Goal: Task Accomplishment & Management: Use online tool/utility

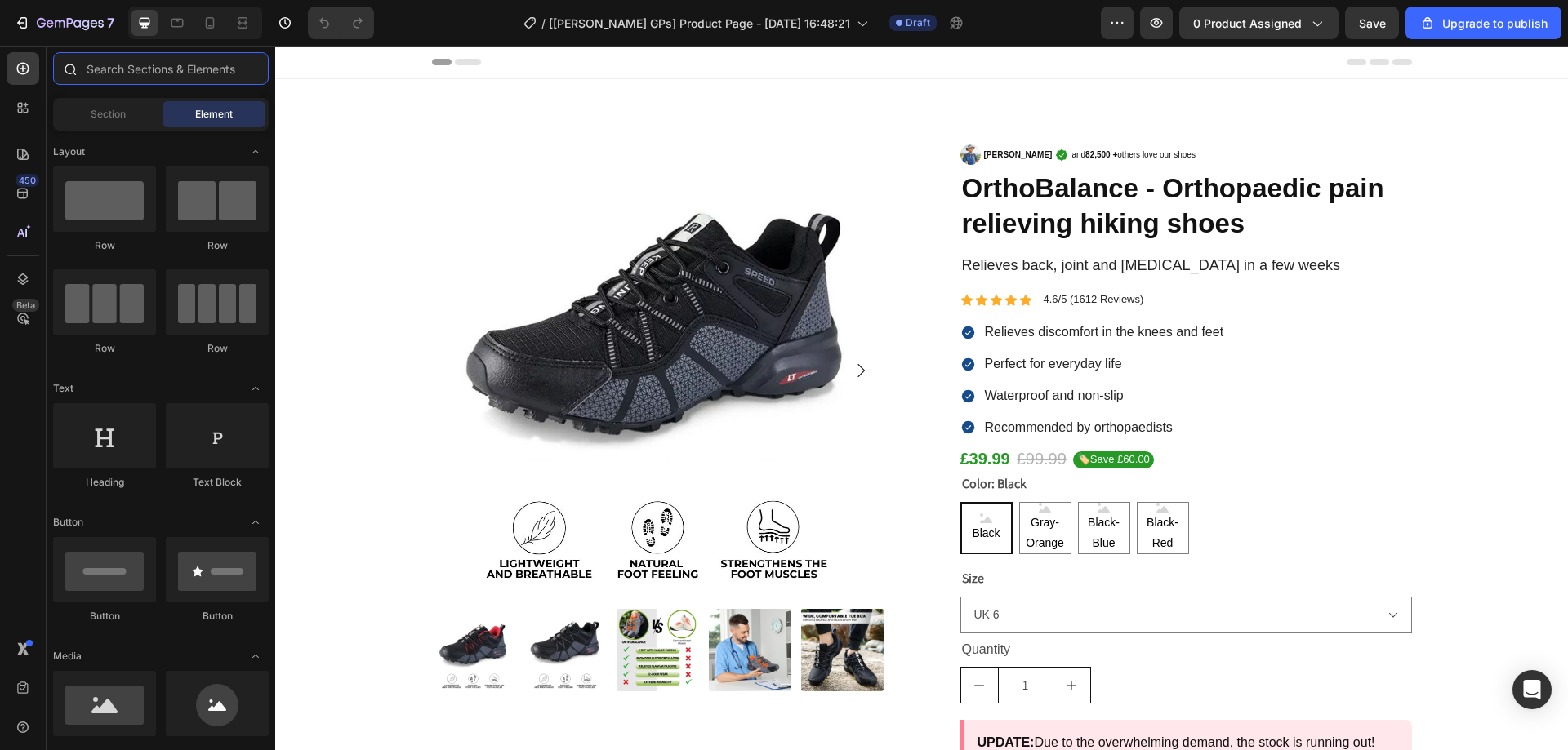
click at [105, 64] on input "text" at bounding box center [161, 68] width 216 height 33
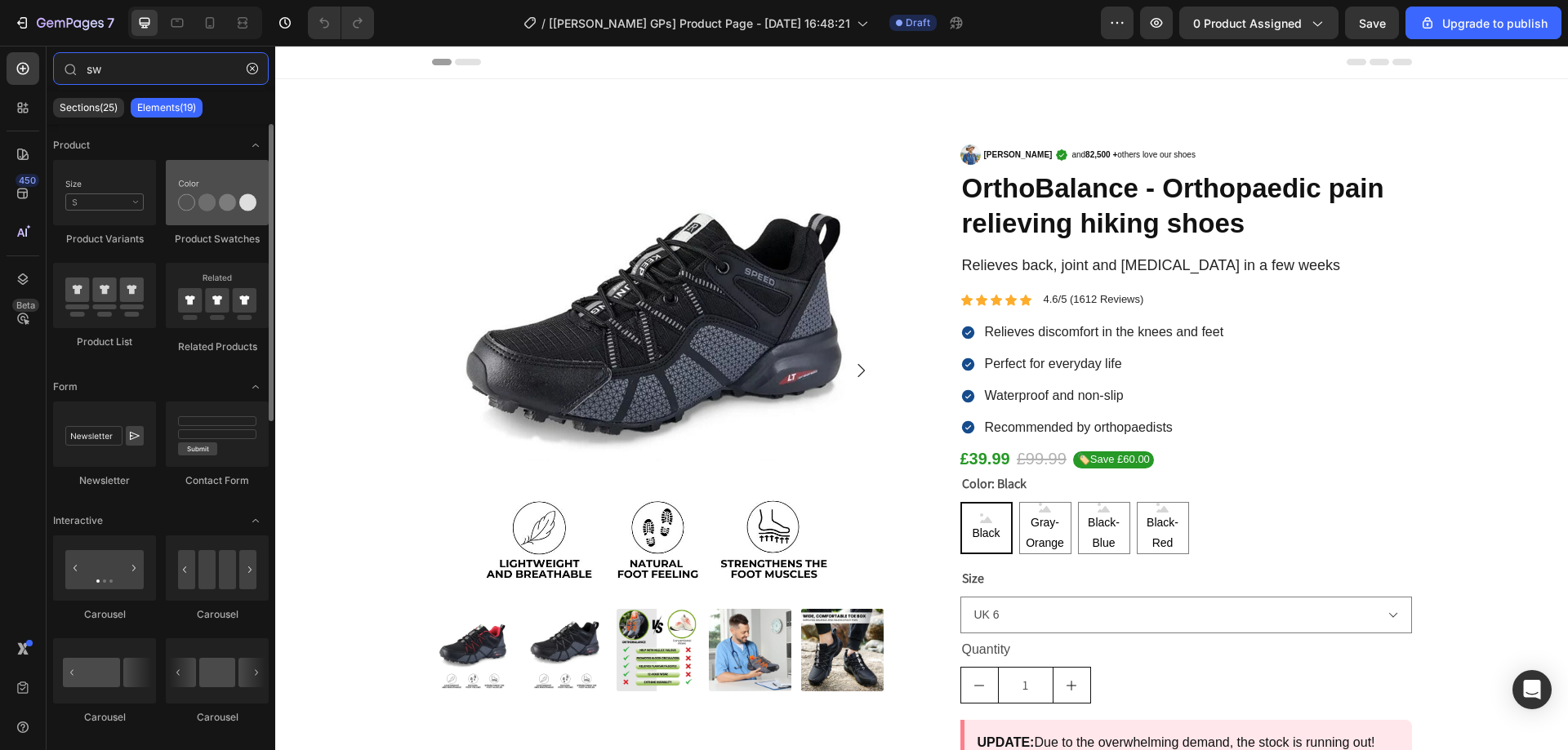
type input "sw"
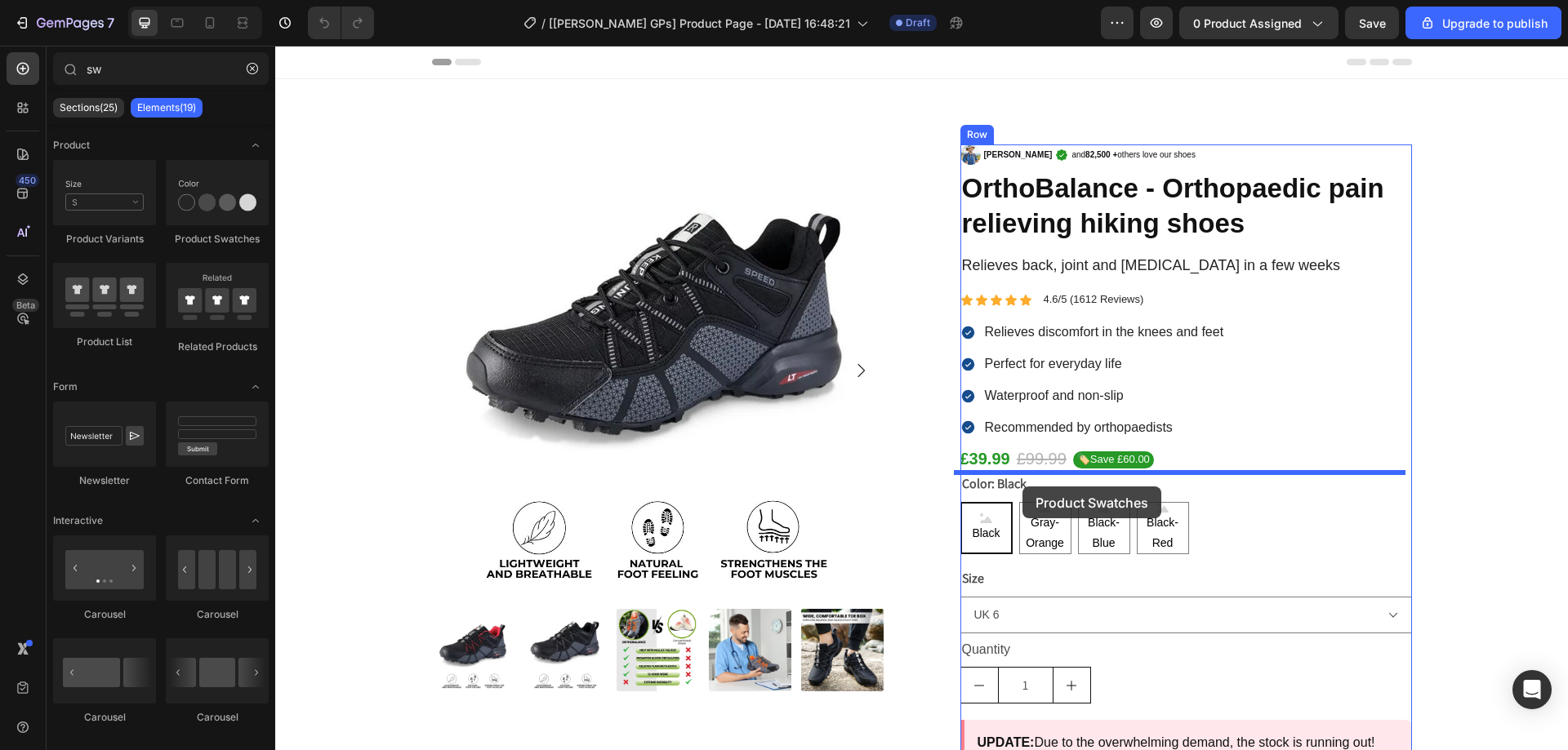
drag, startPoint x: 517, startPoint y: 254, endPoint x: 1023, endPoint y: 486, distance: 556.7
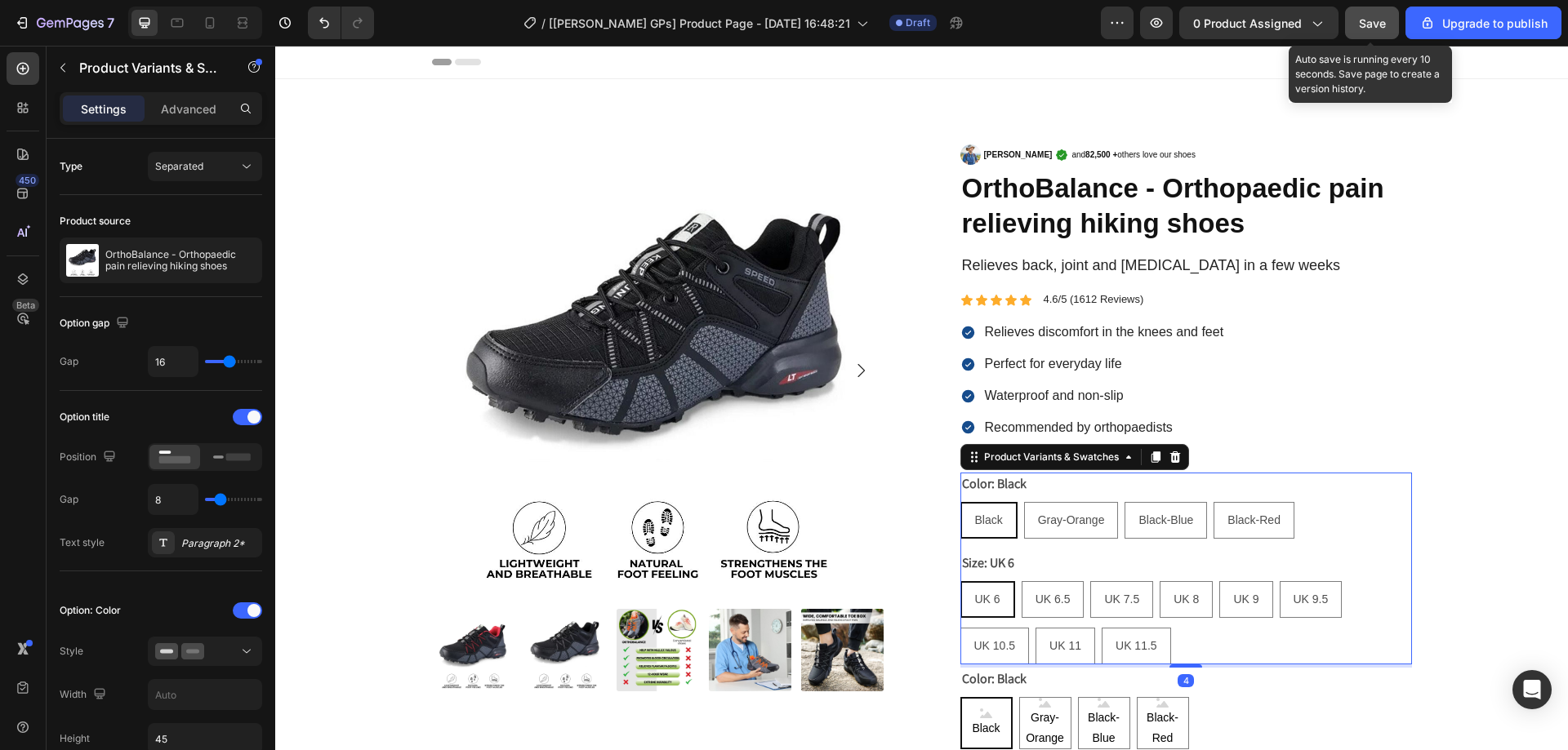
click at [1370, 16] on span "Save" at bounding box center [1372, 22] width 27 height 14
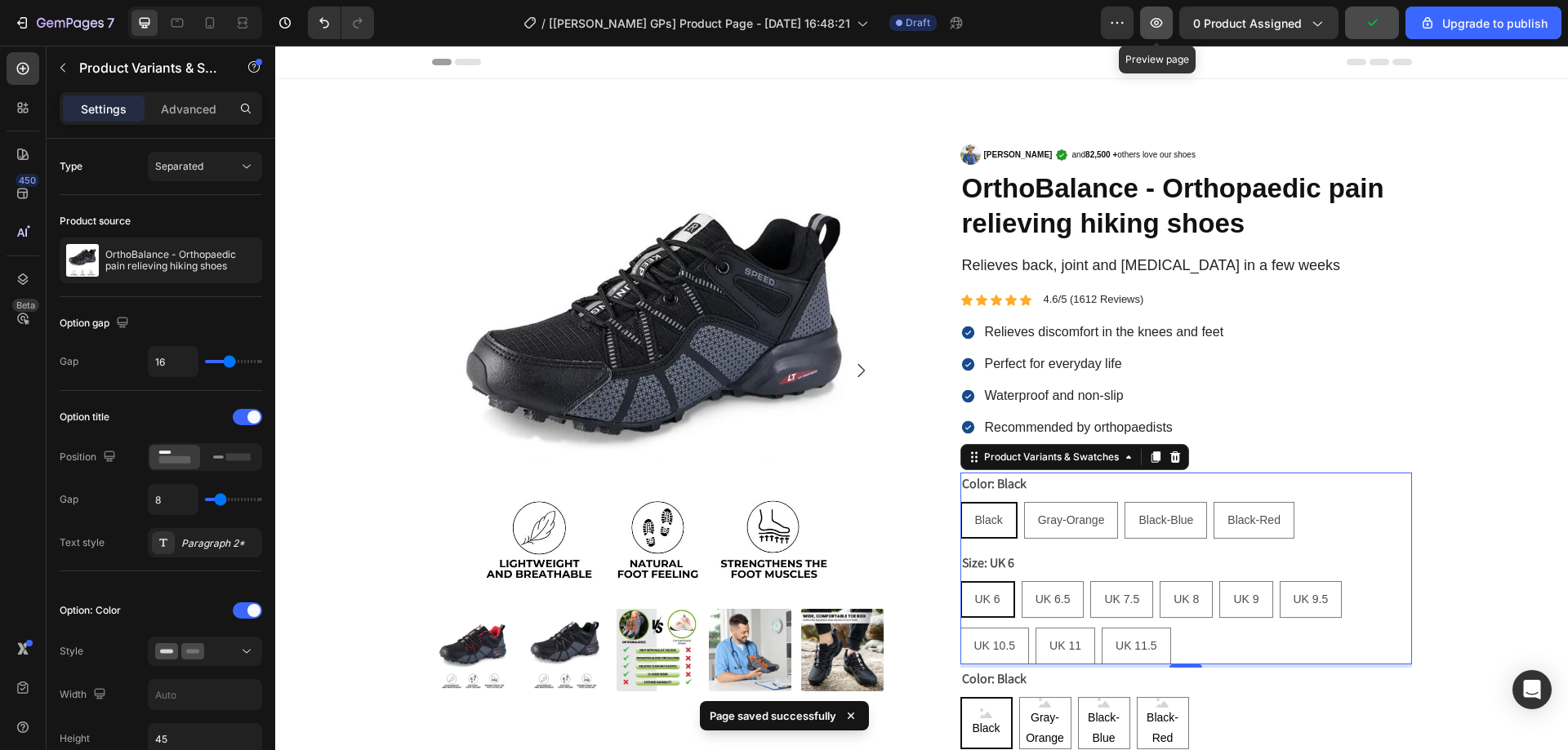
click at [1152, 18] on icon "button" at bounding box center [1156, 22] width 16 height 16
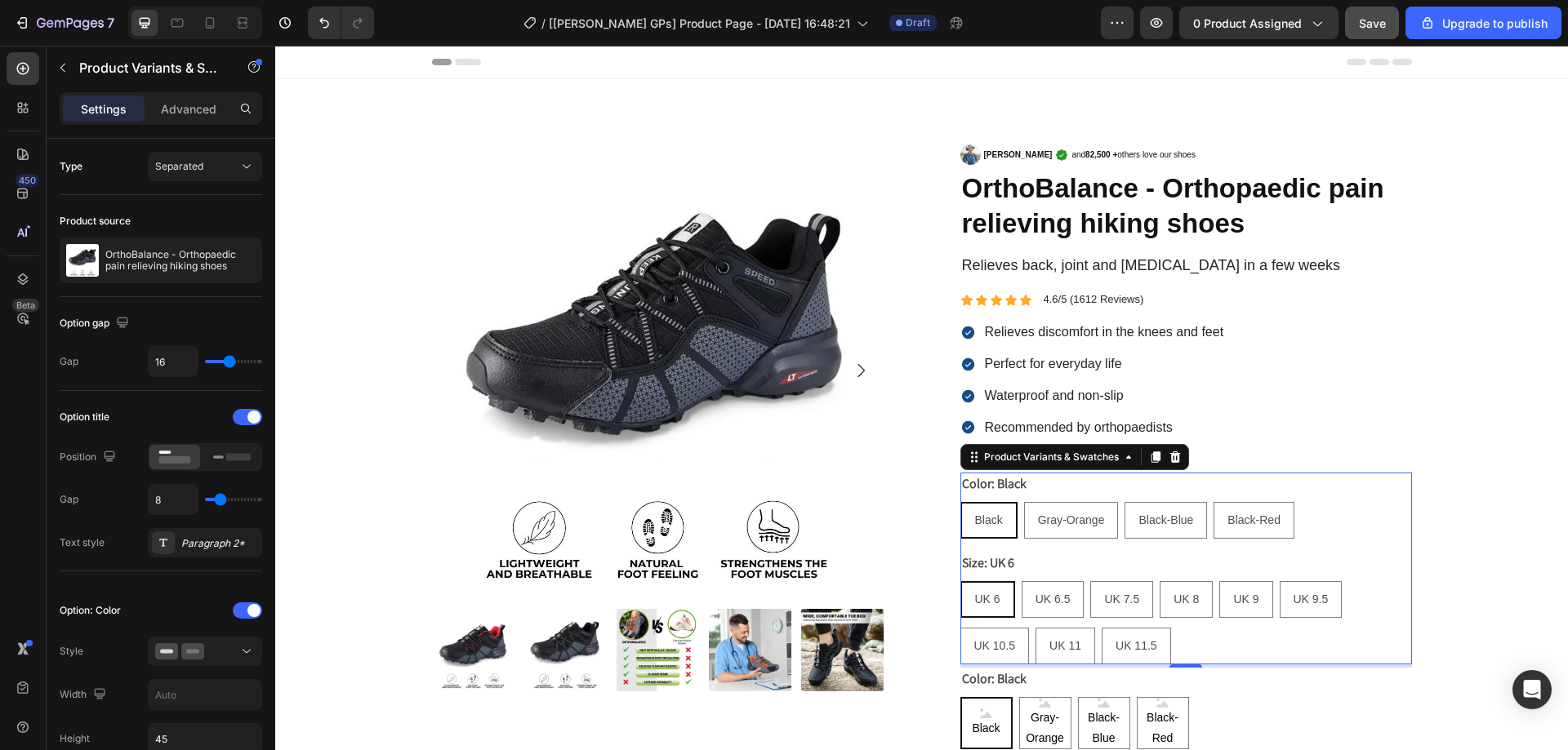
click at [1354, 499] on div "Color: Black Black Black Black Gray-Orange Gray-Orange Gray-Orange Black-Blue B…" at bounding box center [1186, 506] width 452 height 66
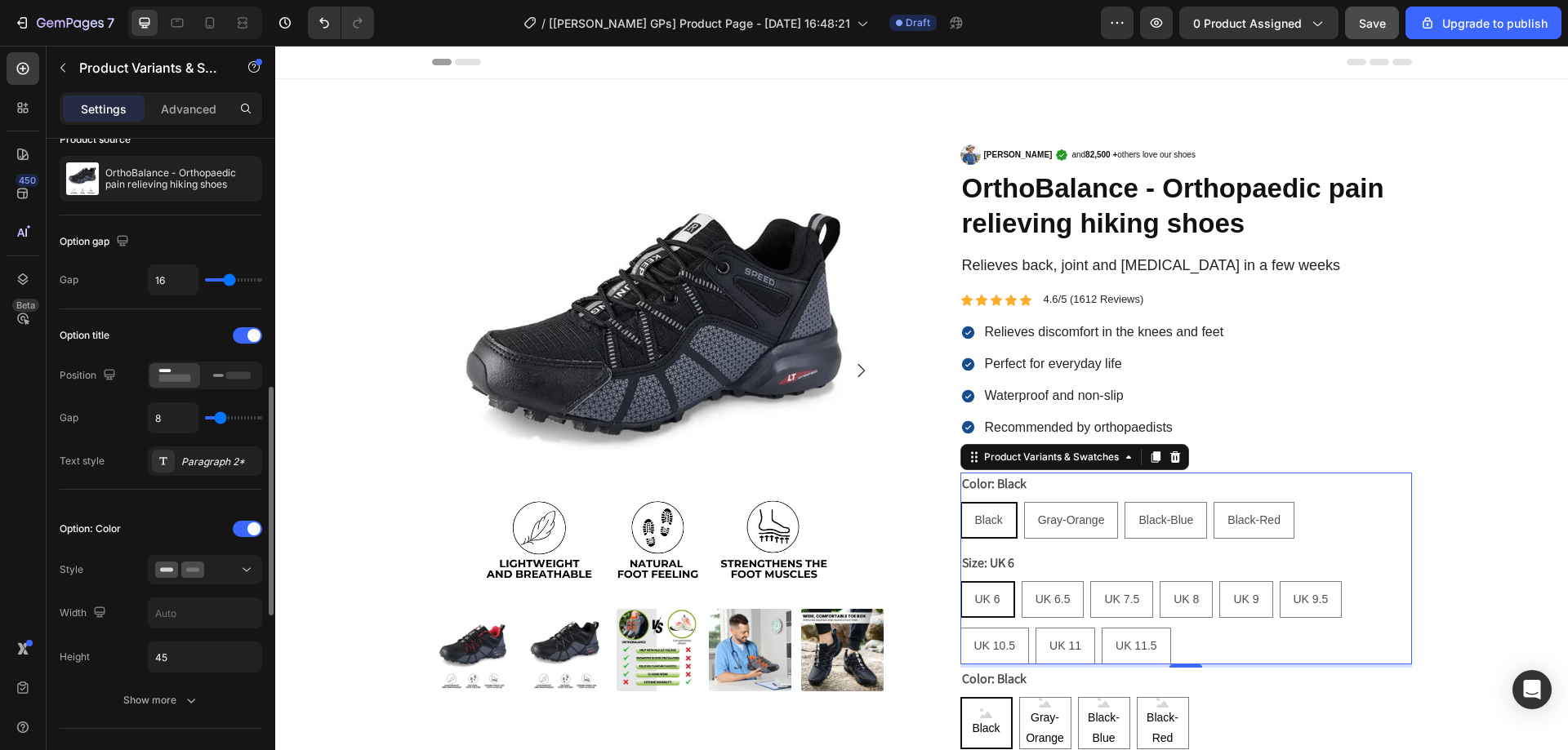
scroll to position [245, 0]
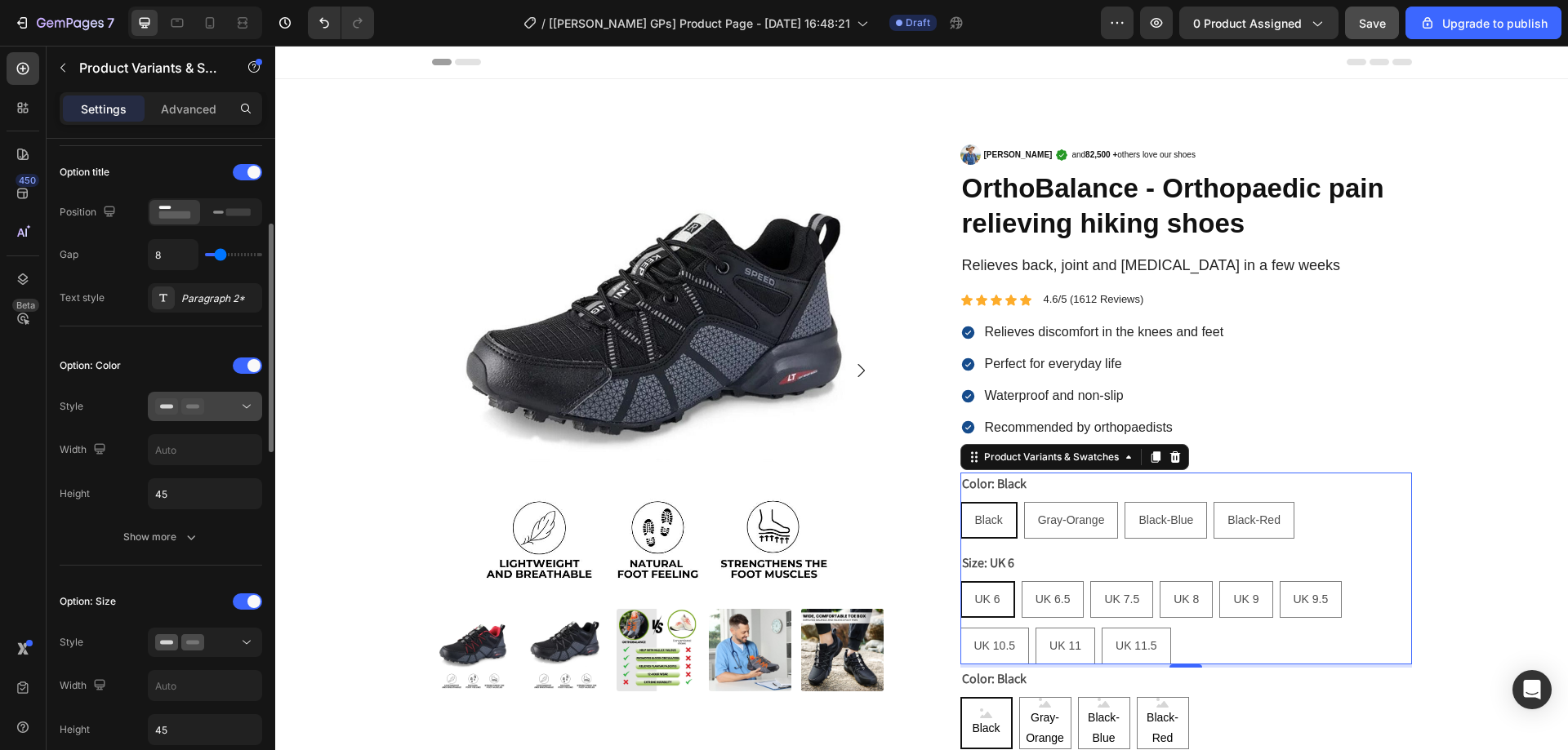
click at [181, 405] on icon at bounding box center [193, 406] width 22 height 16
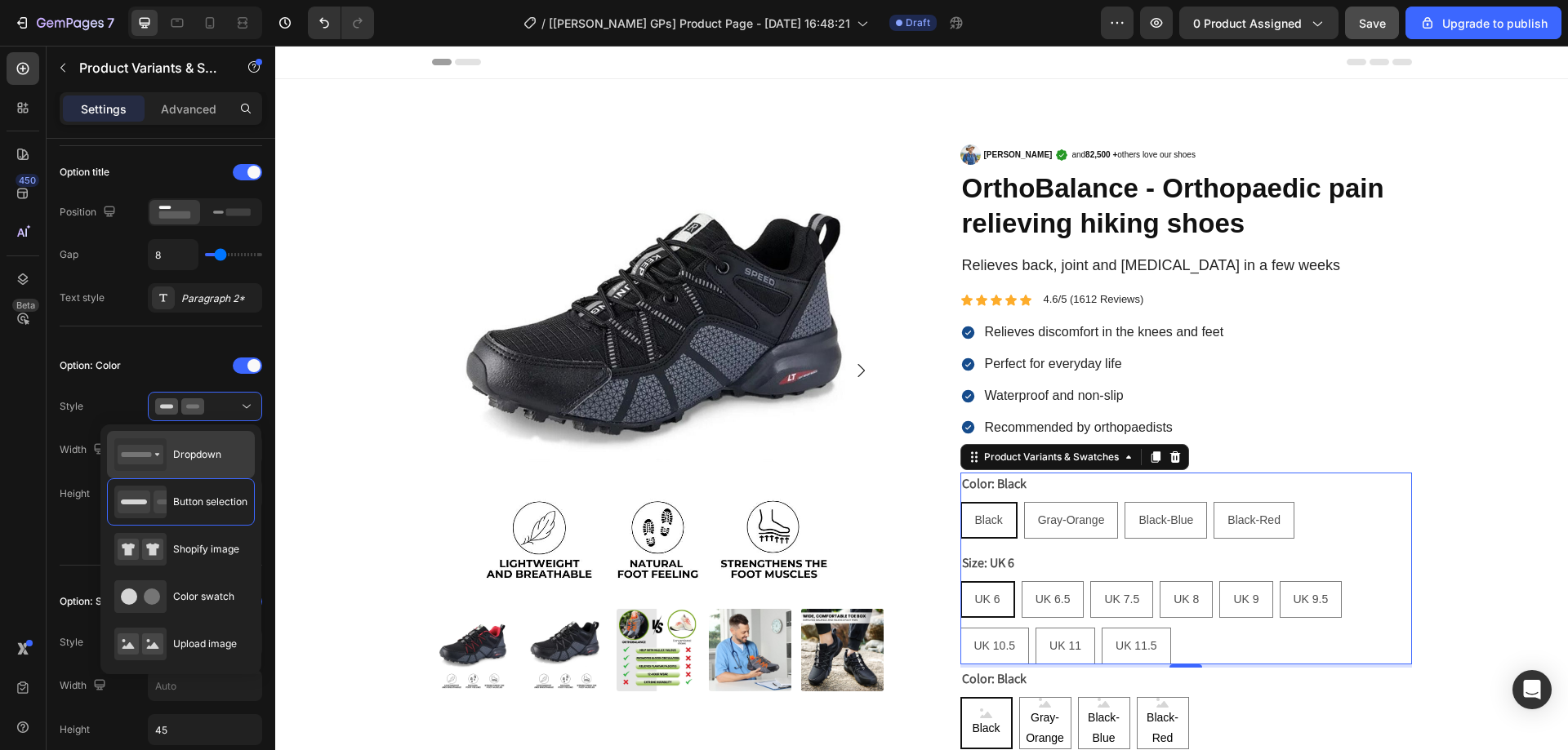
click at [216, 450] on span "Dropdown" at bounding box center [197, 454] width 49 height 15
type input "100%"
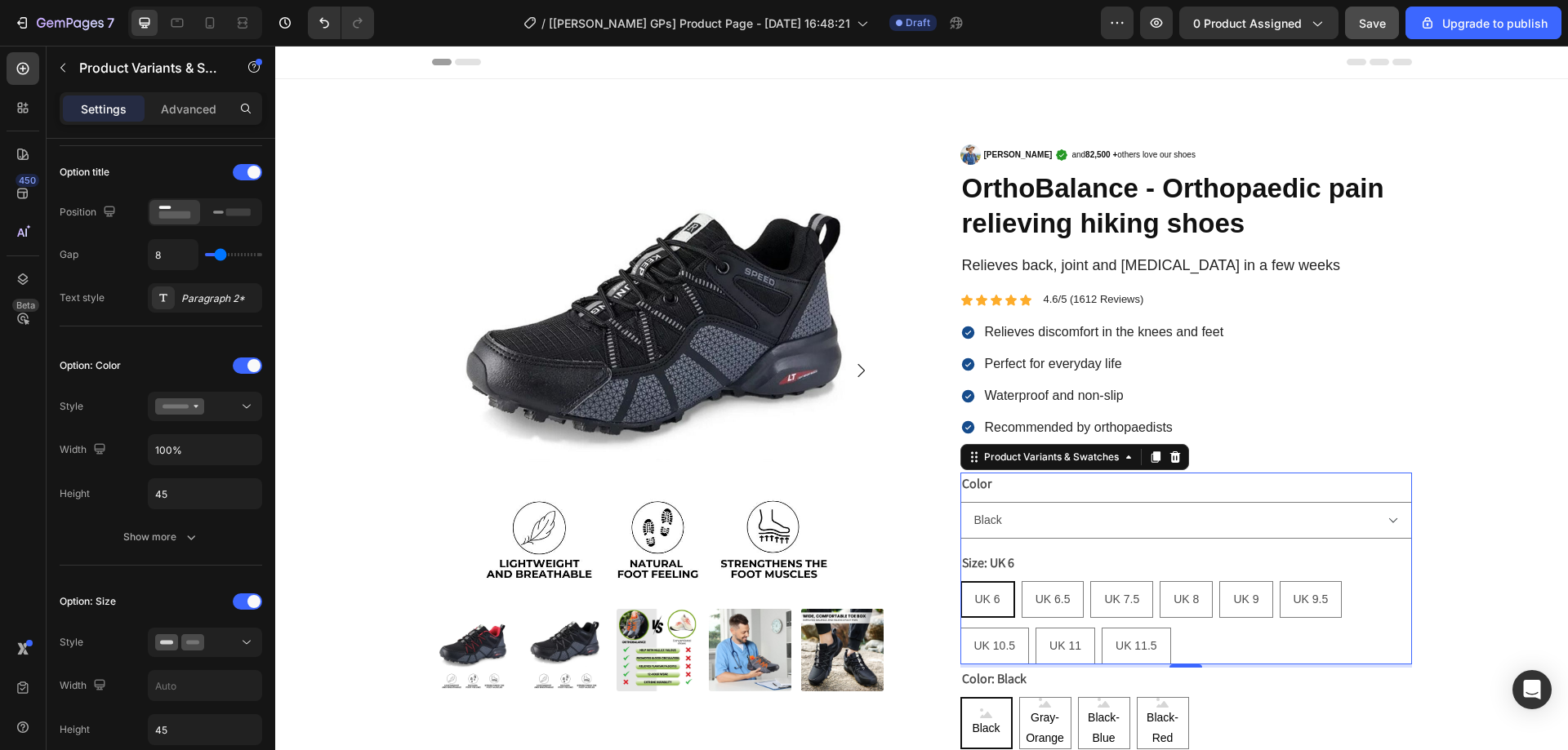
click at [1360, 636] on div "UK 6 UK 6 UK 6 UK 6.5 UK 6.5 UK 6.5 UK 7.5 UK 7.5 UK 7.5 UK 8 UK 8 UK 8 UK 9 UK…" at bounding box center [1186, 623] width 452 height 83
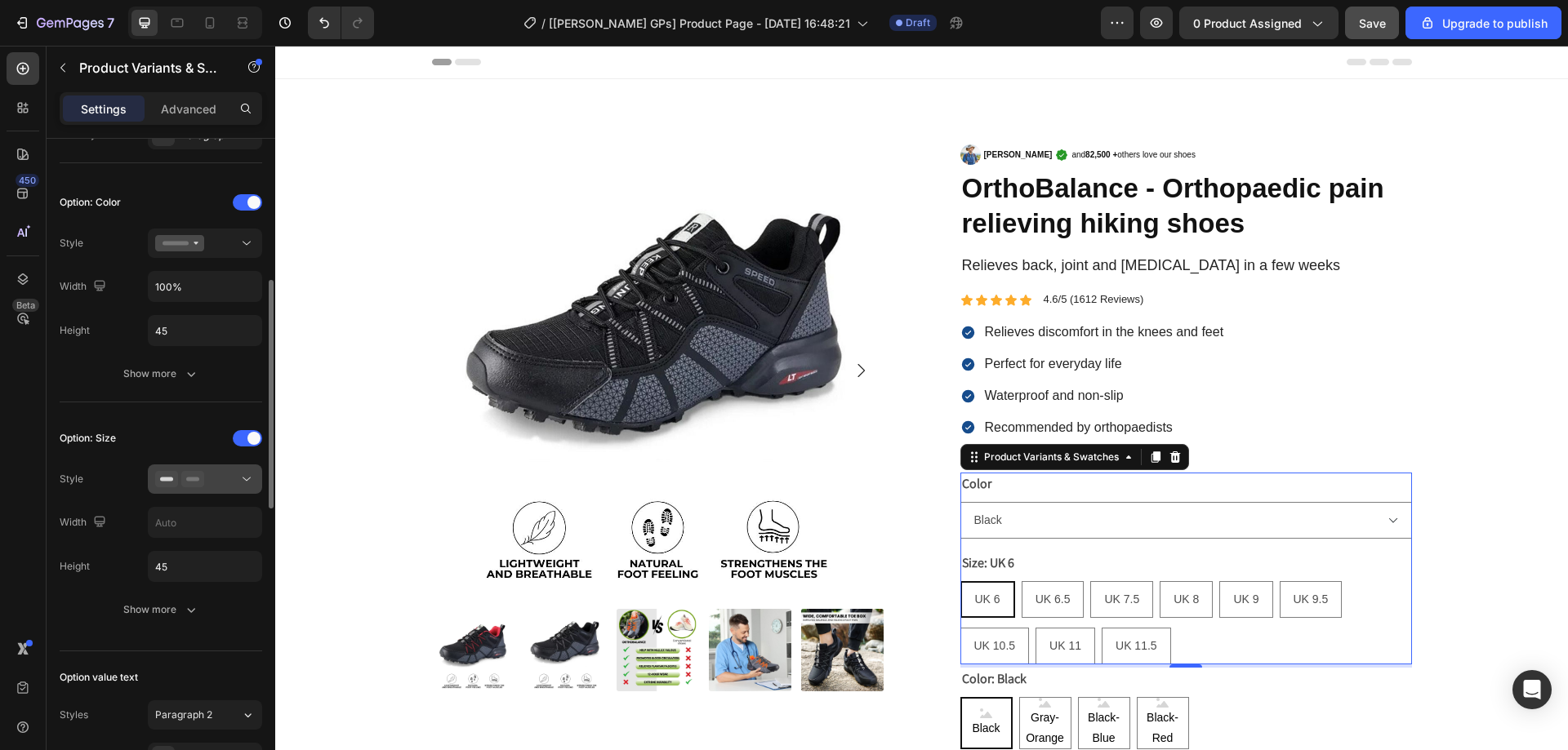
click at [184, 475] on icon at bounding box center [193, 479] width 22 height 16
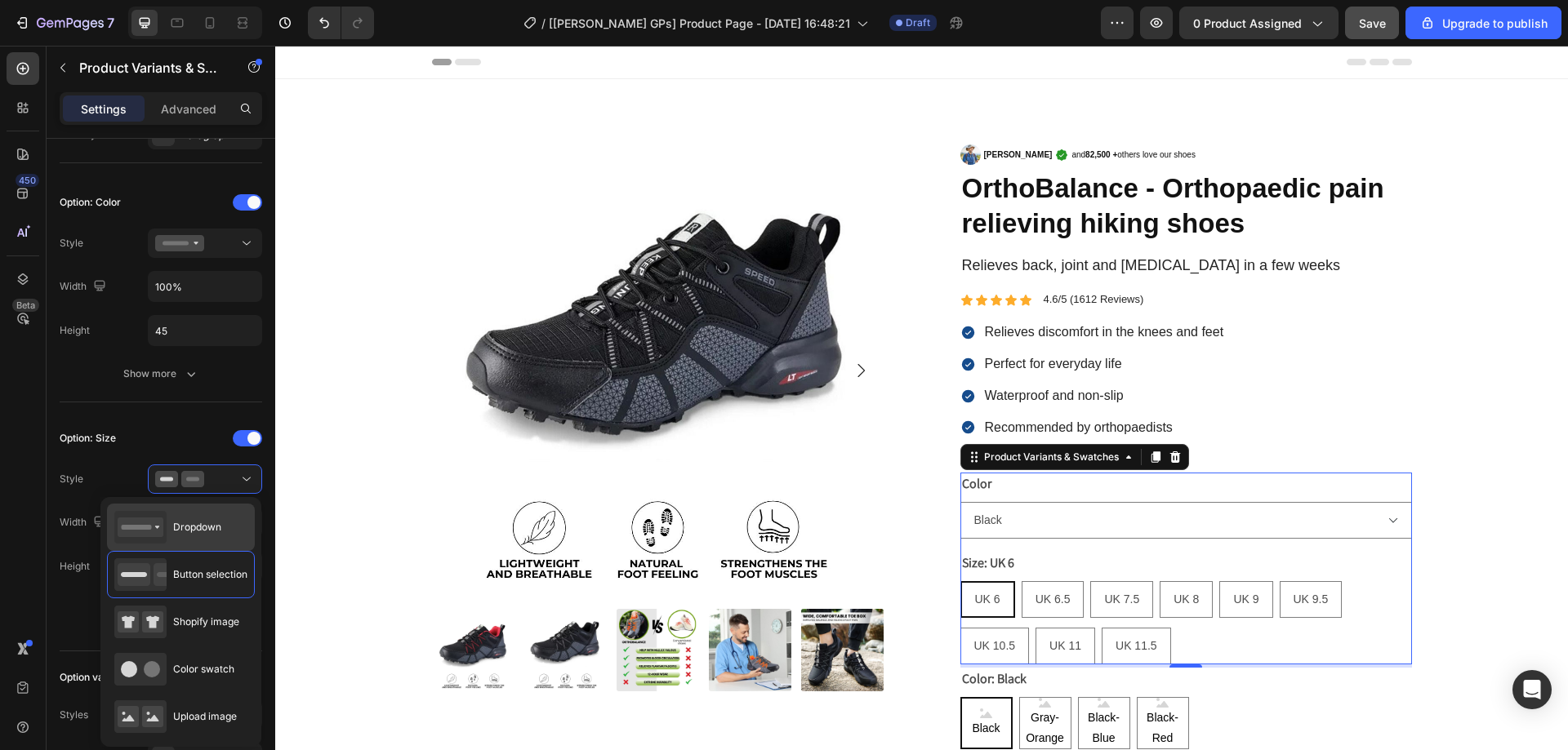
click at [225, 519] on div "Dropdown" at bounding box center [181, 527] width 148 height 48
type input "100%"
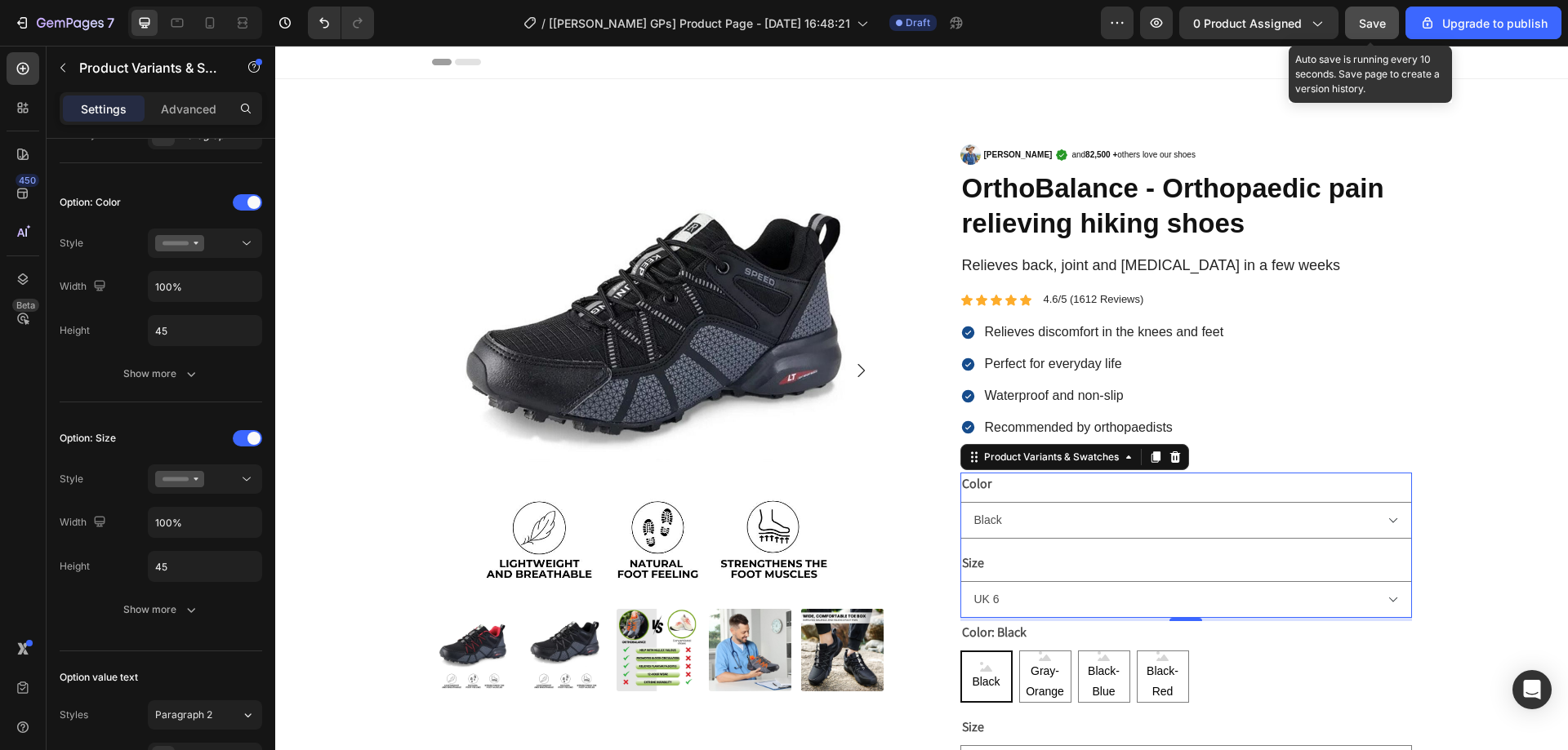
click at [1368, 20] on span "Save" at bounding box center [1372, 22] width 27 height 14
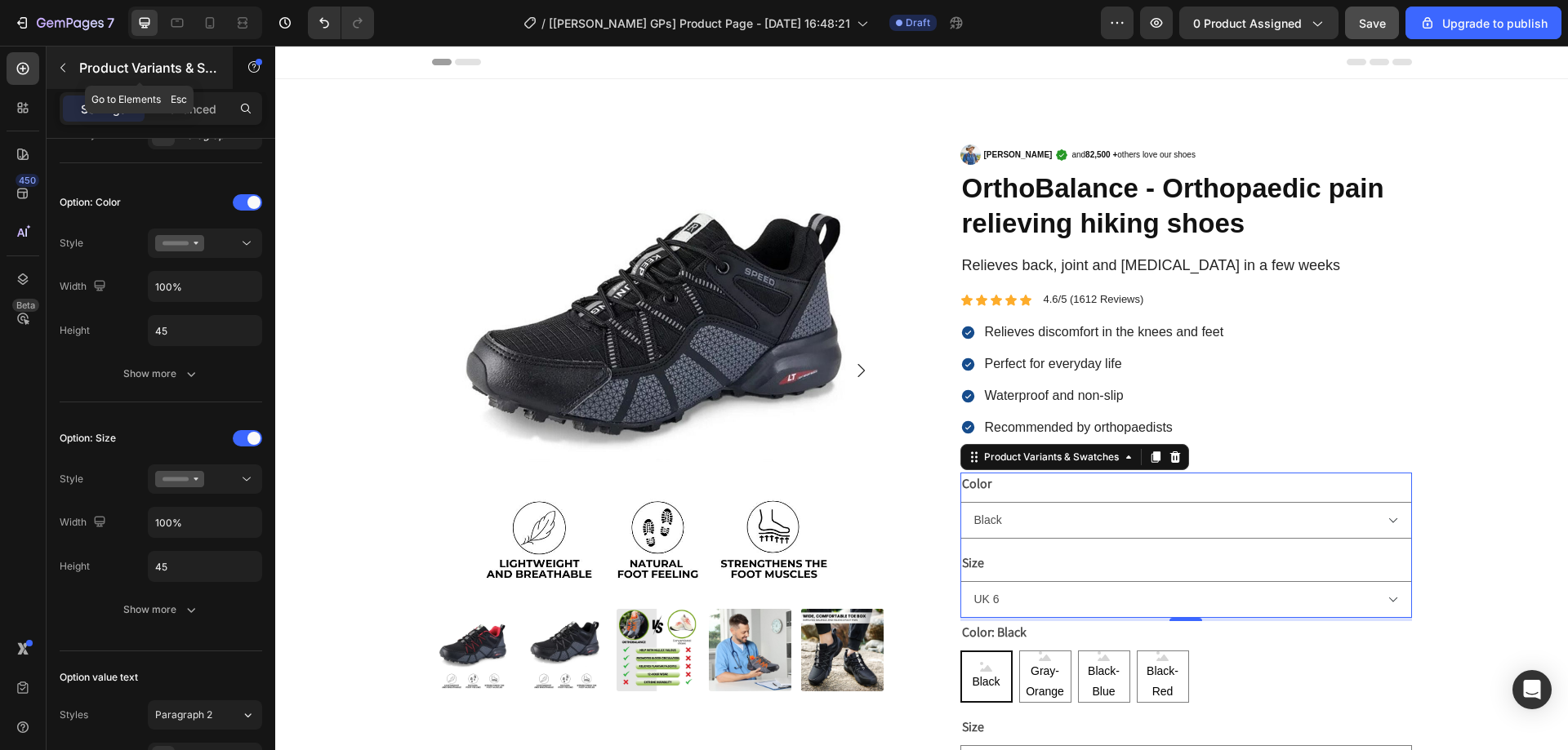
click at [61, 61] on button "button" at bounding box center [63, 68] width 26 height 26
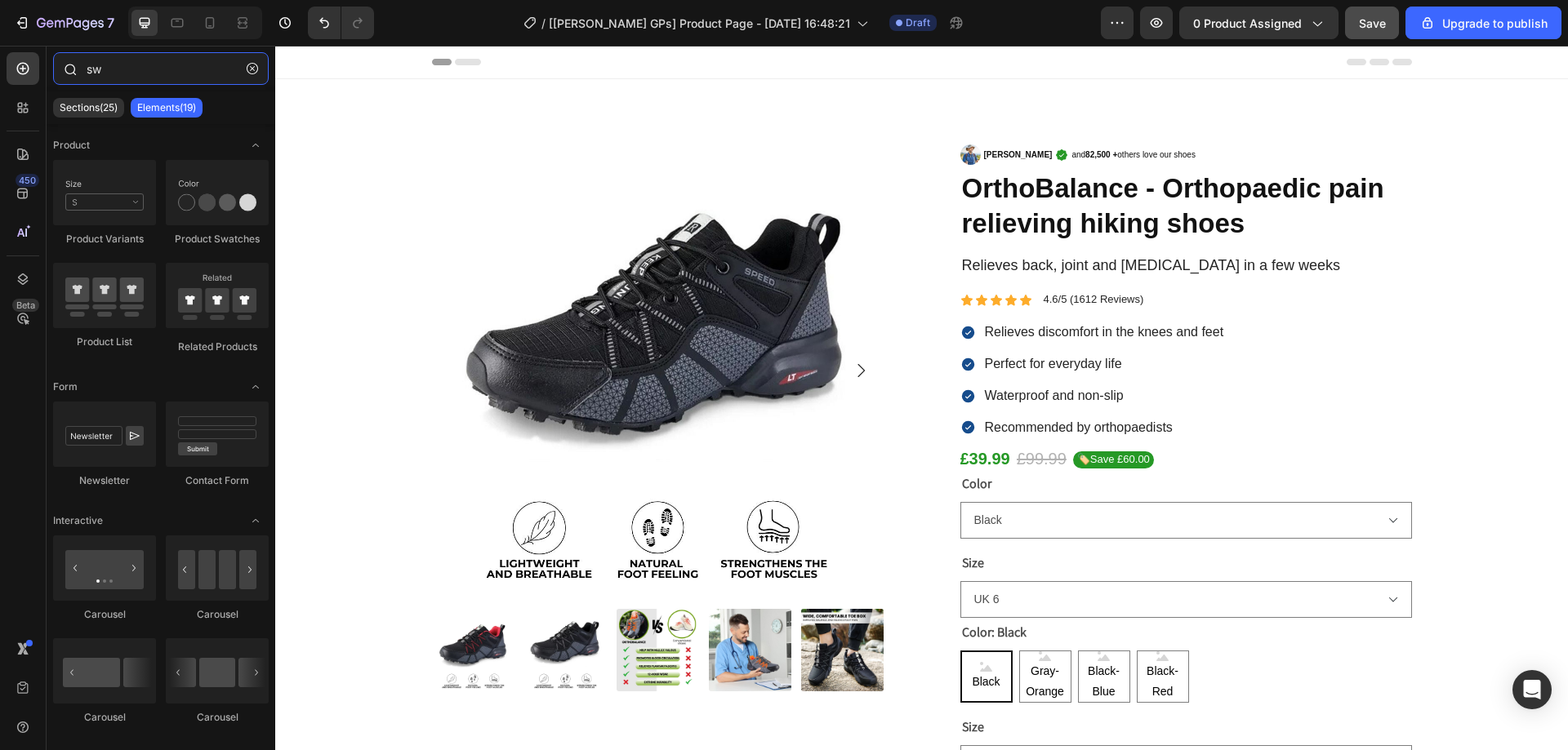
drag, startPoint x: 118, startPoint y: 72, endPoint x: 71, endPoint y: 65, distance: 47.5
click at [71, 65] on div "sw" at bounding box center [161, 72] width 228 height 39
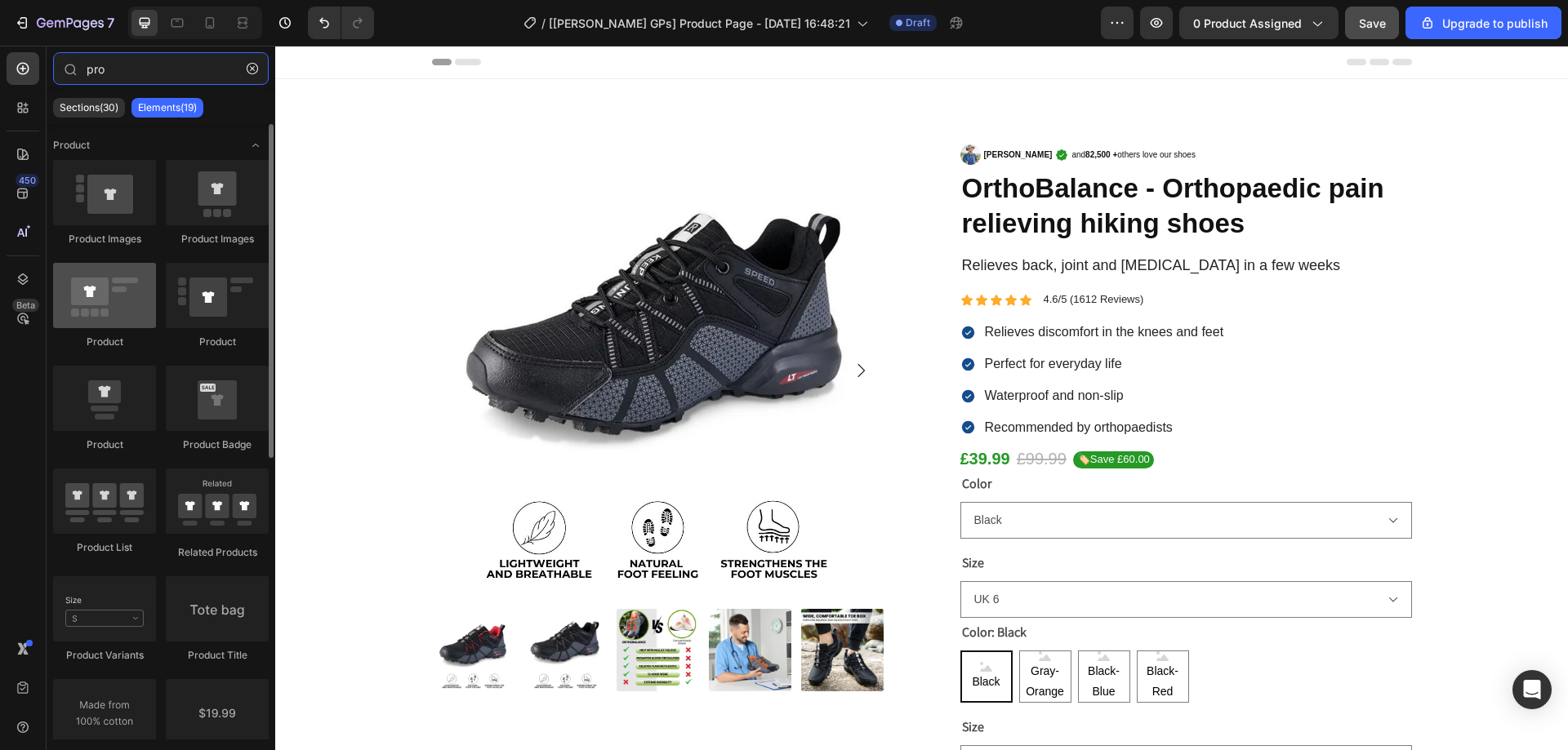
type input "pro"
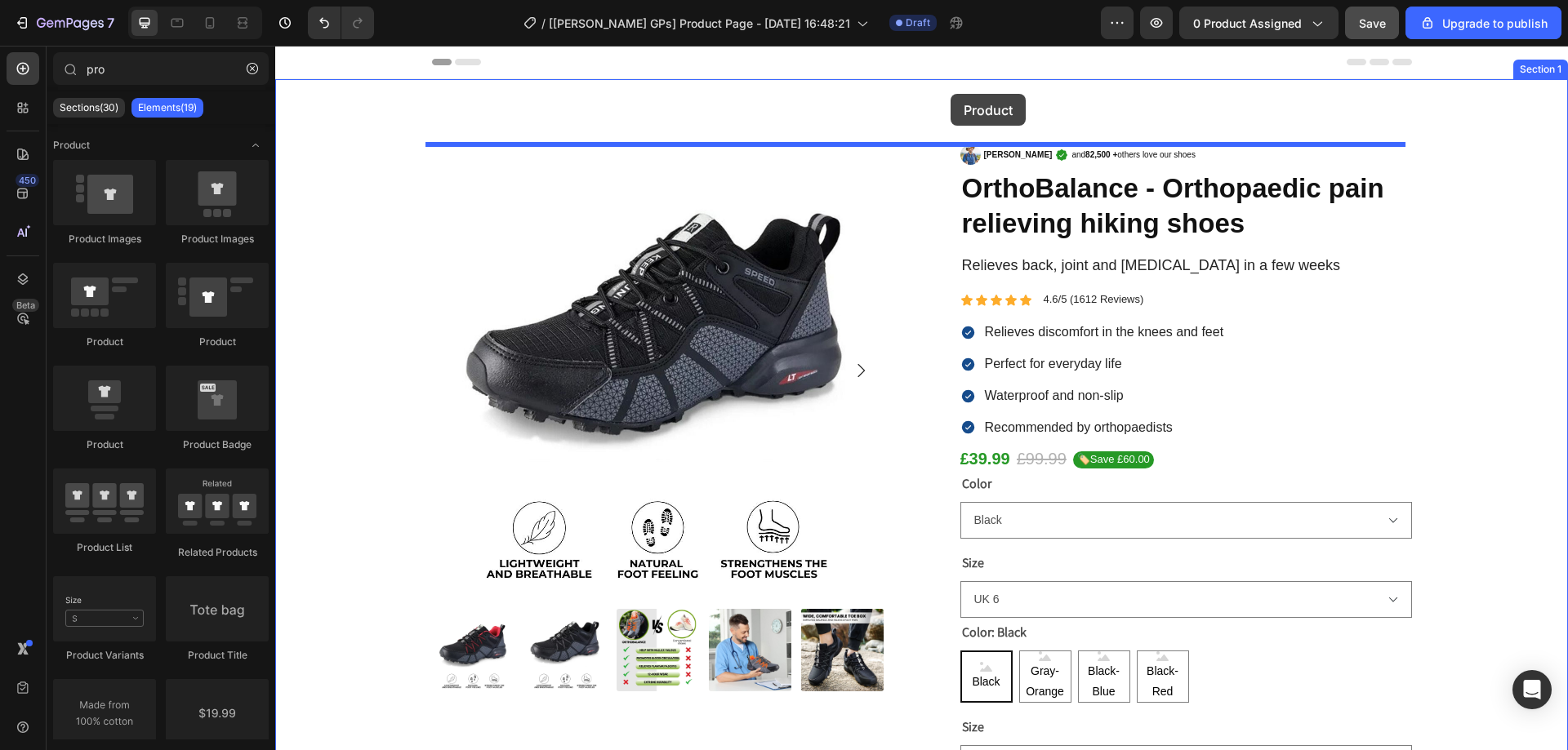
drag, startPoint x: 384, startPoint y: 357, endPoint x: 951, endPoint y: 94, distance: 625.0
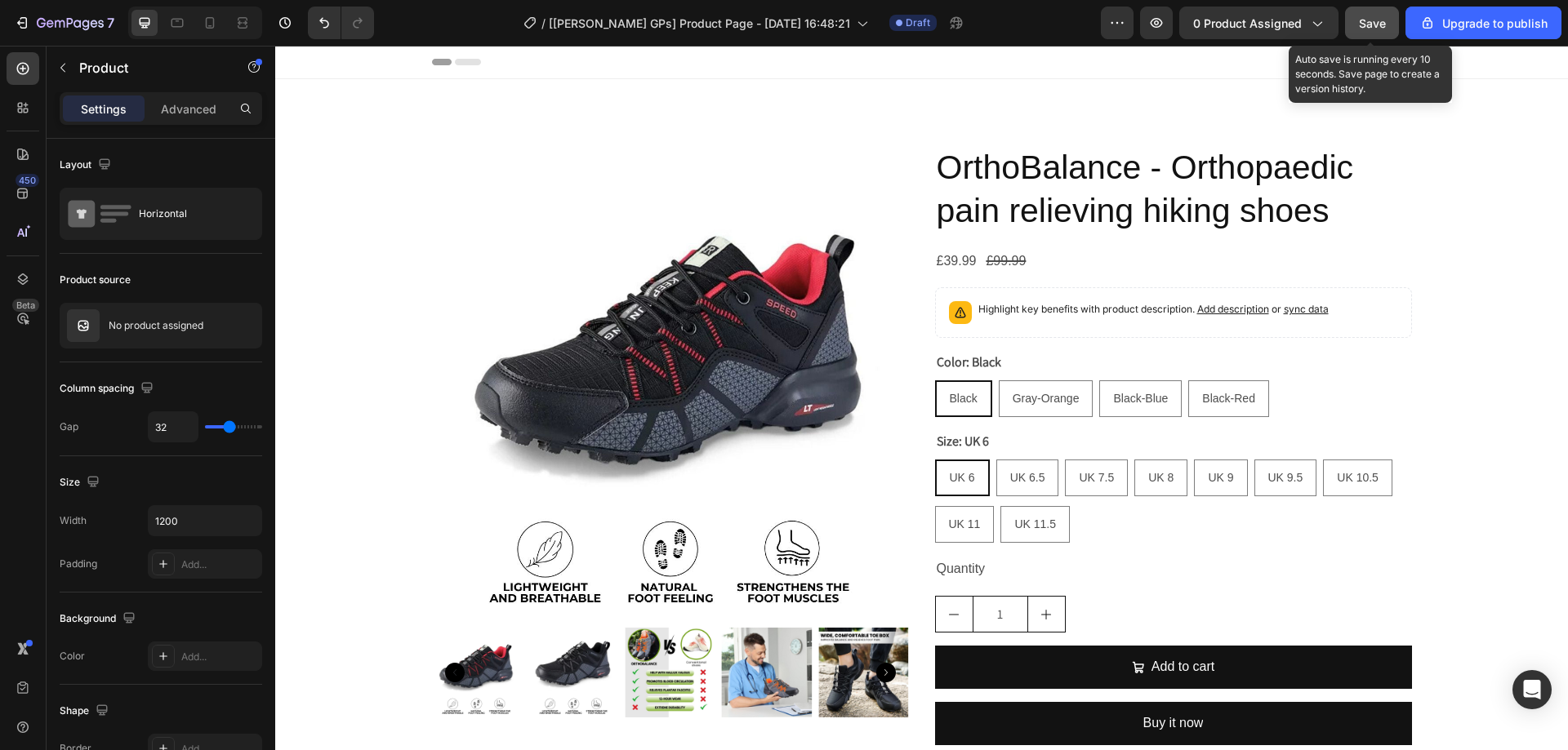
click at [1383, 24] on span "Save" at bounding box center [1372, 22] width 27 height 14
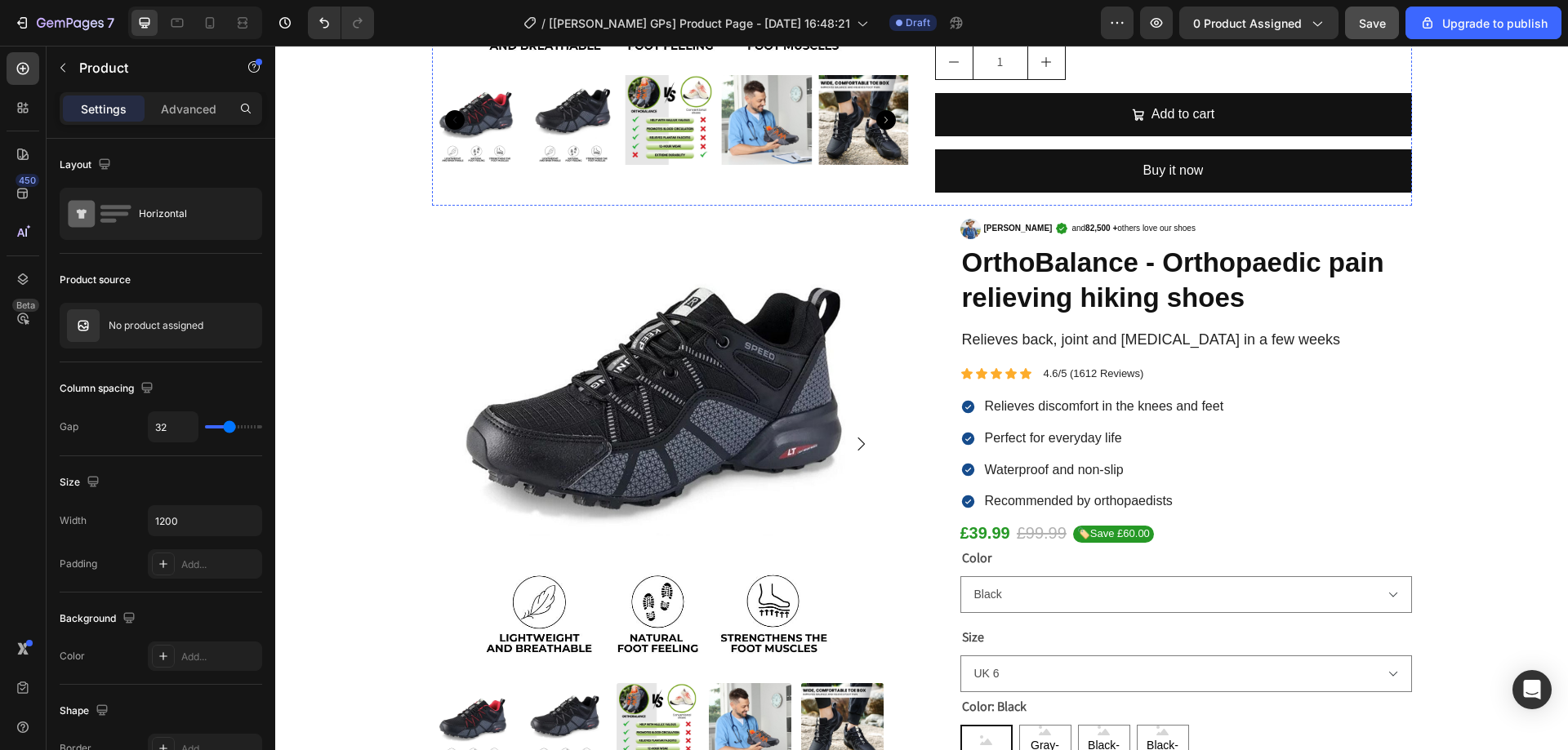
scroll to position [571, 0]
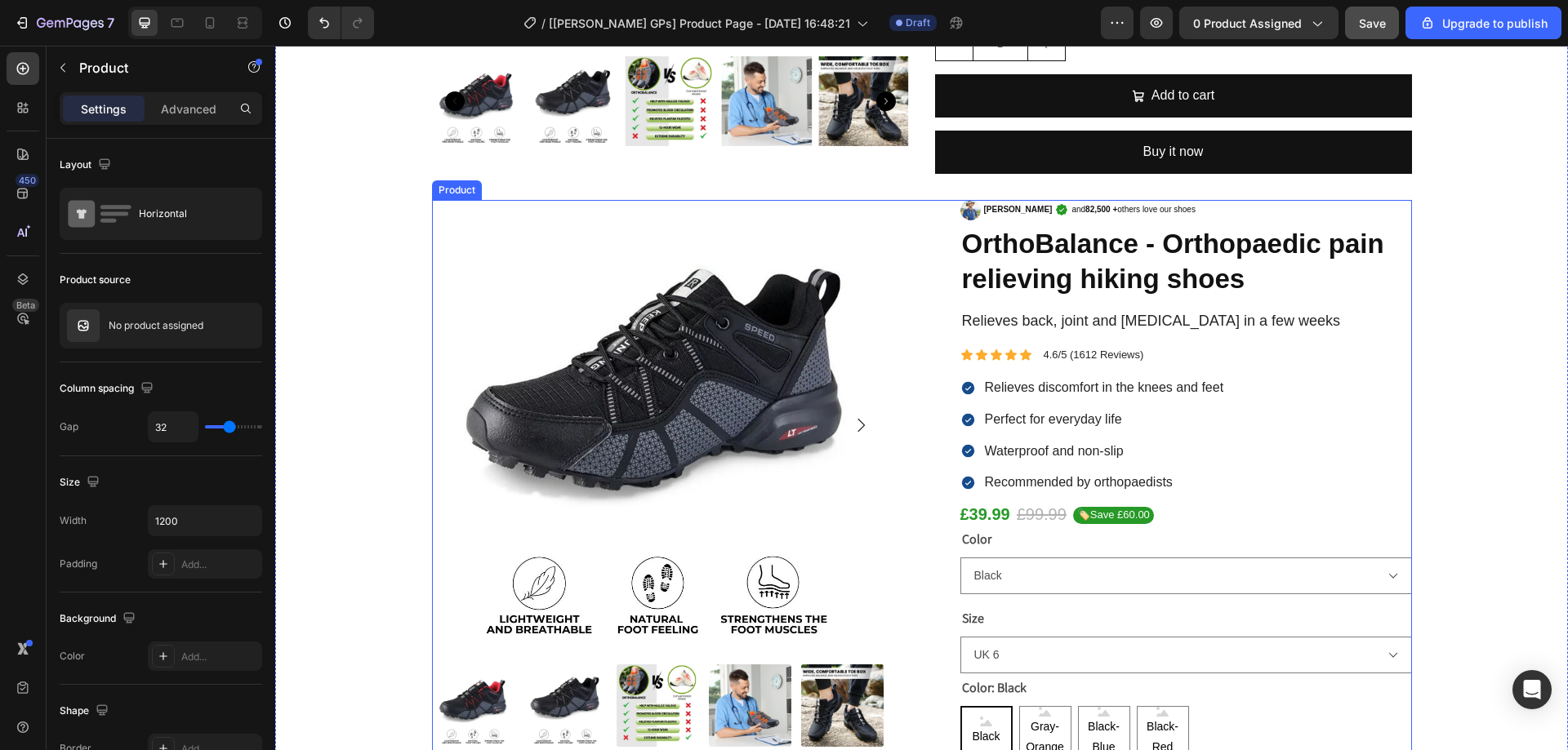
click at [932, 373] on div "Product Images George F. and 82,500 + others love our shoes Custom Code OrthoBa…" at bounding box center [922, 749] width 980 height 1098
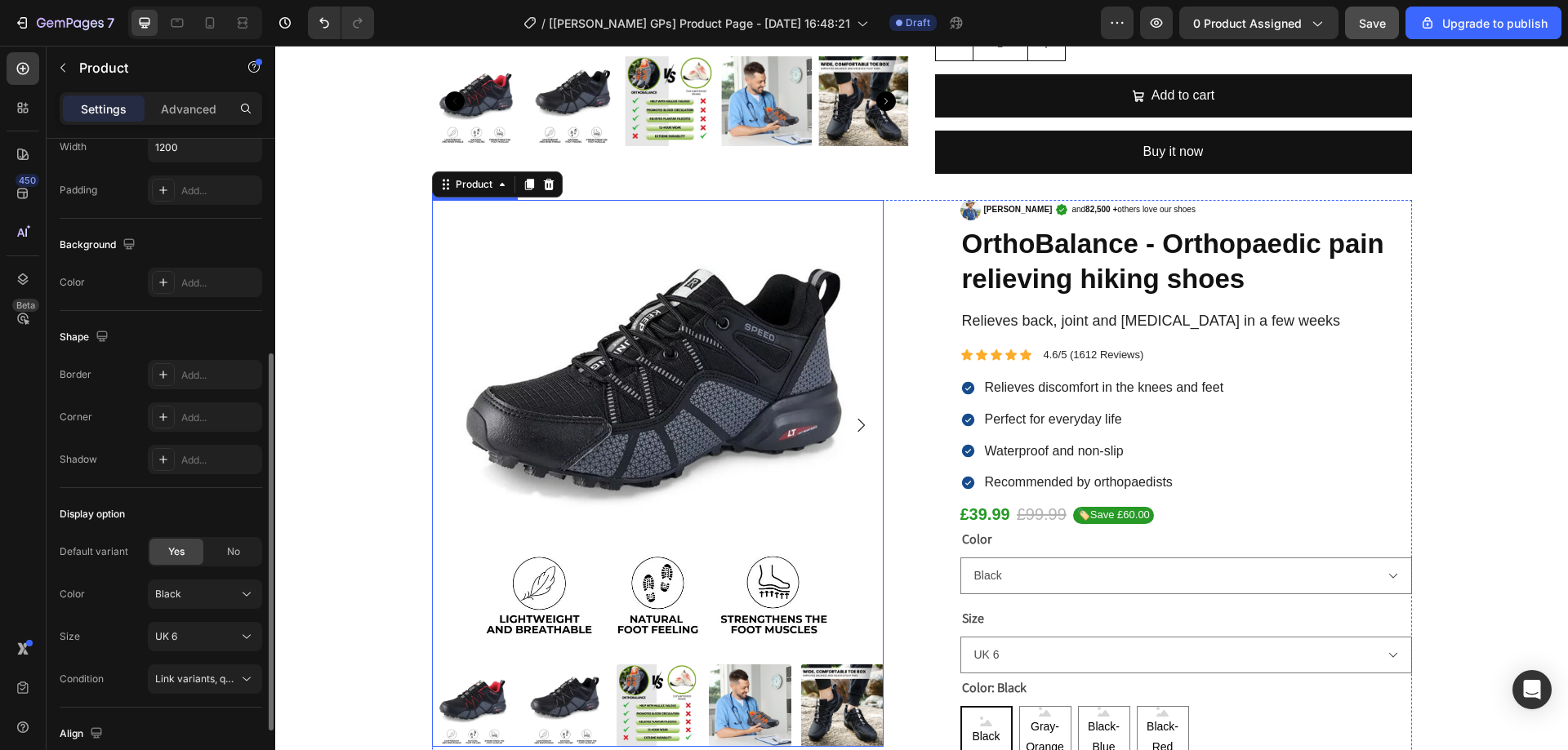
click at [781, 343] on img at bounding box center [658, 425] width 452 height 452
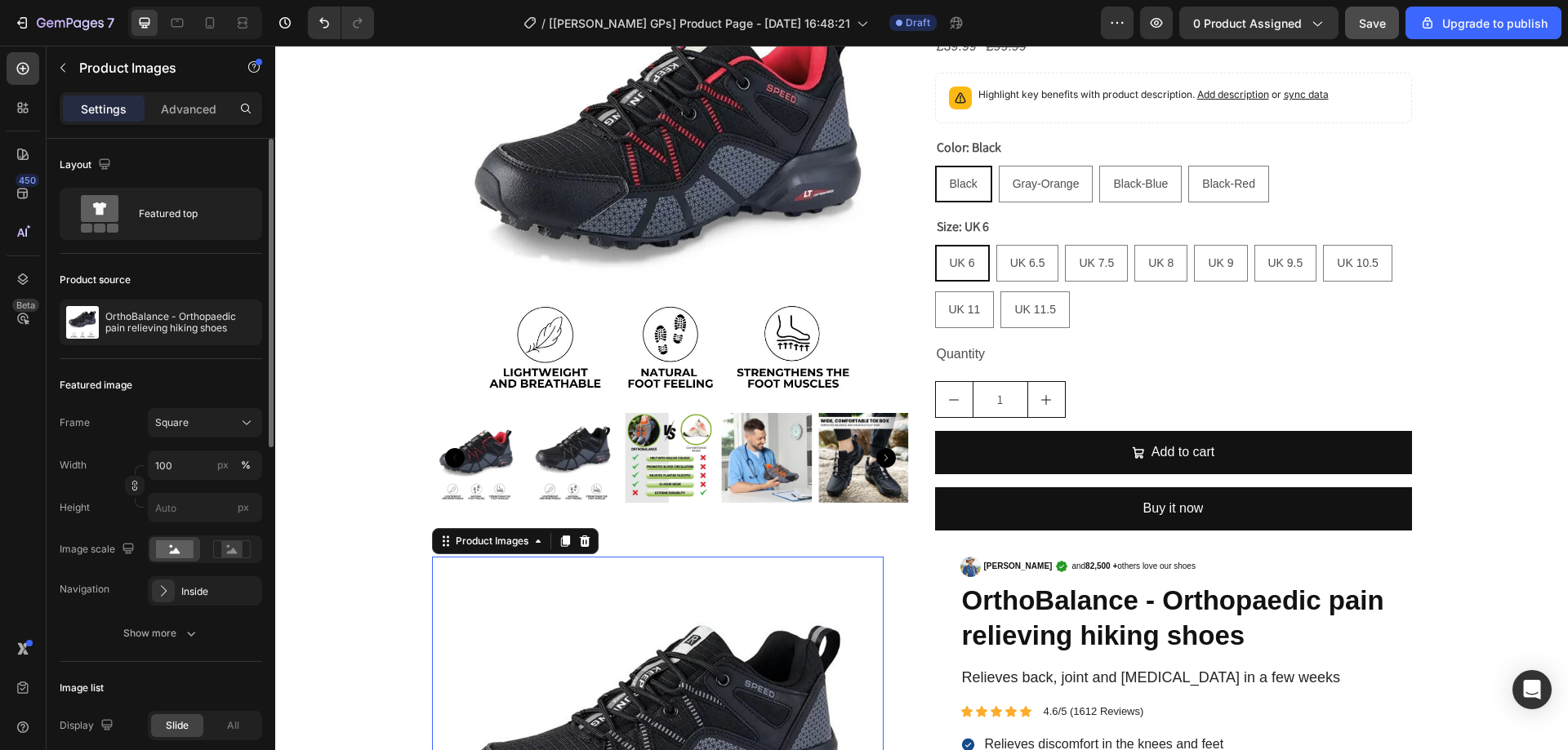
scroll to position [164, 0]
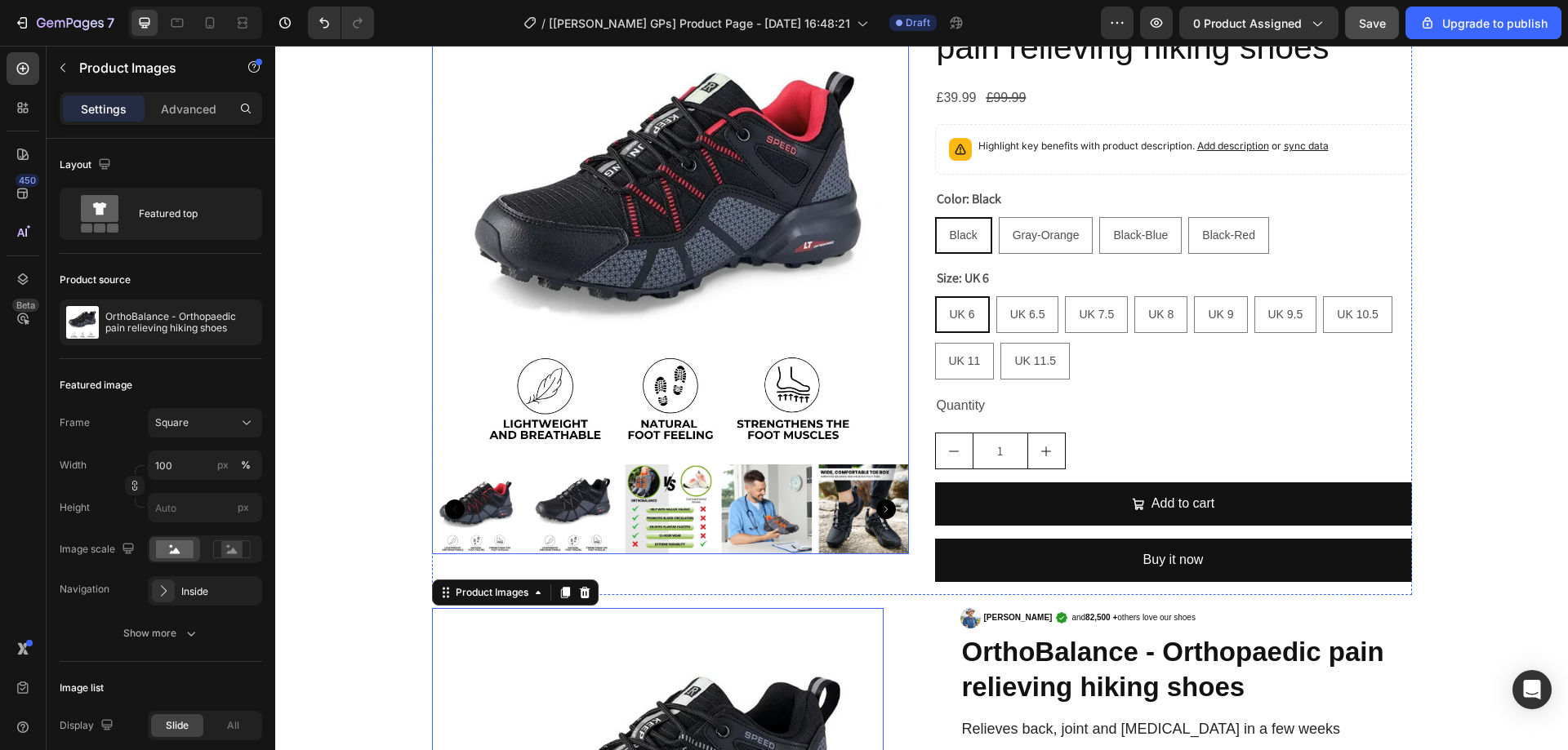
click at [667, 230] on img at bounding box center [671, 220] width 477 height 477
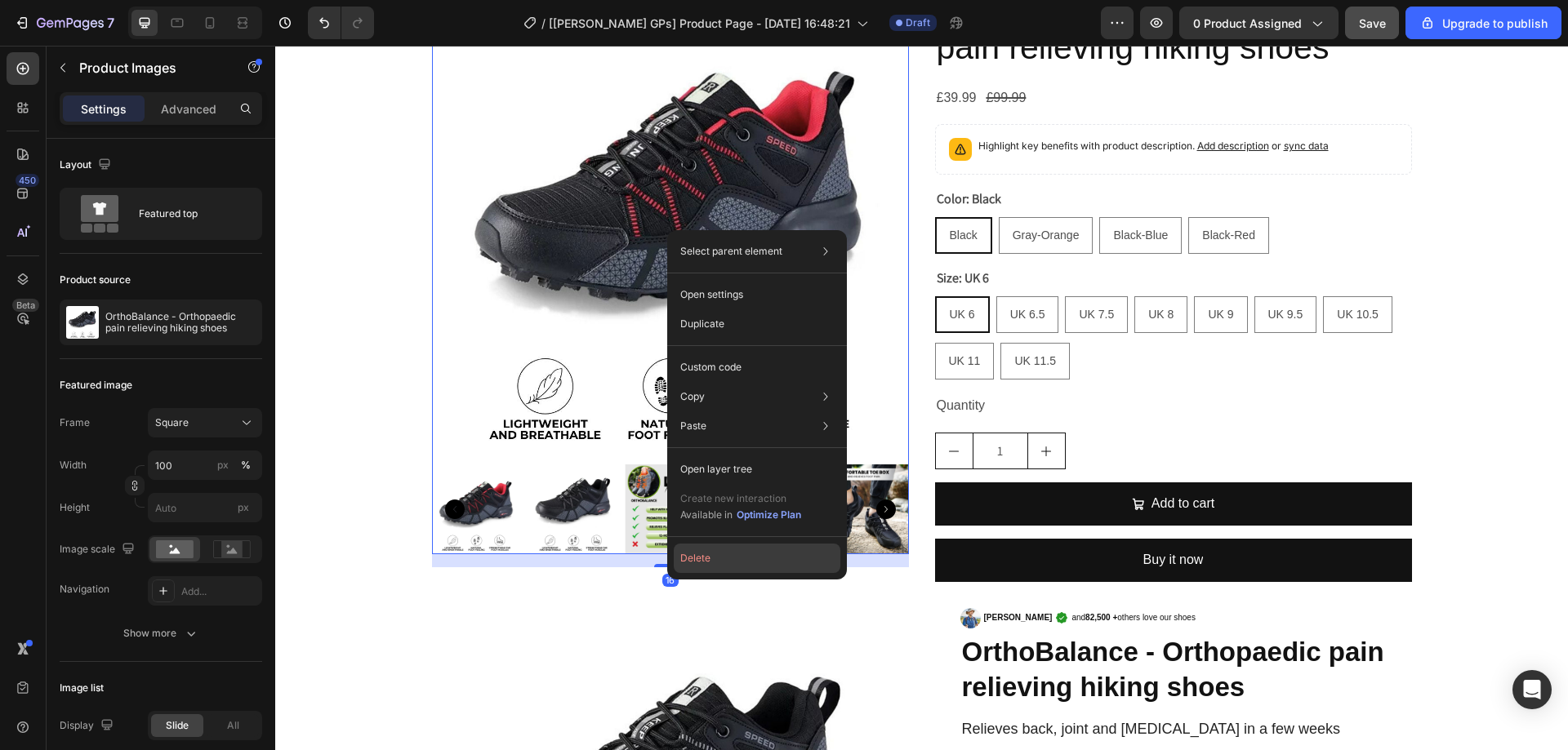
drag, startPoint x: 695, startPoint y: 561, endPoint x: 674, endPoint y: 374, distance: 188.2
click at [695, 561] on button "Delete" at bounding box center [757, 558] width 167 height 29
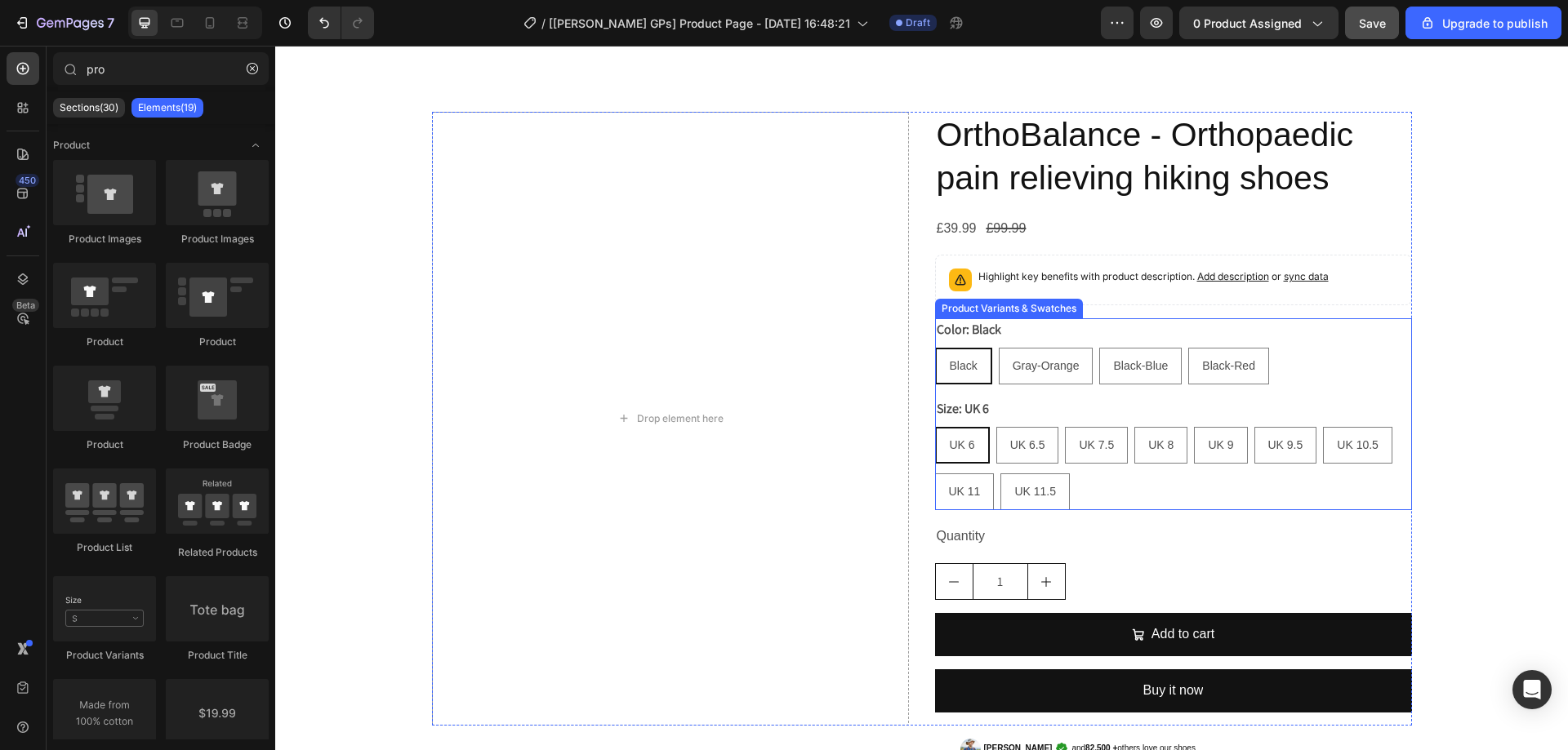
scroll to position [0, 0]
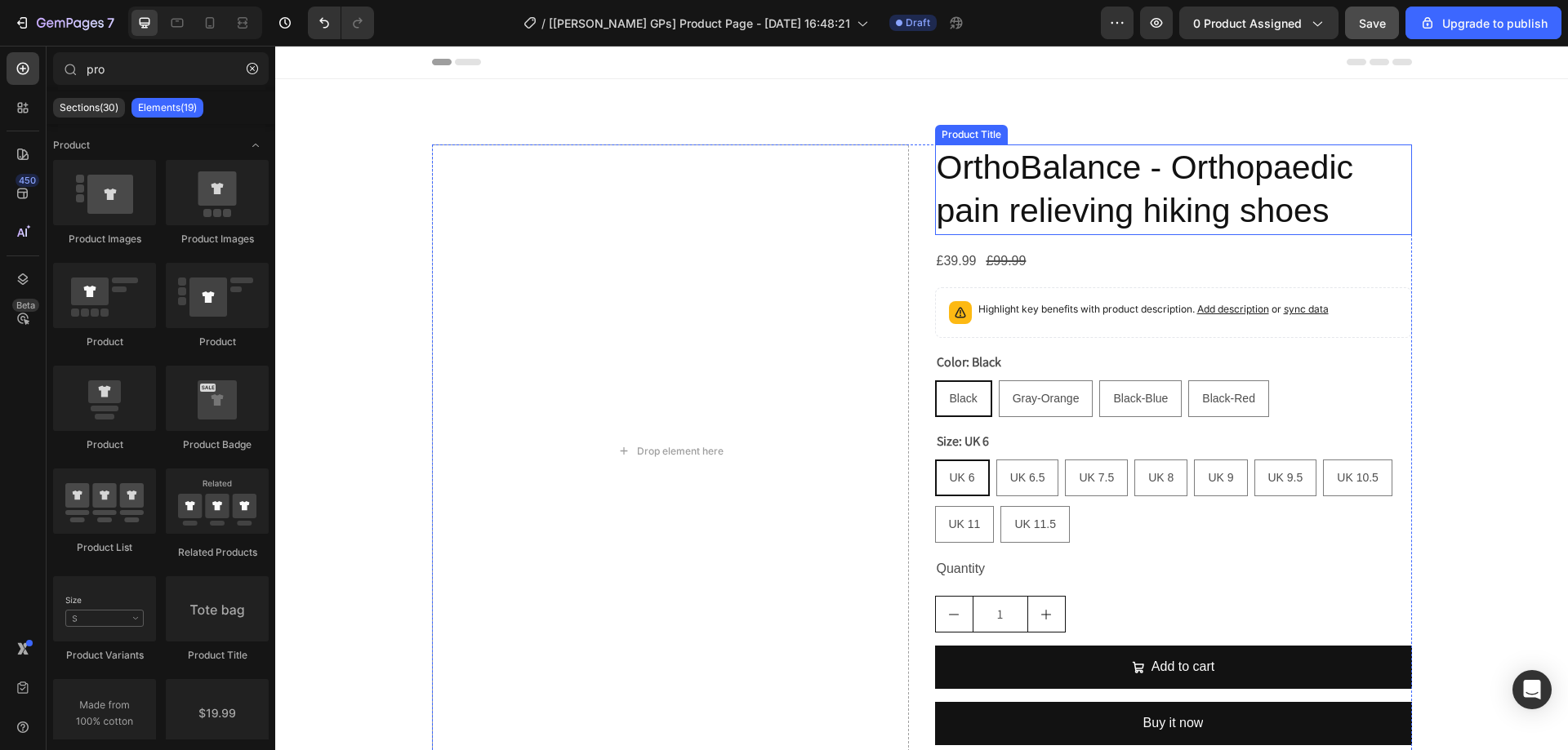
click at [1066, 185] on h2 "OrthoBalance - Orthopaedic pain relieving hiking shoes" at bounding box center [1174, 190] width 477 height 91
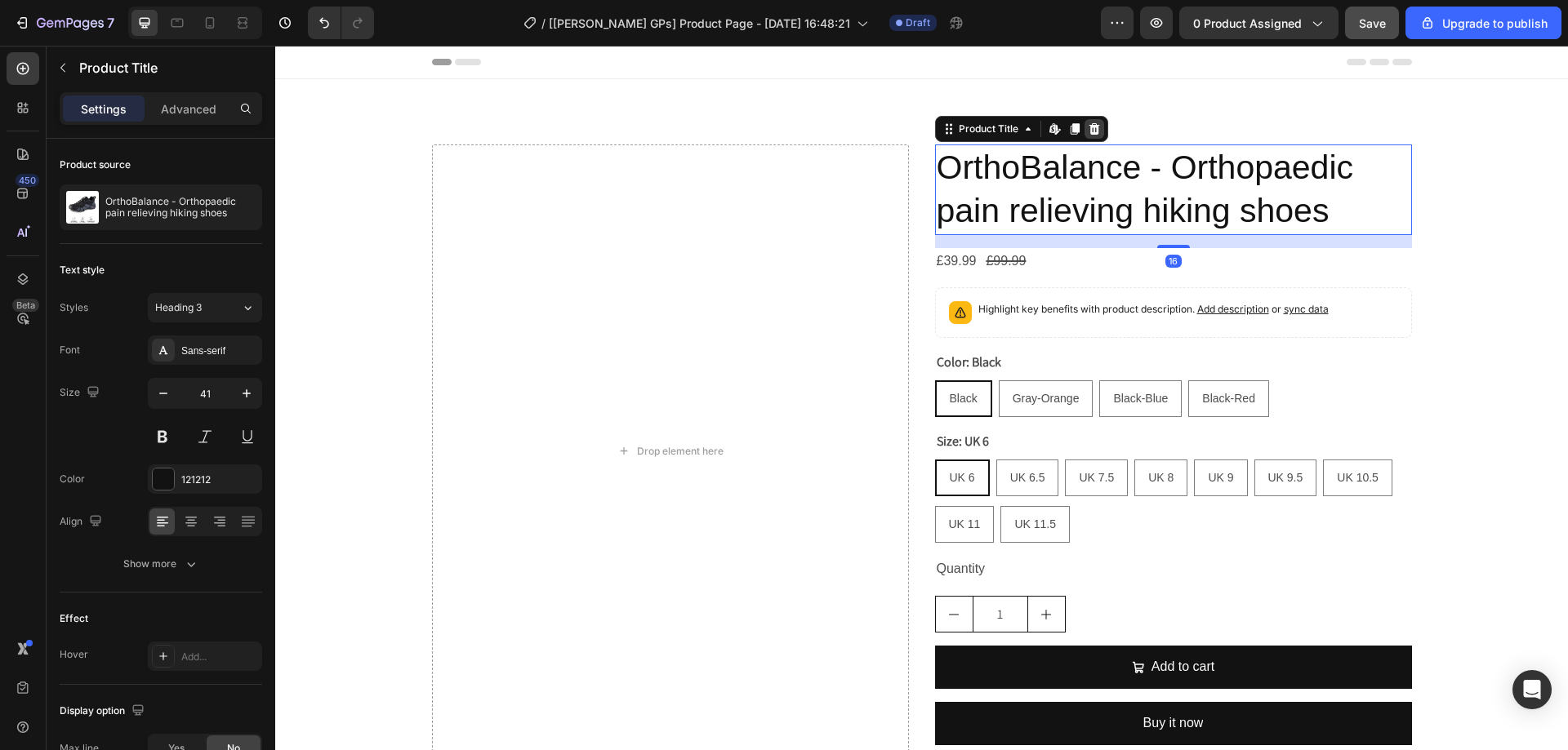
click at [1089, 133] on icon at bounding box center [1094, 129] width 10 height 11
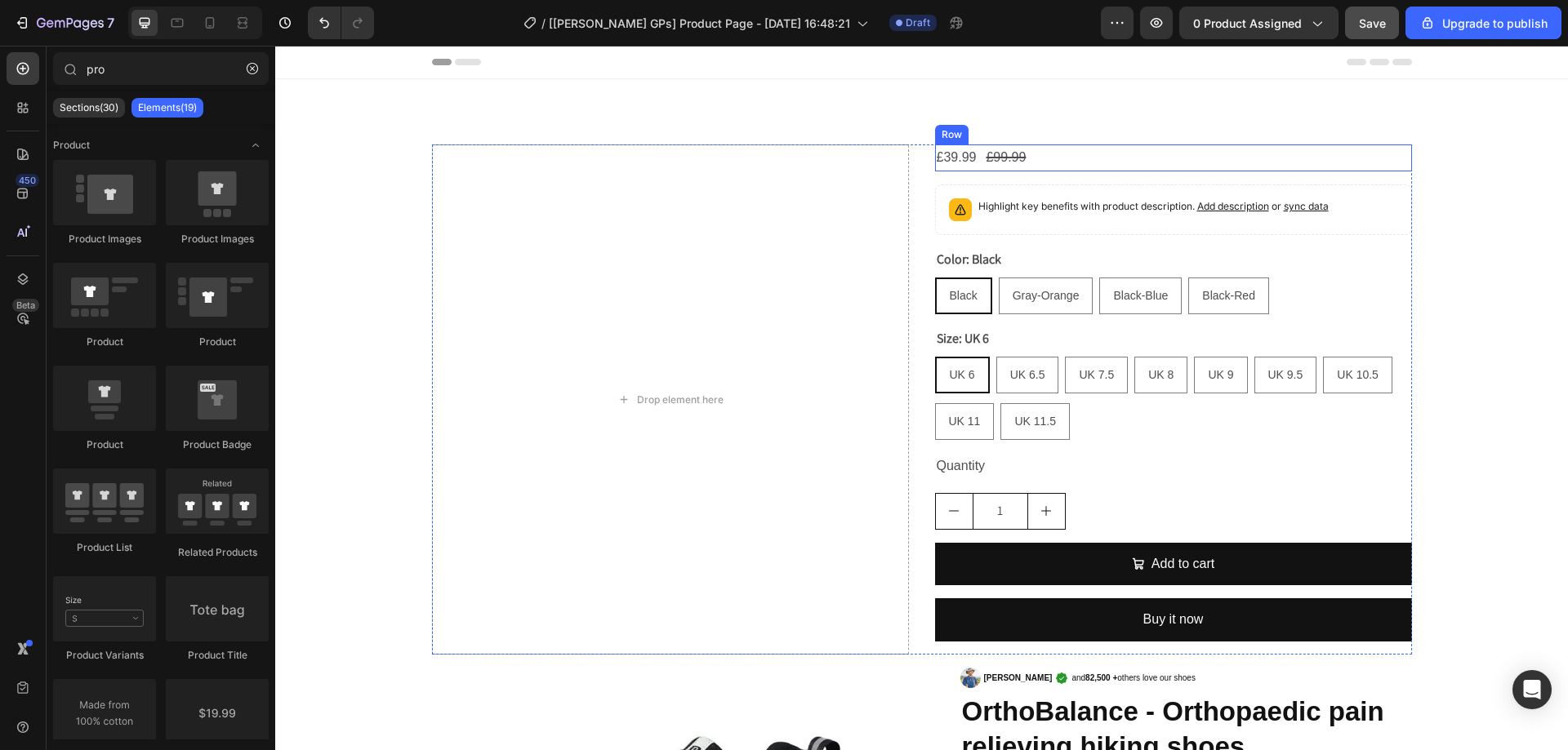
click at [1064, 167] on div "£39.99 Product Price Product Price £99.99 Product Price Product Price Row" at bounding box center [1174, 158] width 477 height 27
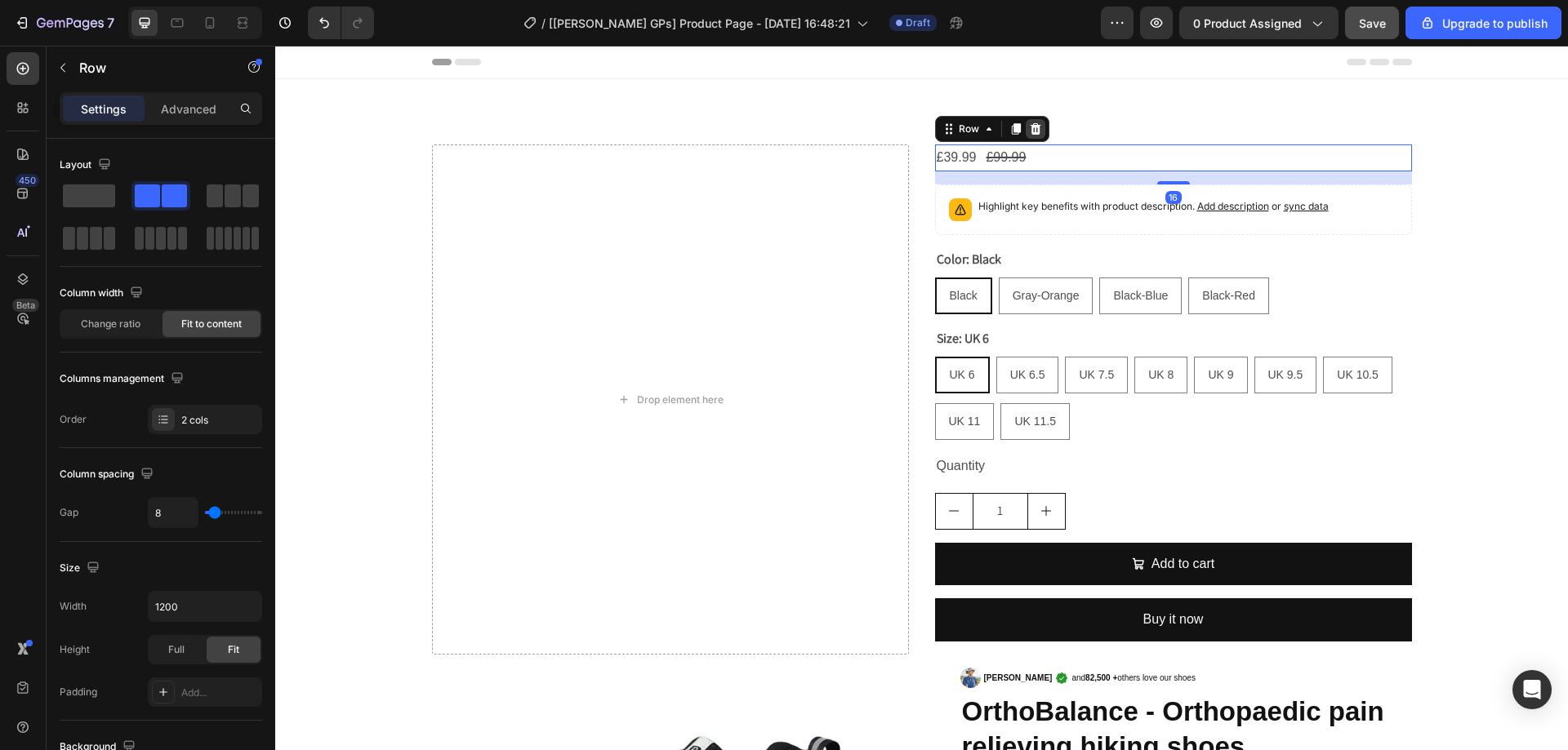
click at [1033, 132] on icon at bounding box center [1035, 129] width 10 height 11
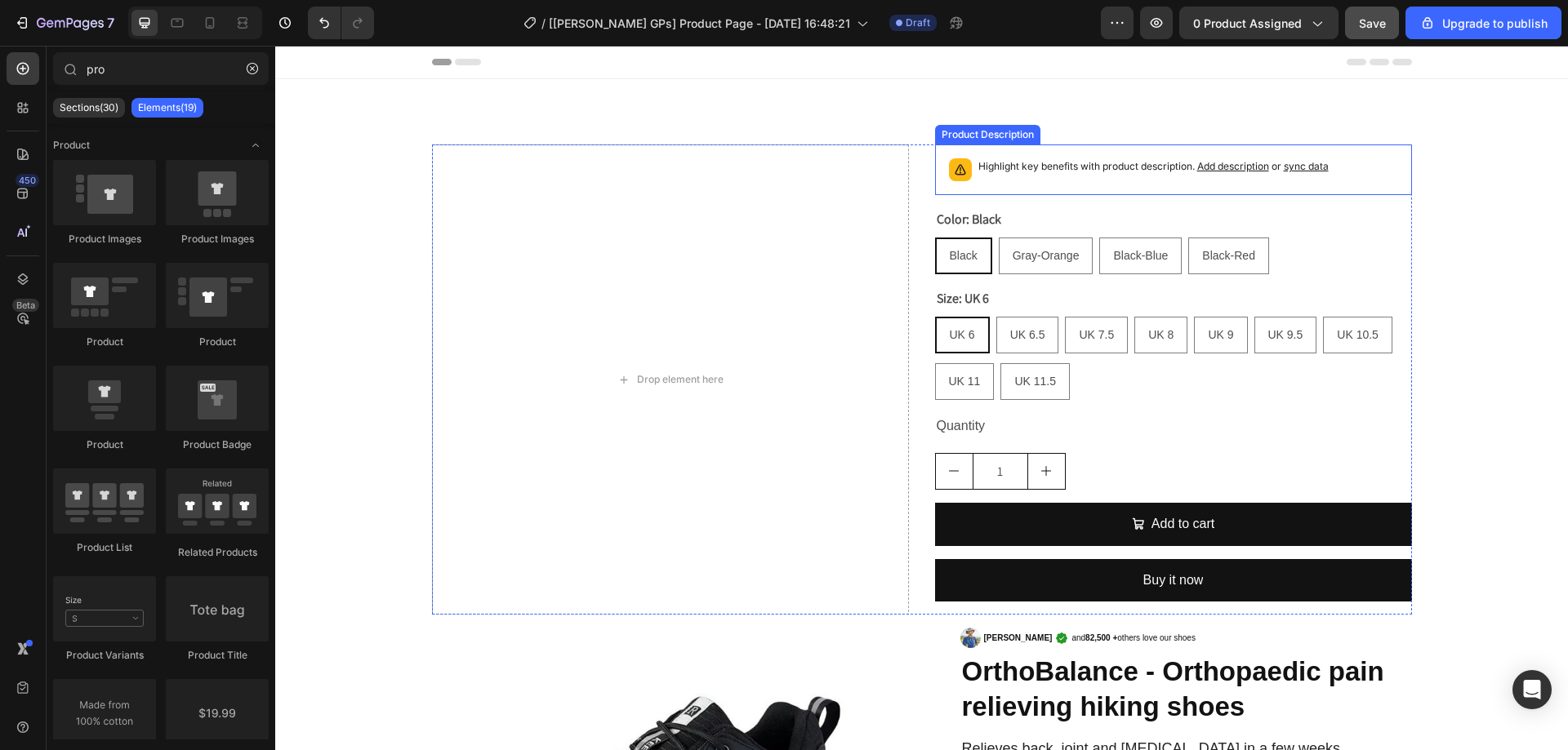
click at [1024, 170] on p "Highlight key benefits with product description. Add description or sync data" at bounding box center [1154, 166] width 351 height 16
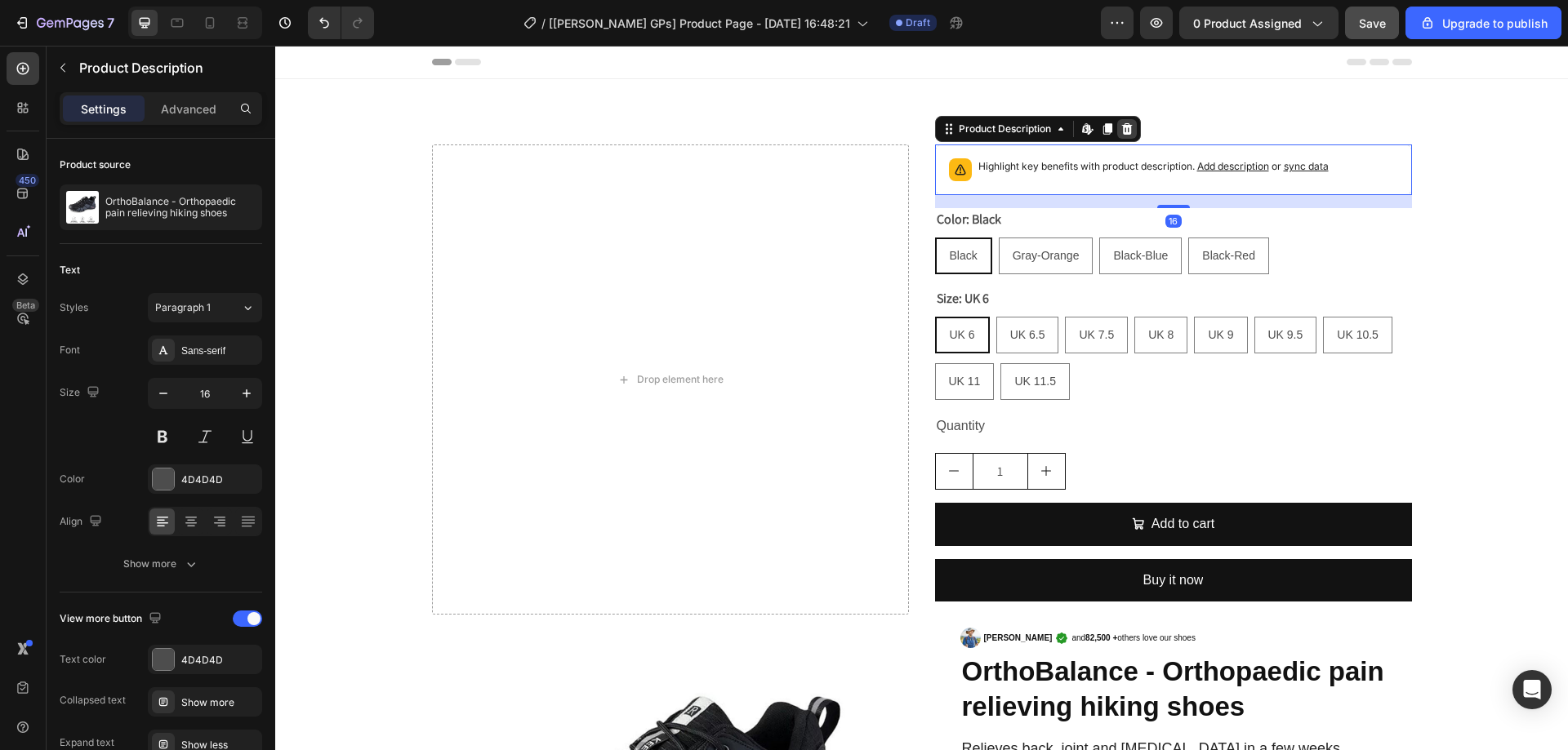
click at [1123, 125] on icon at bounding box center [1126, 129] width 10 height 11
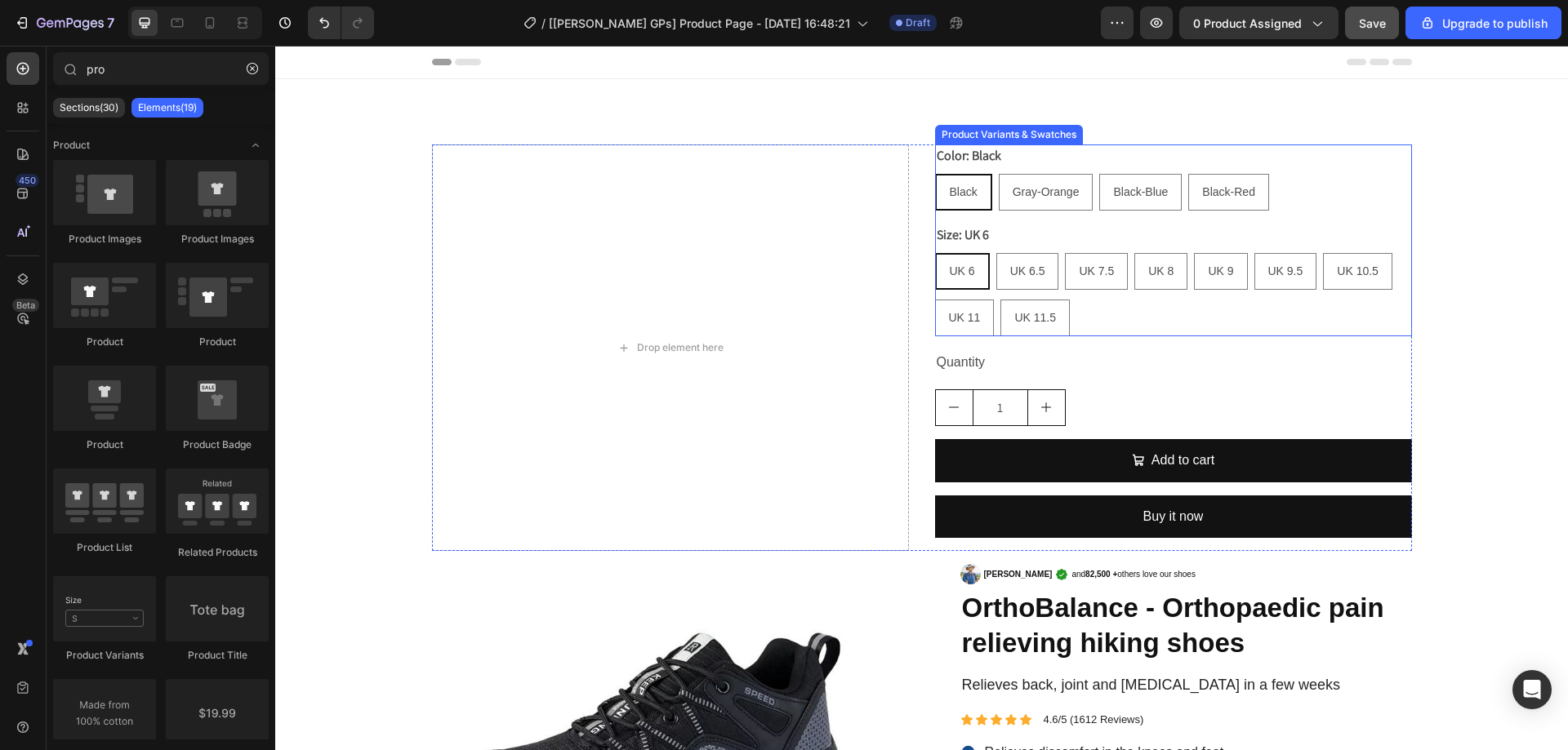
click at [1088, 165] on div "Color: Black Black Black Black Gray-Orange Gray-Orange Gray-Orange Black-Blue B…" at bounding box center [1174, 178] width 477 height 66
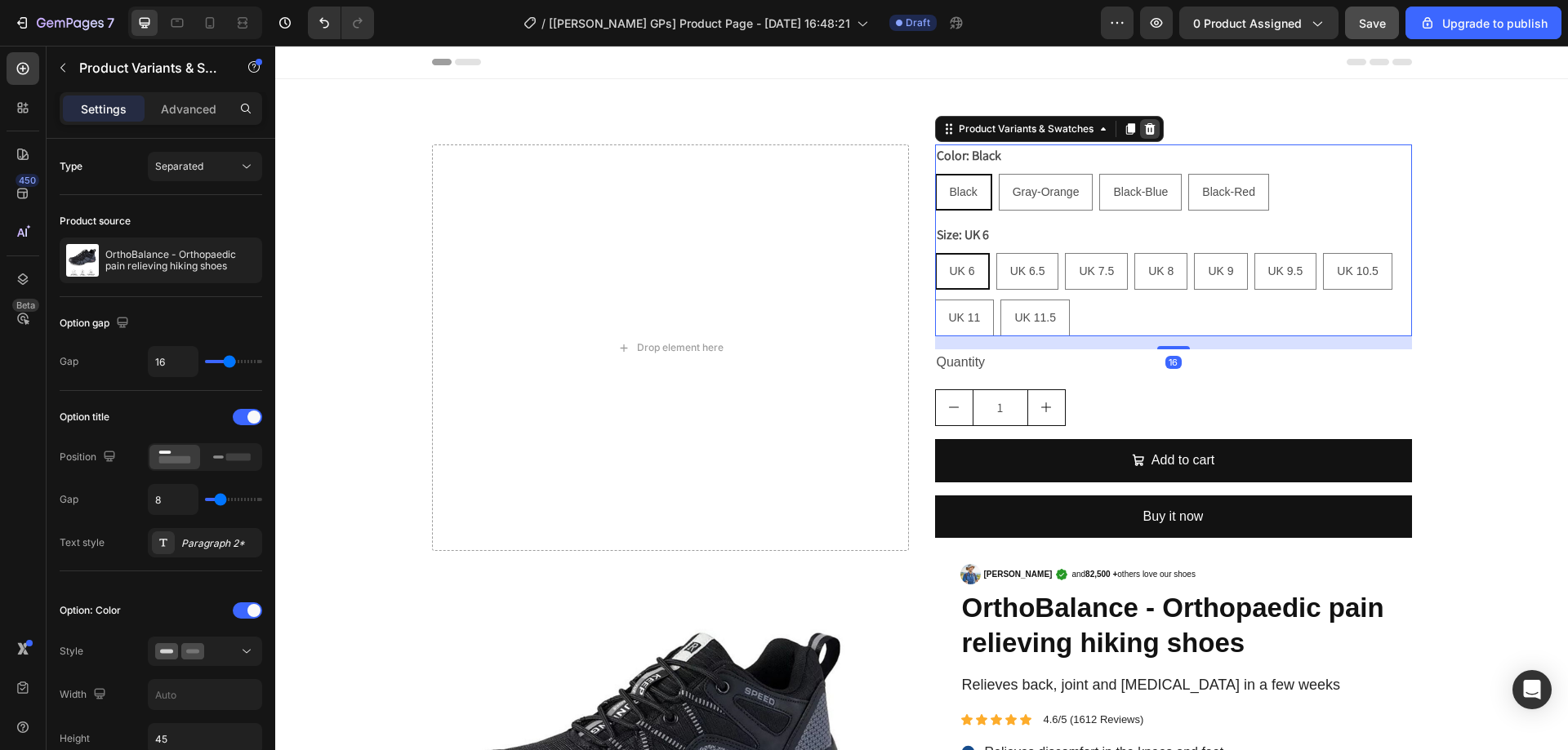
click at [1140, 122] on div at bounding box center [1150, 128] width 20 height 20
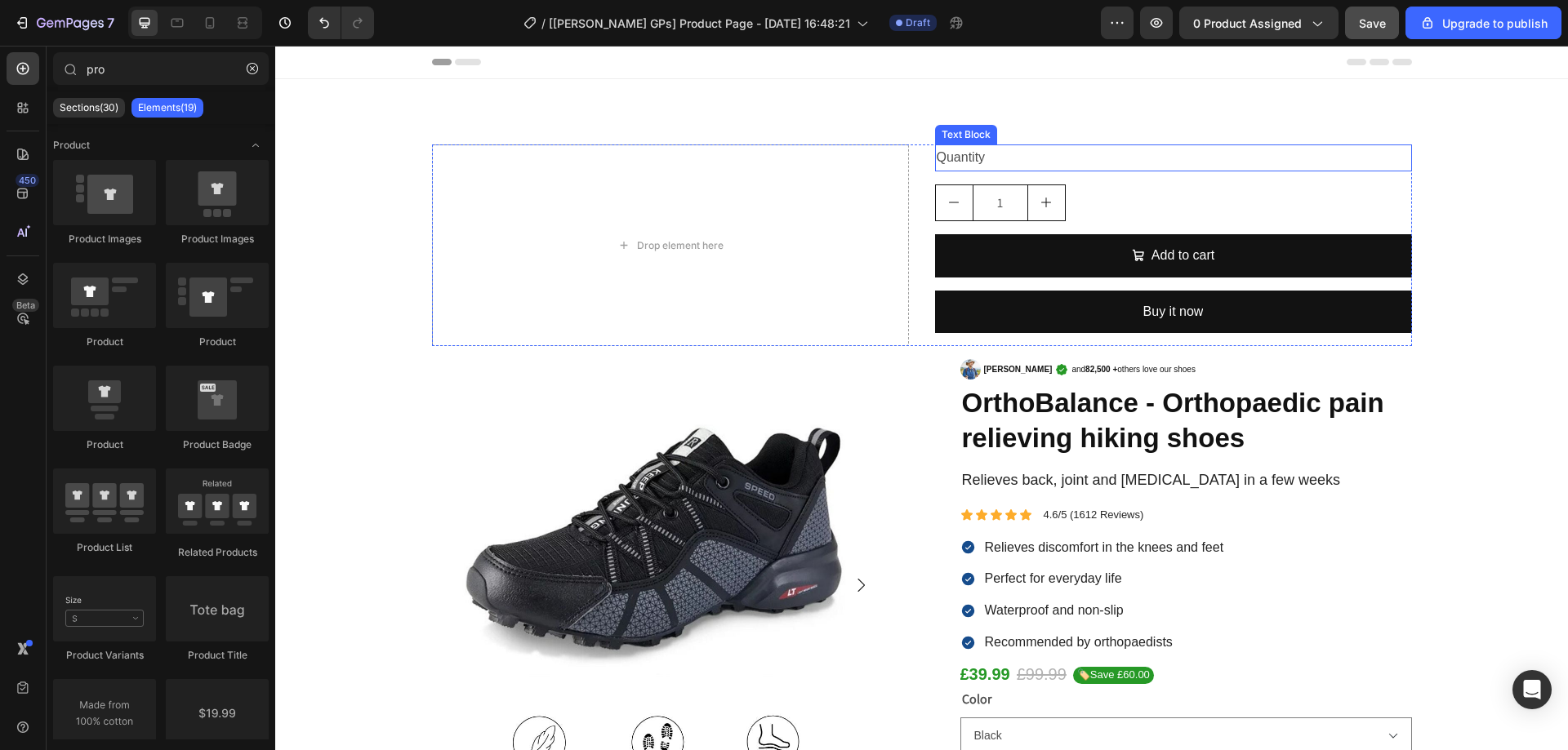
click at [1053, 165] on div "Quantity" at bounding box center [1174, 158] width 477 height 27
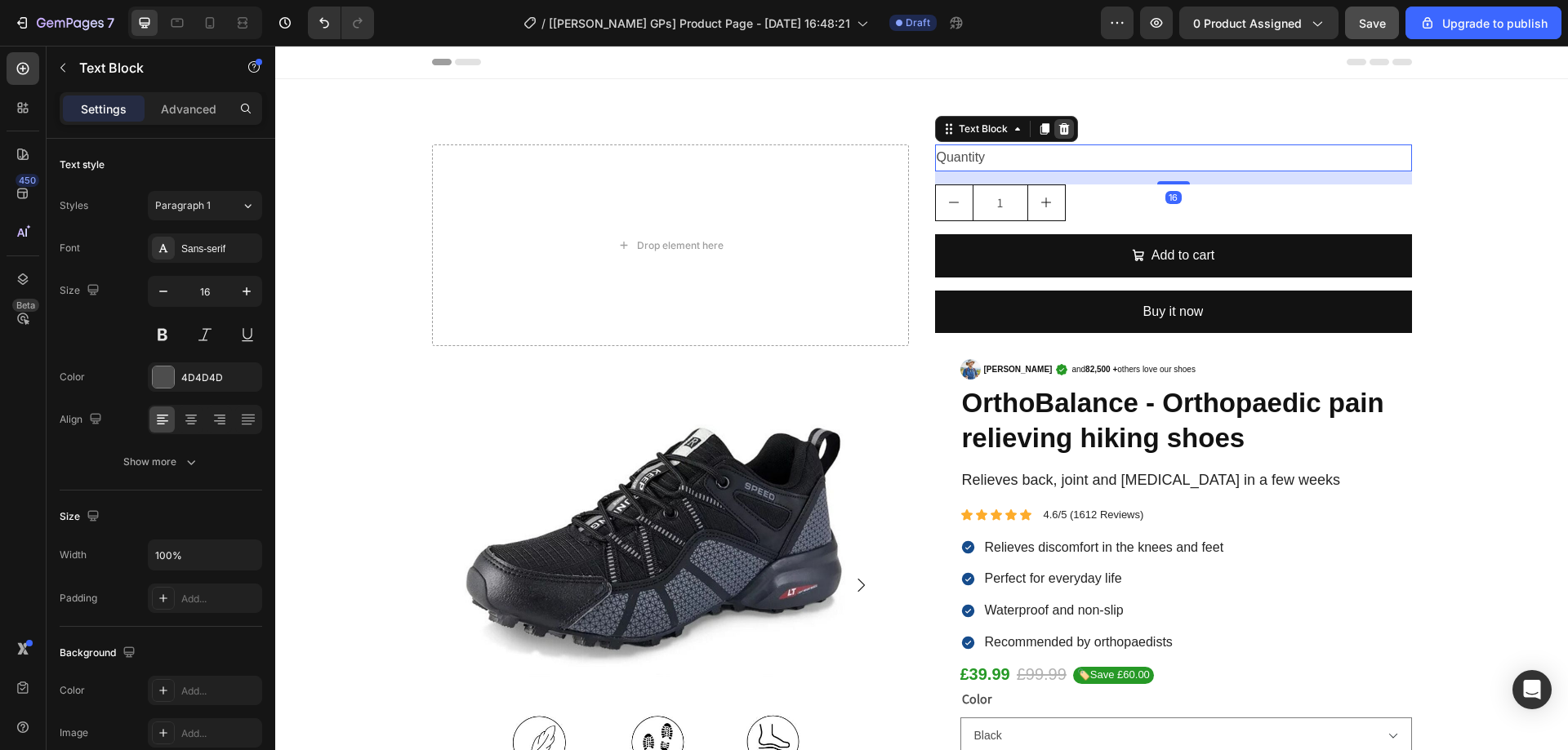
click at [1060, 129] on icon at bounding box center [1065, 129] width 13 height 13
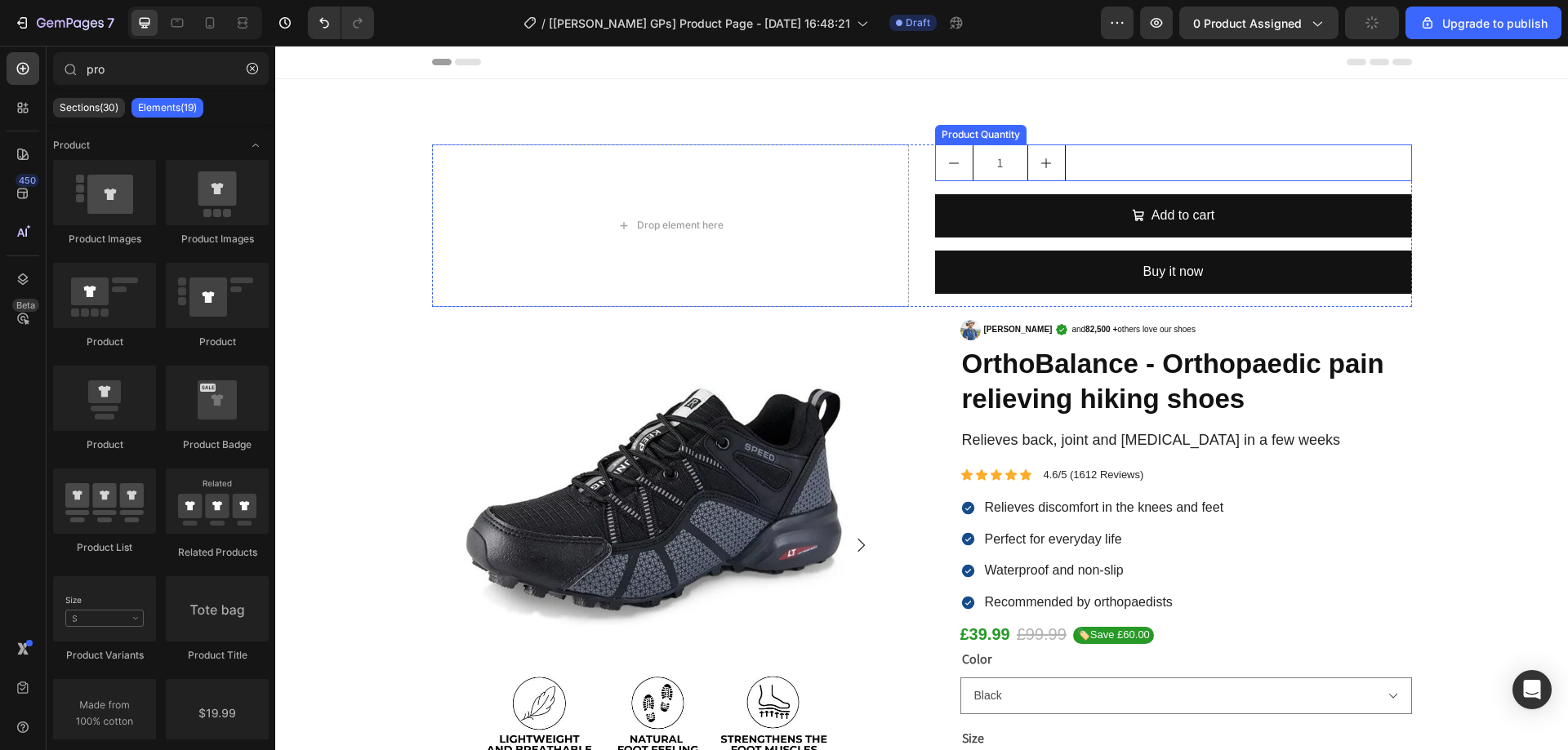
click at [1060, 161] on div "1" at bounding box center [1174, 163] width 477 height 36
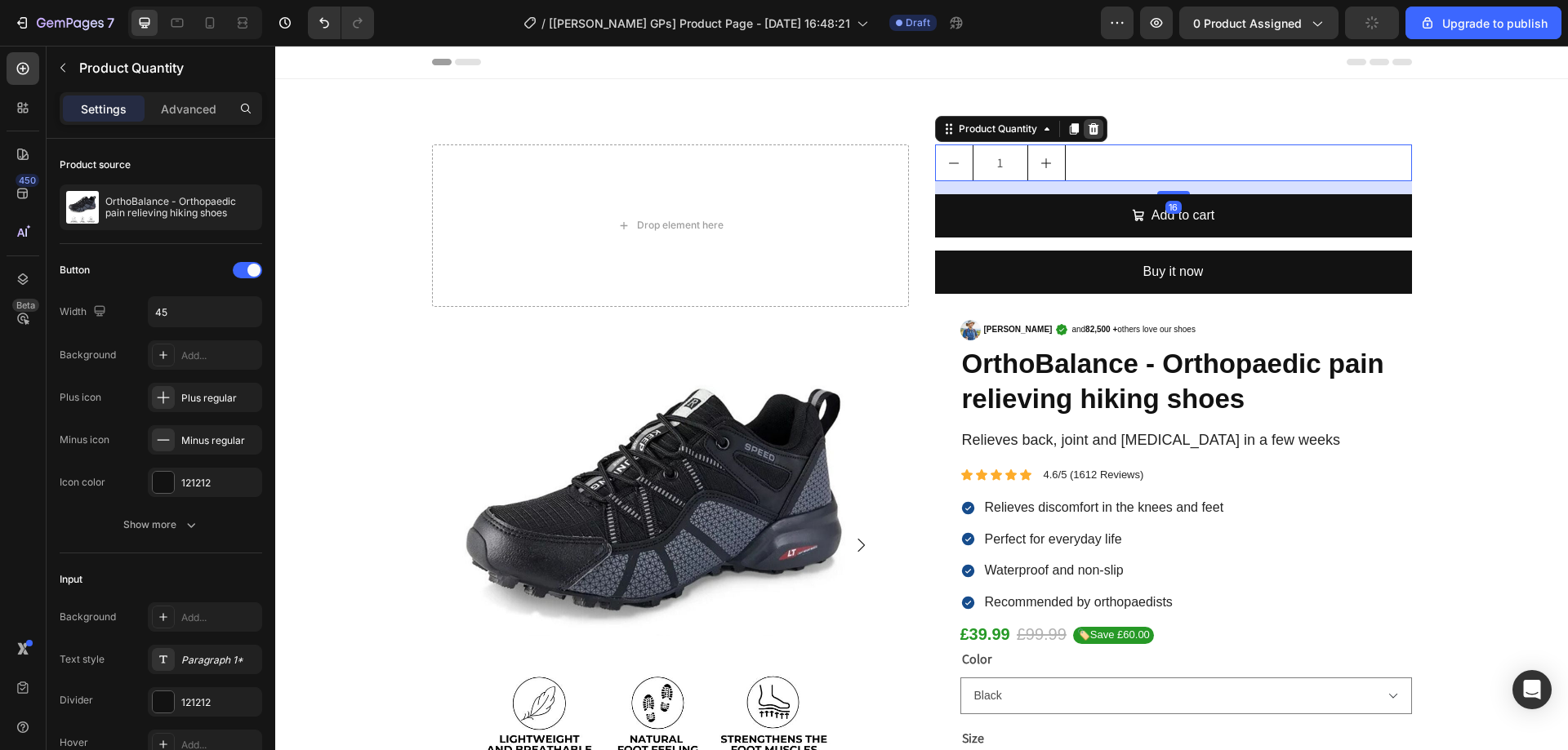
click at [1088, 125] on icon at bounding box center [1093, 129] width 10 height 11
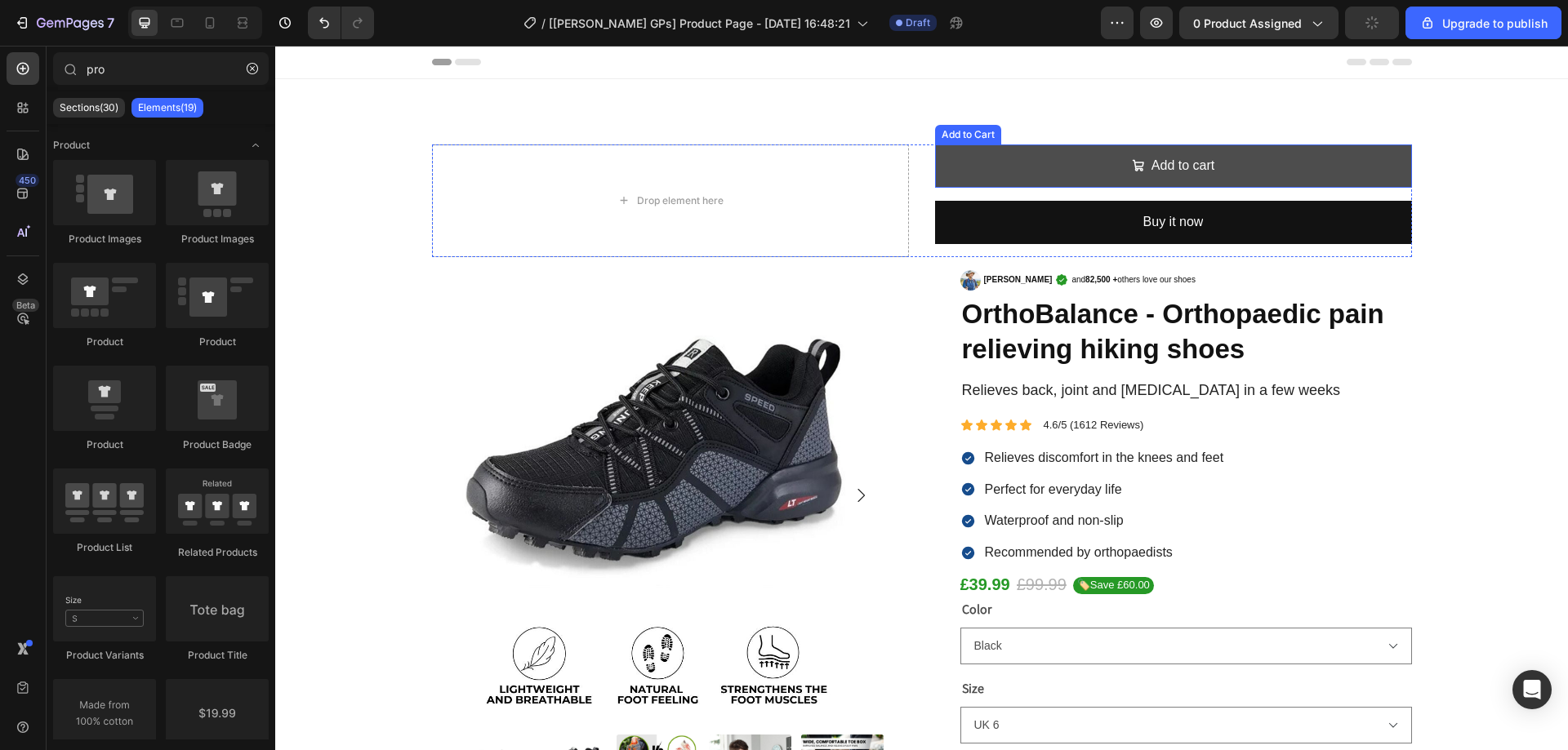
click at [1054, 170] on button "Add to cart" at bounding box center [1174, 166] width 477 height 43
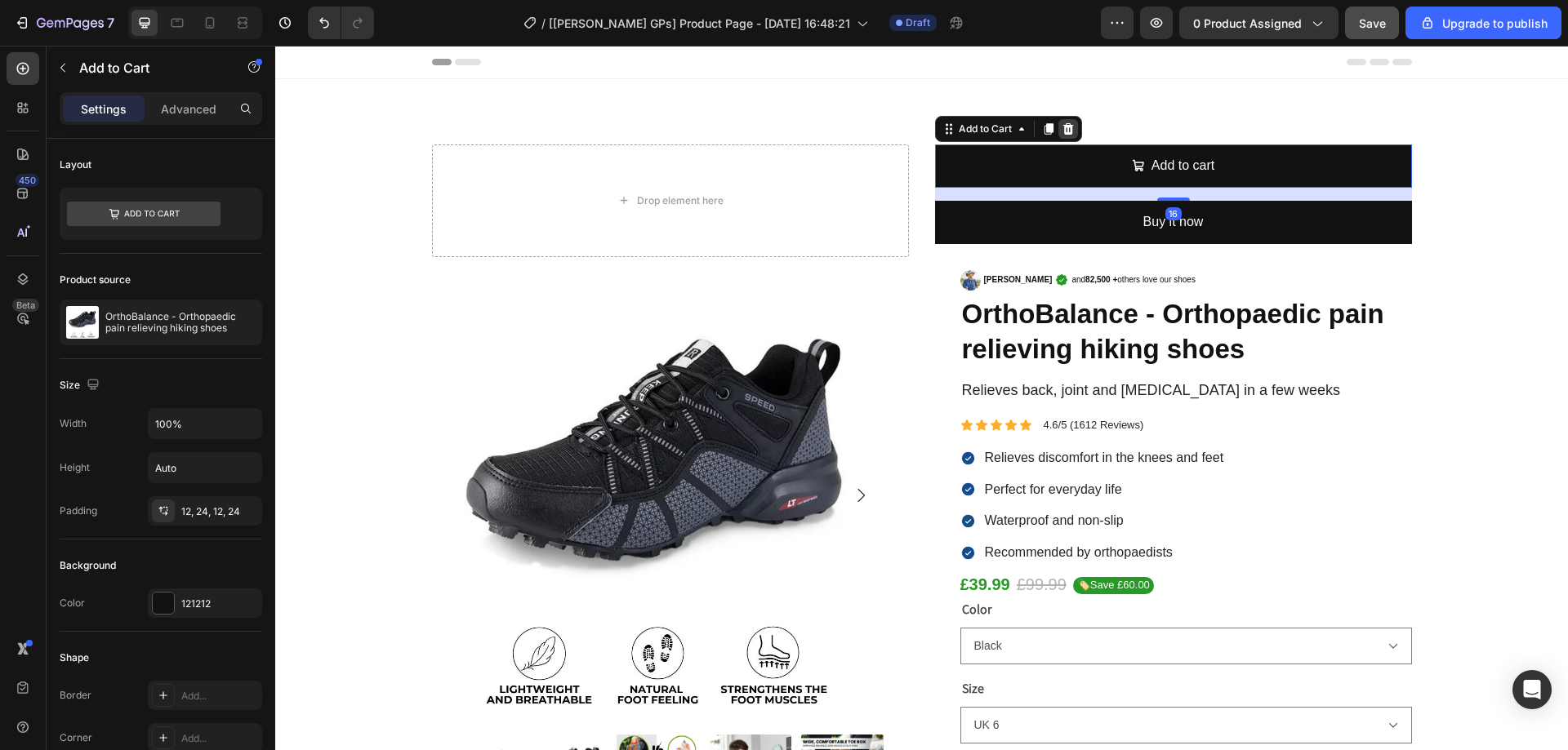
click at [1062, 124] on icon at bounding box center [1068, 129] width 13 height 13
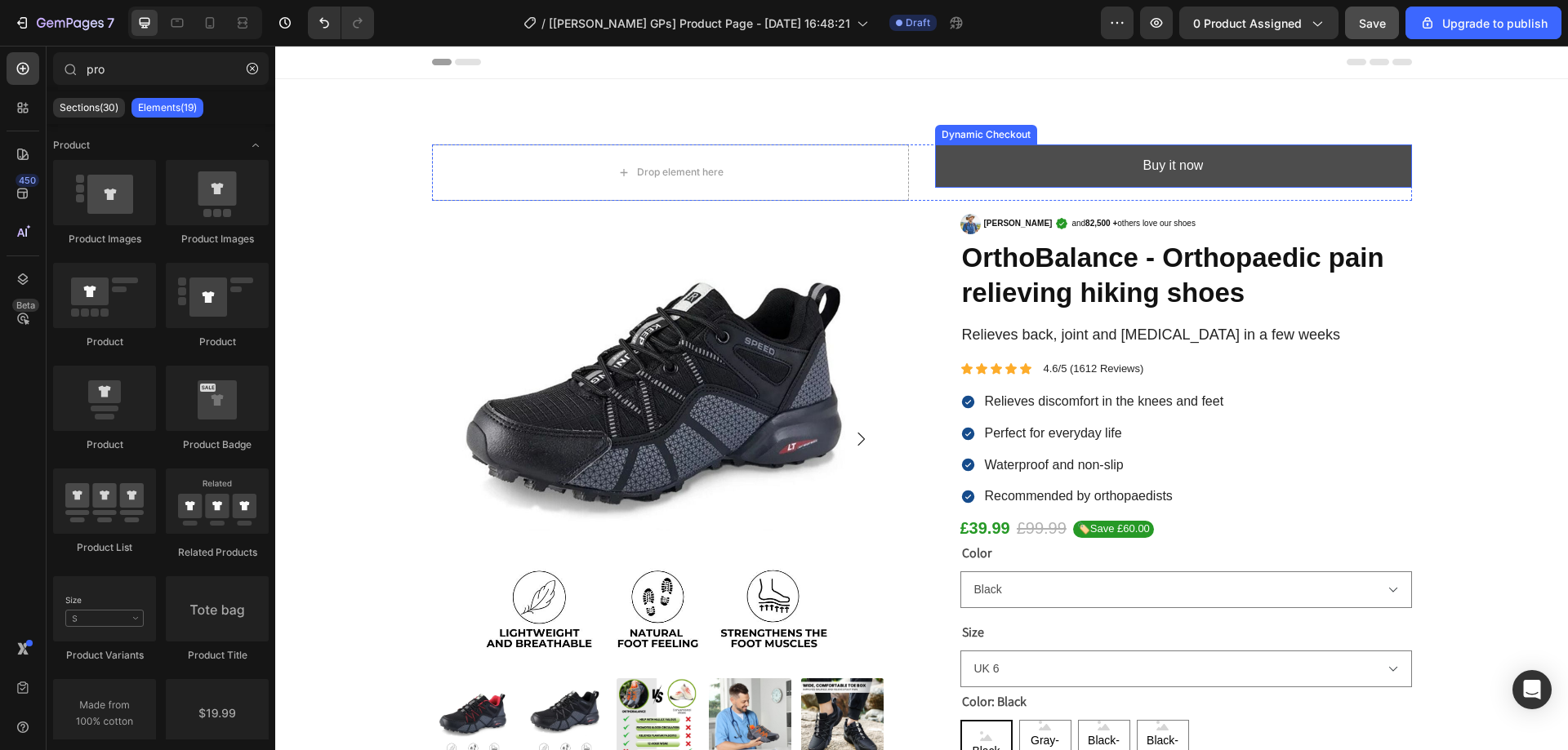
click at [1024, 169] on button "Buy it now" at bounding box center [1174, 166] width 477 height 43
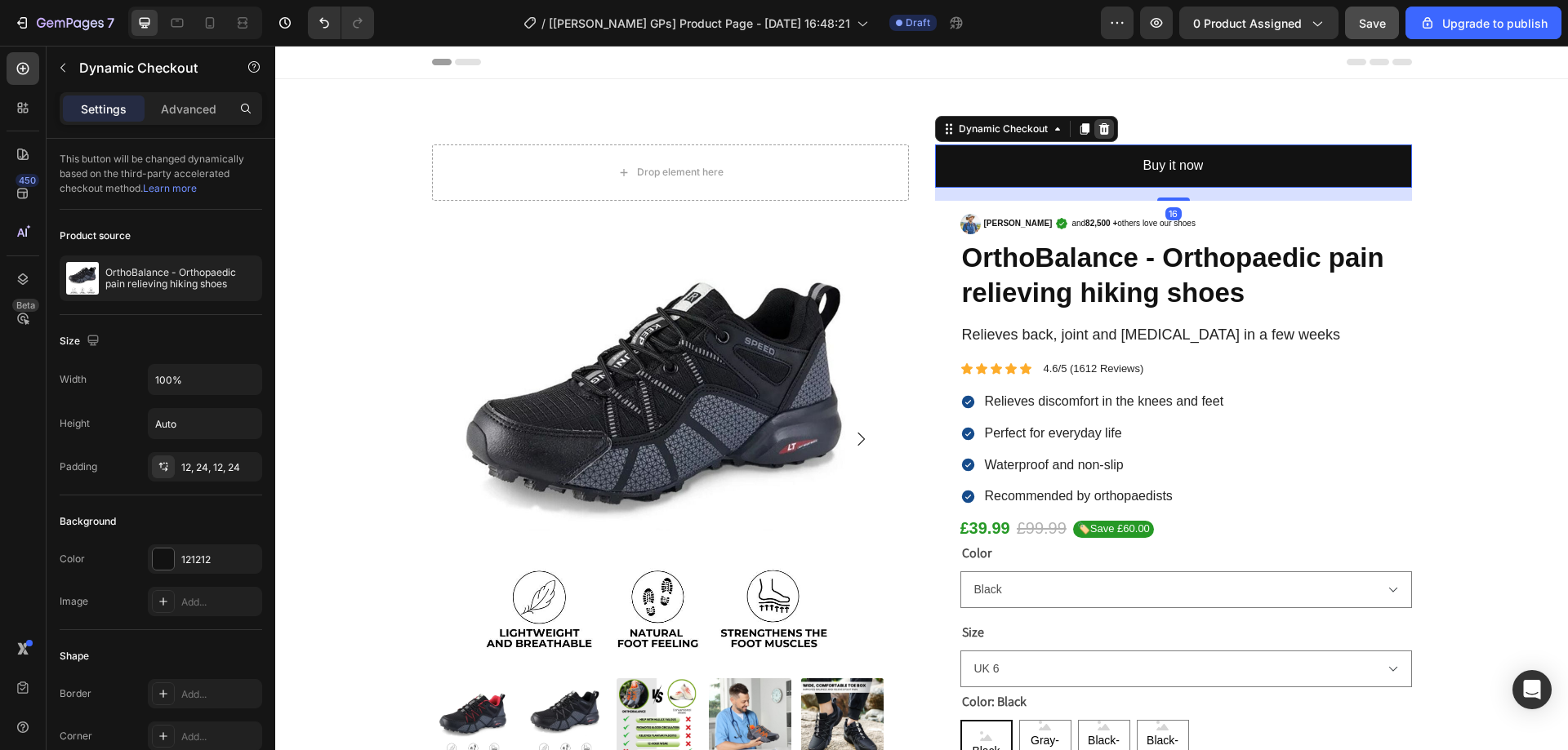
click at [1098, 120] on div at bounding box center [1104, 128] width 20 height 20
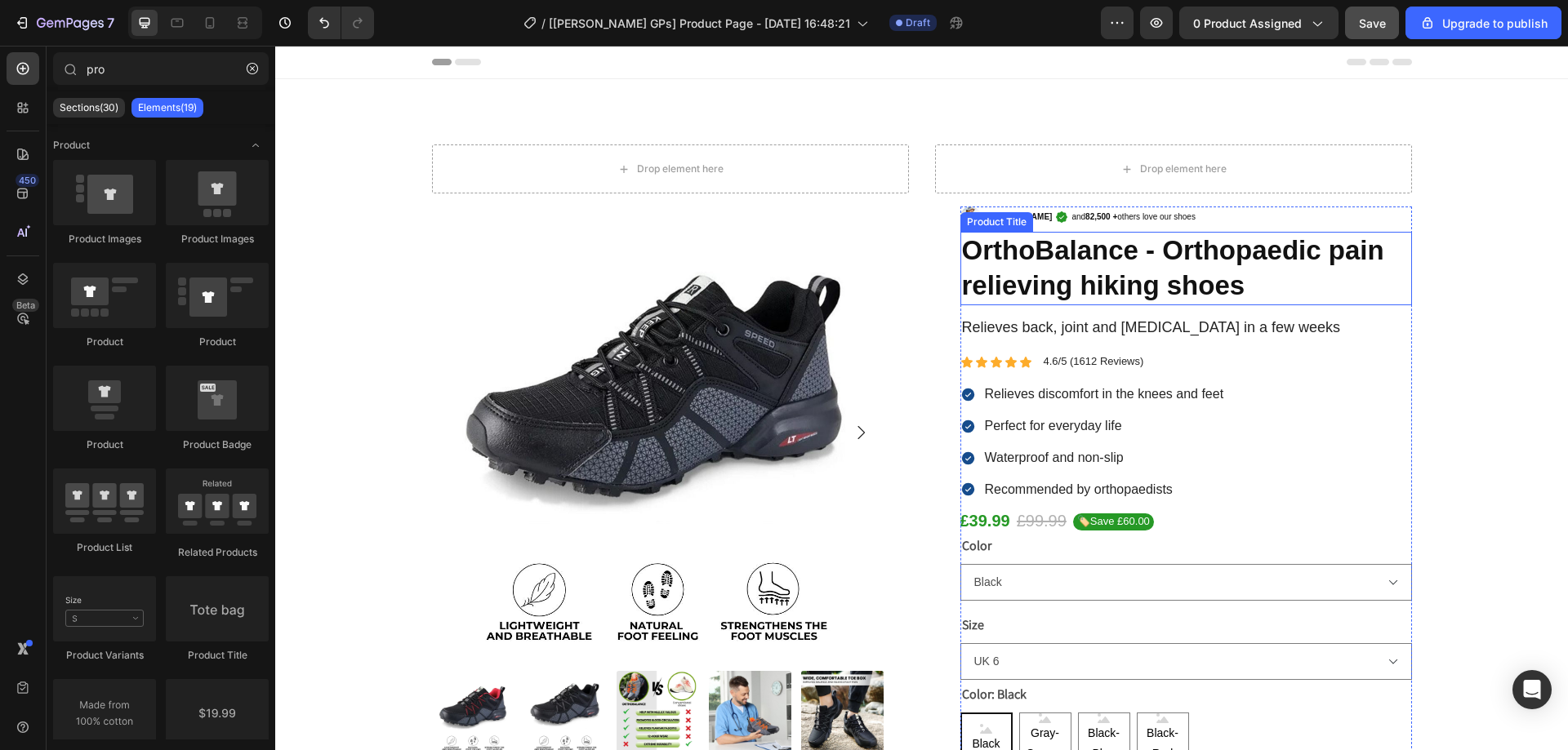
click at [967, 260] on h1 "OrthoBalance - Orthopaedic pain relieving hiking shoes" at bounding box center [1186, 268] width 452 height 74
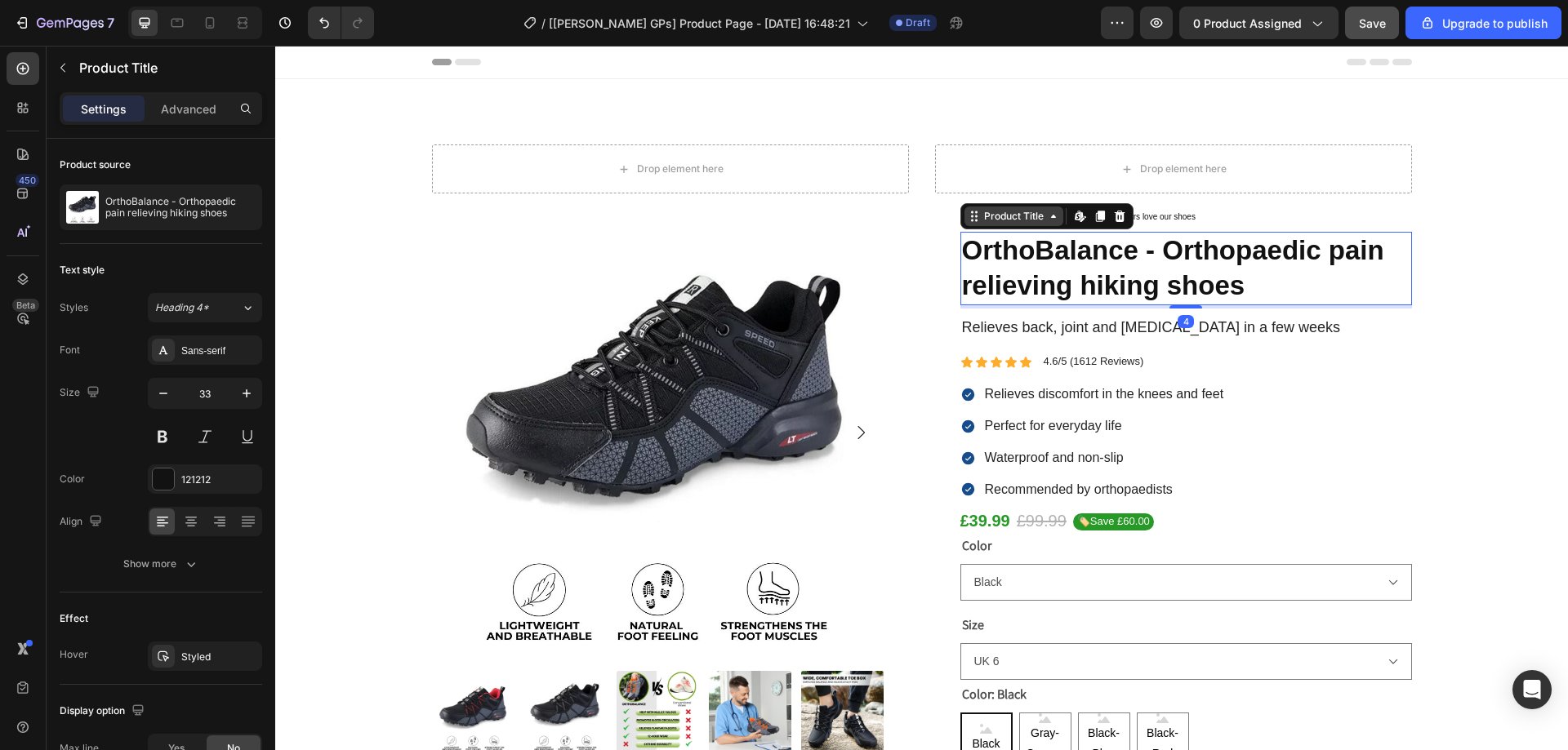
click at [1006, 218] on div "Product Title" at bounding box center [1014, 217] width 66 height 15
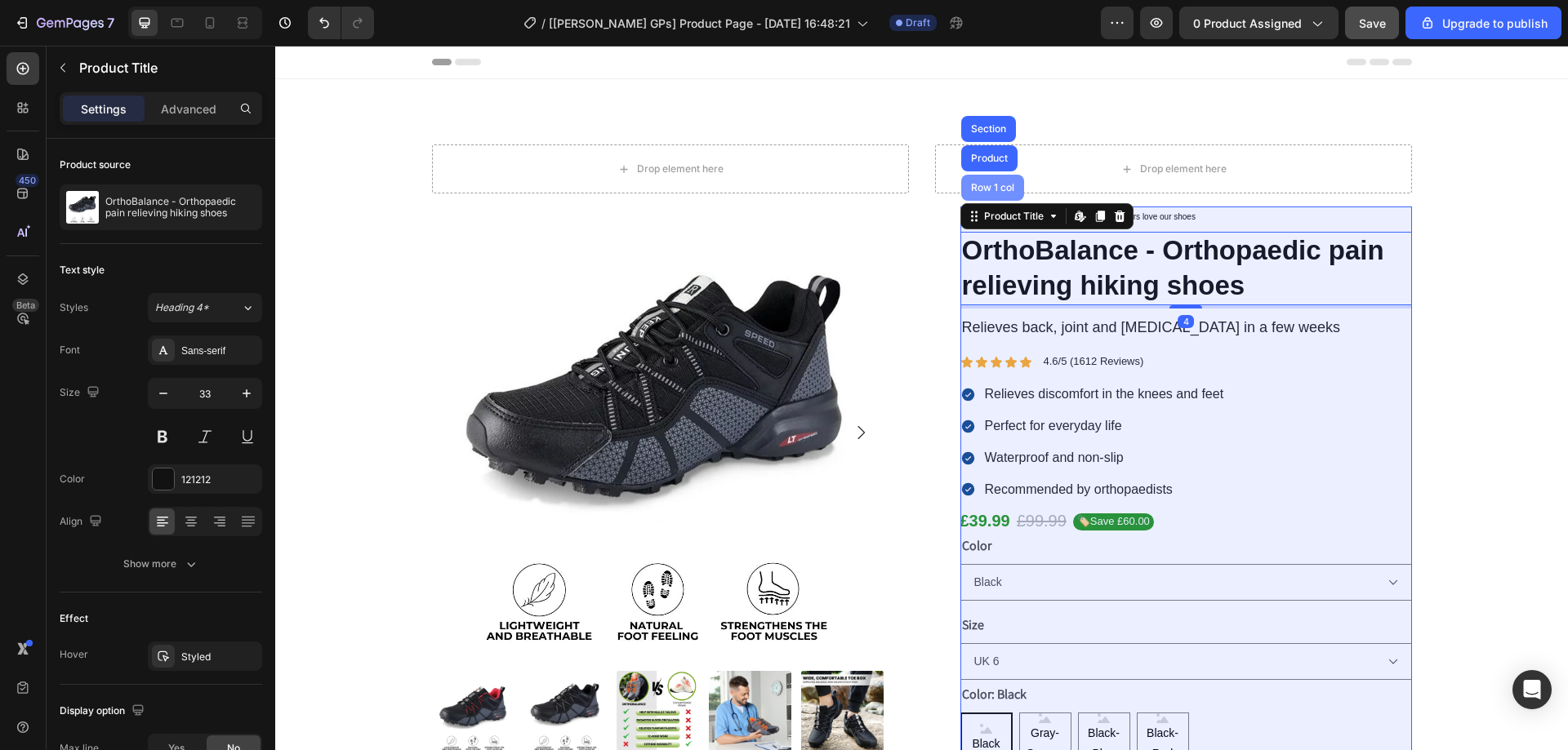
click at [995, 189] on div "Row 1 col" at bounding box center [993, 188] width 50 height 9
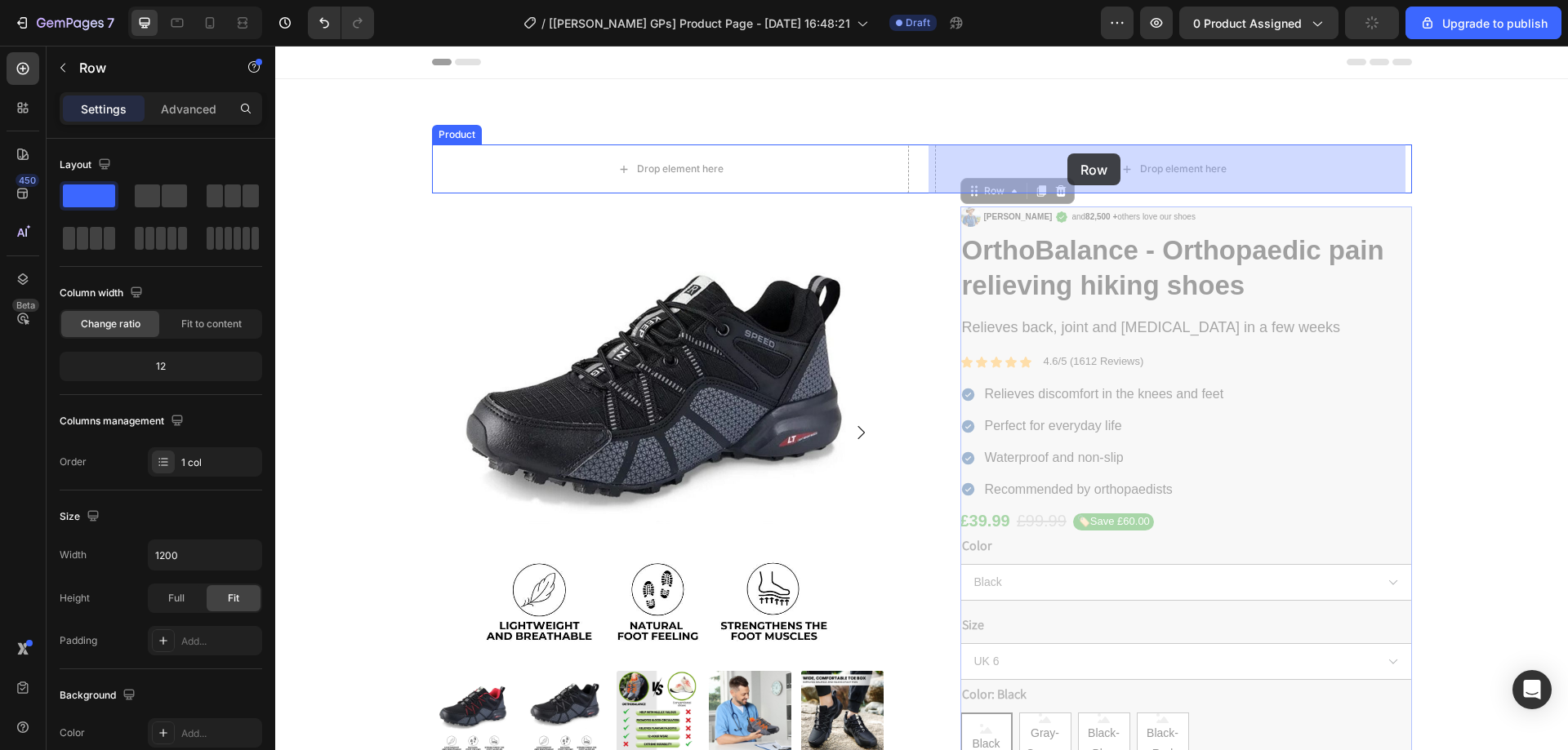
drag, startPoint x: 974, startPoint y: 195, endPoint x: 1067, endPoint y: 153, distance: 102.0
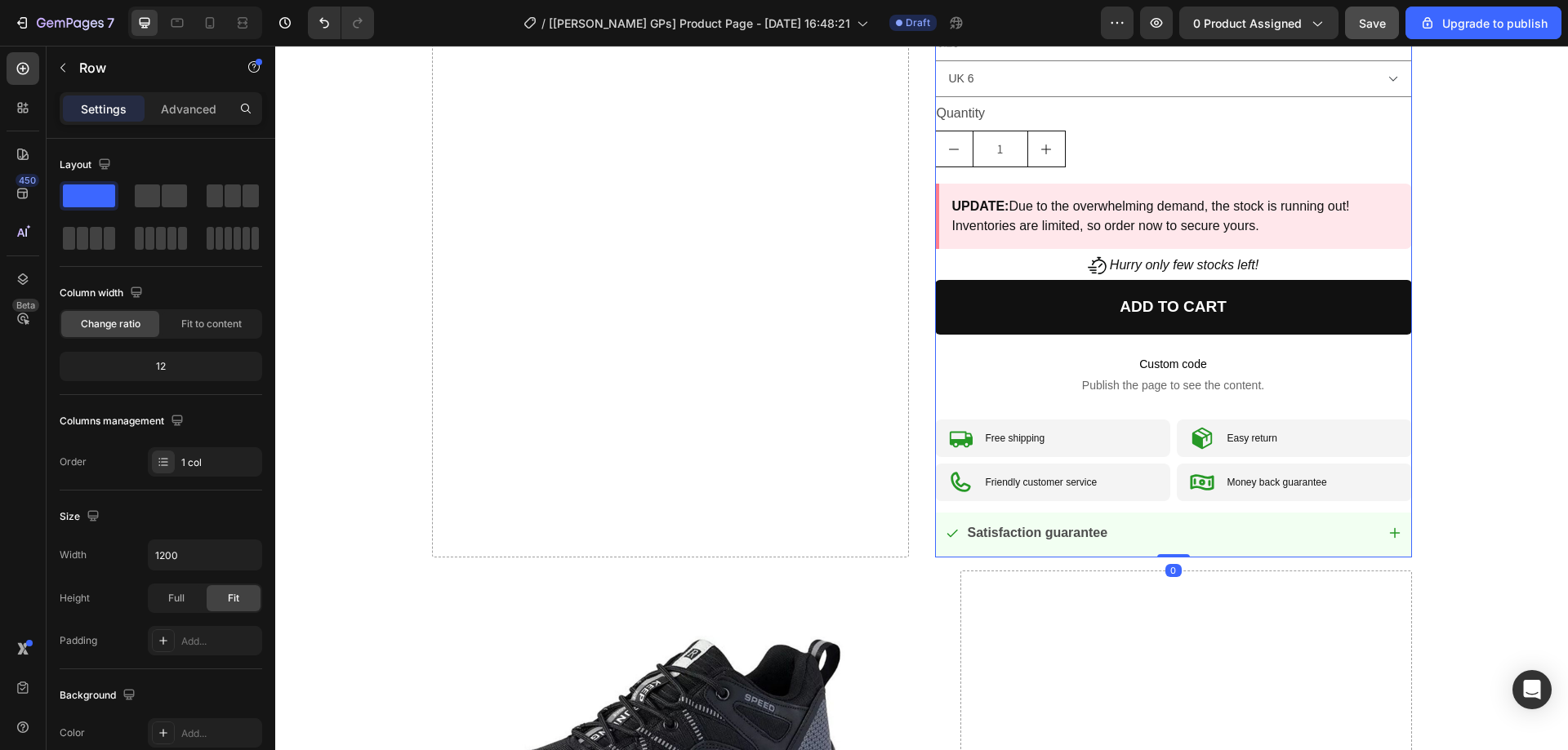
scroll to position [816, 0]
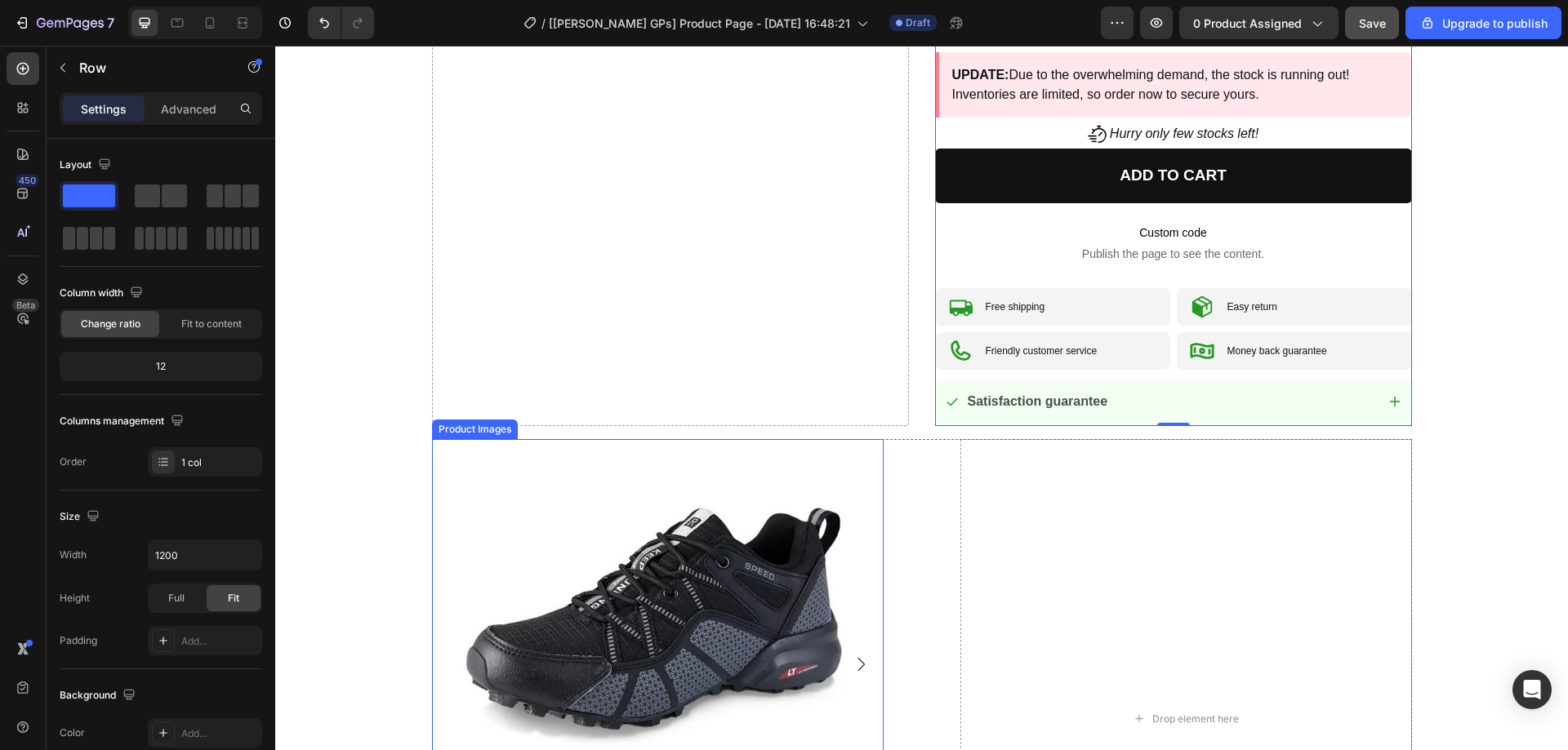
click at [716, 499] on img at bounding box center [658, 665] width 452 height 452
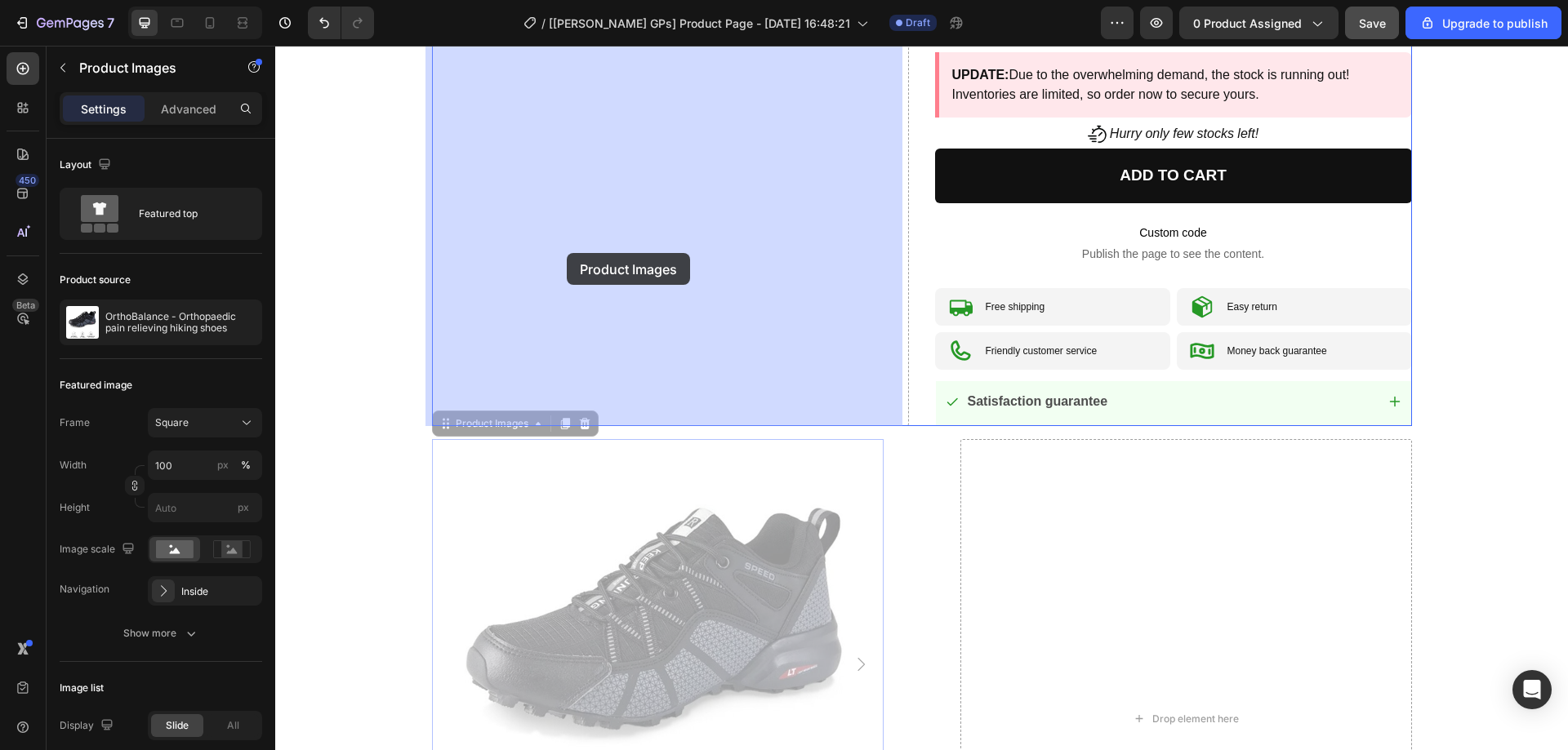
drag, startPoint x: 541, startPoint y: 334, endPoint x: 564, endPoint y: 260, distance: 77.5
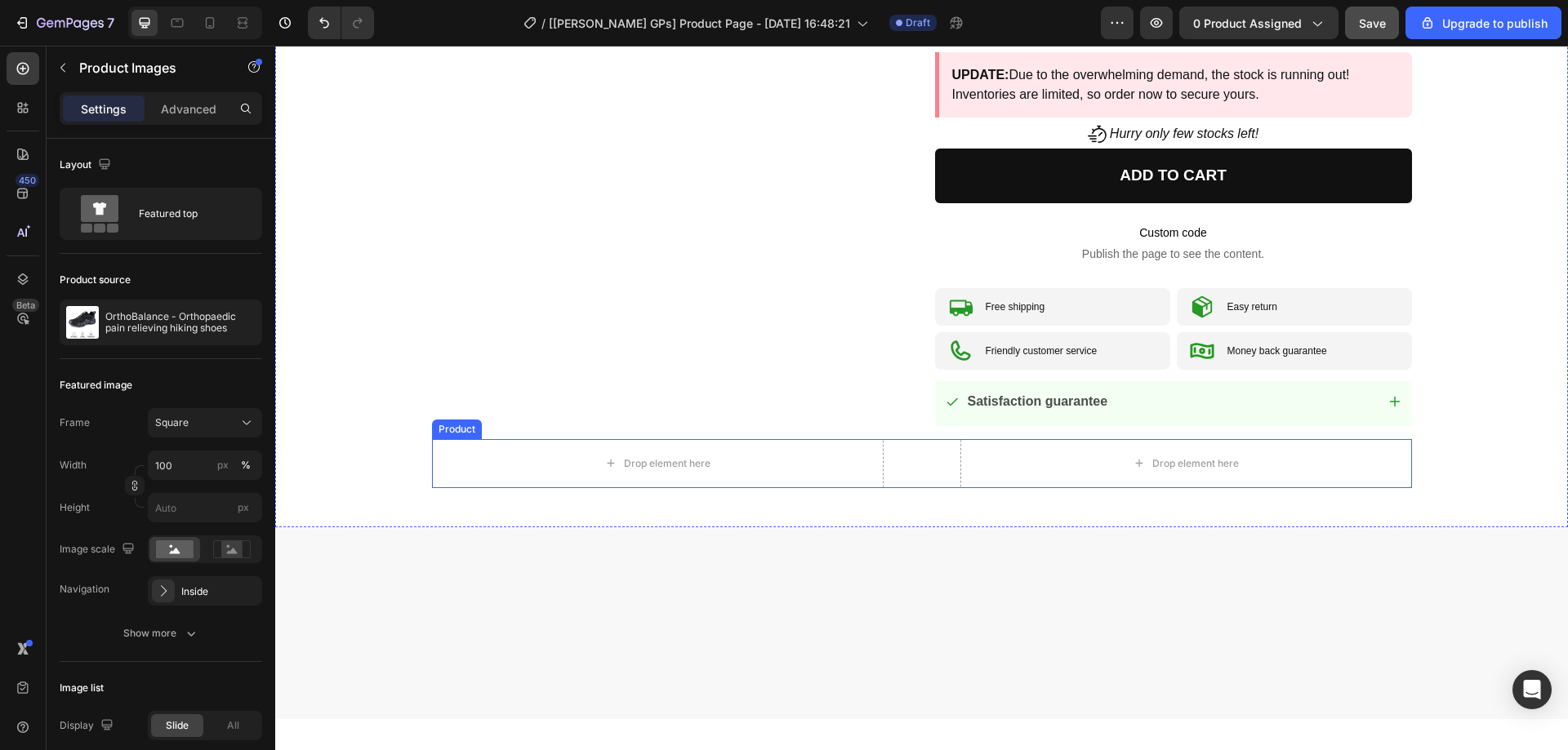
click at [917, 465] on div "Drop element here Drop element here Product" at bounding box center [922, 464] width 980 height 49
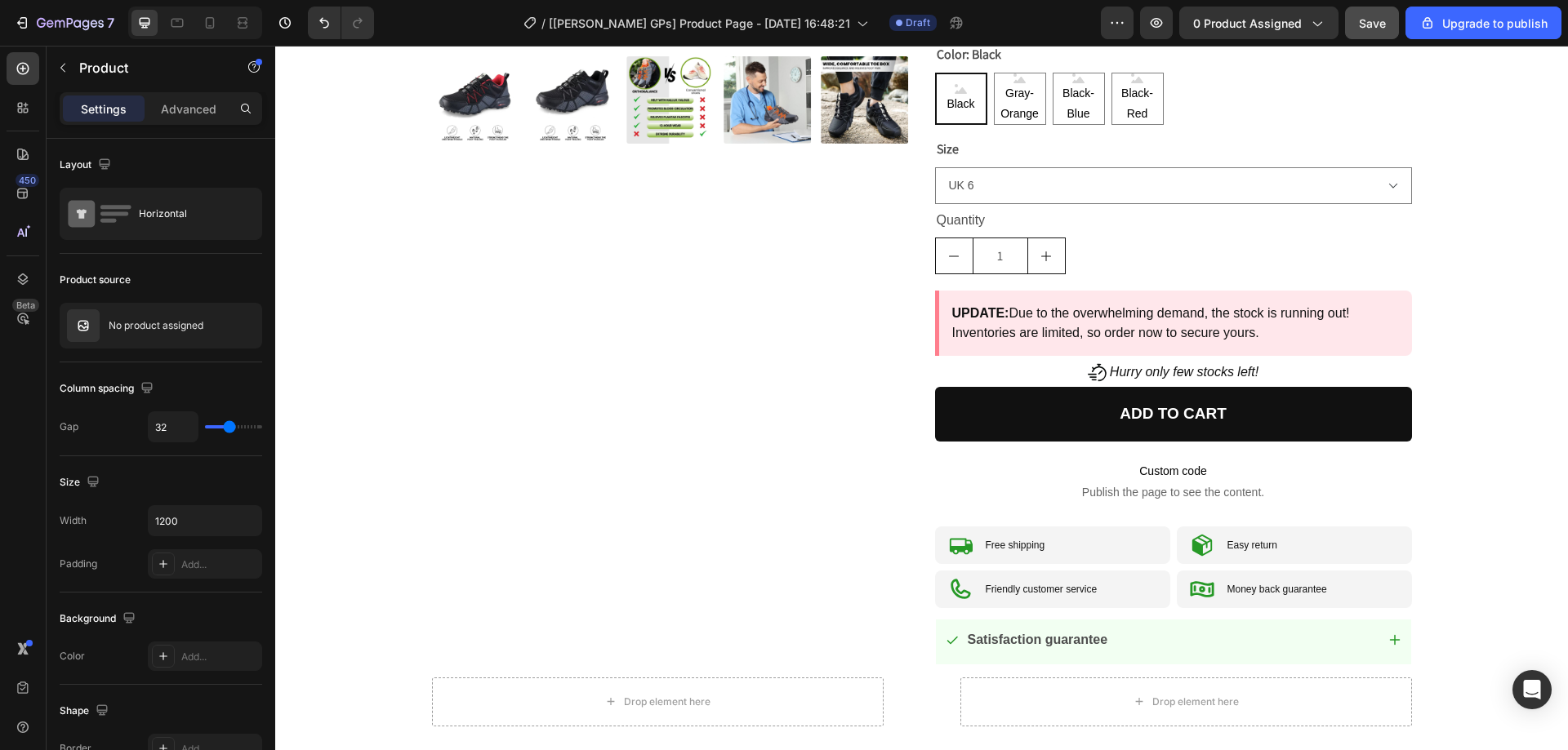
scroll to position [571, 0]
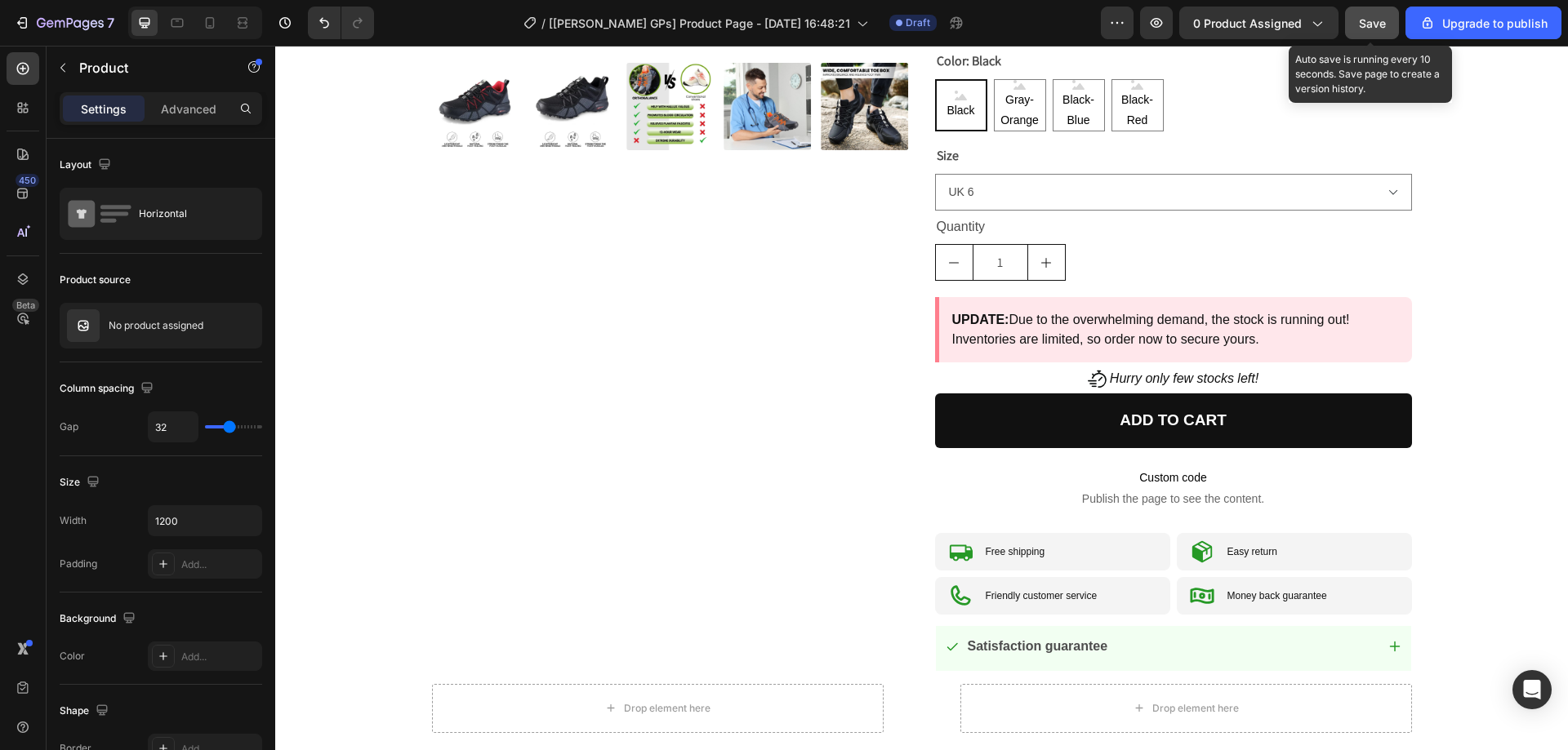
click at [1361, 22] on span "Save" at bounding box center [1372, 22] width 27 height 14
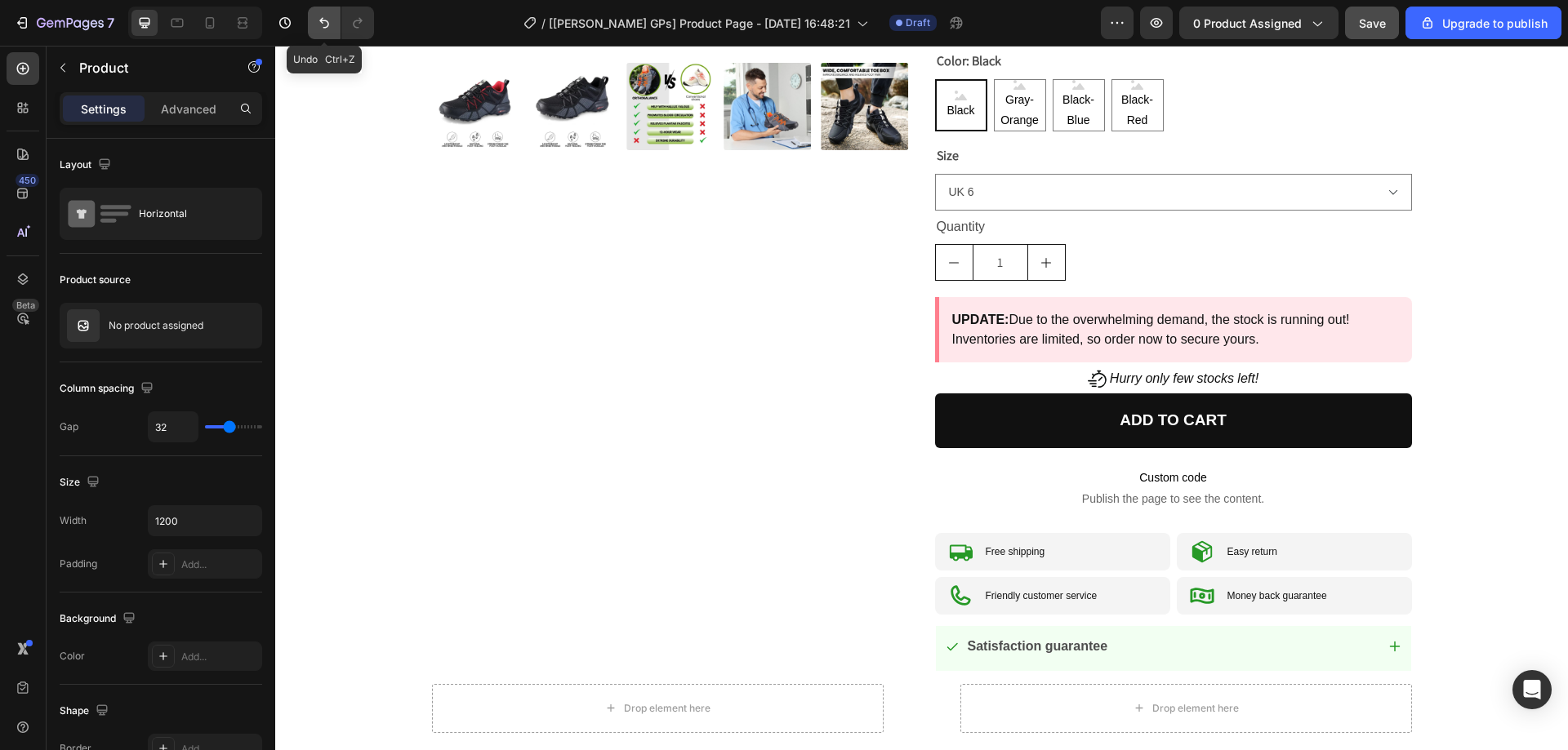
click at [330, 17] on icon "Undo/Redo" at bounding box center [324, 22] width 16 height 16
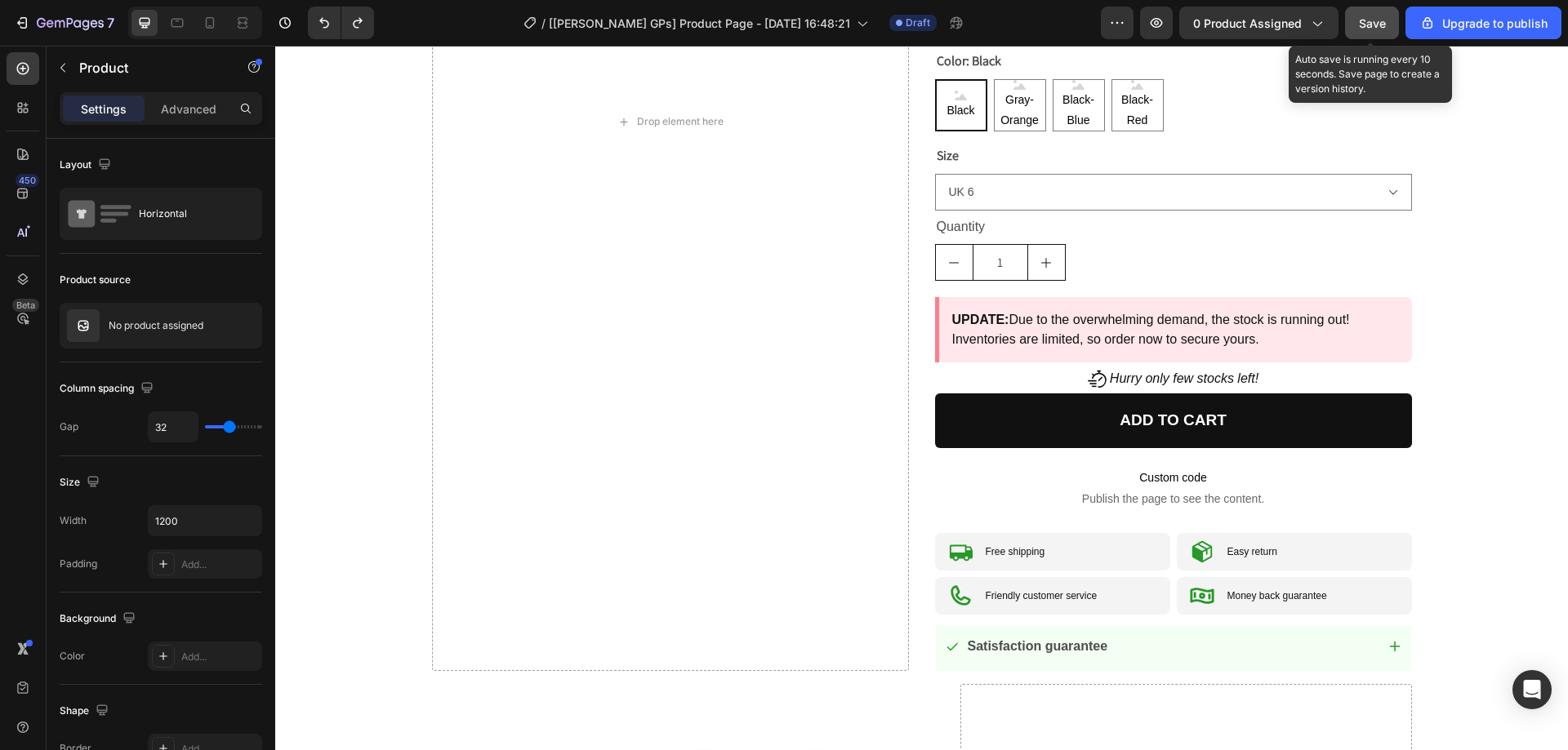
click at [1384, 31] on div "Save" at bounding box center [1372, 23] width 27 height 17
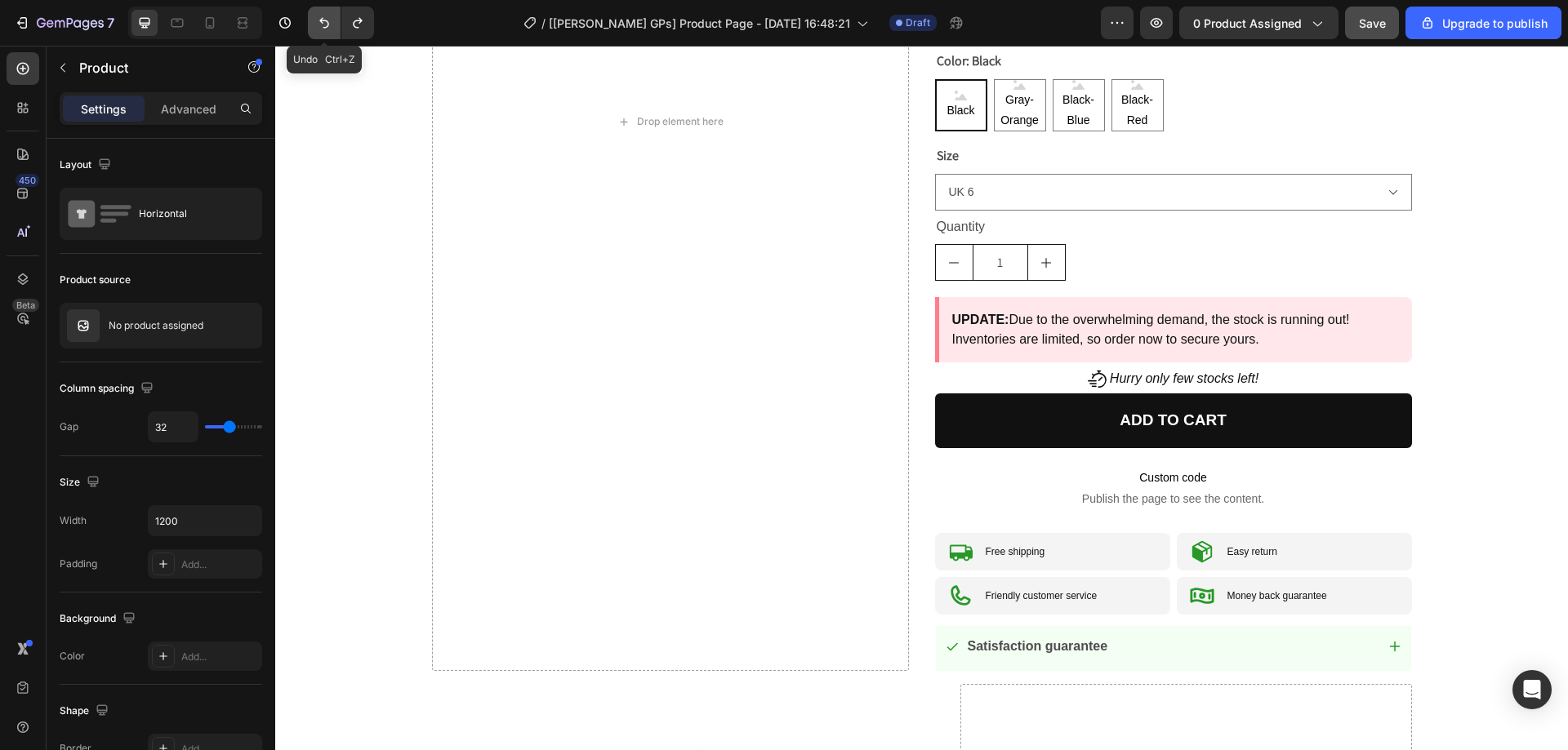
click at [333, 25] on button "Undo/Redo" at bounding box center [324, 22] width 33 height 33
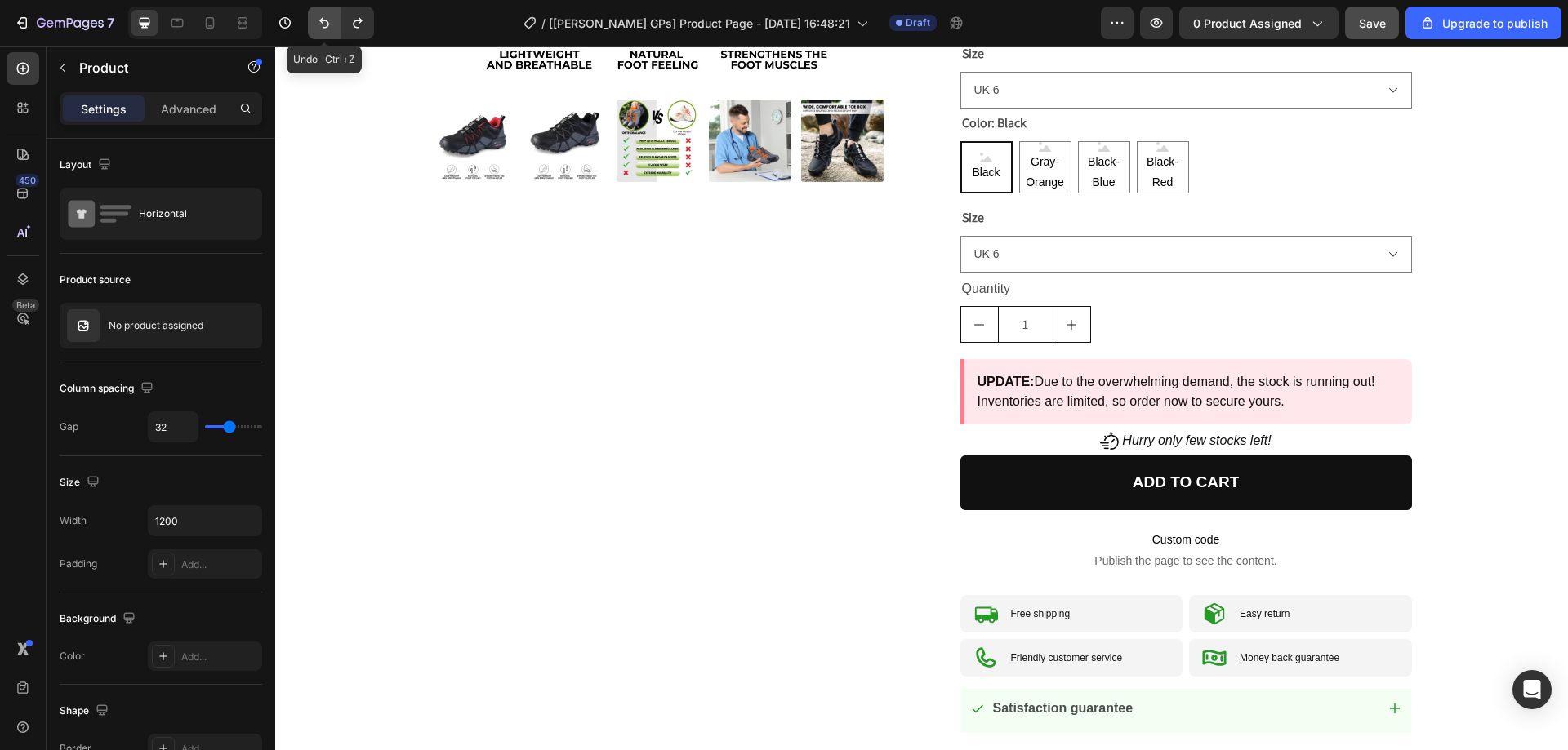
click at [333, 25] on button "Undo/Redo" at bounding box center [324, 22] width 33 height 33
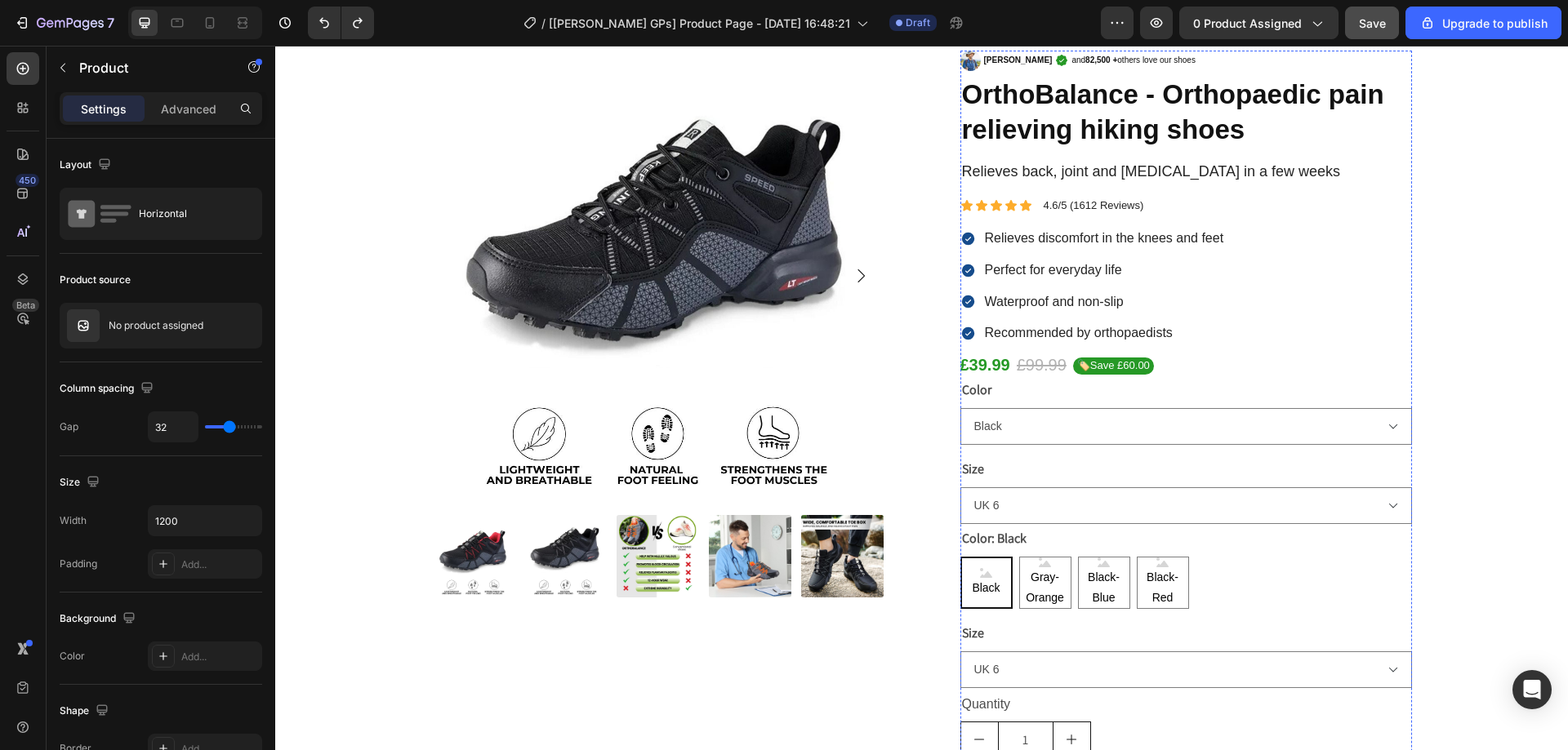
scroll to position [0, 0]
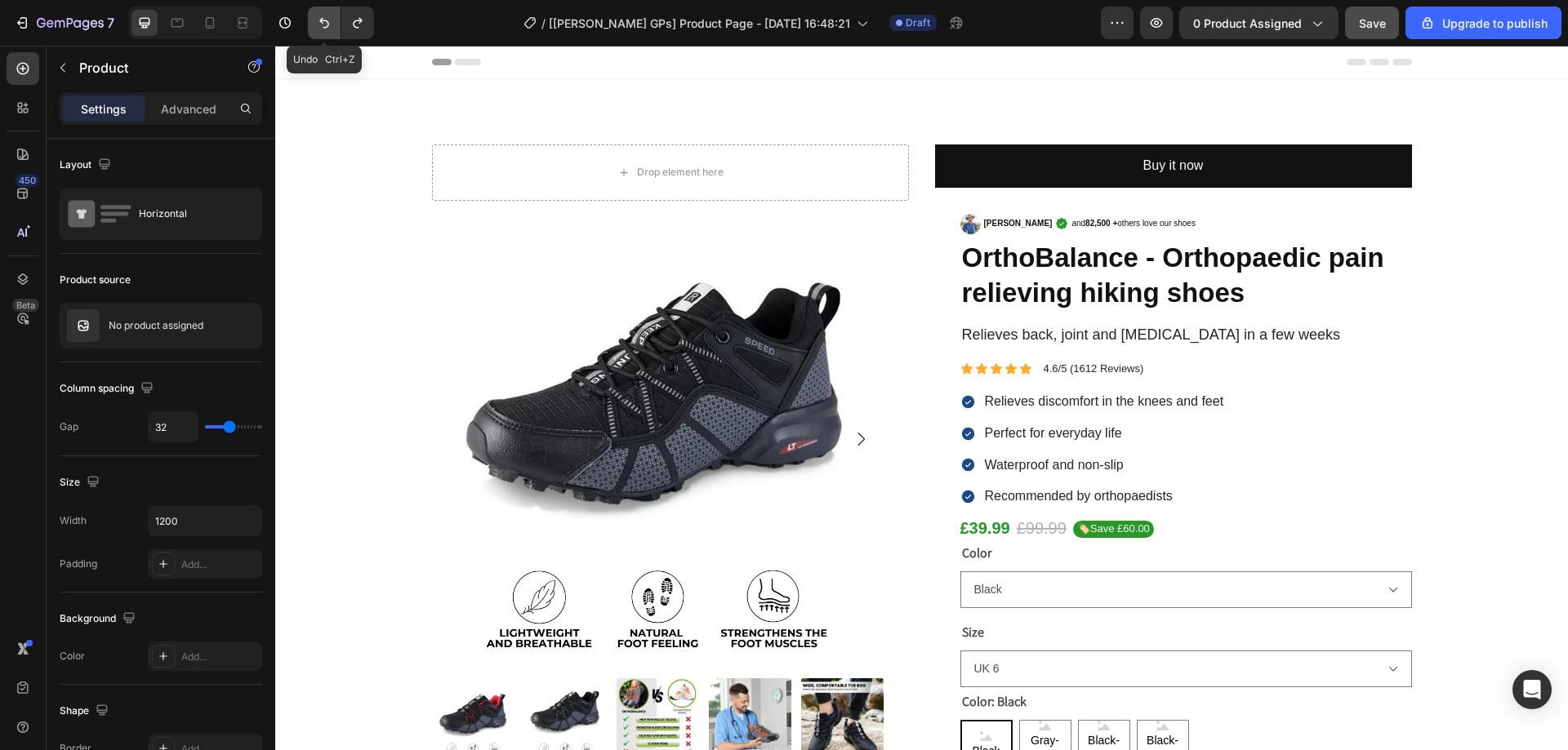
click at [315, 22] on button "Undo/Redo" at bounding box center [324, 22] width 33 height 33
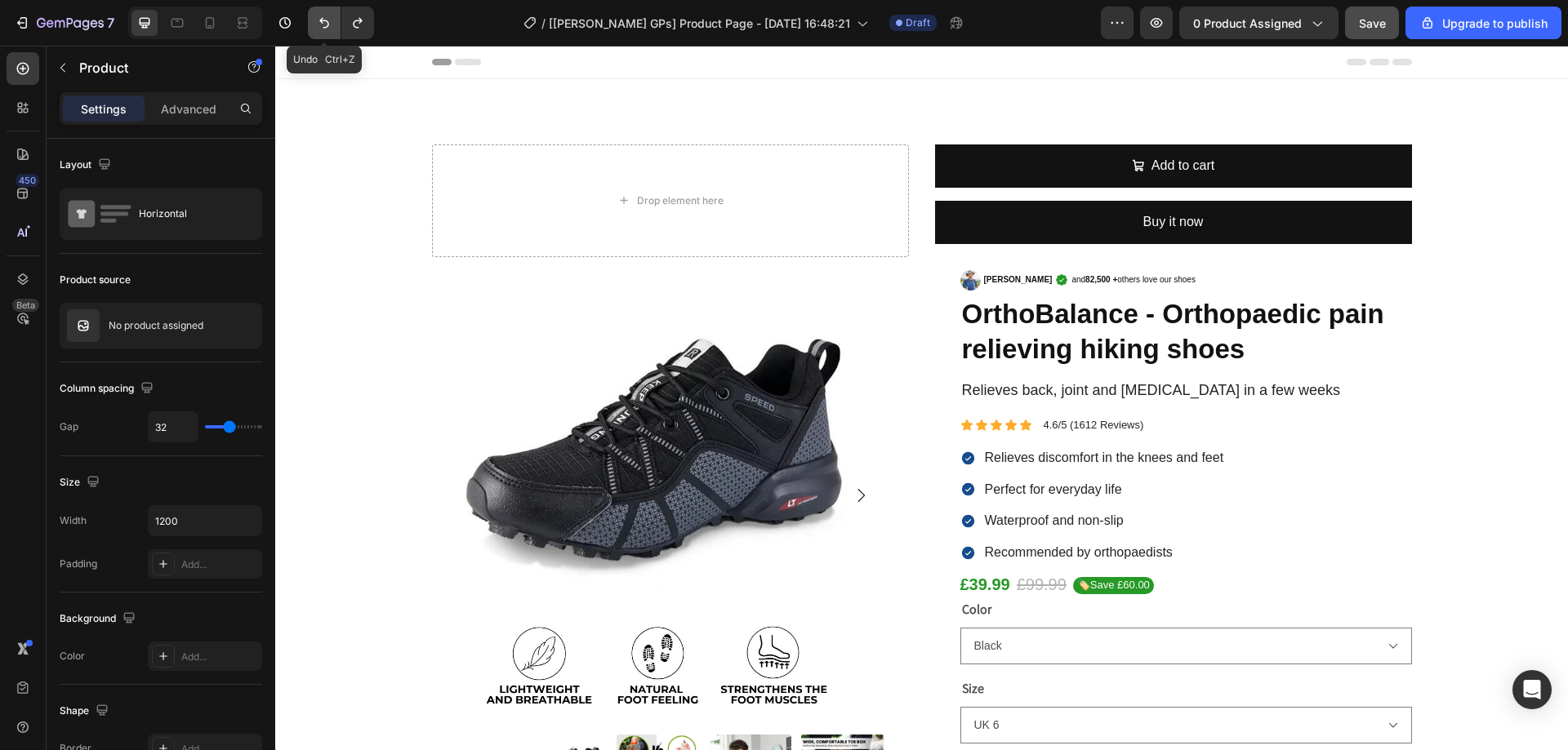
click at [315, 22] on button "Undo/Redo" at bounding box center [324, 22] width 33 height 33
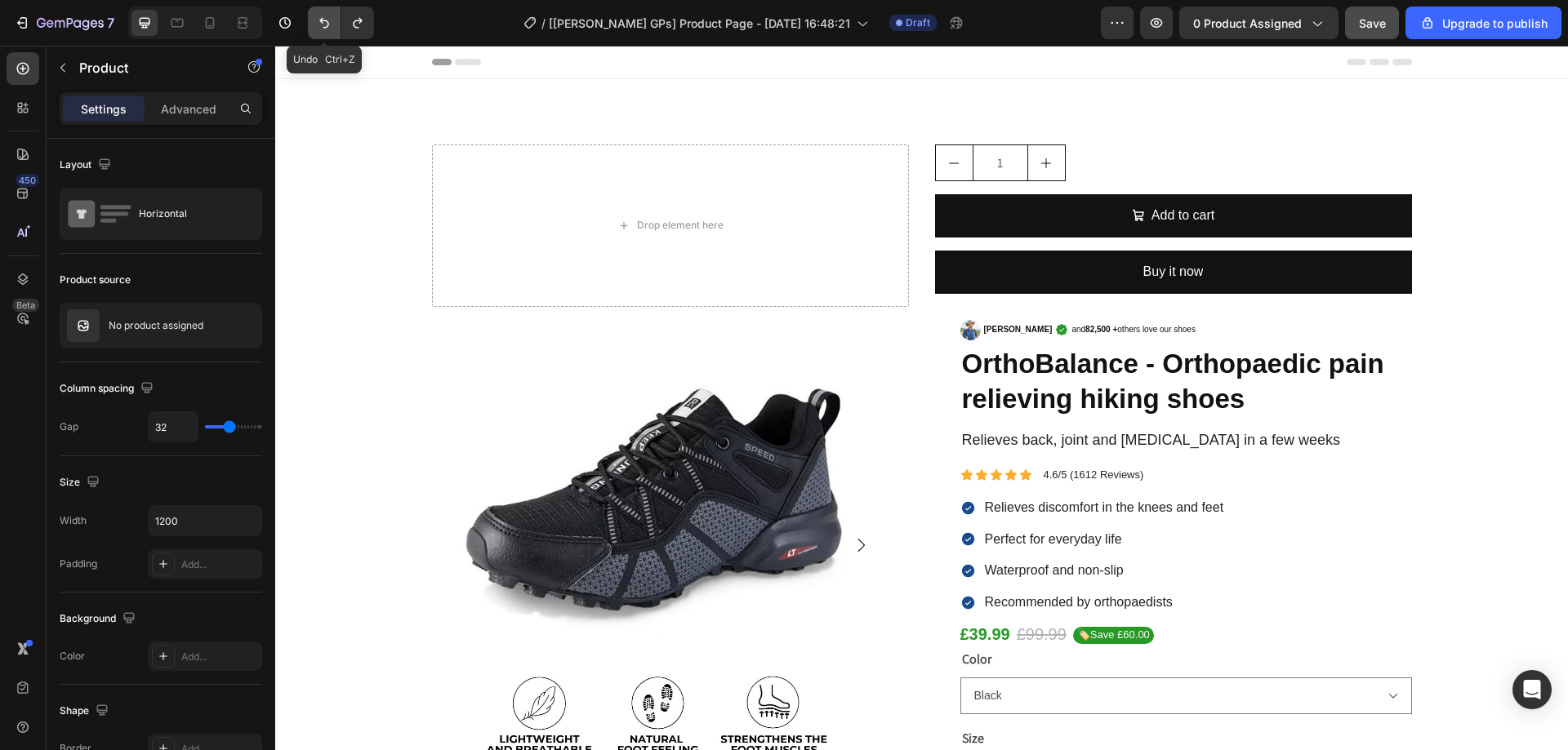
click at [315, 22] on button "Undo/Redo" at bounding box center [324, 22] width 33 height 33
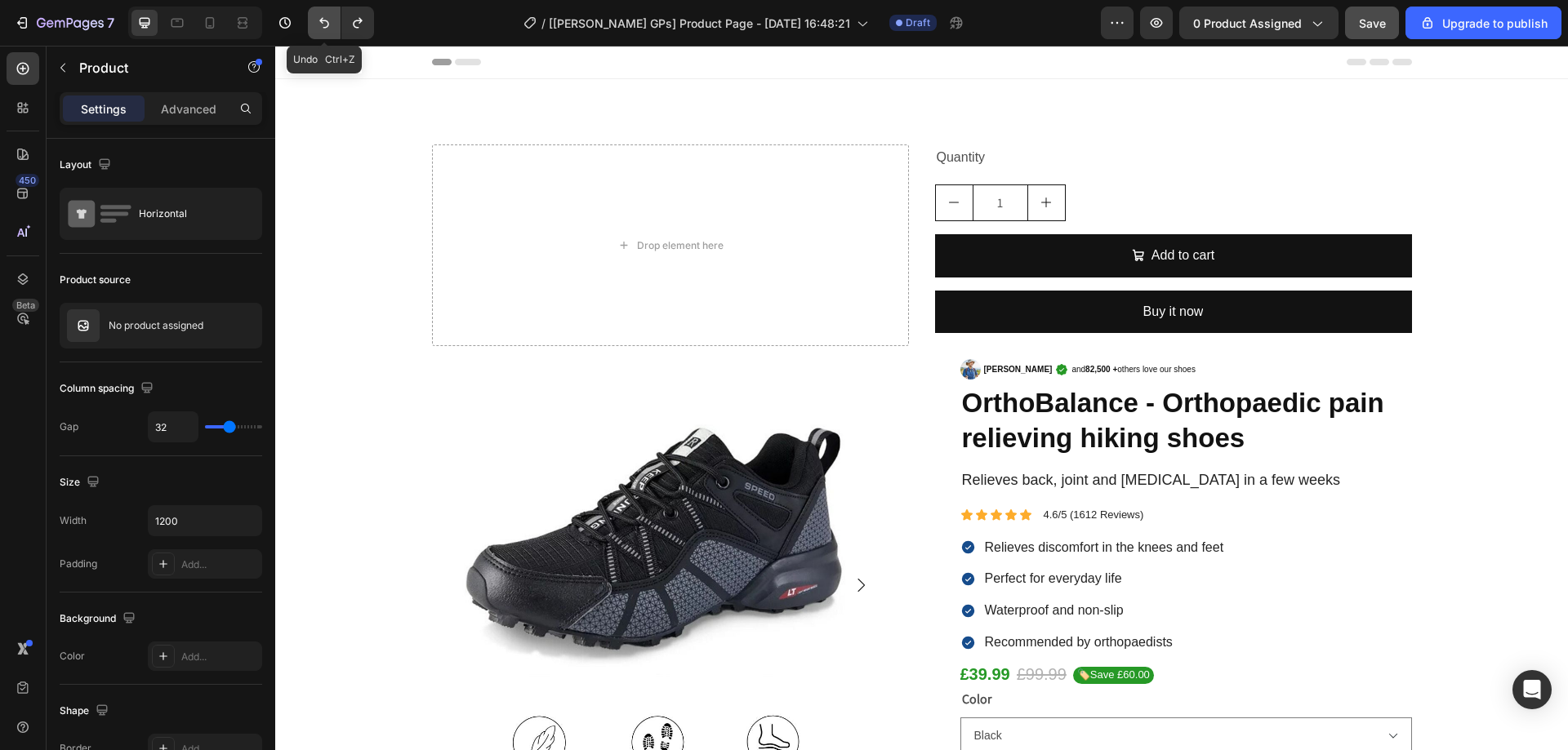
click at [315, 22] on button "Undo/Redo" at bounding box center [324, 22] width 33 height 33
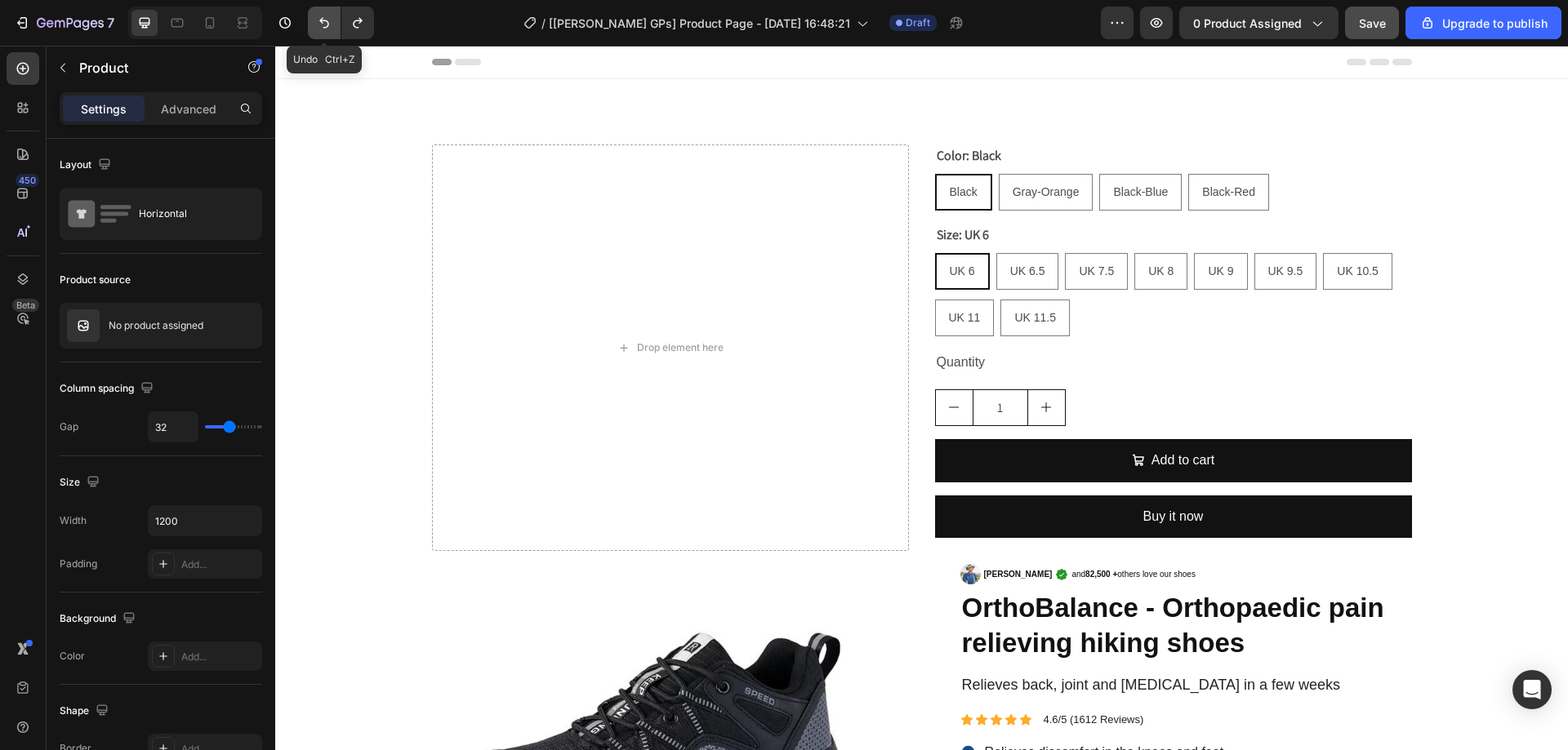
click at [315, 22] on button "Undo/Redo" at bounding box center [324, 22] width 33 height 33
click at [319, 22] on icon "Undo/Redo" at bounding box center [324, 22] width 16 height 16
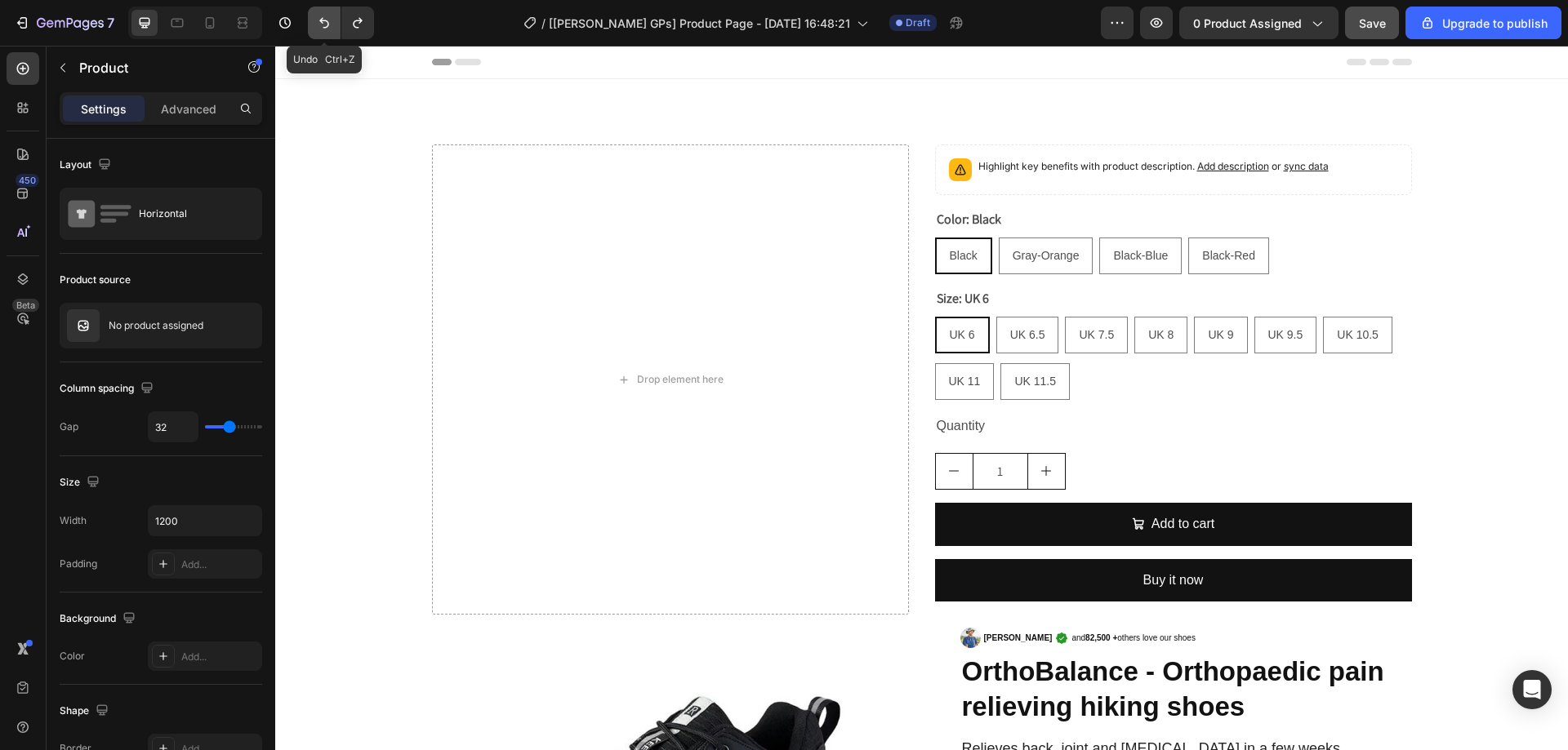
click at [319, 22] on icon "Undo/Redo" at bounding box center [324, 22] width 16 height 16
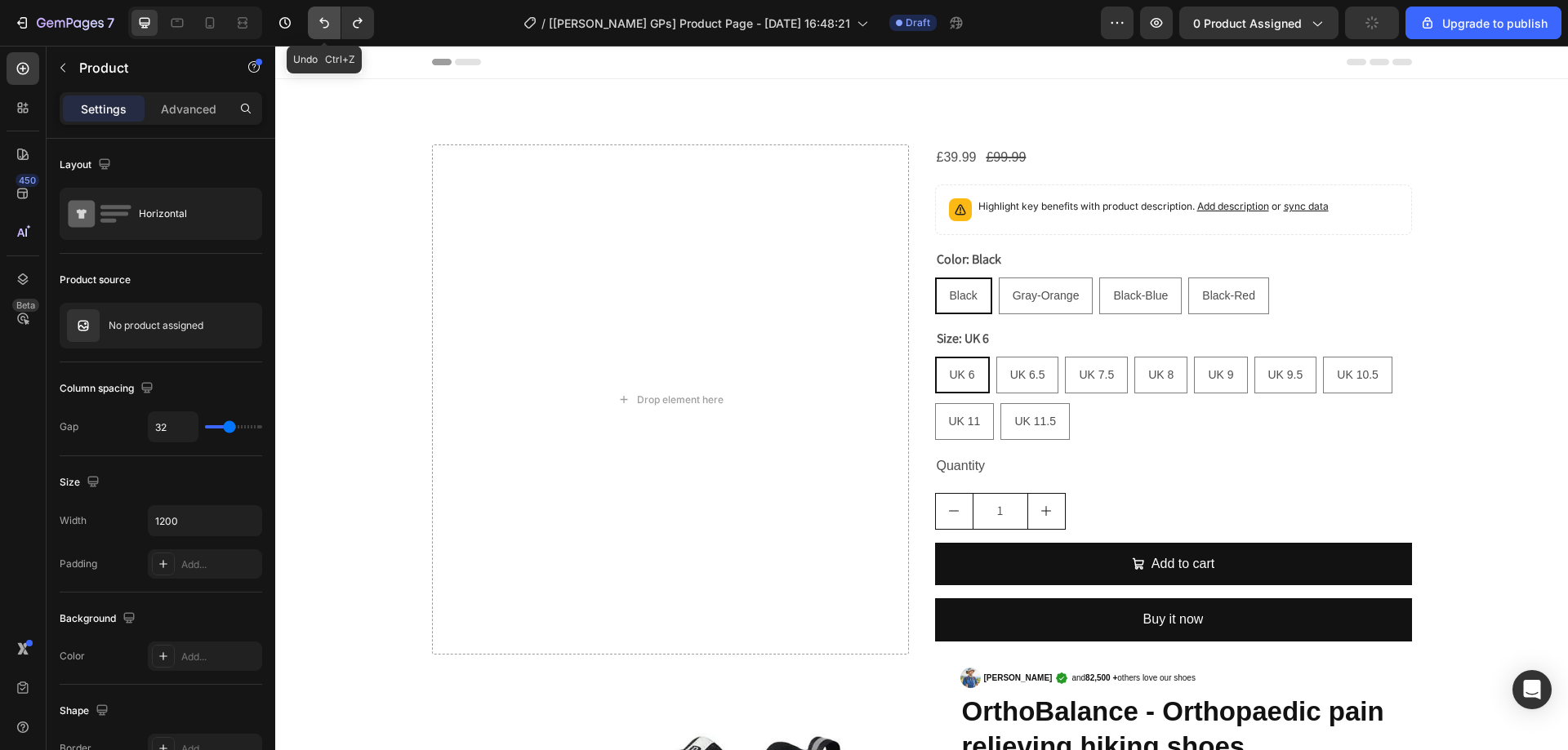
click at [320, 22] on icon "Undo/Redo" at bounding box center [324, 22] width 9 height 10
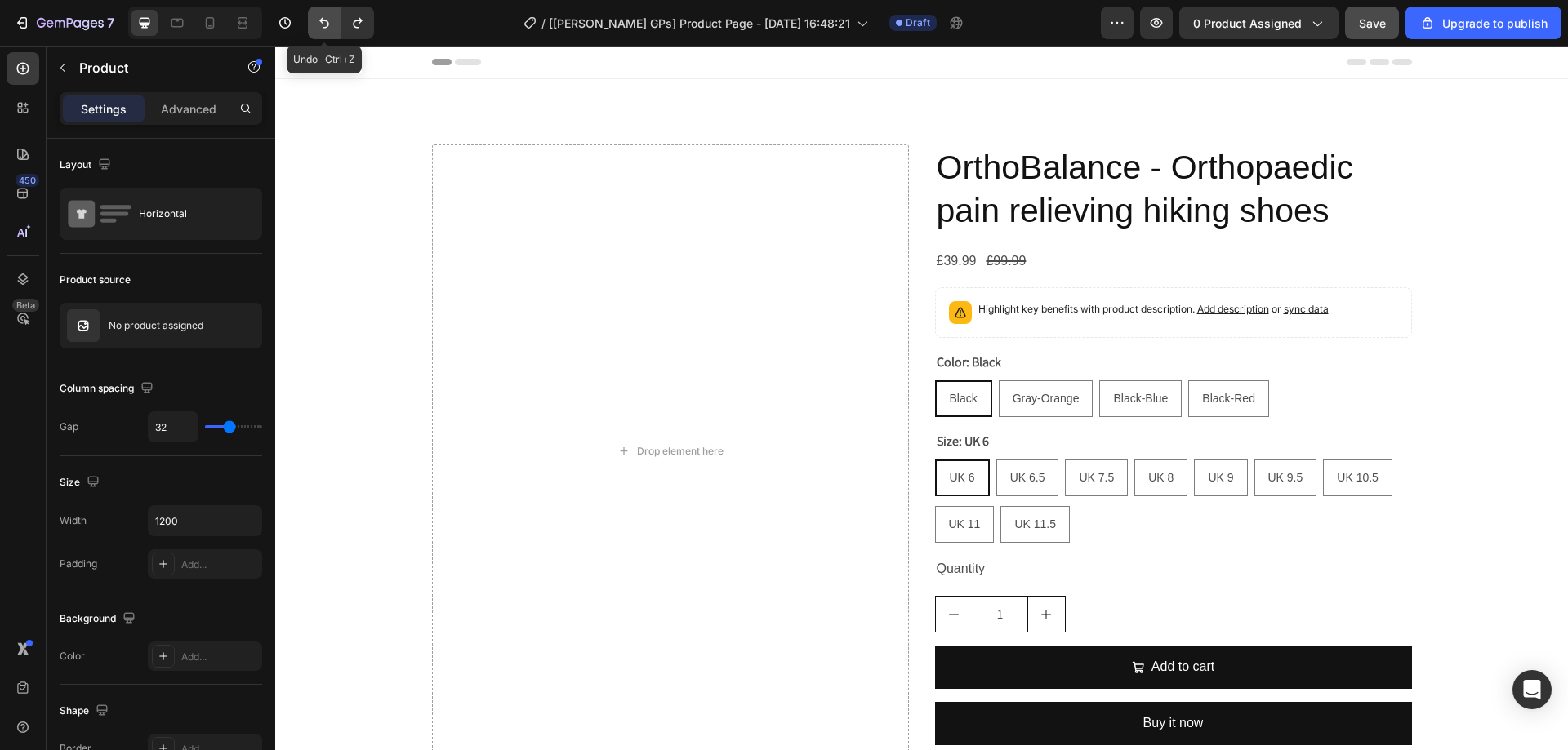
click at [320, 22] on icon "Undo/Redo" at bounding box center [324, 22] width 9 height 10
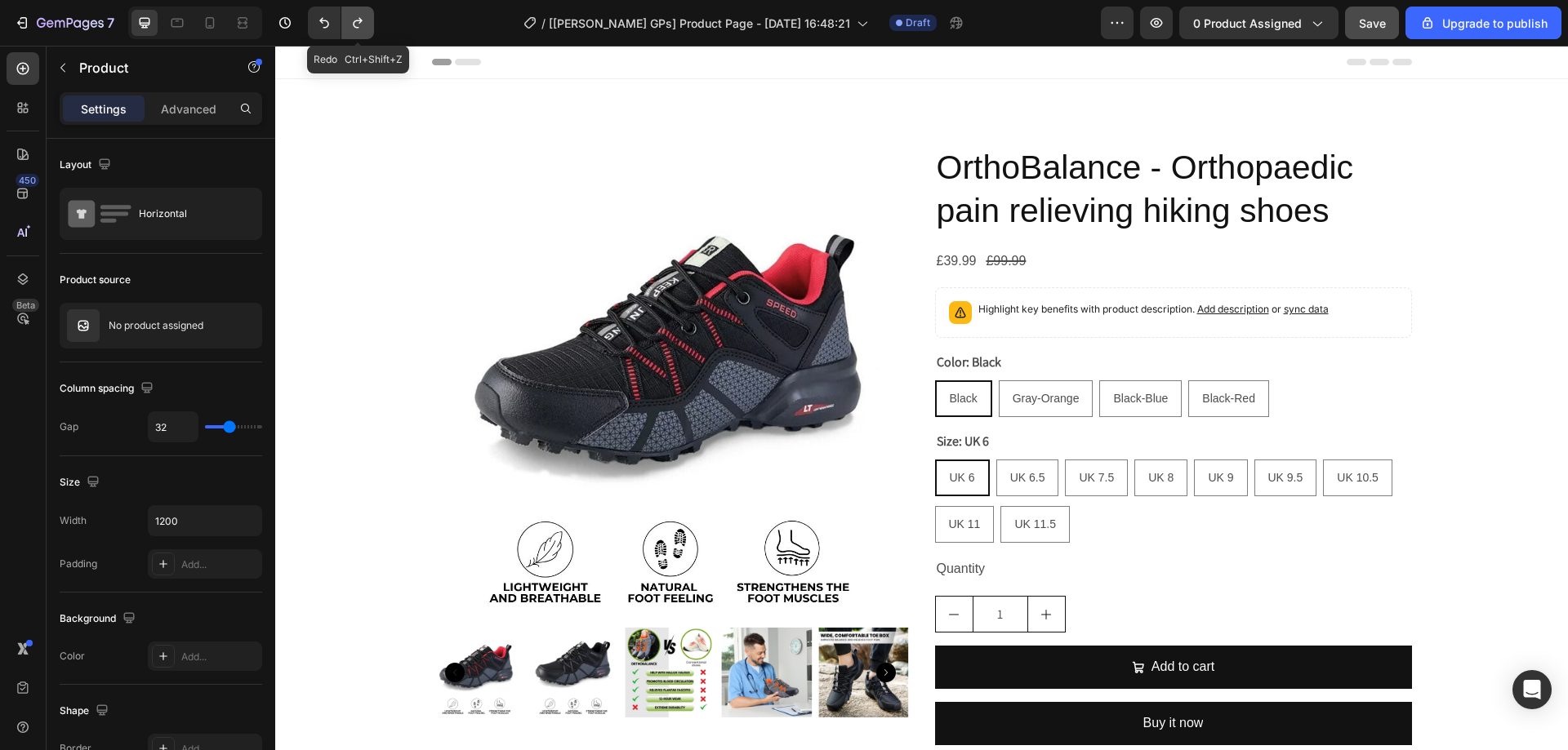
click at [350, 18] on icon "Undo/Redo" at bounding box center [357, 22] width 16 height 16
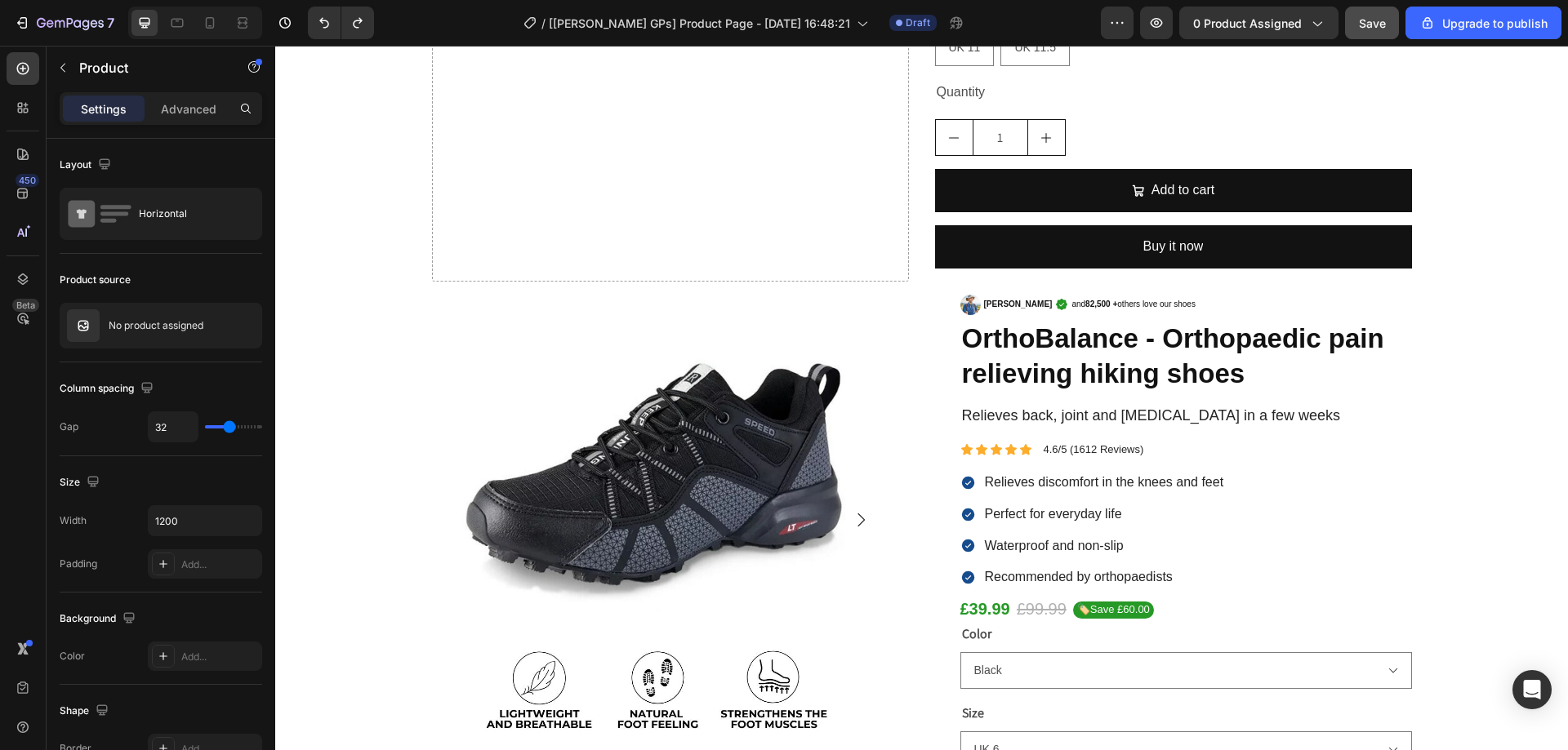
scroll to position [490, 0]
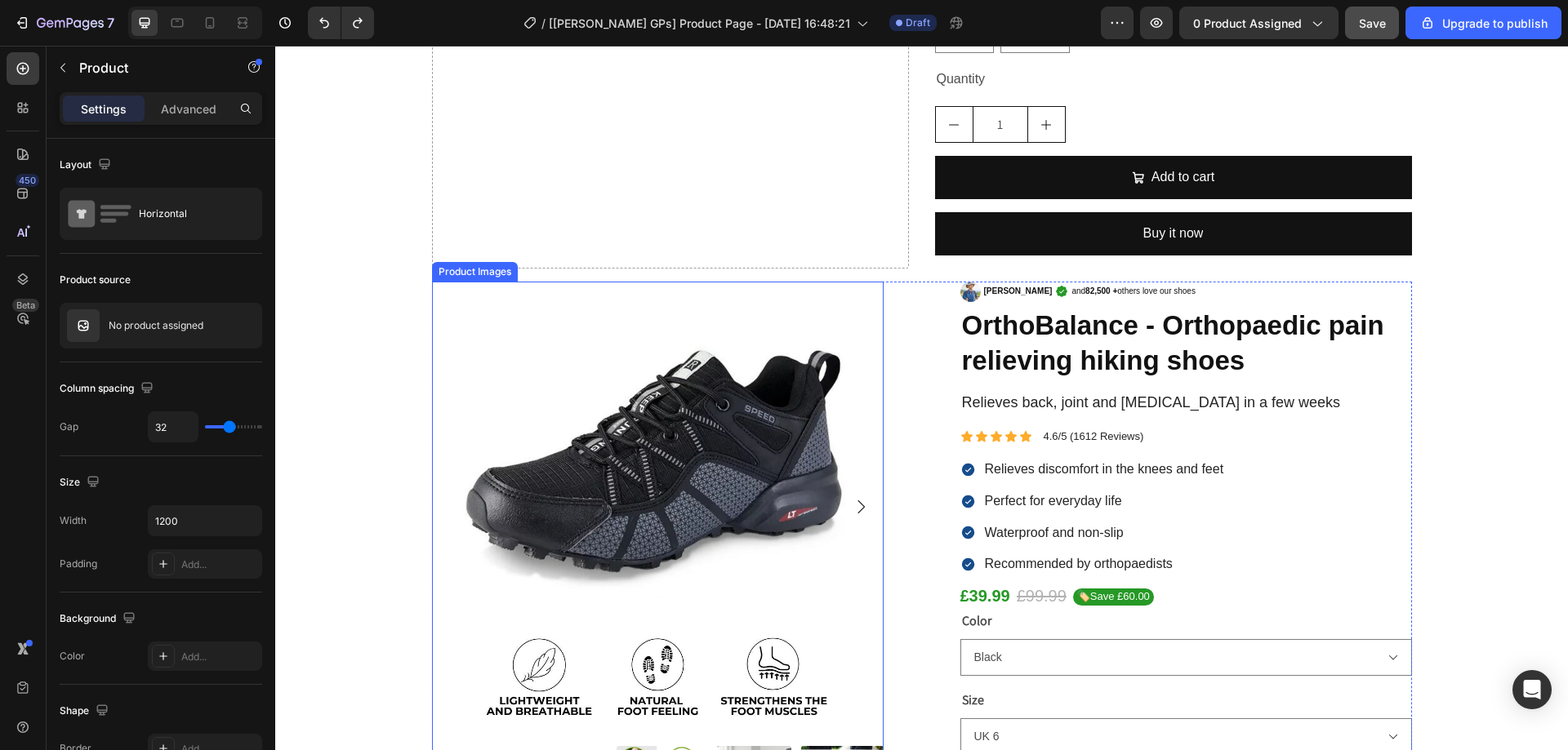
click at [746, 422] on img at bounding box center [658, 507] width 452 height 452
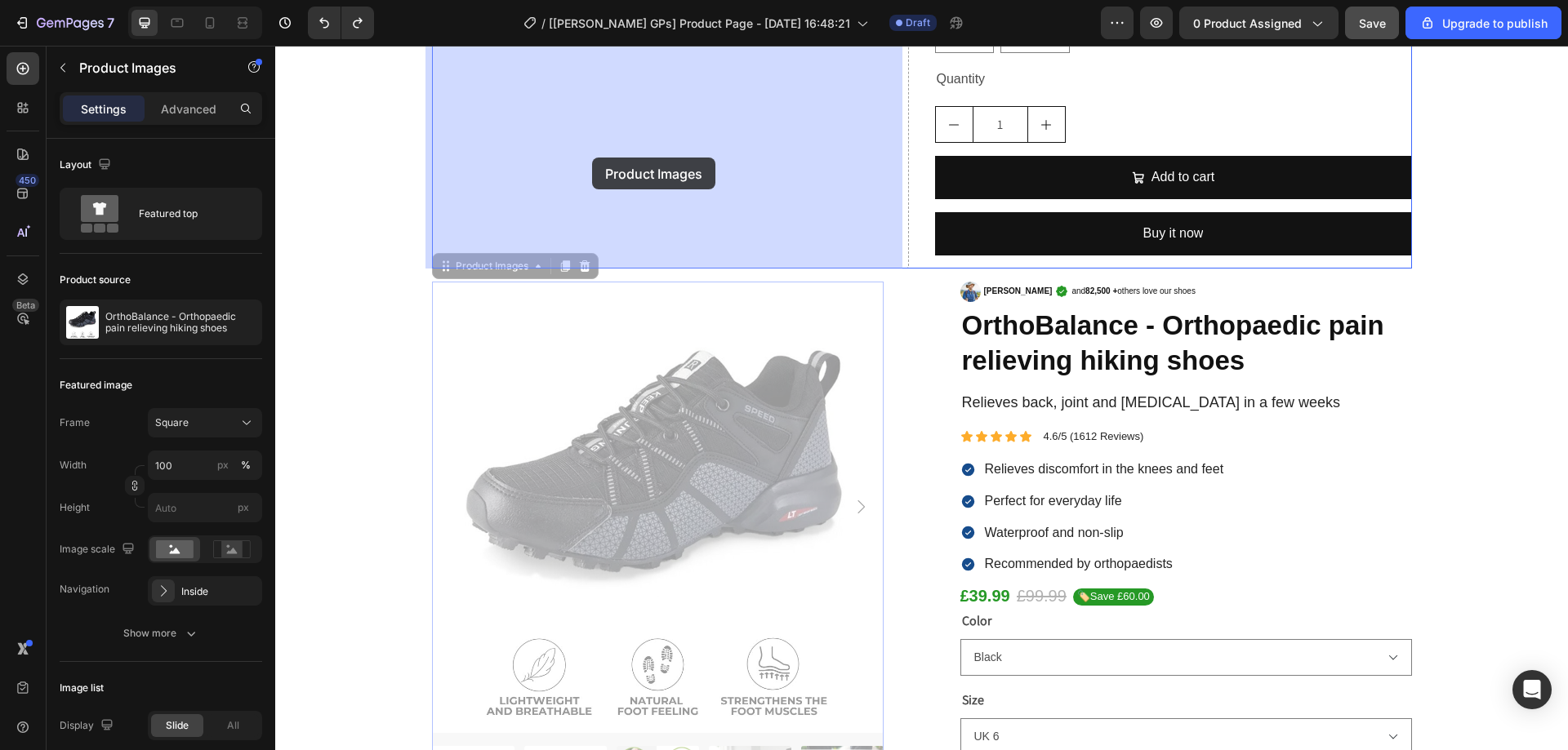
drag, startPoint x: 491, startPoint y: 274, endPoint x: 586, endPoint y: 166, distance: 143.8
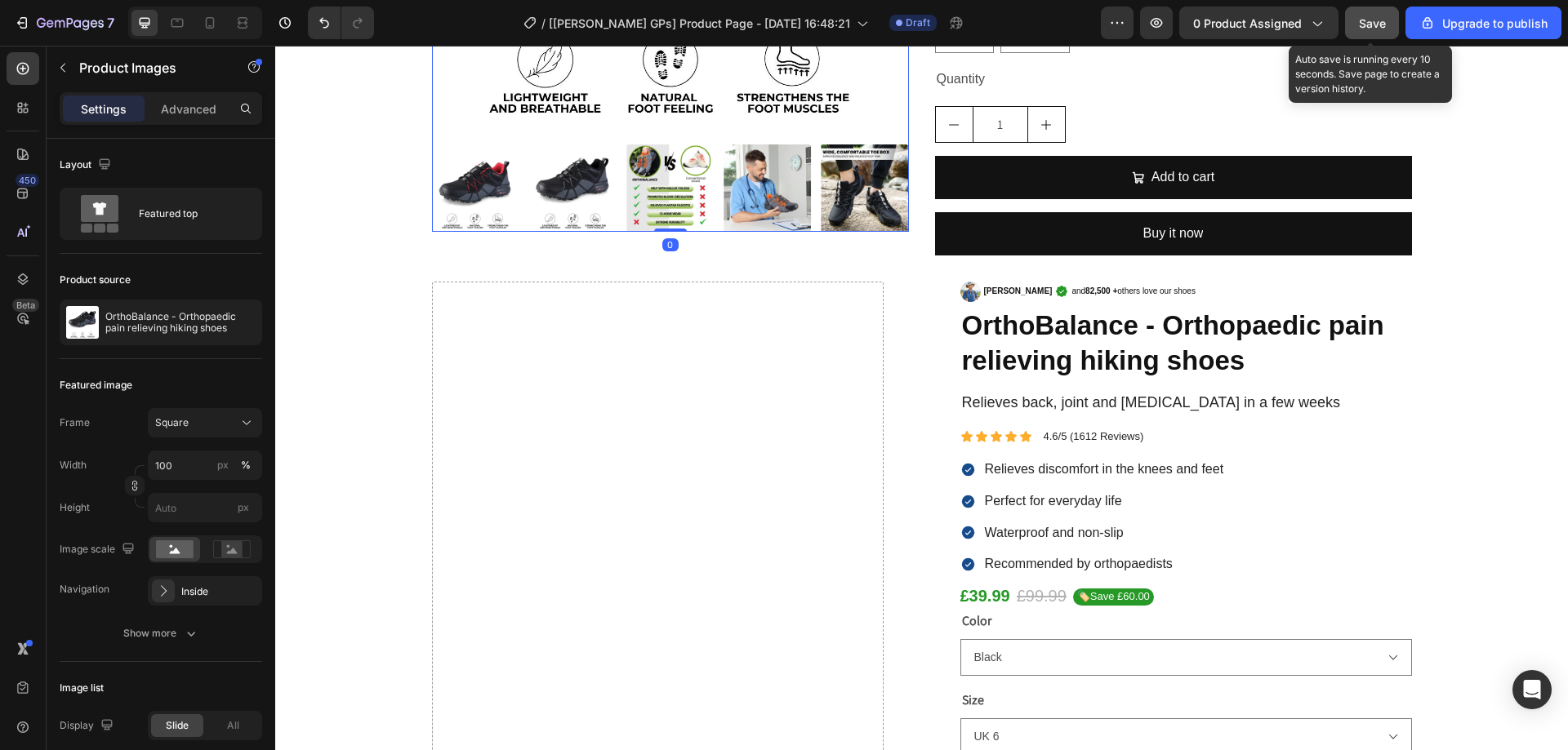
click at [1373, 16] on span "Save" at bounding box center [1372, 22] width 27 height 14
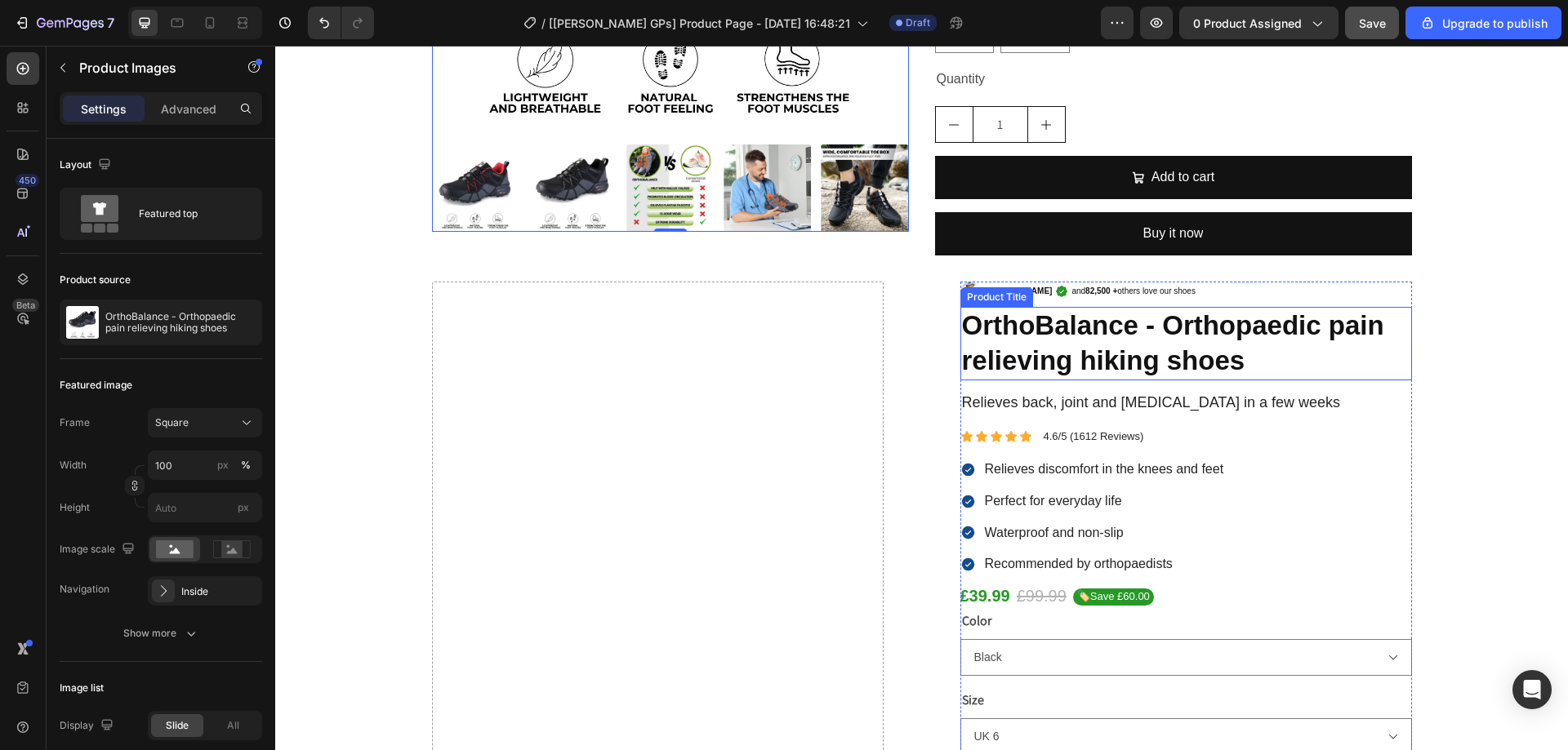
click at [1279, 312] on h1 "OrthoBalance - Orthopaedic pain relieving hiking shoes" at bounding box center [1186, 343] width 452 height 74
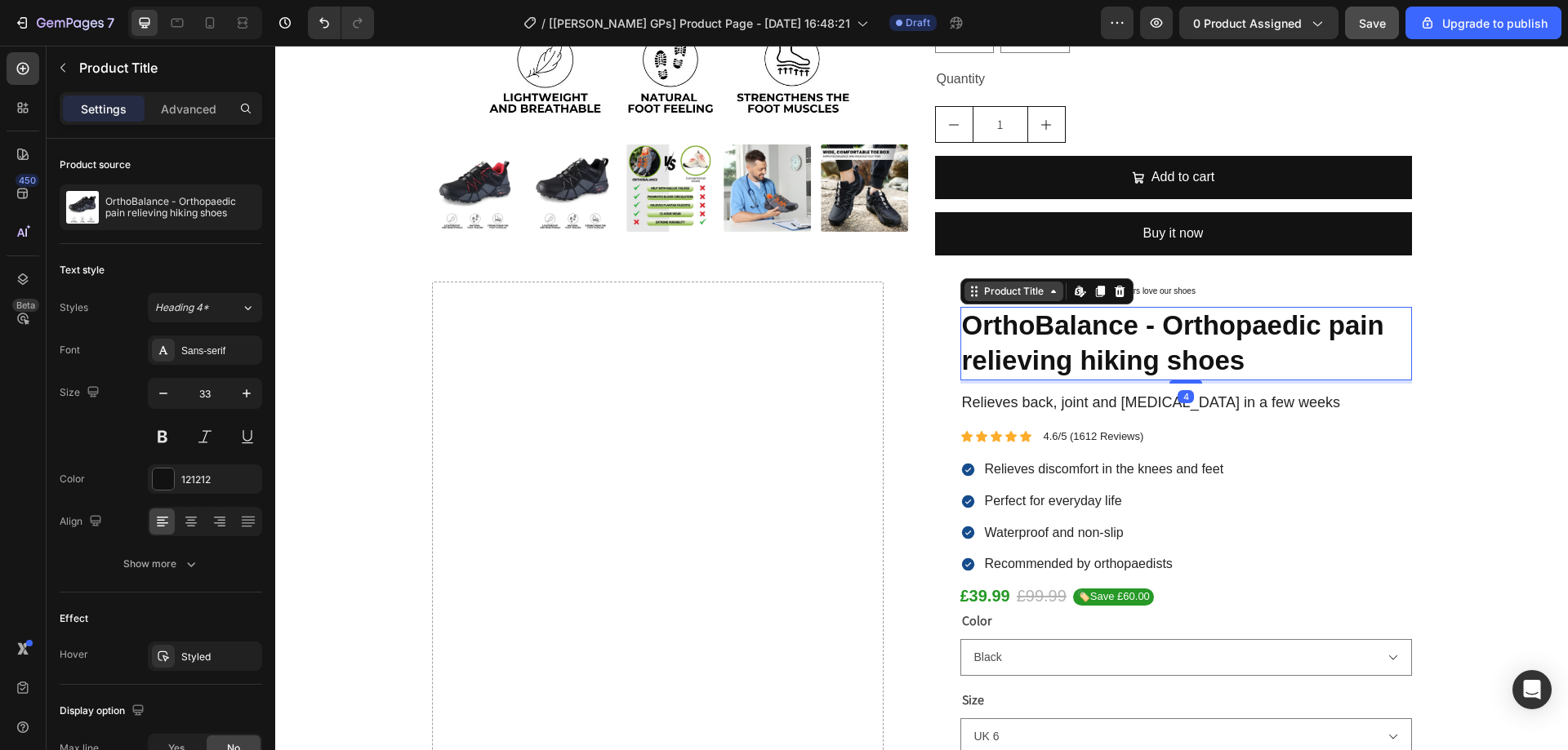
click at [990, 286] on div "Product Title" at bounding box center [1014, 292] width 66 height 15
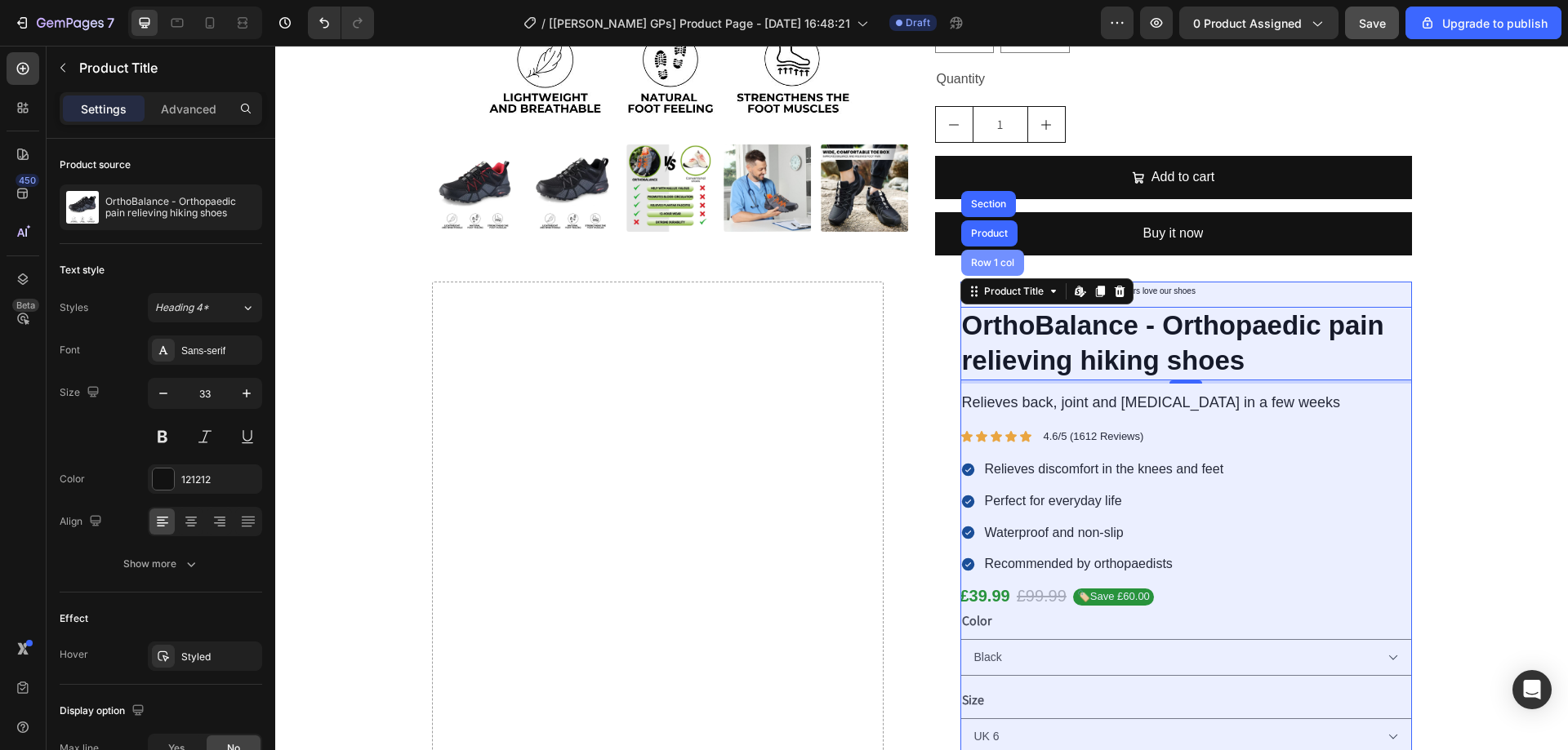
click at [989, 256] on div "Row 1 col" at bounding box center [993, 263] width 63 height 26
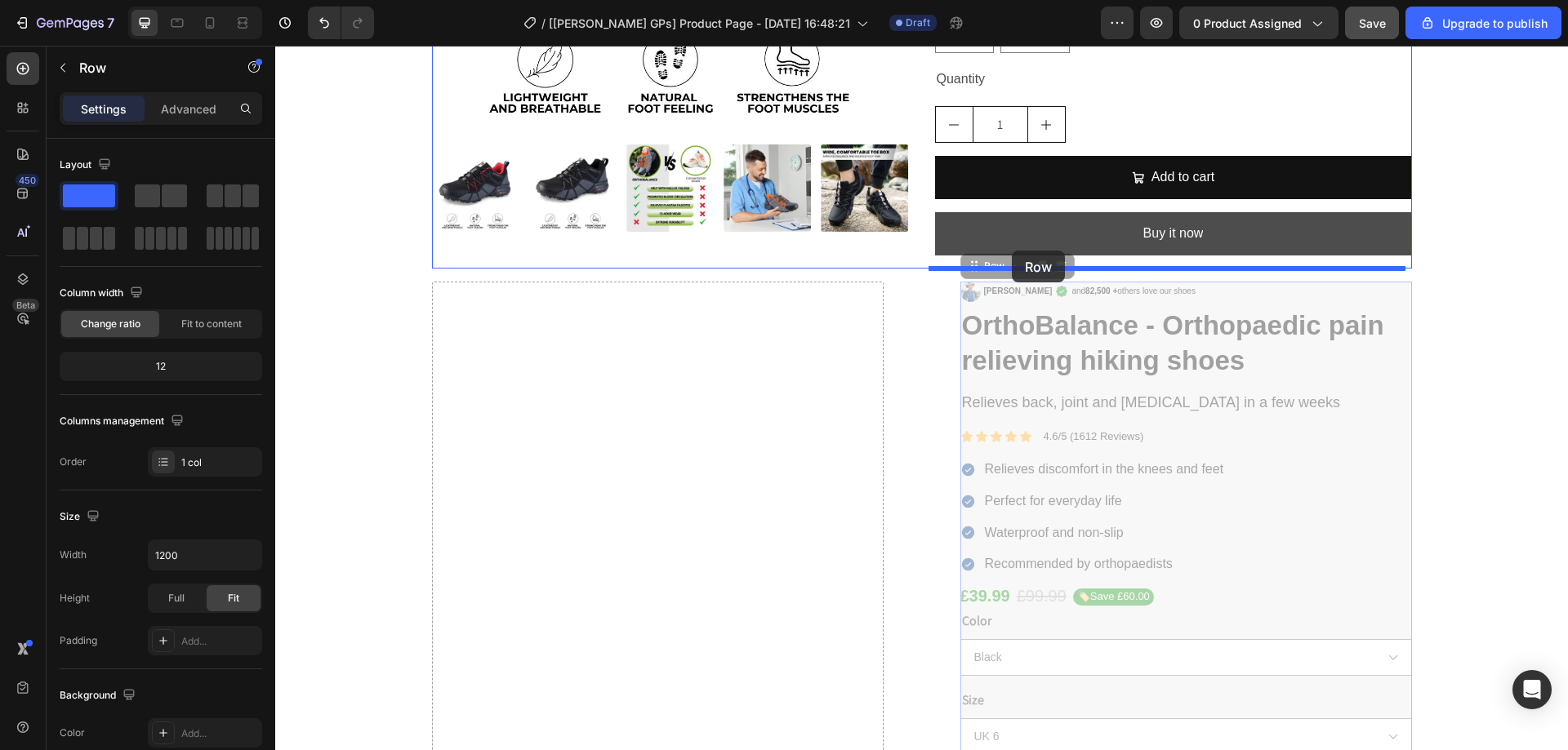
drag, startPoint x: 976, startPoint y: 267, endPoint x: 1012, endPoint y: 251, distance: 39.4
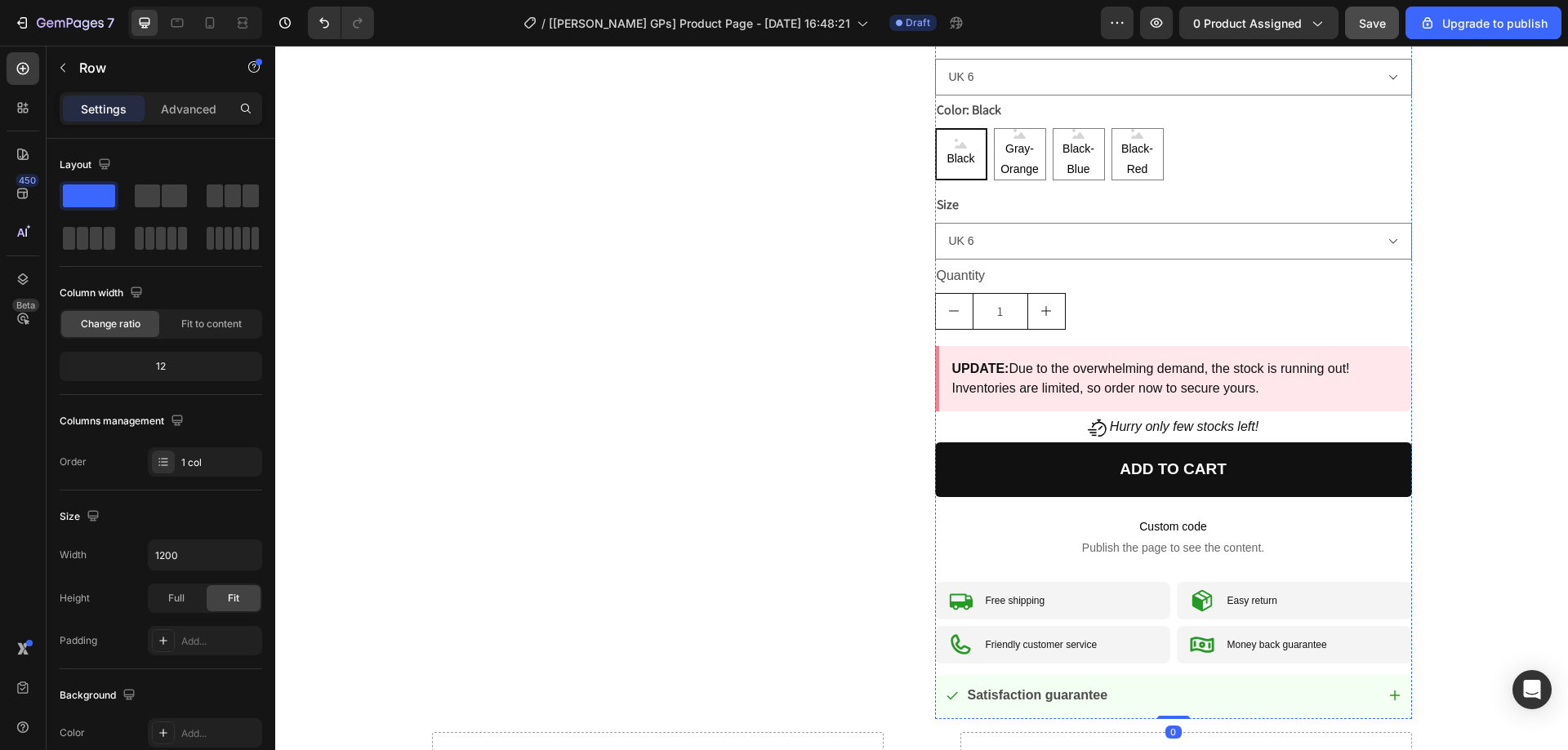
scroll to position [1143, 0]
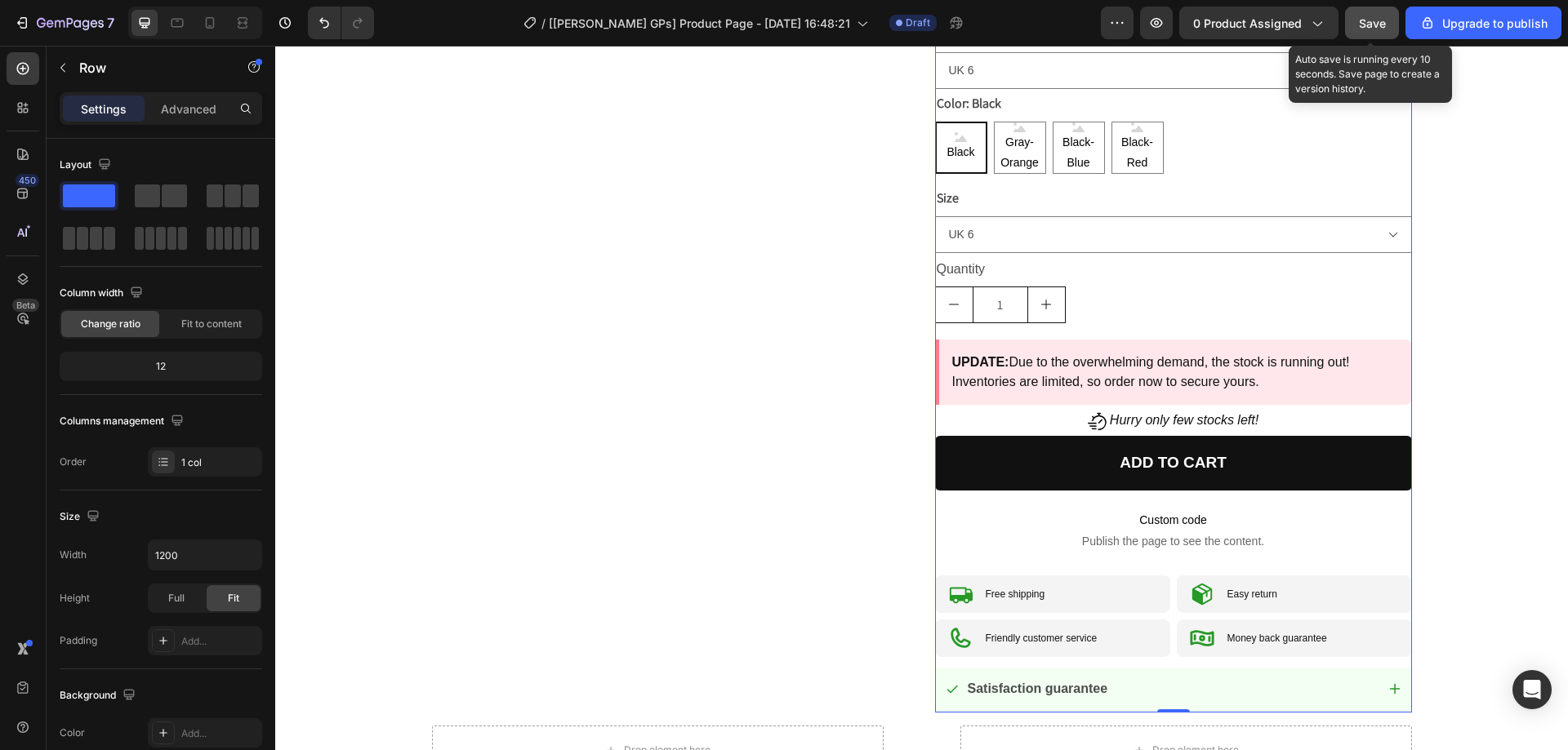
click at [1387, 29] on span "Save" at bounding box center [1372, 22] width 27 height 14
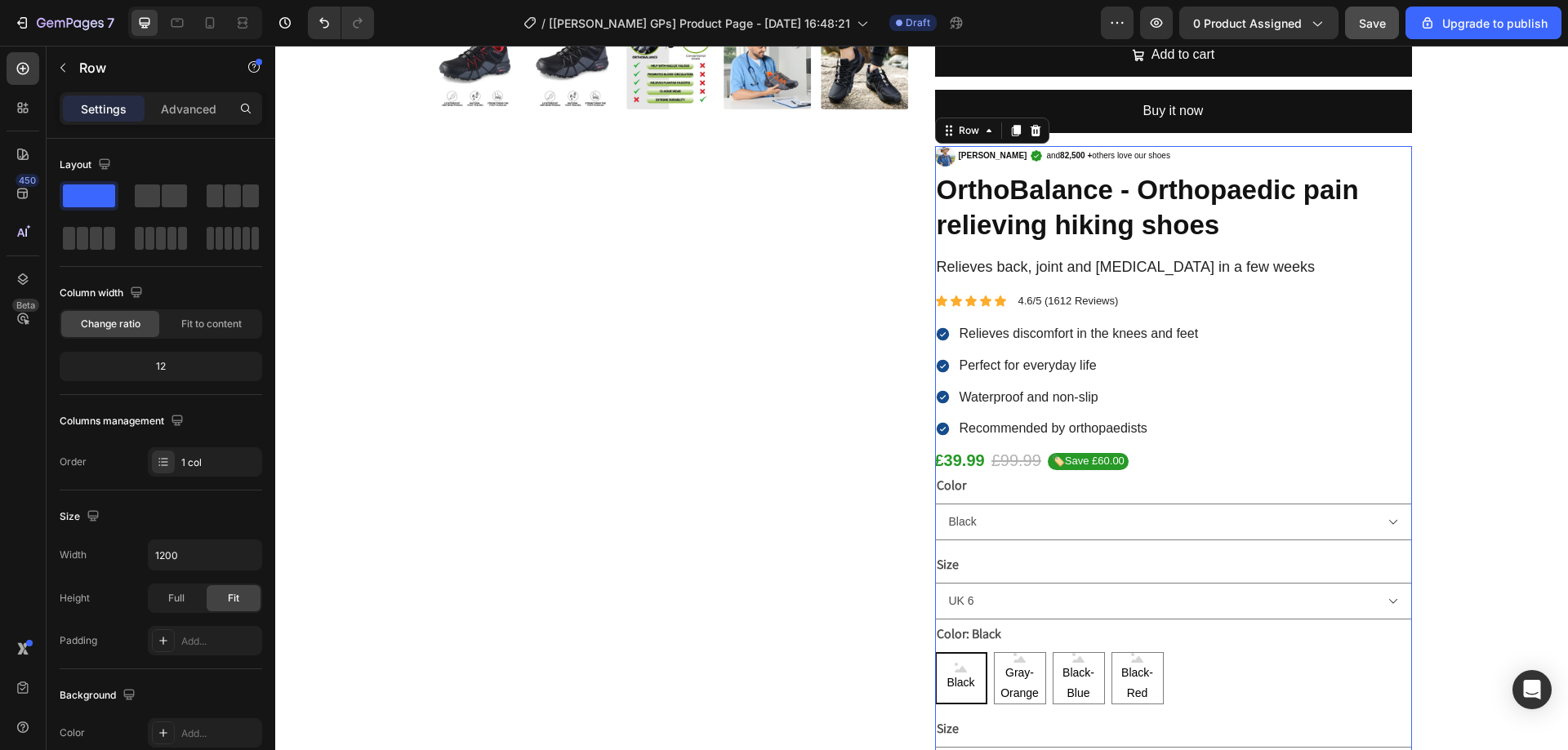
scroll to position [571, 0]
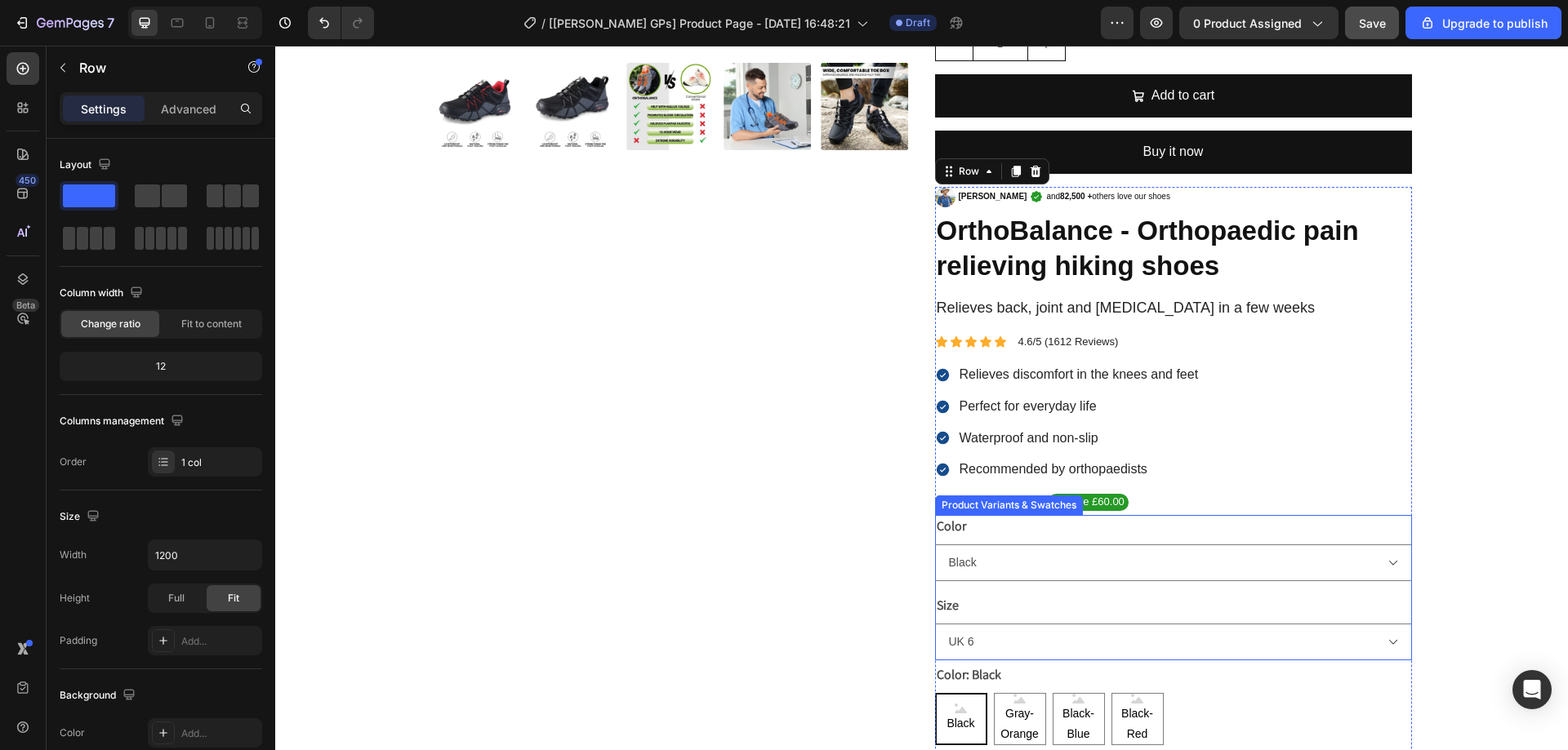
click at [1100, 533] on div "Color Black Gray-Orange Black-Blue Black-Red" at bounding box center [1174, 548] width 477 height 66
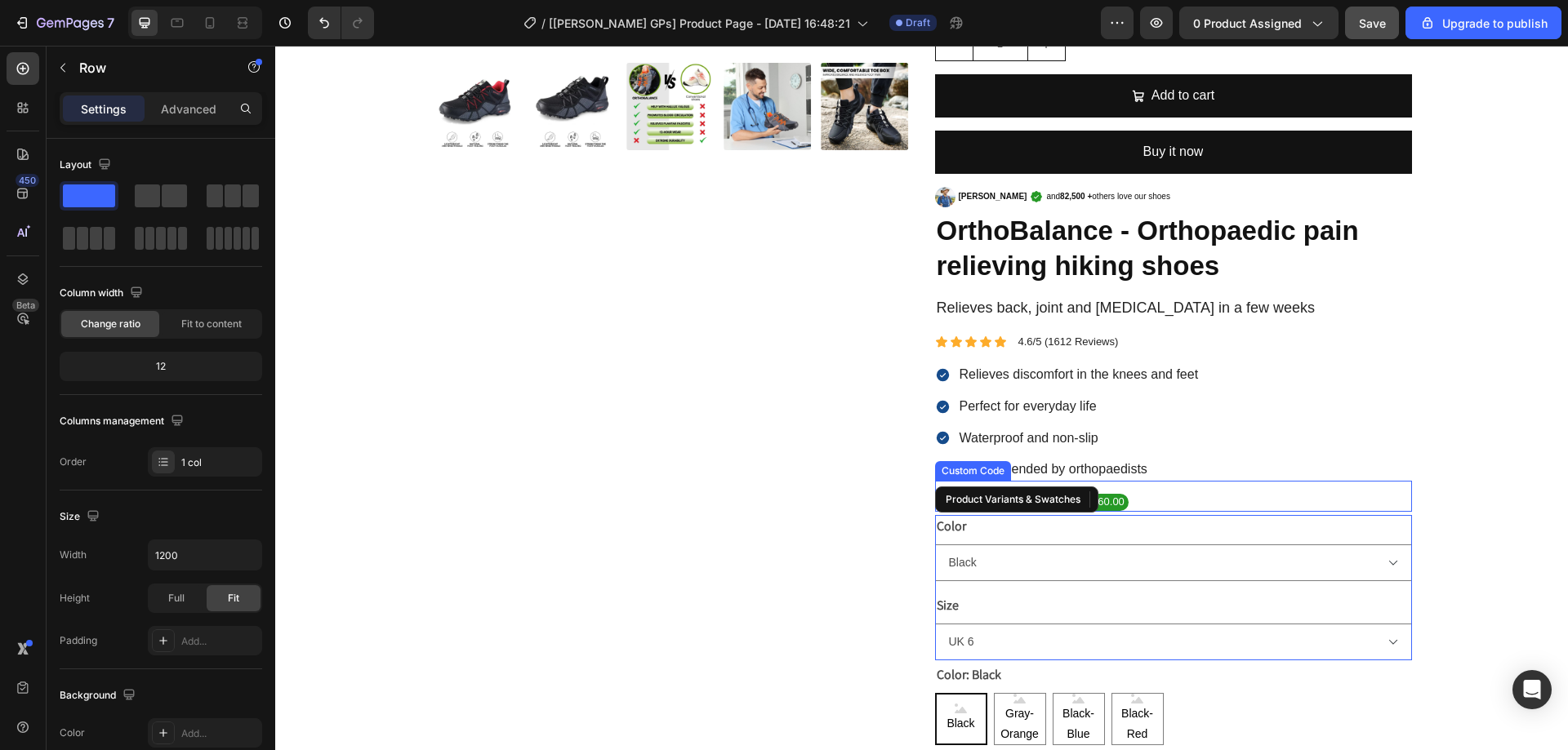
radio input "false"
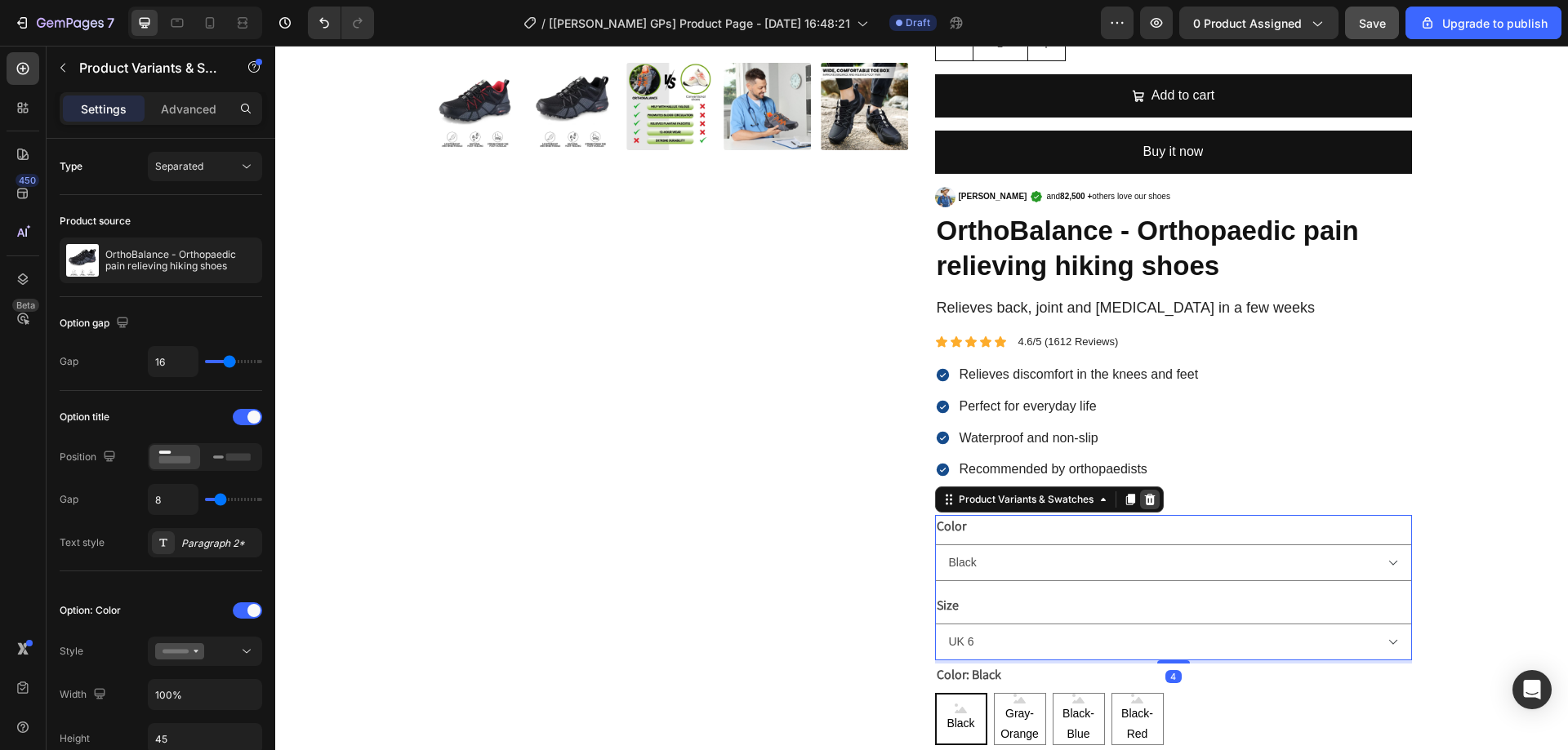
click at [1140, 499] on div at bounding box center [1150, 499] width 20 height 20
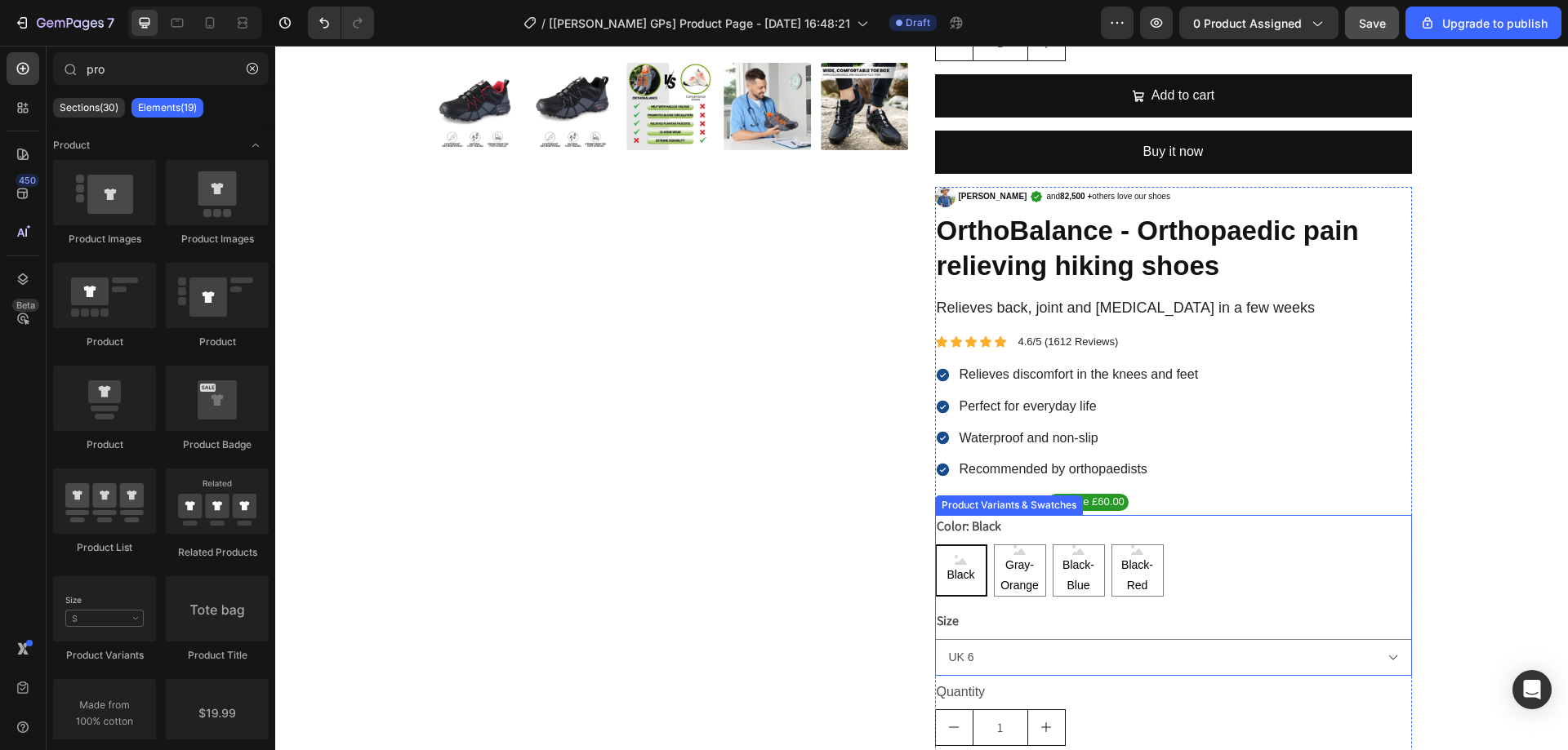
click at [1183, 560] on div "Black Black Black Gray-Orange Gray-Orange Gray-Orange Black-Blue Black-Blue Bla…" at bounding box center [1174, 570] width 477 height 52
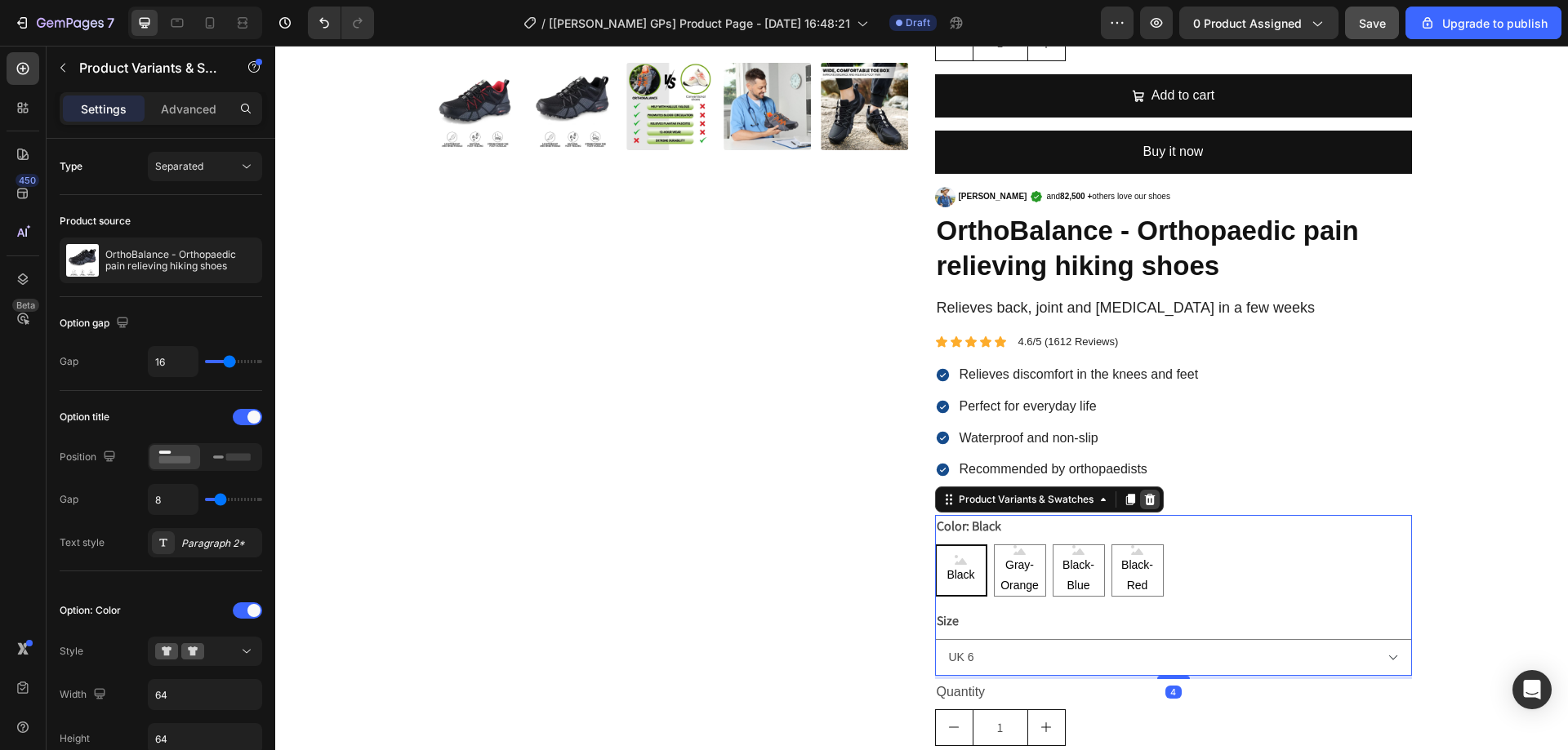
click at [1144, 493] on icon at bounding box center [1150, 499] width 13 height 13
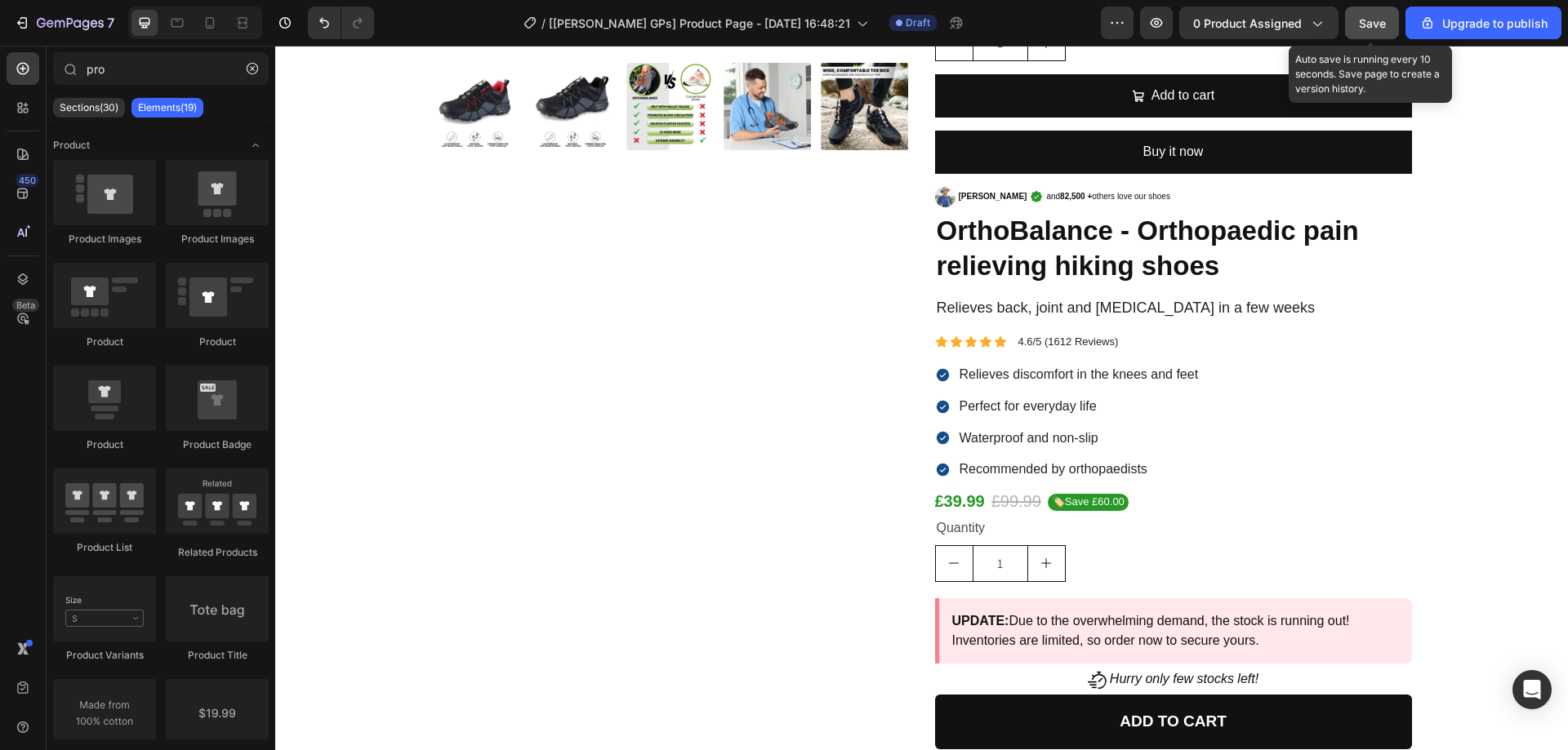
click at [1391, 20] on button "Save" at bounding box center [1372, 22] width 54 height 33
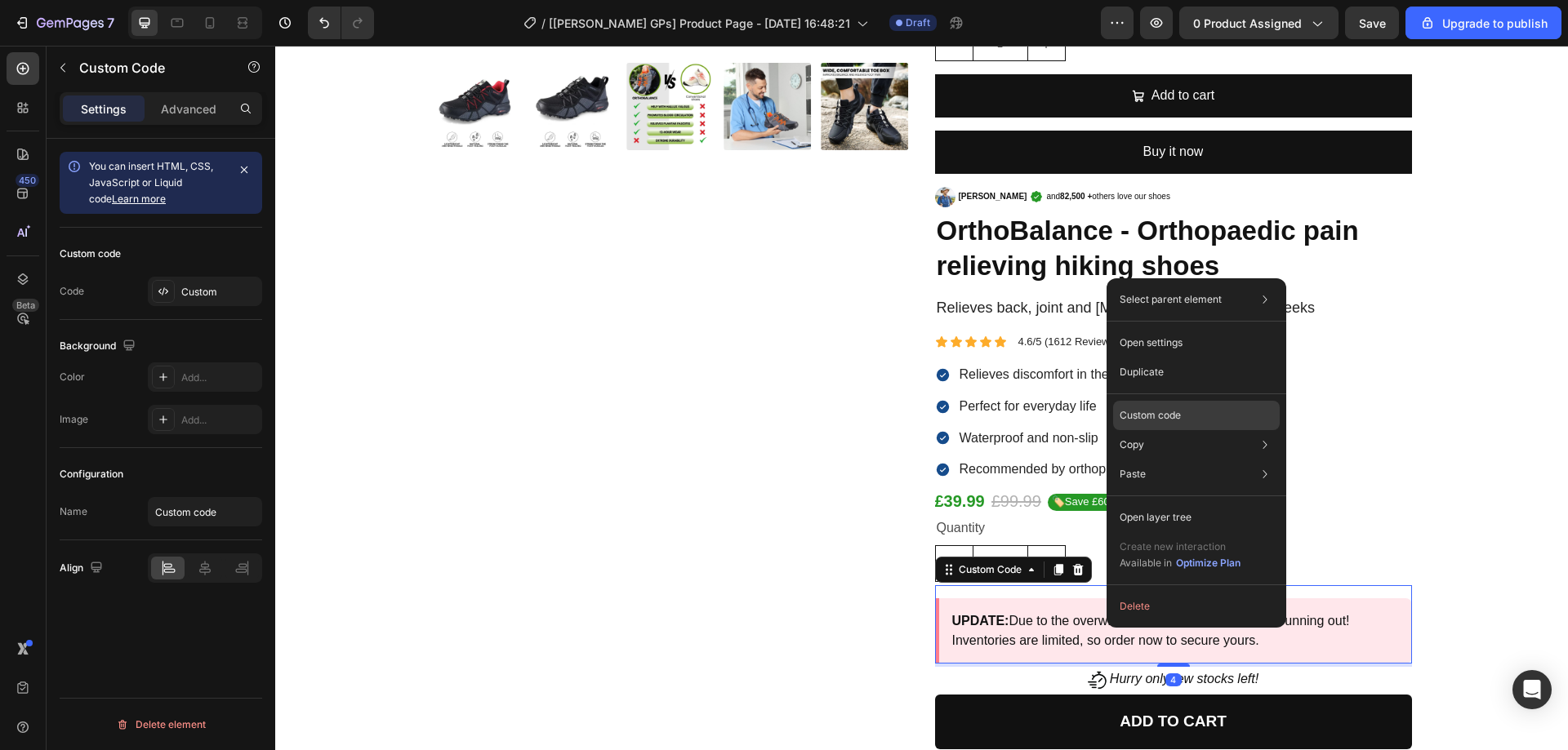
click at [1158, 409] on p "Custom code" at bounding box center [1150, 416] width 61 height 15
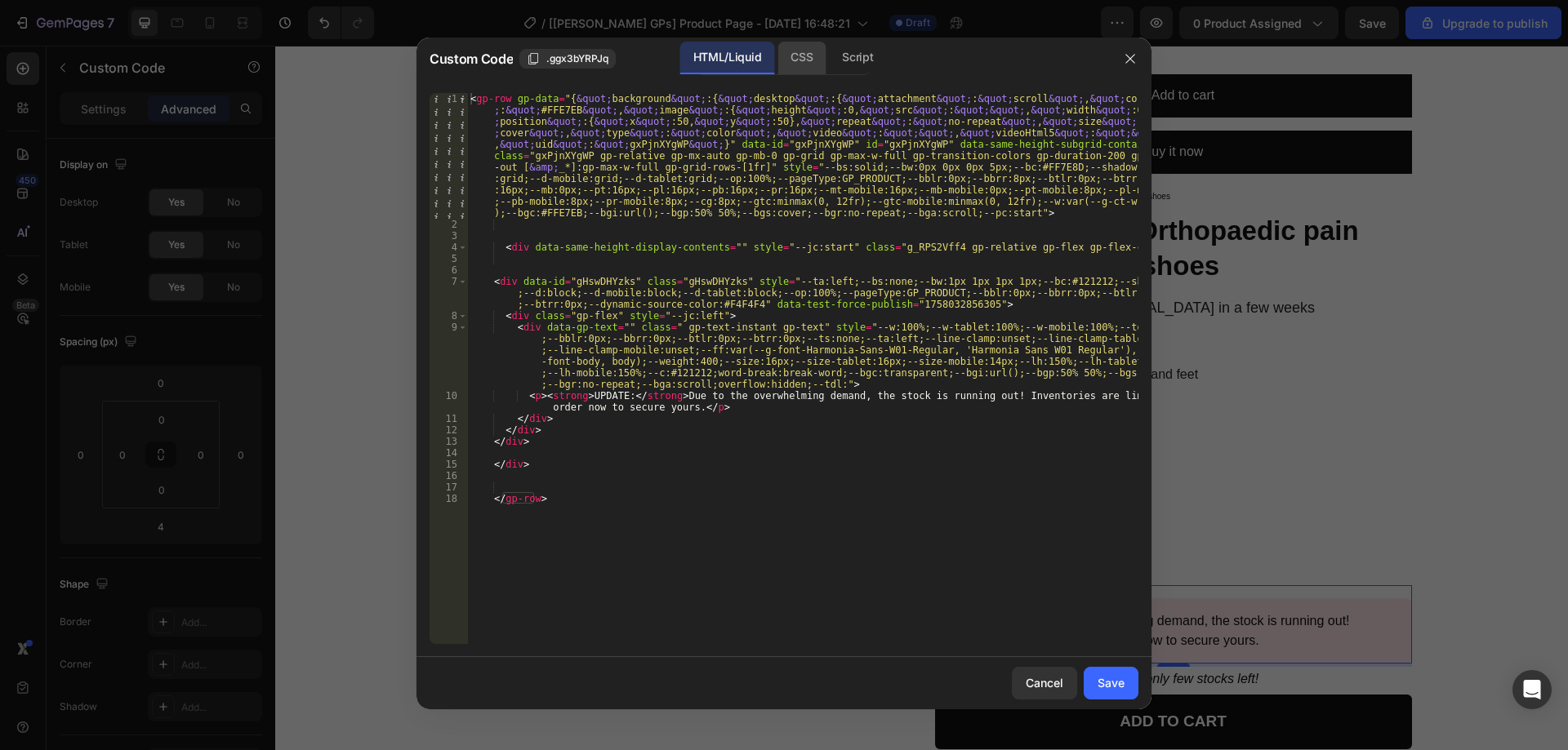
click at [808, 54] on div "CSS" at bounding box center [802, 58] width 49 height 33
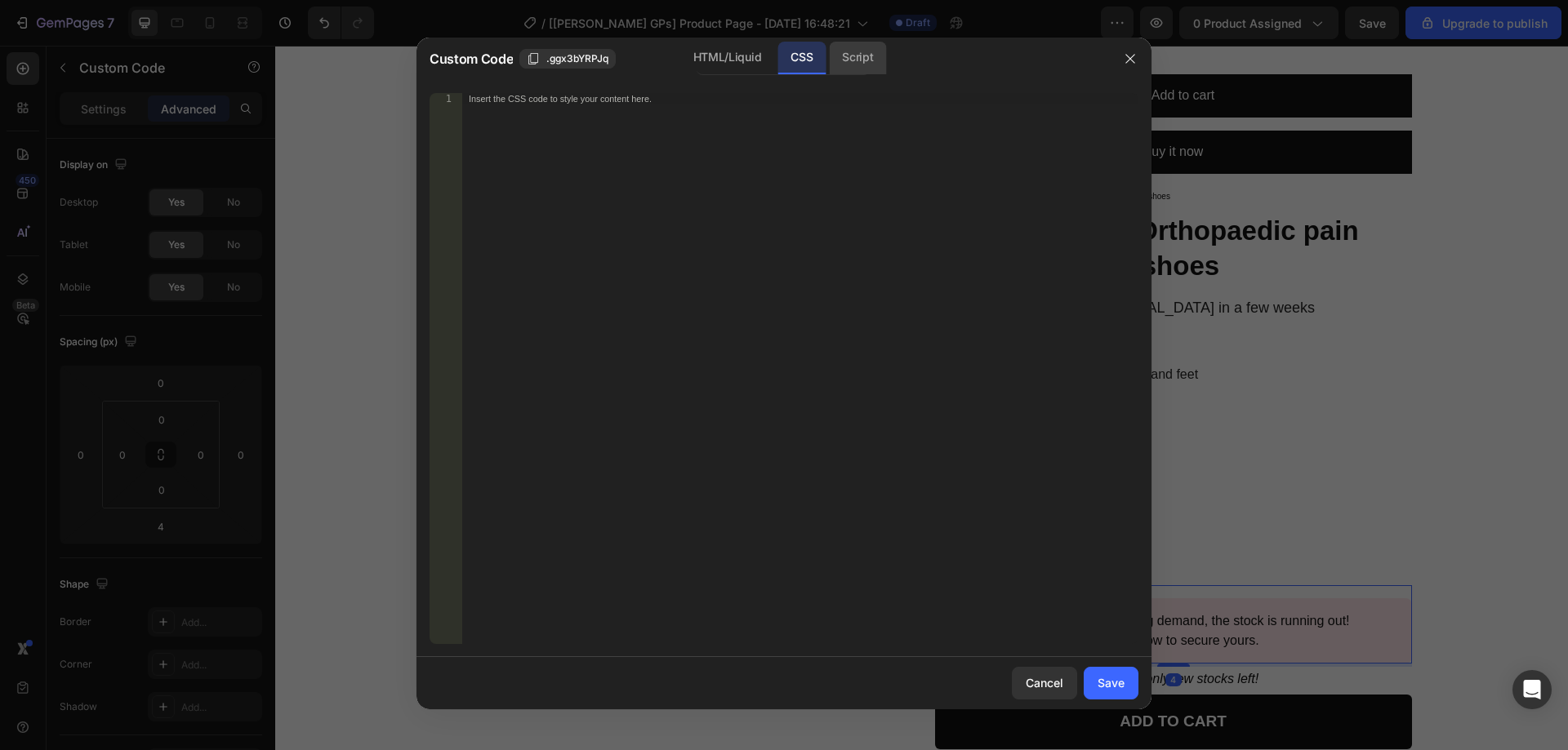
click at [853, 53] on div "Script" at bounding box center [857, 58] width 57 height 33
click at [795, 62] on div "CSS" at bounding box center [802, 58] width 49 height 33
click at [744, 62] on div "HTML/Liquid" at bounding box center [727, 58] width 94 height 33
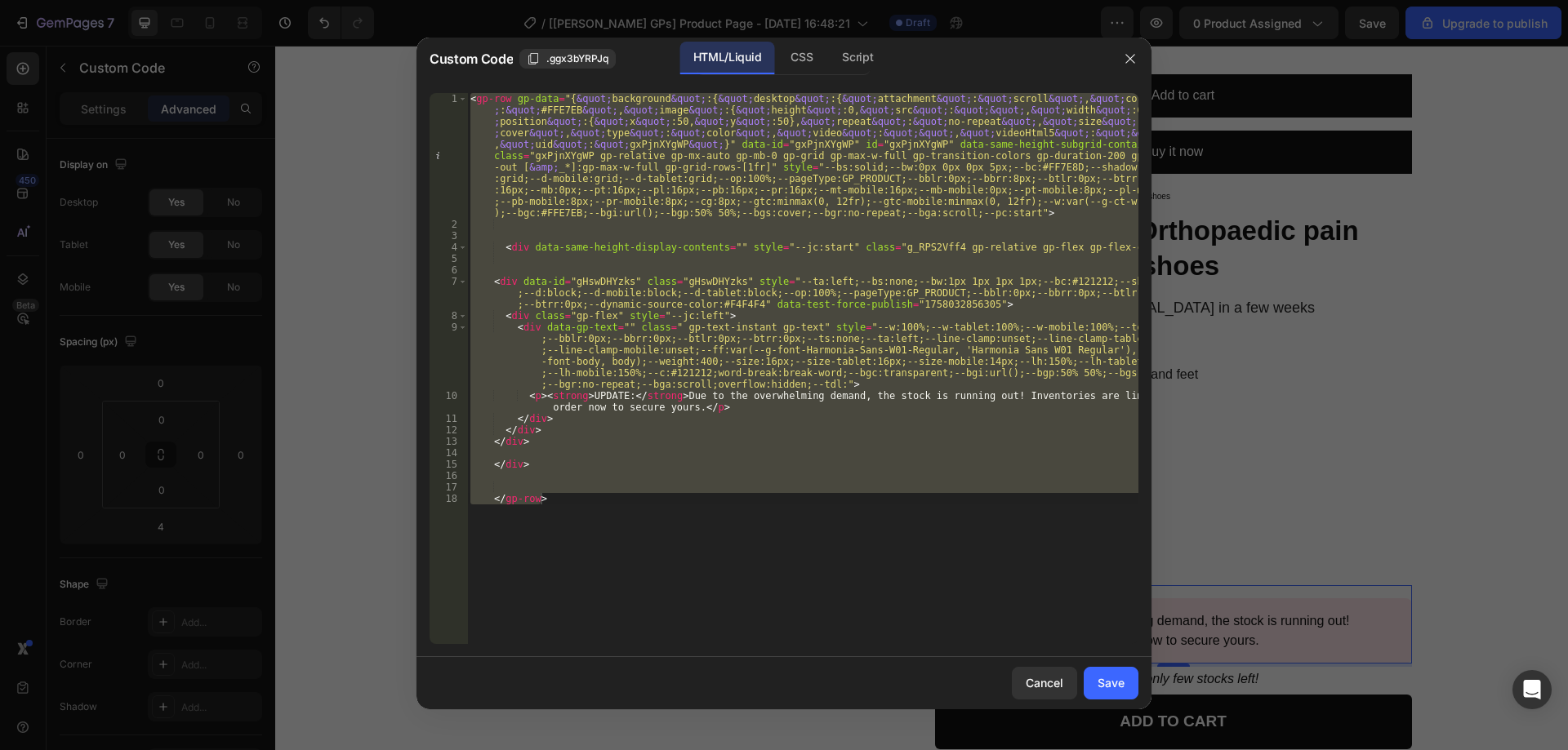
type textarea "</gp-row>"
click at [763, 470] on div "< gp-row gp-data = "{ &quot; background &quot; :{ &quot; desktop &quot; :{ &quo…" at bounding box center [803, 368] width 672 height 551
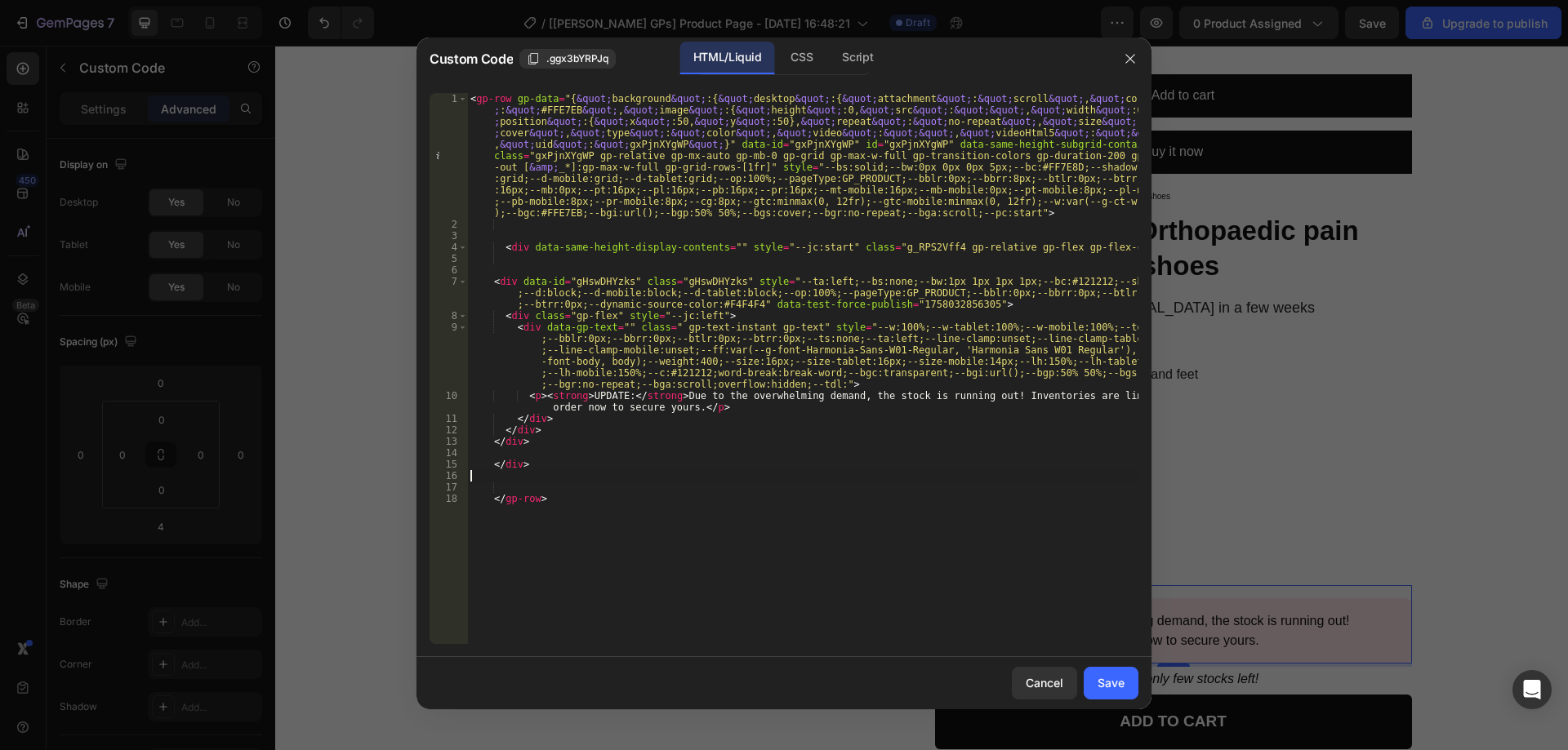
click at [763, 470] on div "< gp-row gp-data = "{ &quot; background &quot; :{ &quot; desktop &quot; :{ &quo…" at bounding box center [803, 438] width 672 height 688
click at [1254, 475] on div at bounding box center [784, 375] width 1568 height 750
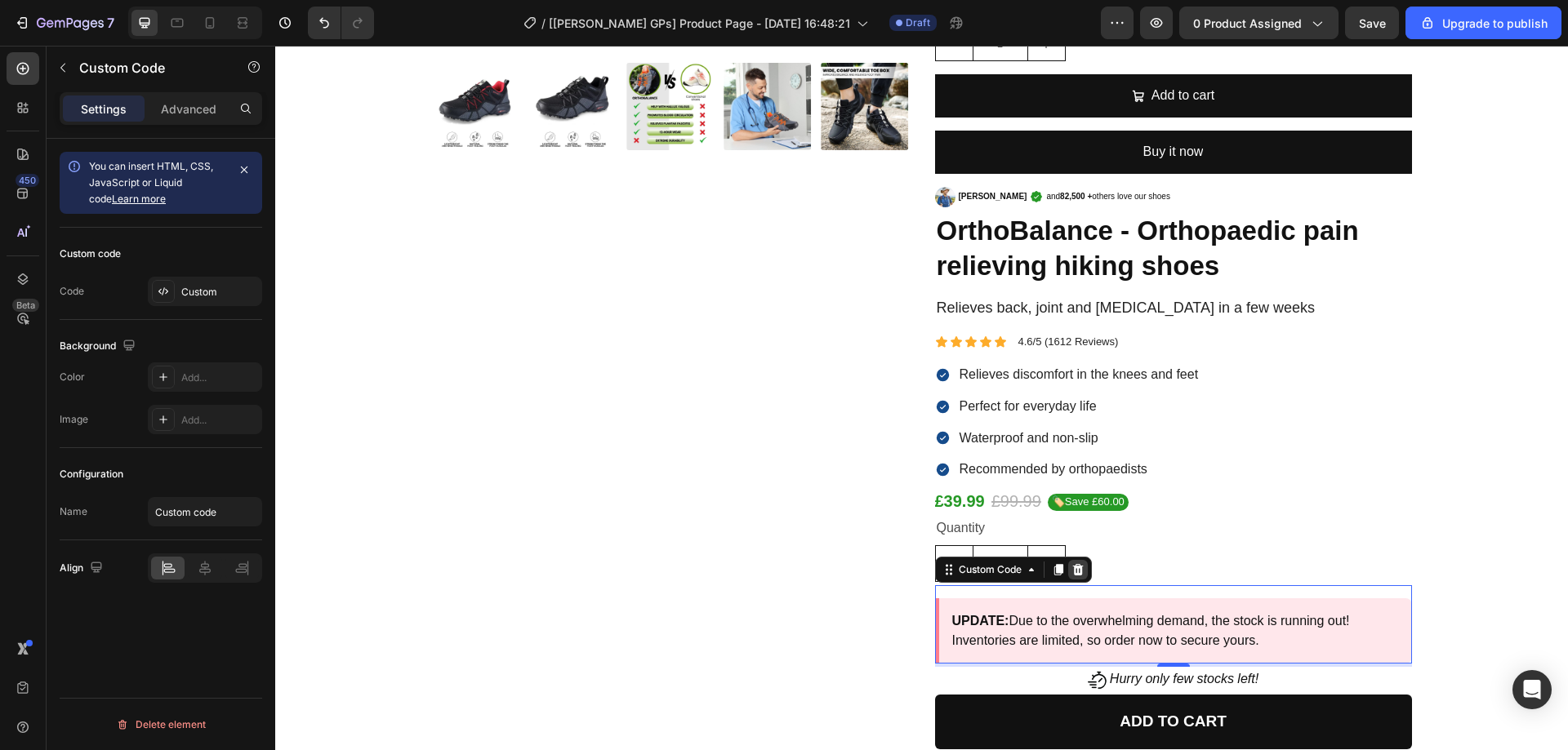
click at [1068, 567] on div at bounding box center [1078, 570] width 20 height 20
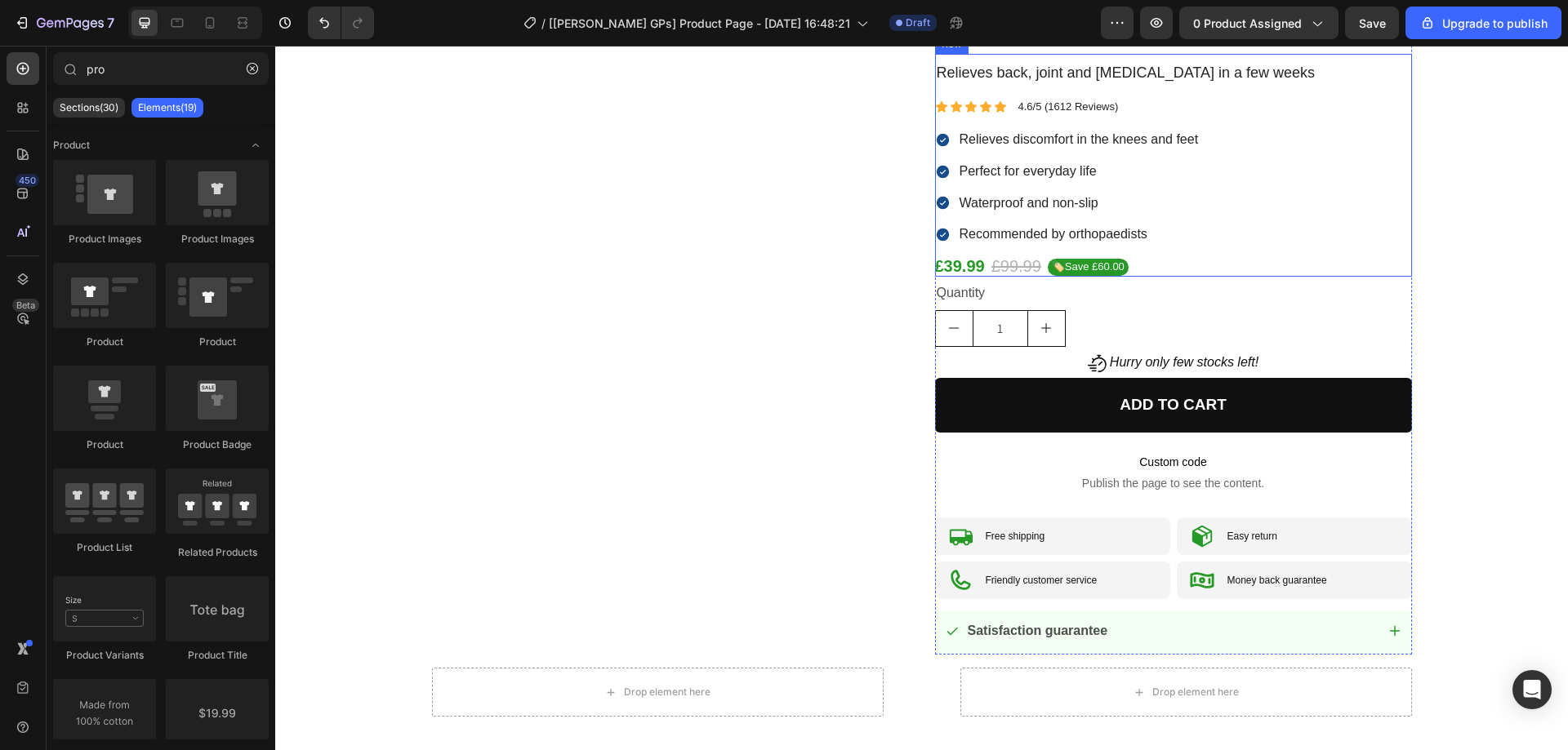
scroll to position [816, 0]
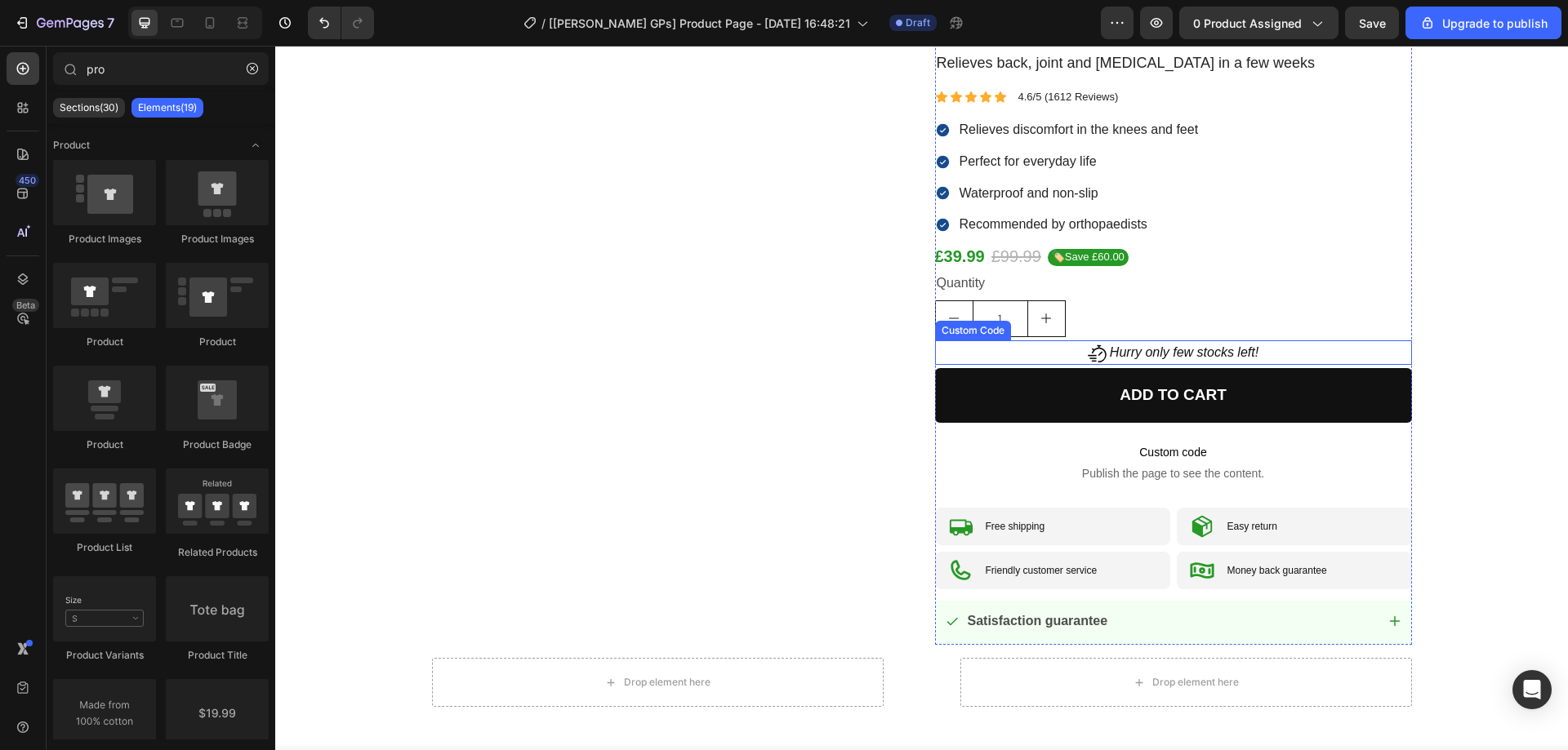
click at [1169, 351] on icon "Hurry only few stocks left!" at bounding box center [1184, 352] width 149 height 14
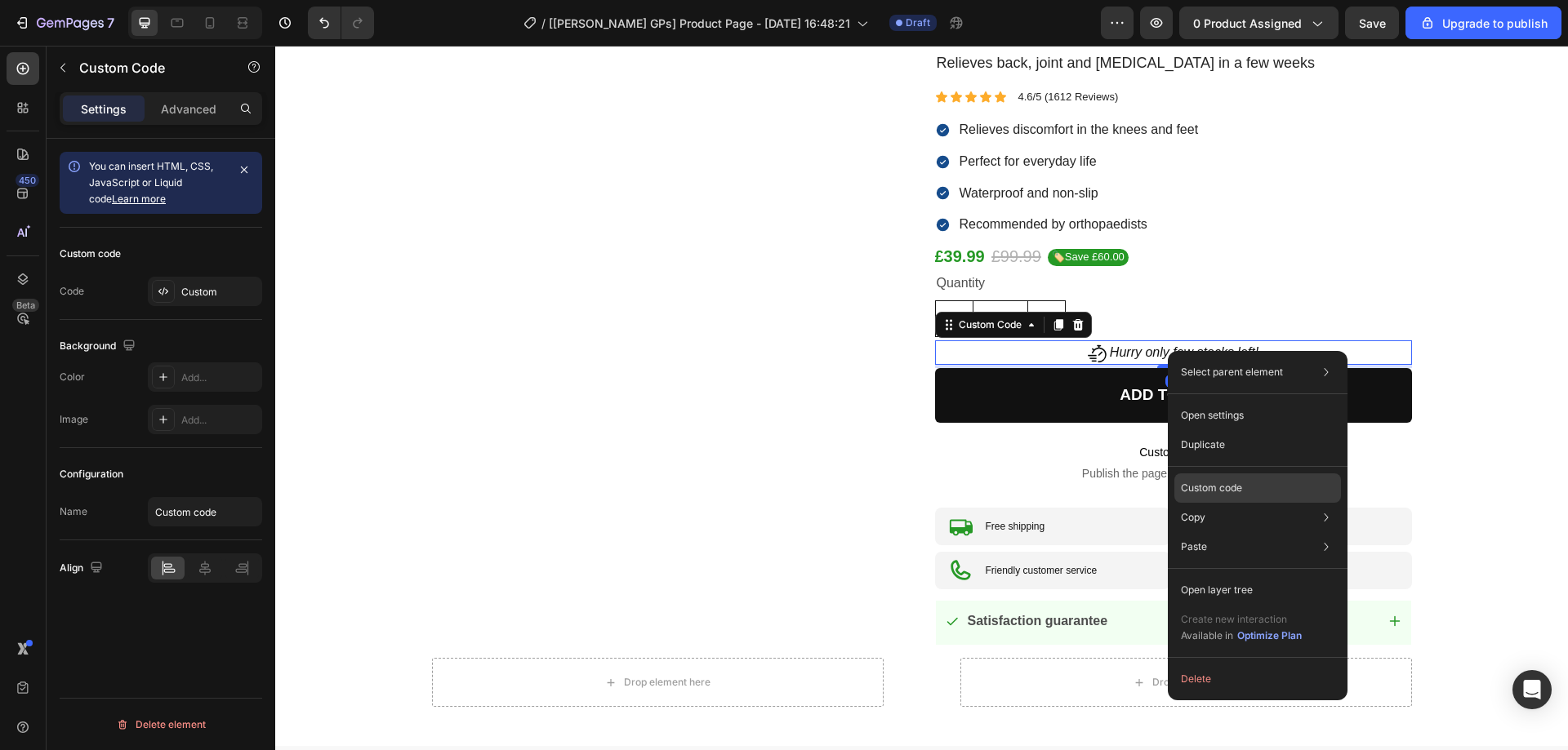
click at [1227, 485] on p "Custom code" at bounding box center [1212, 488] width 61 height 15
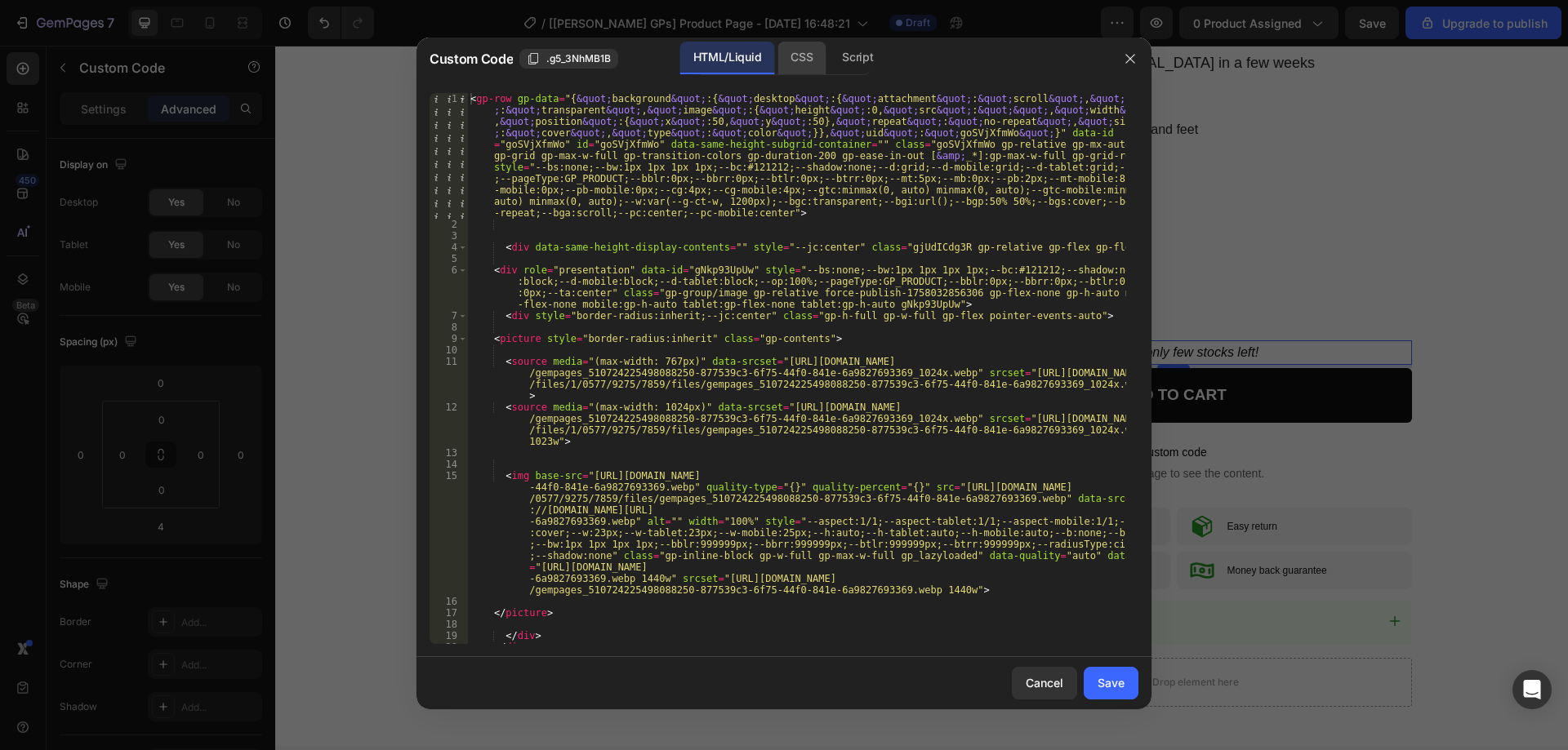
click at [806, 50] on div "CSS" at bounding box center [802, 58] width 49 height 33
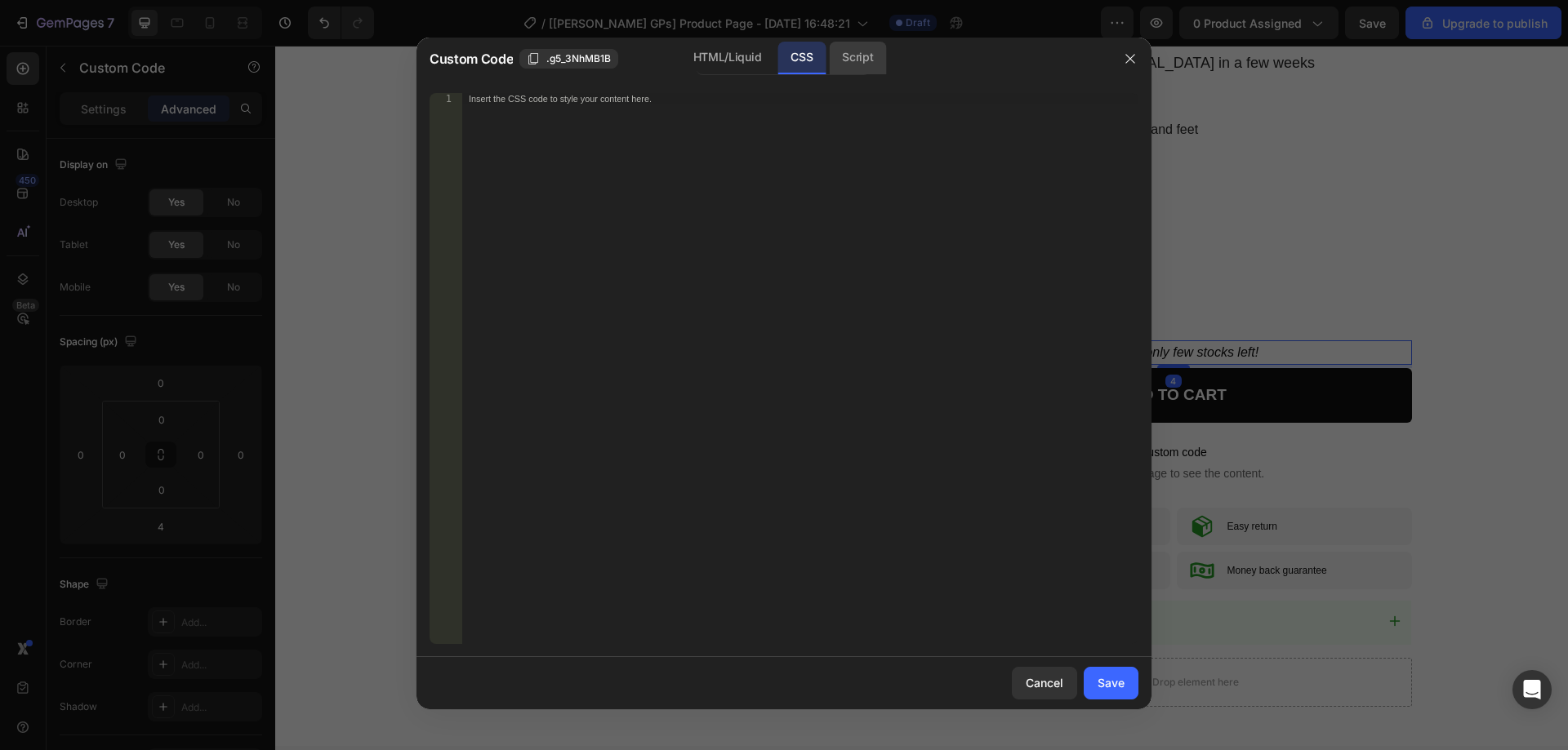
click at [876, 46] on div "Script" at bounding box center [857, 58] width 57 height 33
drag, startPoint x: 1531, startPoint y: 297, endPoint x: 1256, endPoint y: 253, distance: 278.5
click at [1531, 297] on div at bounding box center [784, 375] width 1568 height 750
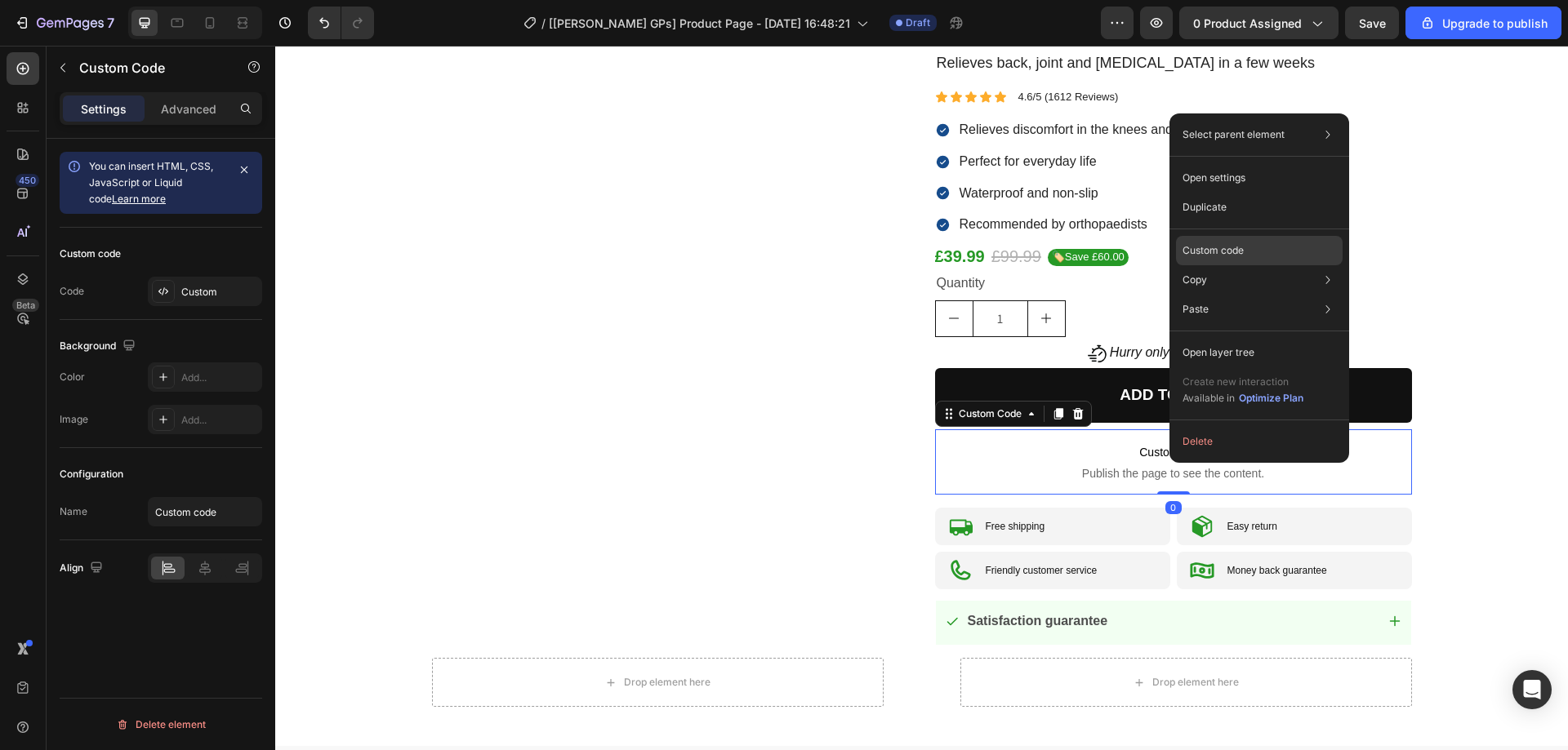
click at [1225, 254] on p "Custom code" at bounding box center [1212, 251] width 61 height 15
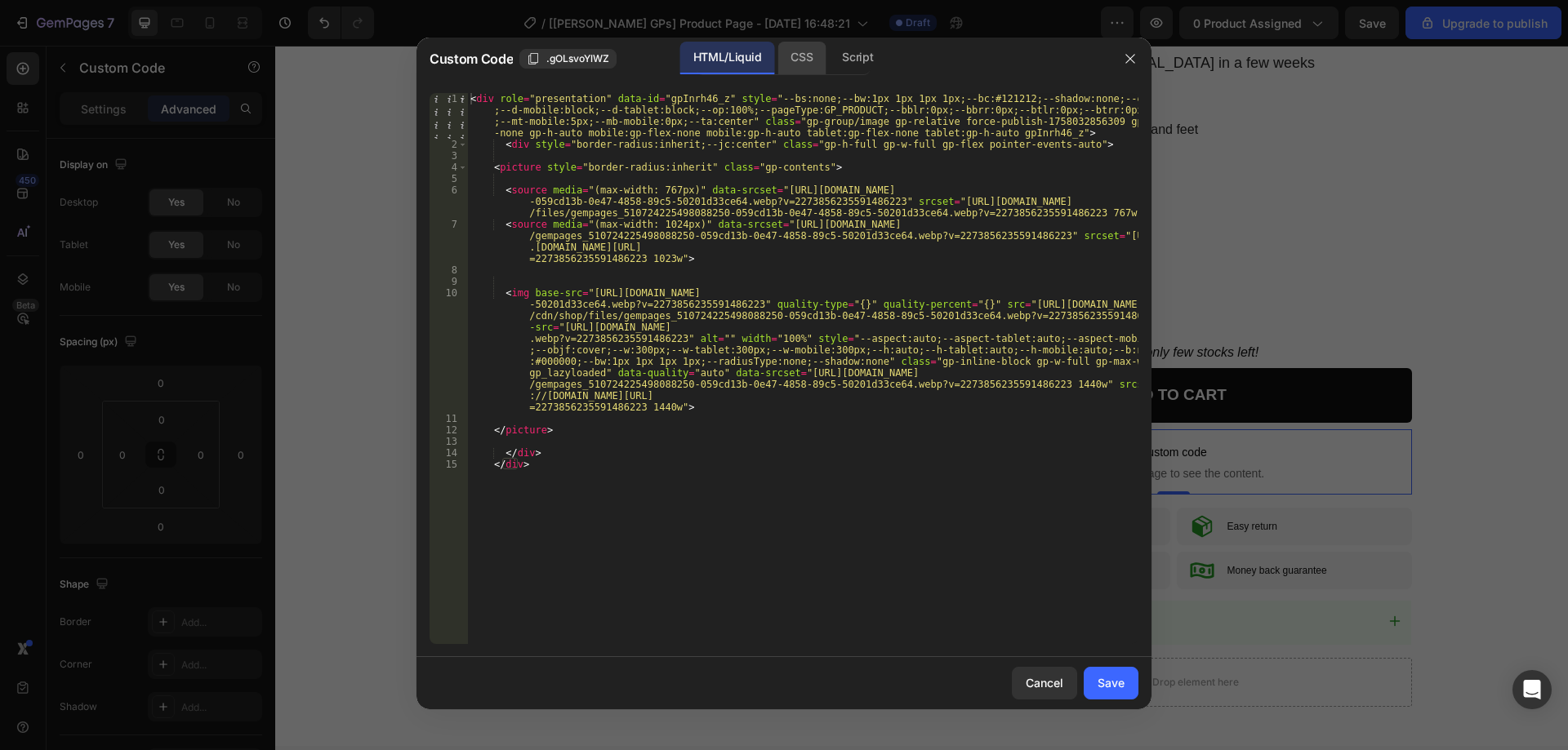
click at [790, 52] on div "CSS" at bounding box center [802, 58] width 49 height 33
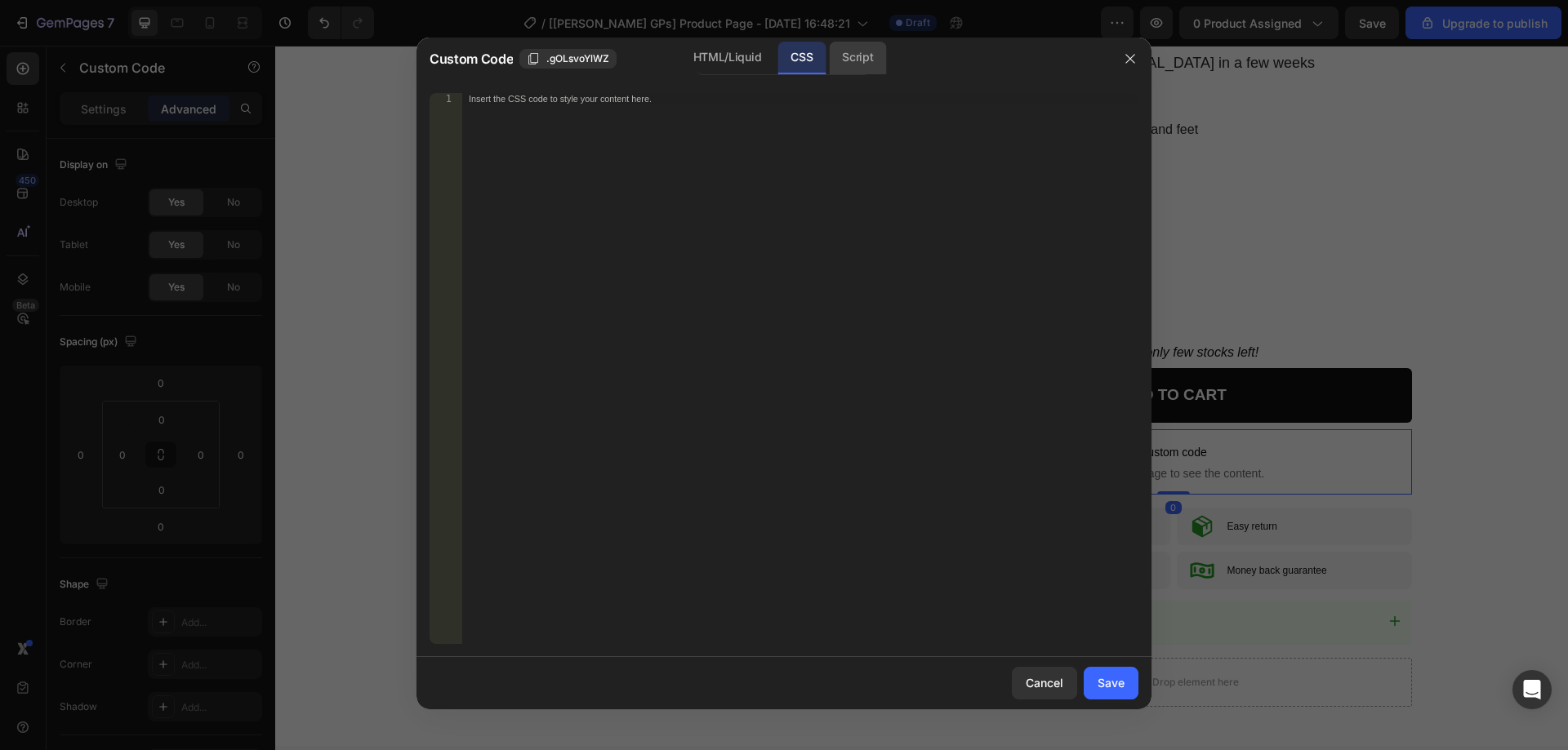
click at [849, 53] on div "Script" at bounding box center [857, 58] width 57 height 33
click at [804, 59] on div "CSS" at bounding box center [802, 58] width 49 height 33
click at [720, 50] on div "HTML/Liquid" at bounding box center [727, 58] width 94 height 33
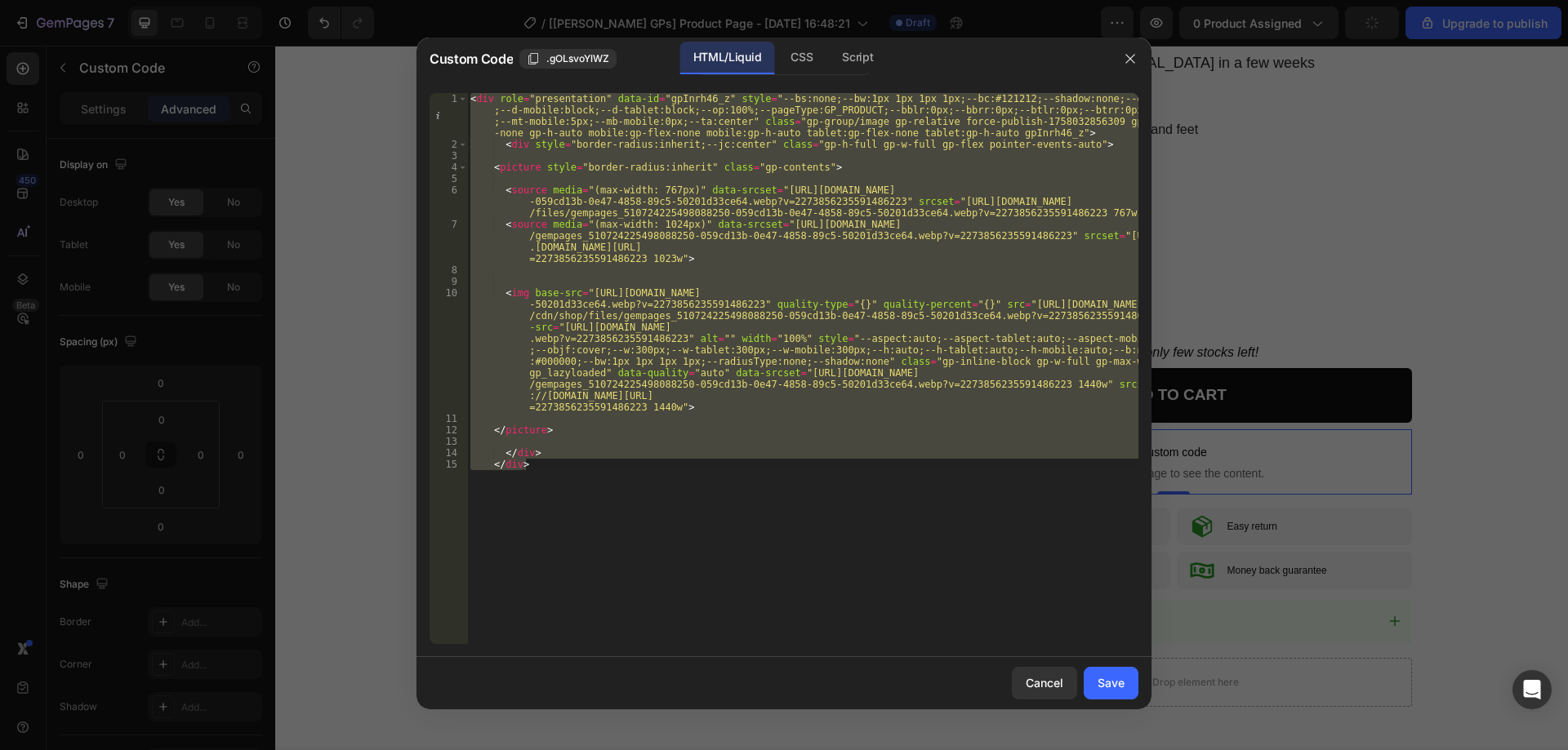
click at [1531, 415] on div at bounding box center [784, 375] width 1568 height 750
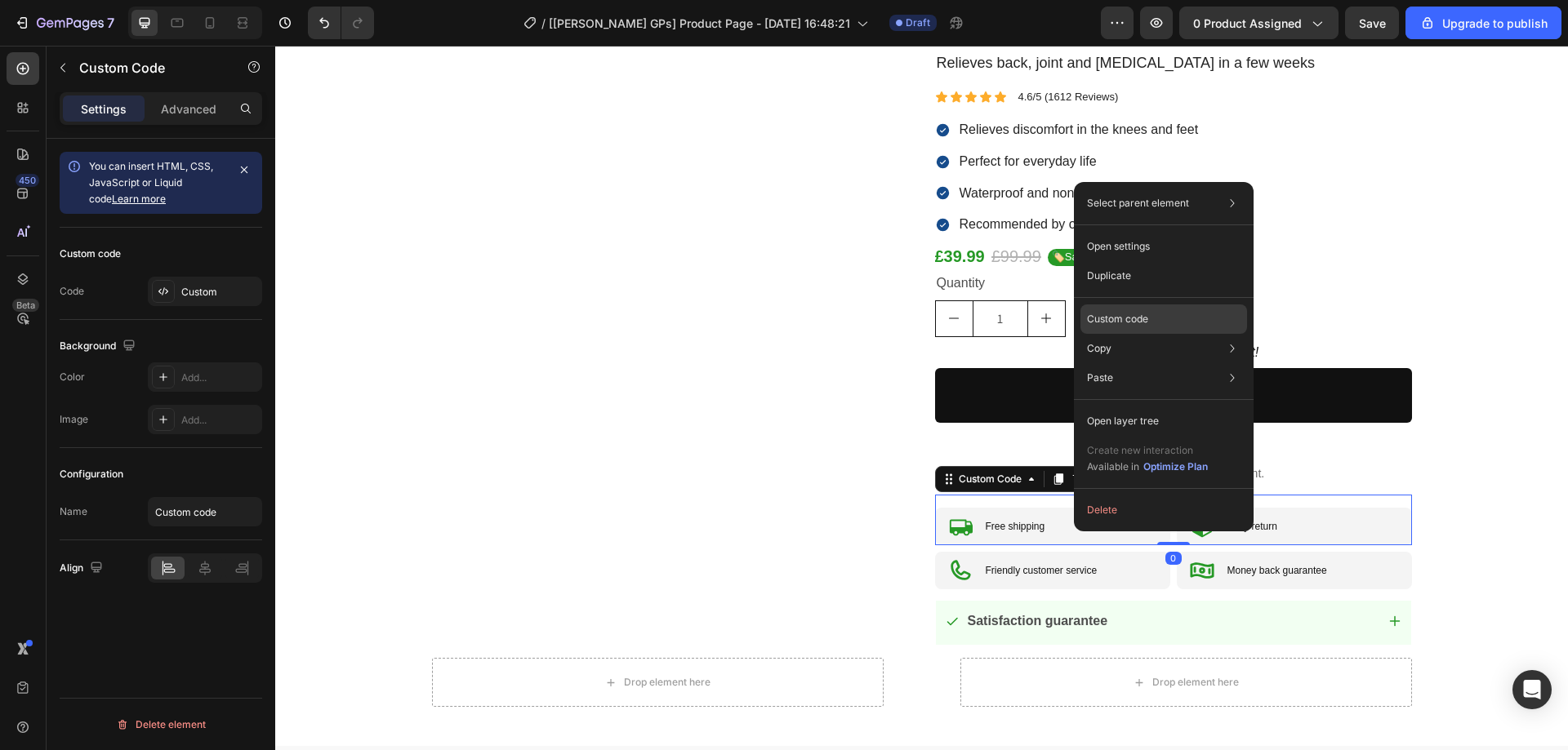
click at [1135, 321] on p "Custom code" at bounding box center [1117, 320] width 61 height 15
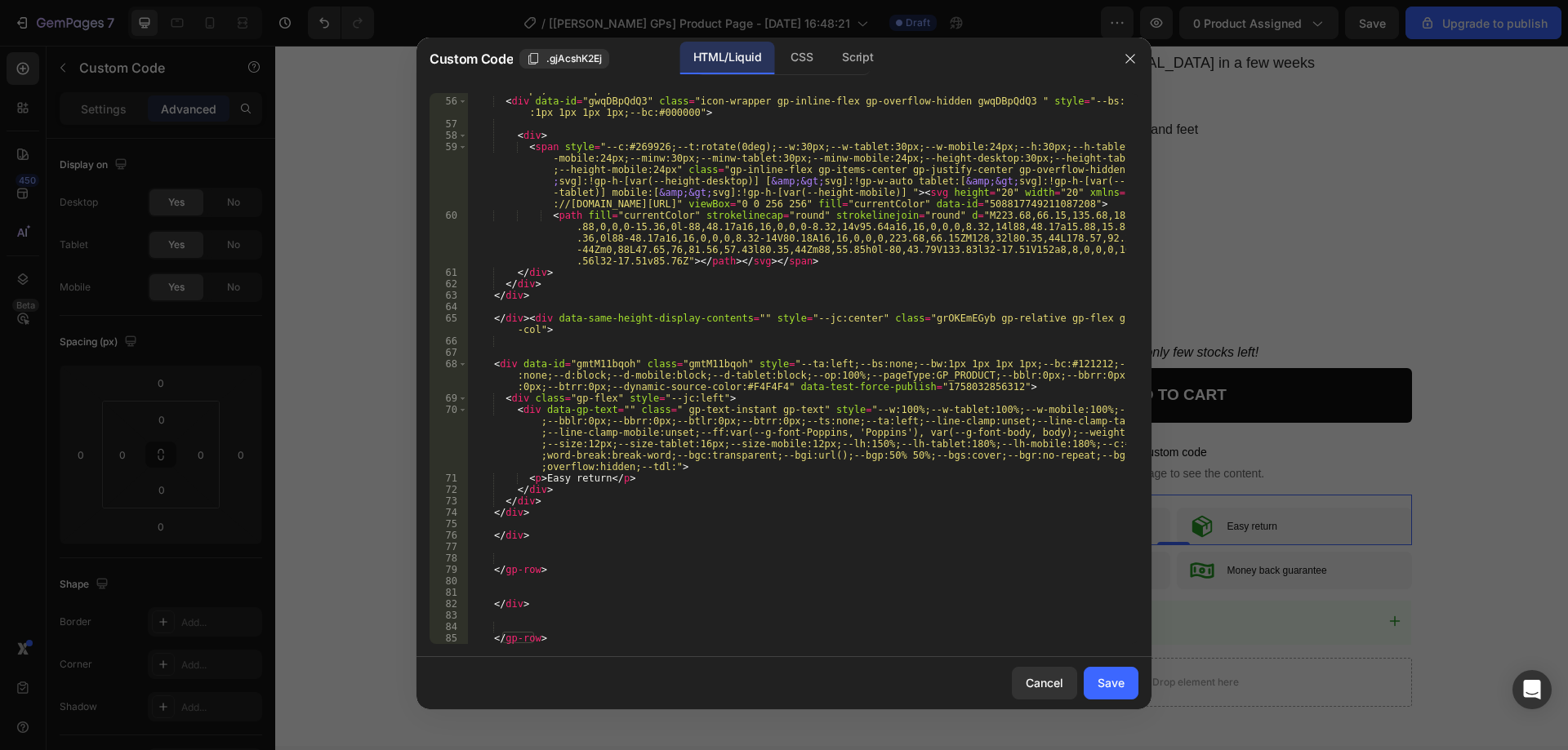
scroll to position [1244, 0]
click at [820, 55] on div "CSS" at bounding box center [802, 58] width 49 height 33
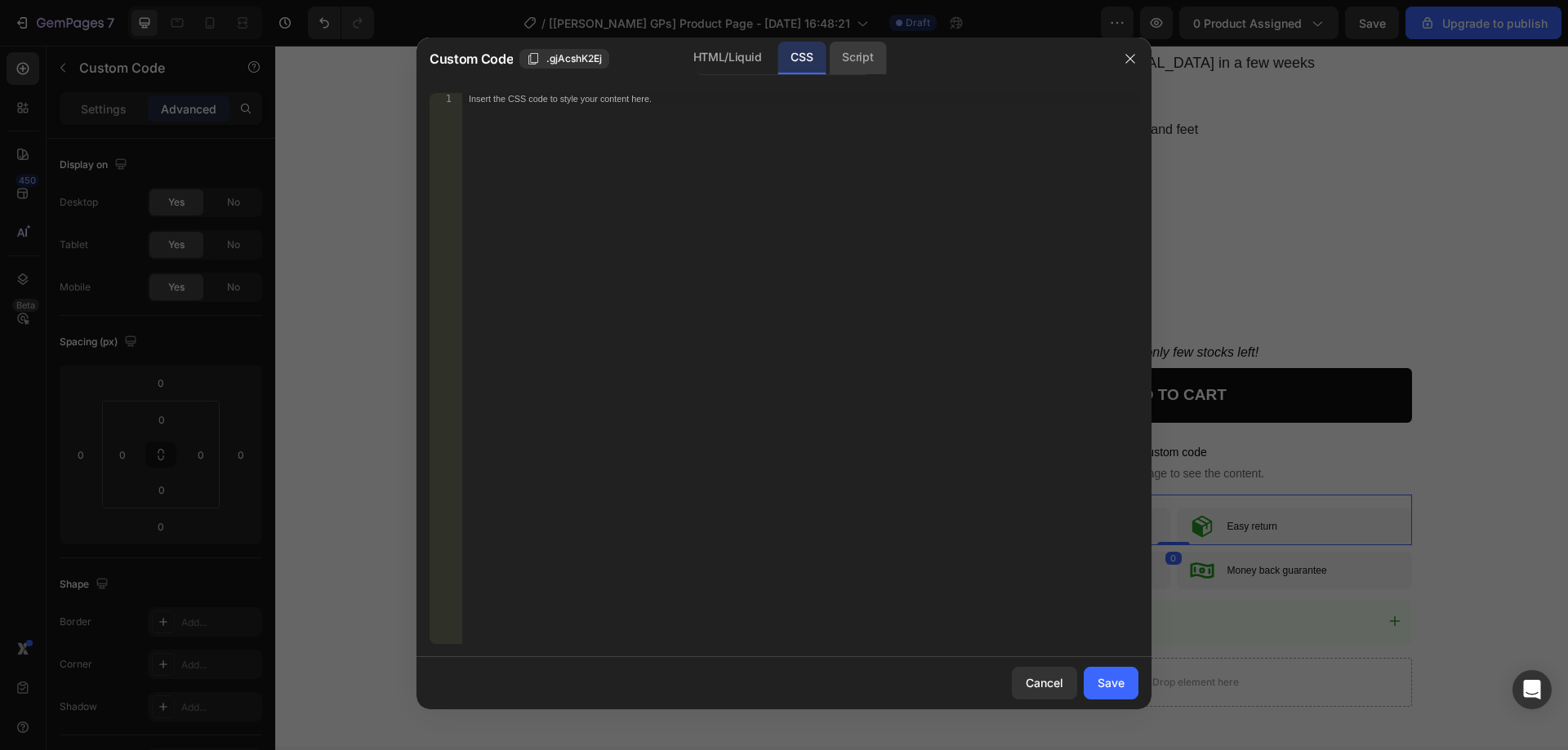
click at [868, 55] on div "Script" at bounding box center [857, 58] width 57 height 33
click at [1451, 293] on div at bounding box center [784, 375] width 1568 height 750
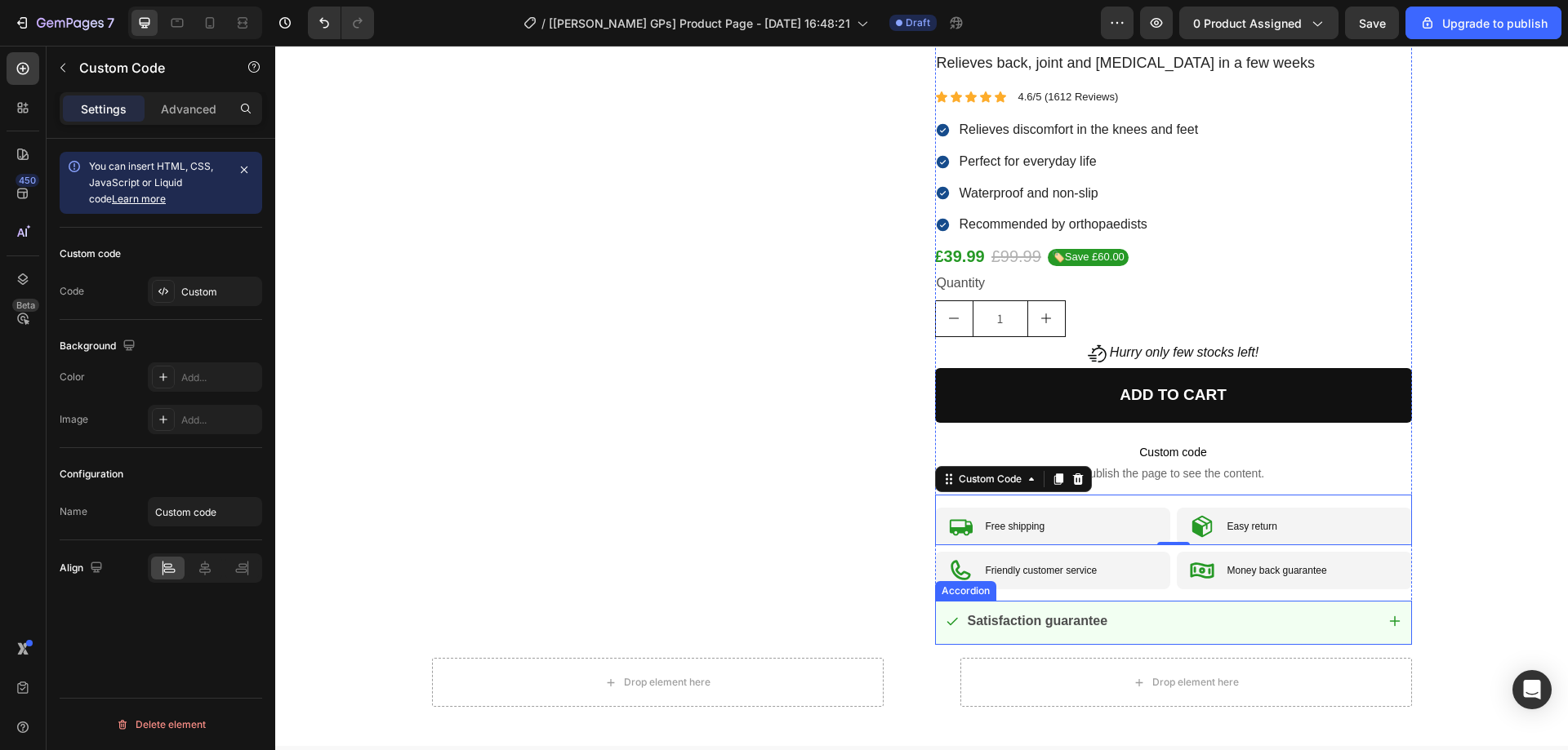
click at [1183, 630] on div "Satisfaction guarantee" at bounding box center [1160, 622] width 429 height 29
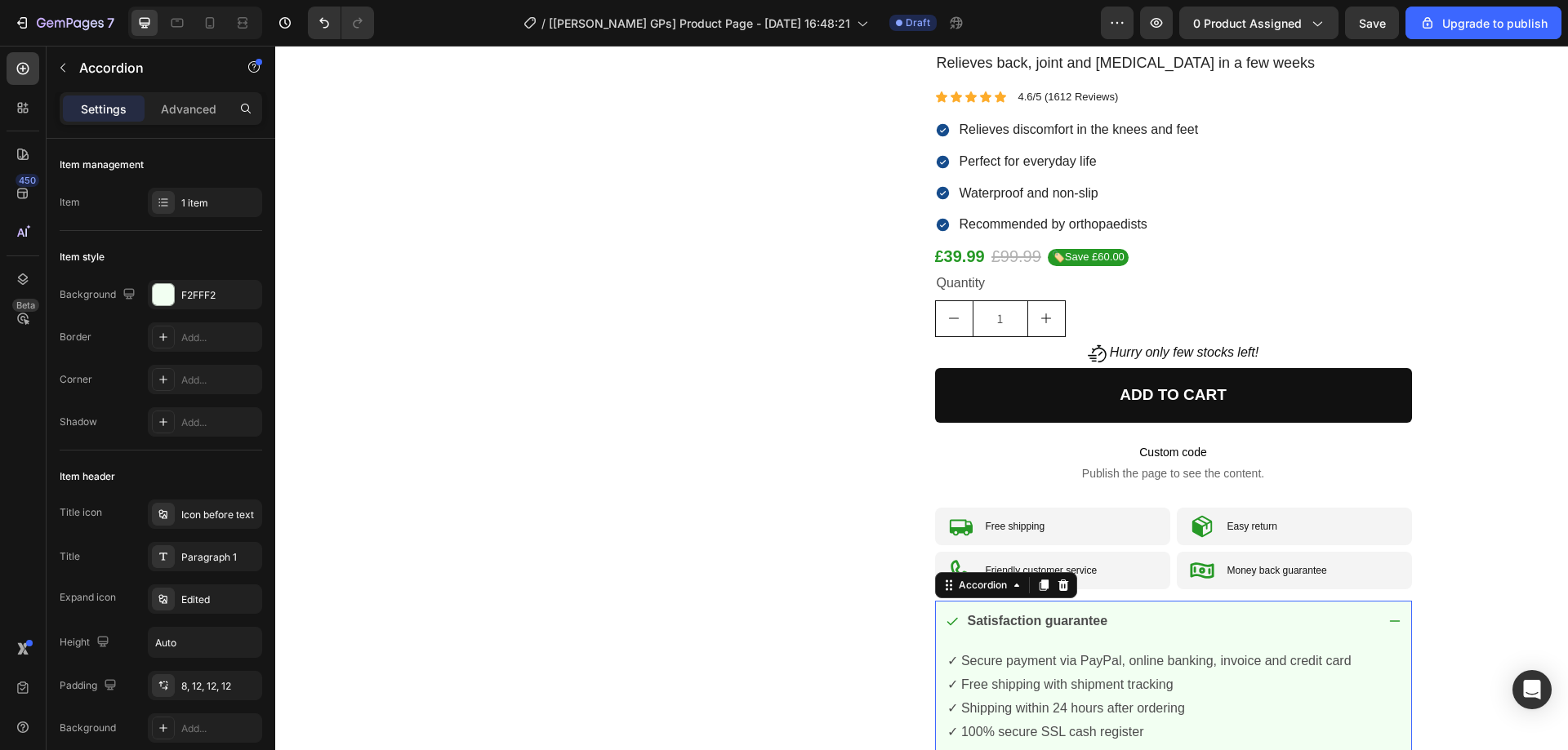
click at [1183, 630] on div "Satisfaction guarantee" at bounding box center [1160, 622] width 429 height 29
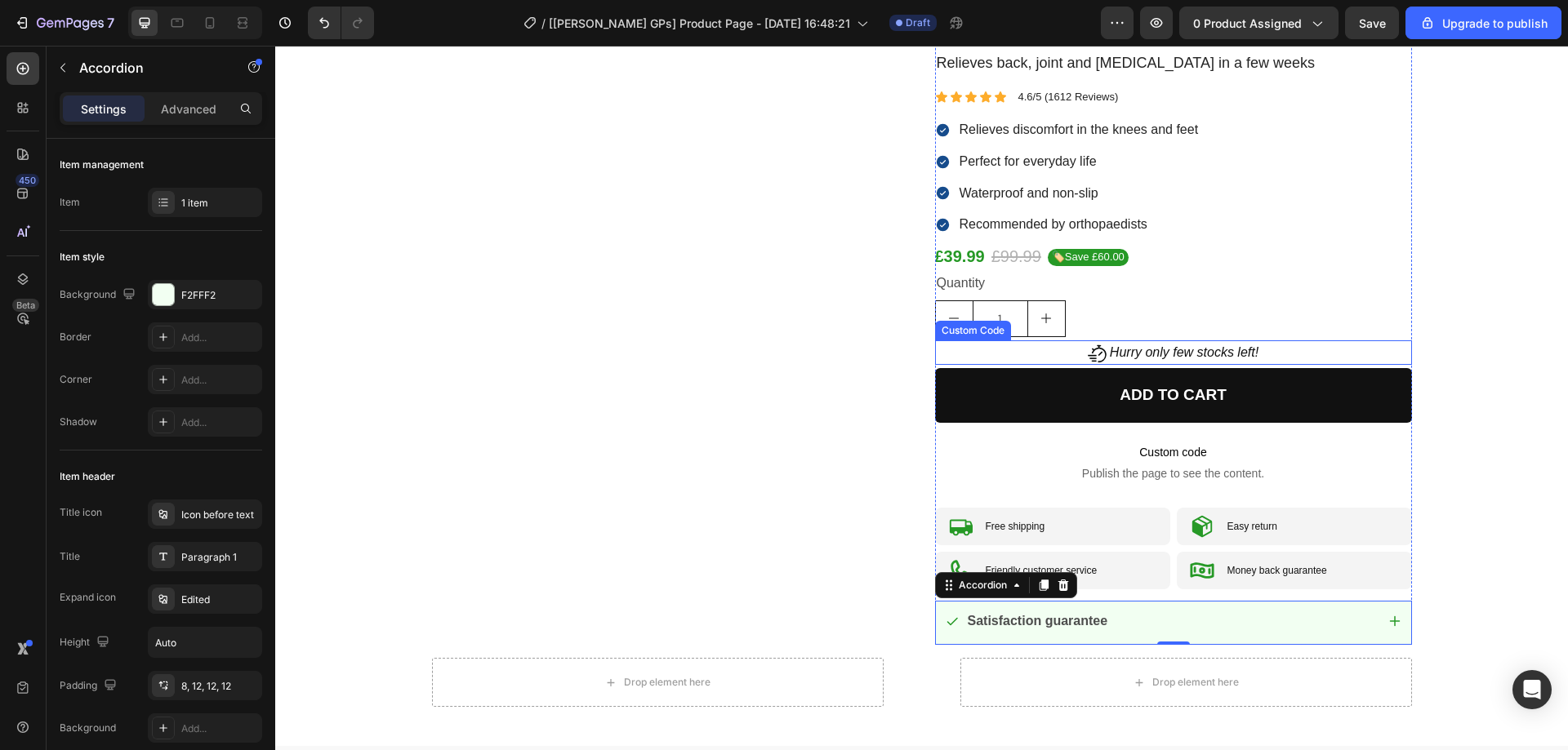
click at [1152, 352] on icon "Hurry only few stocks left!" at bounding box center [1184, 352] width 149 height 14
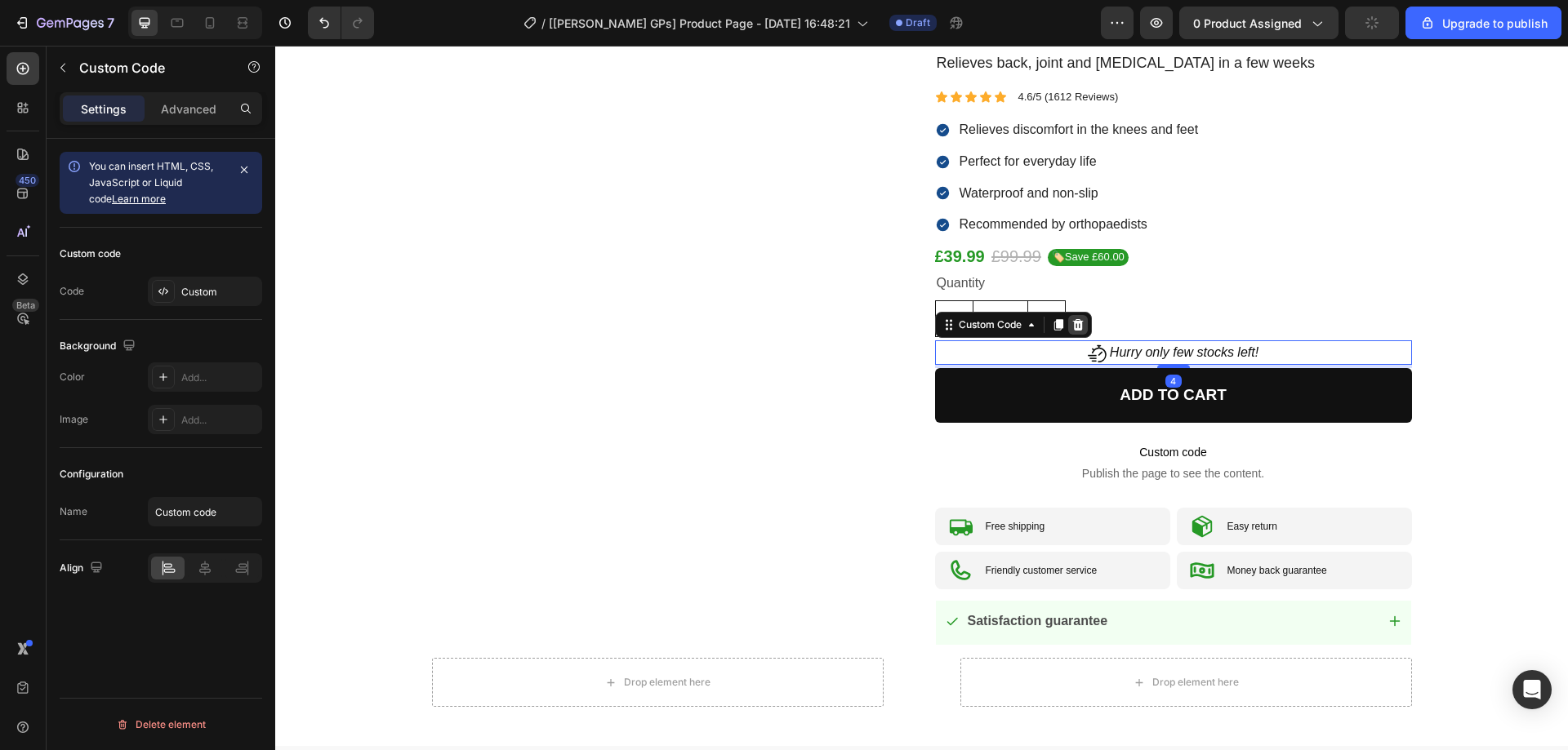
click at [1072, 319] on icon at bounding box center [1077, 325] width 10 height 11
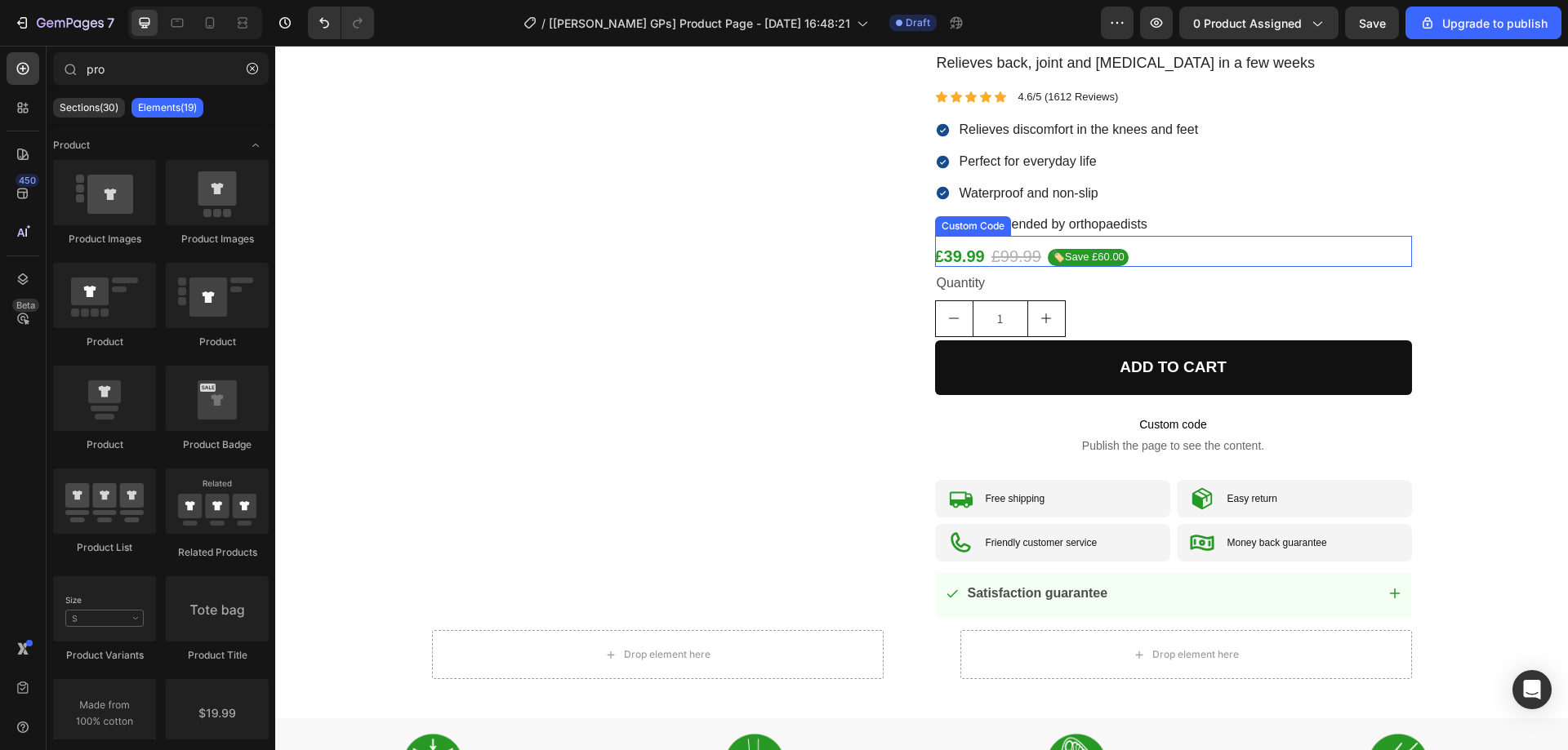
click at [1169, 252] on gp-row "£39.99 £99.99 🏷️Save £60.00" at bounding box center [1174, 256] width 477 height 22
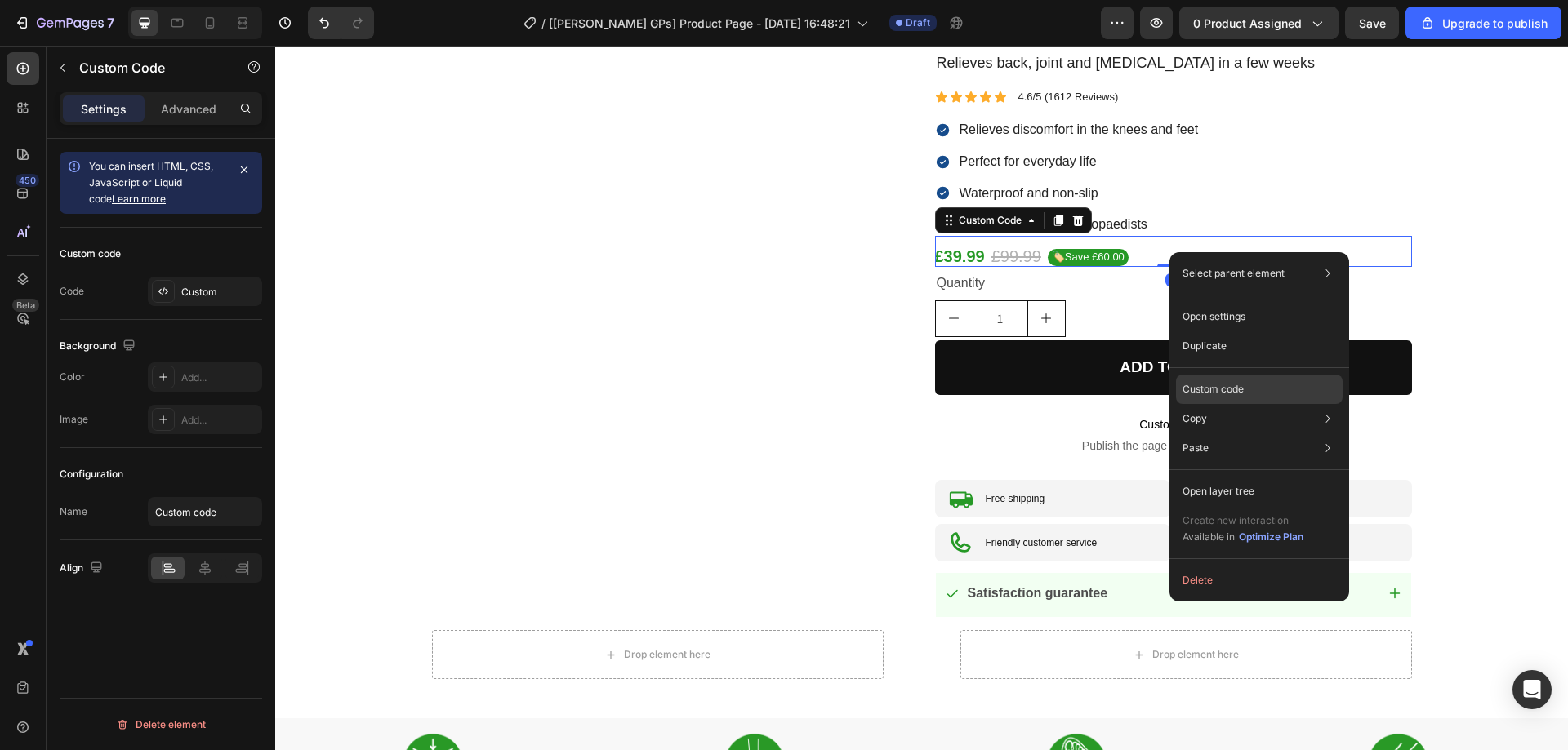
click at [1192, 382] on p "Custom code" at bounding box center [1212, 390] width 61 height 15
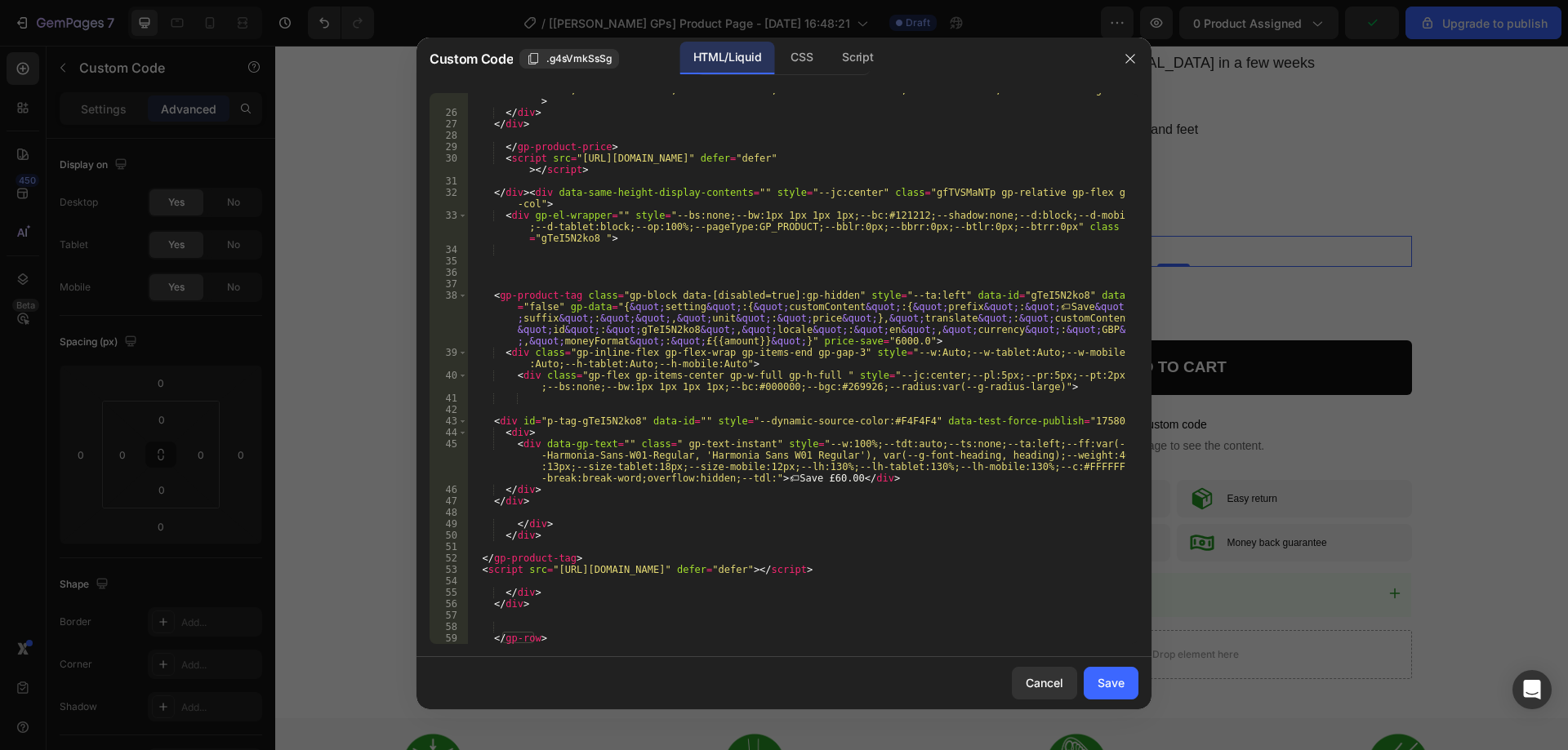
scroll to position [627, 0]
click at [1385, 537] on div at bounding box center [784, 375] width 1568 height 750
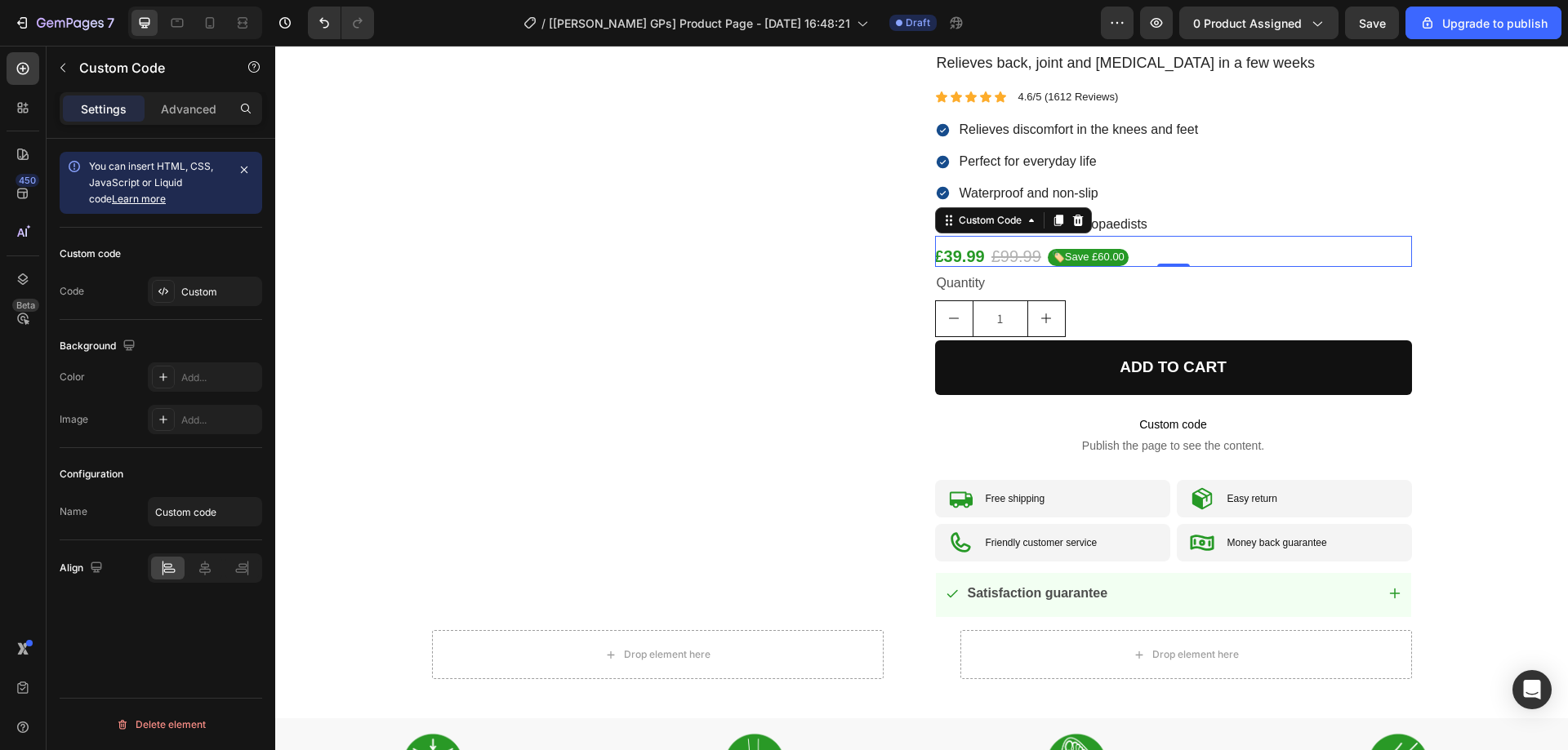
click at [1155, 254] on gp-row "£39.99 £99.99 🏷️Save £60.00" at bounding box center [1174, 256] width 477 height 22
click at [1072, 220] on icon at bounding box center [1077, 221] width 10 height 11
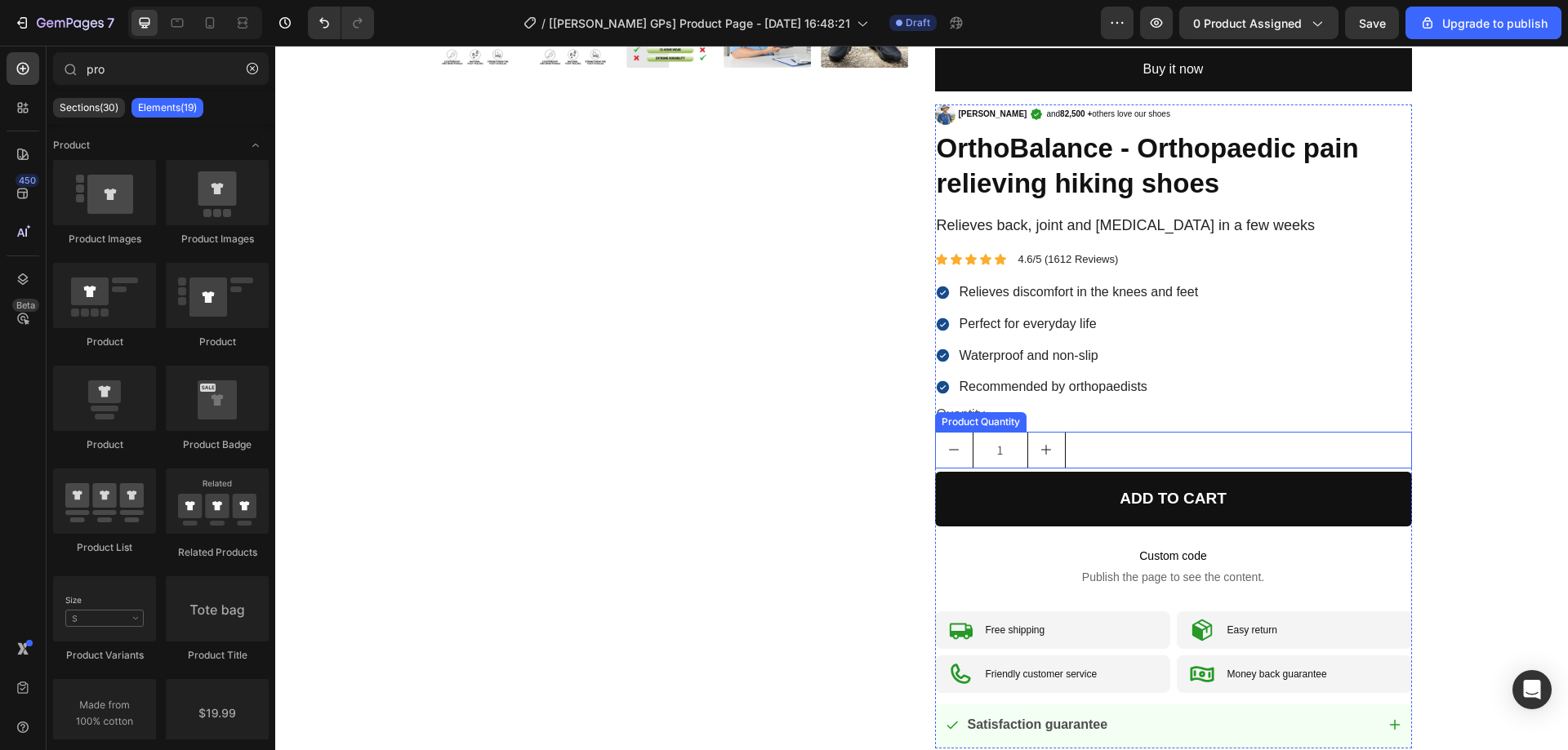
scroll to position [654, 0]
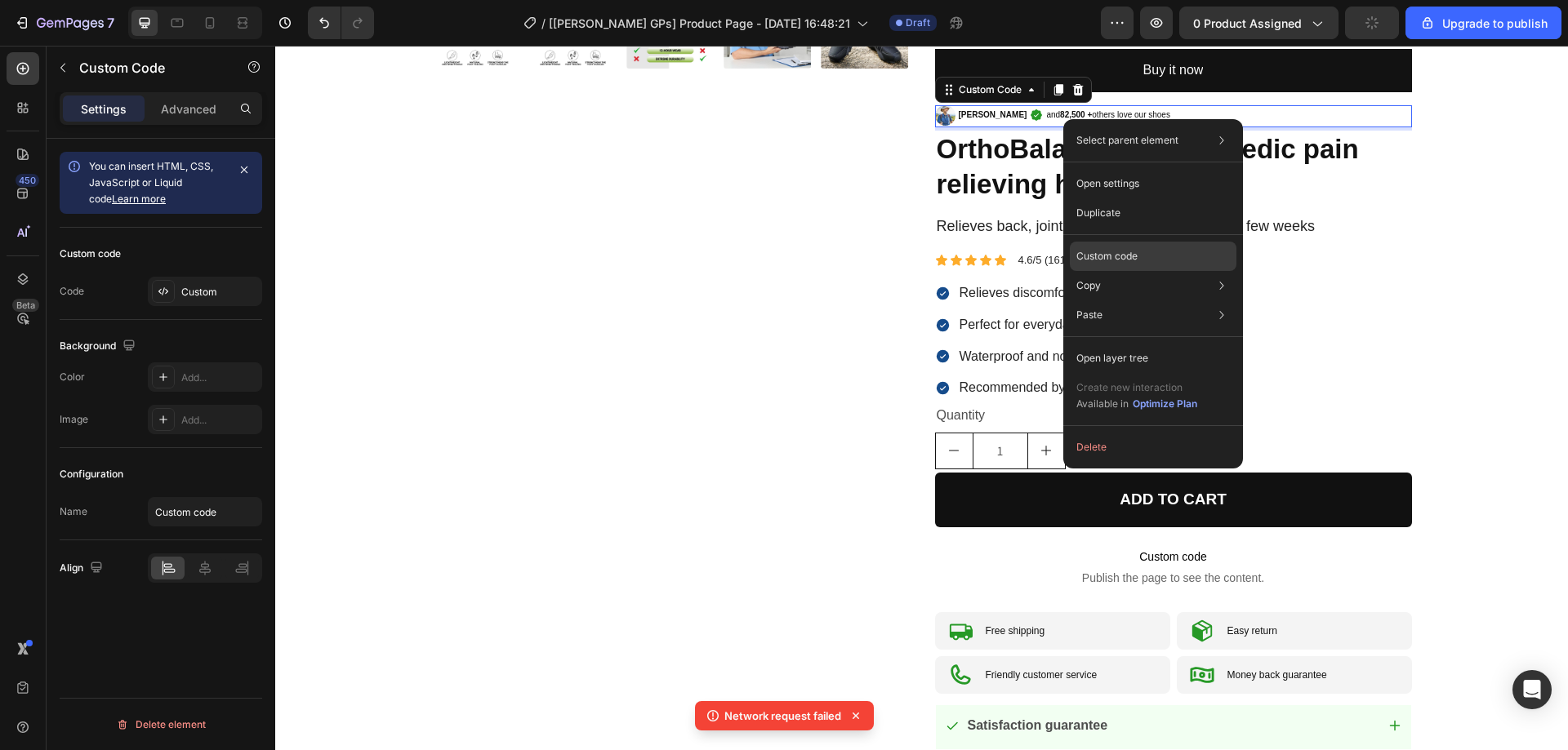
click at [1099, 266] on div "Custom code" at bounding box center [1154, 255] width 167 height 29
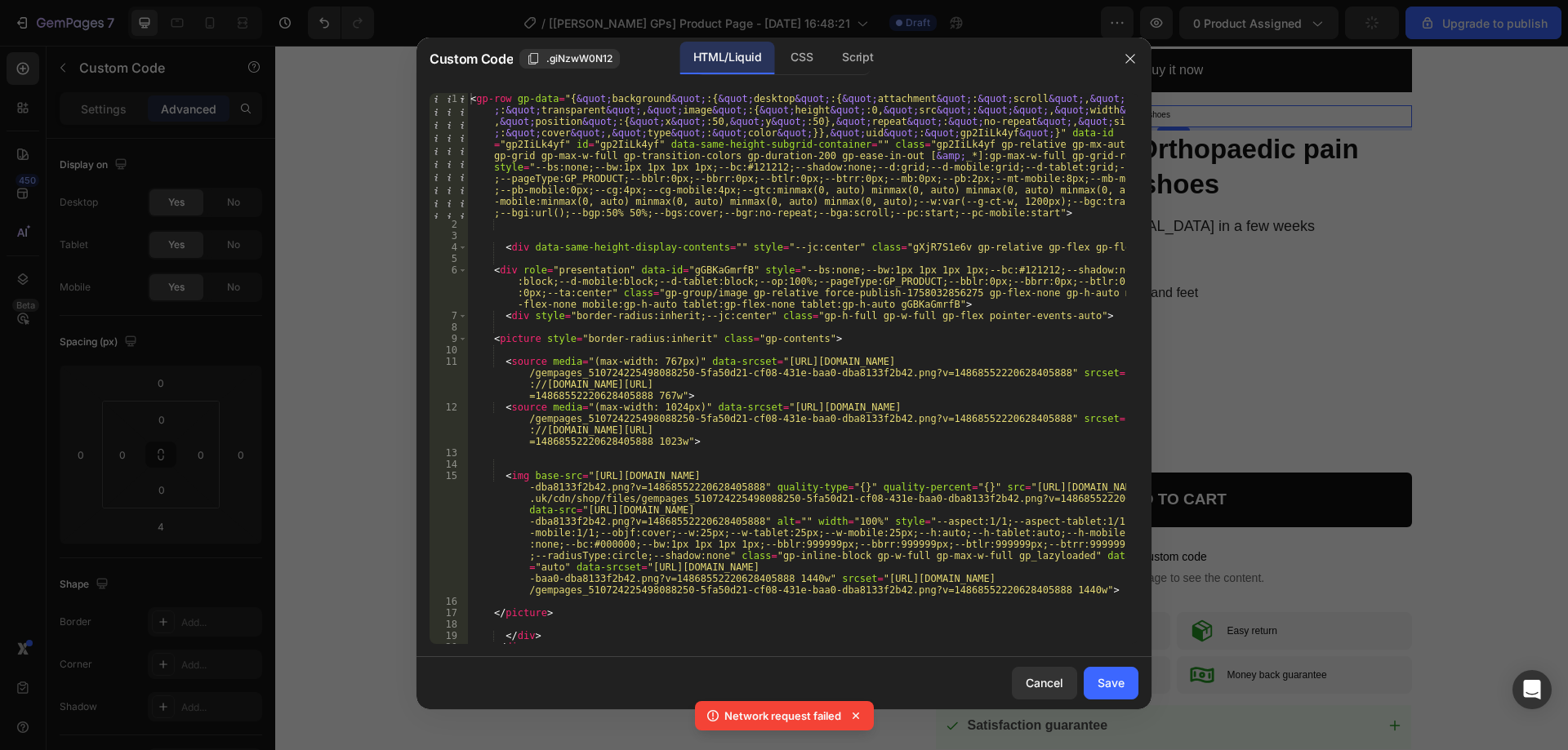
click at [1277, 296] on div at bounding box center [784, 375] width 1568 height 750
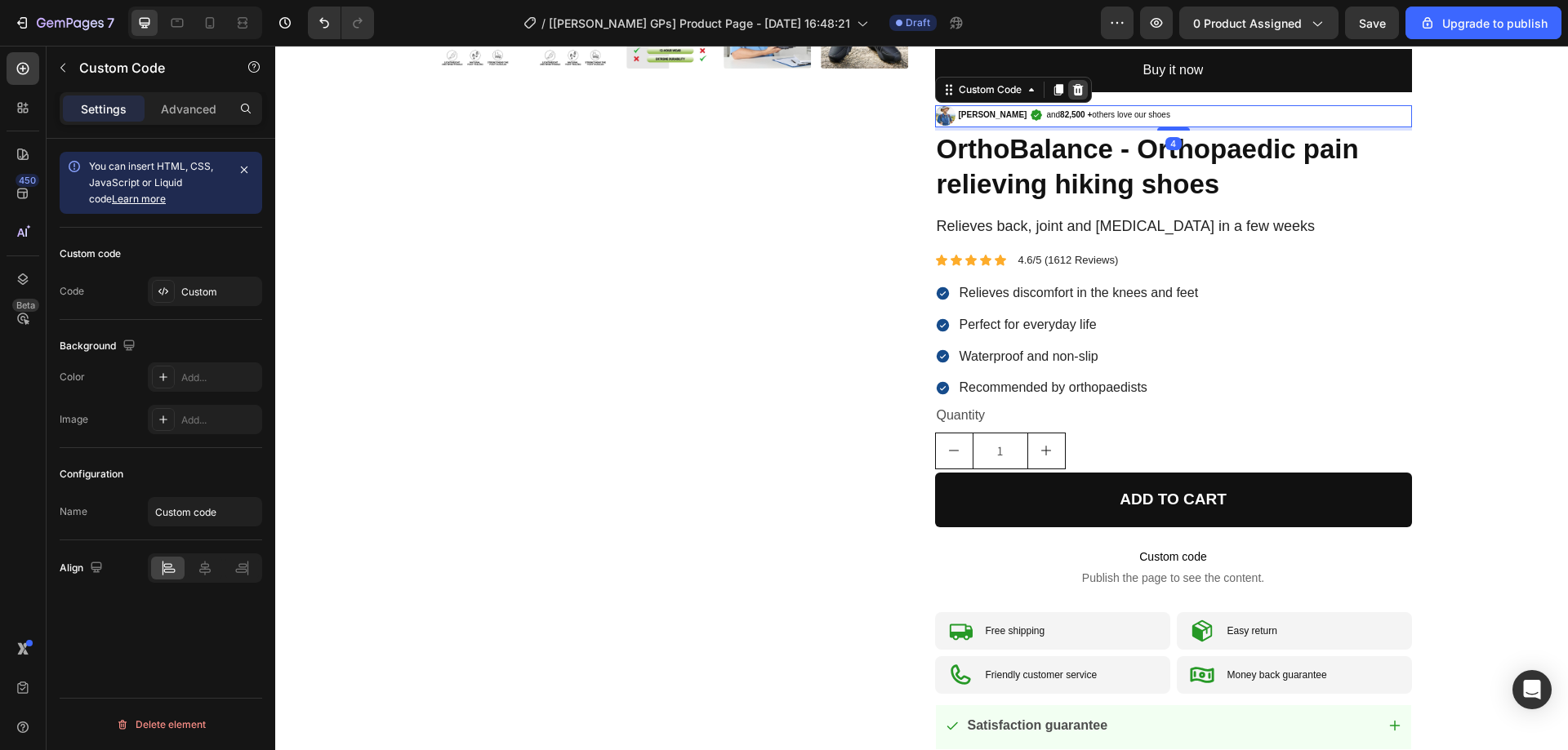
click at [1071, 96] on div at bounding box center [1078, 90] width 20 height 20
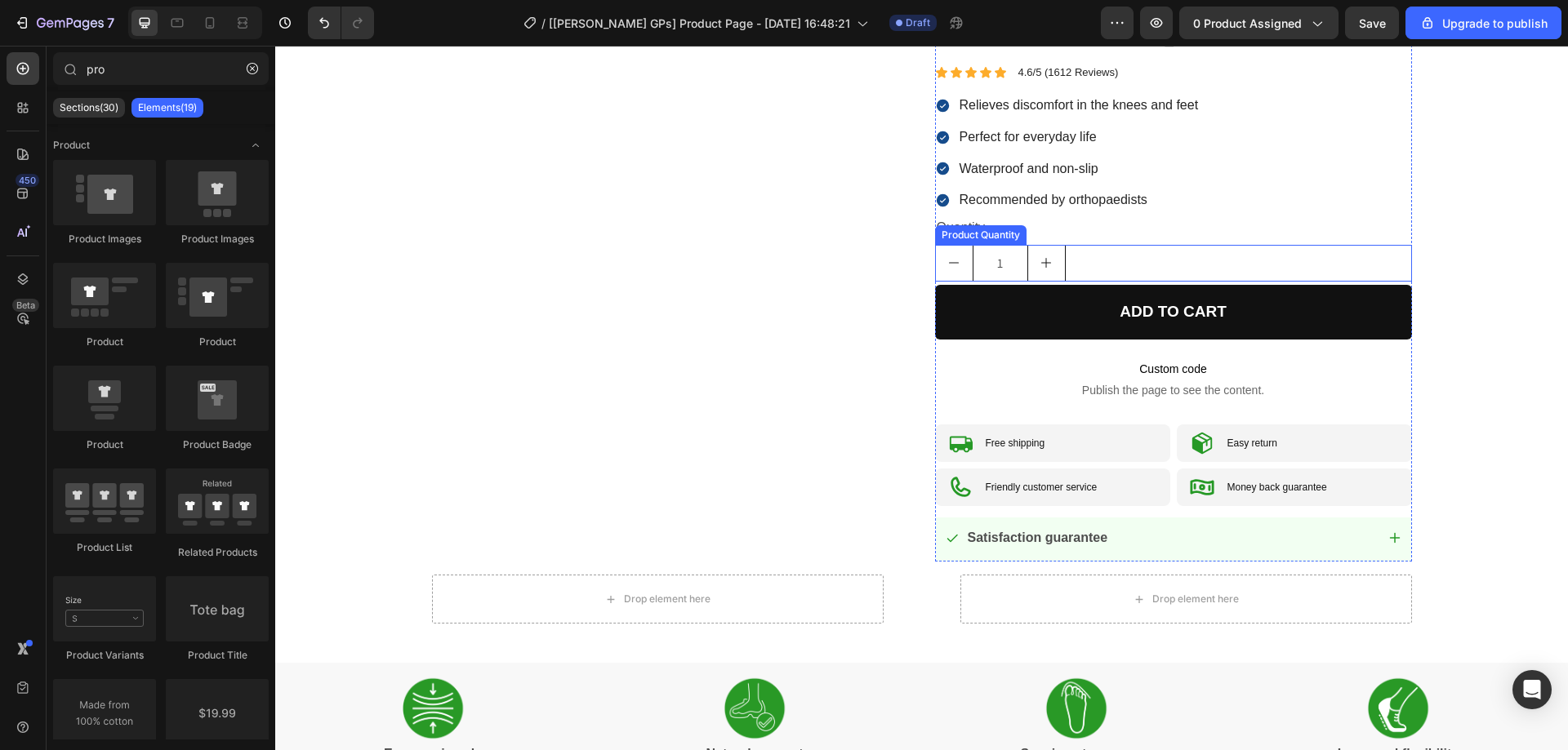
scroll to position [816, 0]
click at [1184, 368] on span "Custom code" at bounding box center [1174, 368] width 477 height 20
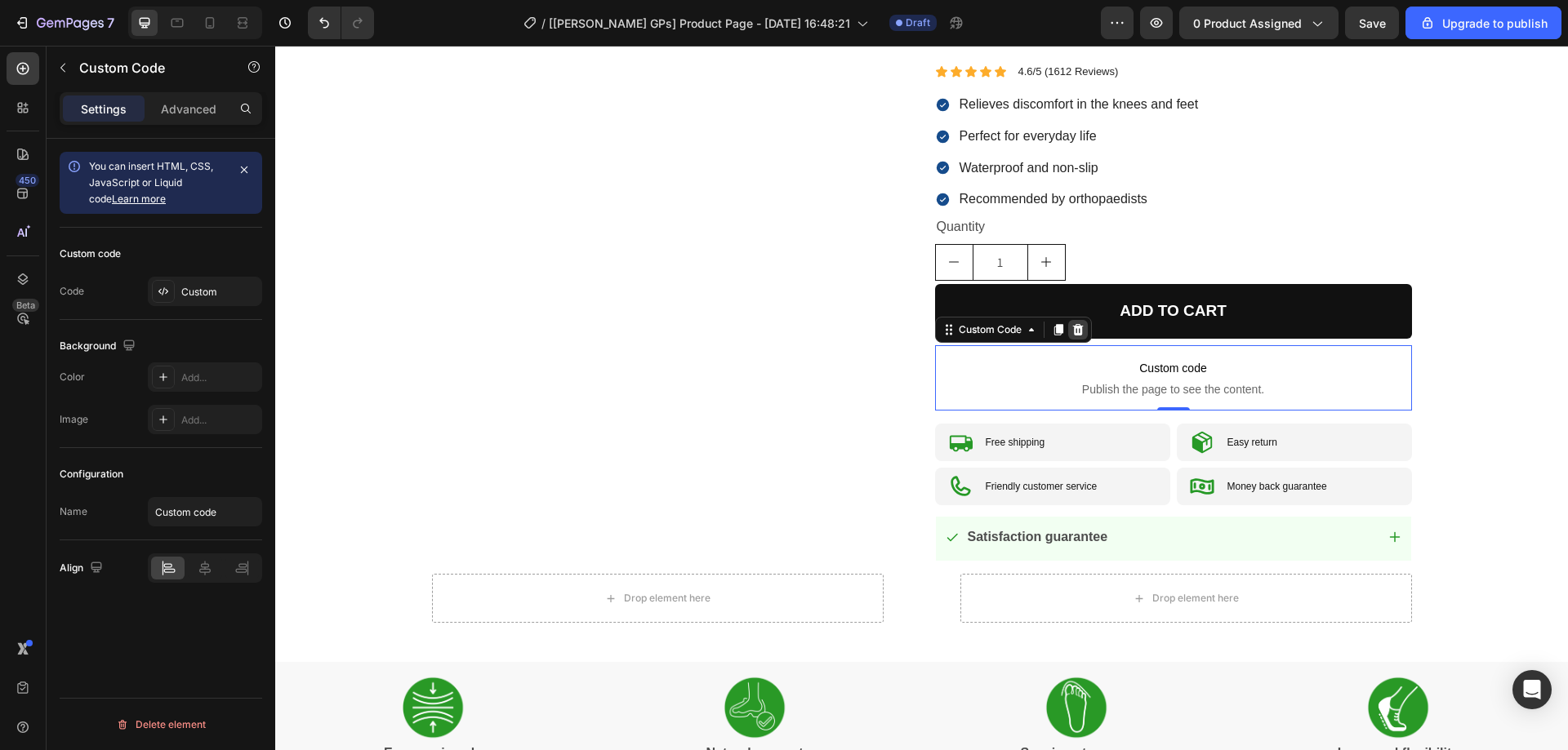
click at [1072, 328] on icon at bounding box center [1079, 330] width 13 height 13
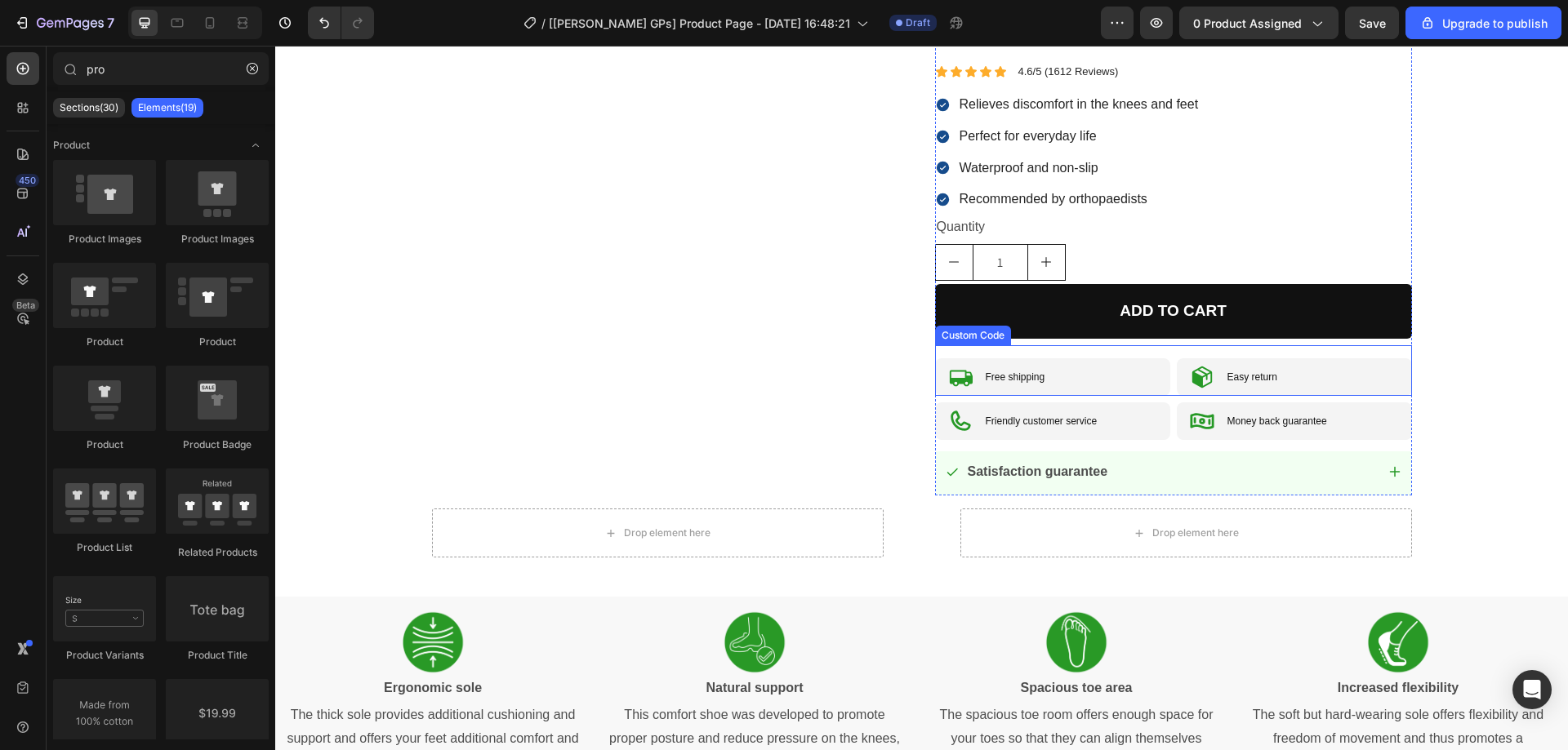
click at [1144, 377] on gp-row "Free shipping" at bounding box center [1053, 377] width 235 height 37
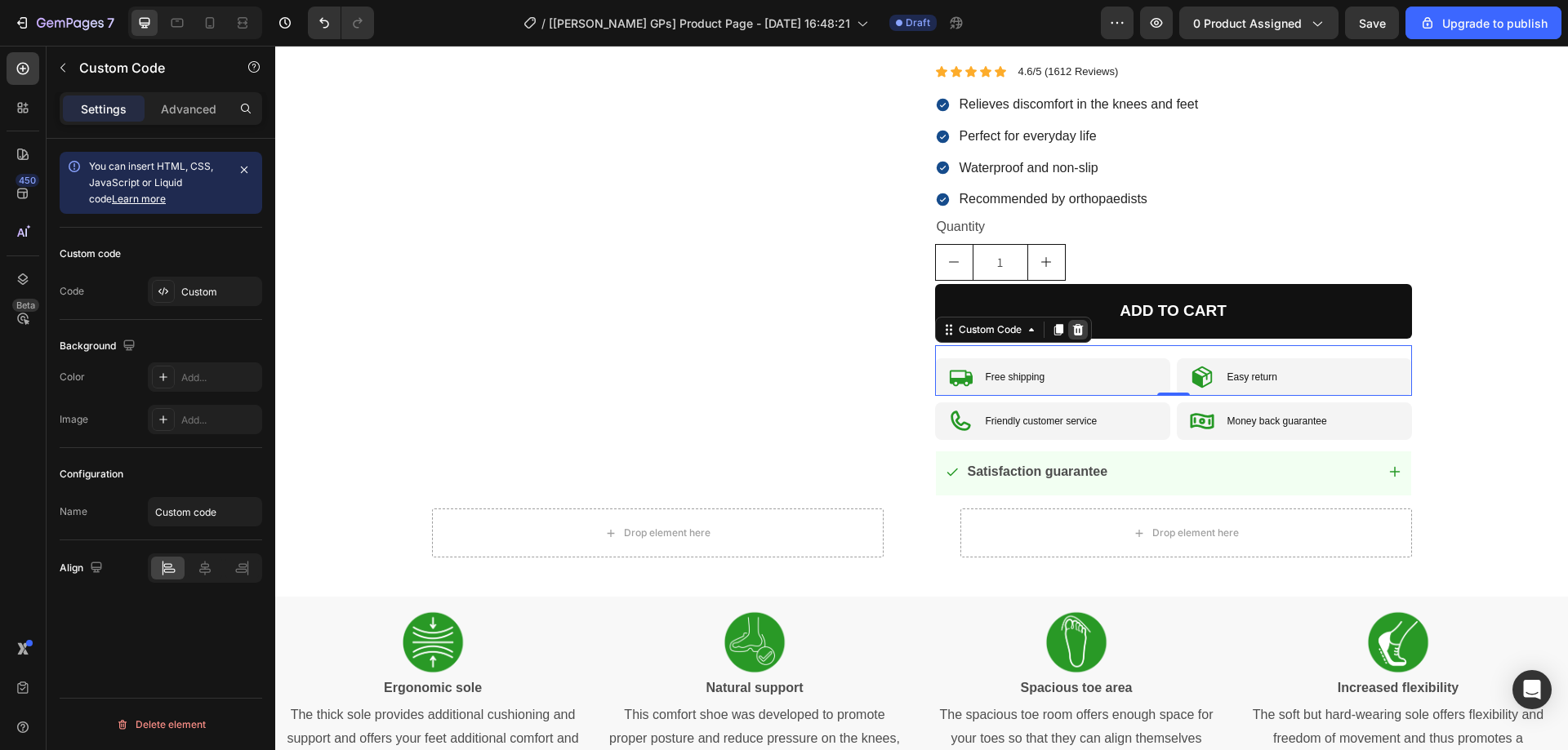
click at [1072, 333] on icon at bounding box center [1077, 329] width 10 height 11
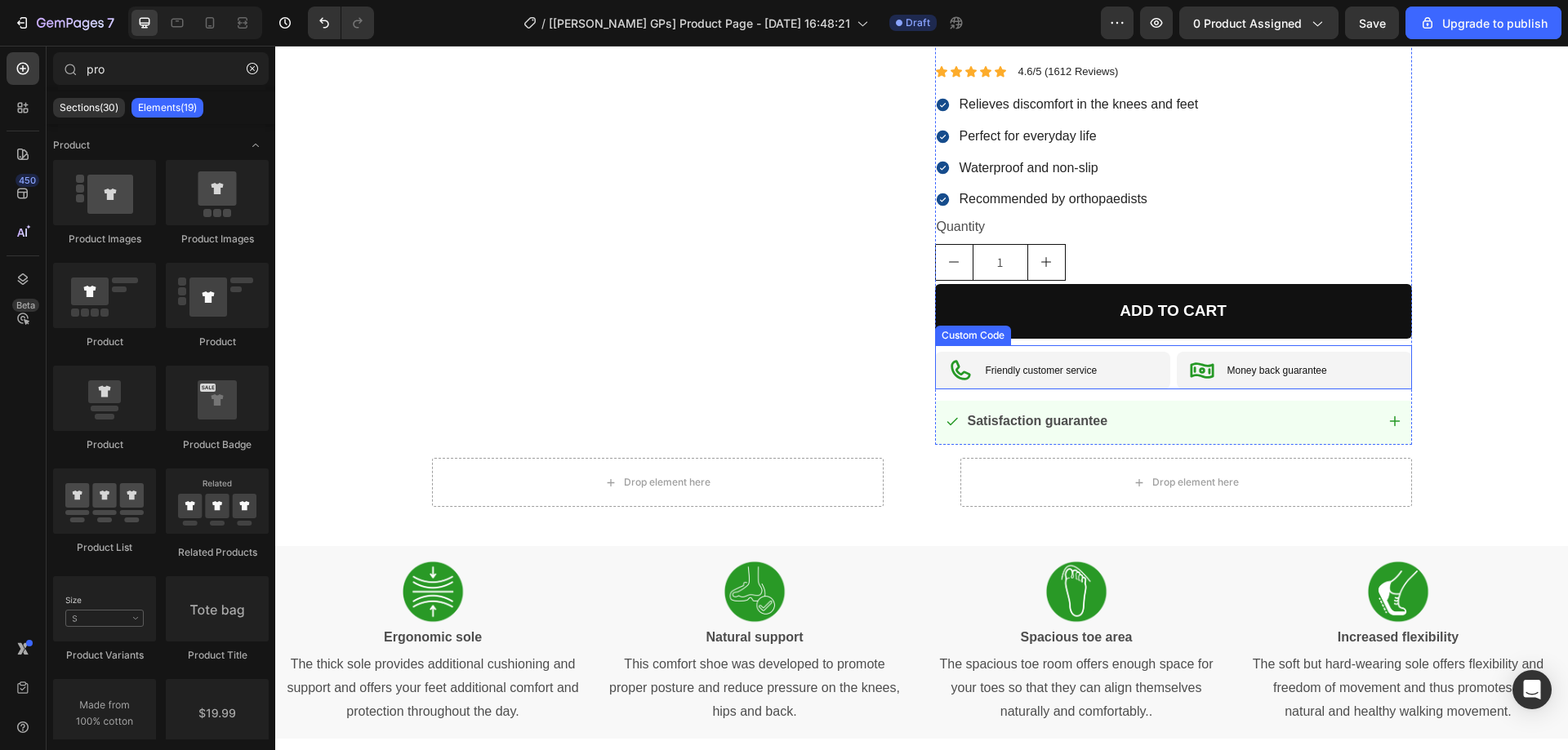
click at [1074, 377] on p "Friendly customer service" at bounding box center [1042, 371] width 112 height 15
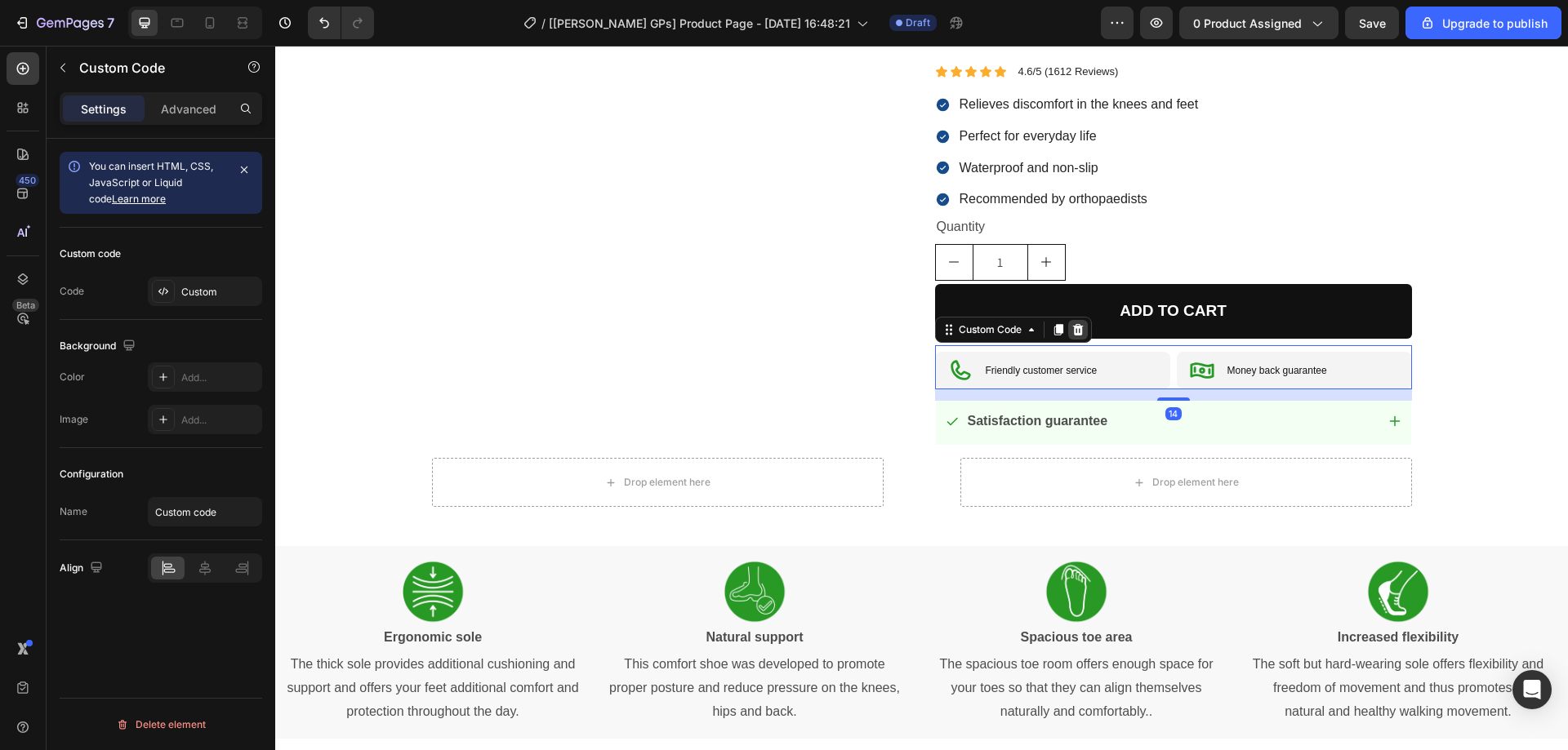
click at [1077, 325] on icon at bounding box center [1079, 330] width 13 height 13
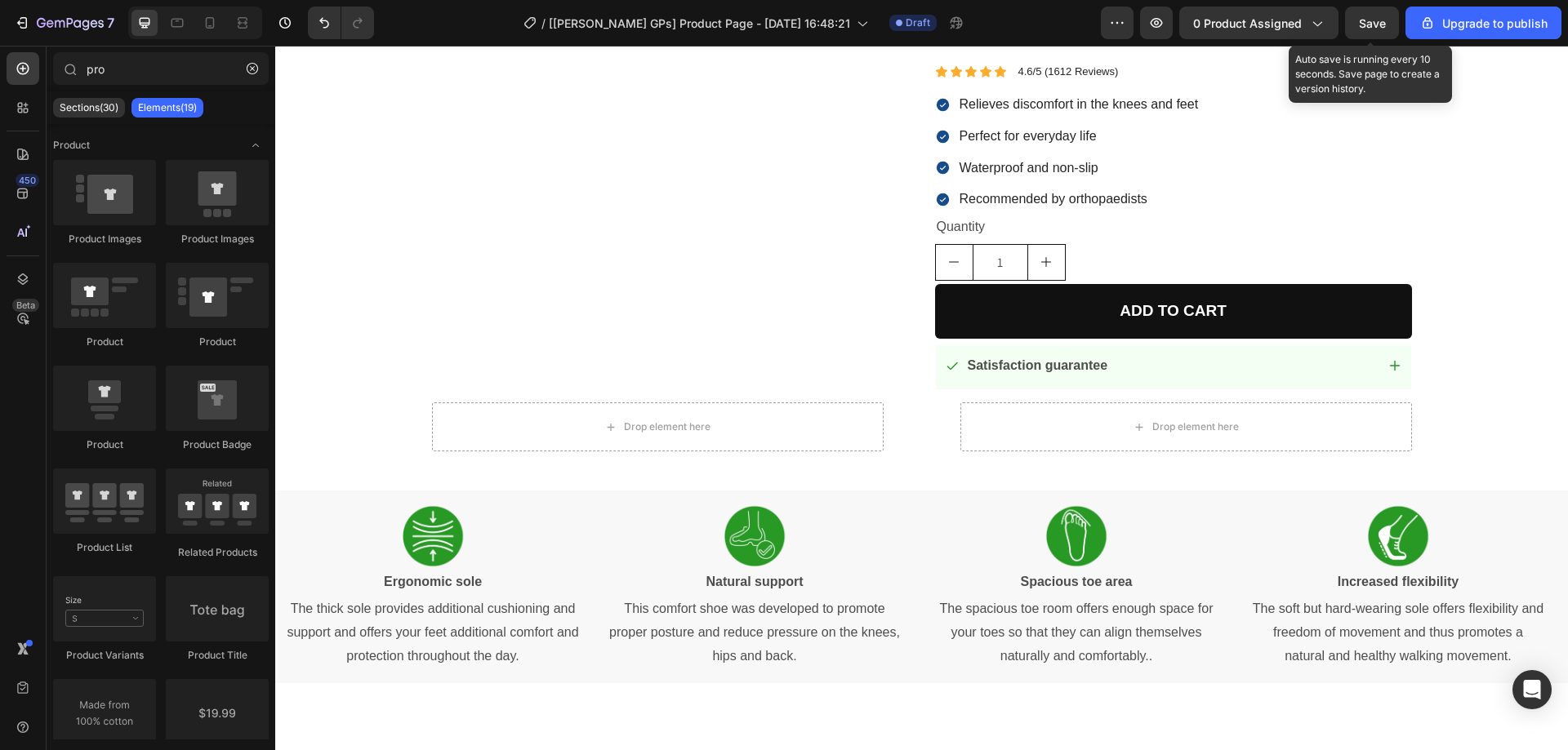
click at [1378, 27] on span "Save" at bounding box center [1372, 22] width 27 height 14
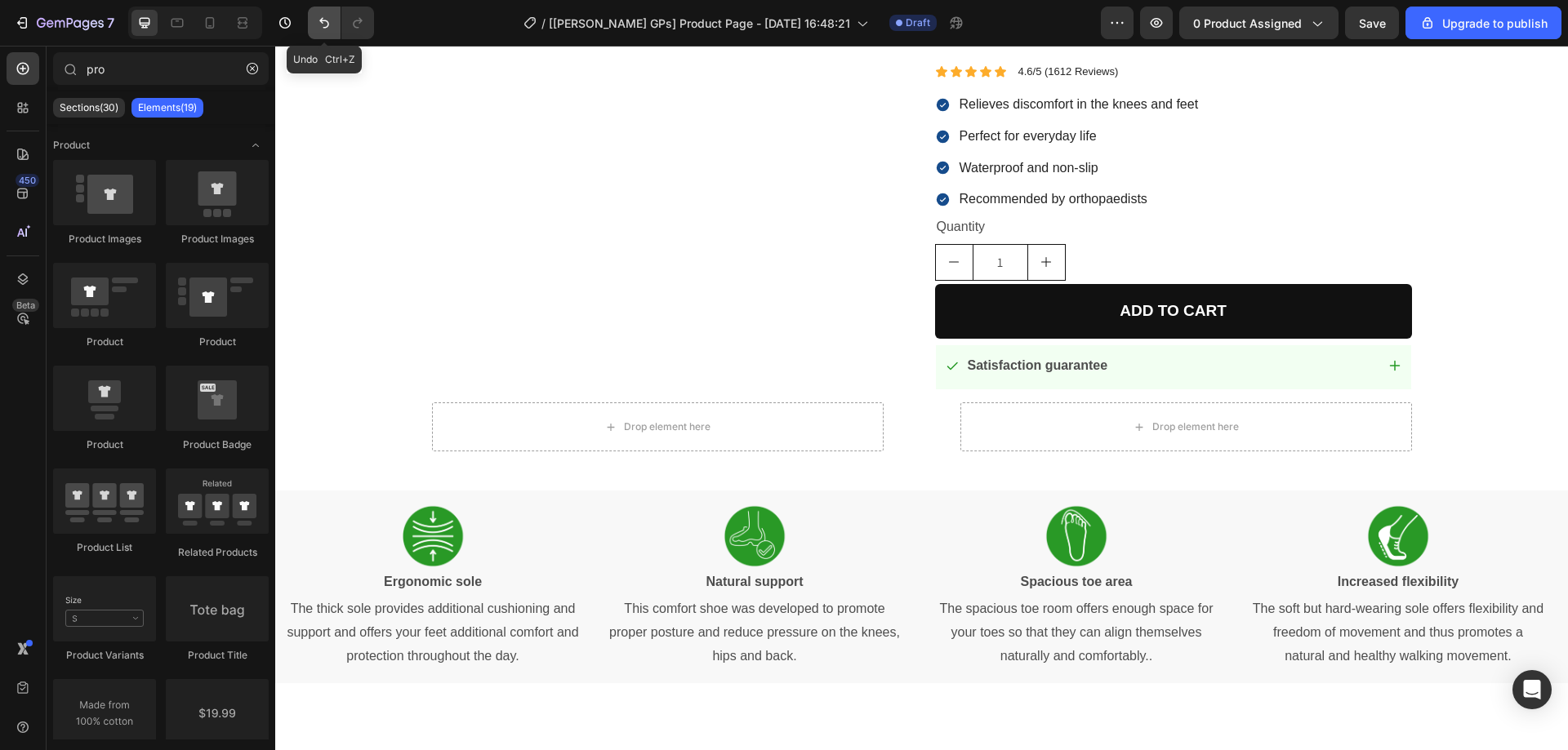
click at [319, 29] on icon "Undo/Redo" at bounding box center [324, 22] width 16 height 16
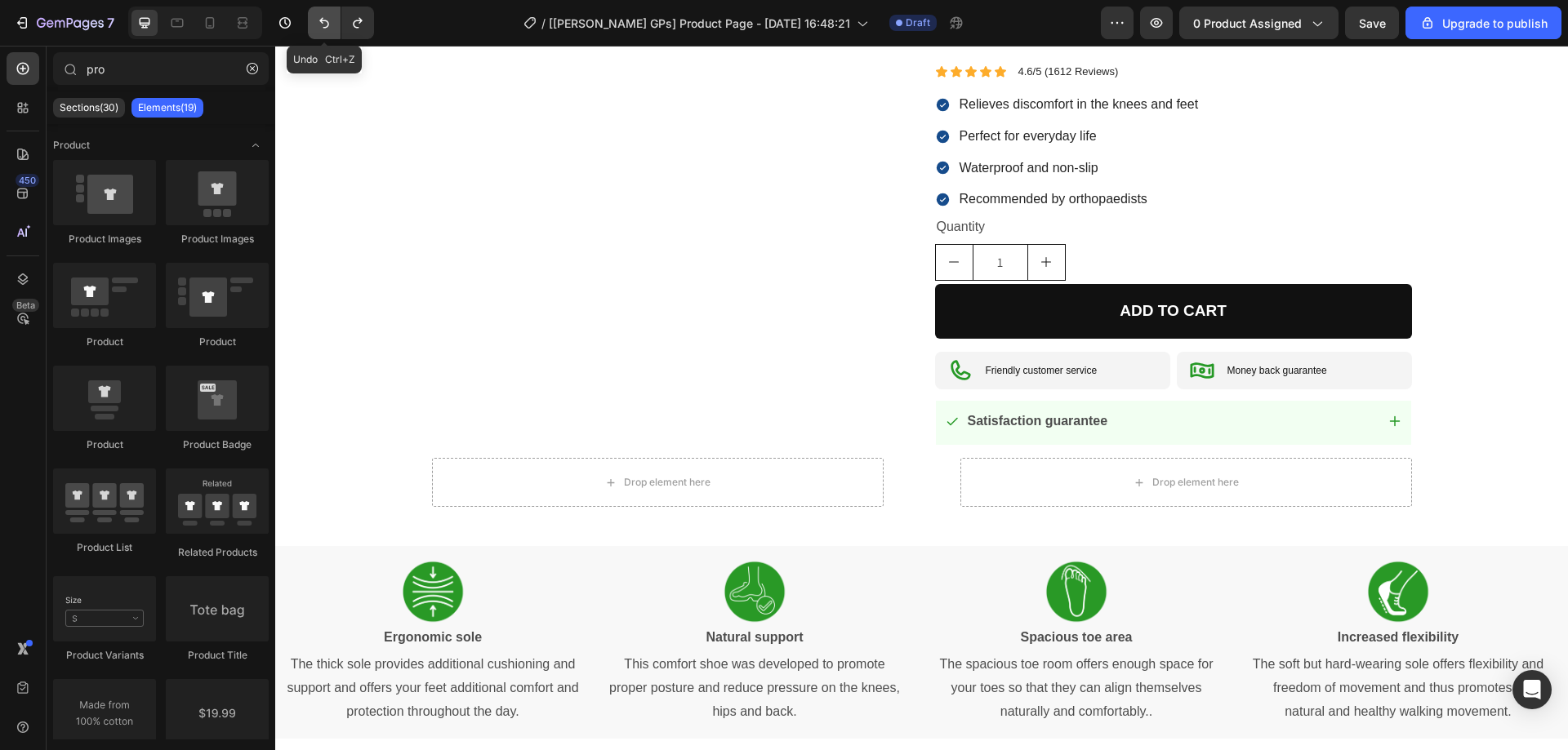
click at [319, 29] on icon "Undo/Redo" at bounding box center [324, 22] width 16 height 16
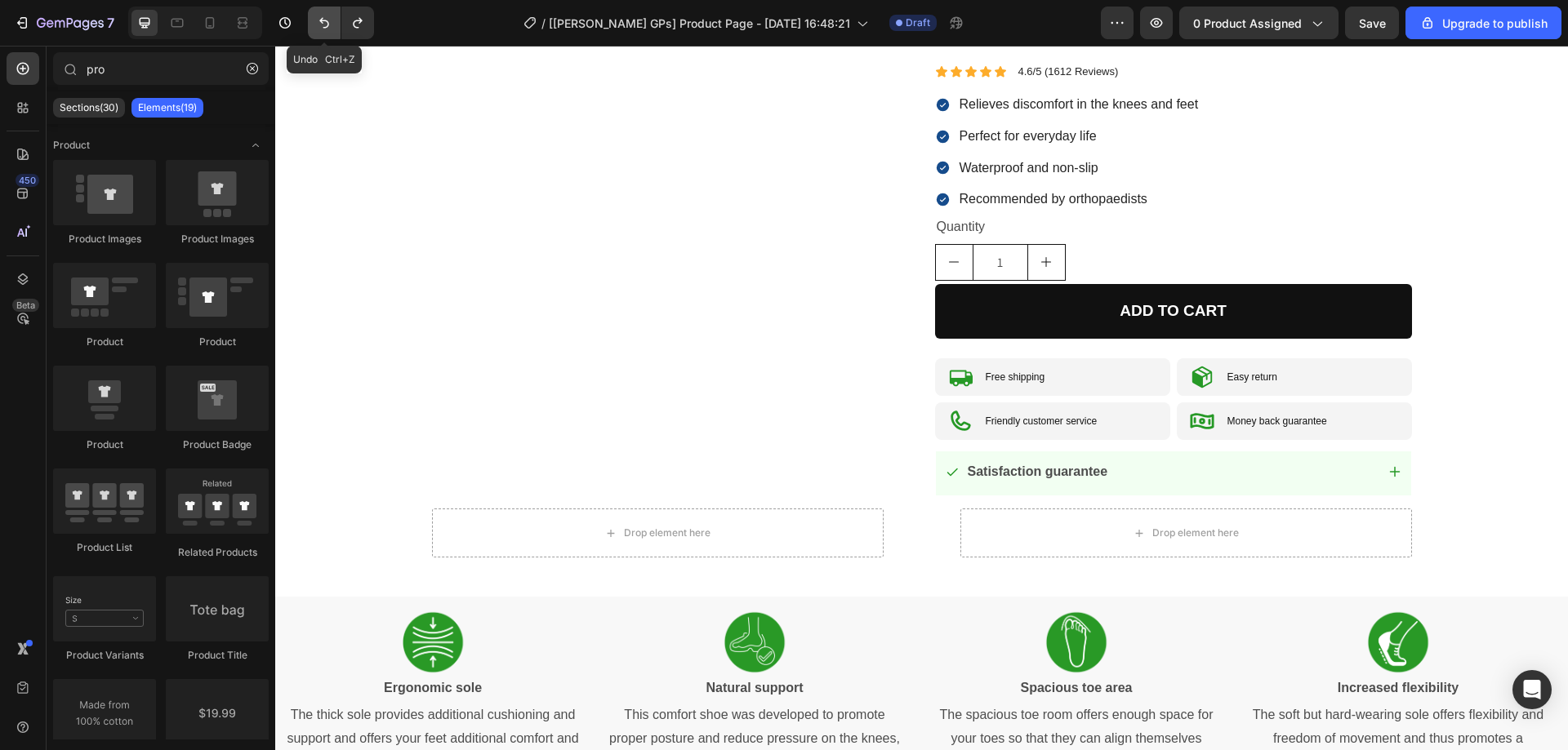
click at [319, 29] on icon "Undo/Redo" at bounding box center [324, 22] width 16 height 16
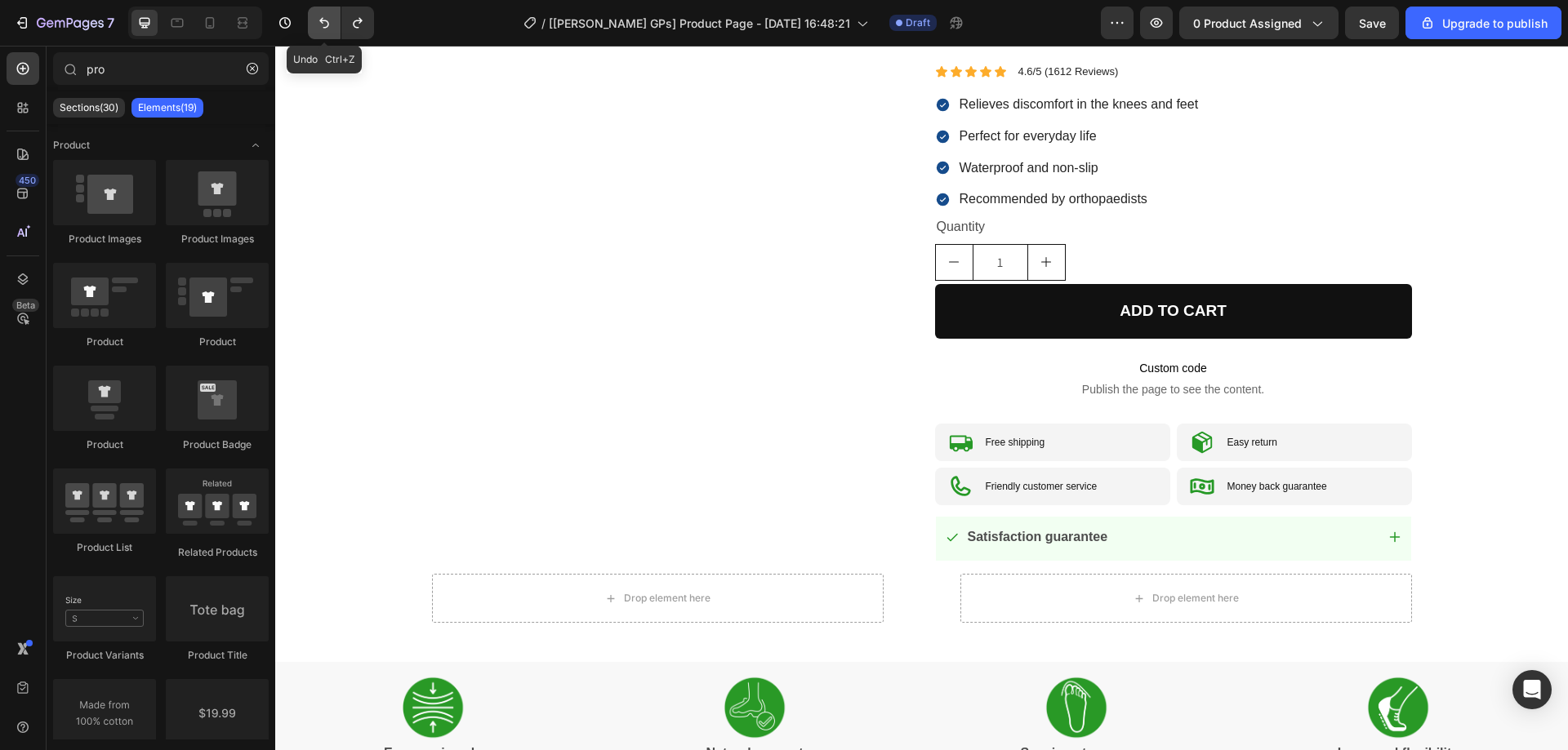
click at [319, 29] on icon "Undo/Redo" at bounding box center [324, 22] width 16 height 16
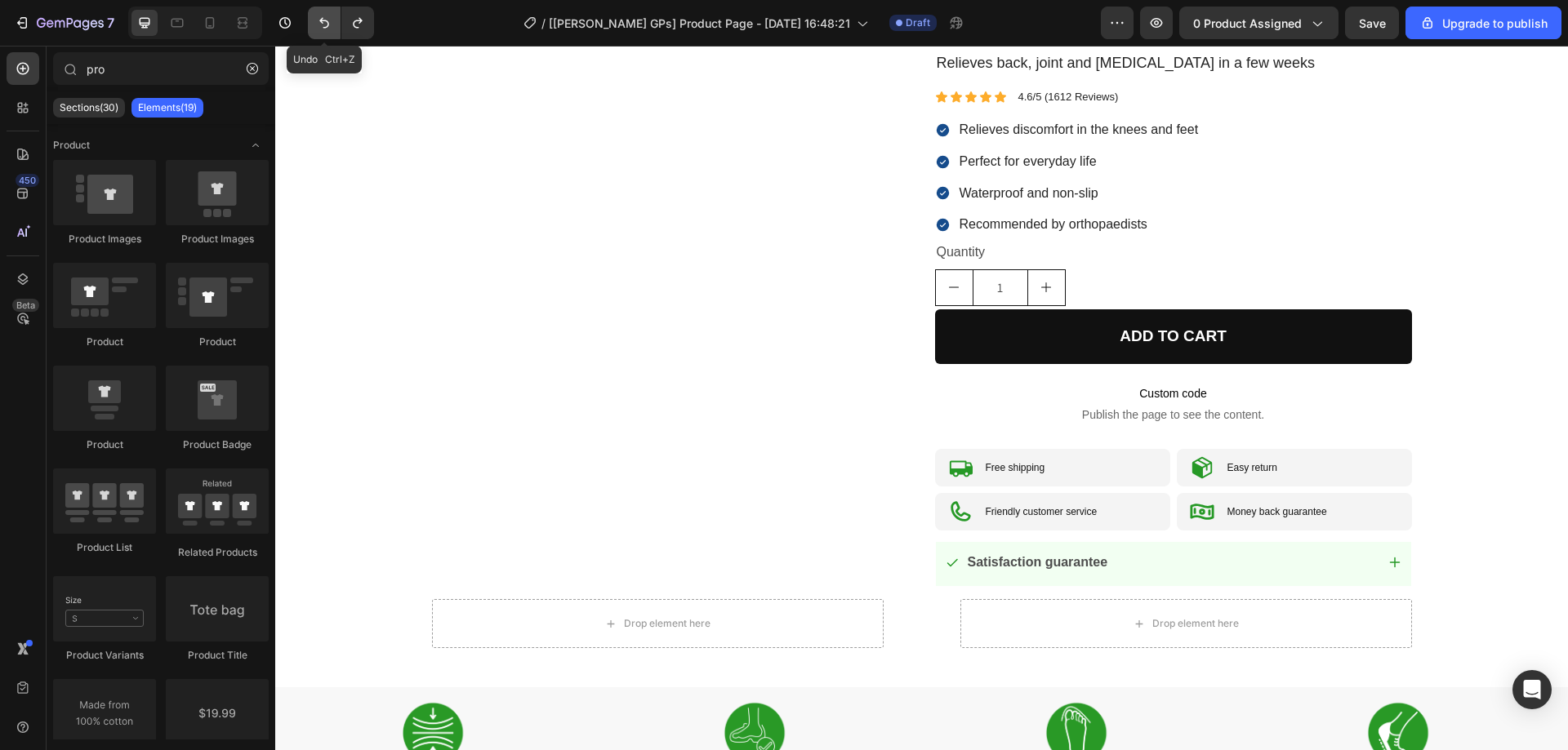
click at [319, 29] on icon "Undo/Redo" at bounding box center [324, 22] width 16 height 16
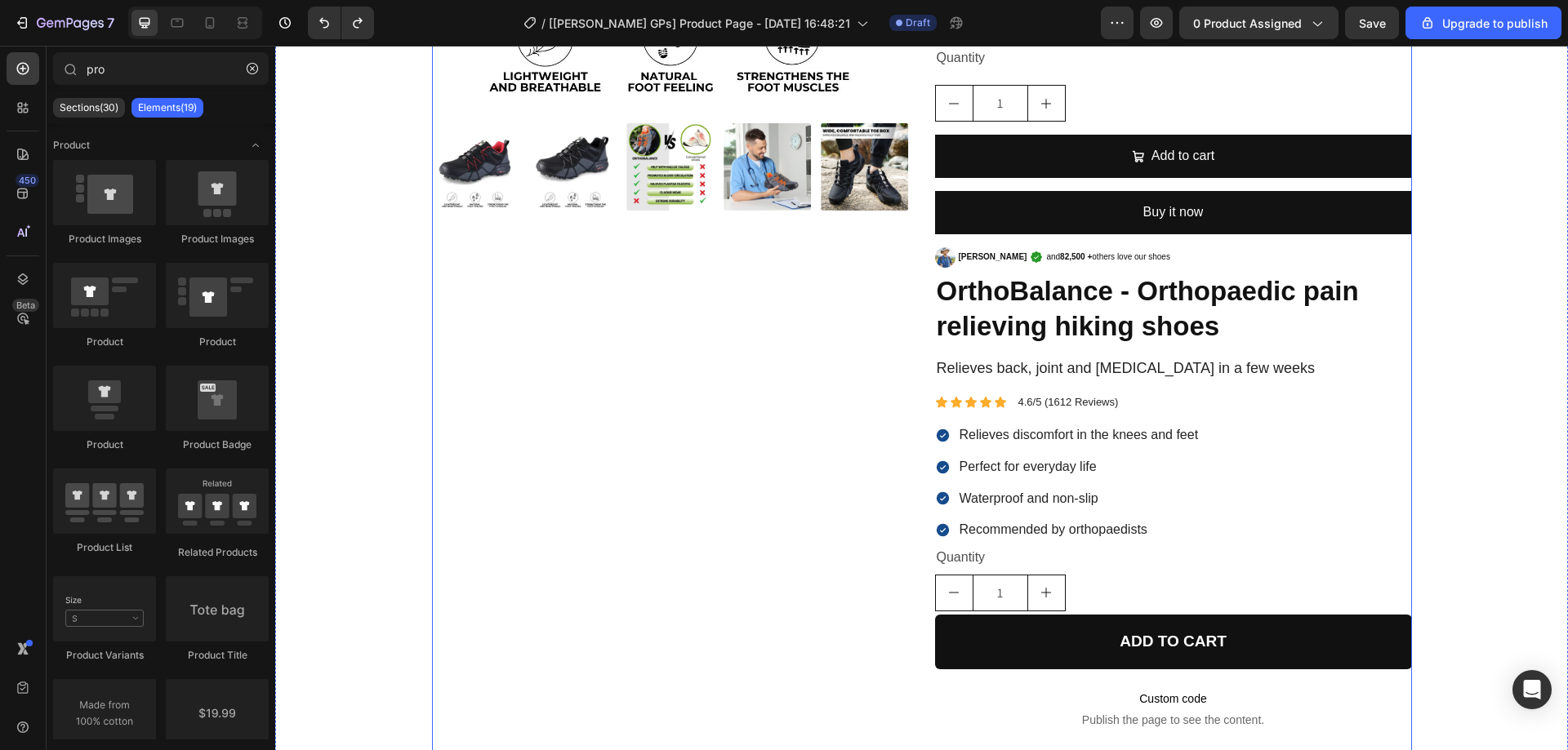
scroll to position [409, 0]
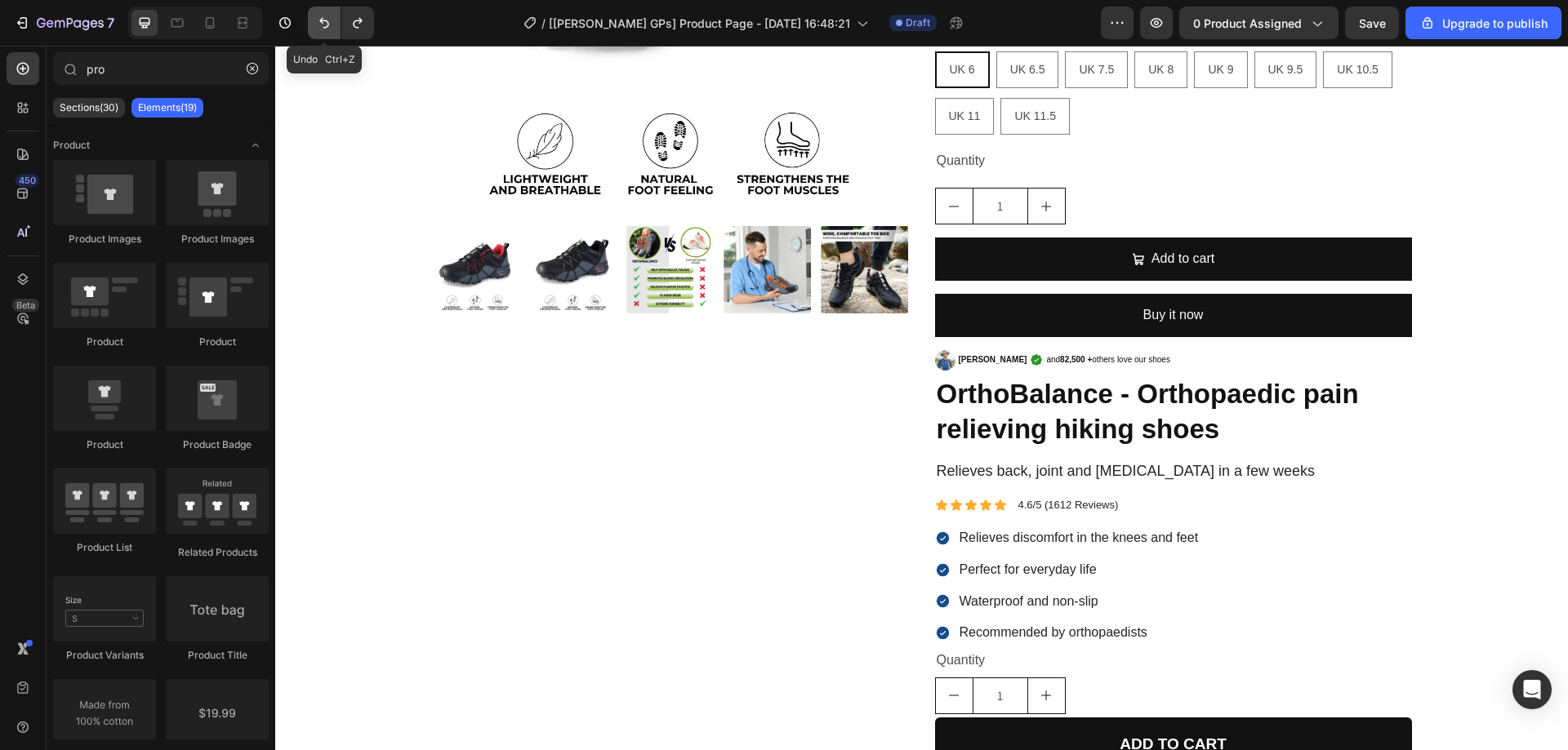
click at [325, 12] on button "Undo/Redo" at bounding box center [324, 22] width 33 height 33
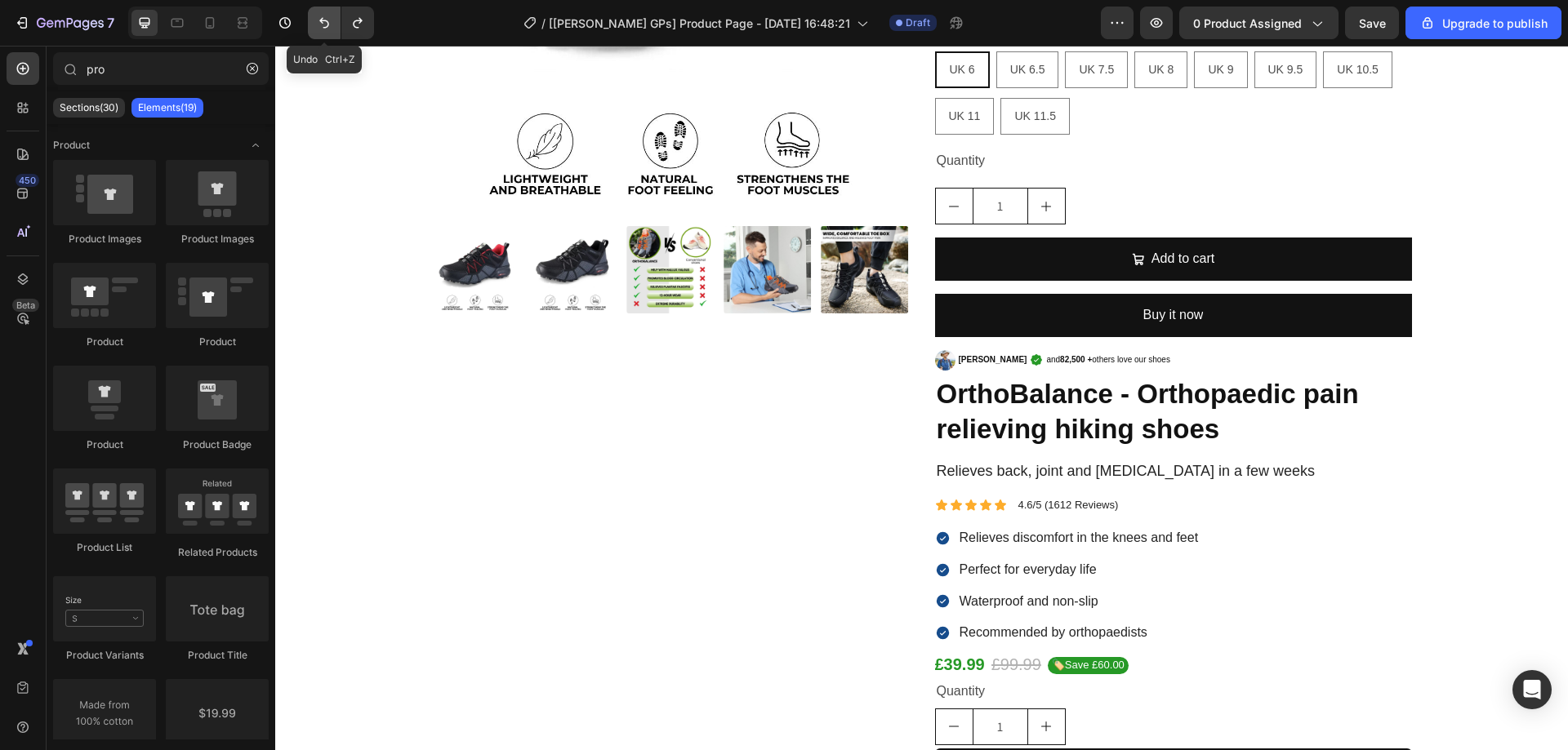
click at [325, 12] on button "Undo/Redo" at bounding box center [324, 22] width 33 height 33
click at [324, 26] on icon "Undo/Redo" at bounding box center [324, 22] width 16 height 16
click at [322, 22] on icon "Undo/Redo" at bounding box center [324, 22] width 9 height 10
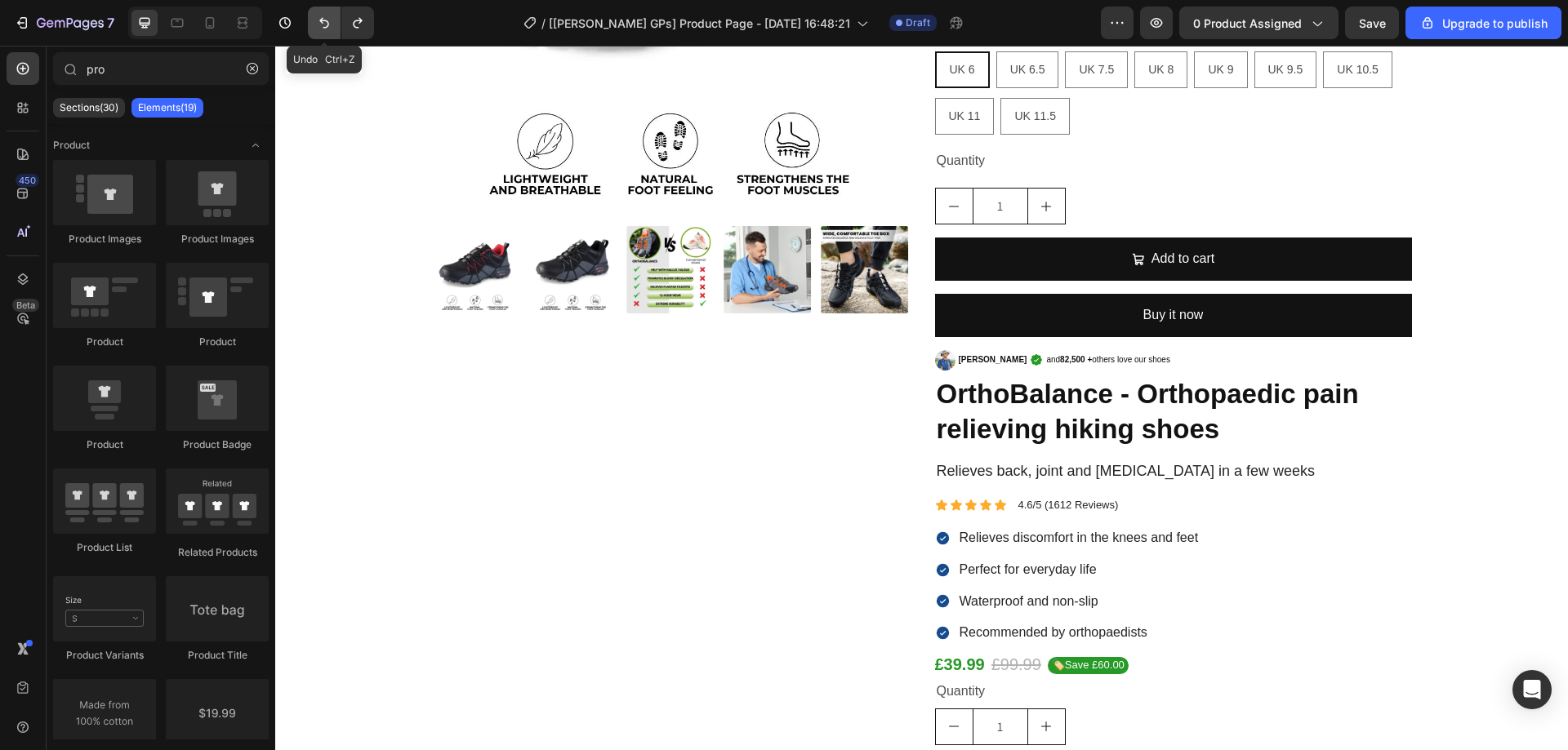
click at [322, 22] on icon "Undo/Redo" at bounding box center [324, 22] width 9 height 10
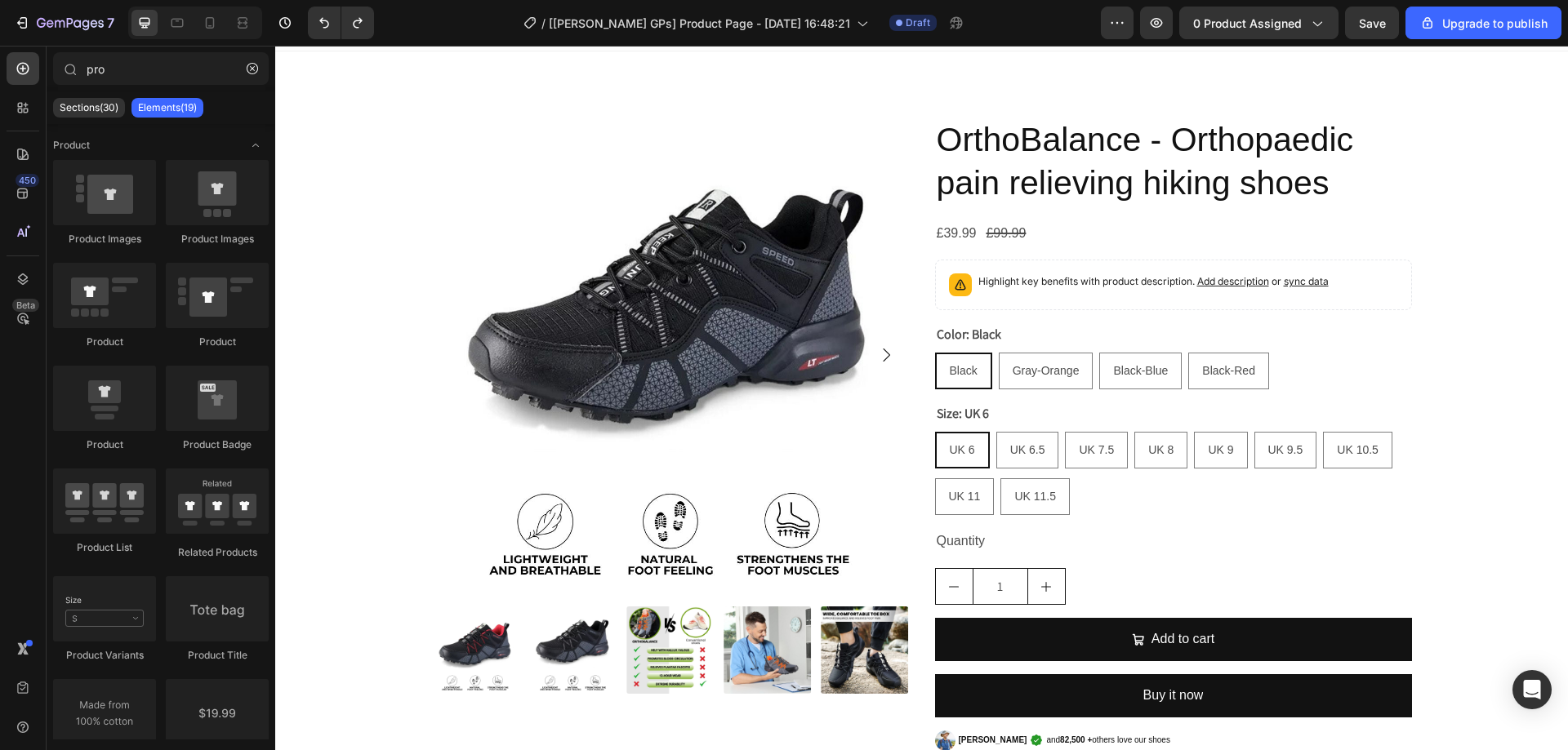
scroll to position [0, 0]
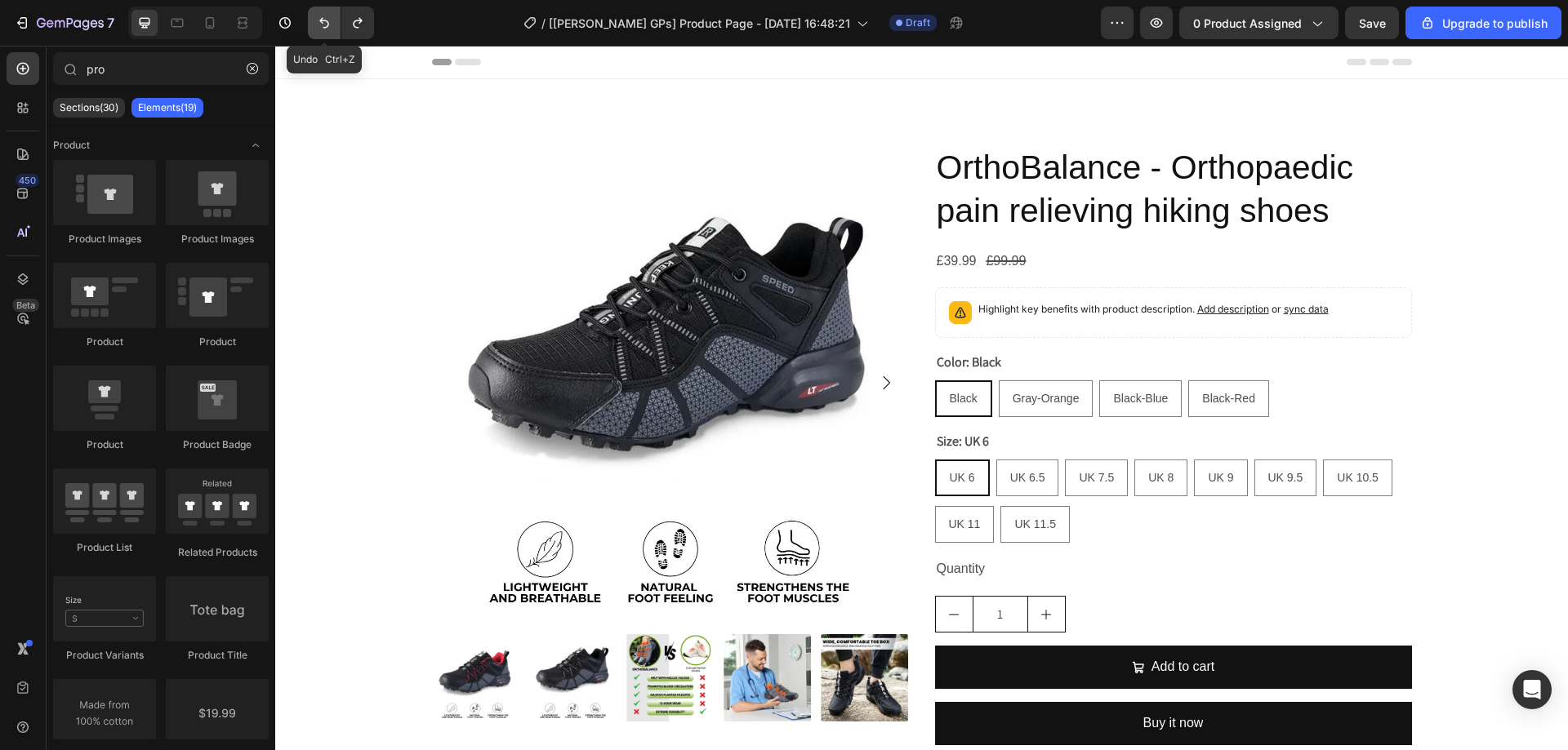
click at [326, 22] on icon "Undo/Redo" at bounding box center [324, 22] width 16 height 16
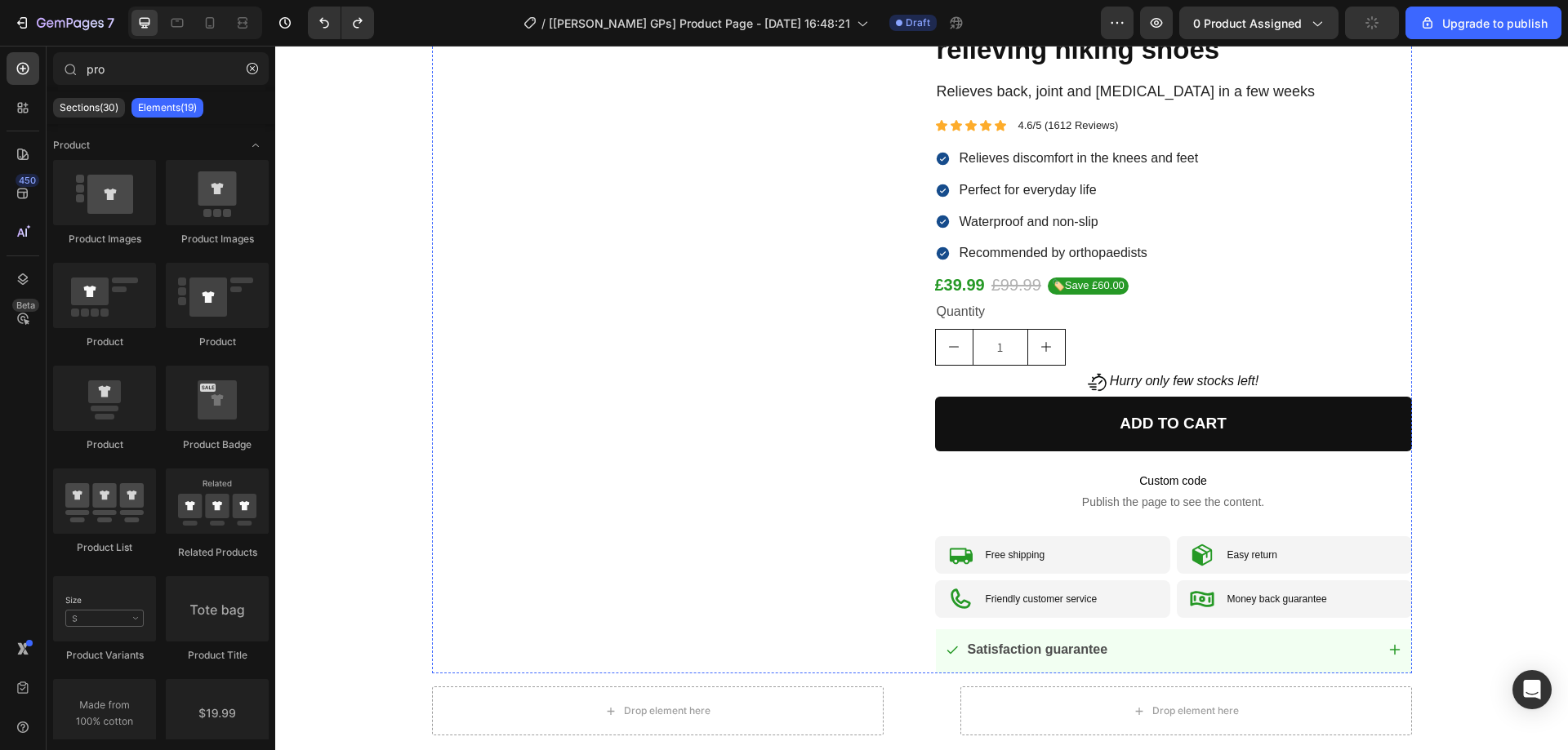
scroll to position [980, 0]
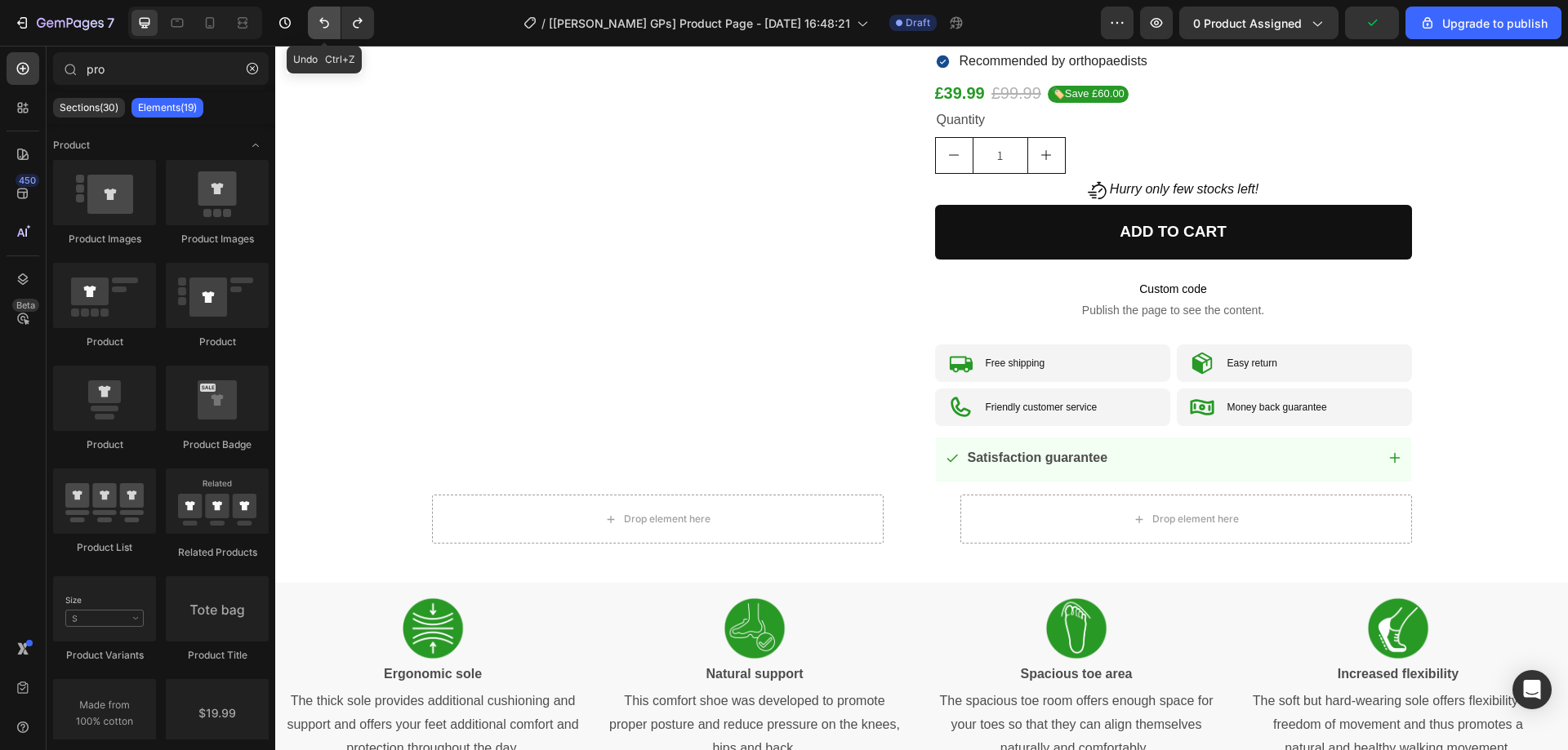
click at [319, 14] on button "Undo/Redo" at bounding box center [324, 22] width 33 height 33
click at [326, 22] on icon "Undo/Redo" at bounding box center [324, 22] width 16 height 16
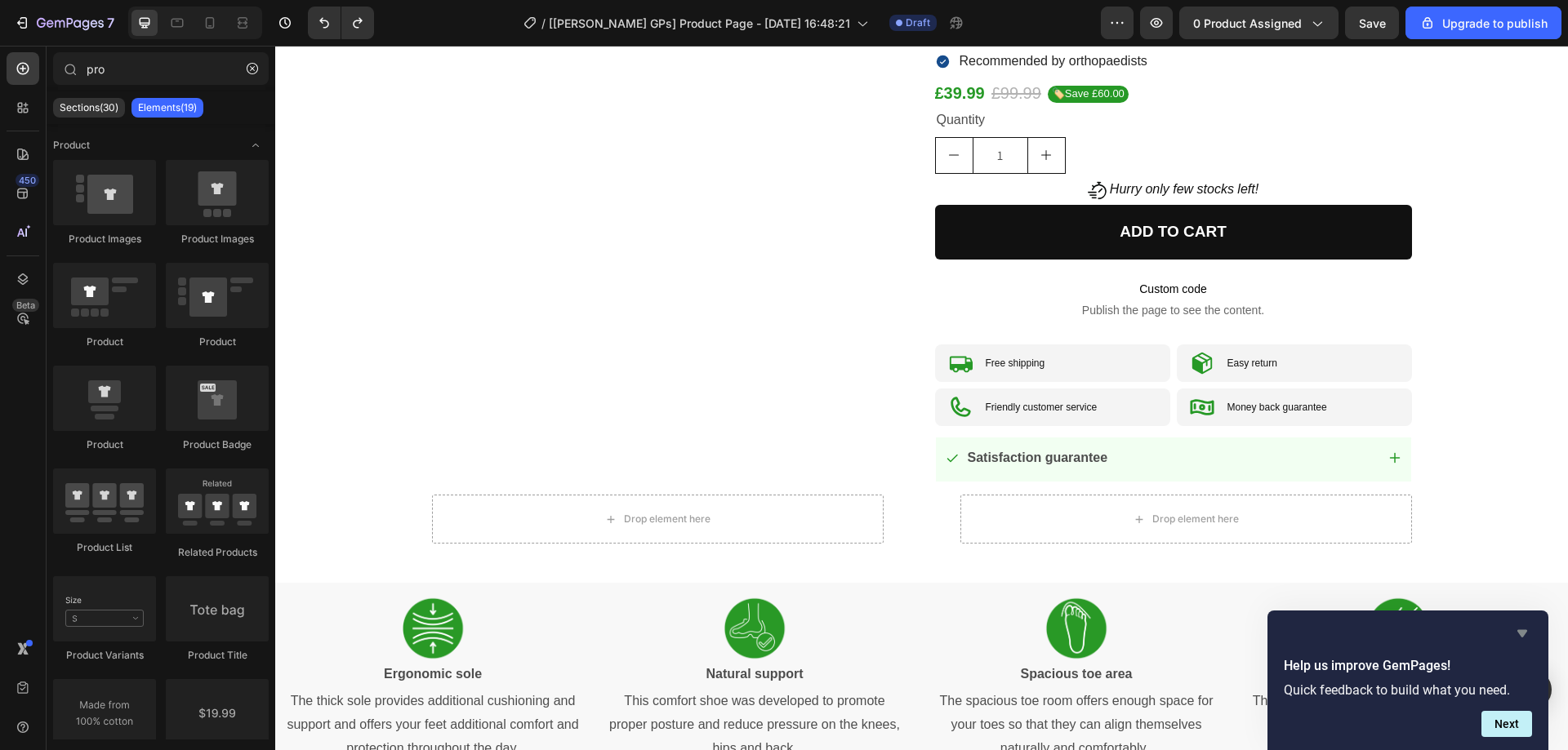
drag, startPoint x: 1517, startPoint y: 629, endPoint x: 1227, endPoint y: 581, distance: 293.9
click at [1517, 629] on icon "Hide survey" at bounding box center [1522, 633] width 20 height 20
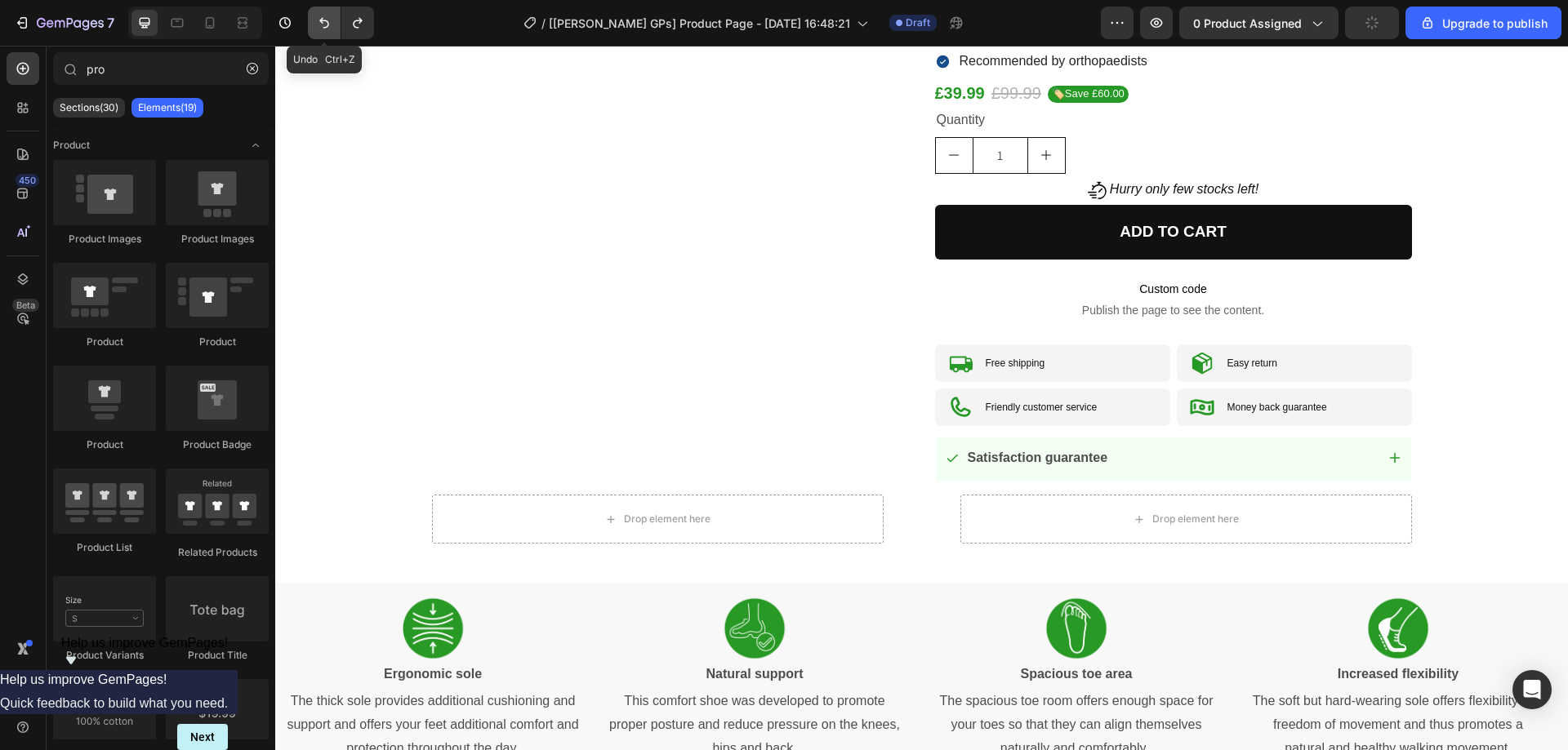
click at [333, 14] on button "Undo/Redo" at bounding box center [324, 22] width 33 height 33
click at [321, 22] on icon "Undo/Redo" at bounding box center [324, 22] width 9 height 10
click at [321, 22] on icon "Undo/Redo" at bounding box center [324, 22] width 9 height 10
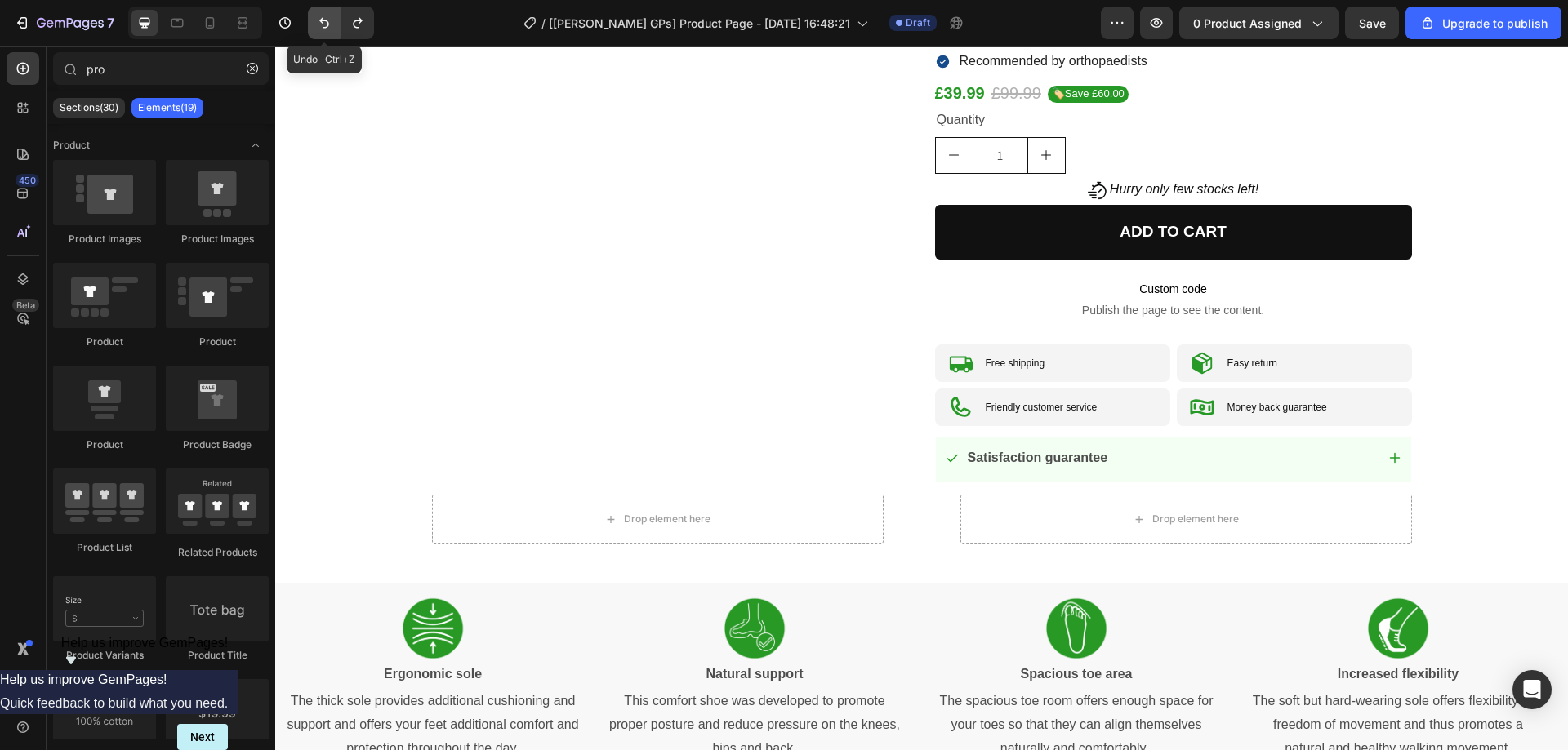
click at [321, 22] on icon "Undo/Redo" at bounding box center [324, 22] width 9 height 10
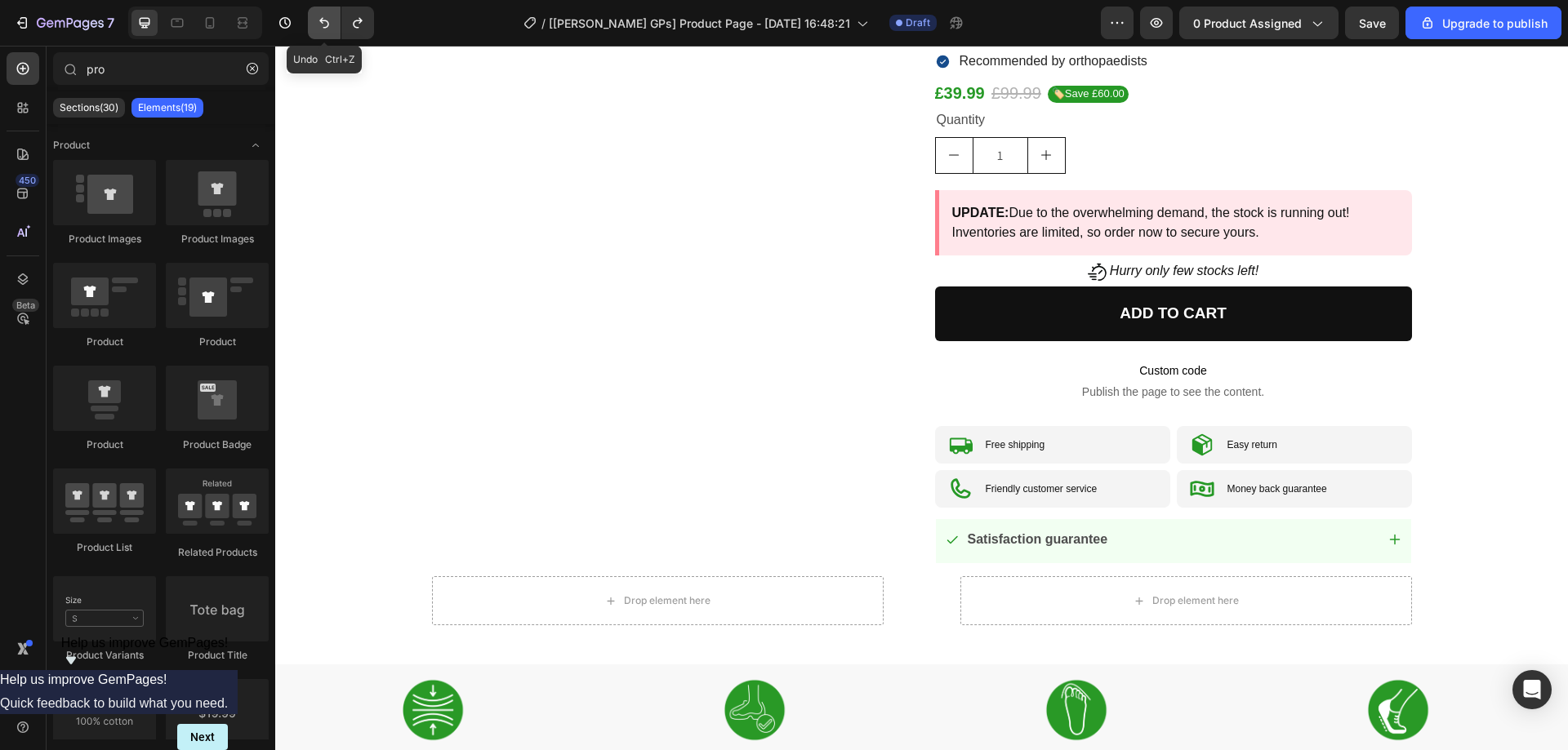
click at [308, 21] on button "Undo/Redo" at bounding box center [324, 22] width 33 height 33
click at [322, 18] on icon "Undo/Redo" at bounding box center [324, 22] width 16 height 16
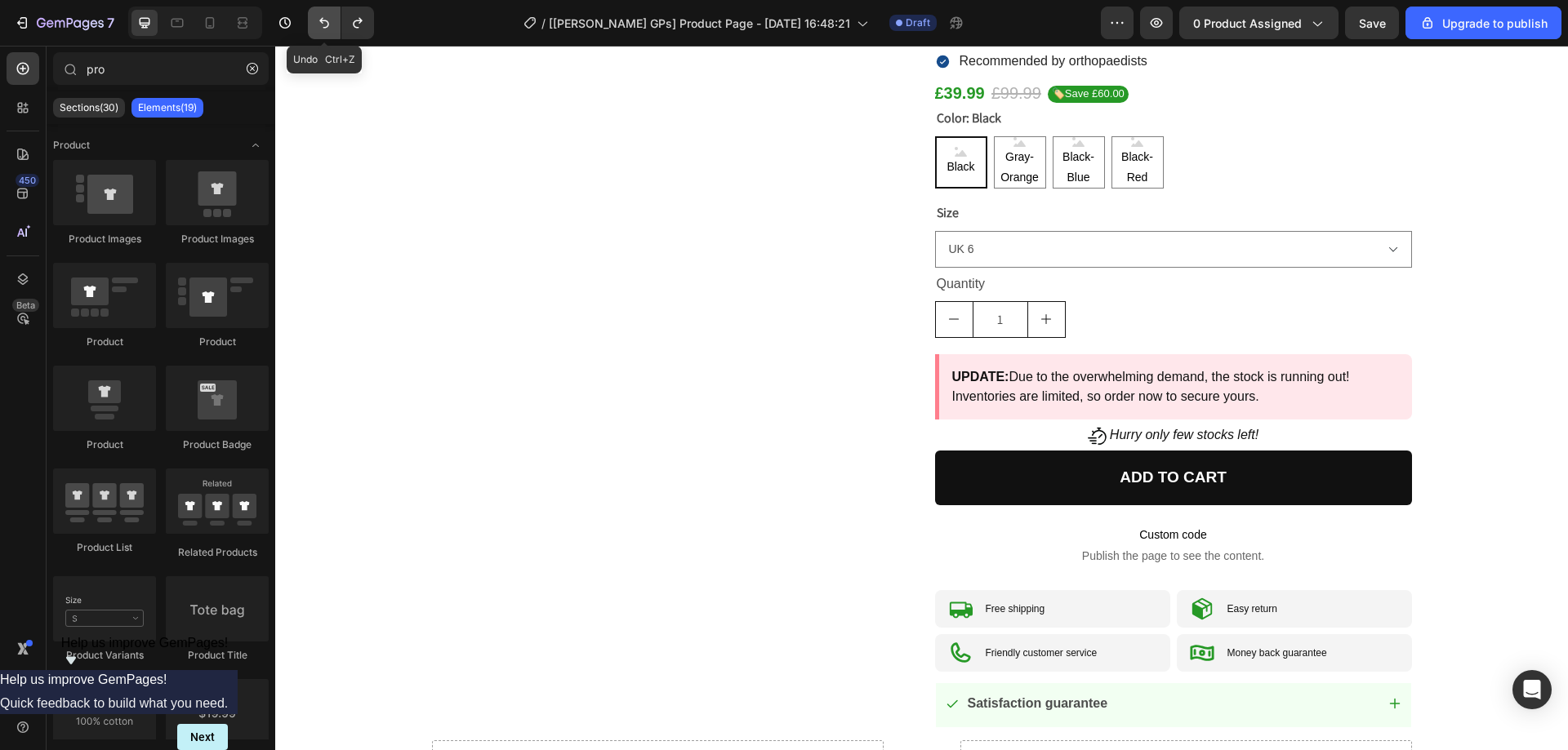
click at [322, 18] on icon "Undo/Redo" at bounding box center [324, 22] width 16 height 16
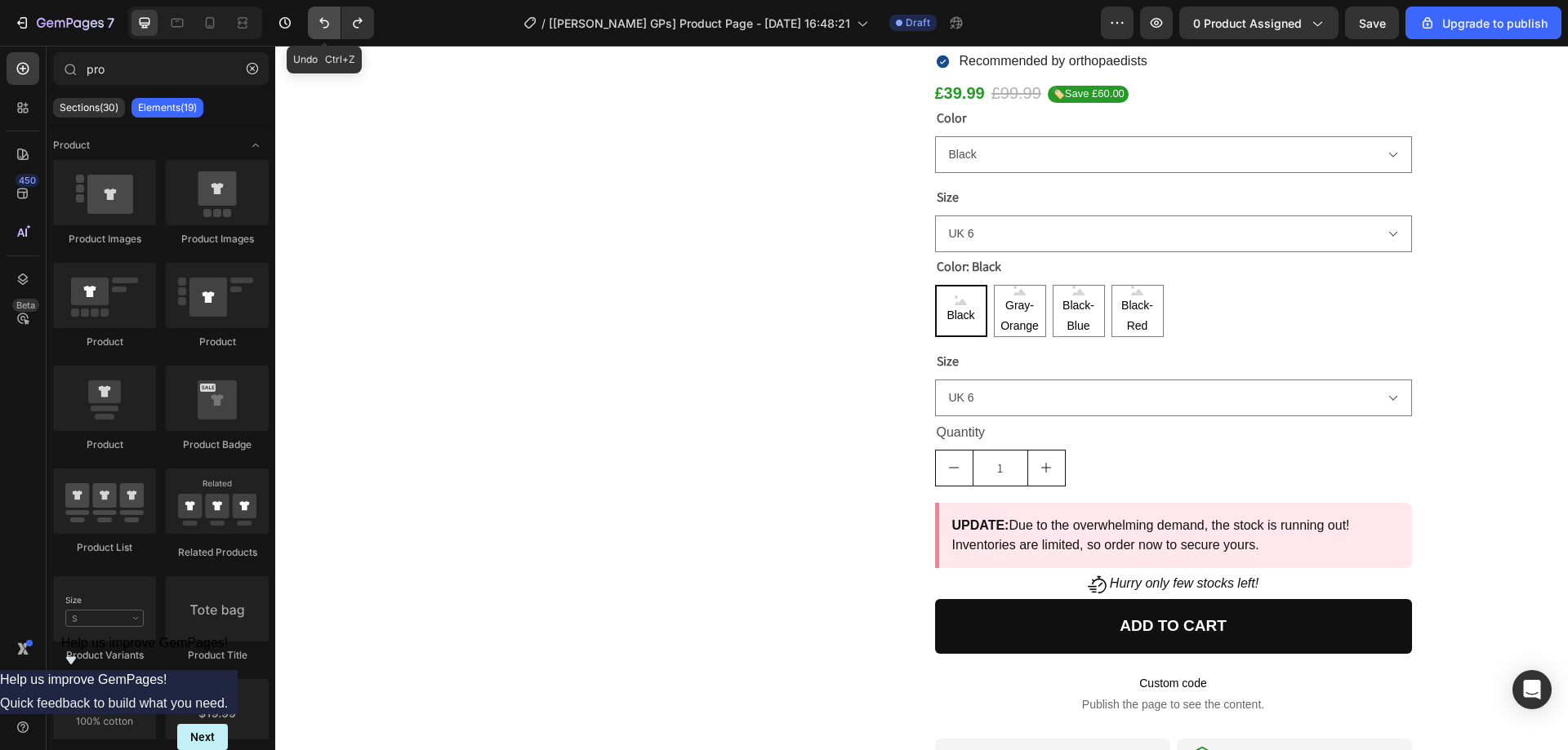
click at [322, 18] on icon "Undo/Redo" at bounding box center [324, 22] width 16 height 16
radio input "false"
click at [322, 18] on icon "Undo/Redo" at bounding box center [324, 22] width 16 height 16
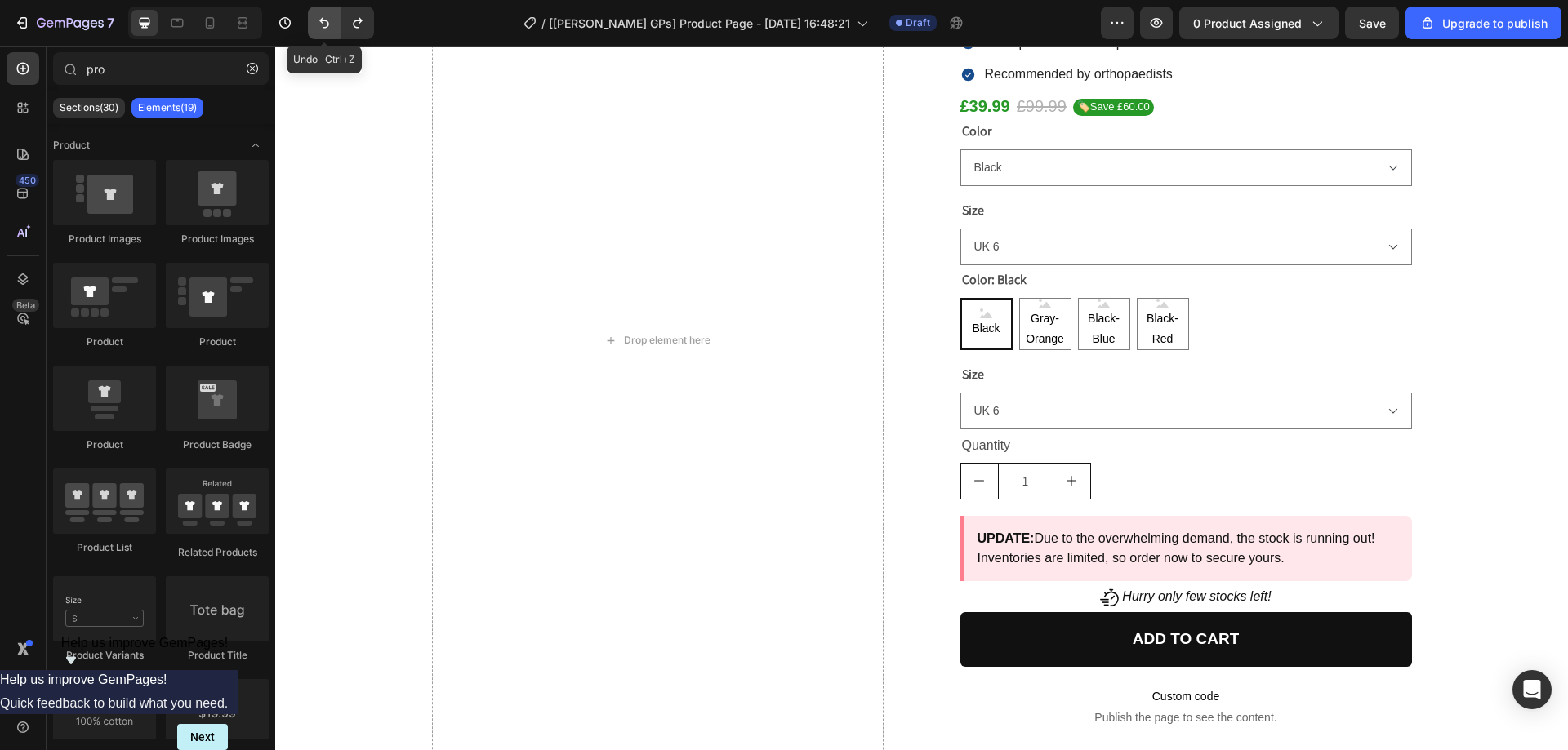
click at [322, 18] on icon "Undo/Redo" at bounding box center [324, 22] width 16 height 16
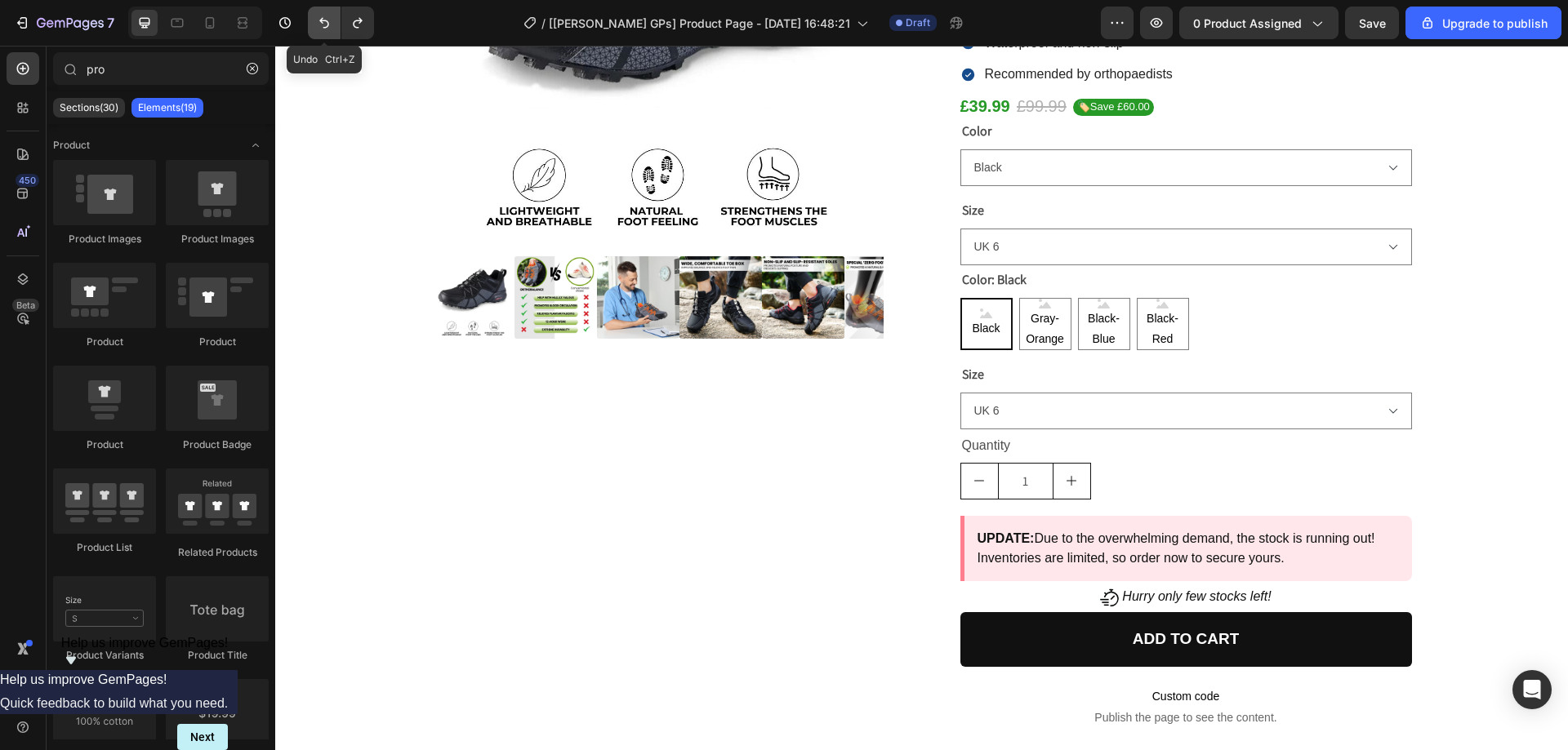
click at [322, 18] on icon "Undo/Redo" at bounding box center [324, 22] width 16 height 16
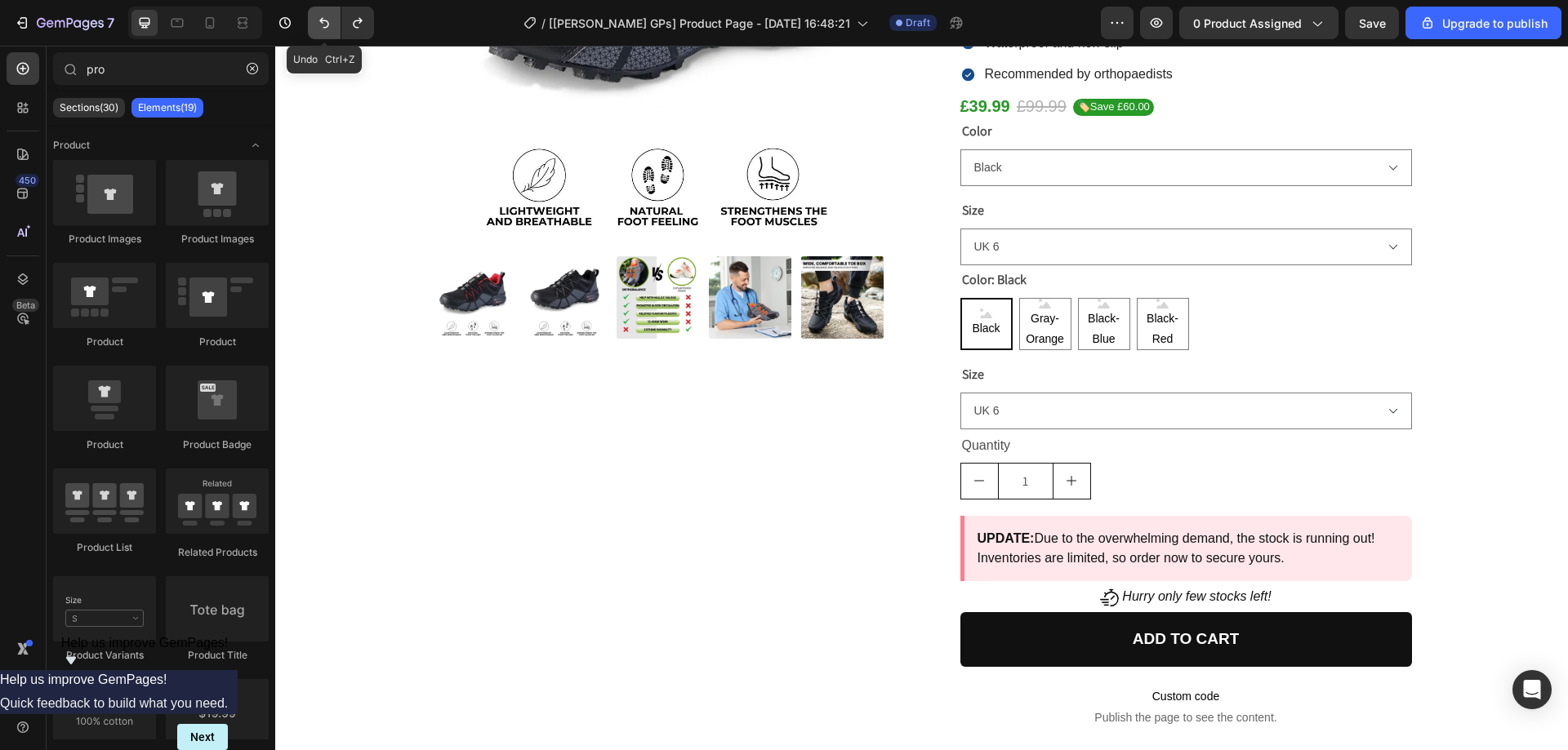
click at [322, 18] on icon "Undo/Redo" at bounding box center [324, 22] width 16 height 16
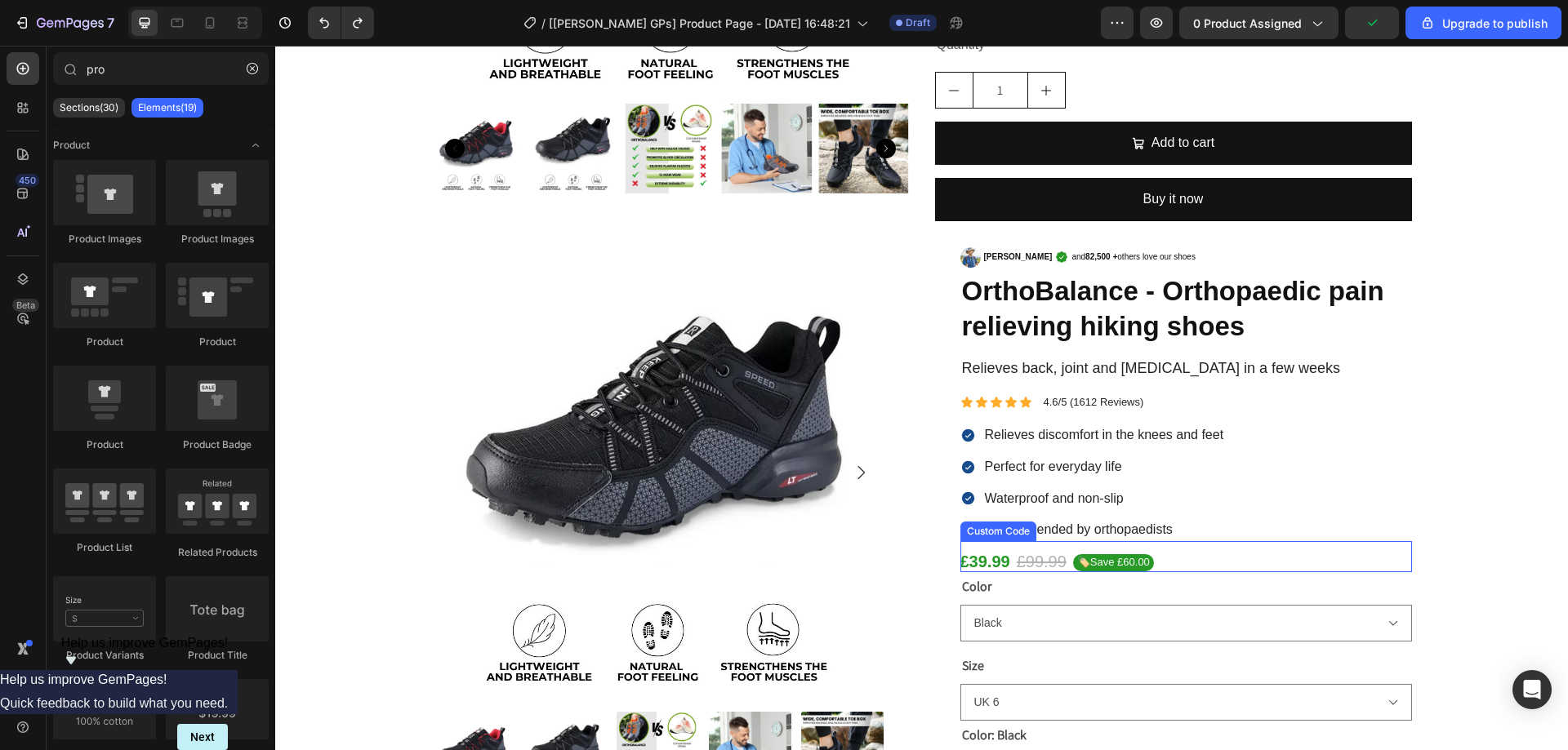
scroll to position [409, 0]
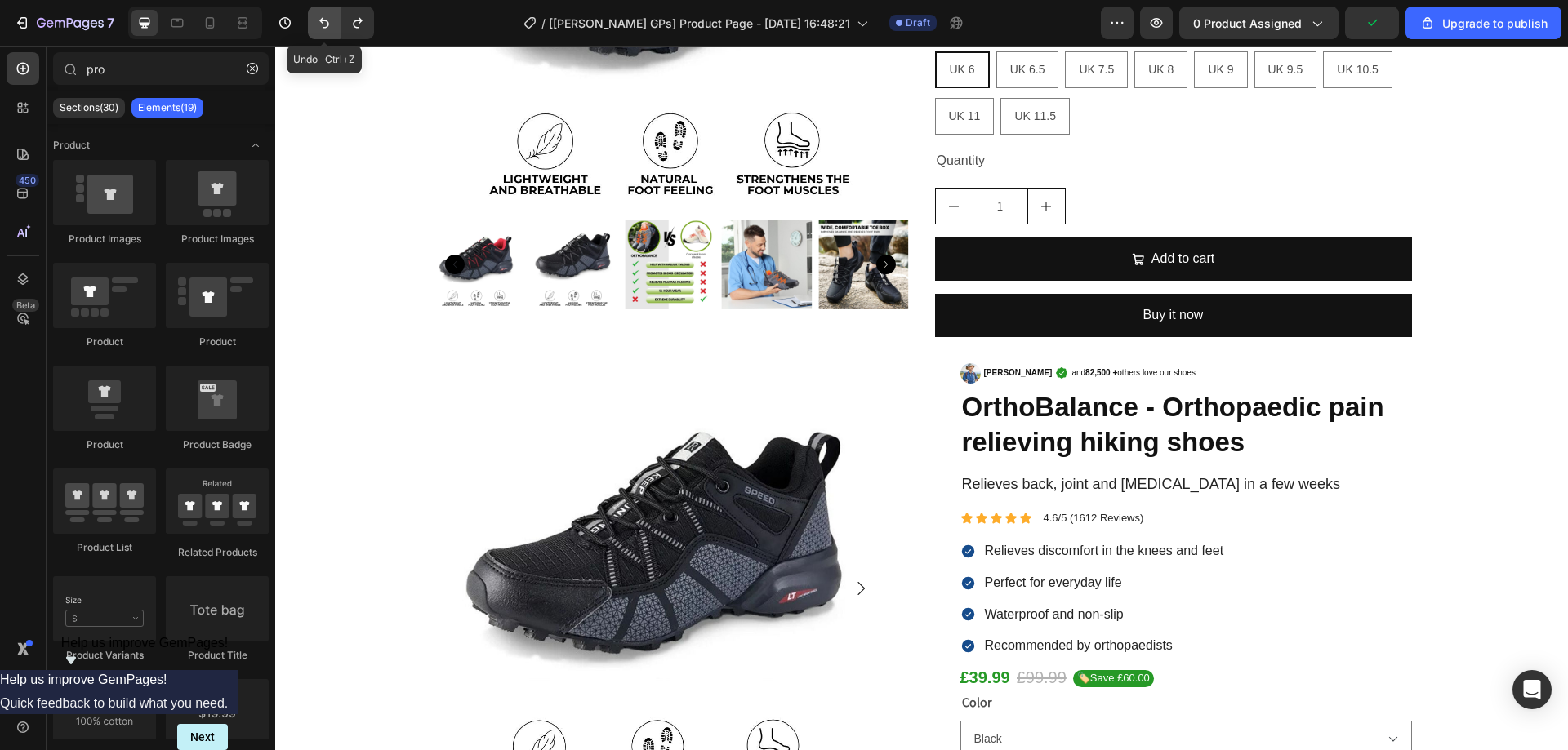
click at [313, 17] on button "Undo/Redo" at bounding box center [324, 22] width 33 height 33
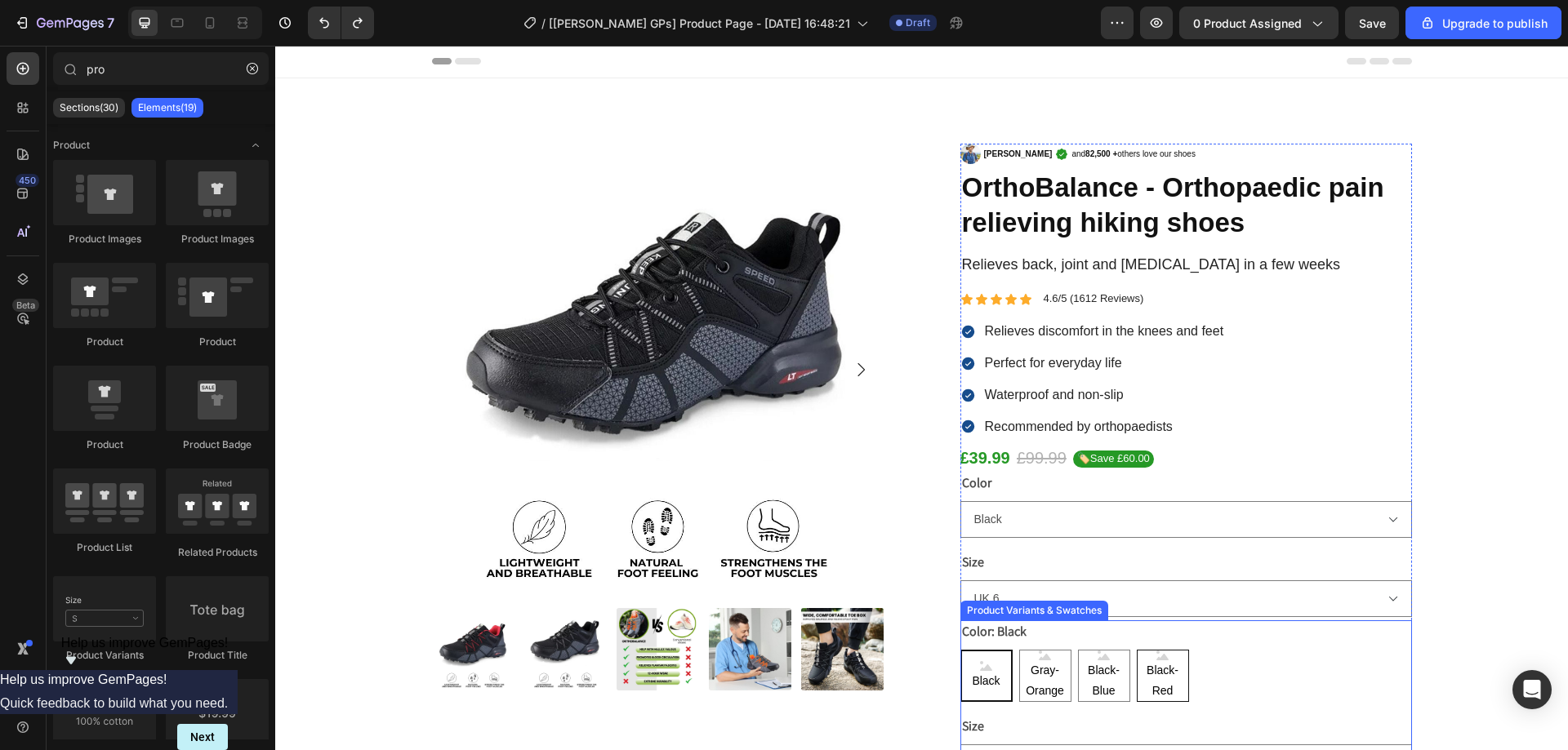
scroll to position [0, 0]
click at [1175, 159] on gp-row "George F. and 82,500 + others love our shoes" at bounding box center [1186, 156] width 452 height 22
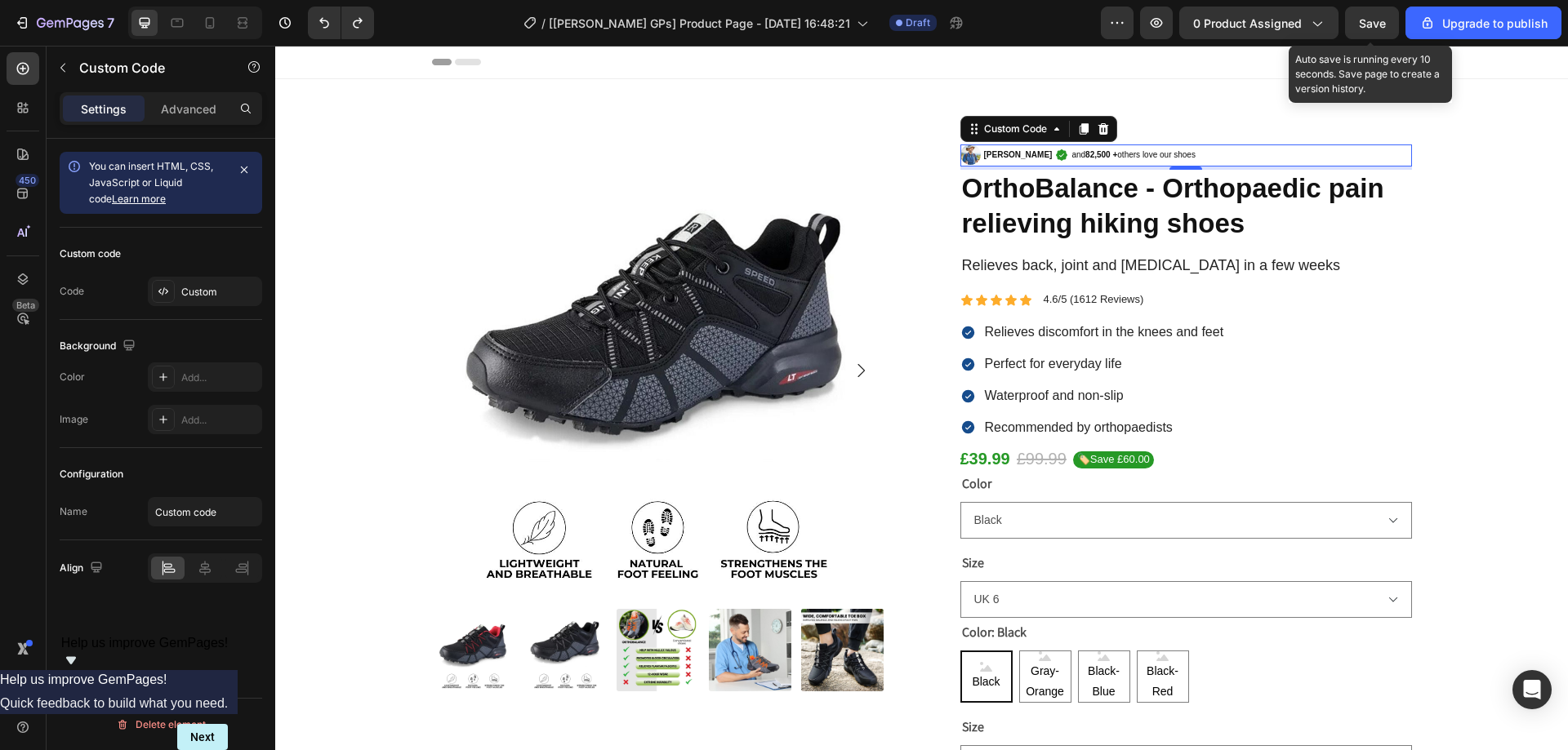
click at [1362, 16] on span "Save" at bounding box center [1372, 22] width 27 height 14
click at [1098, 127] on icon at bounding box center [1103, 129] width 10 height 11
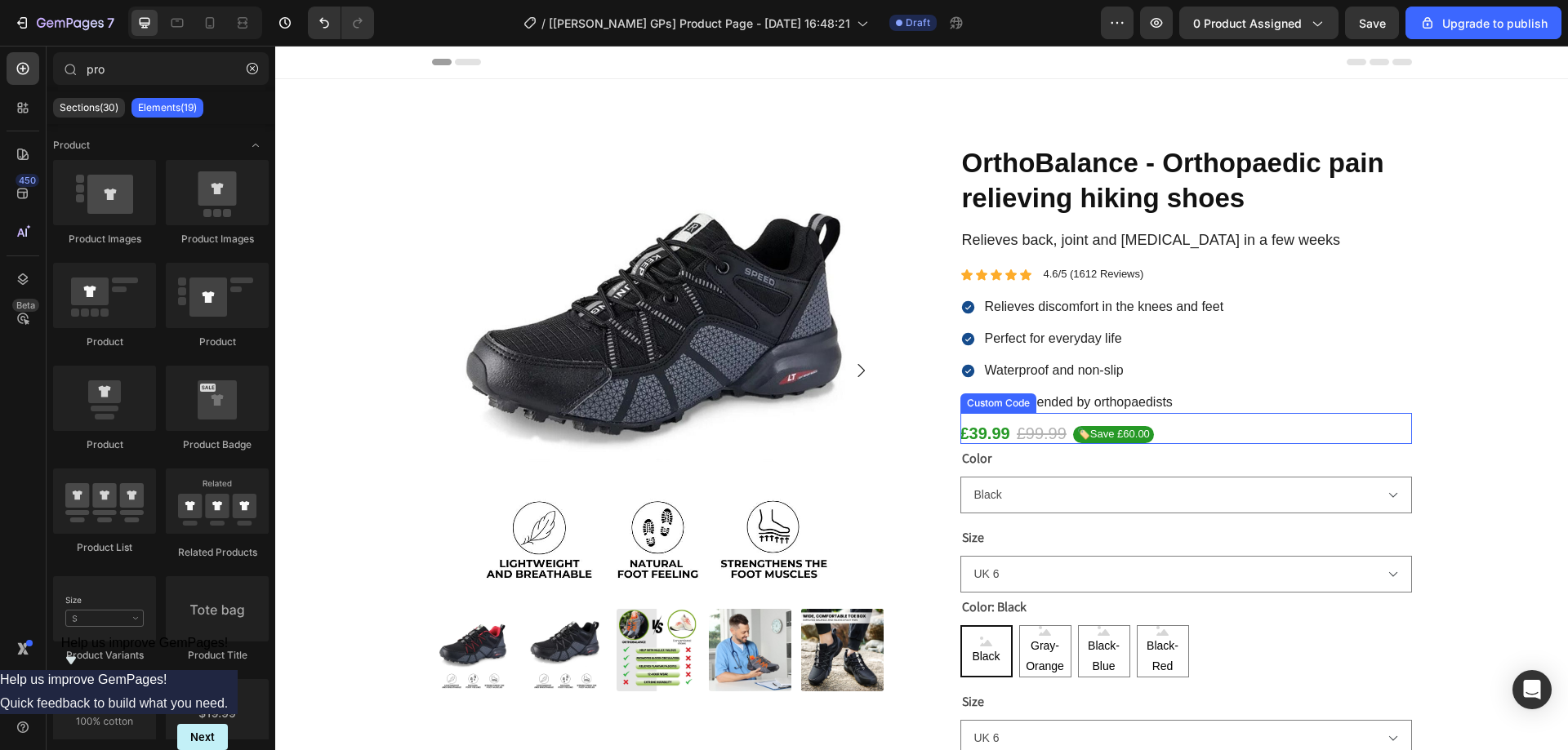
click at [1166, 427] on gp-row "£39.99 £99.99 🏷️Save £60.00" at bounding box center [1186, 433] width 452 height 22
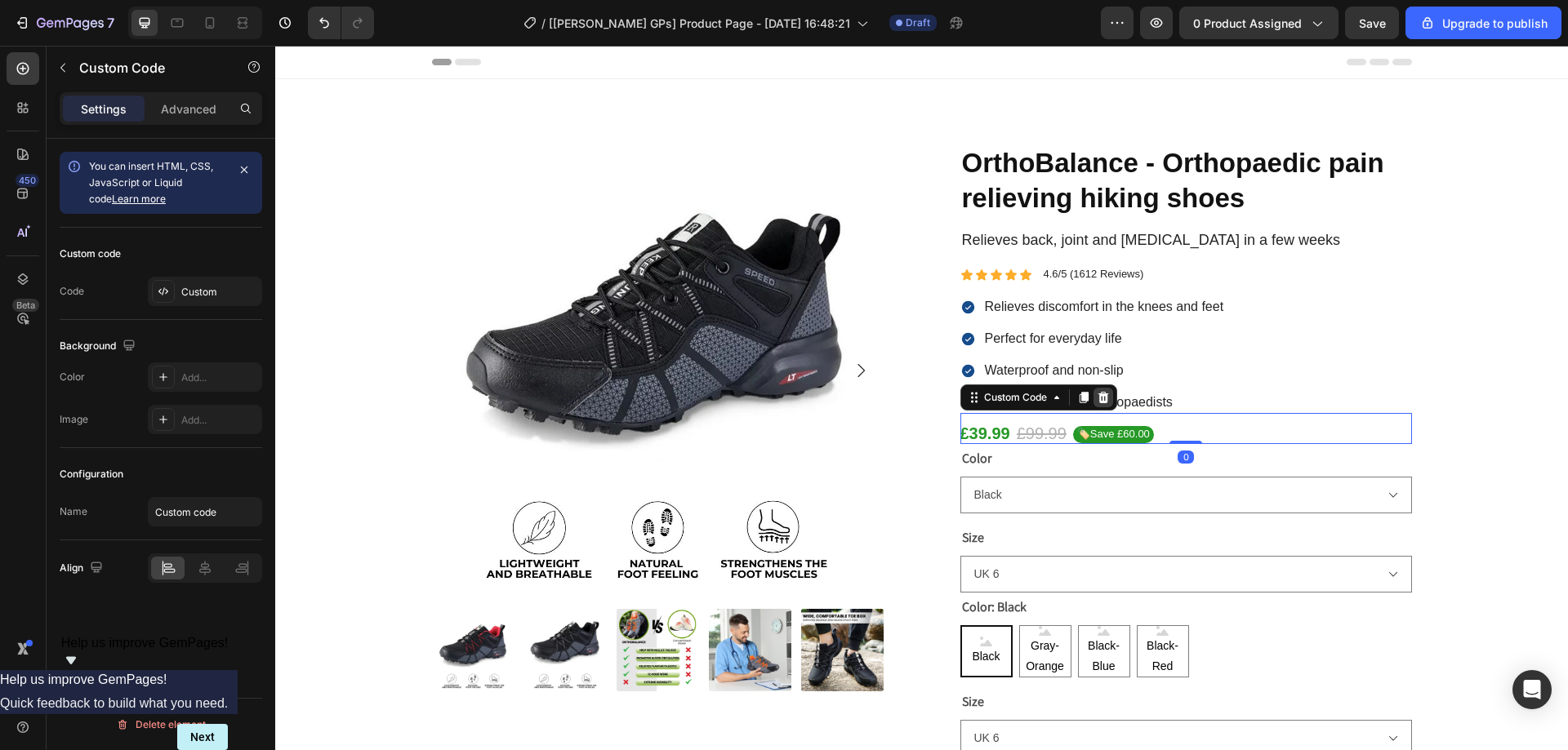
click at [1098, 395] on icon at bounding box center [1103, 397] width 10 height 11
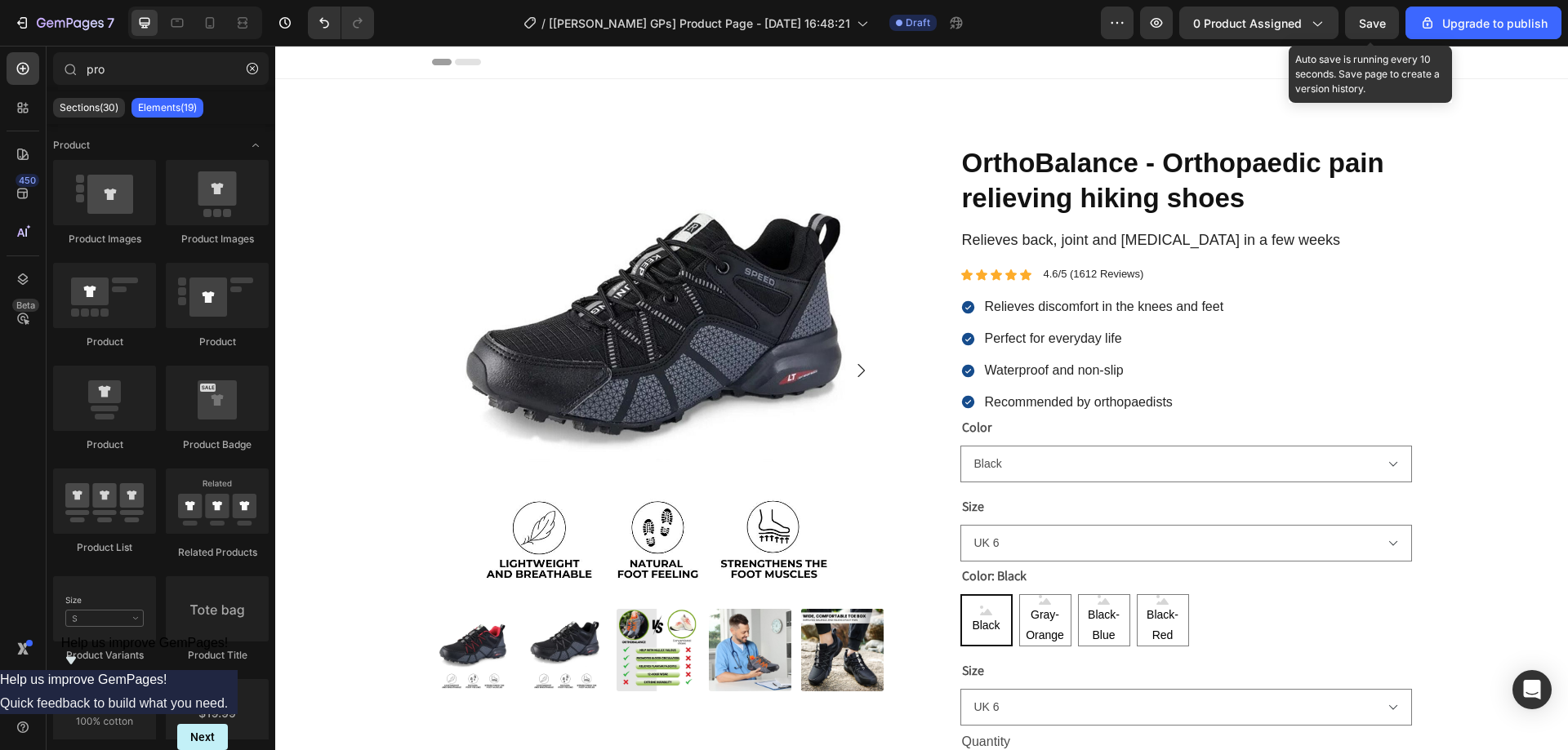
click at [1372, 18] on span "Save" at bounding box center [1372, 22] width 27 height 14
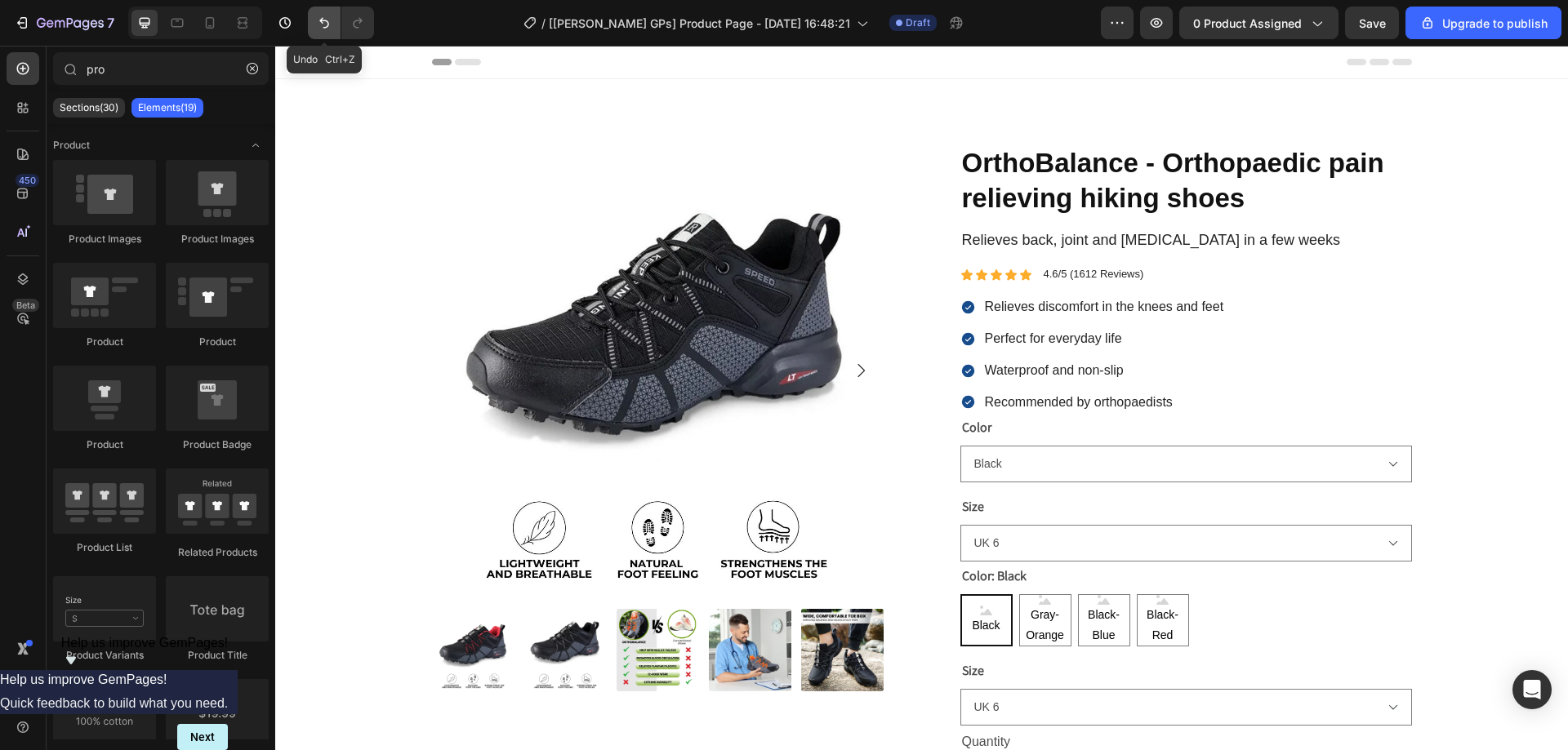
click at [327, 26] on icon "Undo/Redo" at bounding box center [324, 22] width 9 height 10
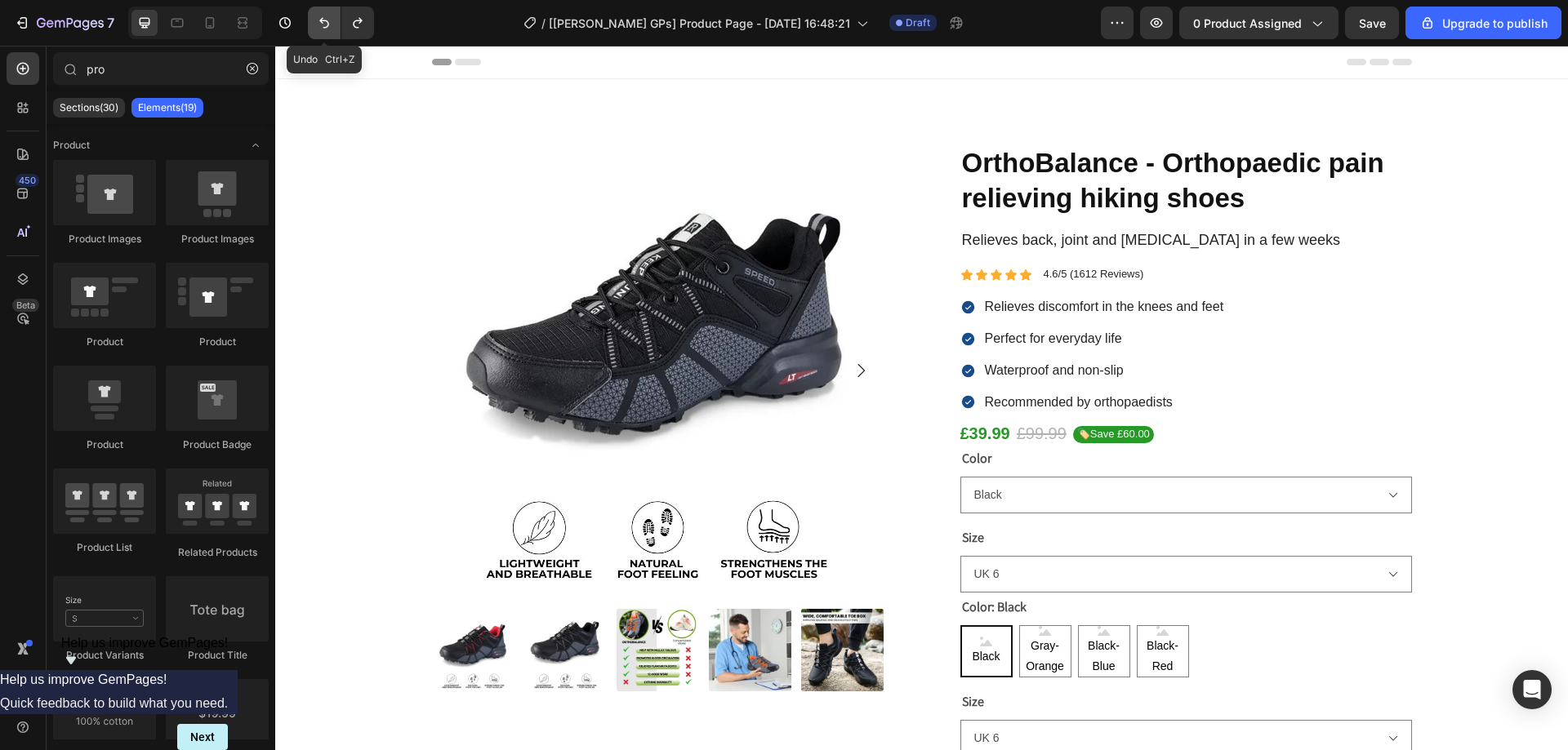
click at [327, 26] on icon "Undo/Redo" at bounding box center [324, 22] width 9 height 10
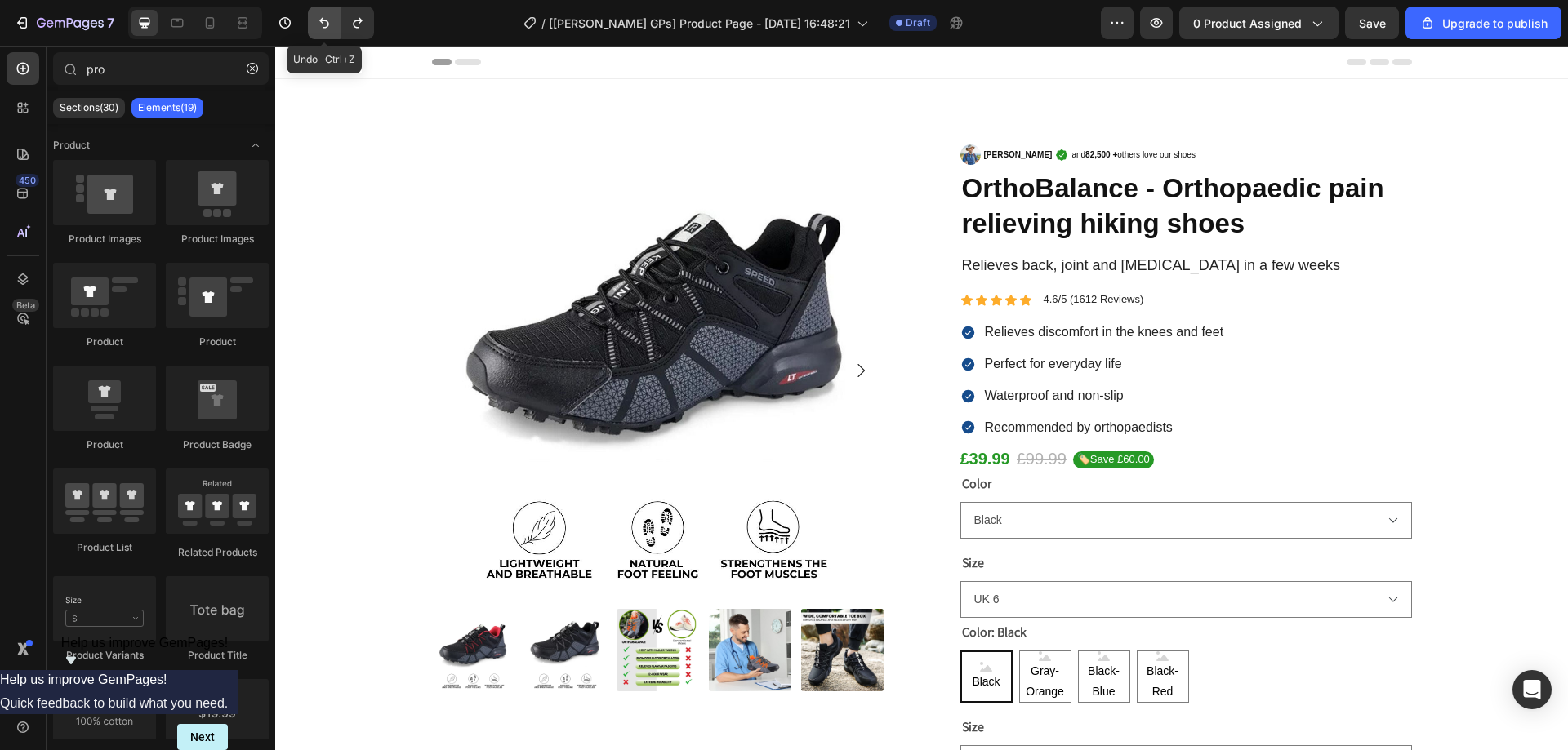
click at [327, 26] on icon "Undo/Redo" at bounding box center [324, 22] width 9 height 10
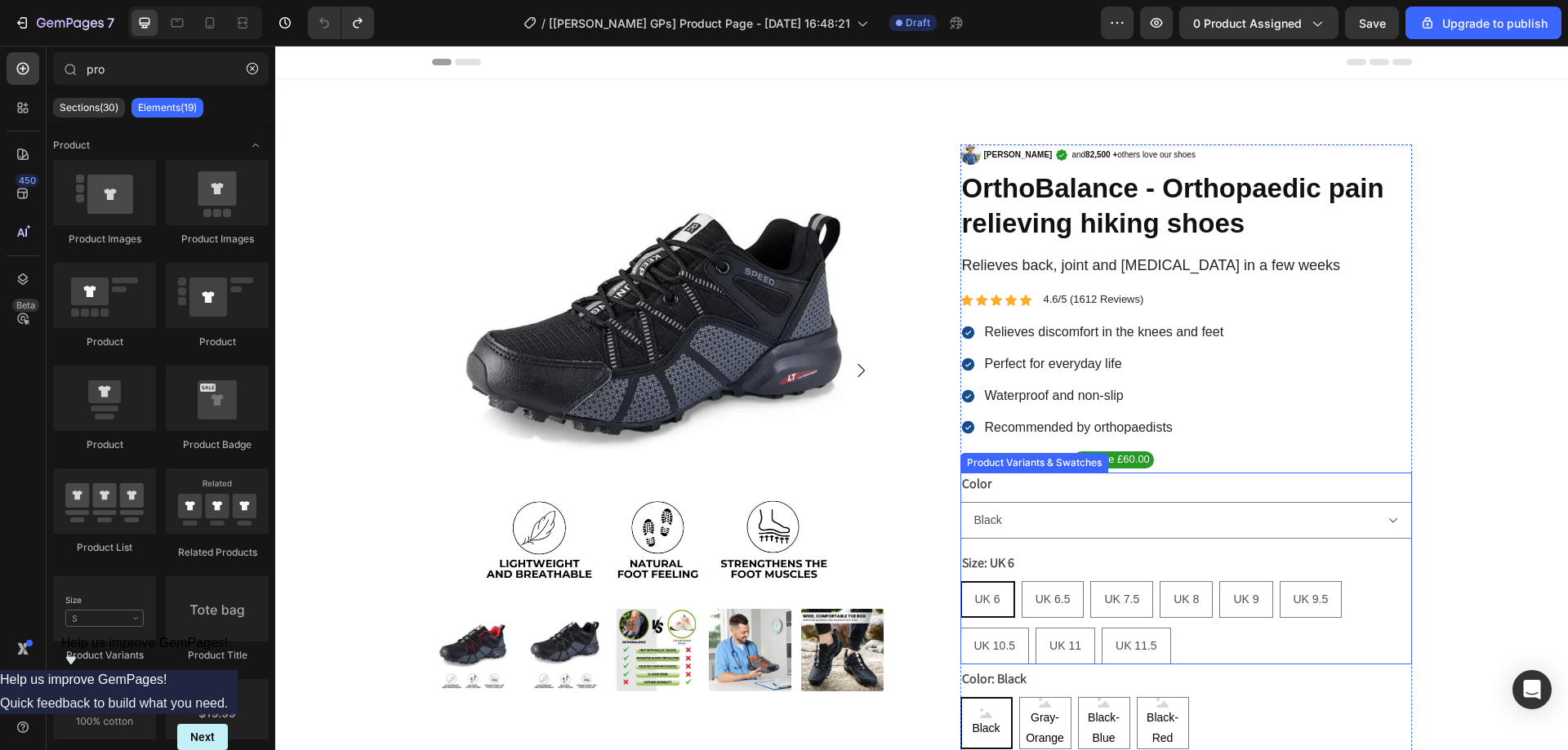
scroll to position [164, 0]
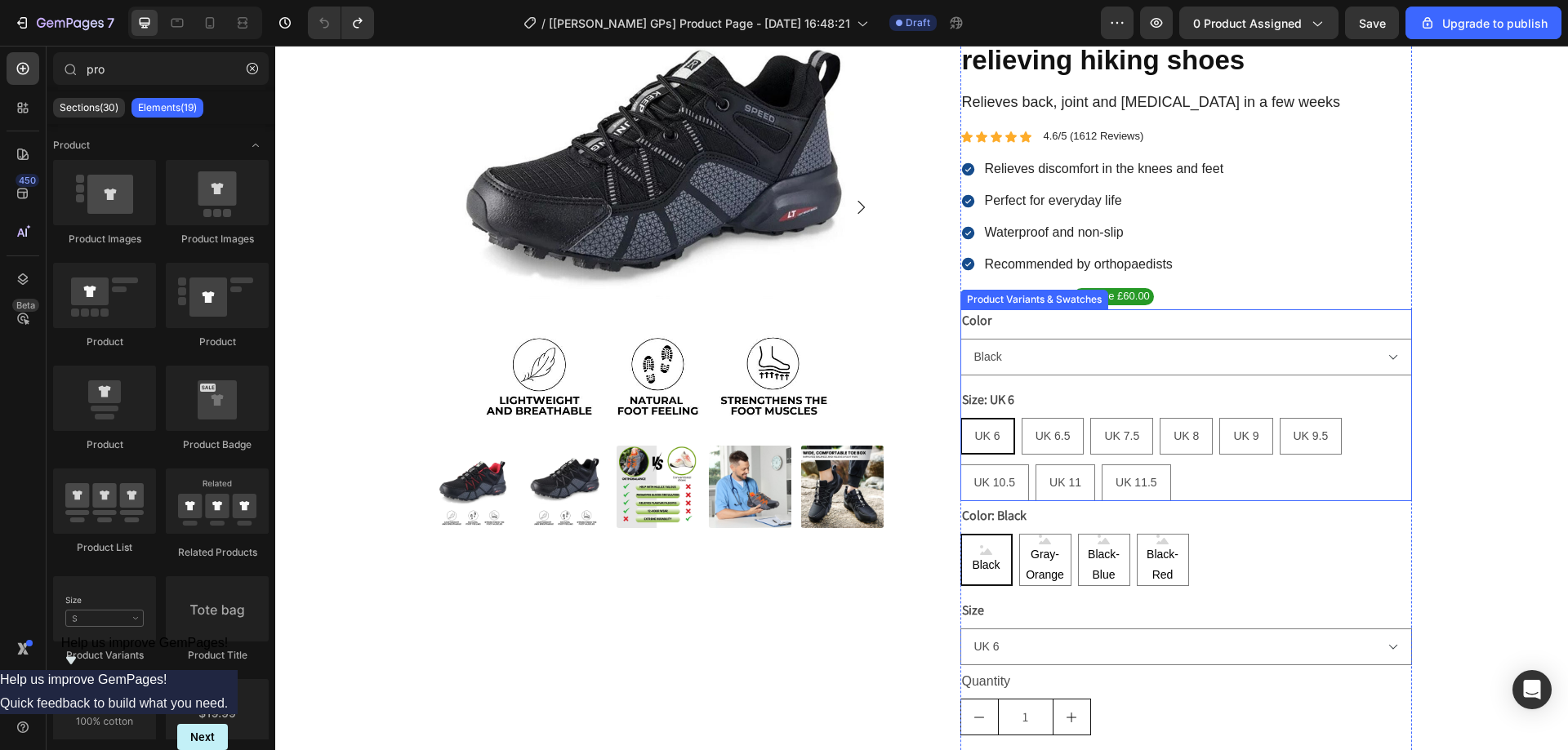
click at [1349, 389] on div "Size: UK 6 UK 6 UK 6 UK 6 UK 6.5 UK 6.5 UK 6.5 UK 7.5 UK 7.5 UK 7.5 UK 8 UK 8 U…" at bounding box center [1186, 445] width 452 height 112
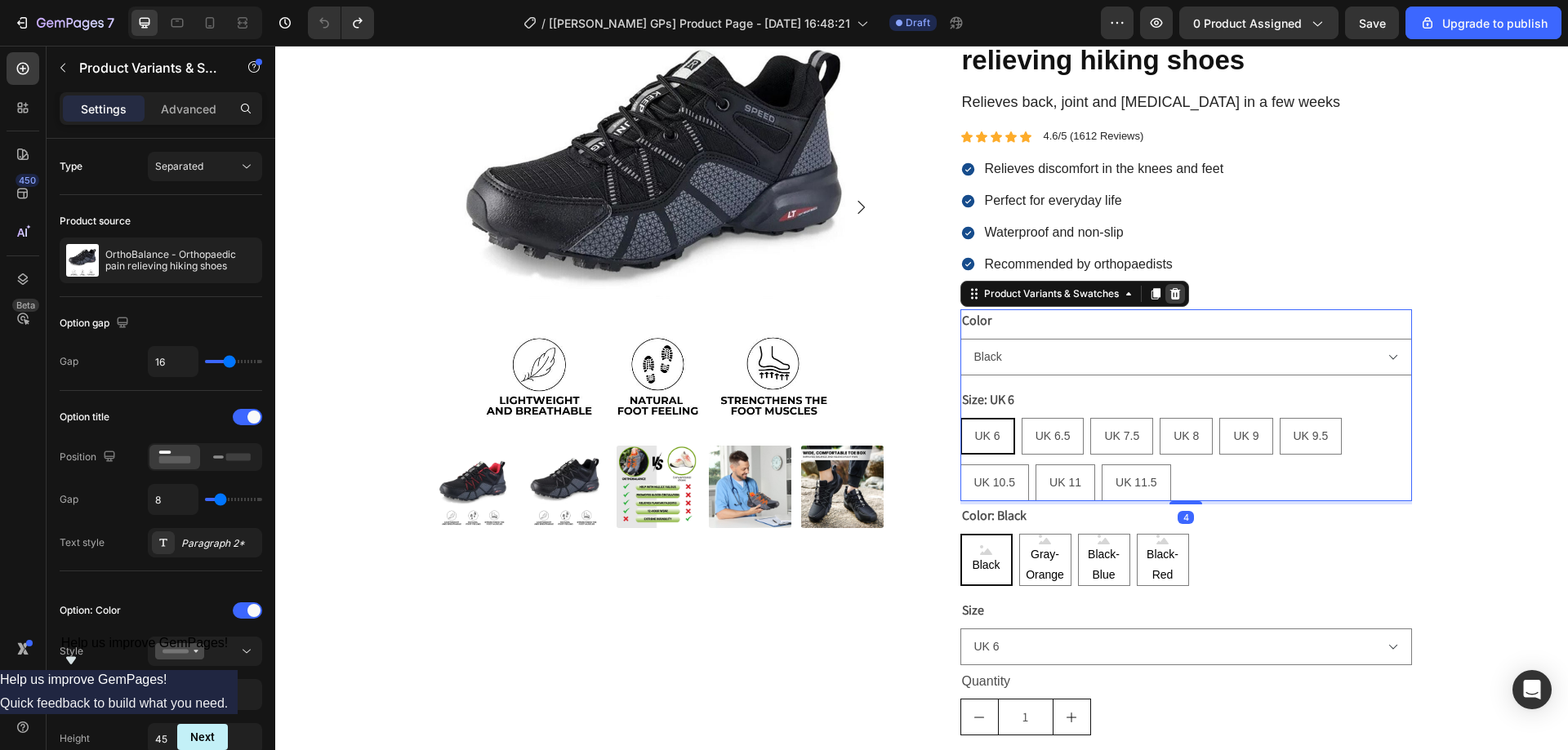
click at [1173, 291] on icon at bounding box center [1174, 294] width 10 height 11
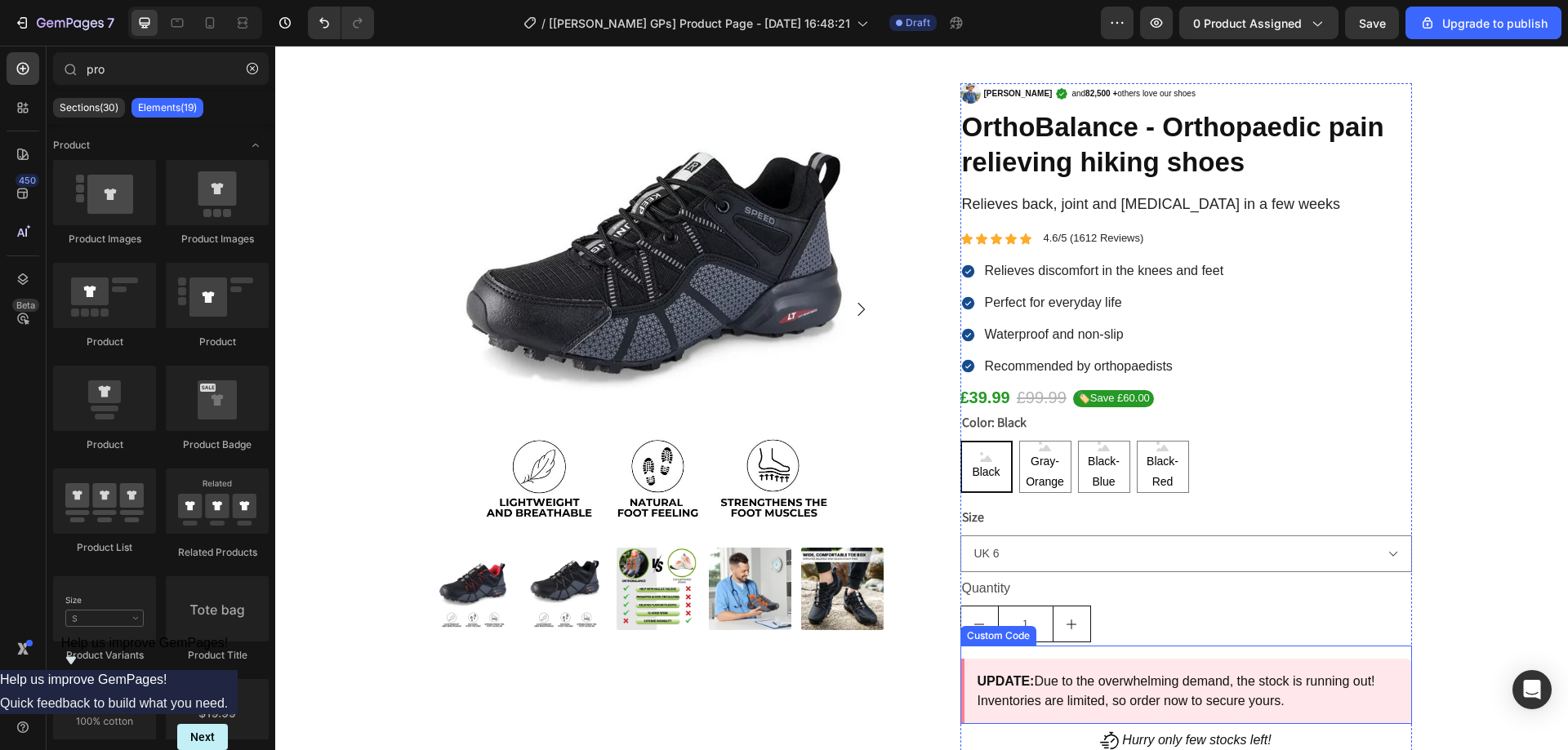
scroll to position [0, 0]
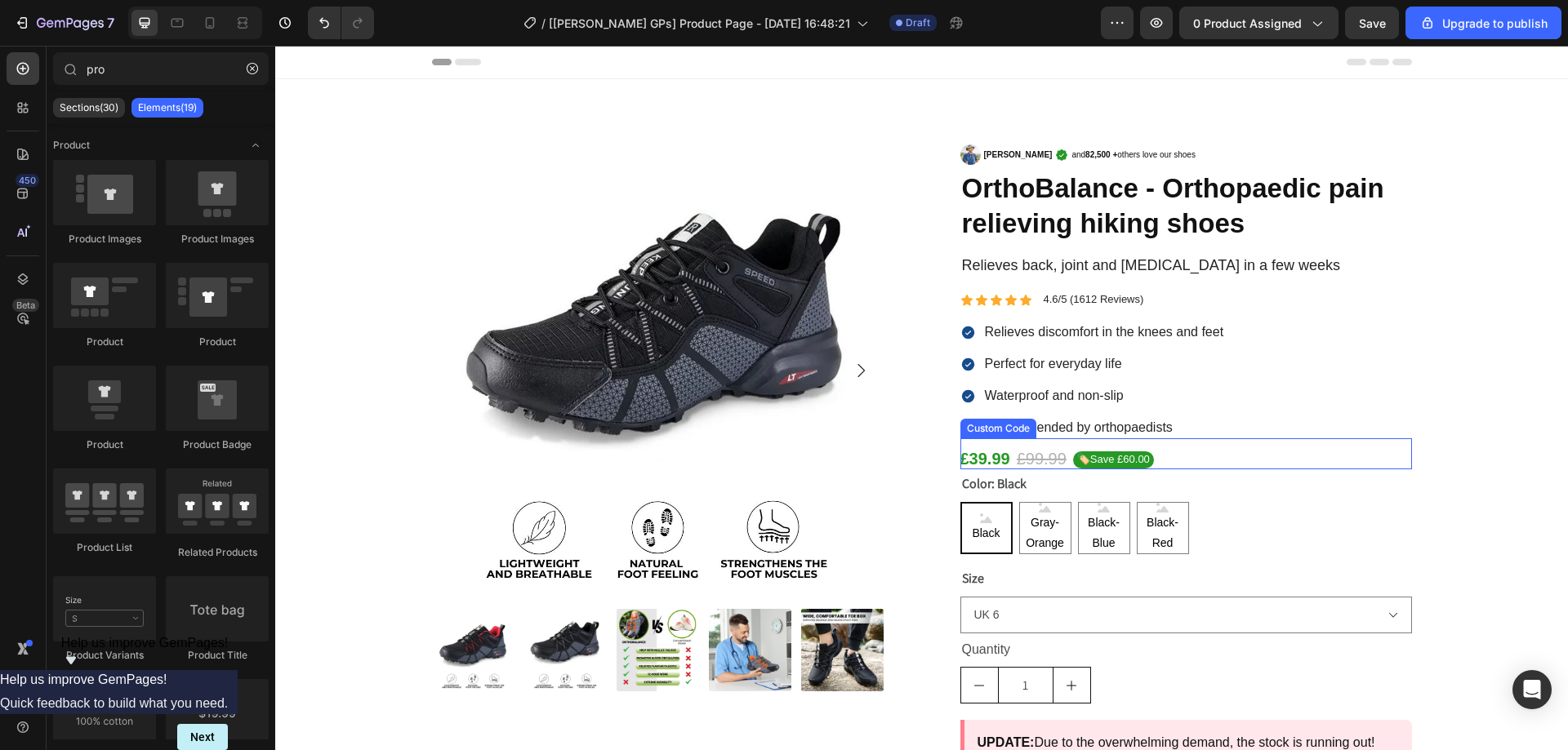
click at [1190, 453] on gp-row "£39.99 £99.99 🏷️Save £60.00" at bounding box center [1186, 458] width 452 height 22
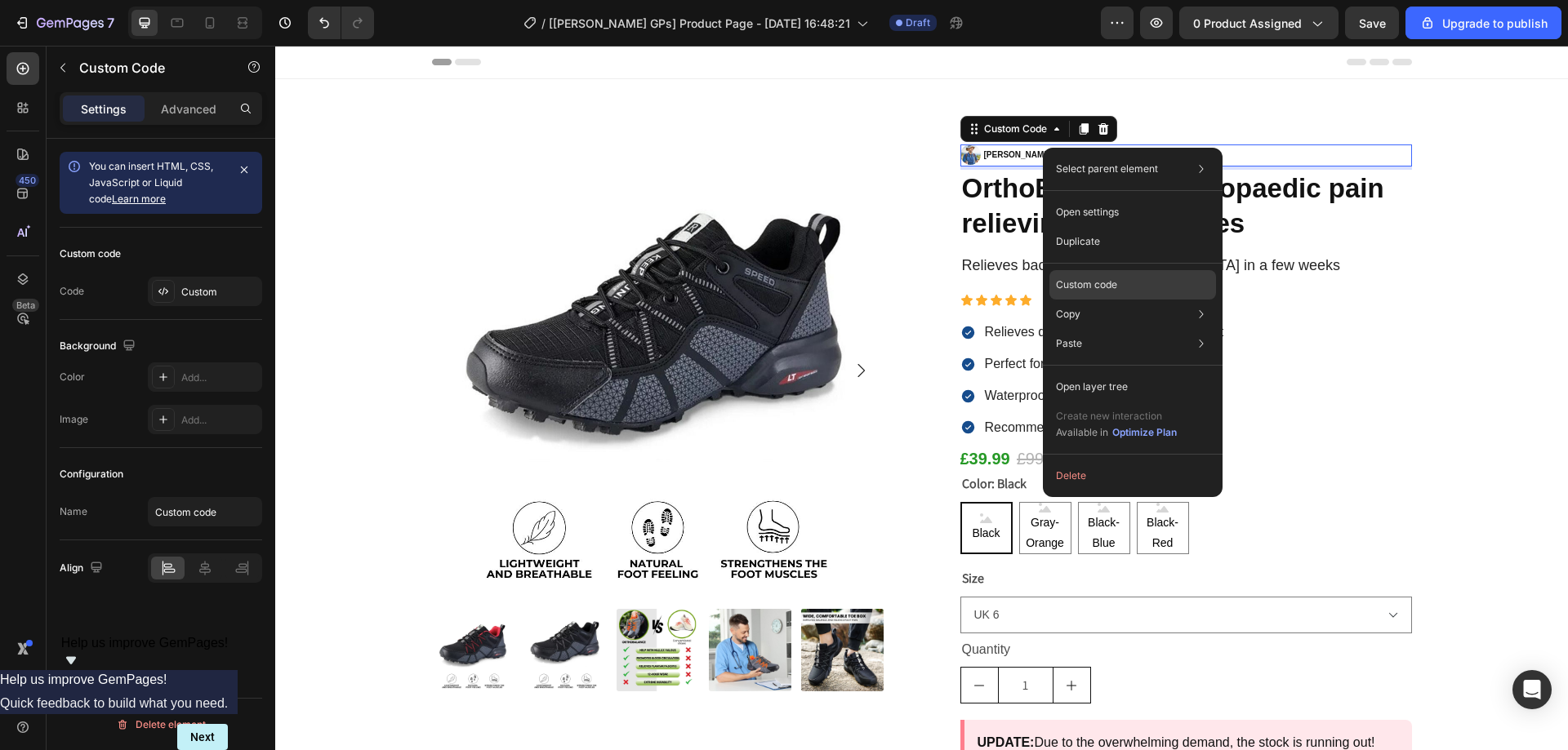
click at [1098, 280] on p "Custom code" at bounding box center [1086, 285] width 61 height 15
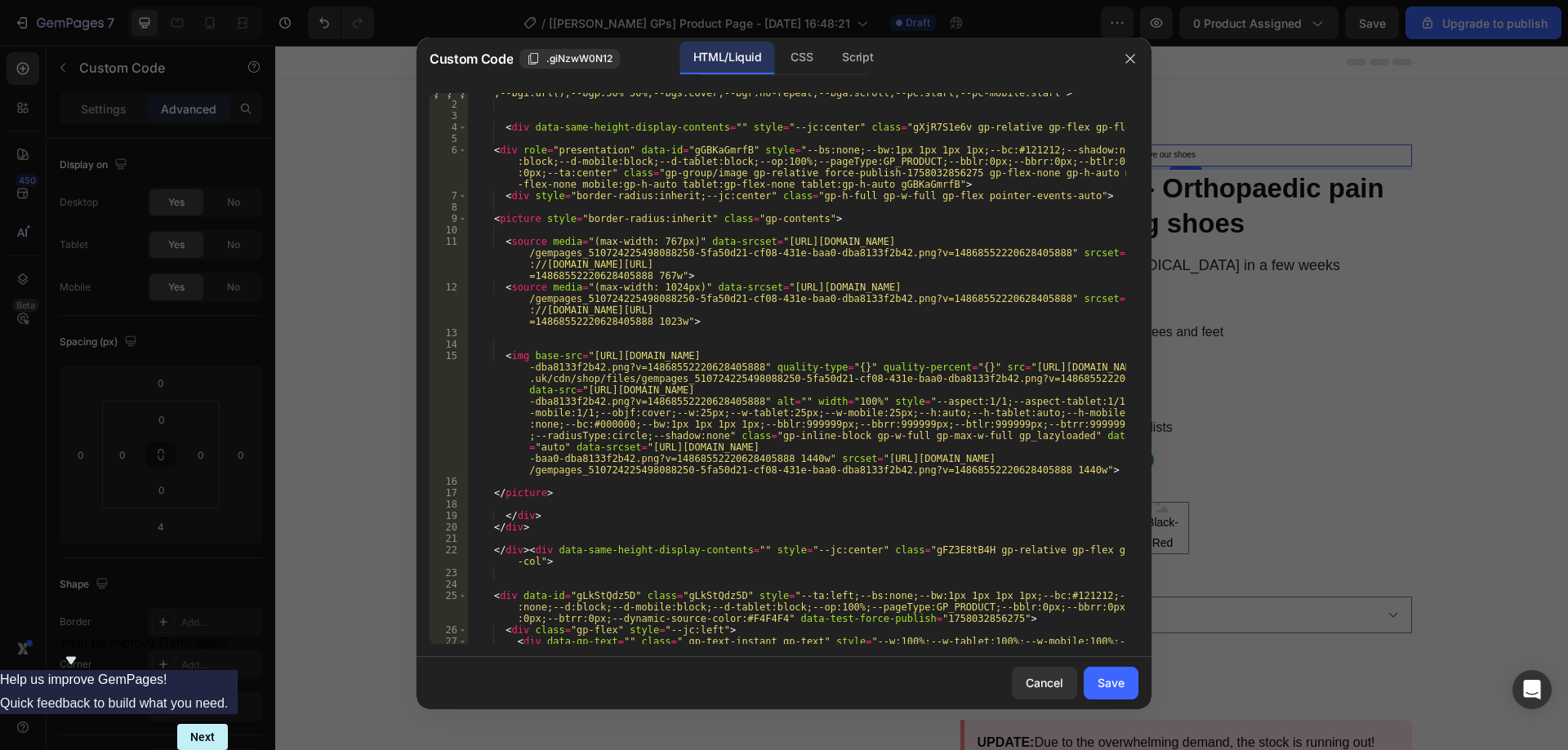
scroll to position [120, 0]
click at [1245, 367] on div at bounding box center [784, 375] width 1568 height 750
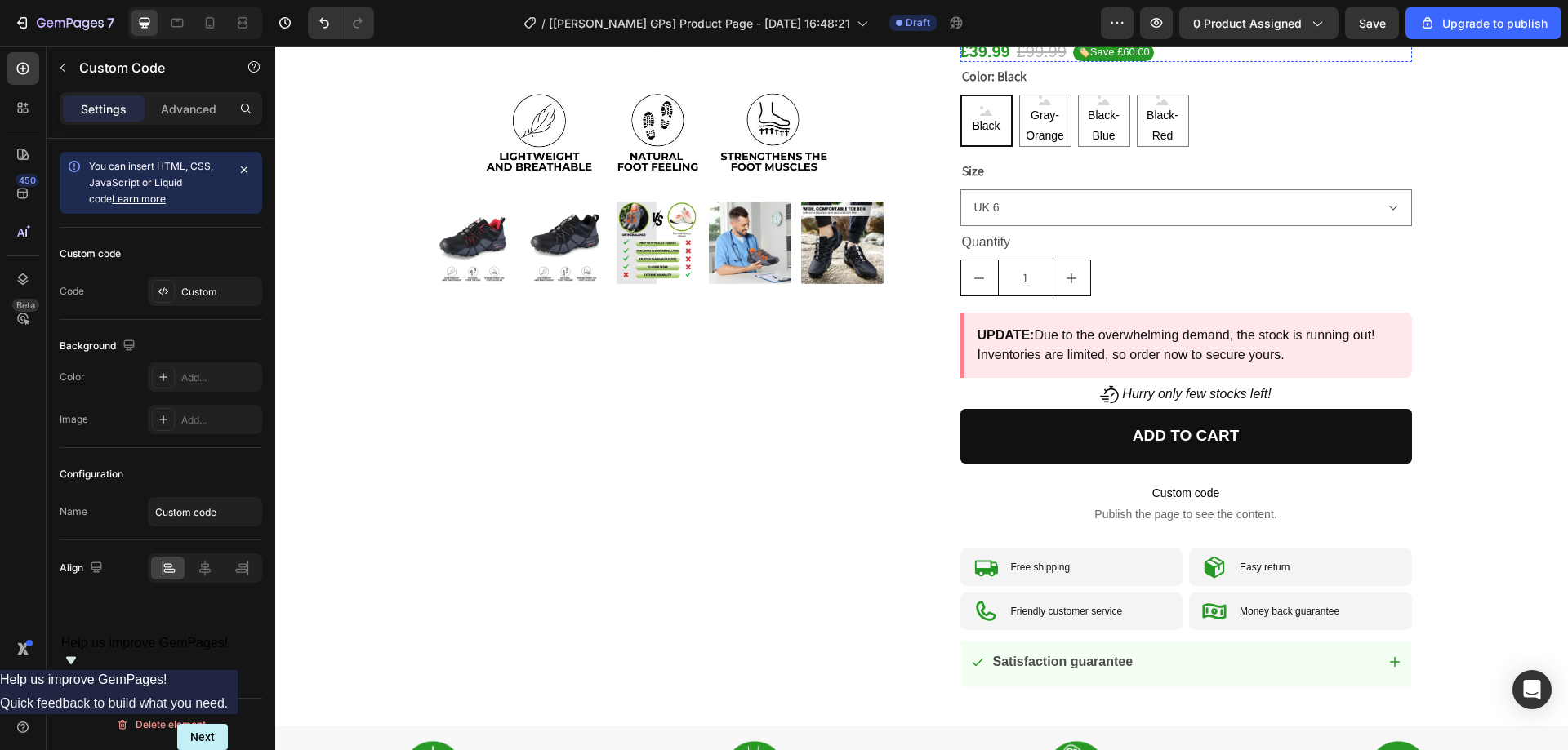
scroll to position [571, 0]
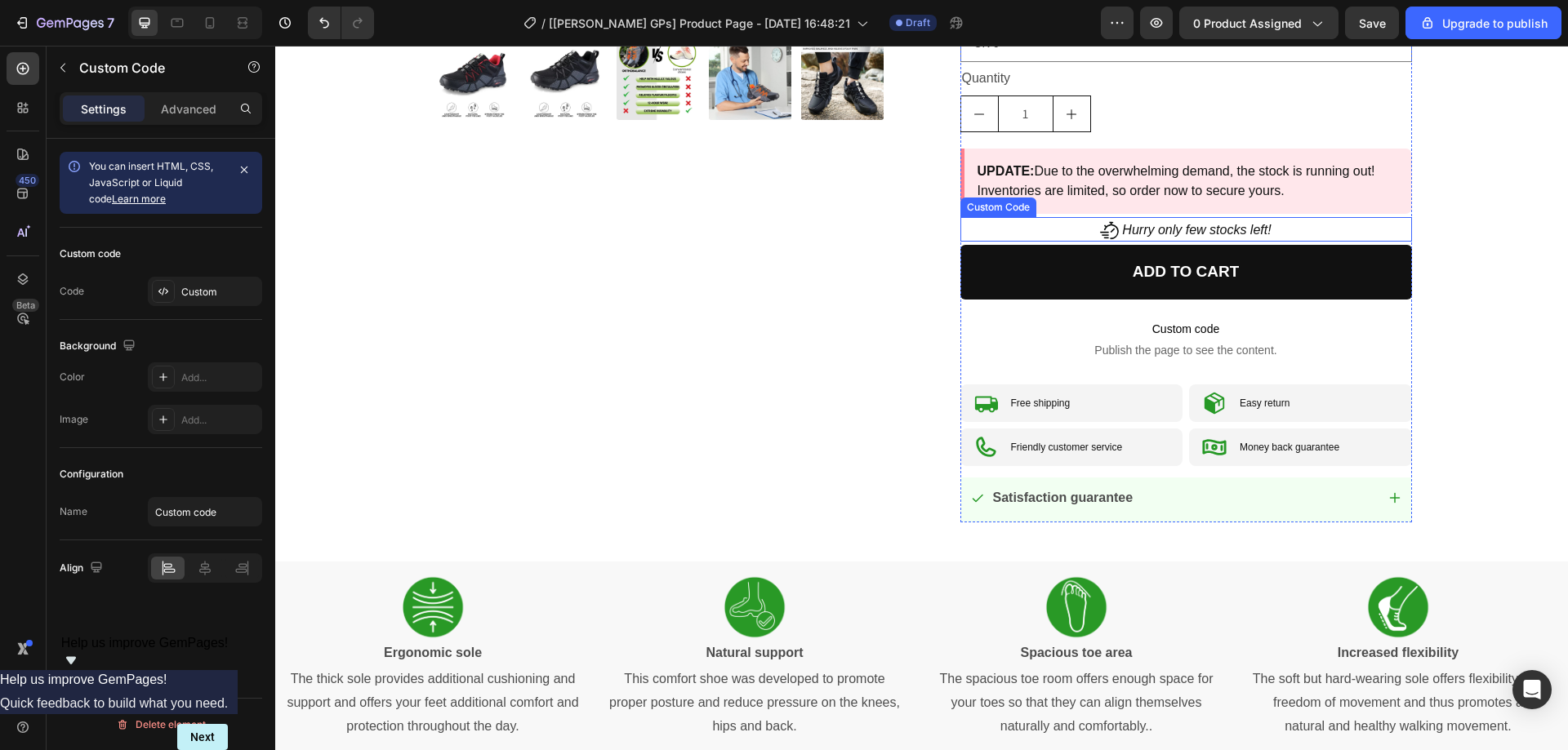
click at [1151, 221] on div "Hurry only few stocks left! Custom Code" at bounding box center [1186, 229] width 452 height 24
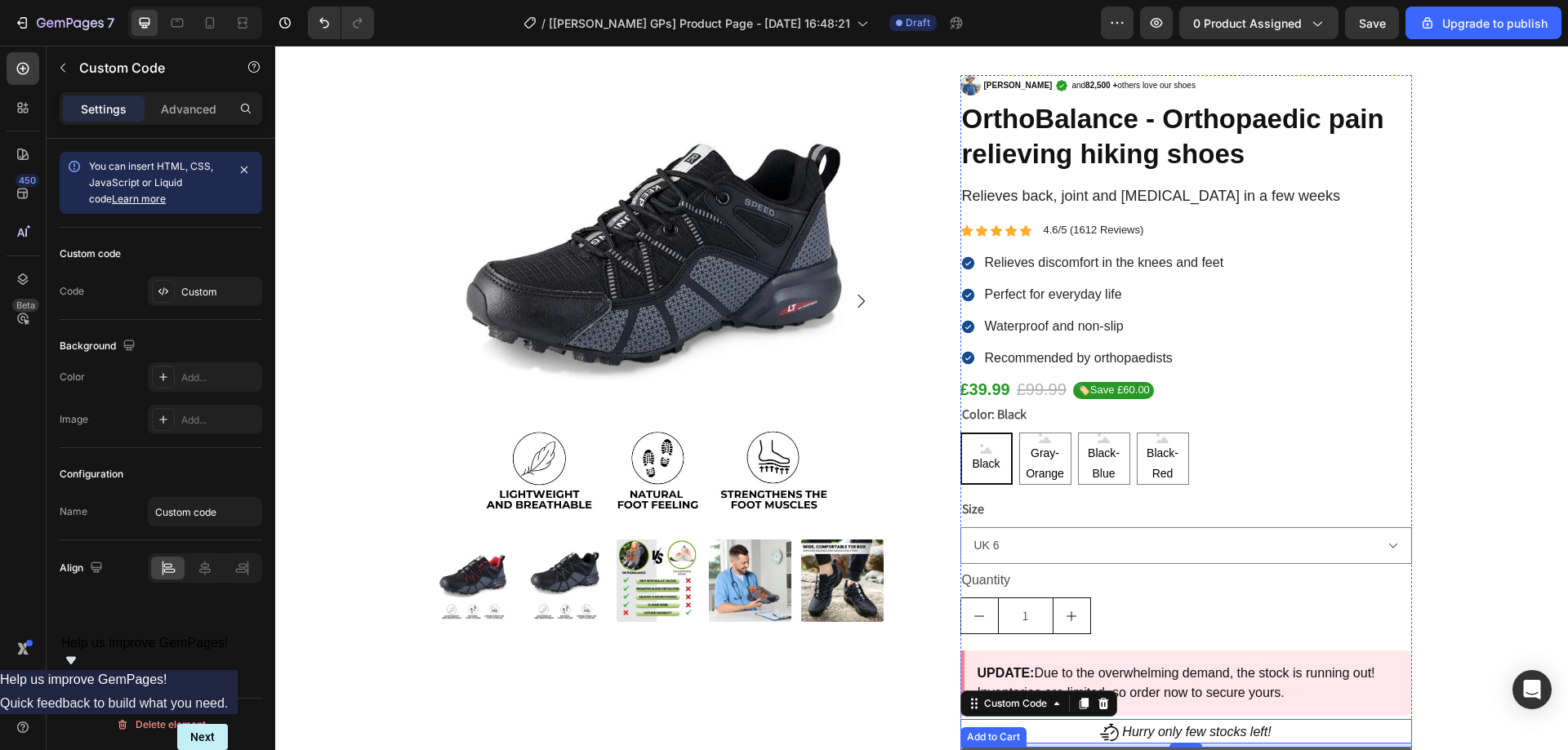
scroll to position [0, 0]
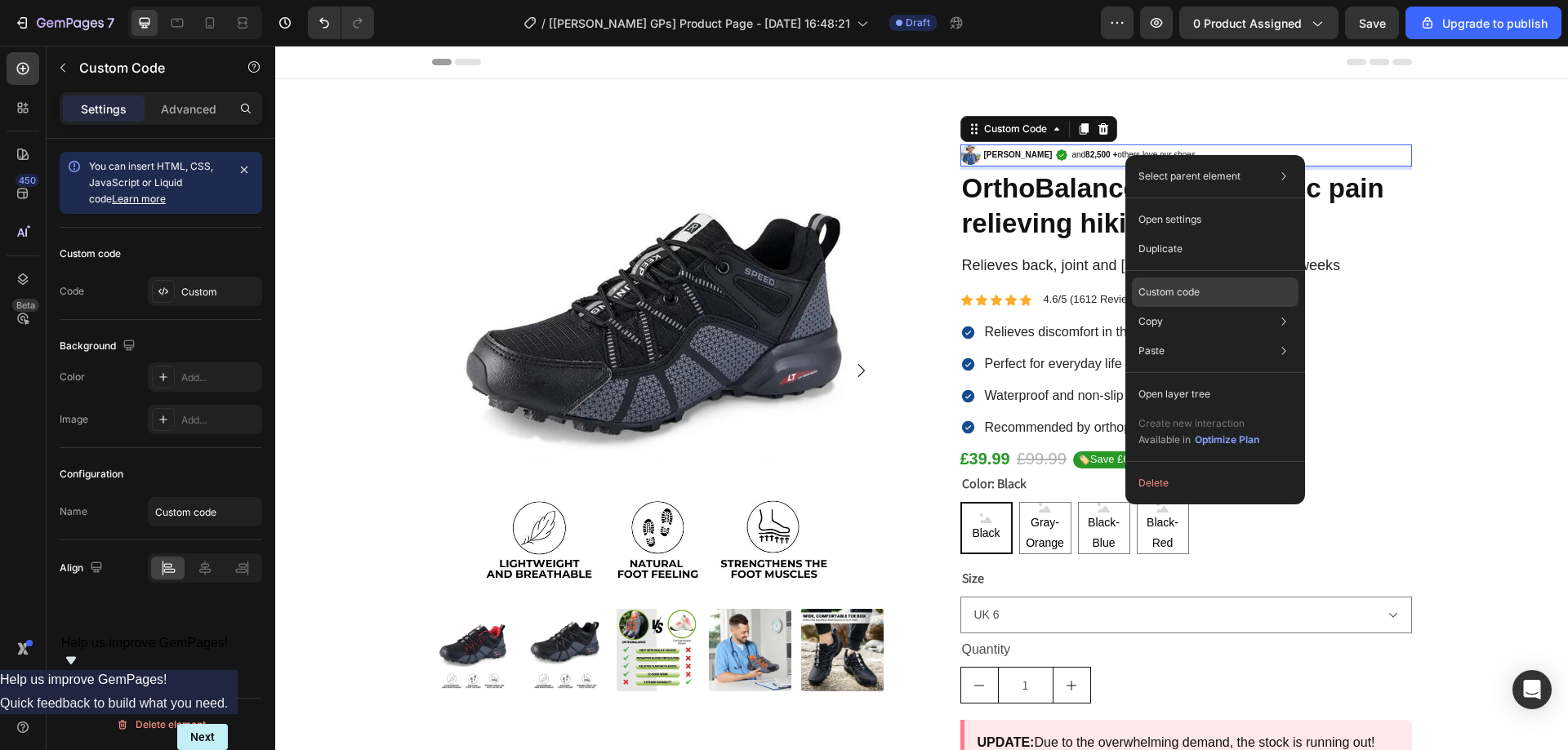
click at [1181, 299] on div "Custom code" at bounding box center [1215, 292] width 167 height 29
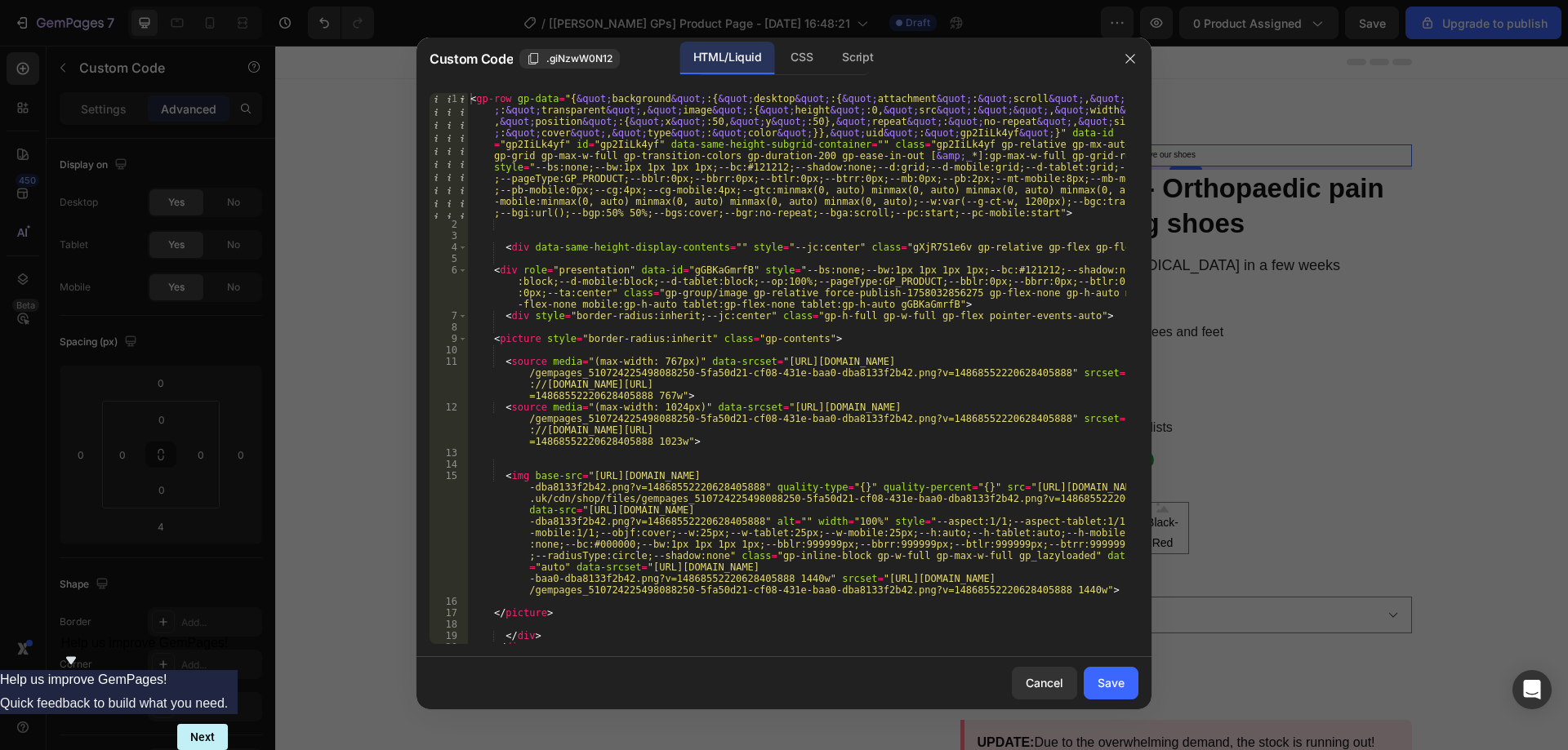
click at [1280, 178] on div at bounding box center [784, 375] width 1568 height 750
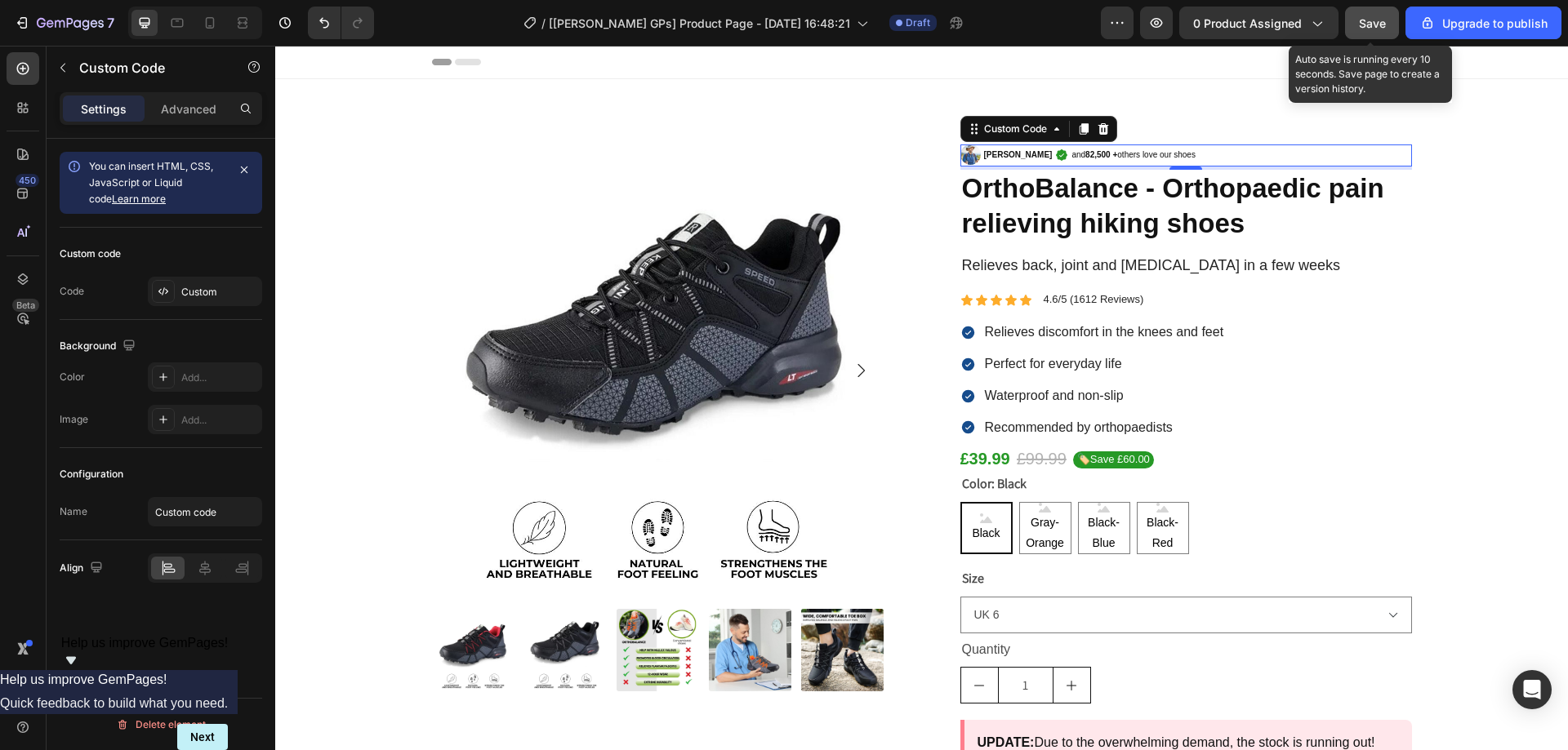
click at [1376, 12] on button "Save" at bounding box center [1372, 22] width 54 height 33
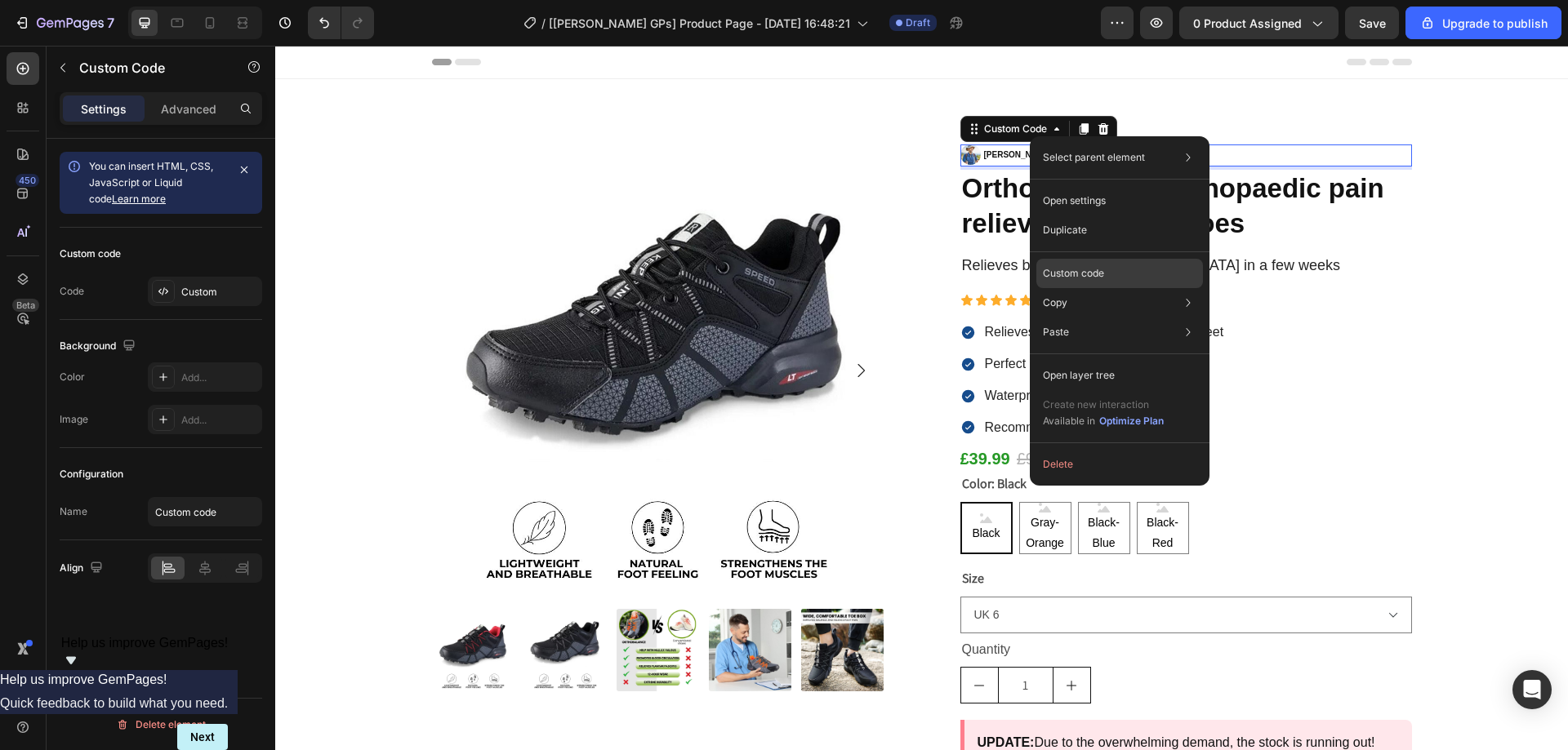
click at [1071, 272] on p "Custom code" at bounding box center [1073, 274] width 61 height 15
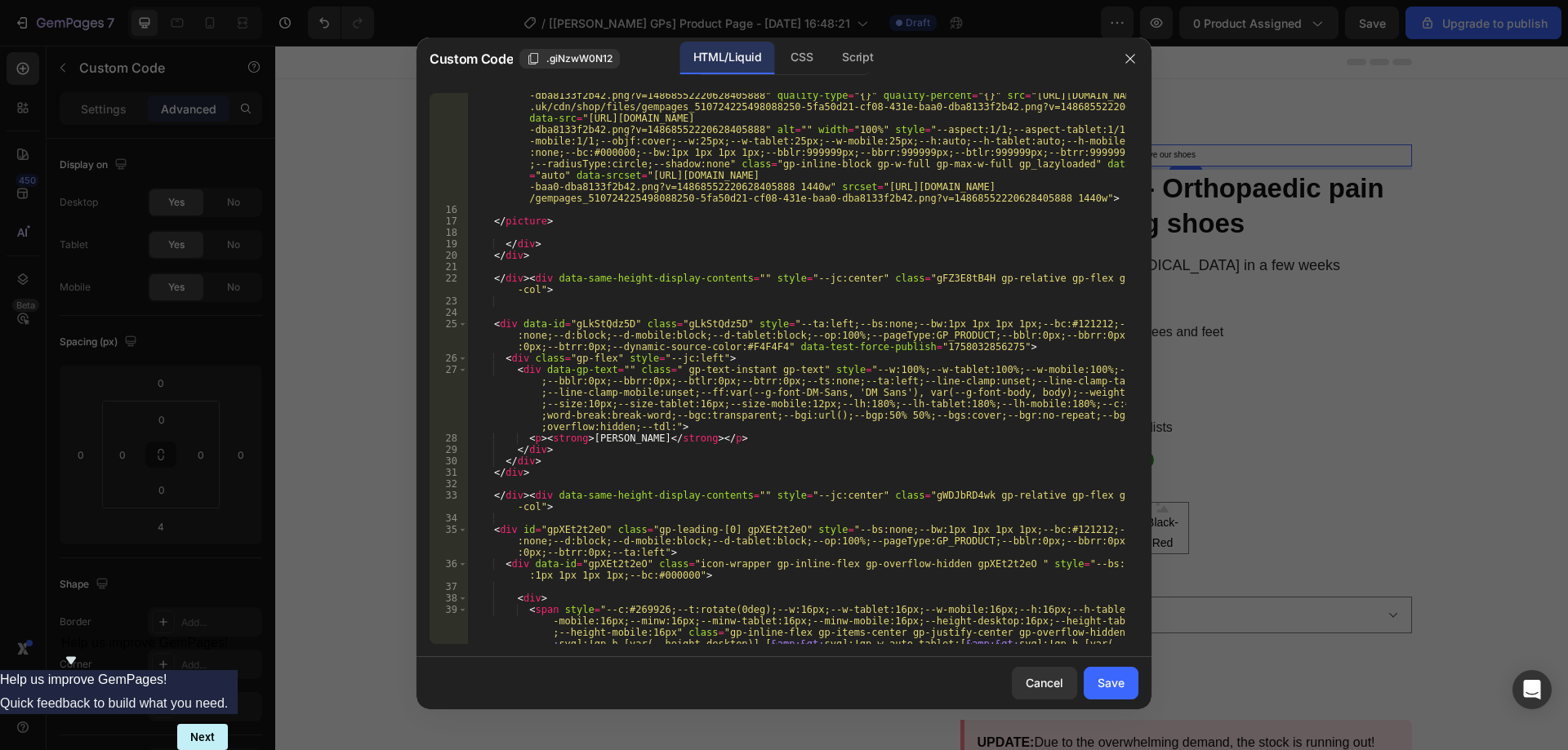
scroll to position [441, 0]
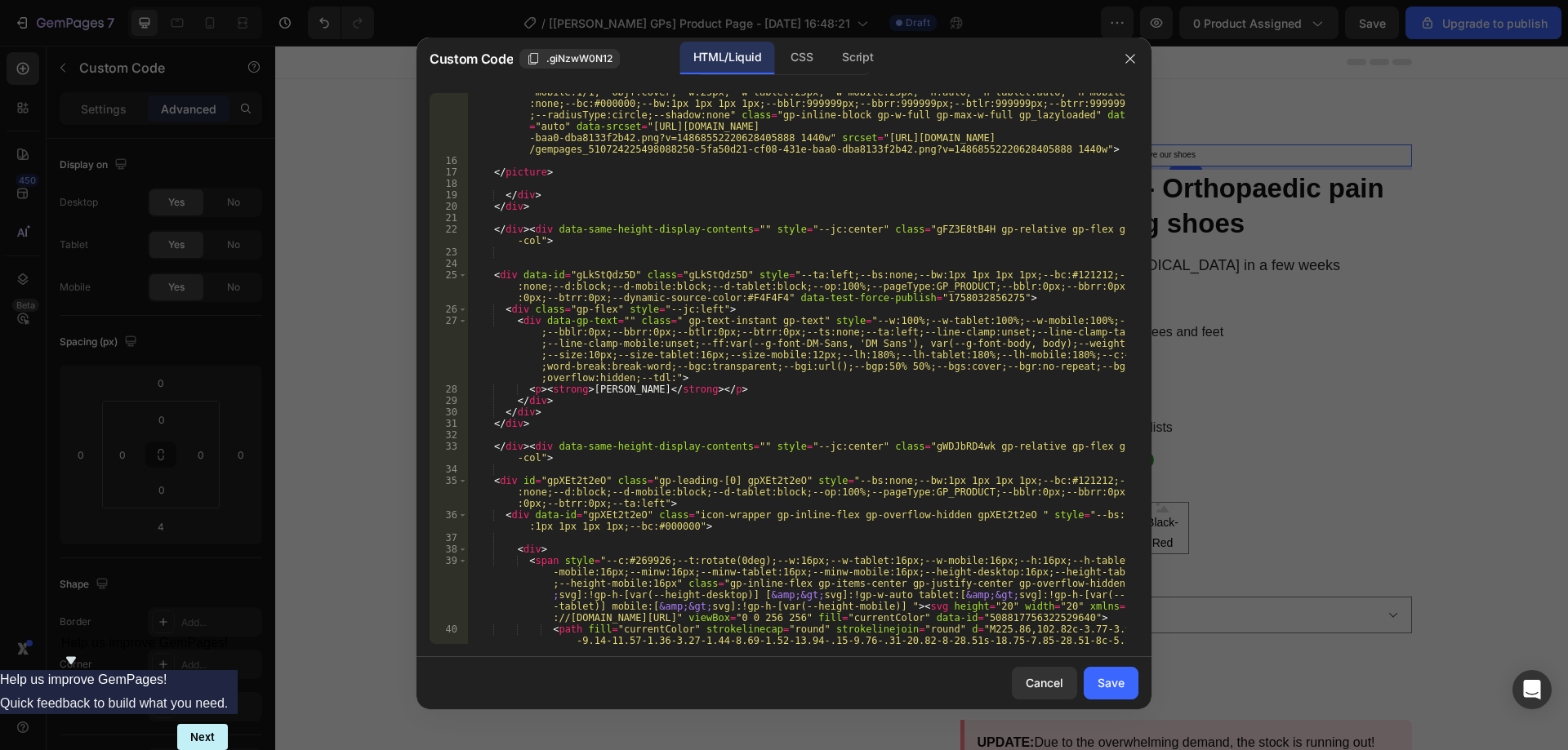
click at [1465, 312] on div at bounding box center [784, 375] width 1568 height 750
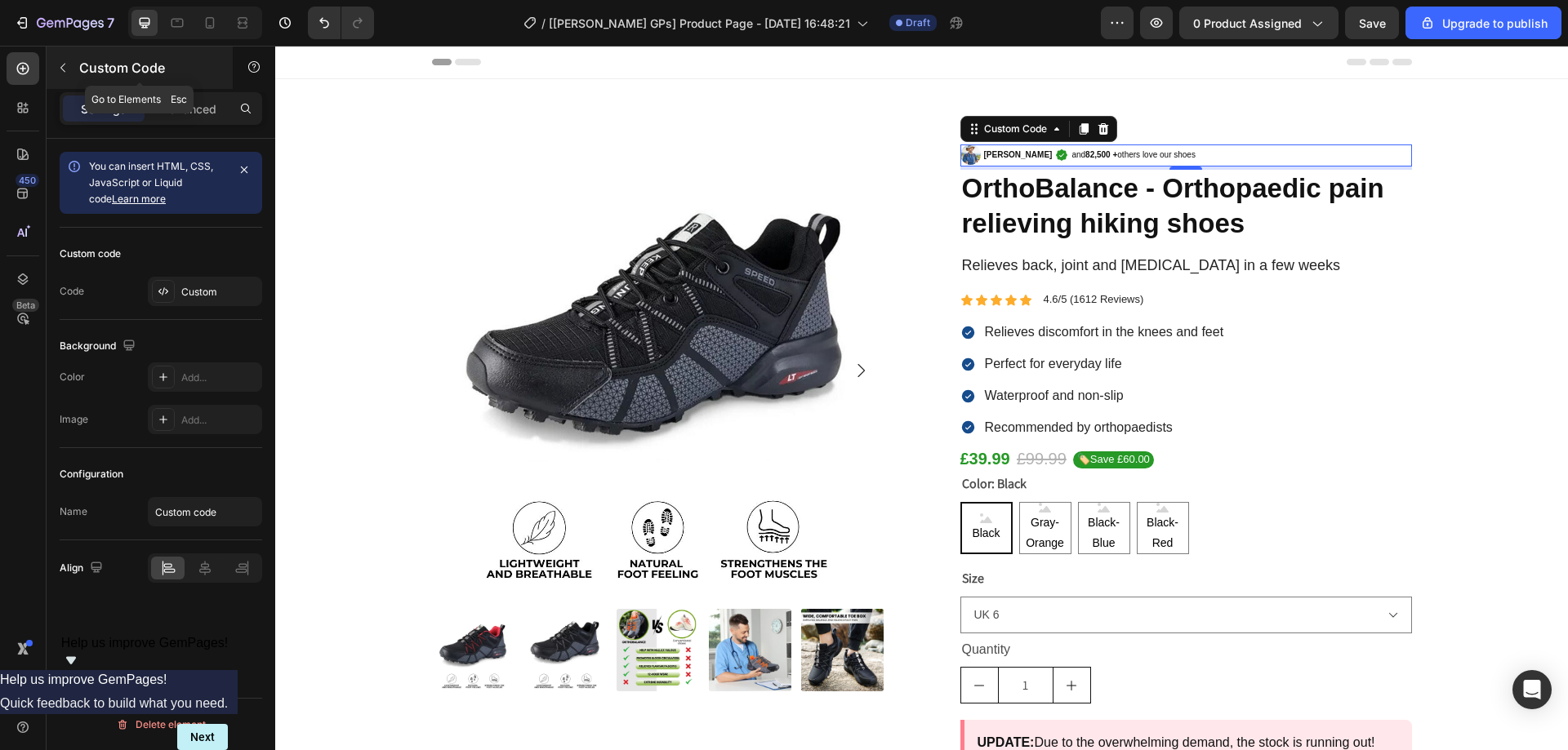
click at [59, 71] on icon "button" at bounding box center [63, 67] width 13 height 13
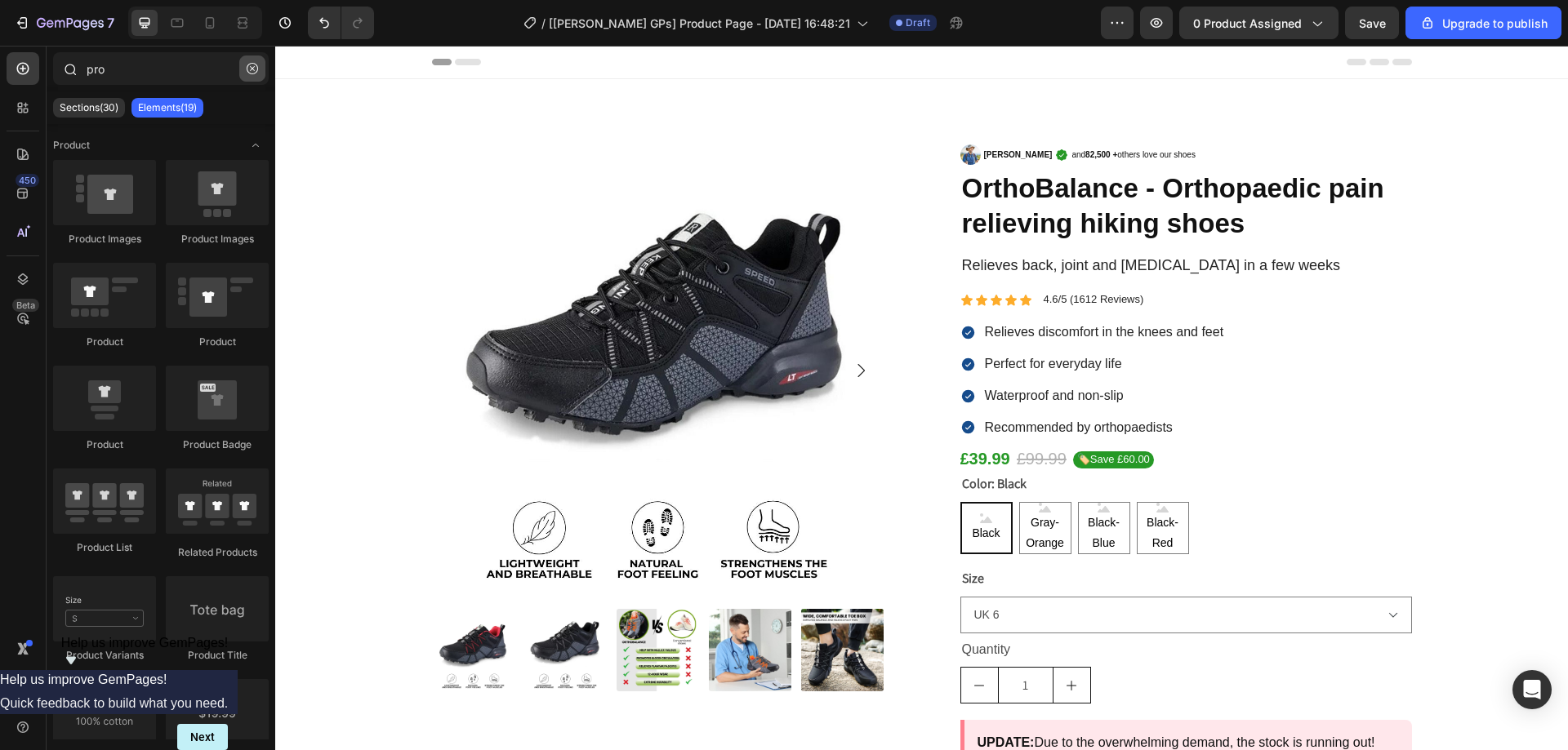
click at [252, 68] on icon "button" at bounding box center [253, 68] width 11 height 11
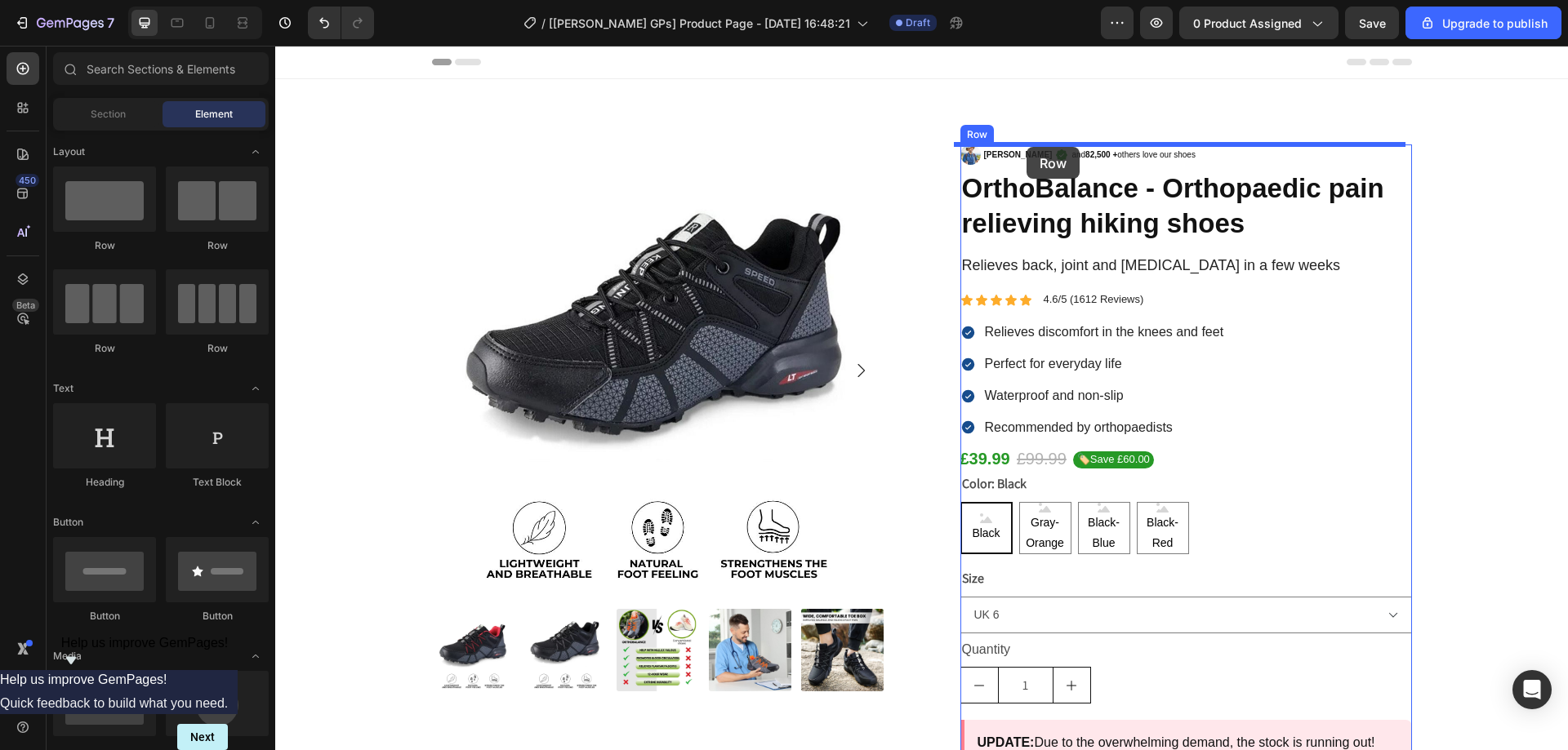
drag, startPoint x: 604, startPoint y: 239, endPoint x: 1027, endPoint y: 147, distance: 432.9
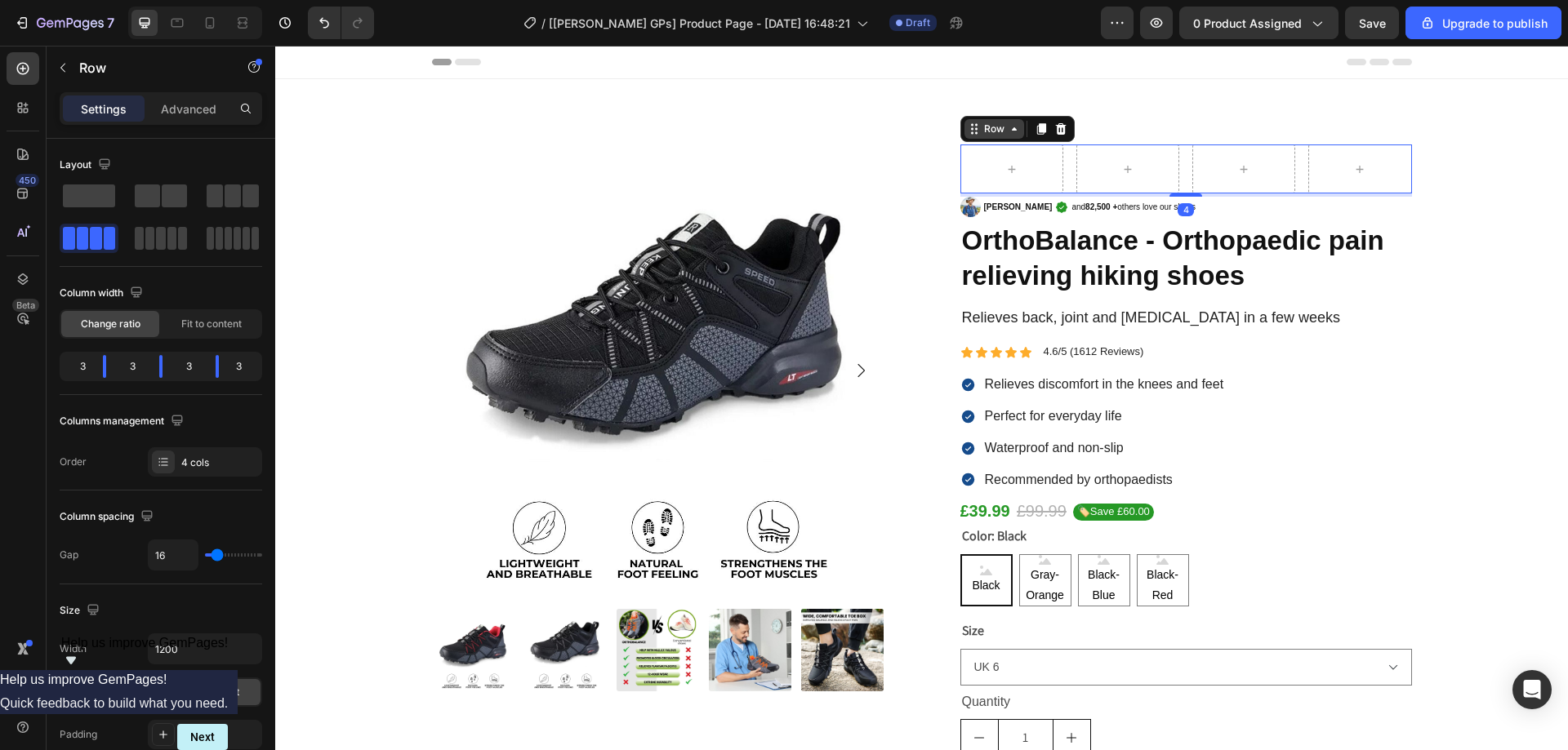
click at [998, 132] on div "Row" at bounding box center [995, 129] width 27 height 15
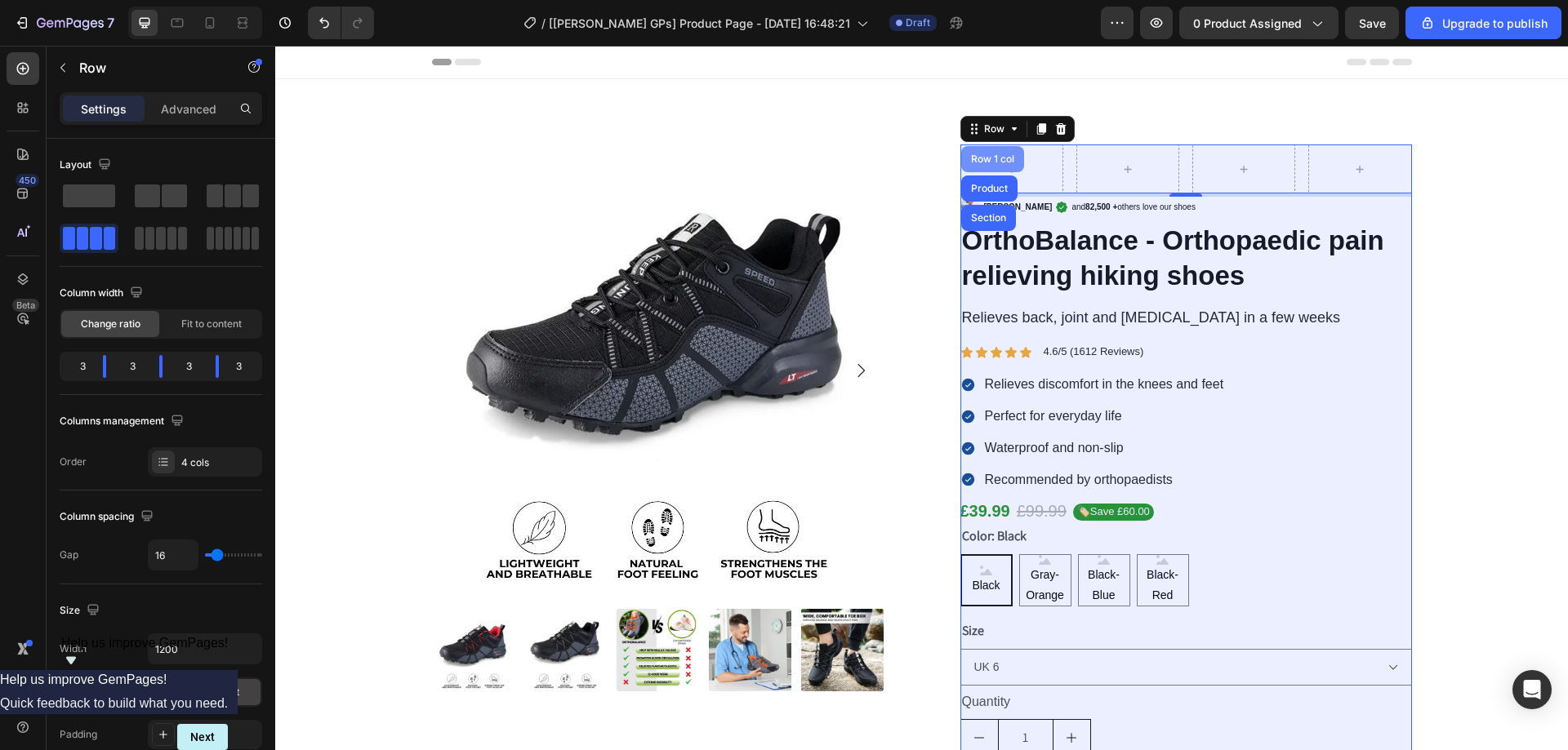
click at [988, 165] on div "Row 1 col" at bounding box center [993, 159] width 63 height 26
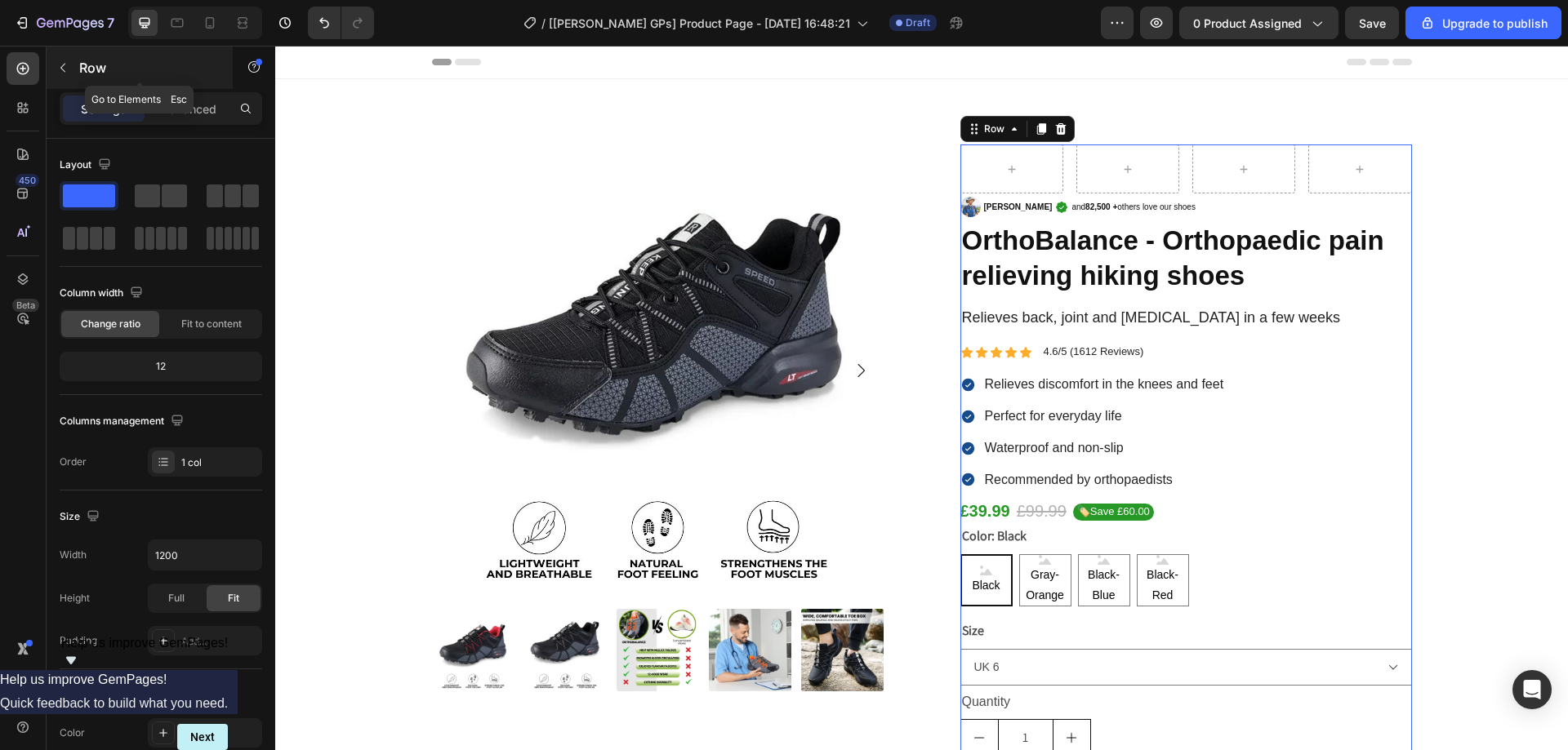
click at [61, 68] on icon "button" at bounding box center [63, 68] width 5 height 9
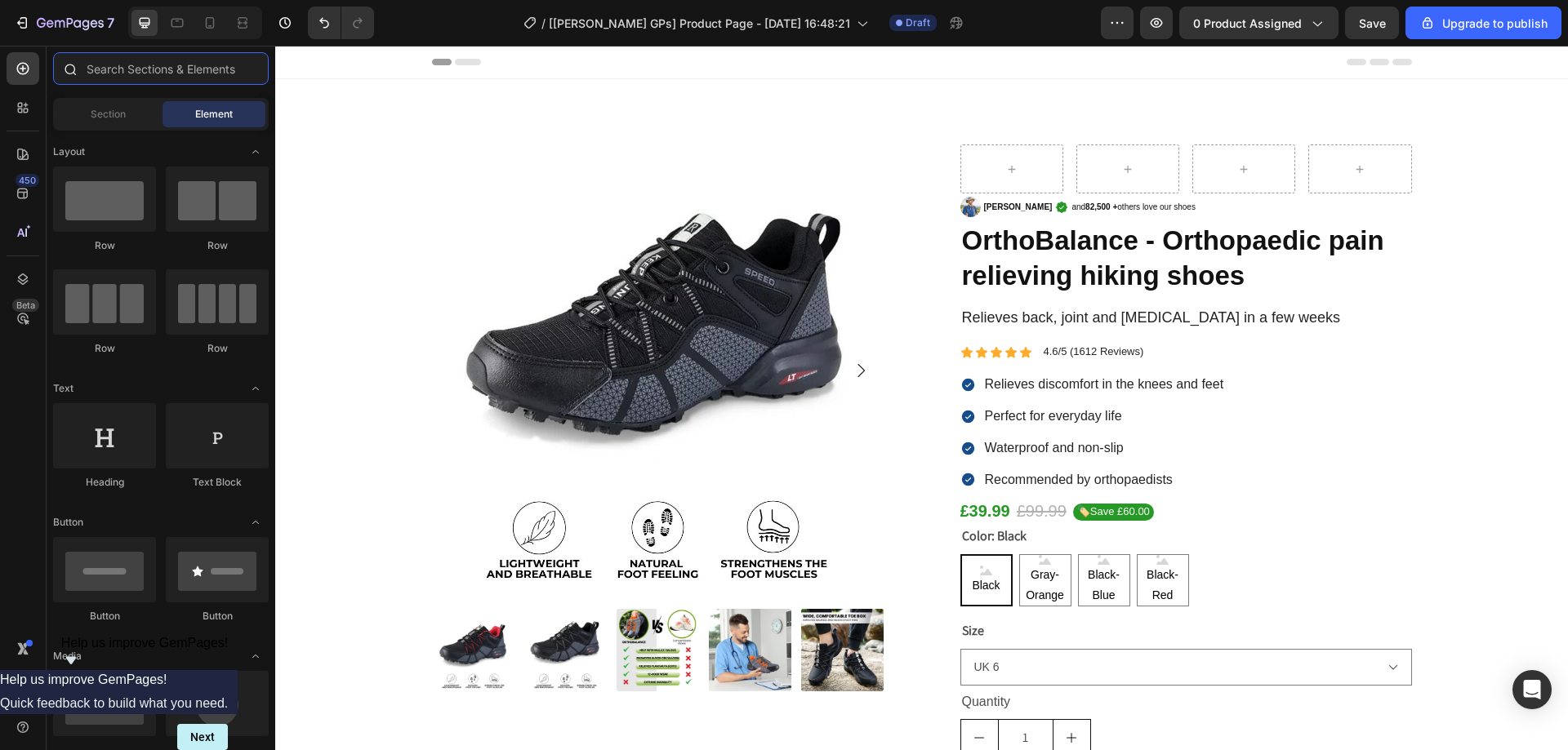
click at [145, 64] on input "text" at bounding box center [161, 68] width 216 height 33
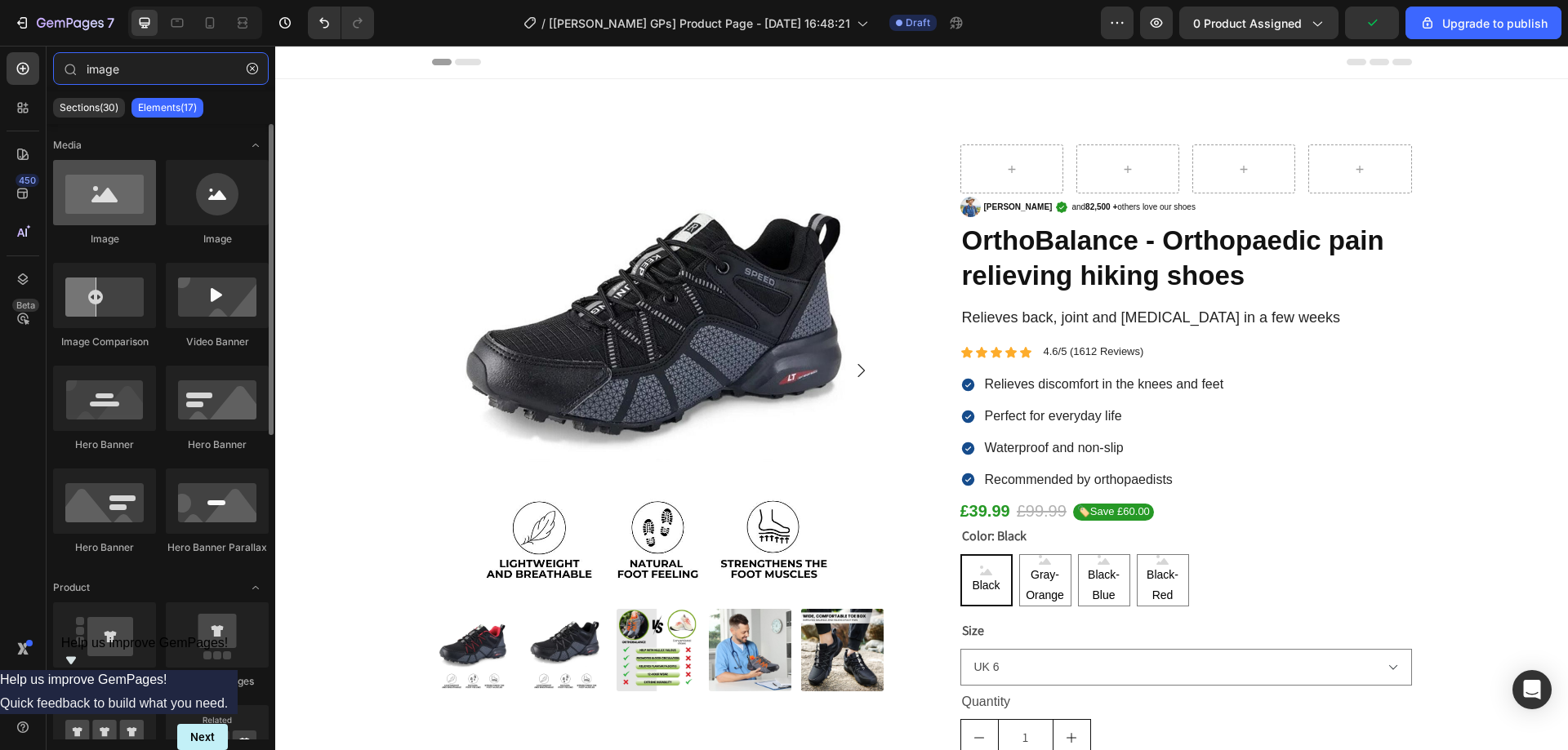
type input "image"
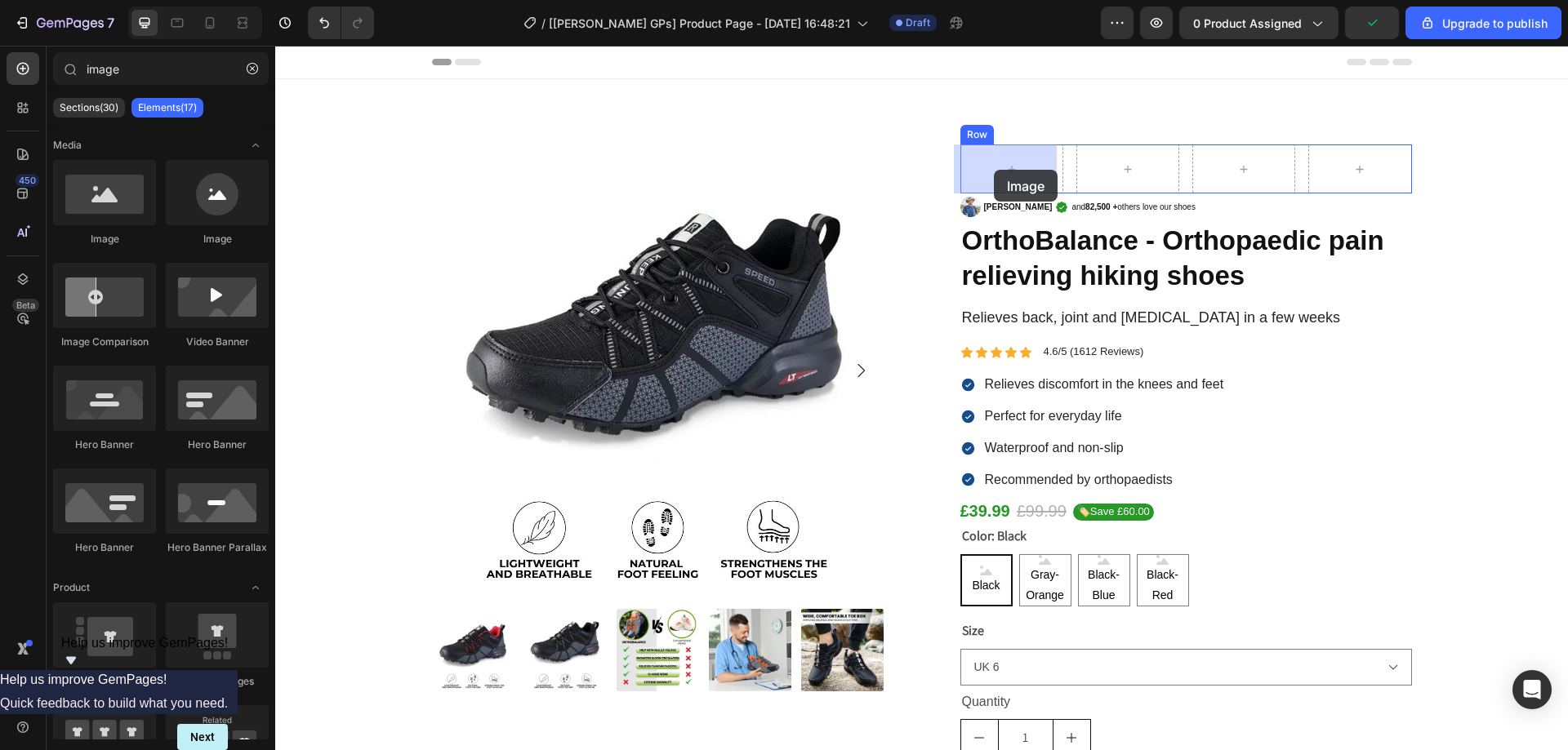
drag, startPoint x: 375, startPoint y: 247, endPoint x: 995, endPoint y: 170, distance: 624.8
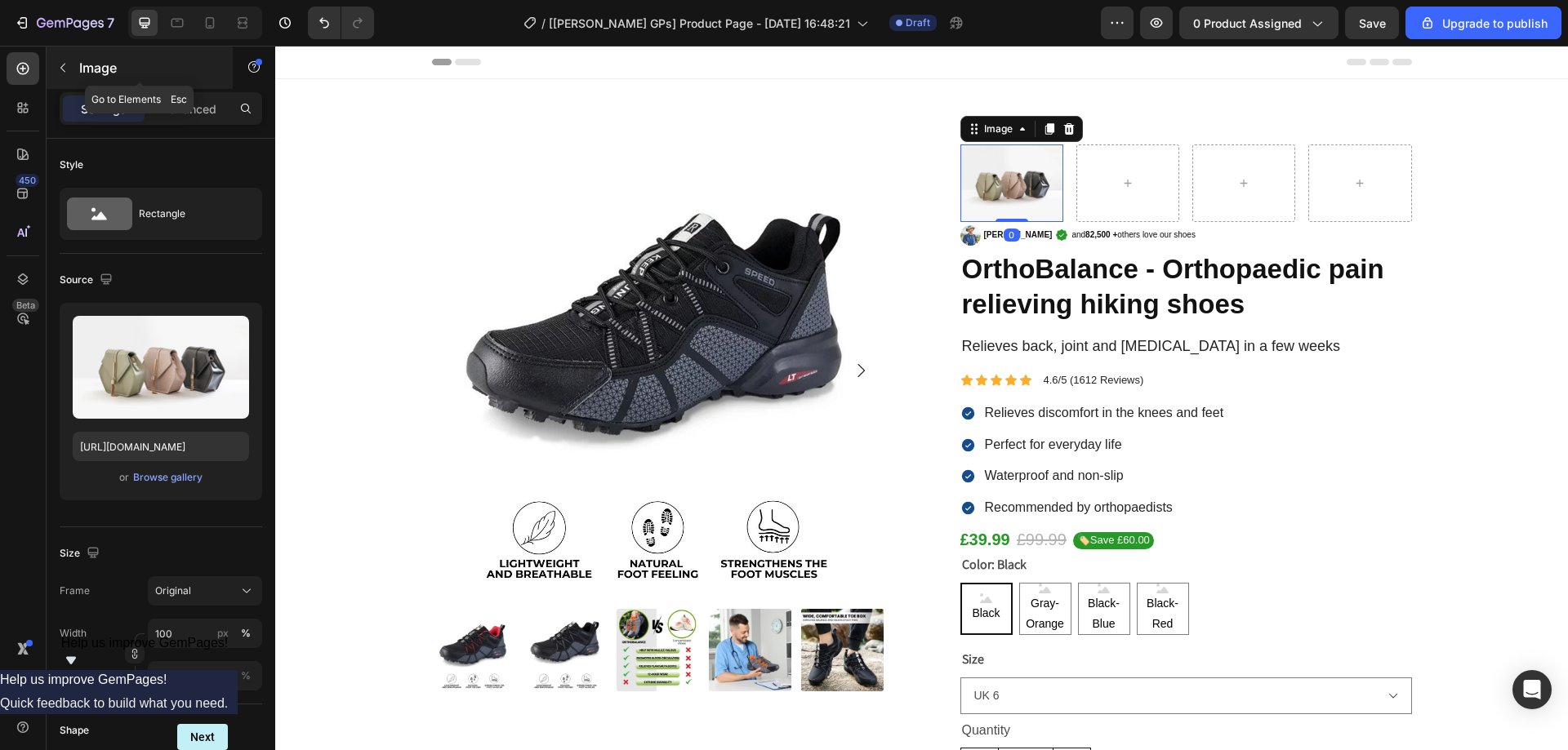
click at [65, 61] on icon "button" at bounding box center [63, 67] width 13 height 13
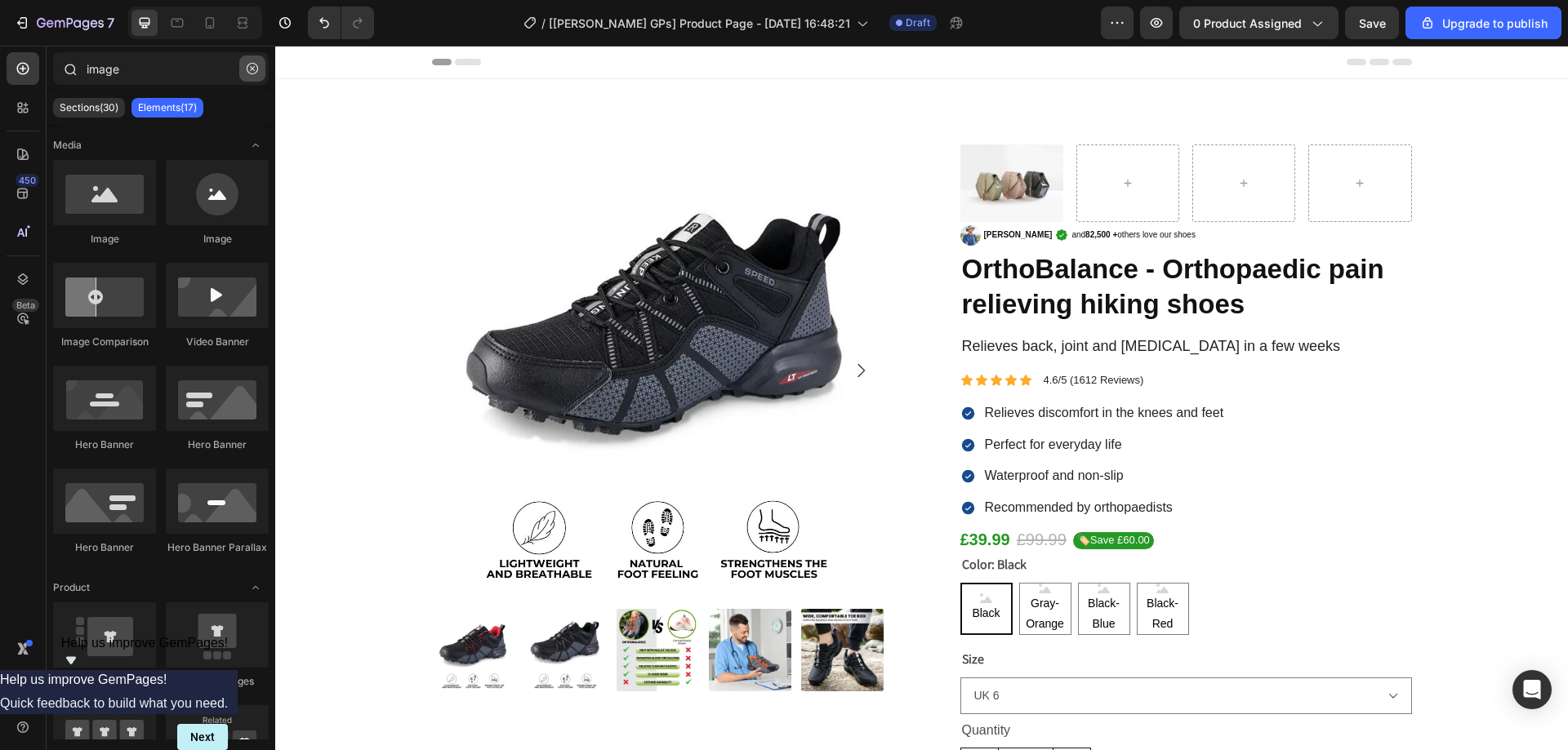
click at [254, 68] on icon "button" at bounding box center [253, 68] width 11 height 11
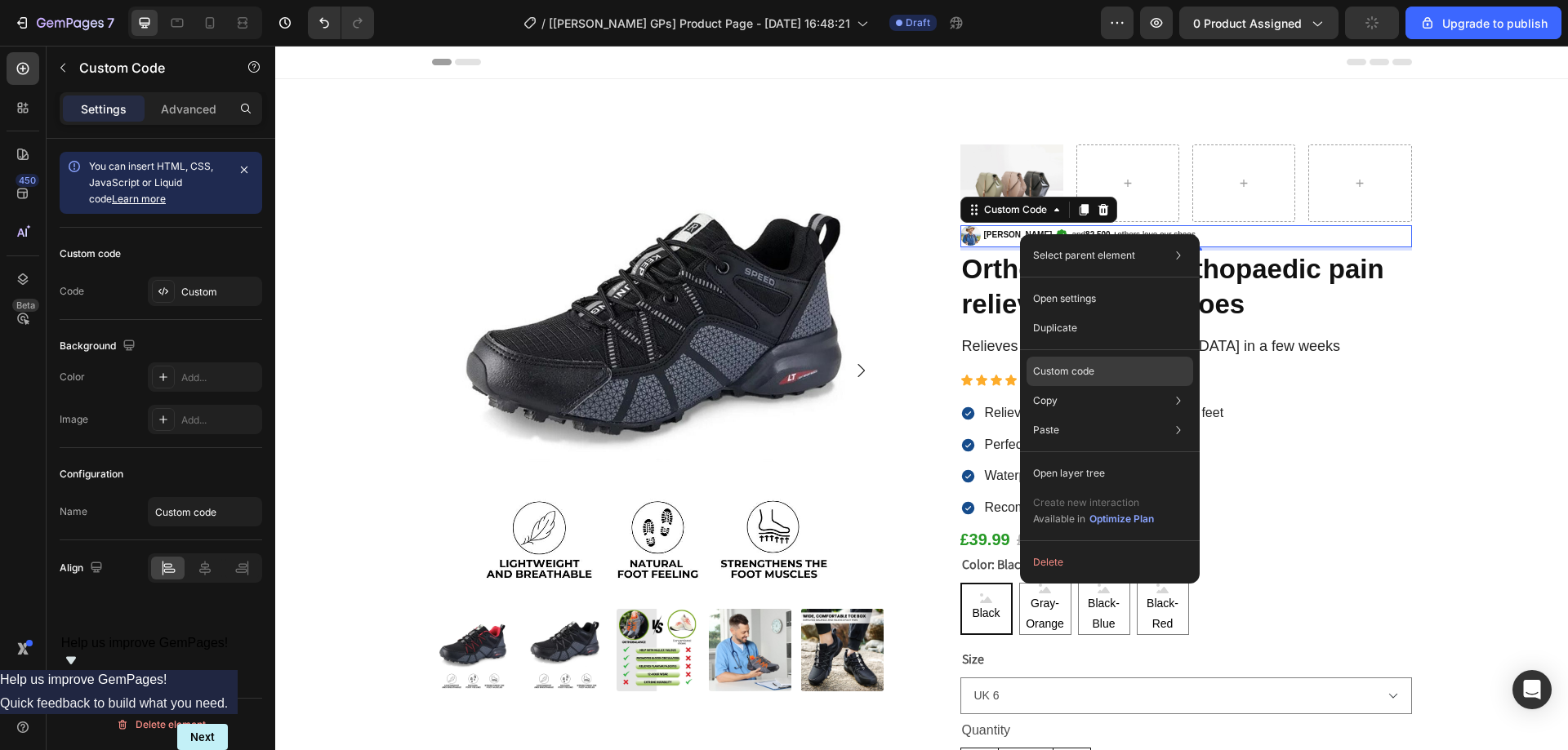
click at [1067, 370] on p "Custom code" at bounding box center [1064, 371] width 61 height 15
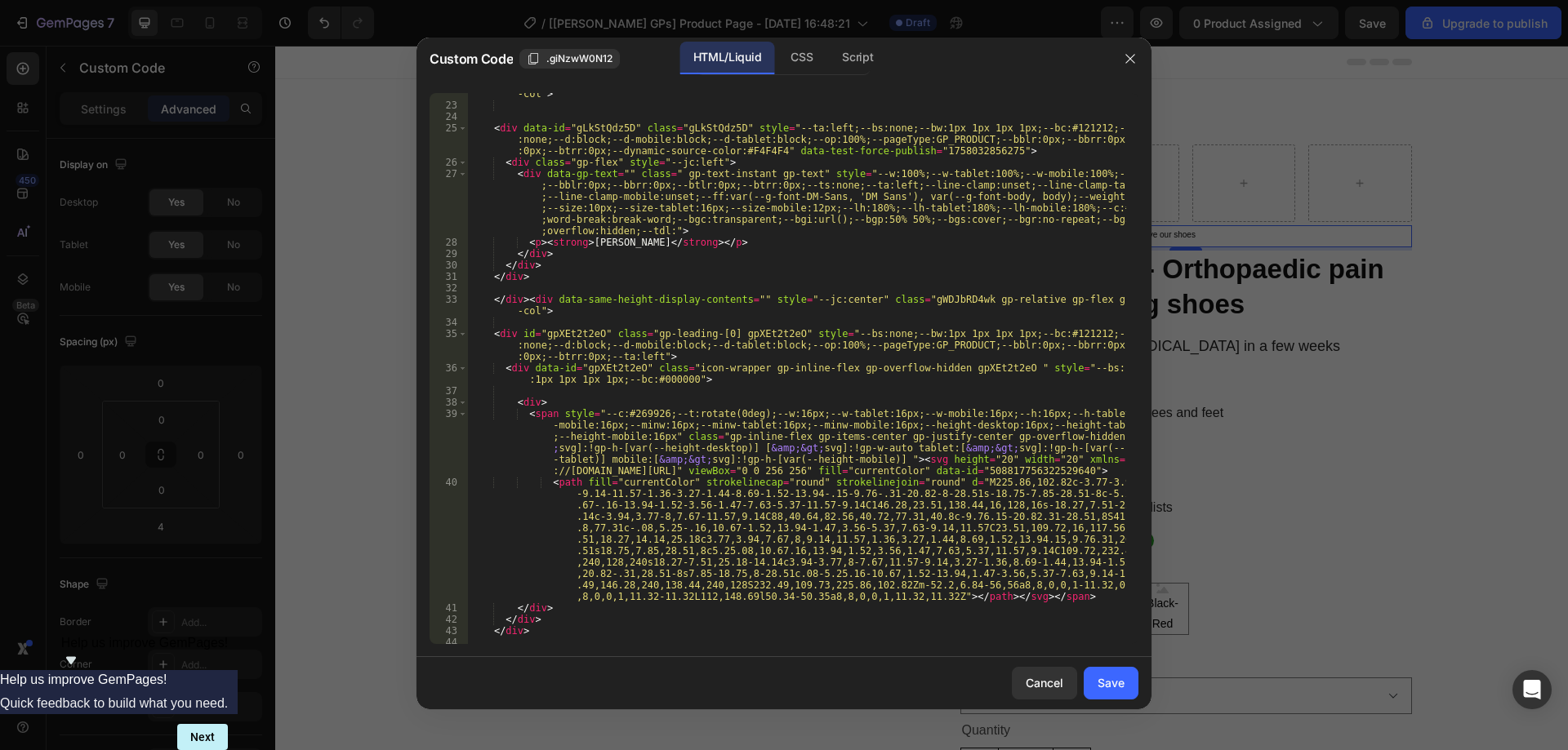
scroll to position [637, 0]
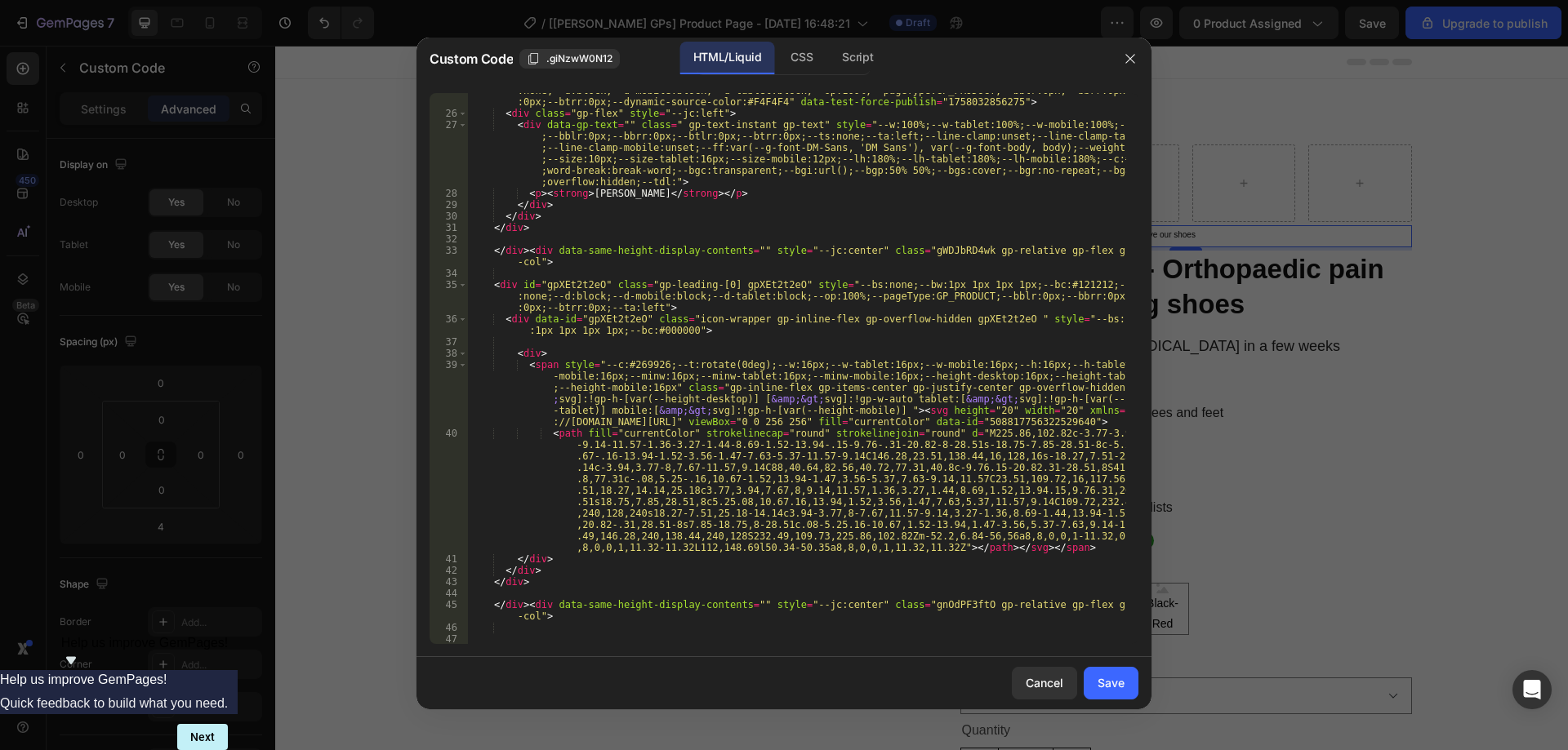
click at [1457, 410] on div at bounding box center [784, 375] width 1568 height 750
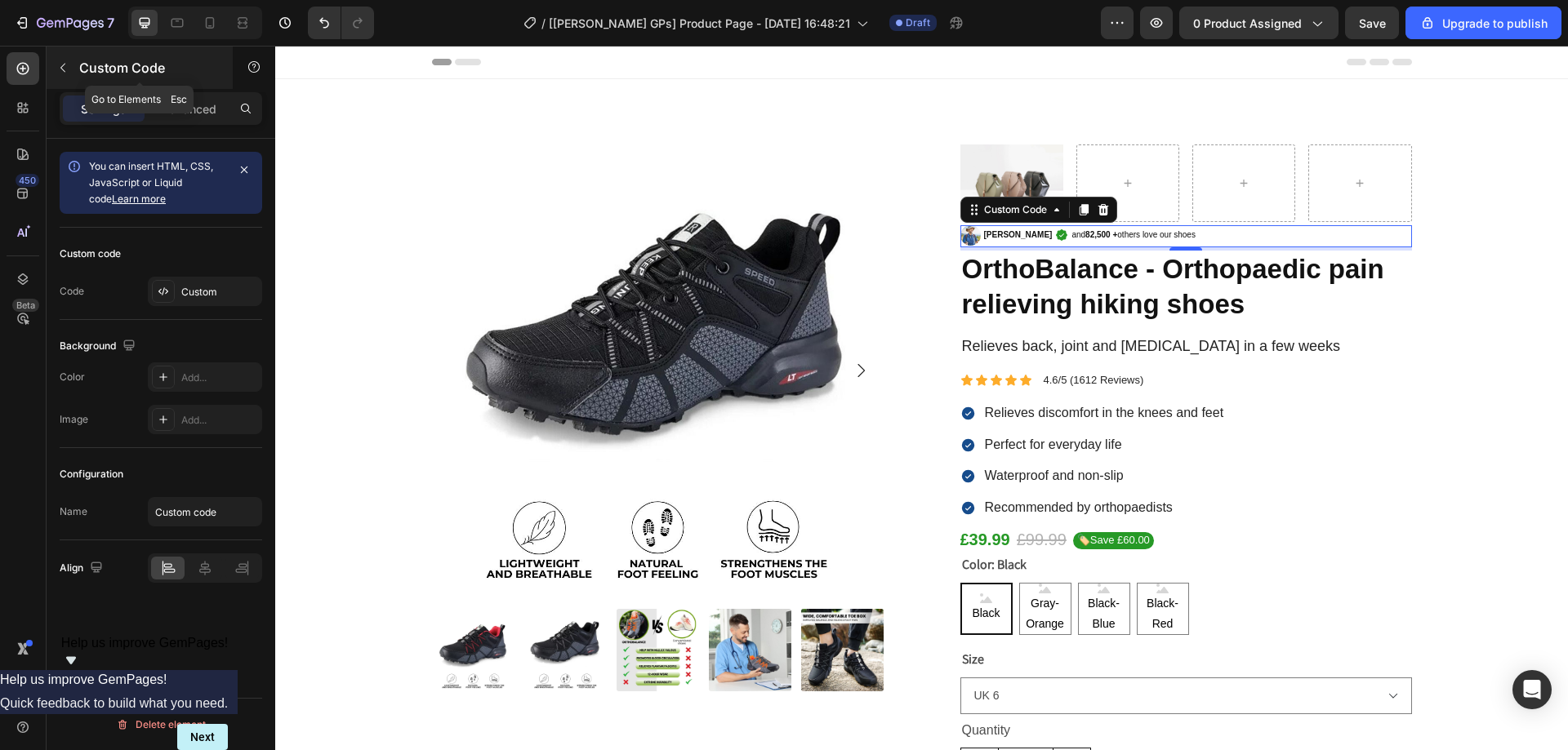
click at [65, 71] on icon "button" at bounding box center [63, 67] width 13 height 13
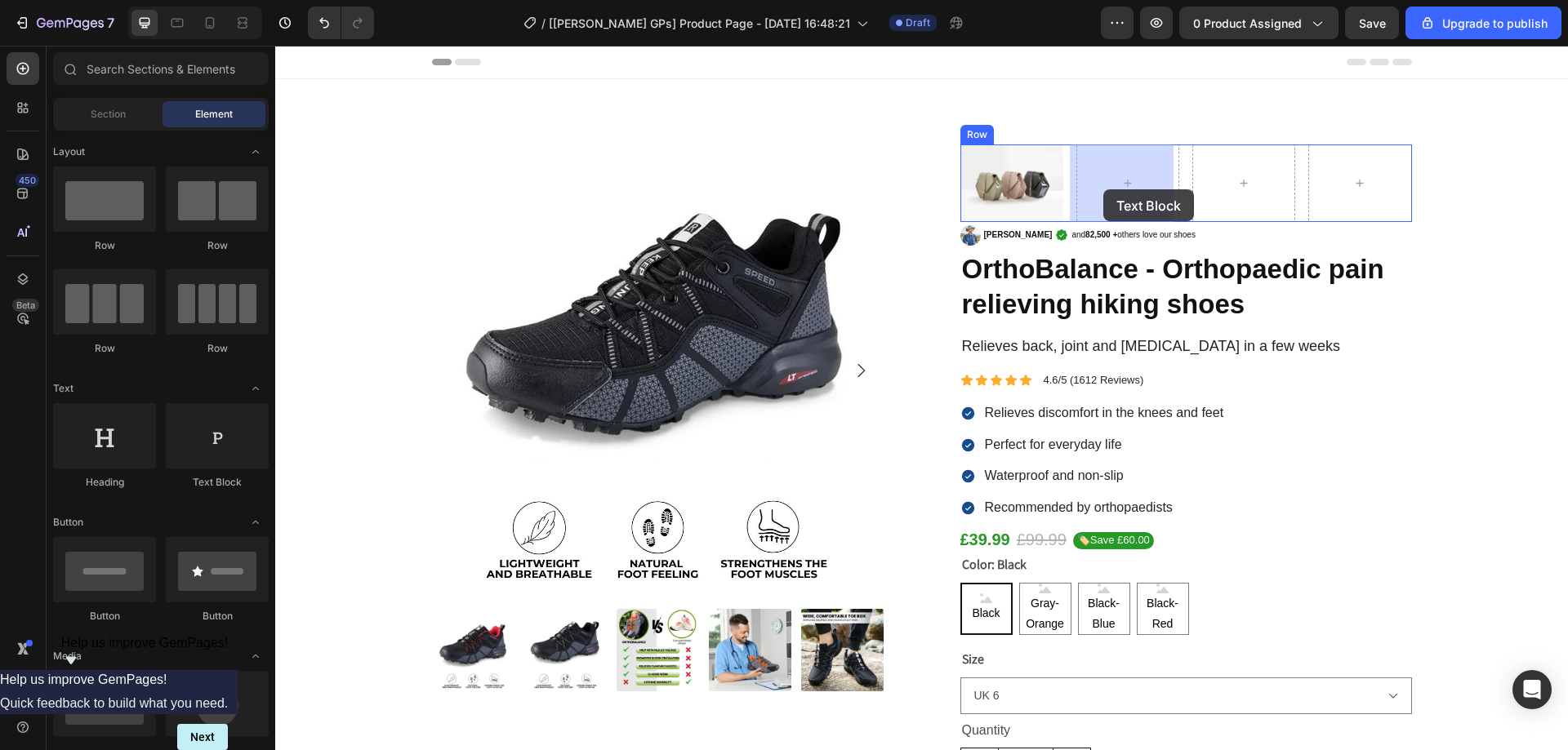
drag, startPoint x: 473, startPoint y: 495, endPoint x: 1104, endPoint y: 190, distance: 700.8
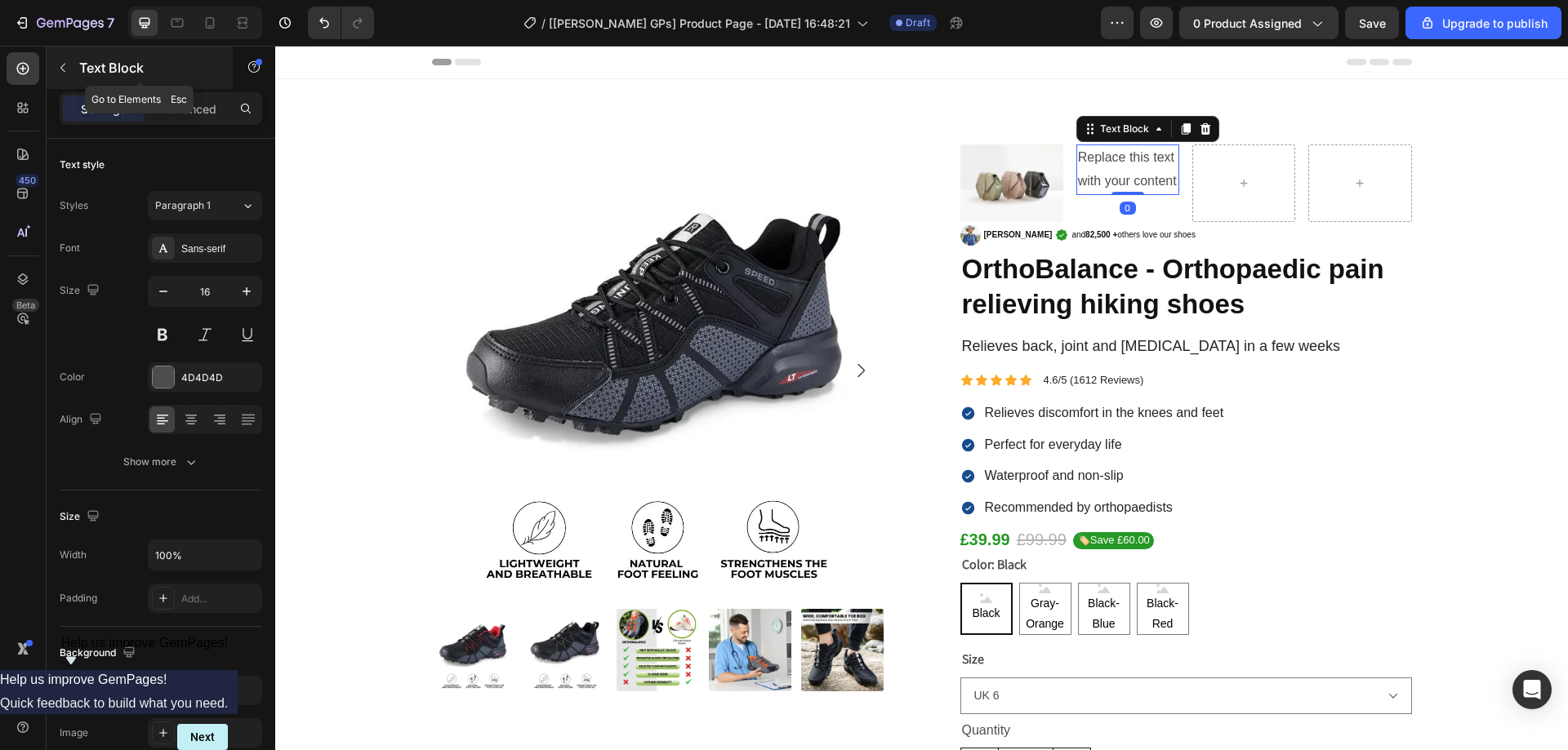
click at [65, 67] on icon "button" at bounding box center [63, 67] width 13 height 13
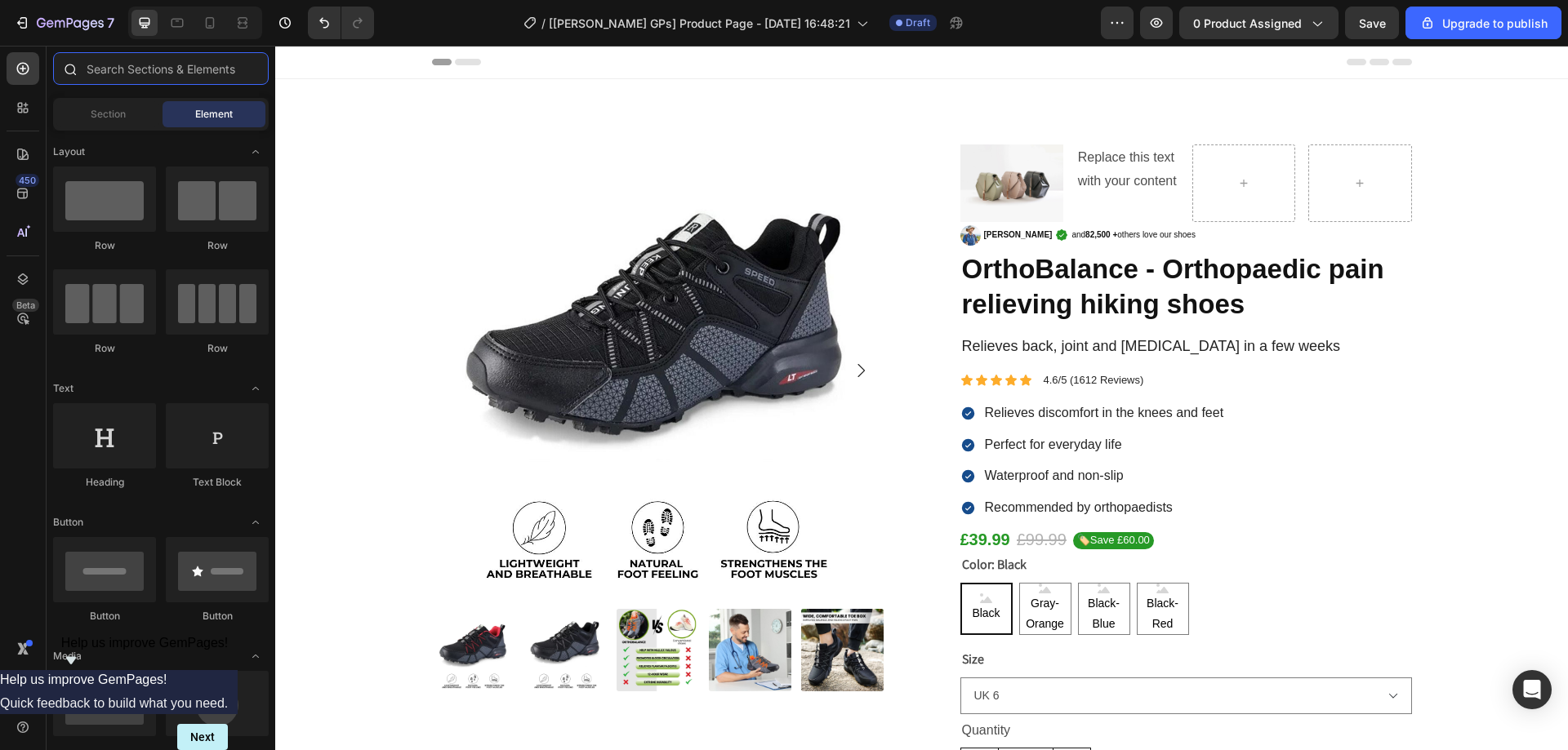
click at [149, 79] on input "text" at bounding box center [161, 68] width 216 height 33
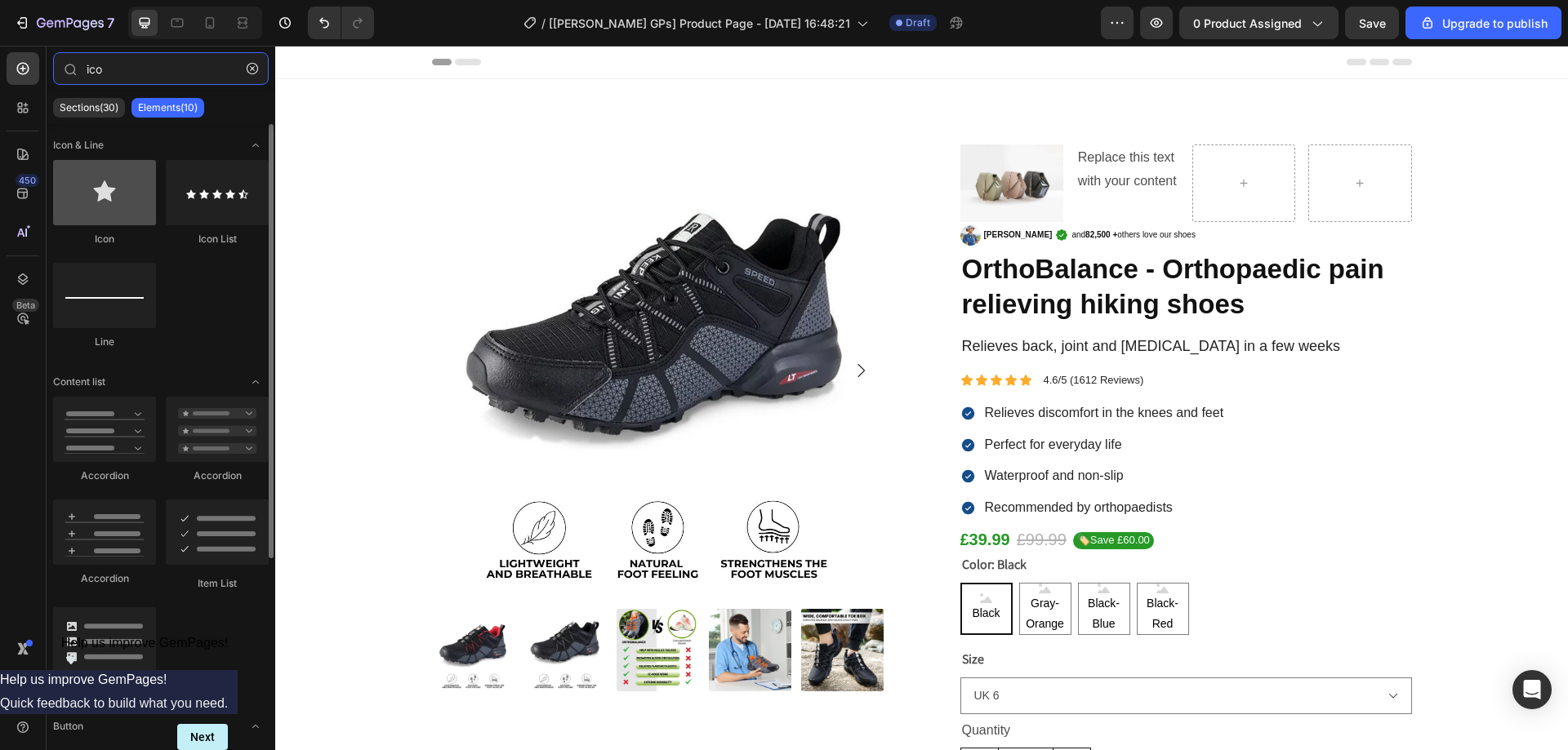
type input "ico"
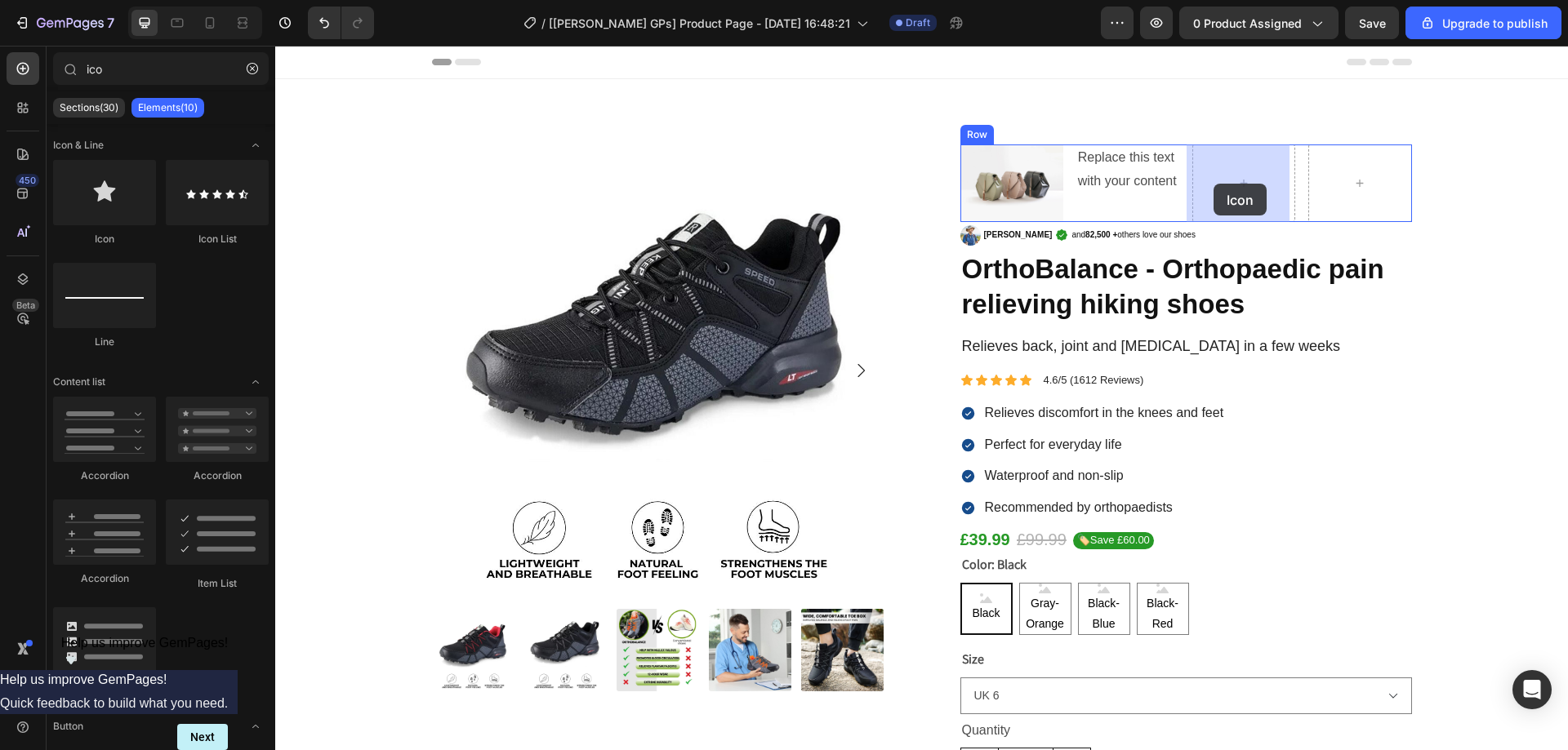
drag, startPoint x: 368, startPoint y: 243, endPoint x: 1214, endPoint y: 183, distance: 848.1
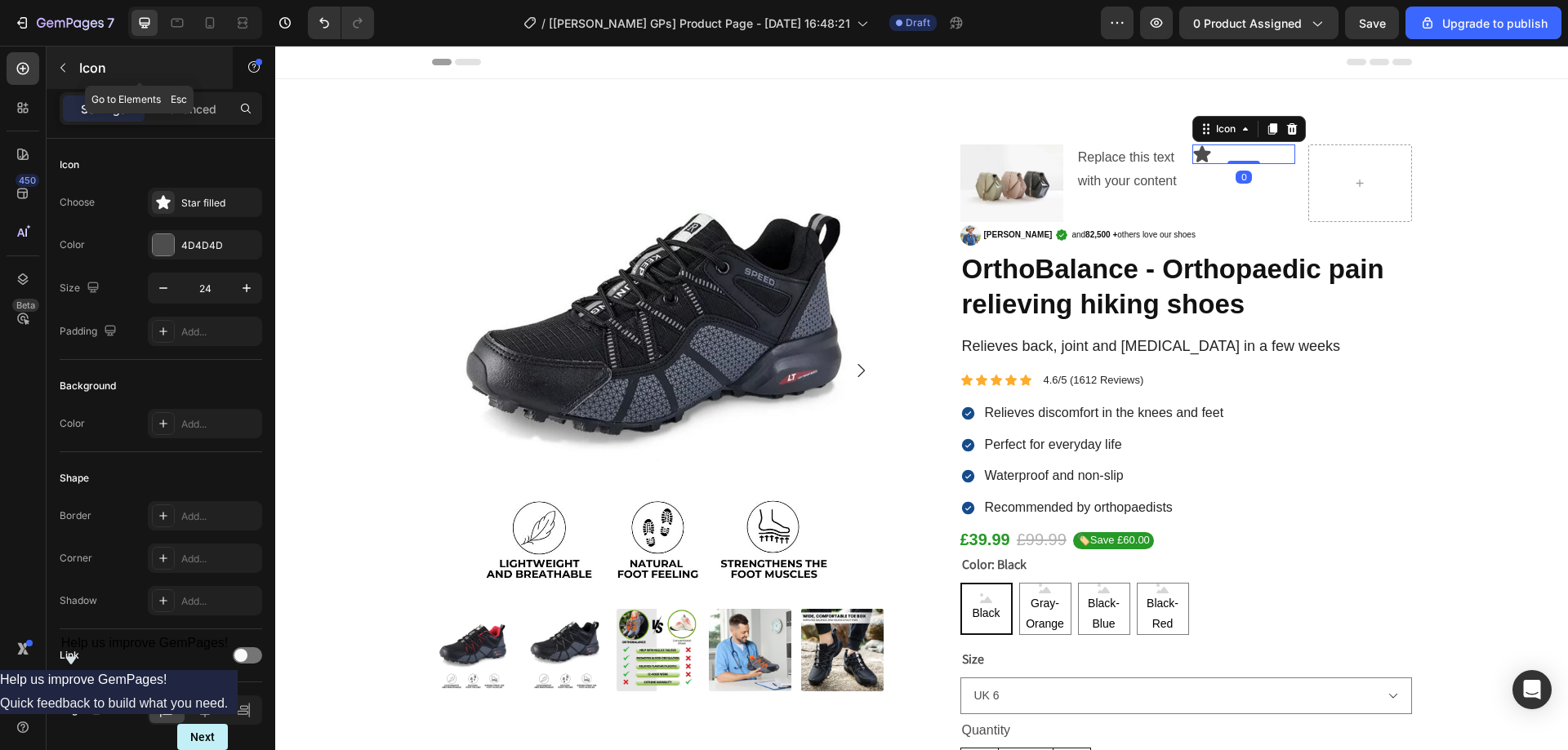
click at [65, 67] on icon "button" at bounding box center [63, 67] width 13 height 13
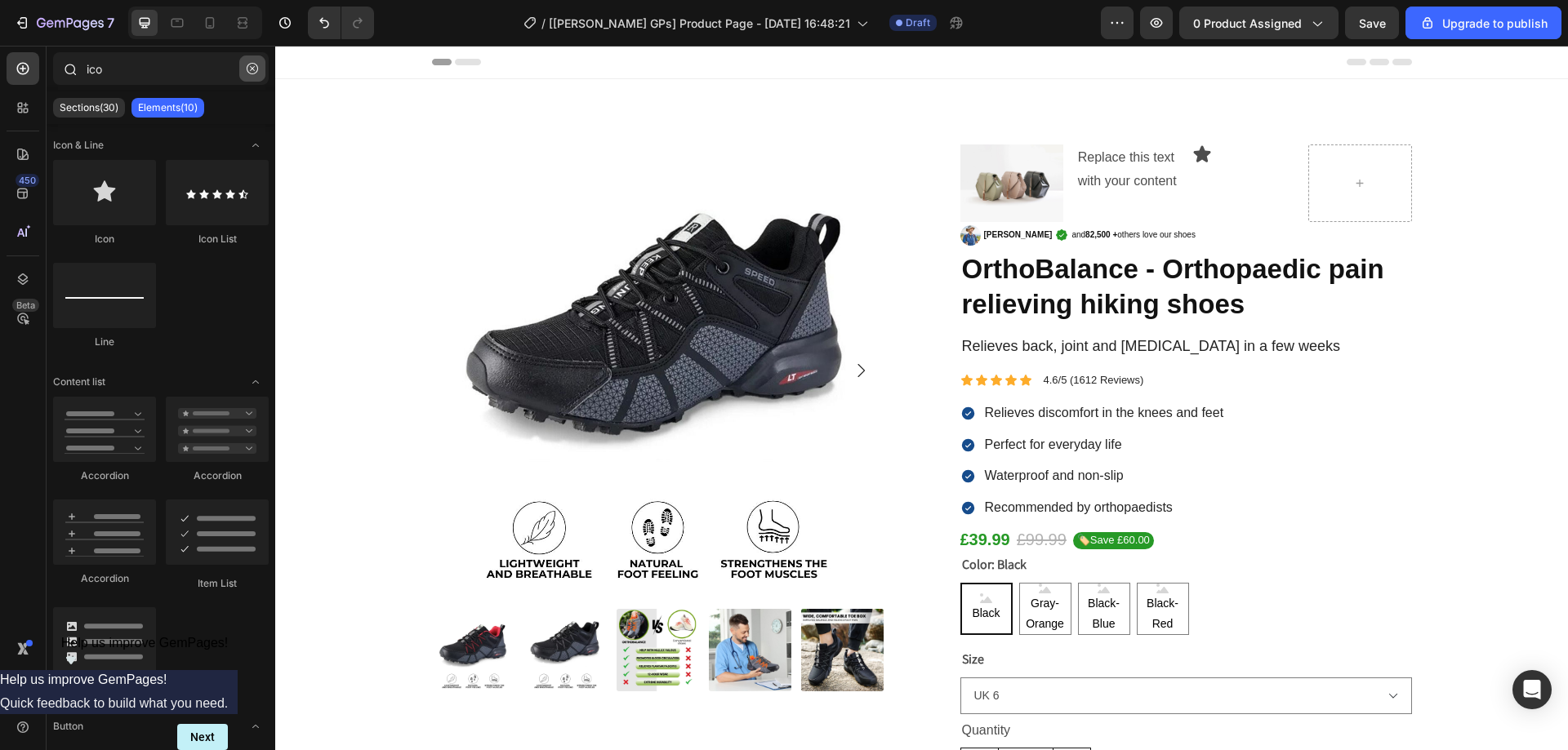
drag, startPoint x: 248, startPoint y: 68, endPoint x: 7, endPoint y: 196, distance: 272.9
click at [248, 68] on icon "button" at bounding box center [253, 68] width 11 height 11
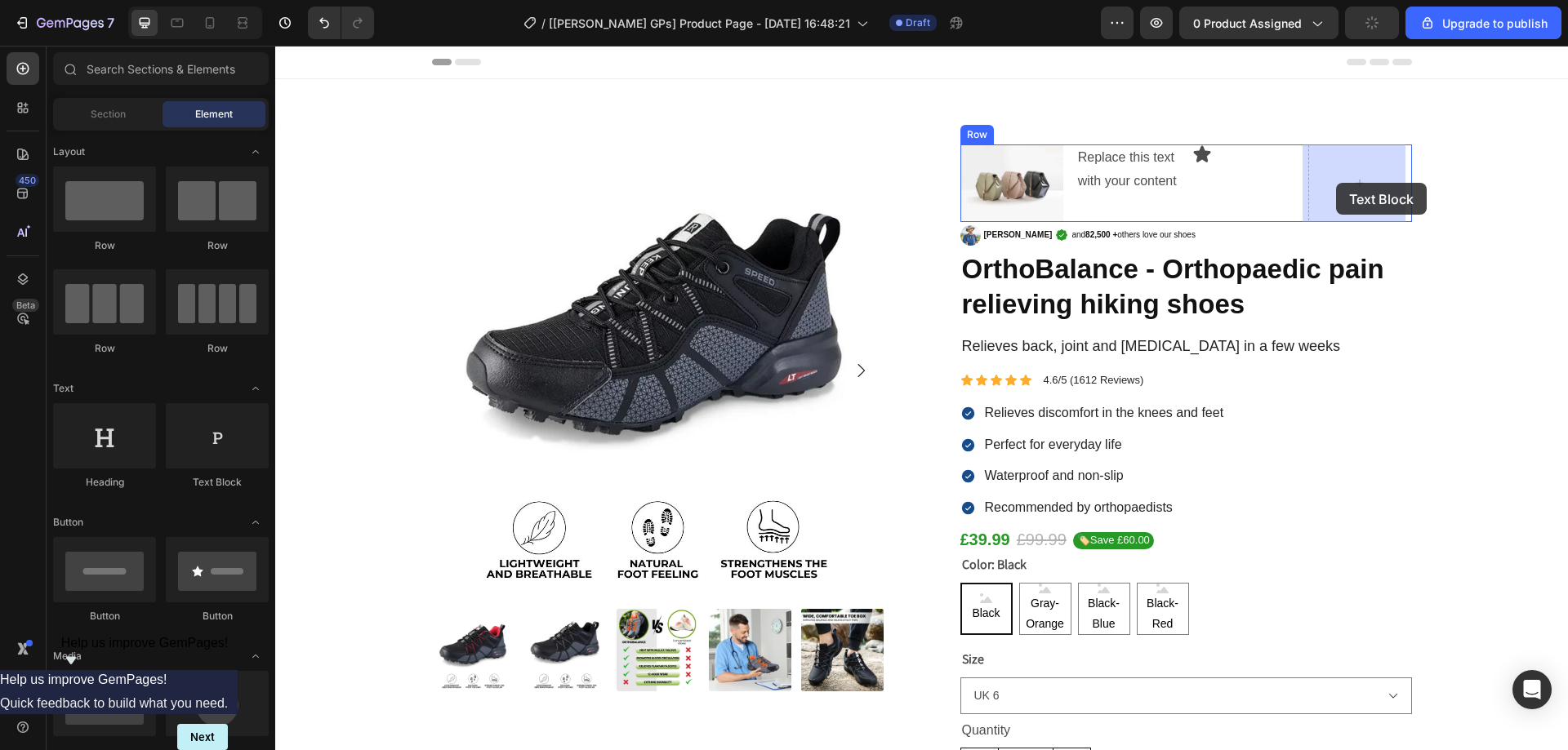
drag, startPoint x: 495, startPoint y: 487, endPoint x: 1337, endPoint y: 183, distance: 895.2
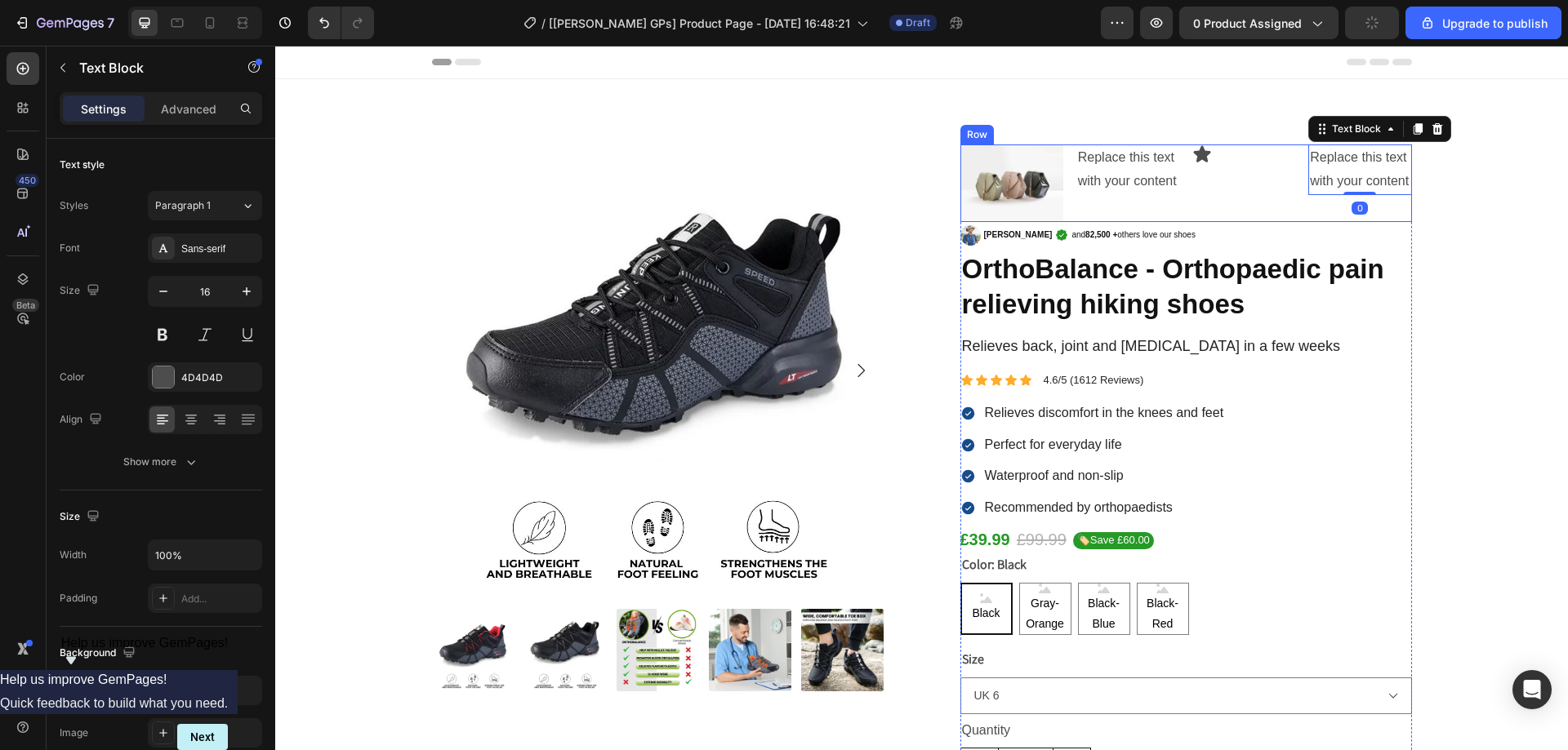
click at [1227, 203] on div "Icon" at bounding box center [1244, 183] width 103 height 78
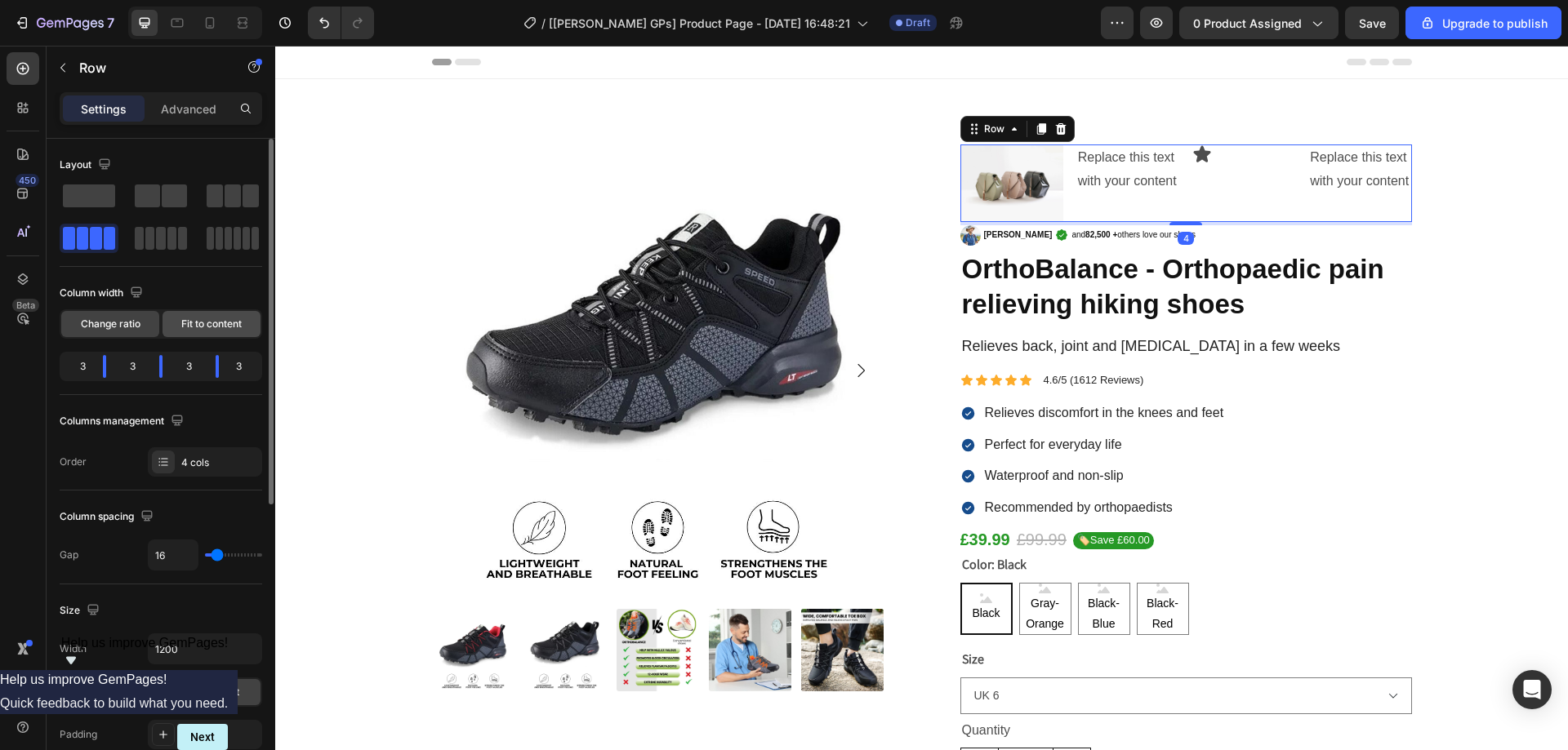
click at [196, 324] on span "Fit to content" at bounding box center [211, 325] width 61 height 15
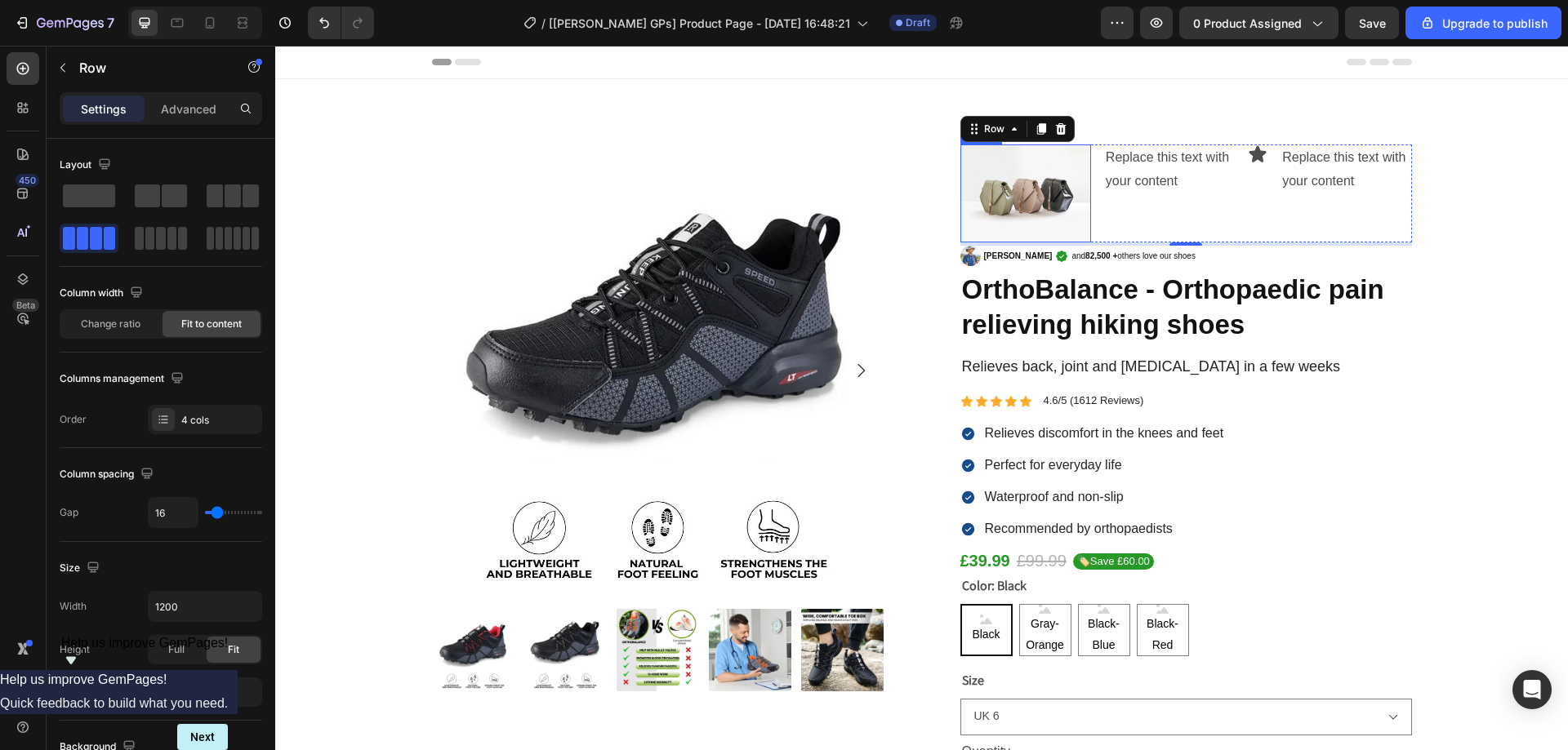
click at [1012, 181] on img at bounding box center [1026, 194] width 131 height 98
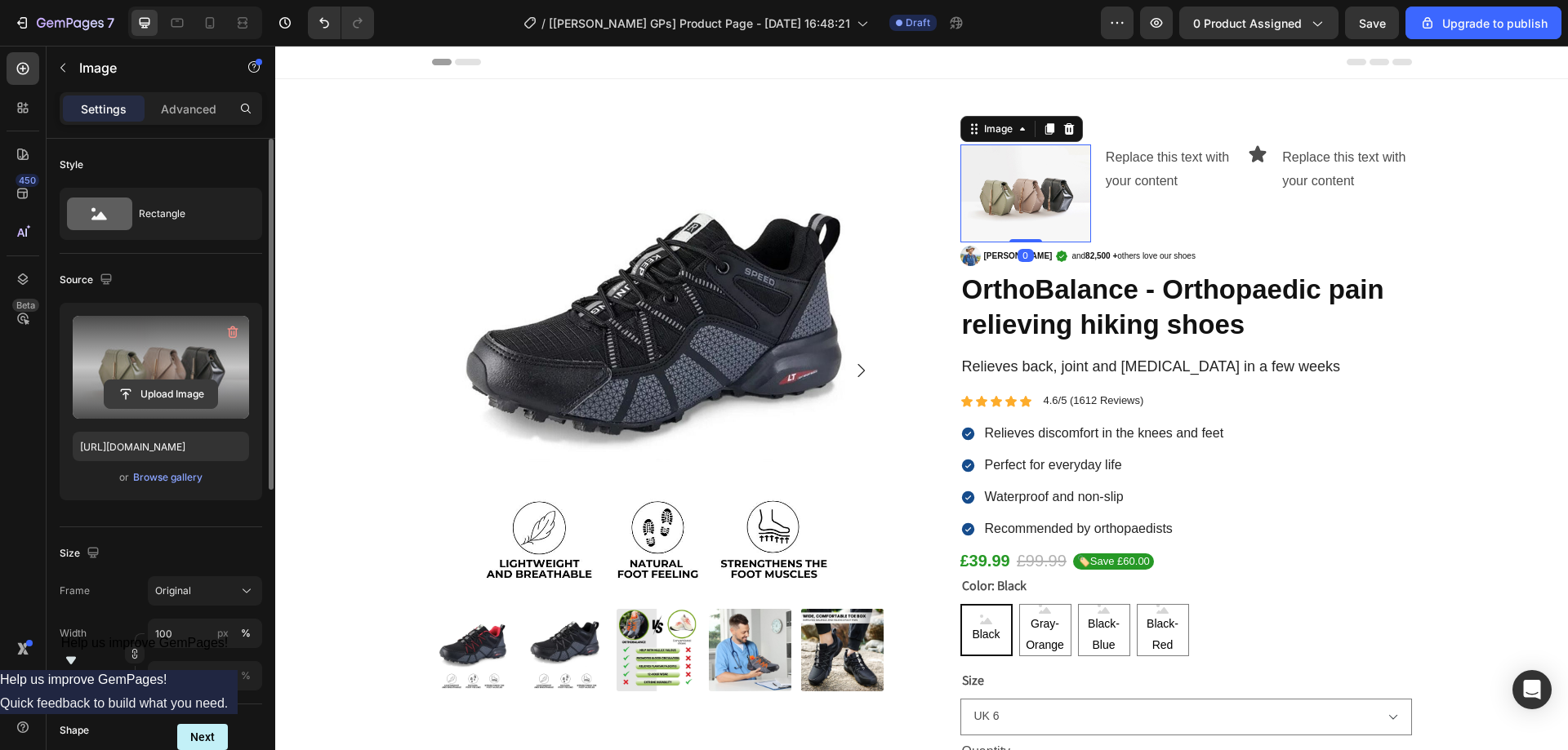
click at [133, 398] on input "file" at bounding box center [161, 395] width 112 height 28
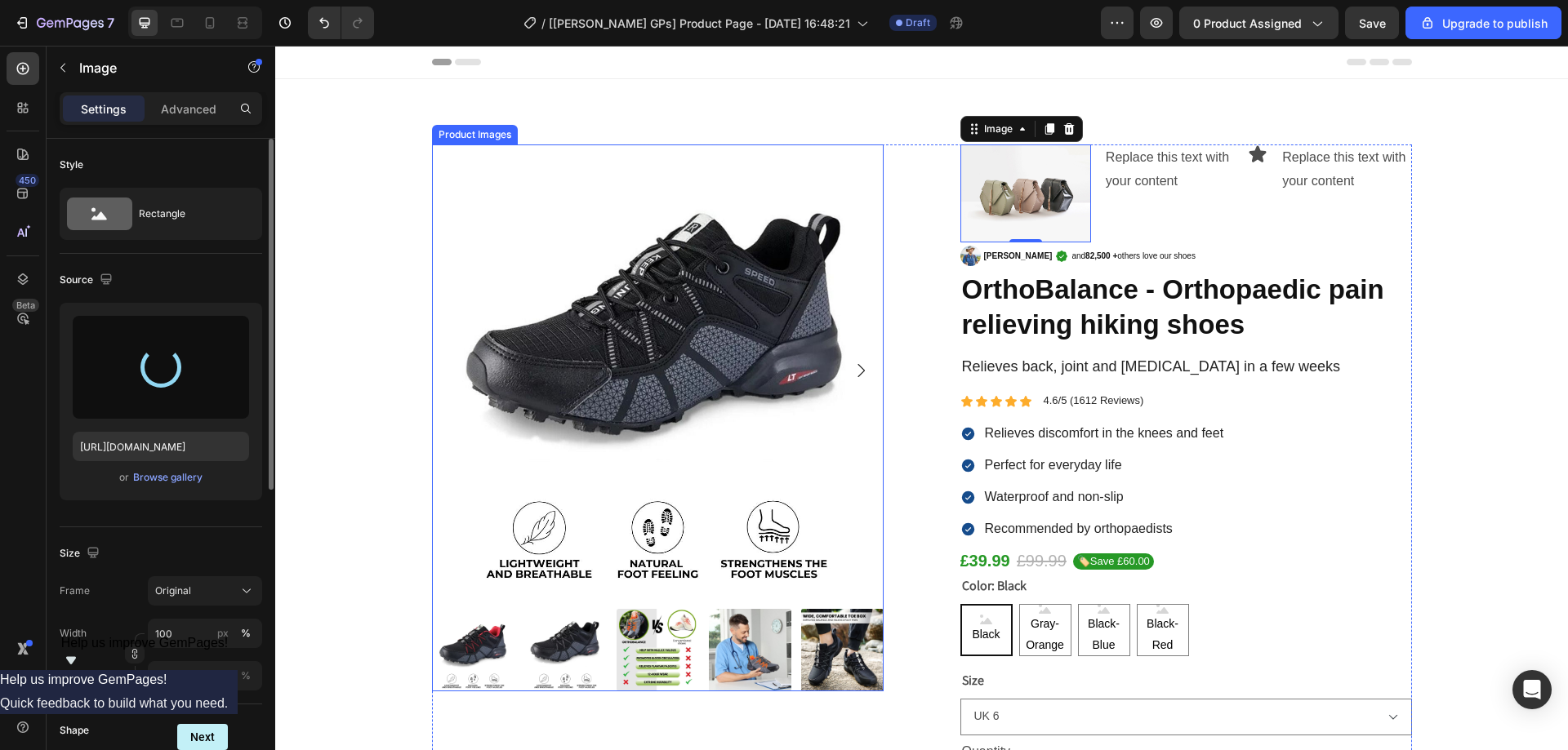
type input "https://cdn.shopify.com/s/files/1/0986/7644/1352/files/gempages_586173241307956…"
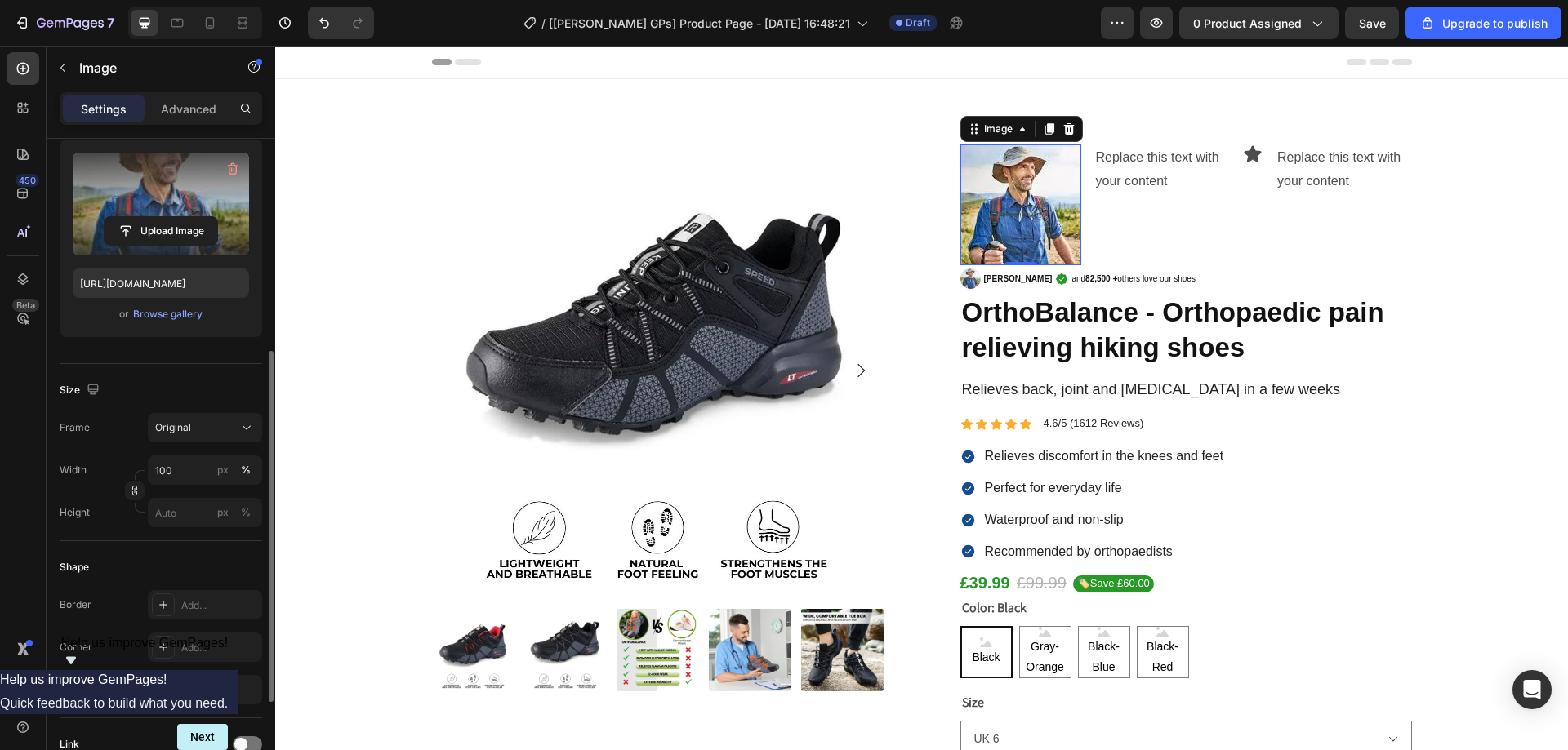
scroll to position [245, 0]
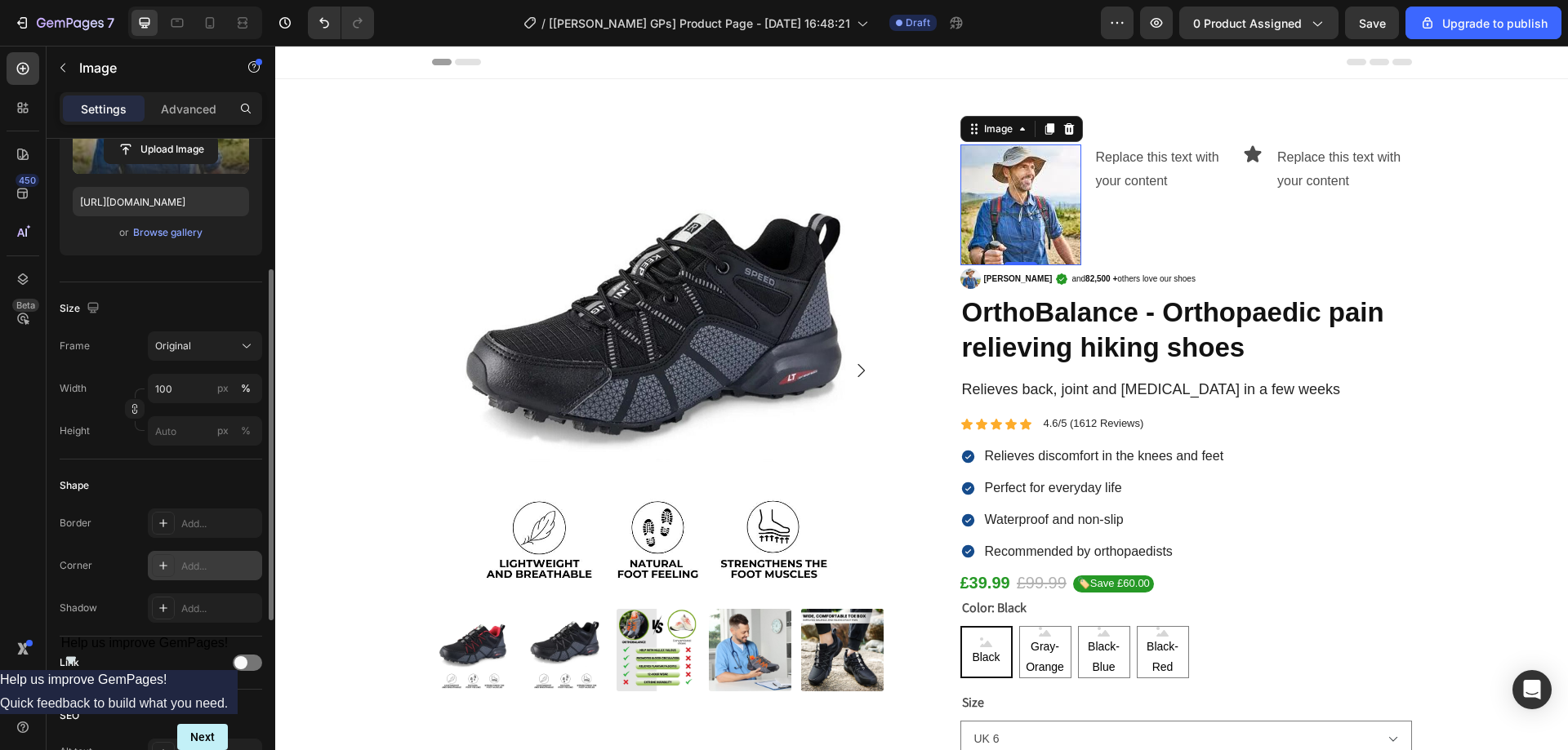
click at [200, 569] on div "Add..." at bounding box center [220, 567] width 77 height 15
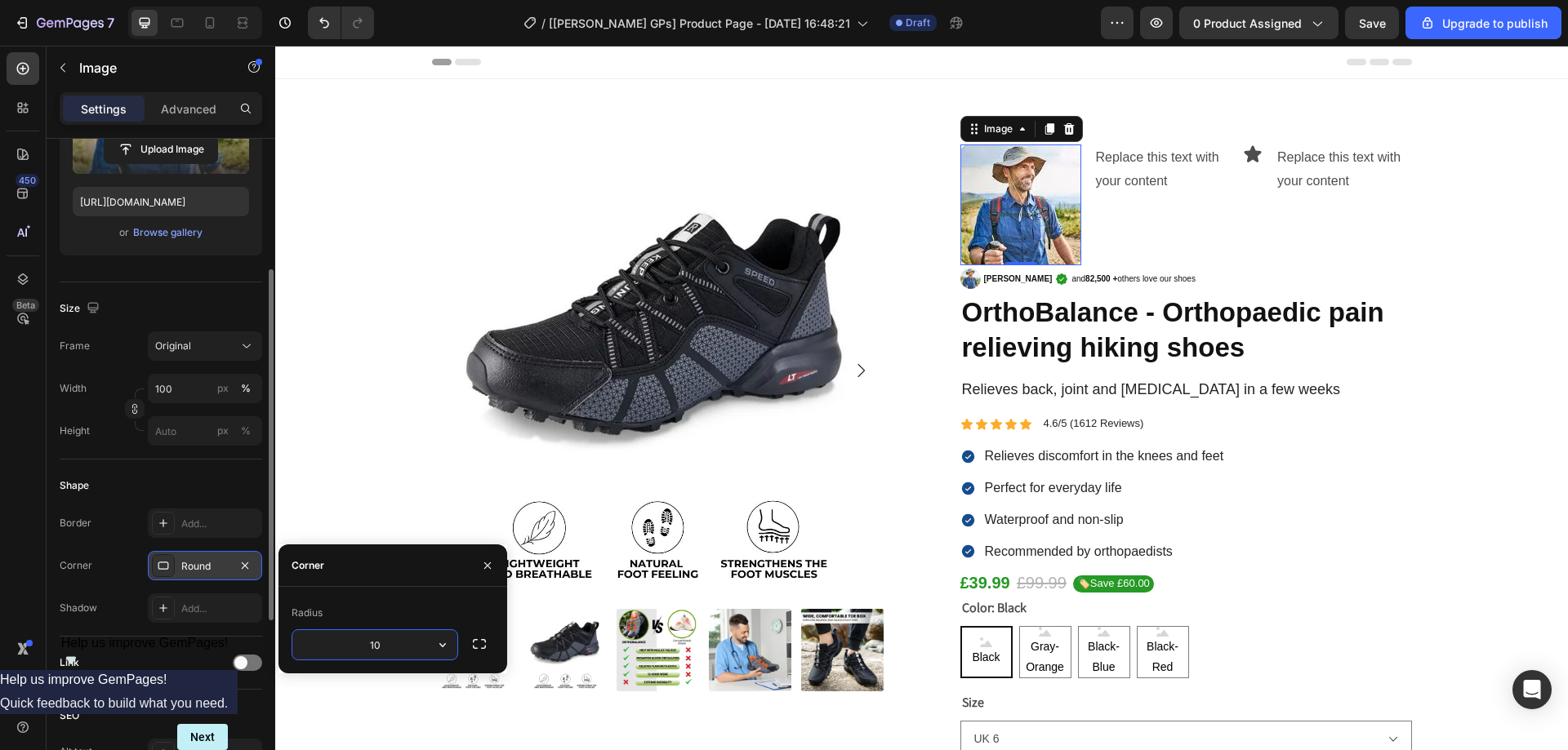
type input "100"
click at [214, 495] on div "Shape" at bounding box center [161, 486] width 203 height 26
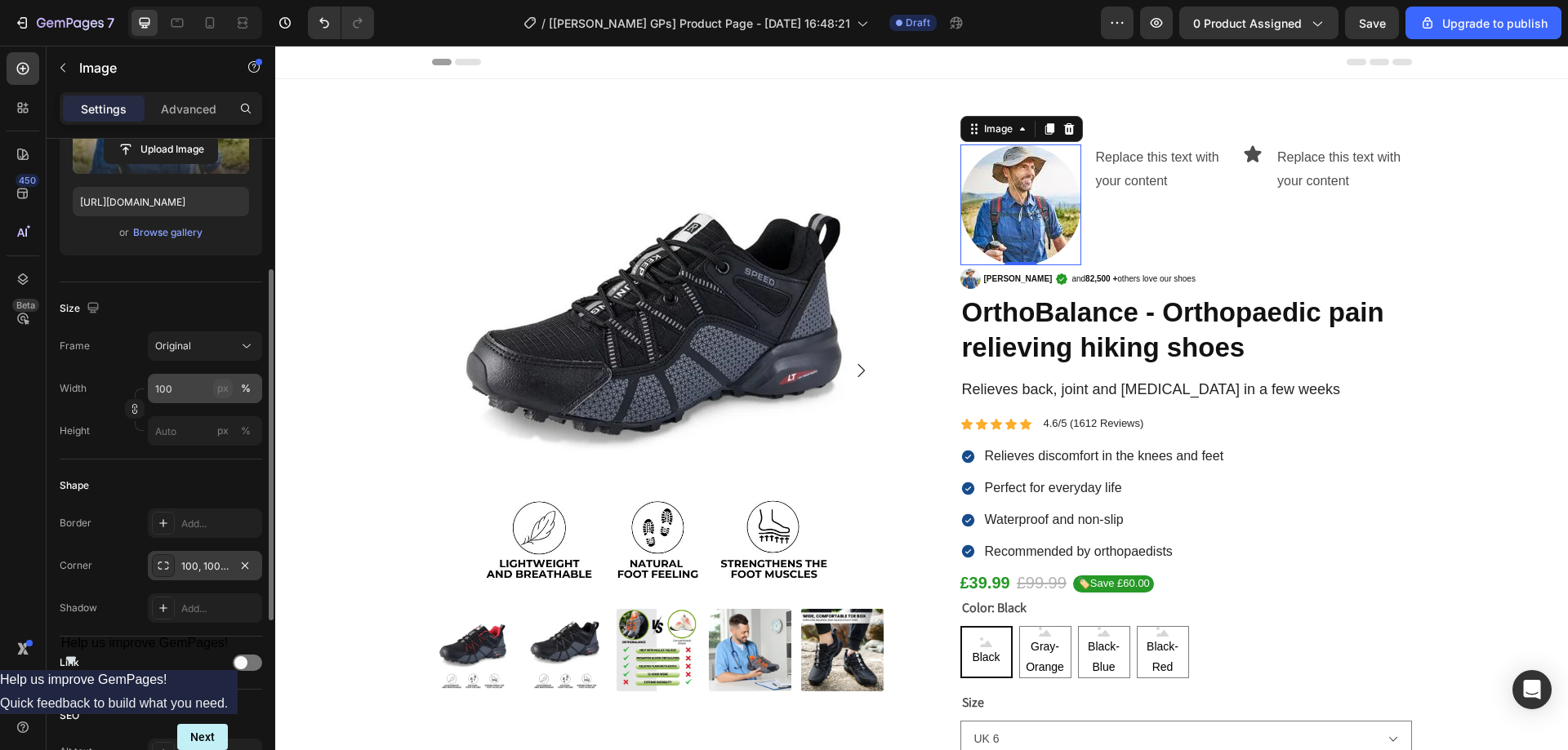
click at [227, 393] on div "px" at bounding box center [223, 389] width 11 height 15
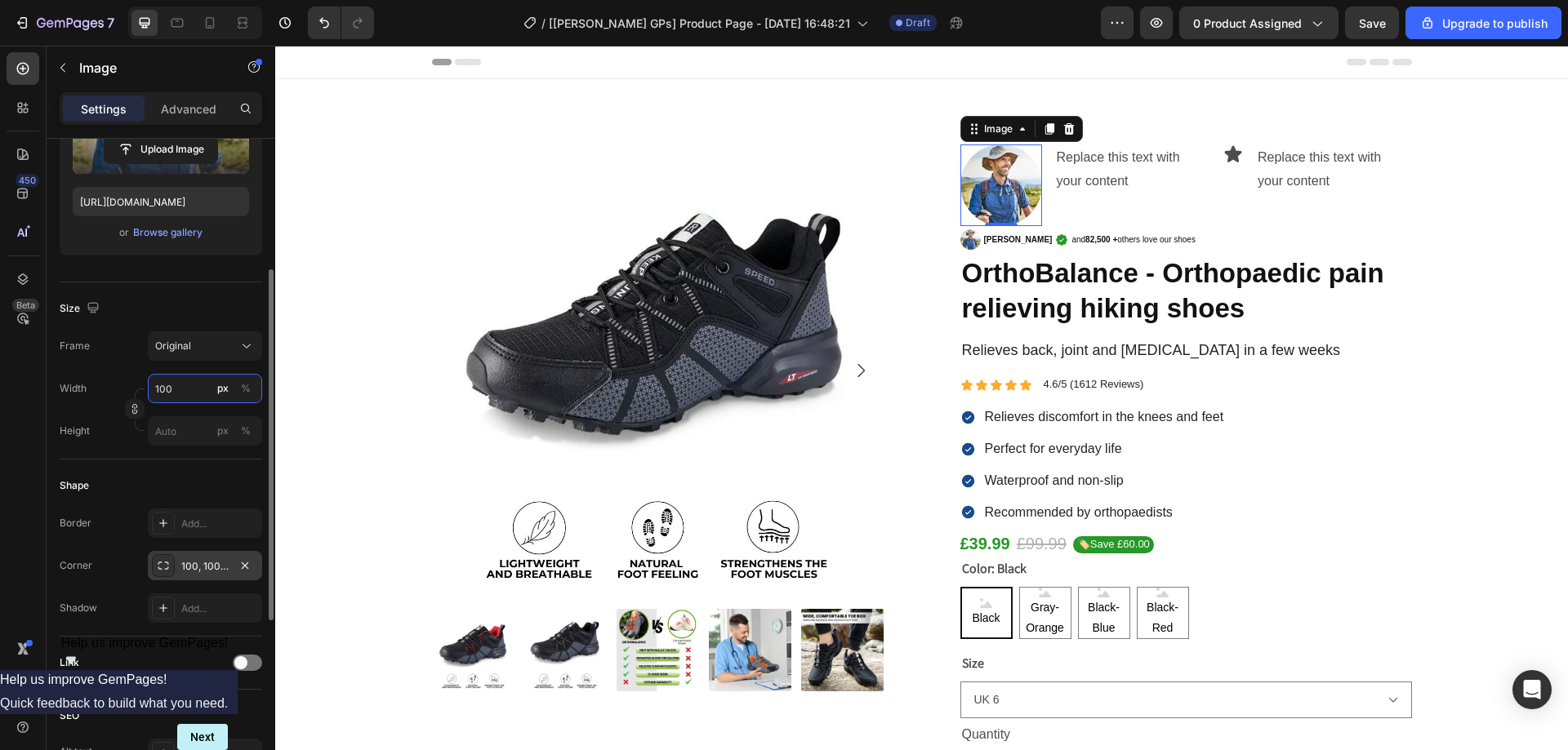
click at [191, 393] on input "100" at bounding box center [205, 388] width 114 height 29
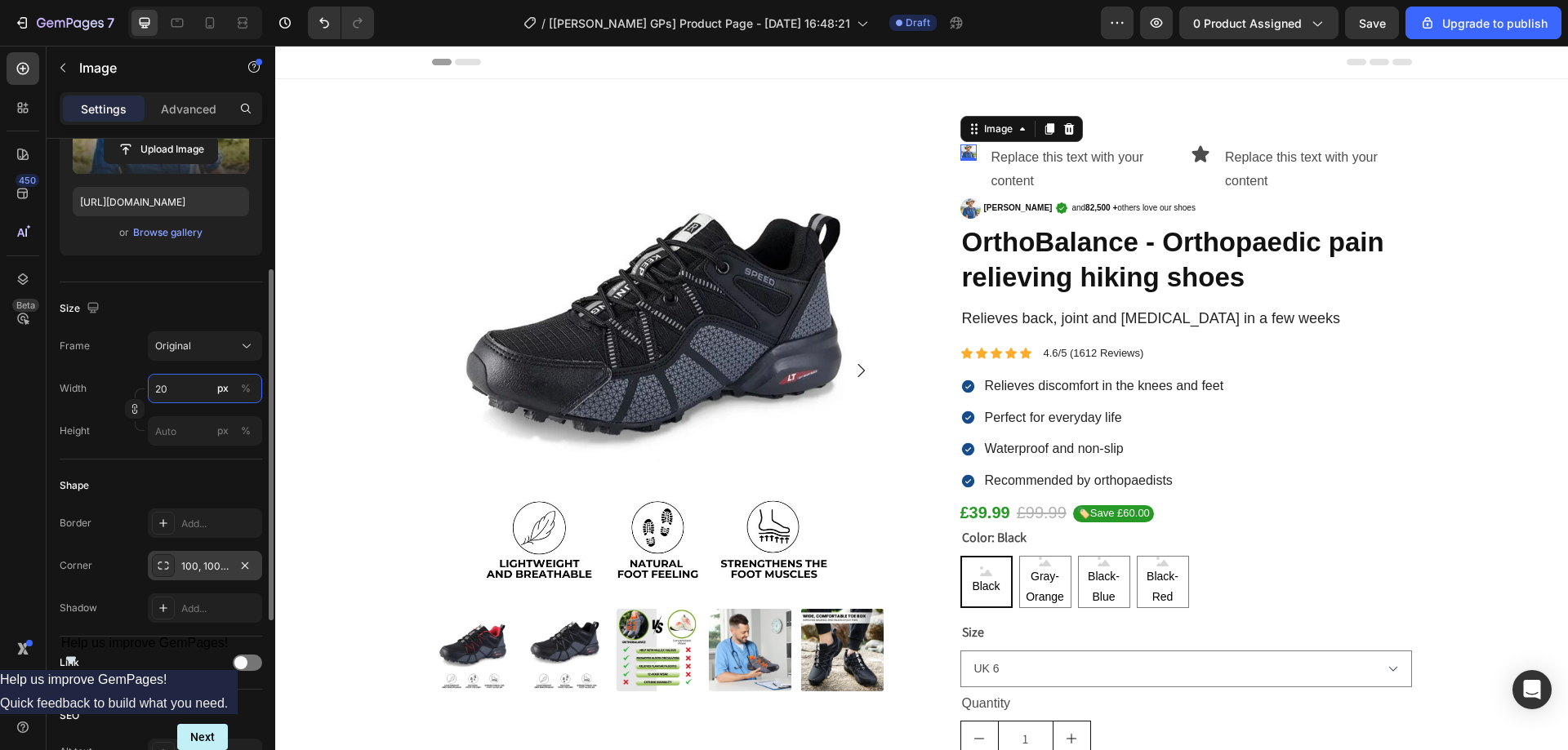
click at [161, 388] on input "20" at bounding box center [205, 388] width 114 height 29
drag, startPoint x: 184, startPoint y: 385, endPoint x: 106, endPoint y: 382, distance: 78.1
click at [132, 390] on div "Width 30 px % Height px %" at bounding box center [161, 410] width 203 height 72
type input "25"
click at [150, 314] on div "Size" at bounding box center [161, 309] width 203 height 26
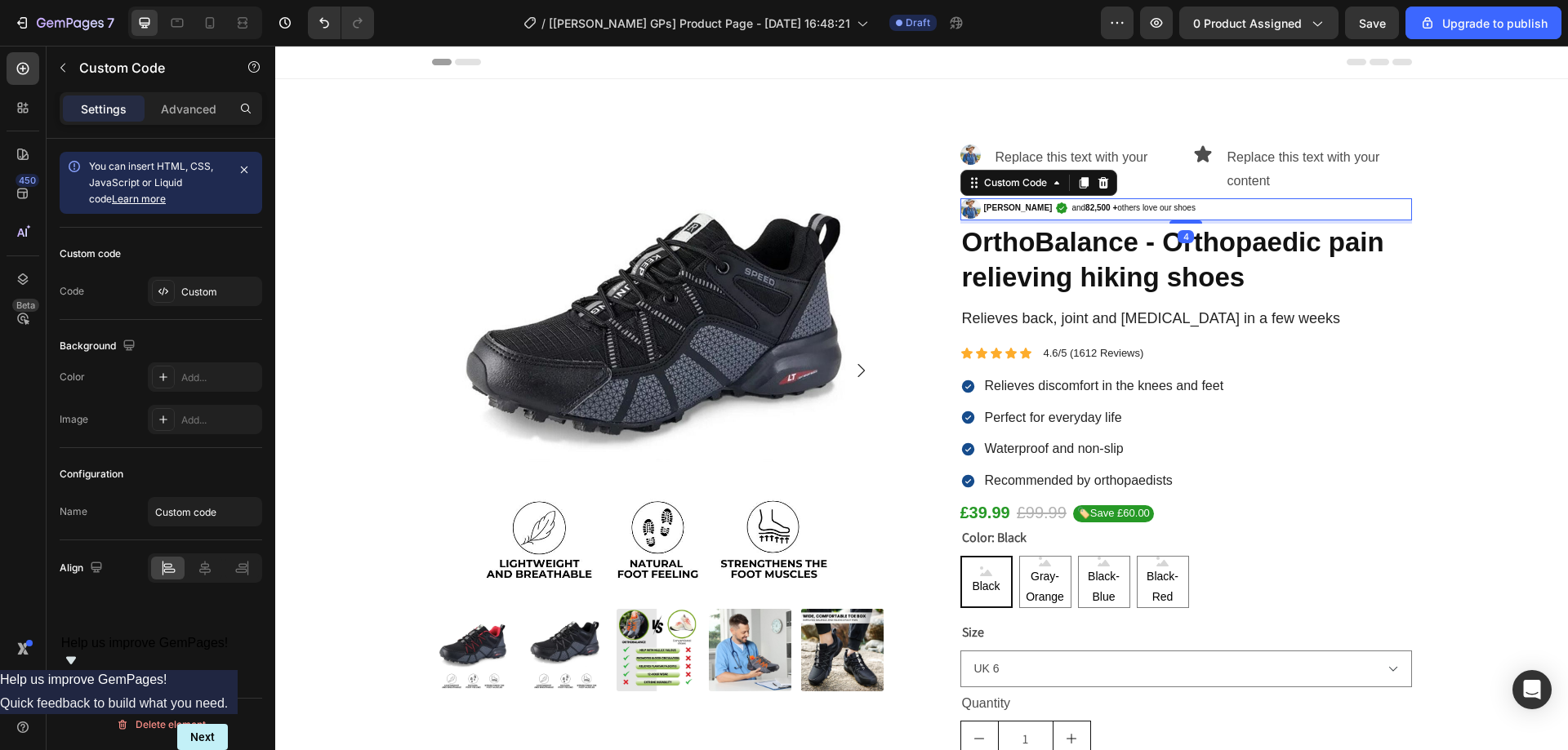
scroll to position [0, 0]
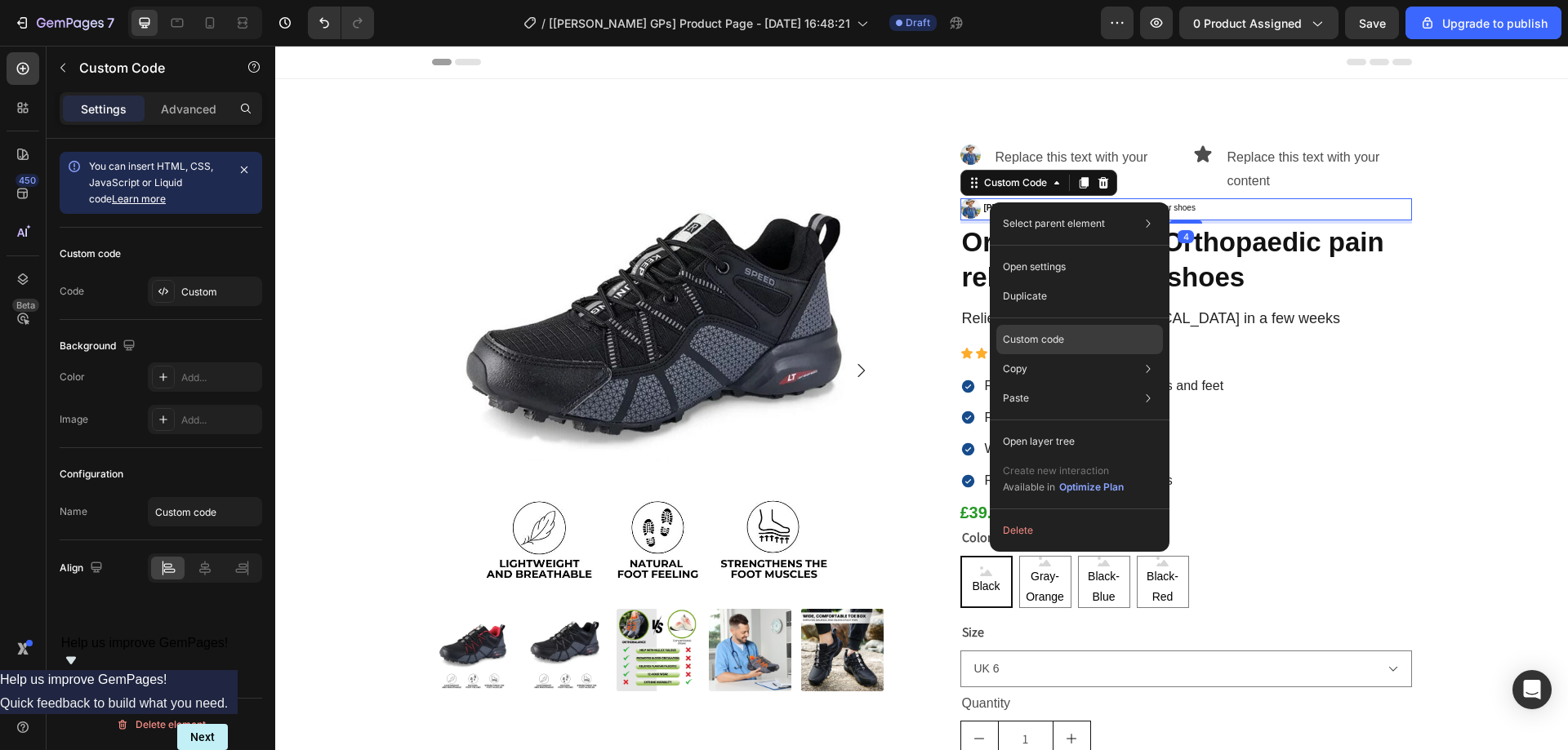
click at [1030, 342] on p "Custom code" at bounding box center [1033, 339] width 61 height 15
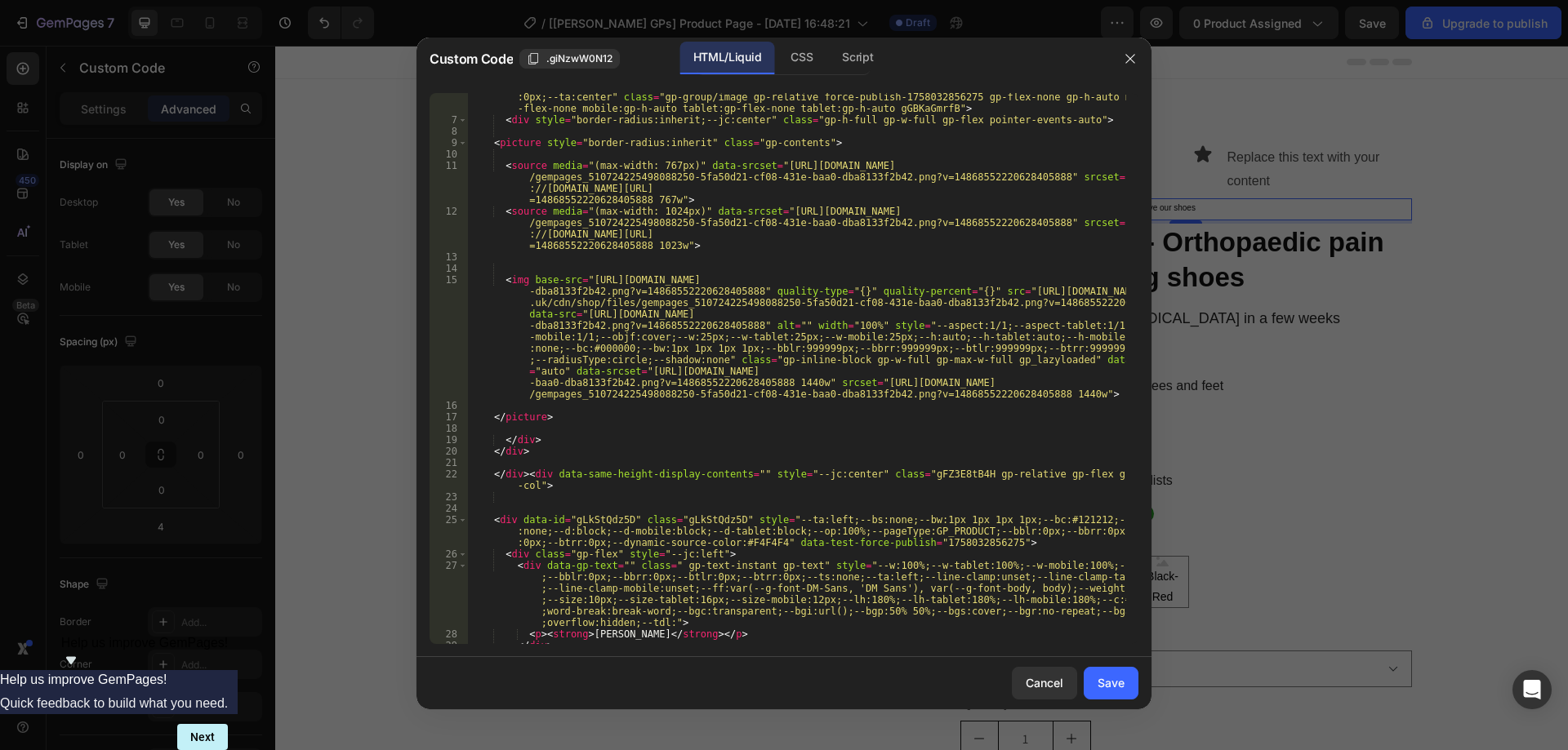
scroll to position [343, 0]
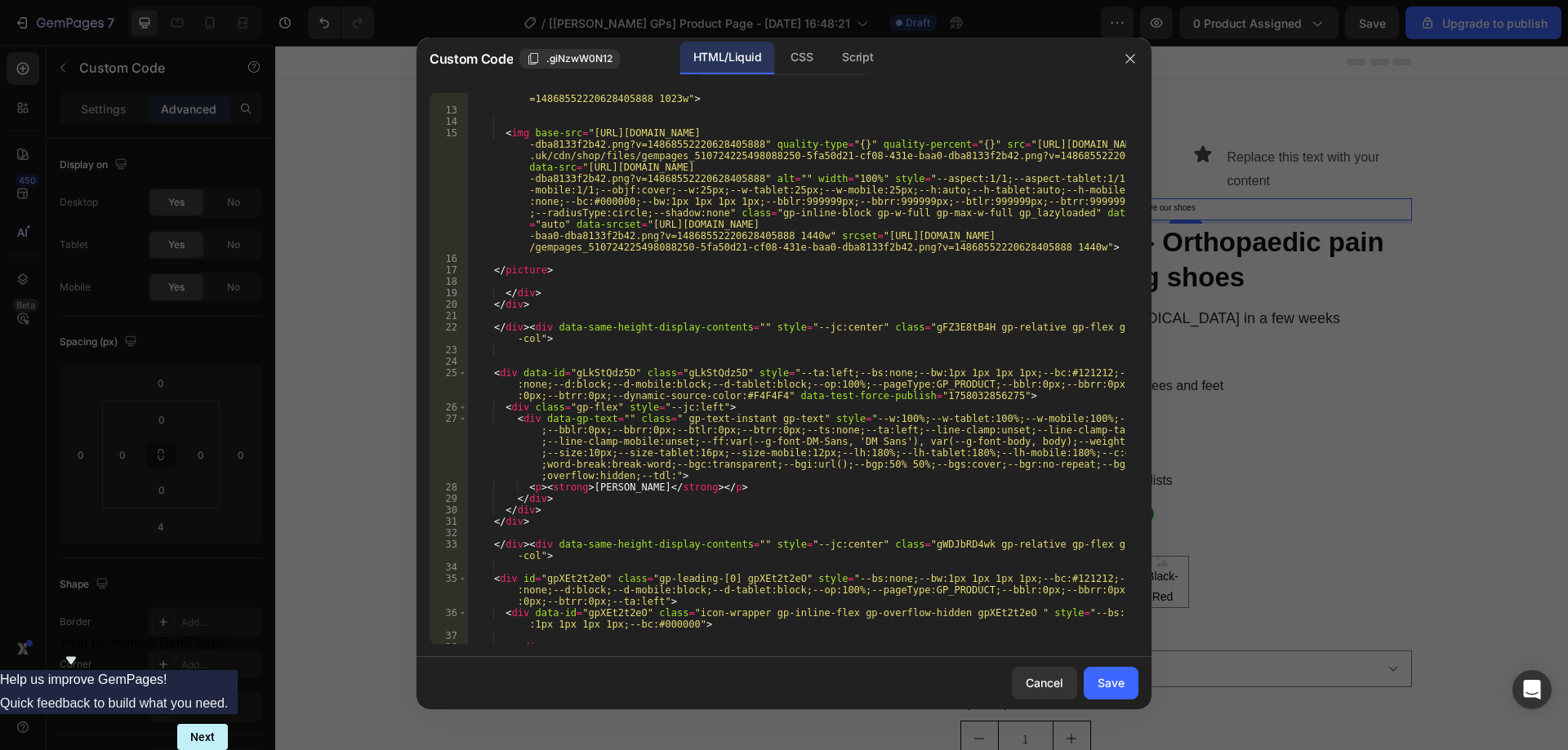
type textarea "<p><strong>George F.</strong></p>"
drag, startPoint x: 584, startPoint y: 487, endPoint x: 632, endPoint y: 486, distance: 48.0
click at [632, 486] on div "< source media = "(max-width: 1024px)" data-srcset = "https://www.hikecare.co.u…" at bounding box center [796, 392] width 660 height 666
click at [1194, 165] on div at bounding box center [784, 375] width 1568 height 750
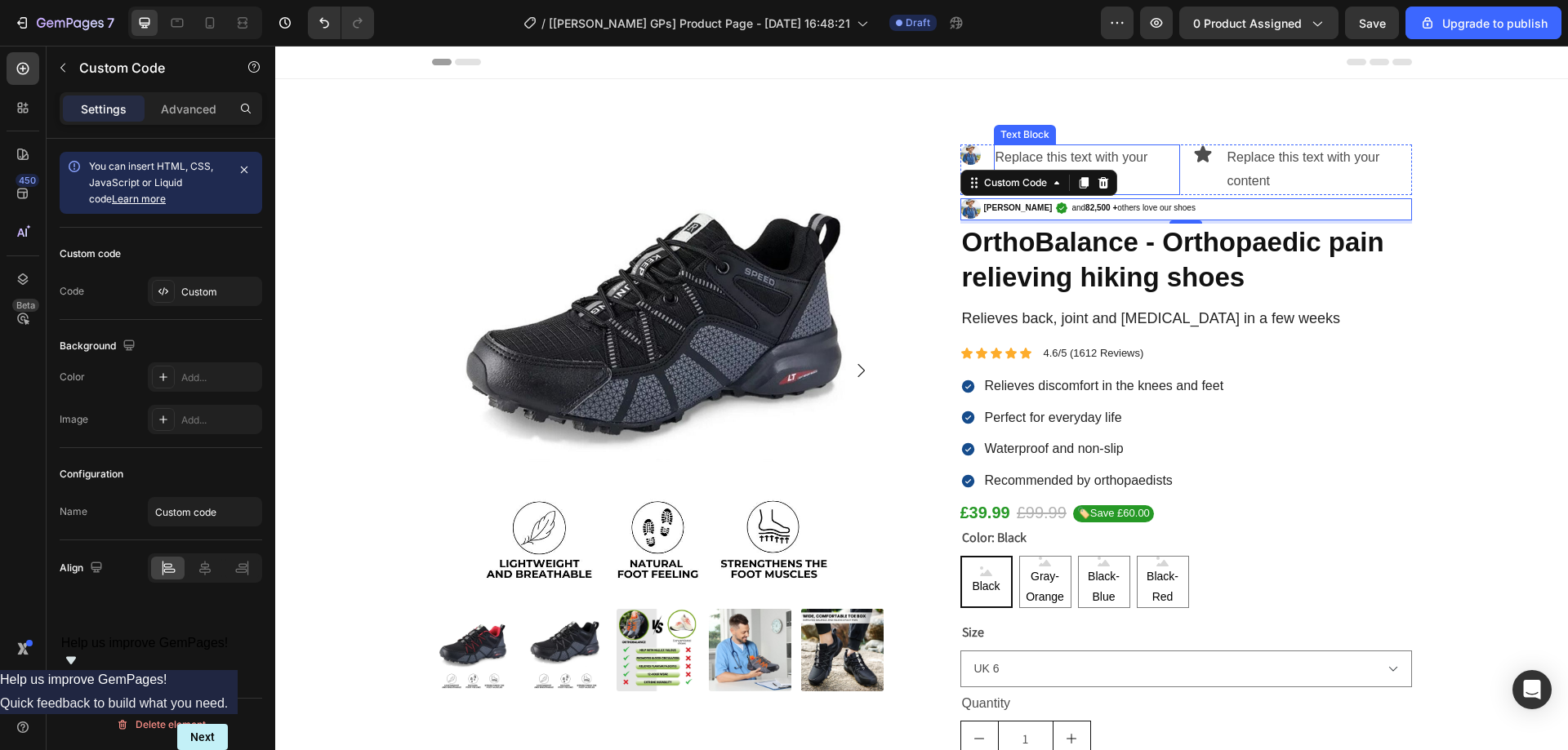
click at [1074, 163] on div "Replace this text with your content" at bounding box center [1087, 170] width 186 height 50
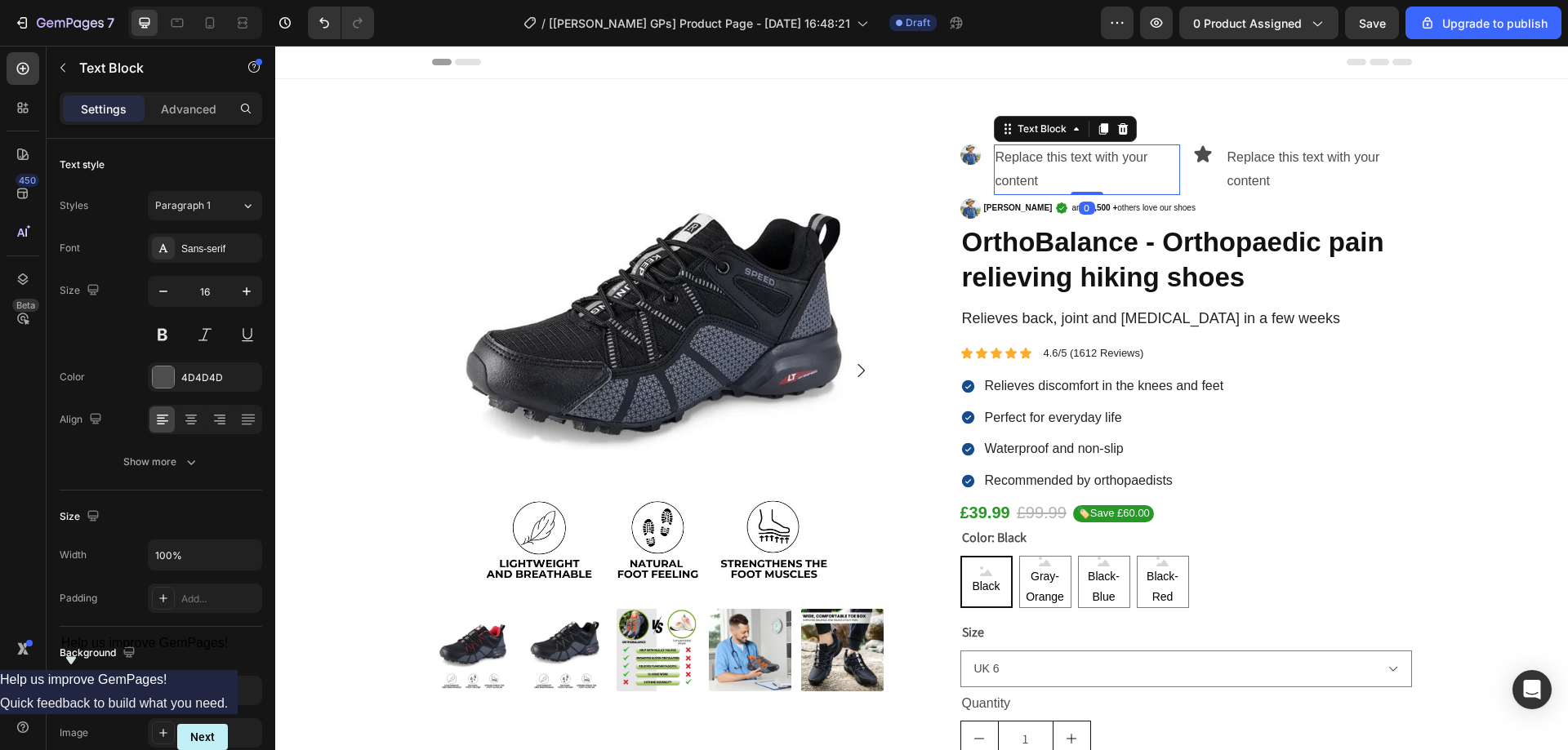
click at [1047, 157] on div "Replace this text with your content" at bounding box center [1087, 170] width 186 height 50
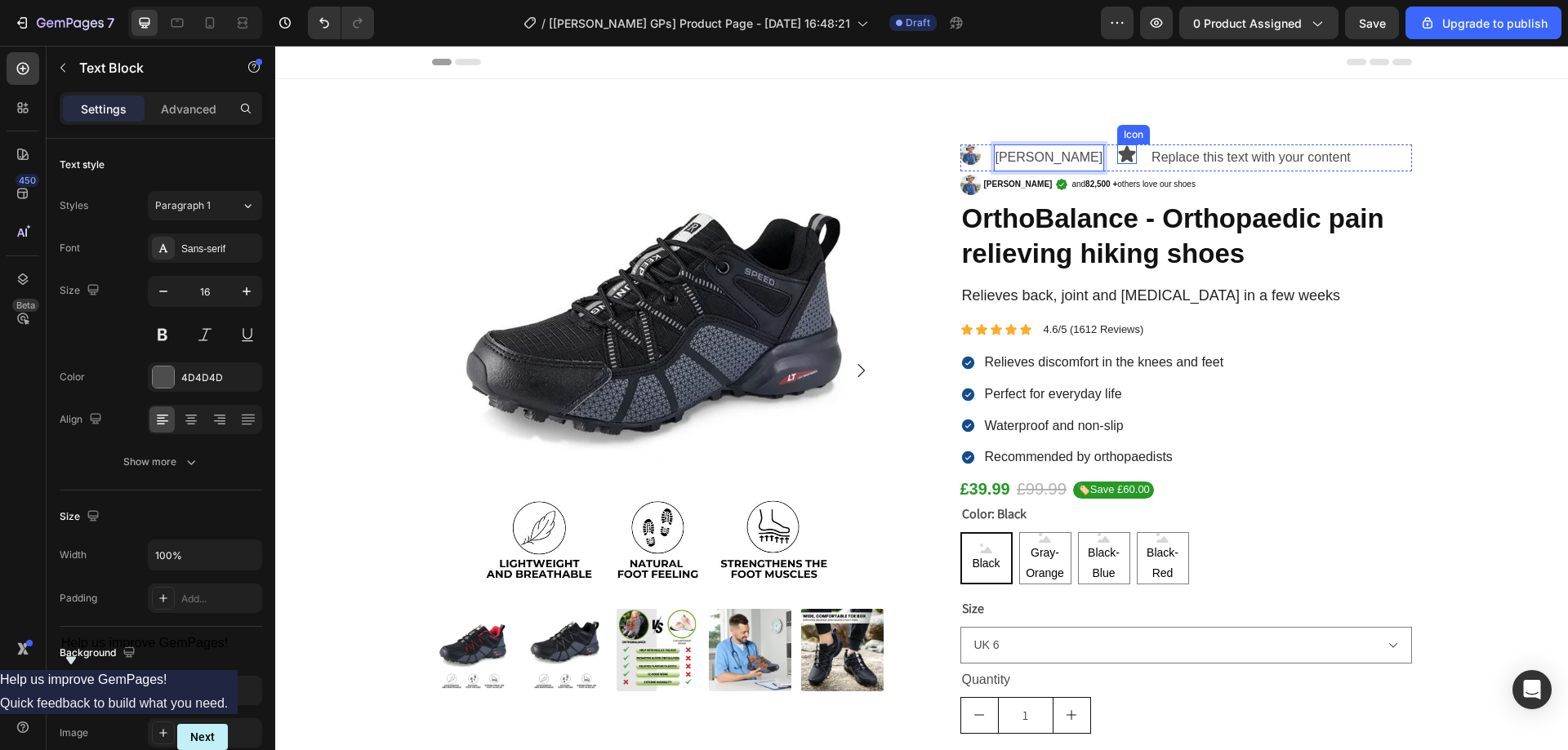
click at [1119, 151] on icon at bounding box center [1127, 153] width 17 height 16
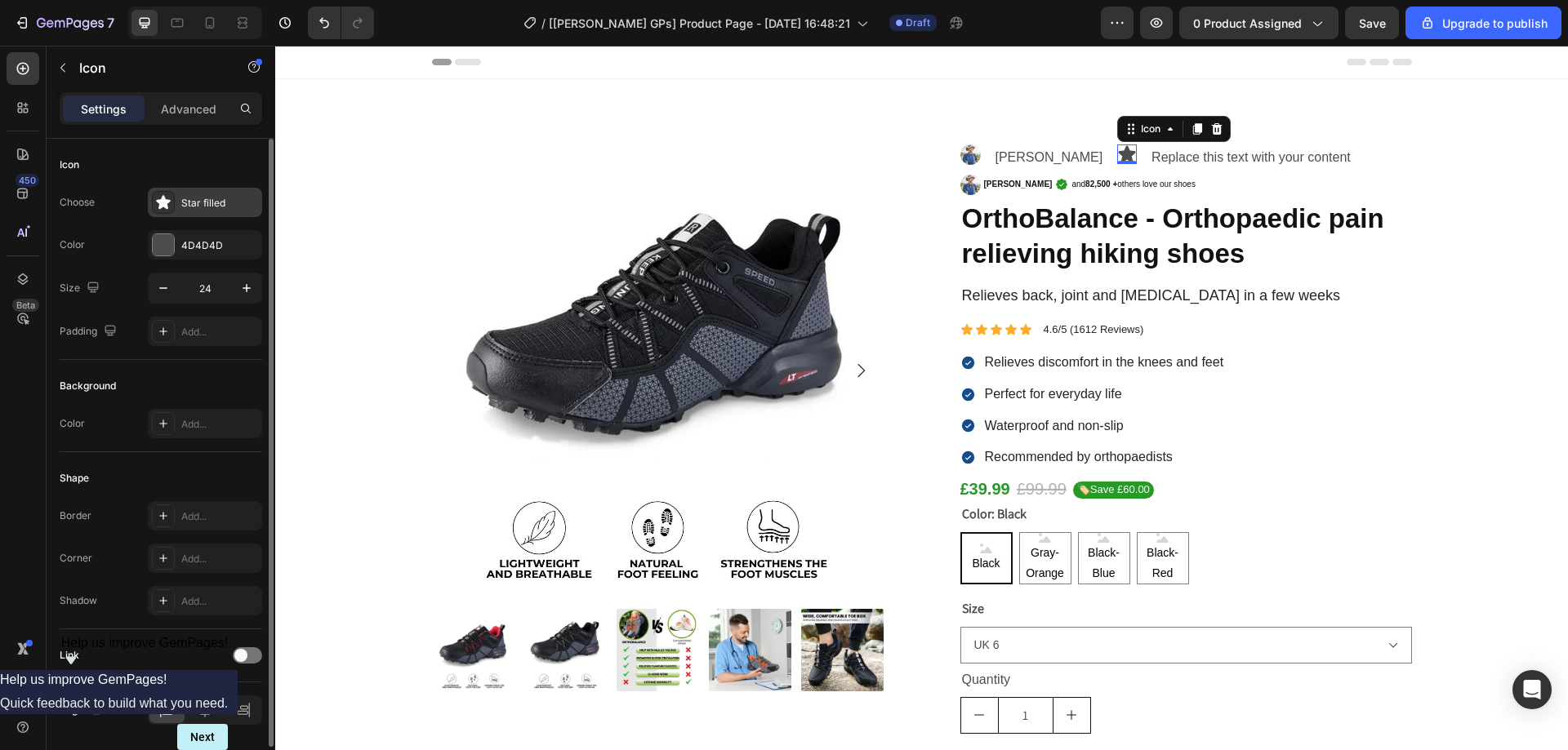
click at [202, 201] on div "Star filled" at bounding box center [220, 204] width 77 height 15
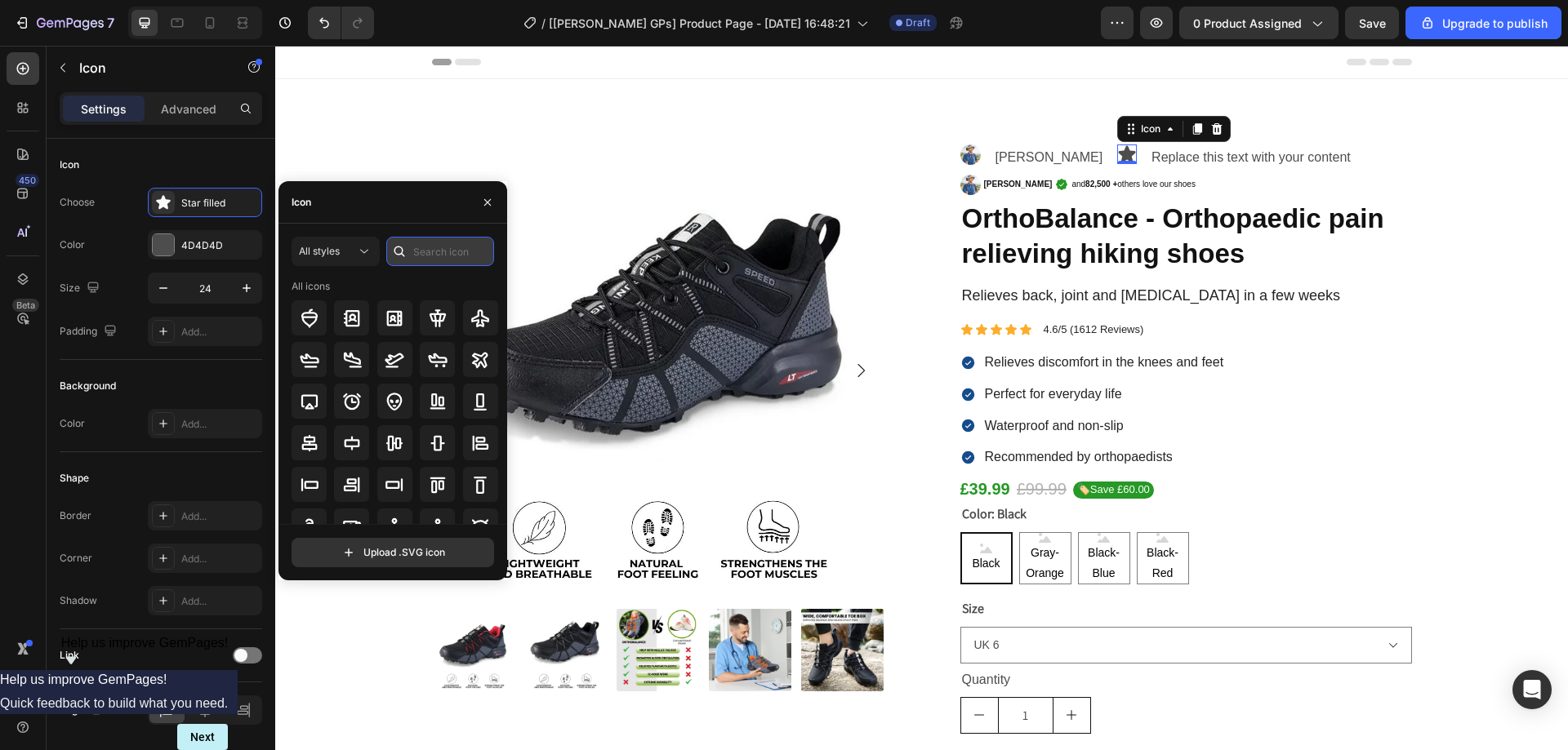
click at [426, 249] on input "text" at bounding box center [440, 251] width 108 height 29
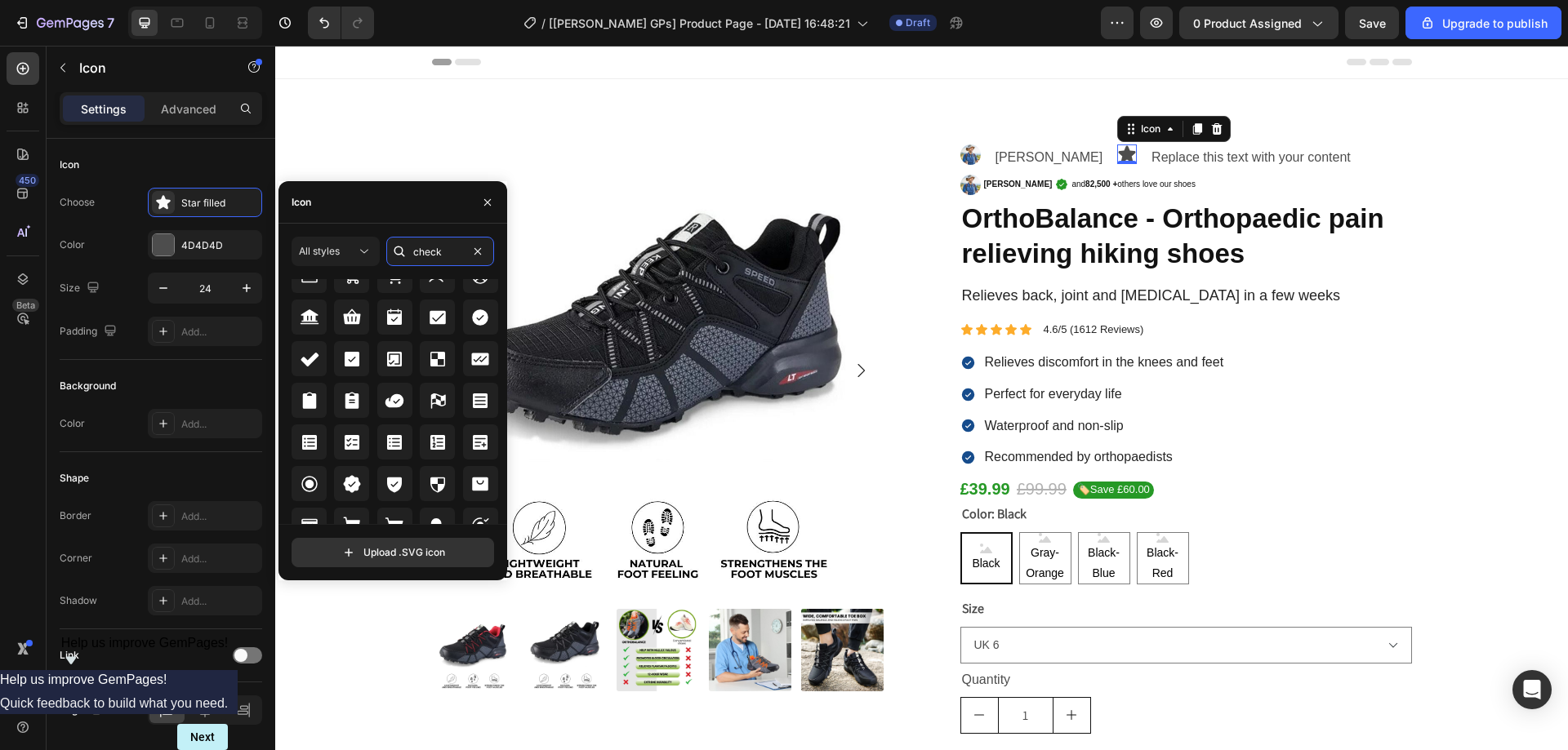
scroll to position [671, 0]
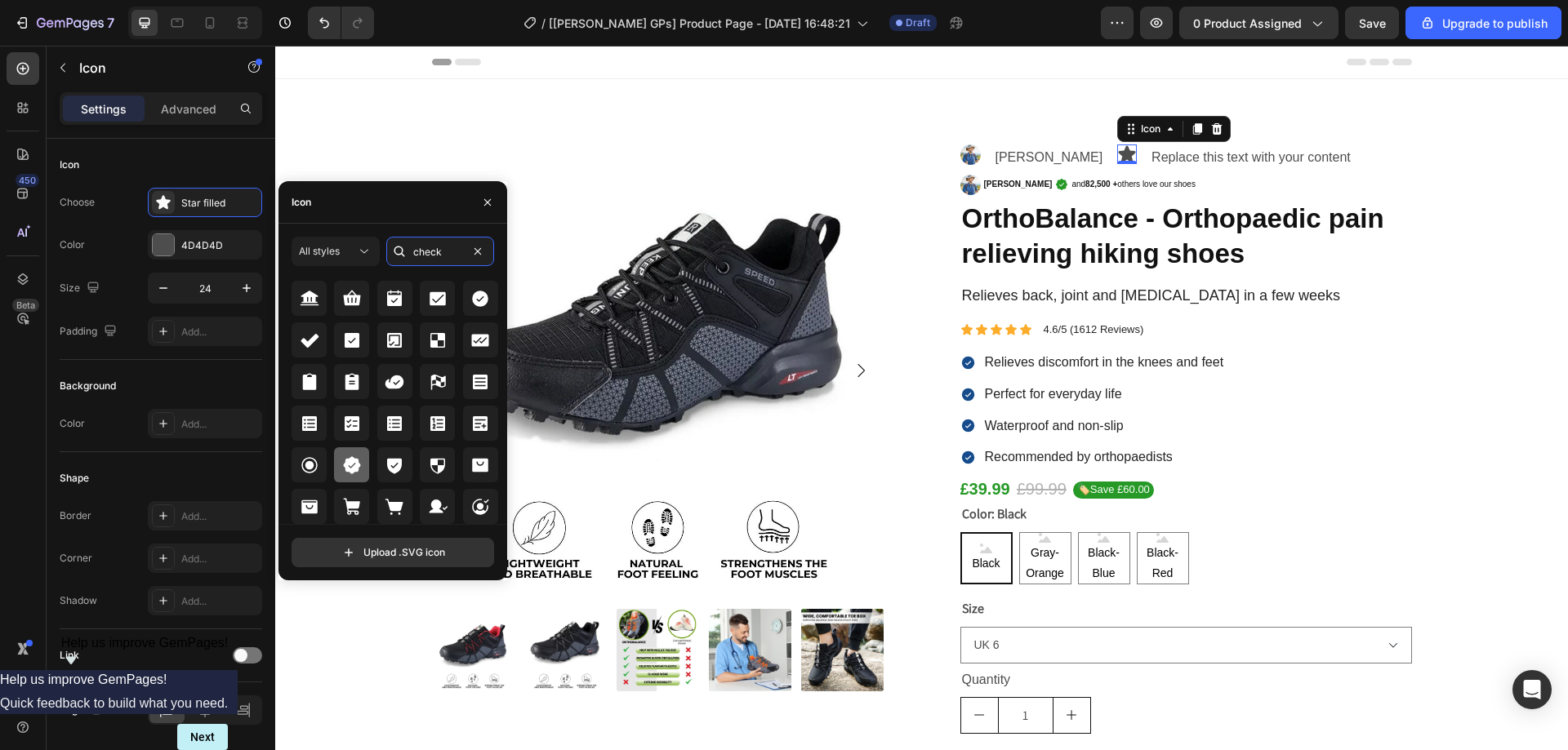
type input "check"
click at [358, 463] on icon at bounding box center [352, 465] width 20 height 20
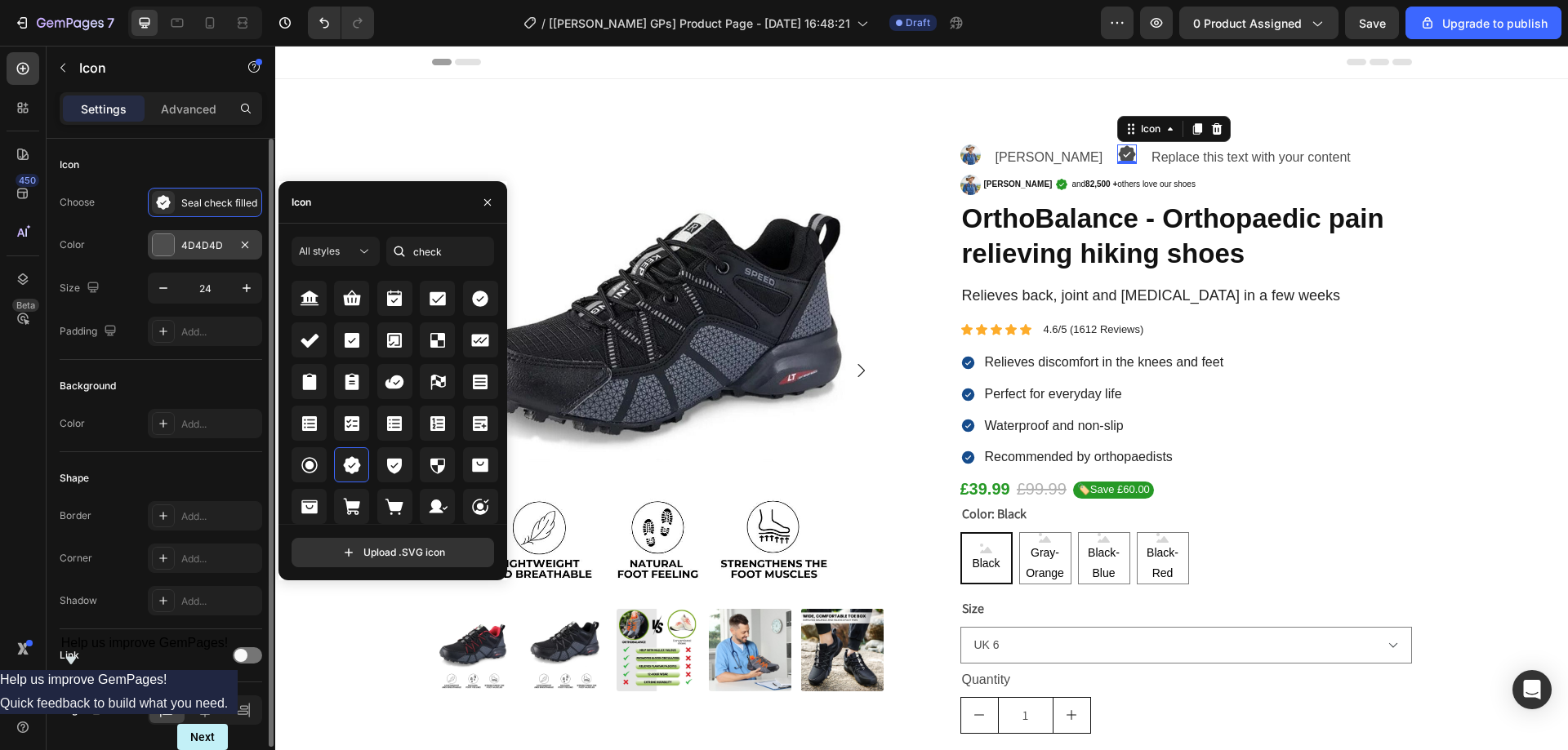
click at [162, 244] on div at bounding box center [163, 245] width 22 height 22
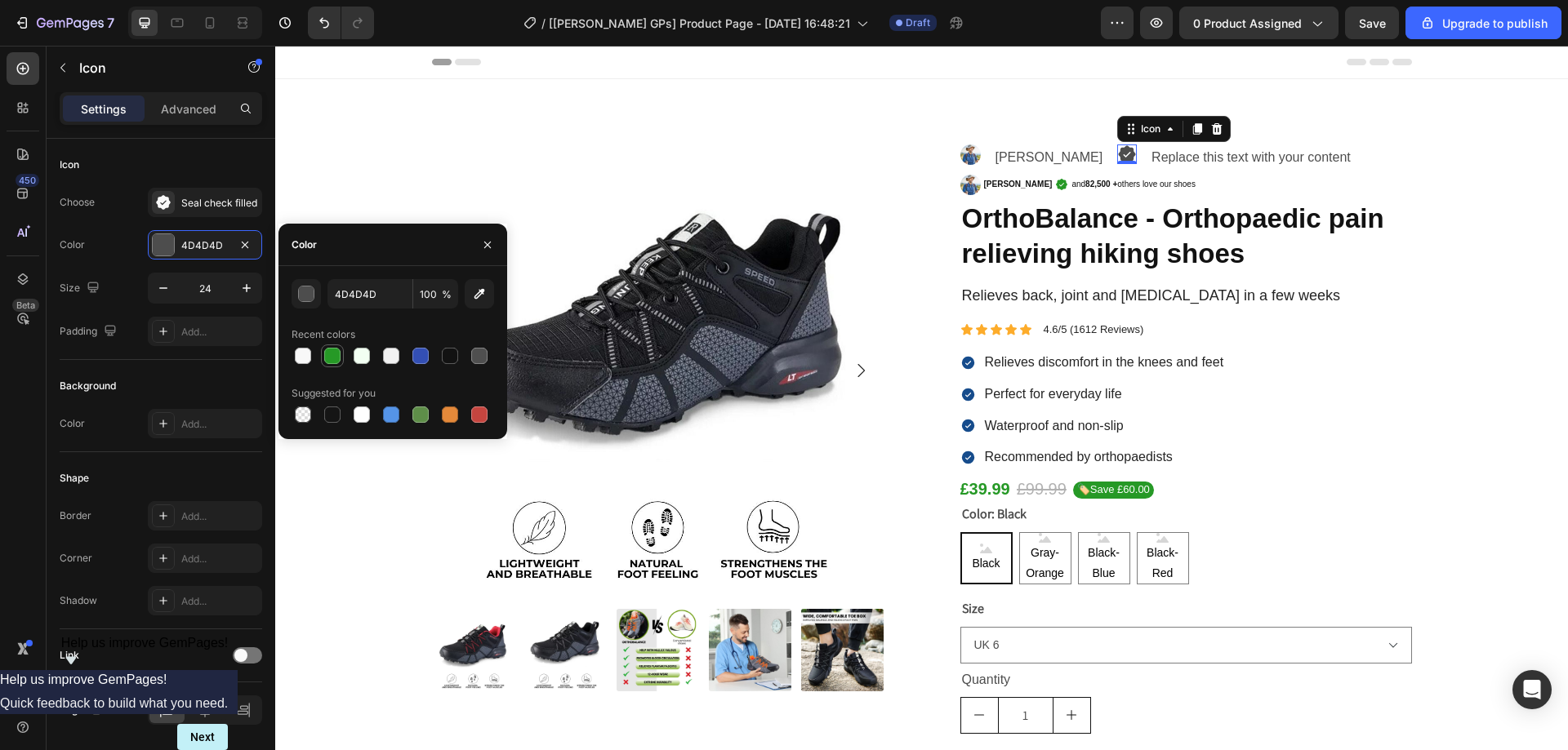
click at [338, 357] on div at bounding box center [332, 355] width 16 height 16
type input "269926"
click at [159, 286] on icon "button" at bounding box center [163, 287] width 16 height 16
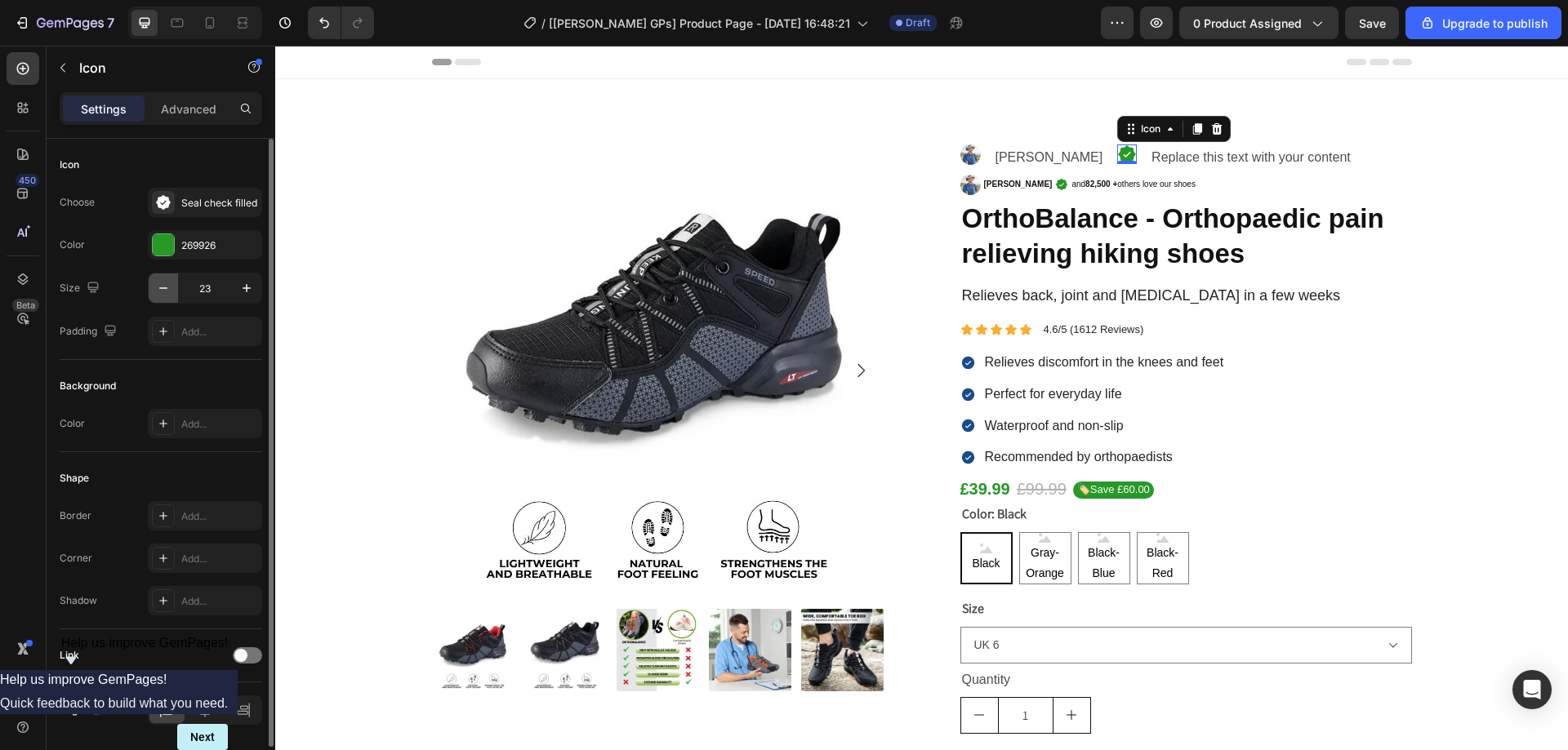
click at [159, 286] on icon "button" at bounding box center [163, 287] width 16 height 16
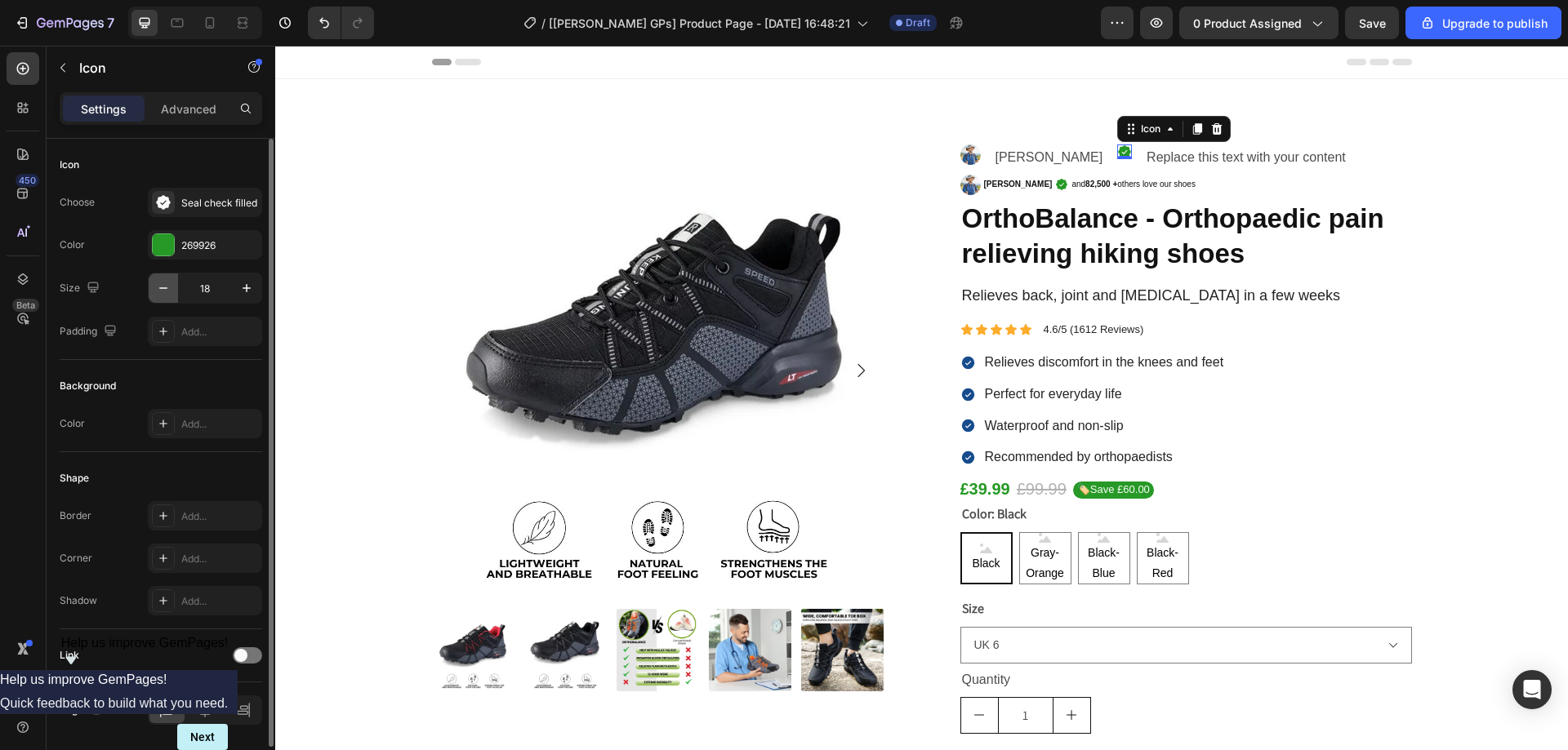
click at [159, 286] on icon "button" at bounding box center [163, 287] width 16 height 16
type input "17"
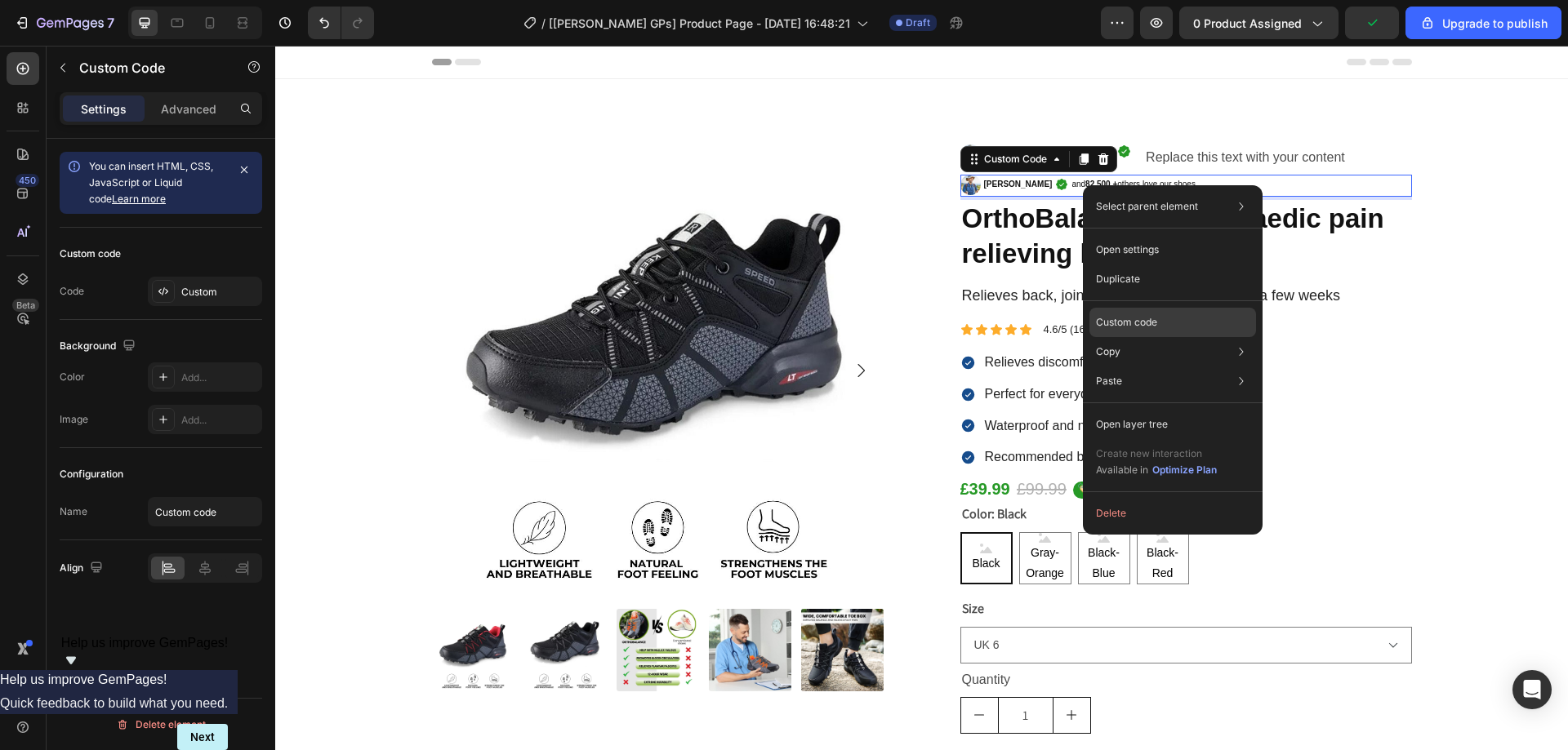
click at [1142, 316] on p "Custom code" at bounding box center [1126, 323] width 61 height 15
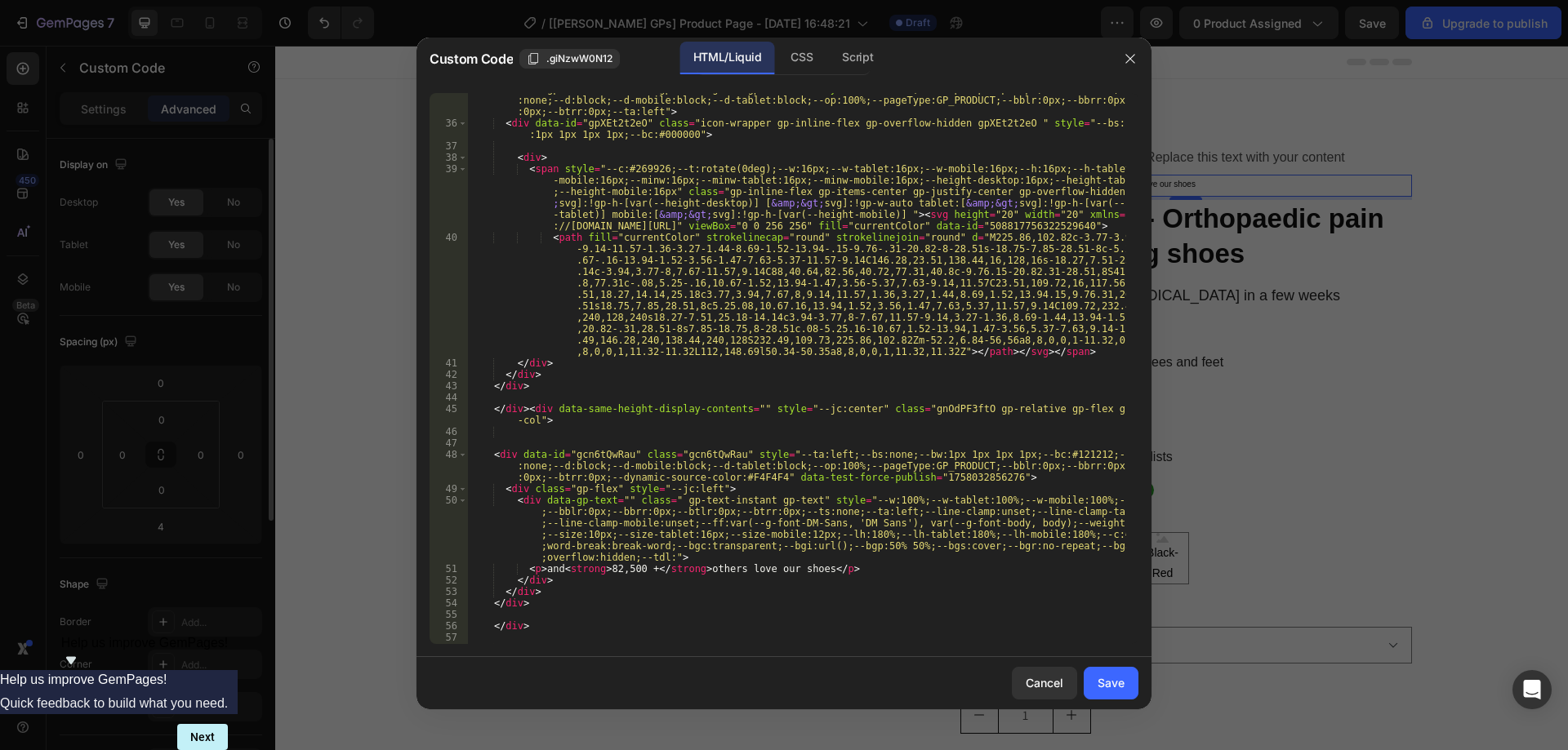
scroll to position [833, 0]
type textarea "<p>and <strong>82,500 +</strong> others love our shoes</p>"
click at [544, 570] on div "< div id = "gpXEt2t2eO" class = "gp-leading-[0] gpXEt2t2eO" style = "--bs:none;…" at bounding box center [796, 382] width 660 height 597
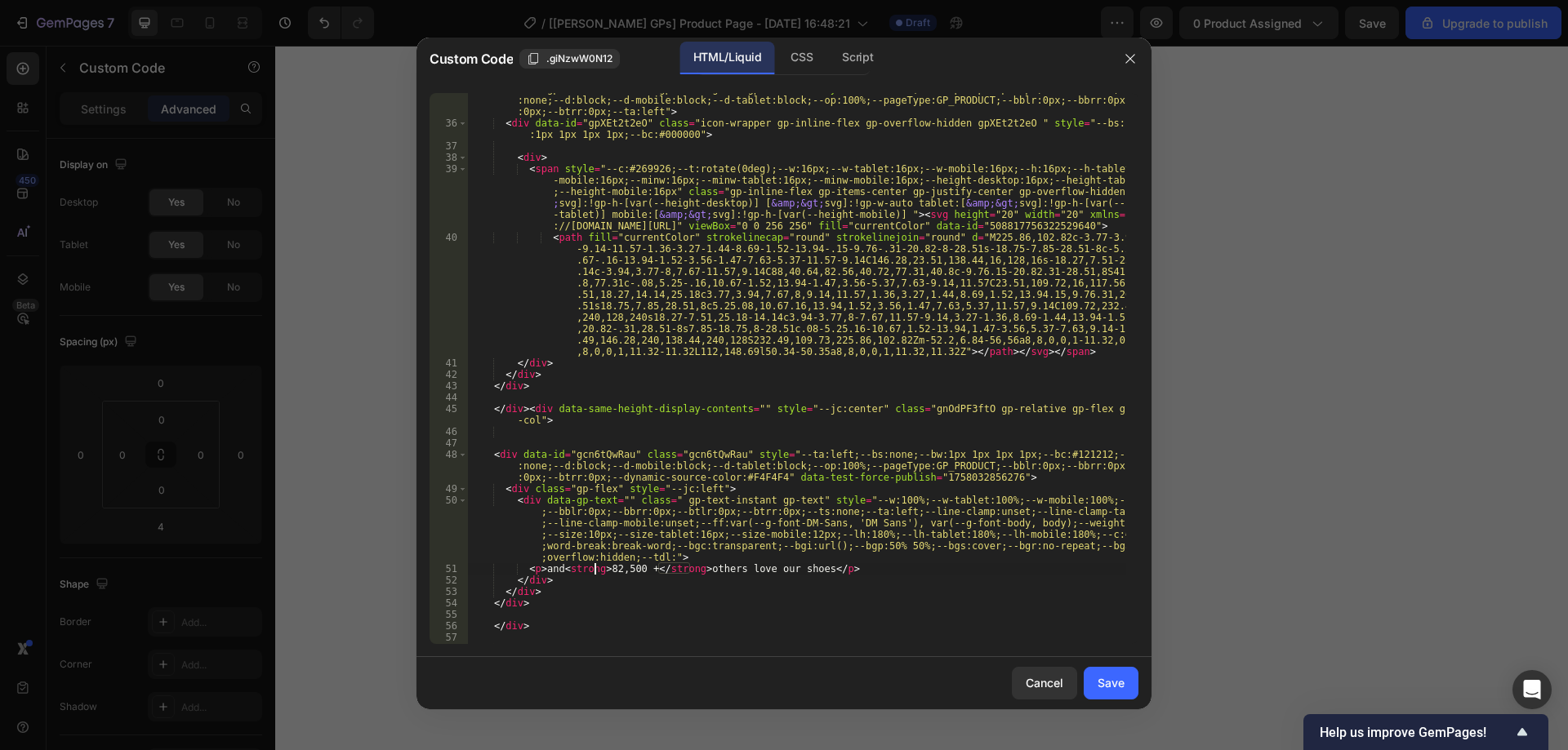
click at [592, 570] on div "< div id = "gpXEt2t2eO" class = "gp-leading-[0] gpXEt2t2eO" style = "--bs:none;…" at bounding box center [796, 382] width 660 height 597
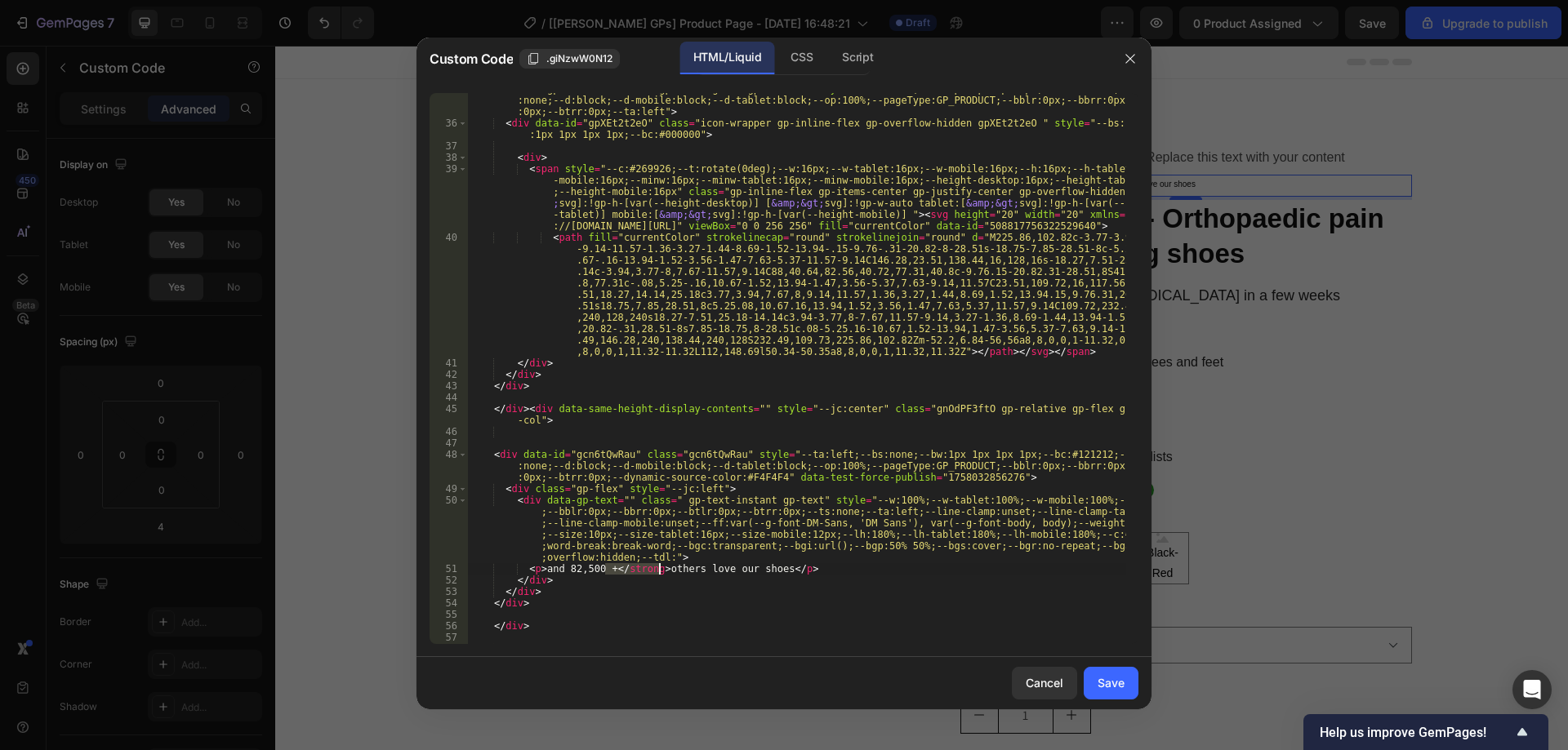
drag, startPoint x: 608, startPoint y: 568, endPoint x: 657, endPoint y: 566, distance: 49.0
click at [657, 566] on div "< div id = "gpXEt2t2eO" class = "gp-leading-[0] gpXEt2t2eO" style = "--bs:none;…" at bounding box center [796, 382] width 660 height 597
drag, startPoint x: 542, startPoint y: 568, endPoint x: 723, endPoint y: 573, distance: 181.1
click at [723, 573] on div "< div id = "gpXEt2t2eO" class = "gp-leading-[0] gpXEt2t2eO" style = "--bs:none;…" at bounding box center [796, 382] width 660 height 597
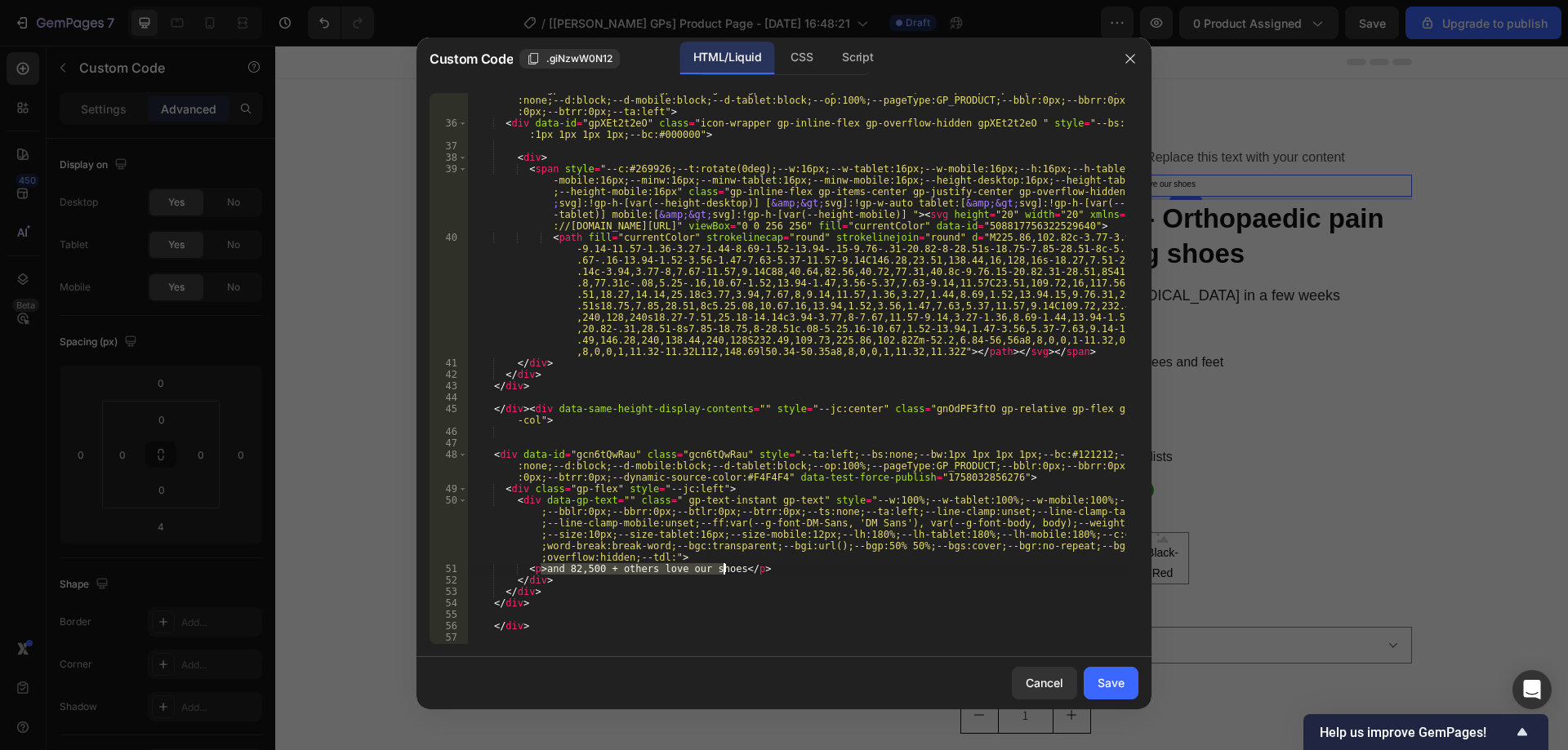
type textarea "<p>and 82,500 + others love our shoes</p>"
click at [1243, 467] on div at bounding box center [784, 375] width 1568 height 750
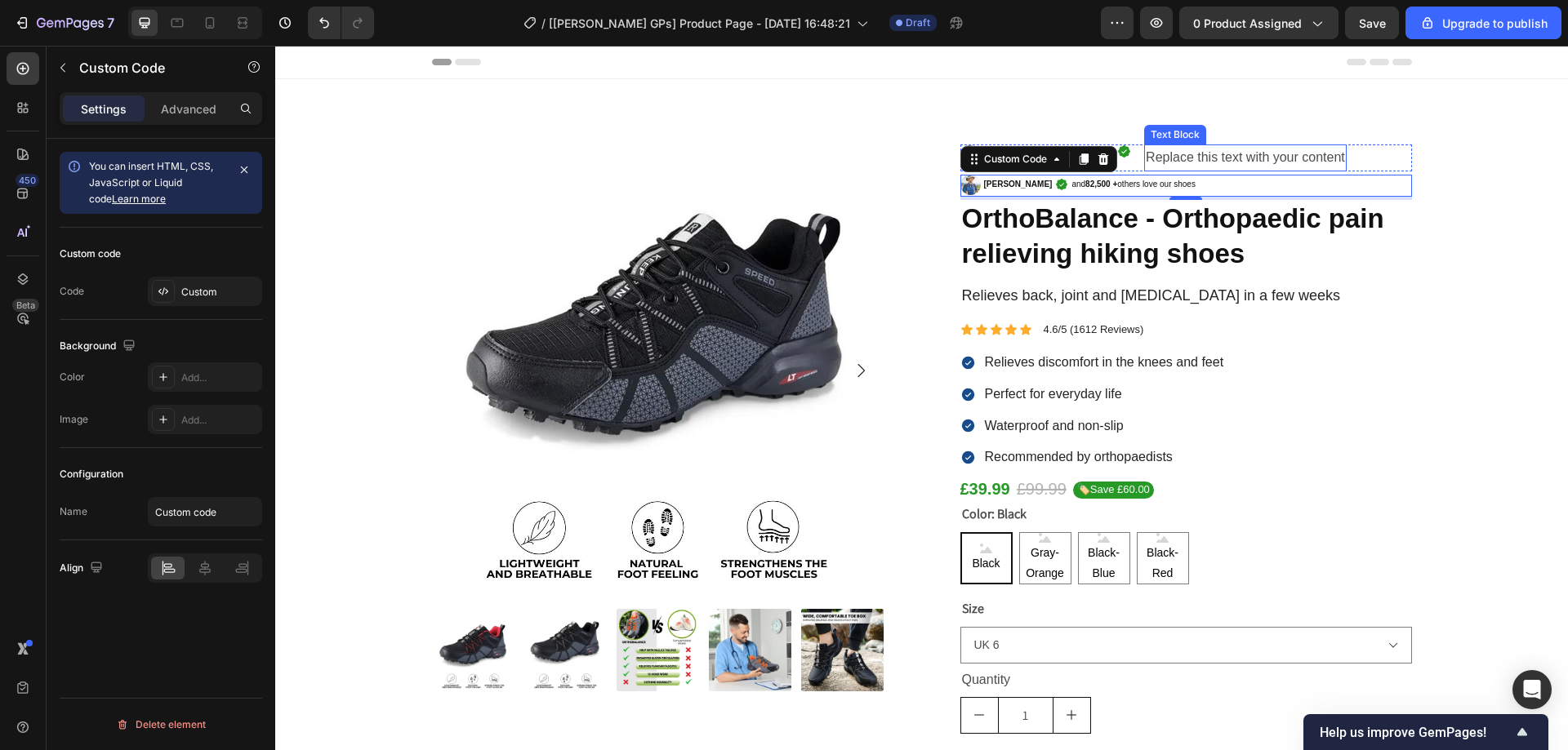
click at [1156, 162] on div "Replace this text with your content" at bounding box center [1245, 158] width 203 height 27
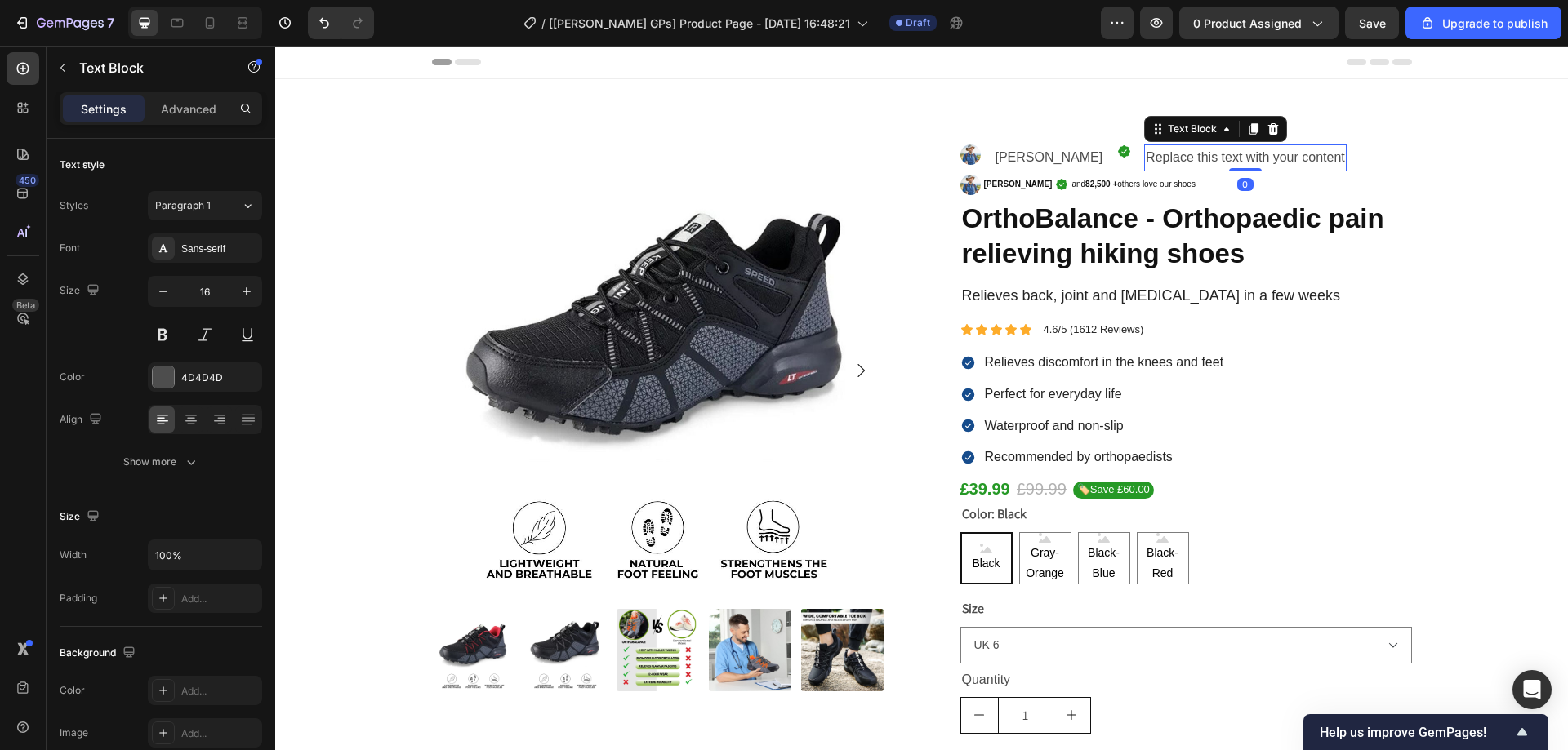
click at [1156, 162] on div "Replace this text with your content" at bounding box center [1245, 158] width 203 height 27
click at [1146, 161] on p "and 82,500 + others love our shoes" at bounding box center [1248, 157] width 205 height 23
click at [1167, 158] on p "and 82,500 + others love our shoes" at bounding box center [1248, 157] width 205 height 23
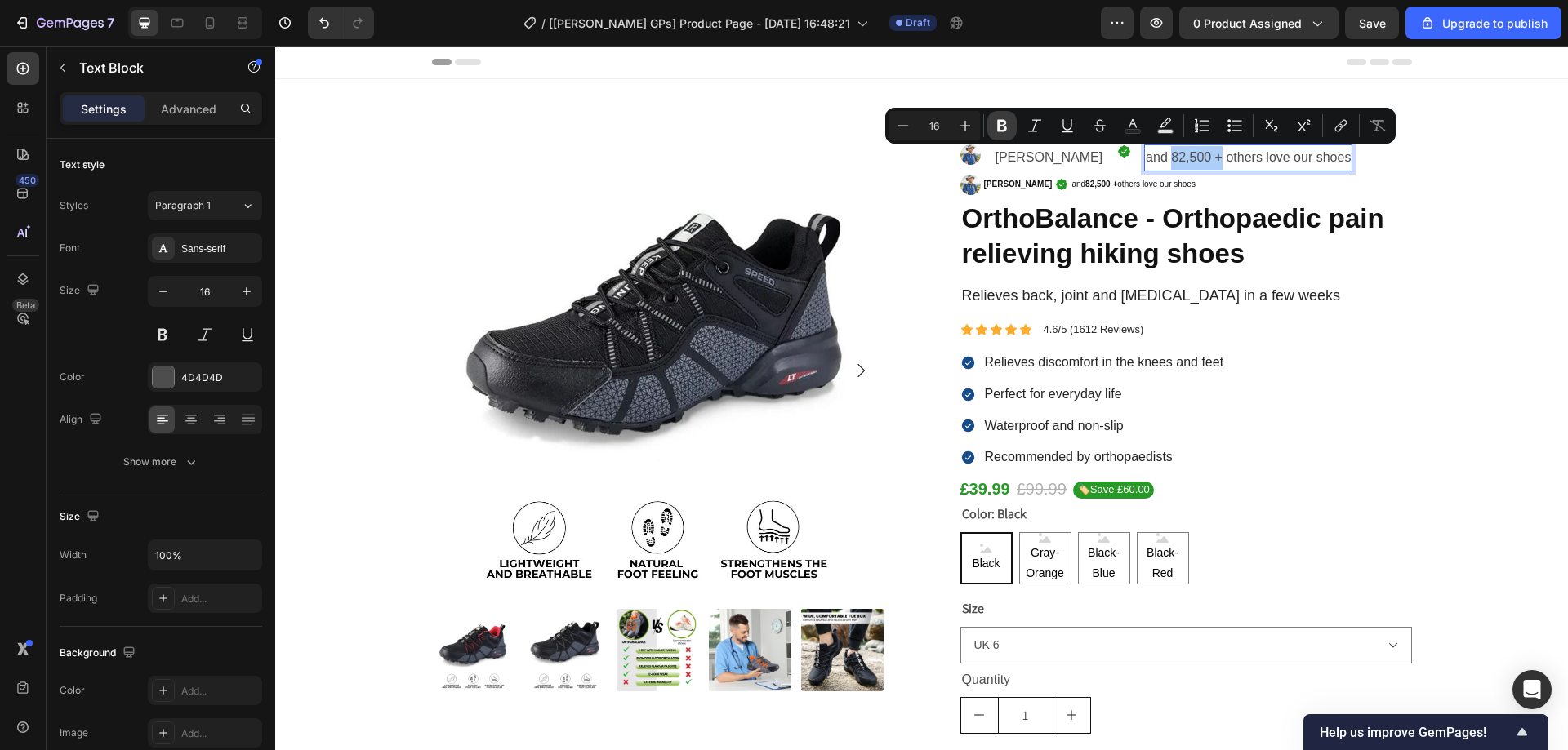
click at [1007, 125] on icon "Editor contextual toolbar" at bounding box center [1002, 125] width 16 height 16
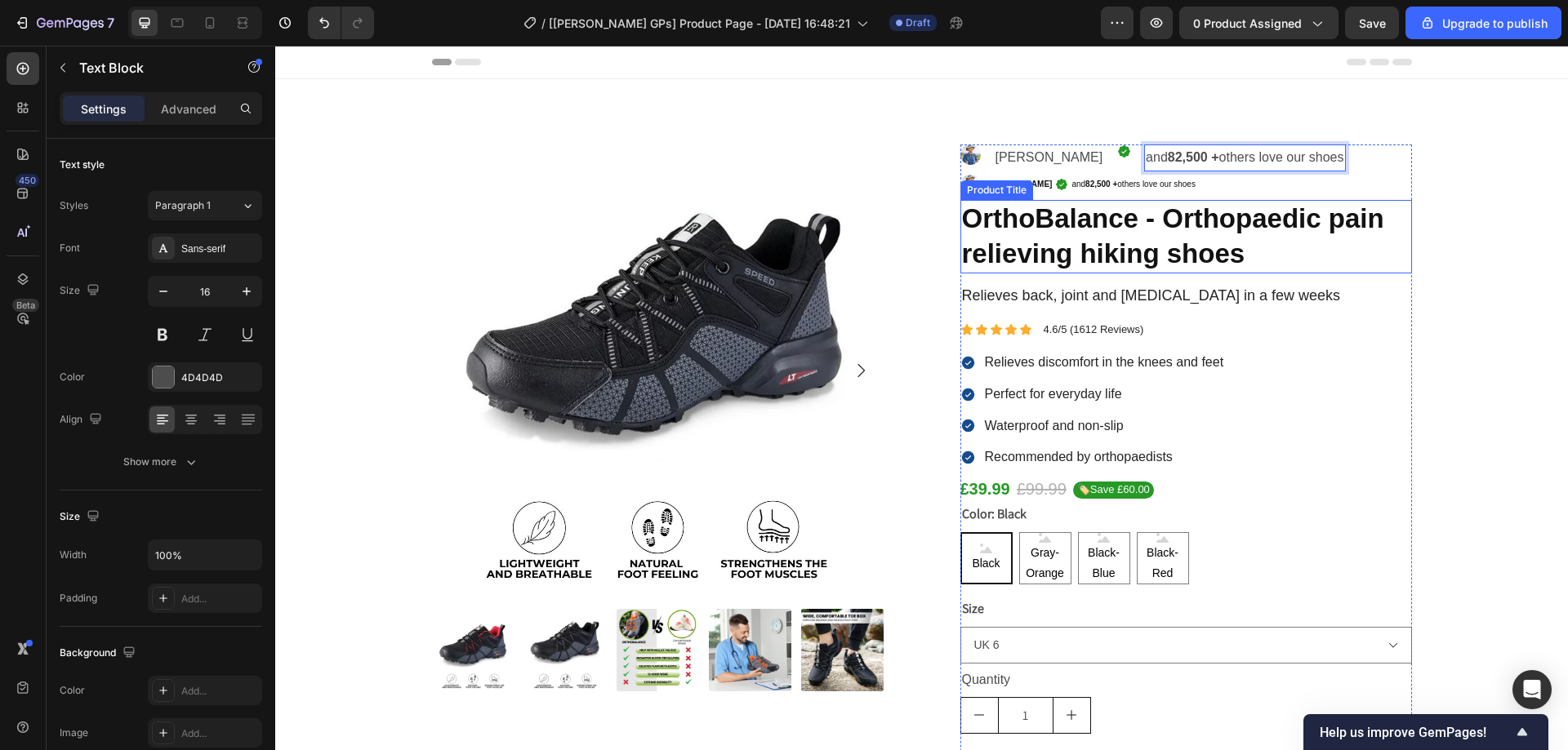
click at [1330, 273] on h1 "OrthoBalance - Orthopaedic pain relieving hiking shoes" at bounding box center [1186, 237] width 452 height 74
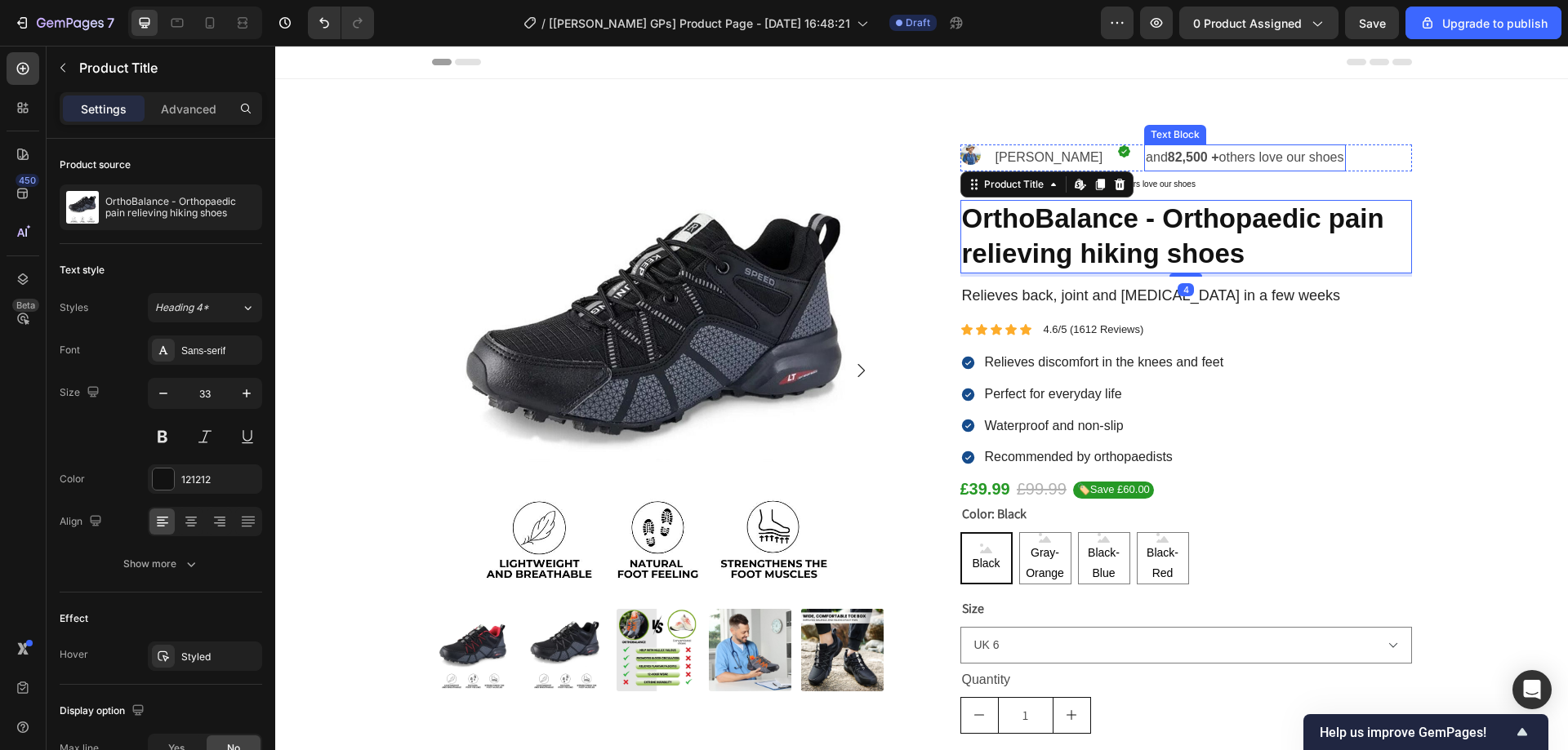
click at [1285, 149] on p "and 82,500 + others love our shoes" at bounding box center [1244, 157] width 197 height 23
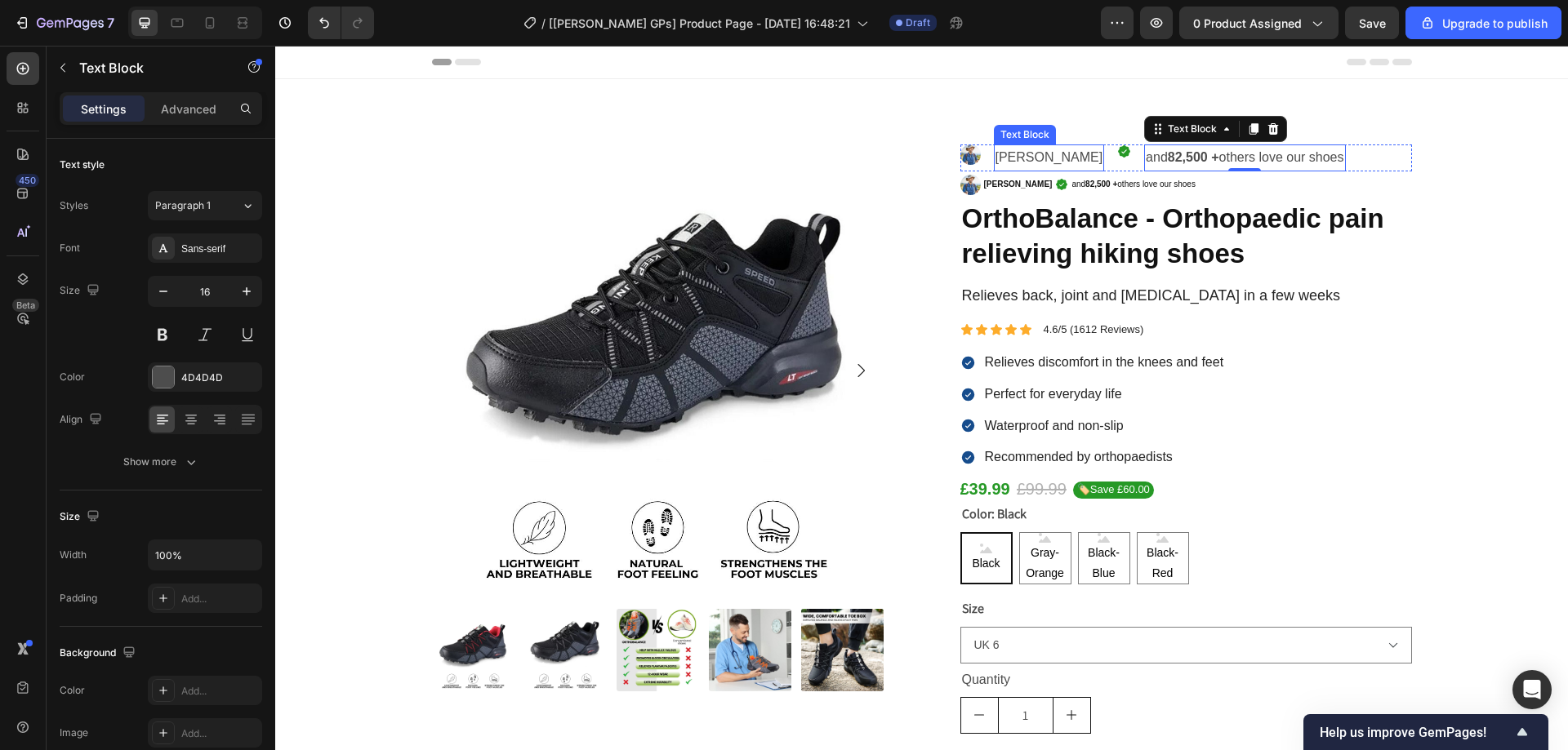
click at [1031, 156] on p "[PERSON_NAME]" at bounding box center [1049, 157] width 108 height 23
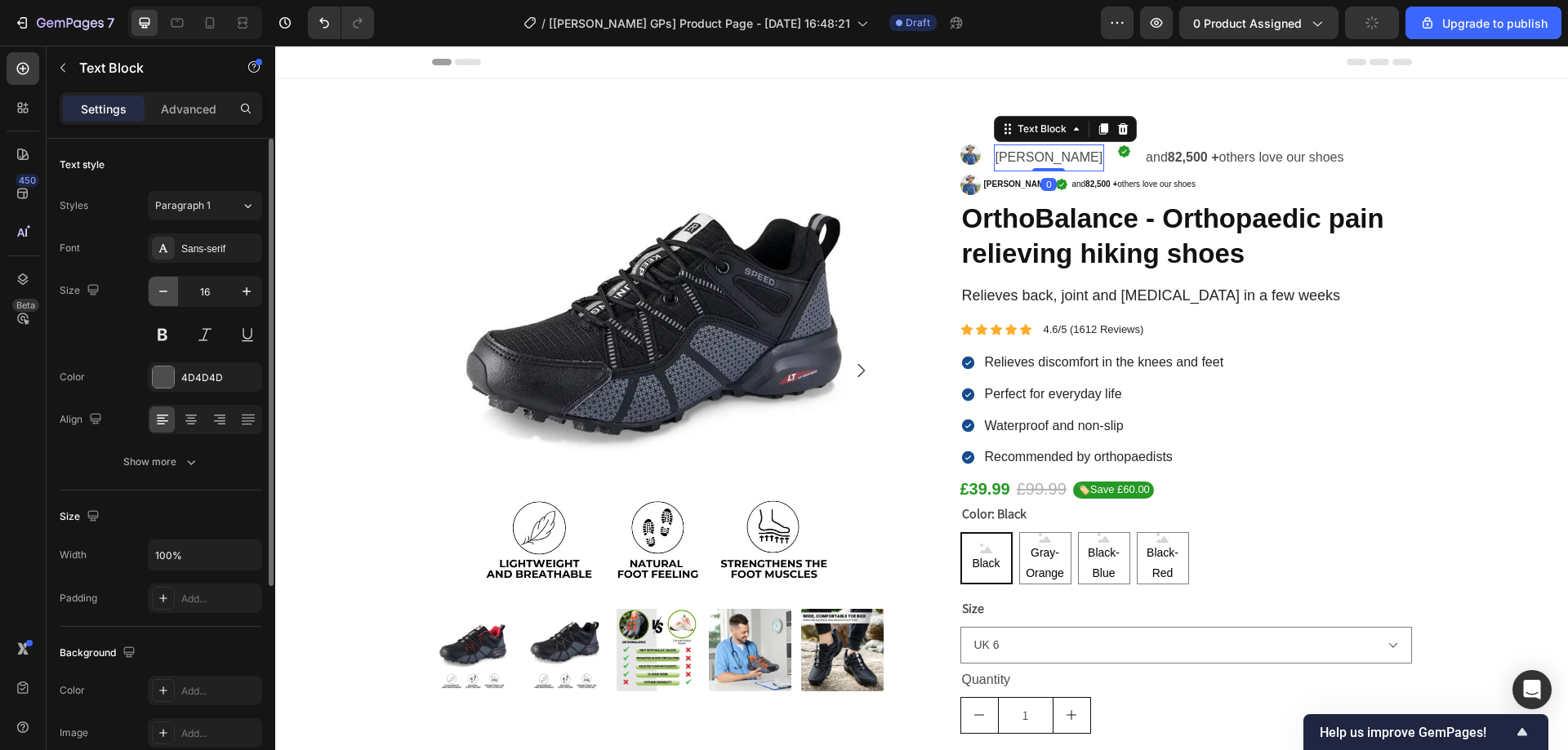
click at [174, 294] on button "button" at bounding box center [163, 291] width 29 height 29
click at [160, 339] on button at bounding box center [162, 334] width 29 height 29
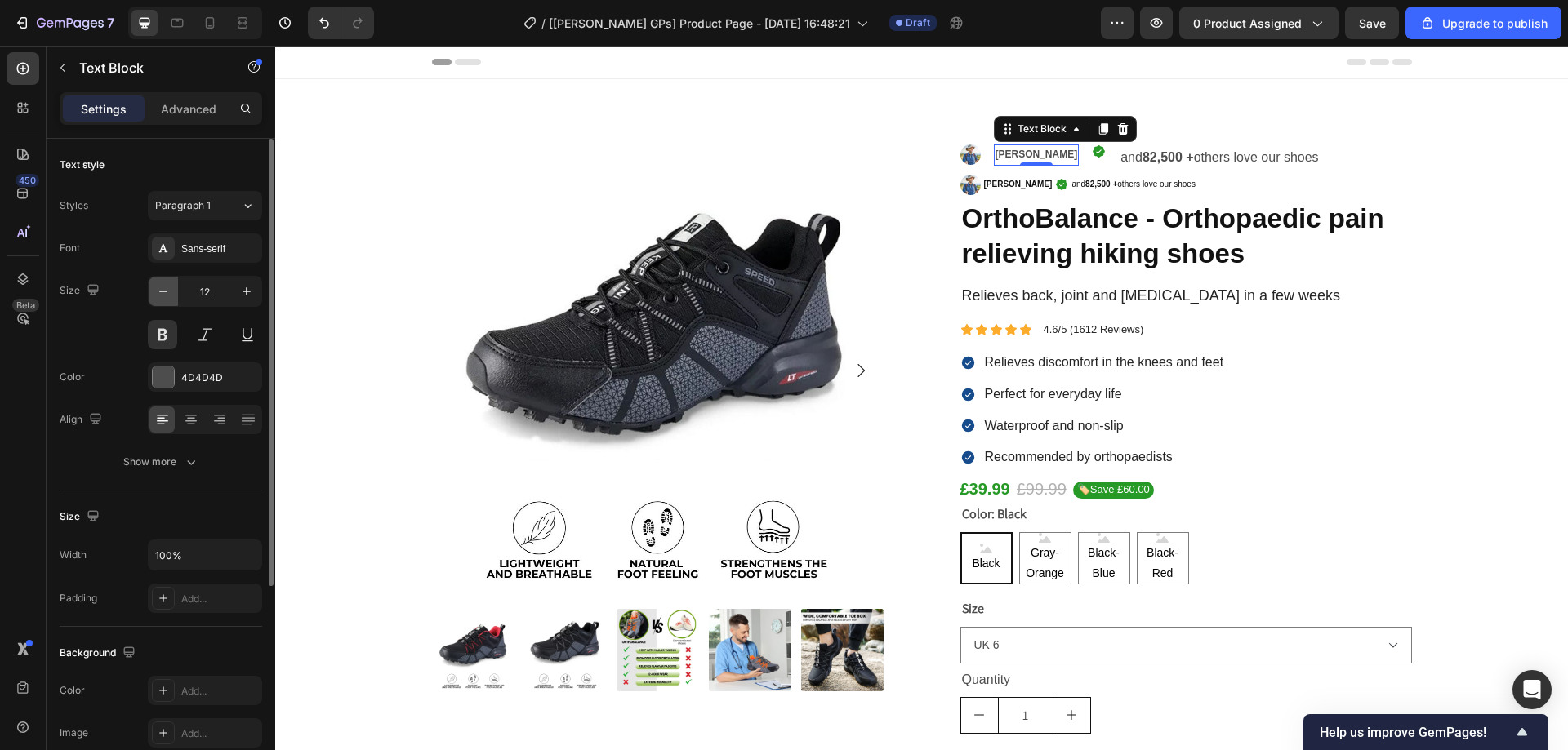
click at [171, 301] on button "button" at bounding box center [163, 291] width 29 height 29
type input "10"
click at [159, 373] on div at bounding box center [163, 377] width 22 height 22
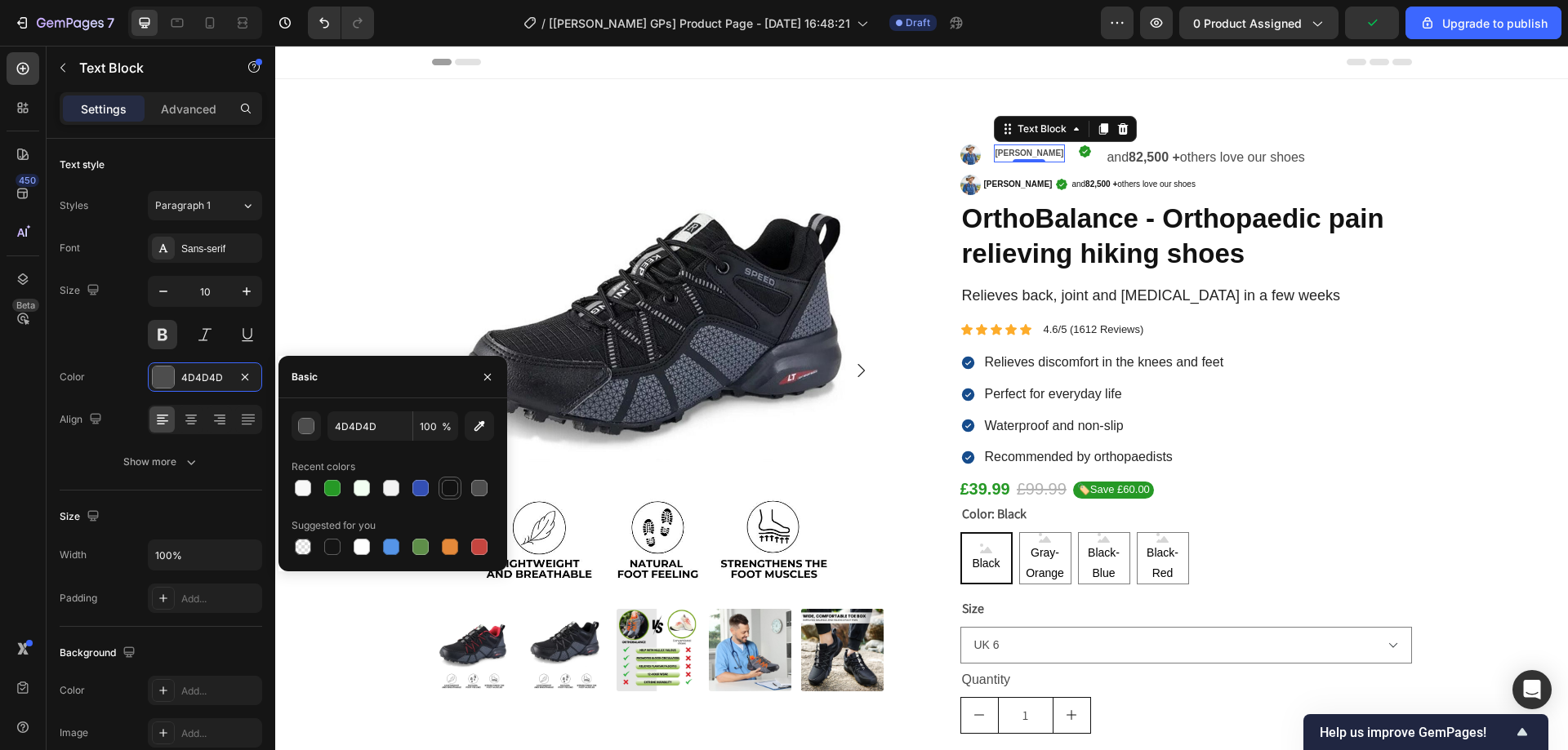
click at [446, 484] on div at bounding box center [449, 487] width 16 height 16
type input "121212"
click at [1107, 155] on p "and 82,500 + others love our shoes" at bounding box center [1205, 157] width 197 height 23
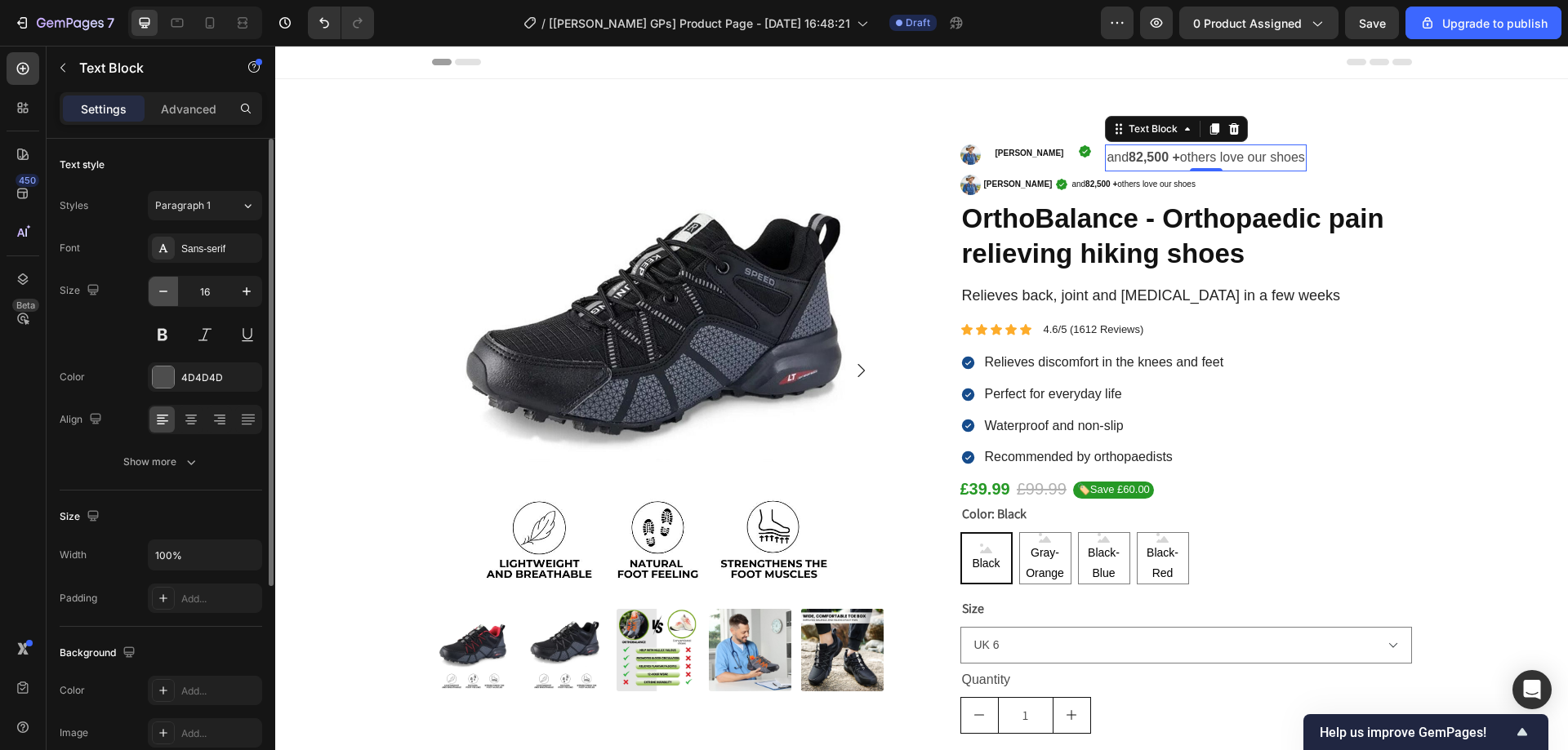
click at [169, 293] on icon "button" at bounding box center [163, 291] width 16 height 16
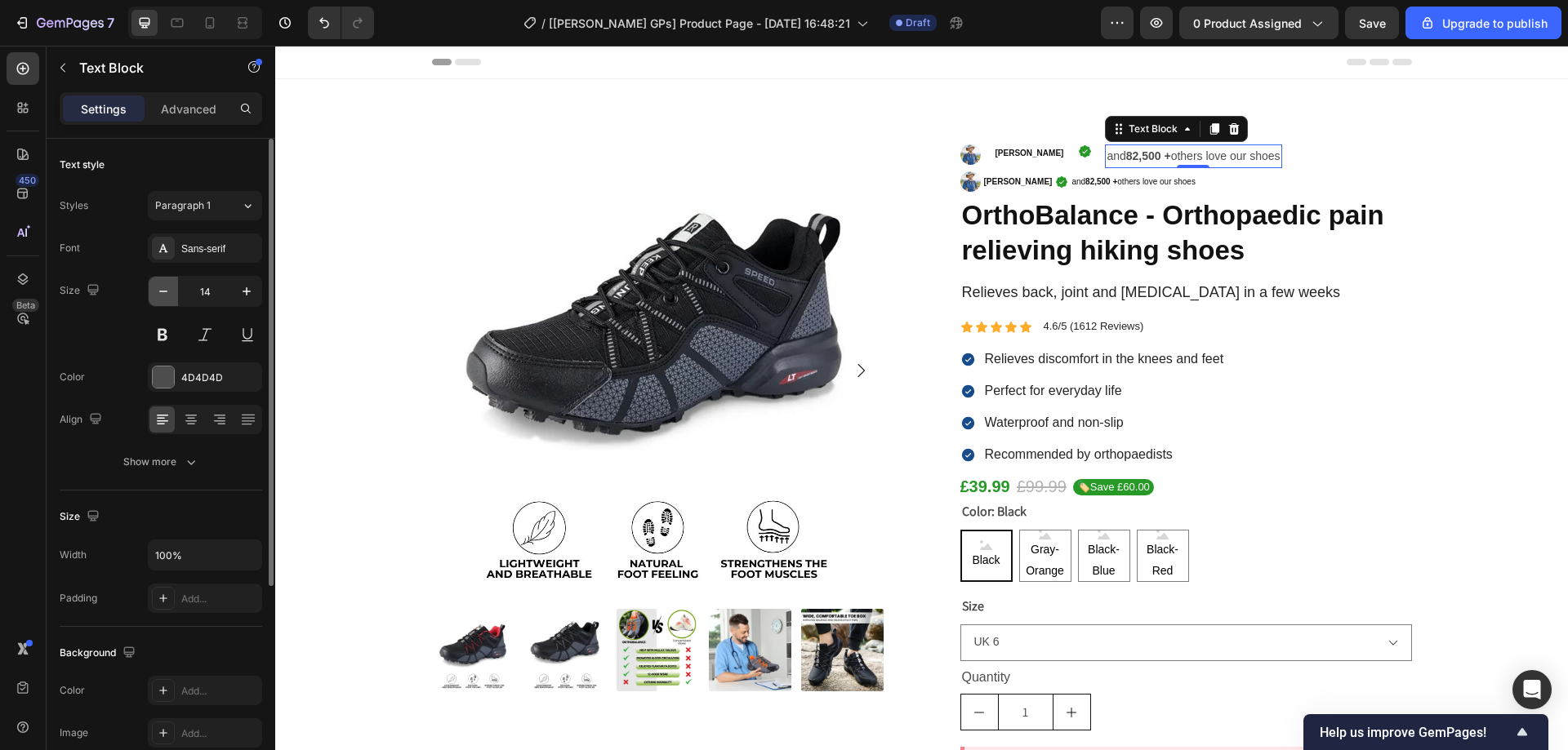
click at [169, 293] on icon "button" at bounding box center [163, 291] width 16 height 16
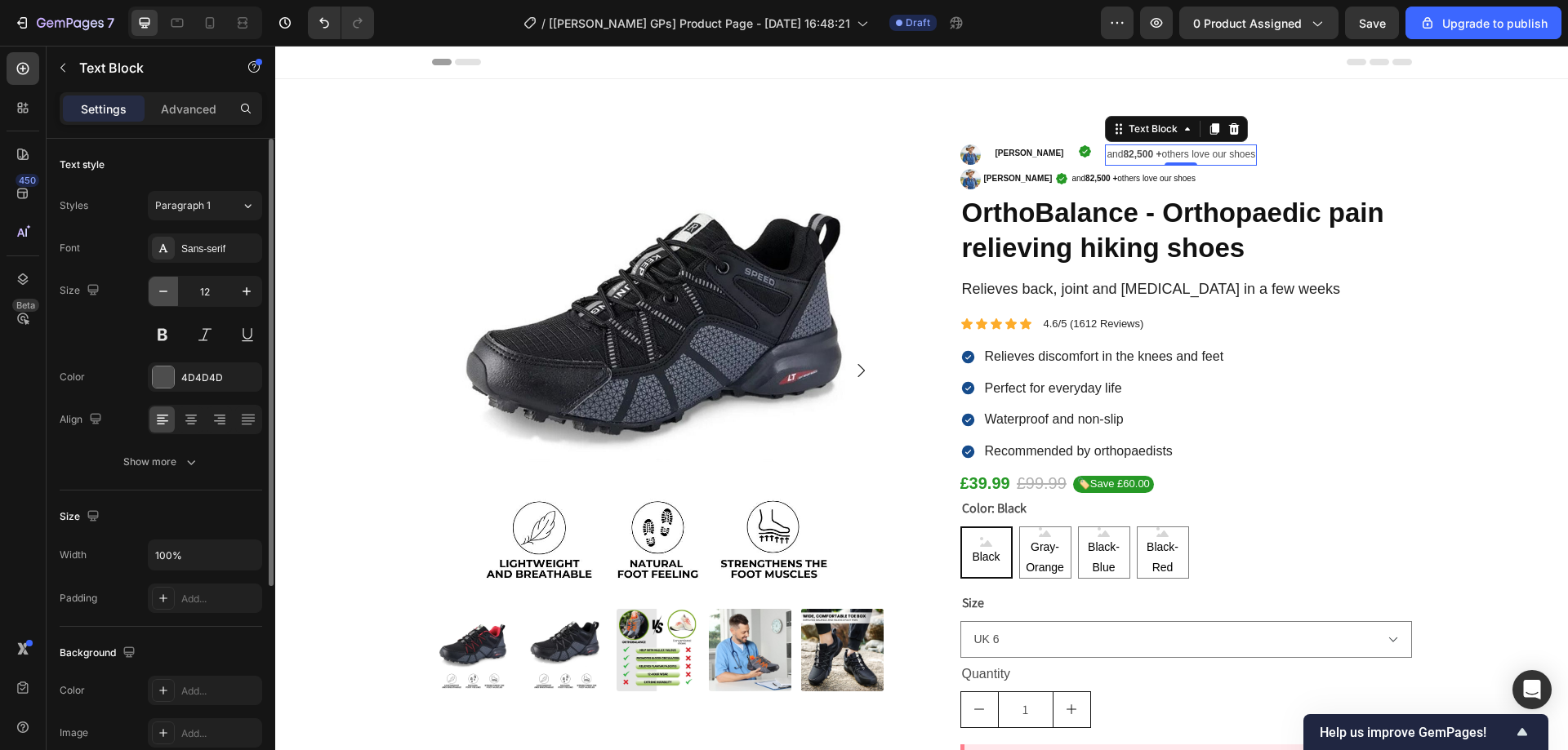
click at [169, 293] on icon "button" at bounding box center [163, 291] width 16 height 16
type input "9"
click at [1006, 157] on p "[PERSON_NAME]" at bounding box center [1029, 153] width 68 height 15
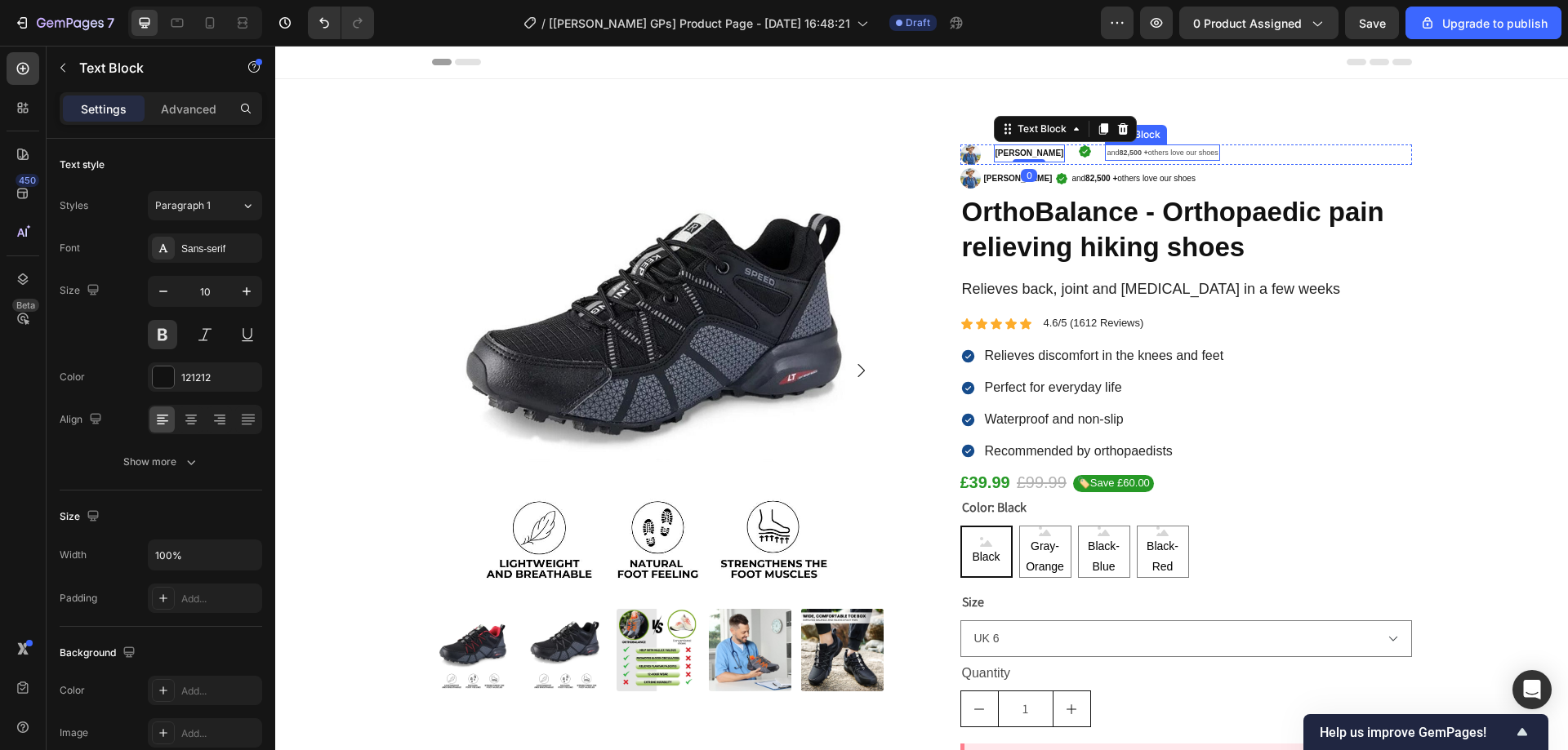
click at [1119, 153] on strong "82,500 +" at bounding box center [1133, 152] width 29 height 8
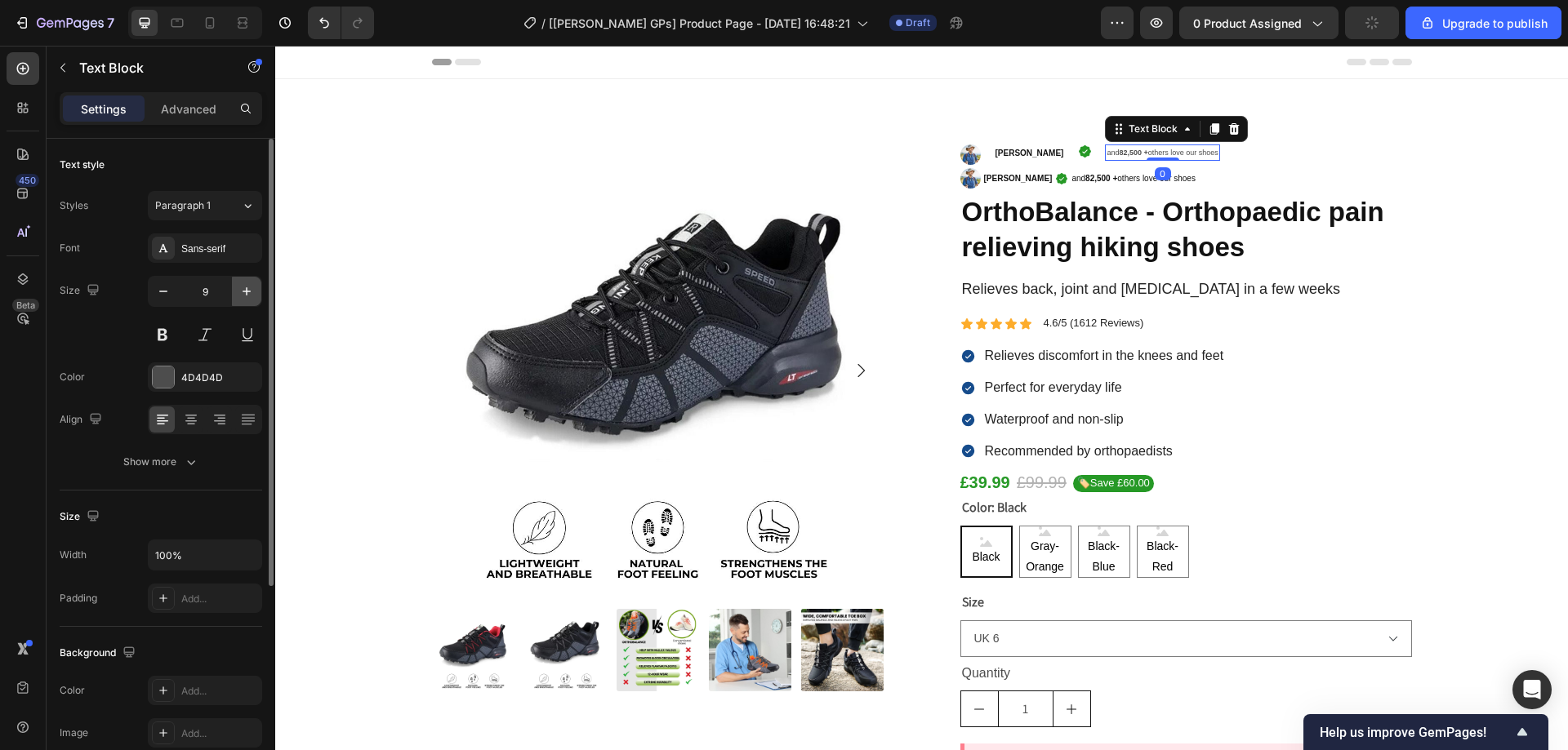
click at [245, 297] on icon "button" at bounding box center [246, 291] width 16 height 16
type input "10"
click at [164, 377] on div at bounding box center [163, 377] width 22 height 22
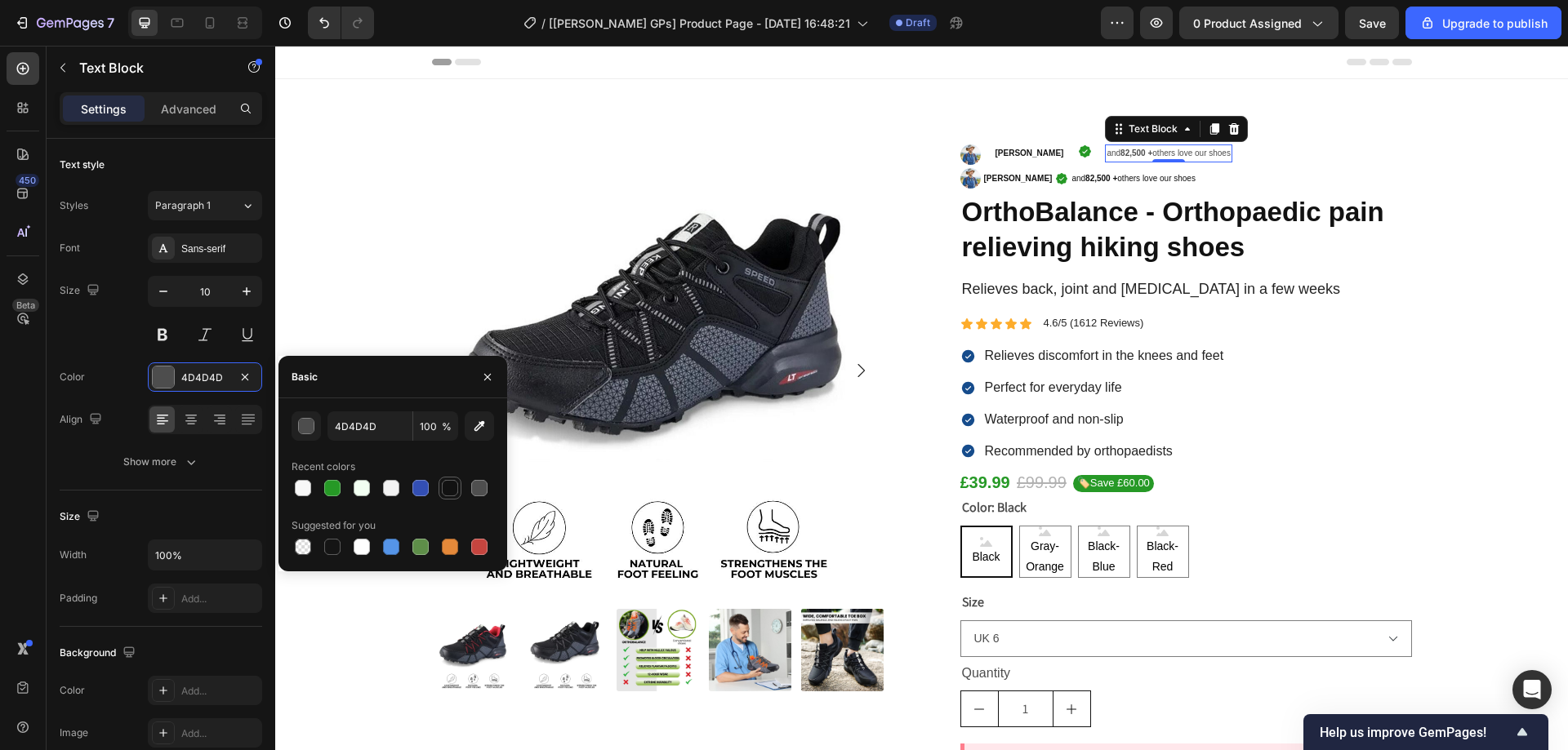
click at [455, 482] on div at bounding box center [449, 487] width 16 height 16
type input "121212"
click at [1254, 153] on div "Image [PERSON_NAME] Text Block Icon and 82,500 + others love our shoes Text Blo…" at bounding box center [1186, 155] width 452 height 21
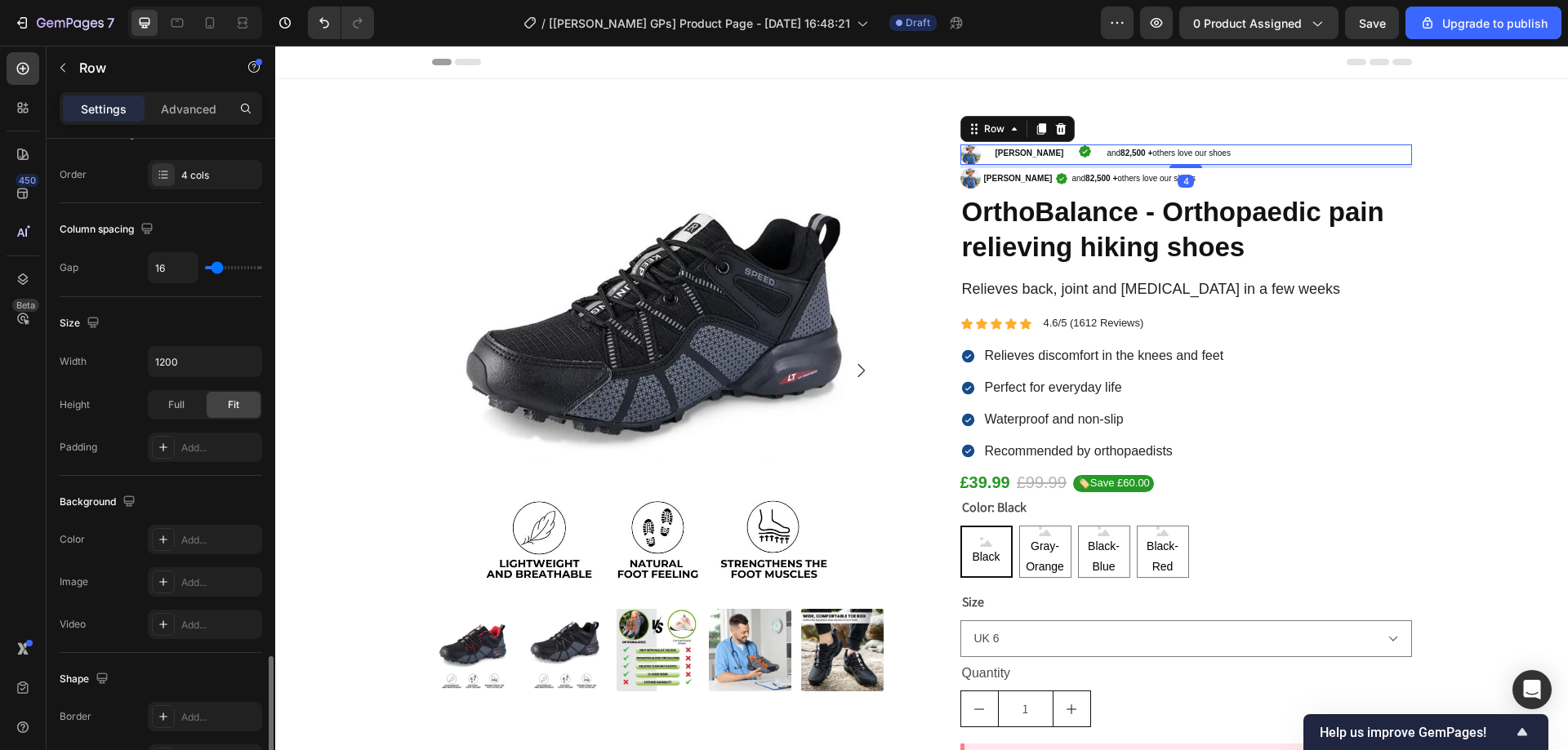
scroll to position [490, 0]
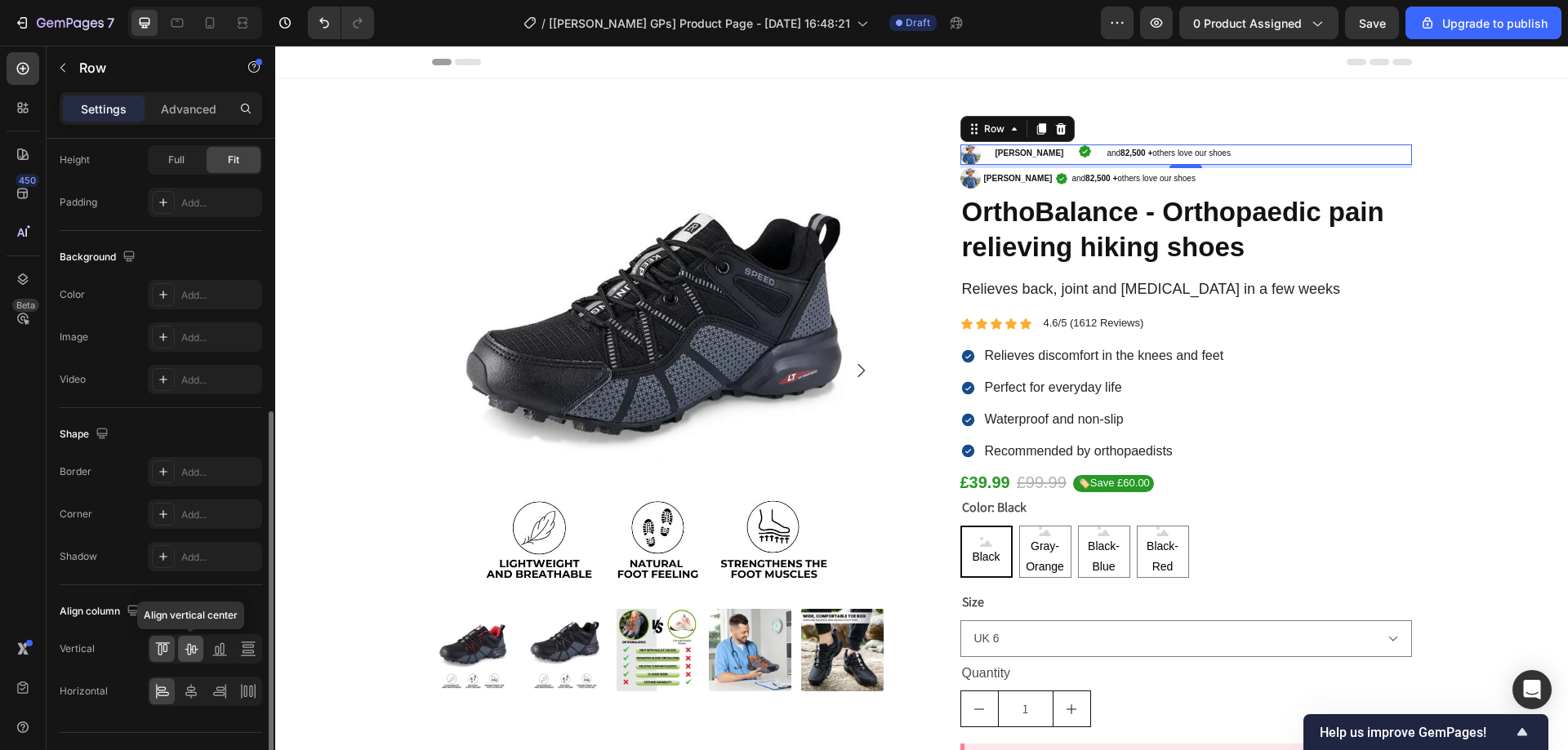
click at [190, 648] on icon at bounding box center [191, 648] width 16 height 16
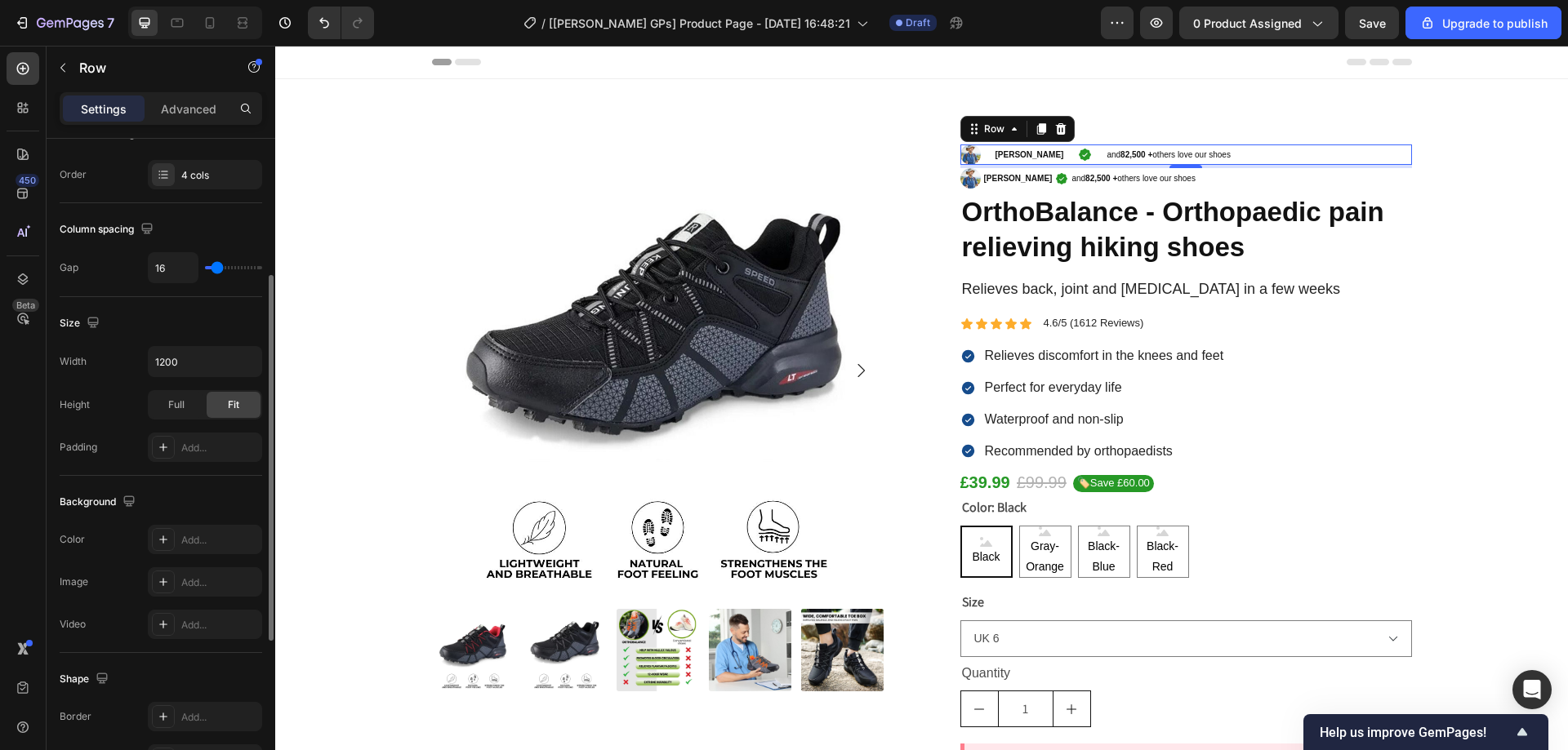
type input "0"
drag, startPoint x: 214, startPoint y: 267, endPoint x: 184, endPoint y: 267, distance: 30.0
type input "0"
click at [205, 267] on input "range" at bounding box center [233, 267] width 57 height 3
click at [177, 272] on input "0" at bounding box center [173, 267] width 49 height 29
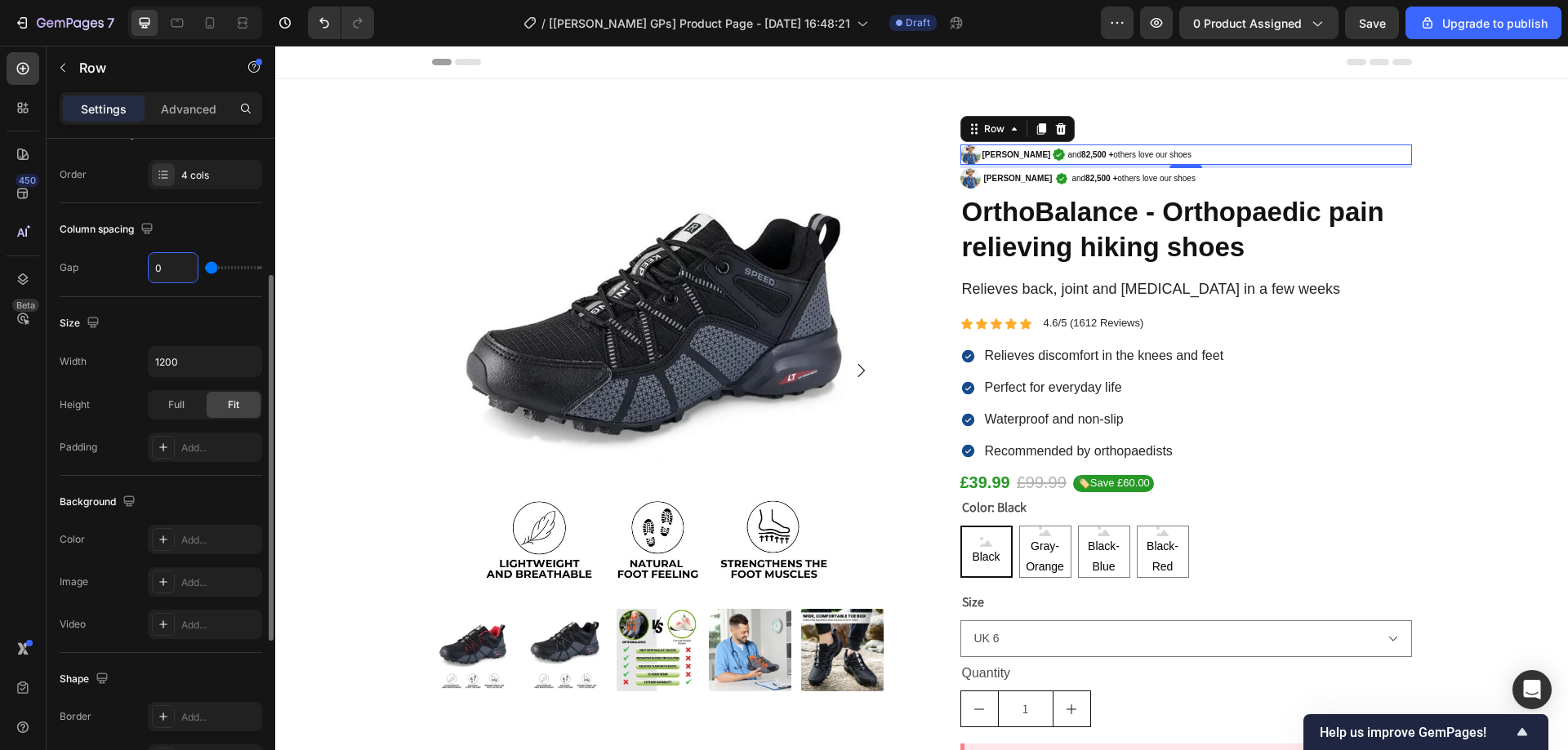
type input "5"
type input "0"
type input "3"
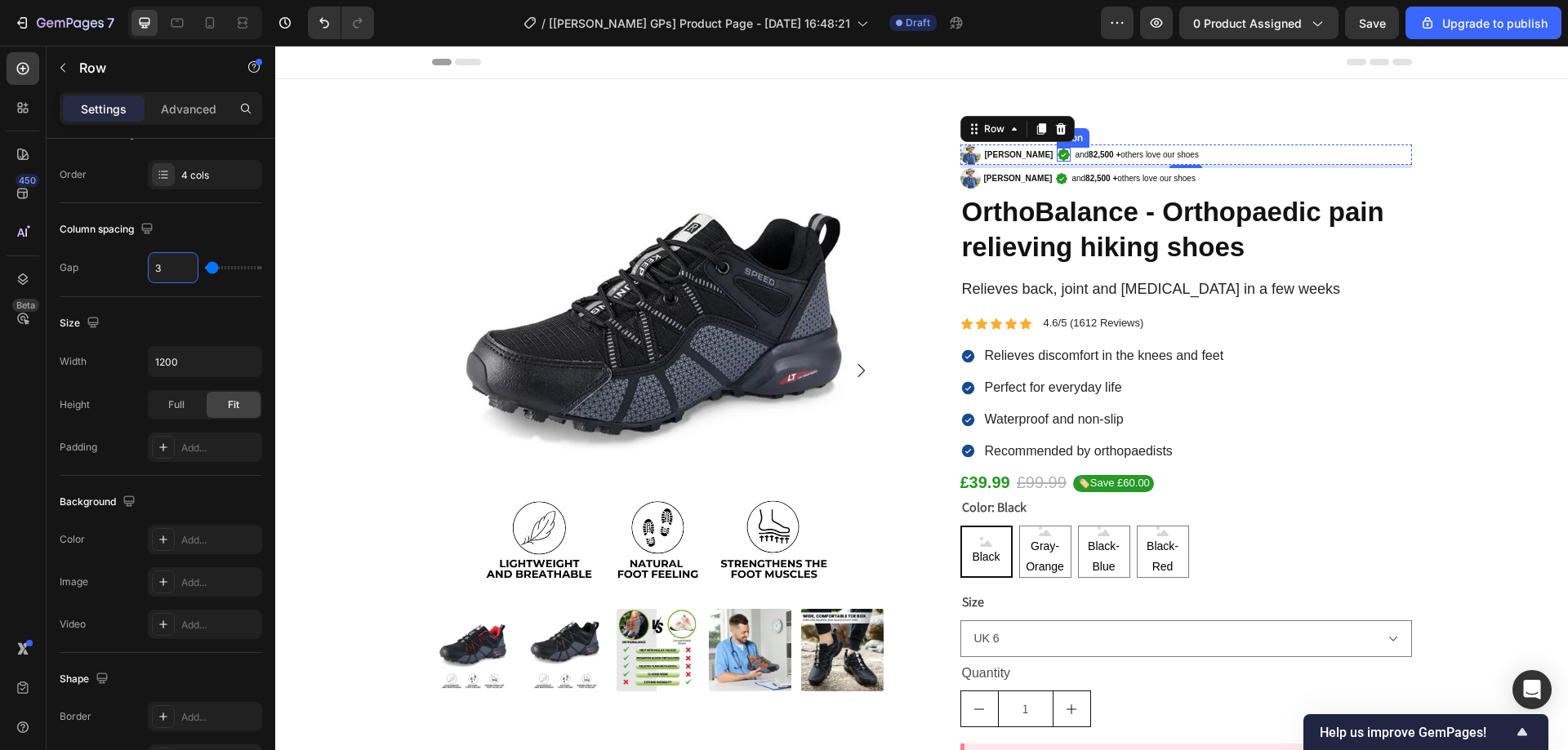
click at [1058, 153] on icon at bounding box center [1064, 154] width 12 height 12
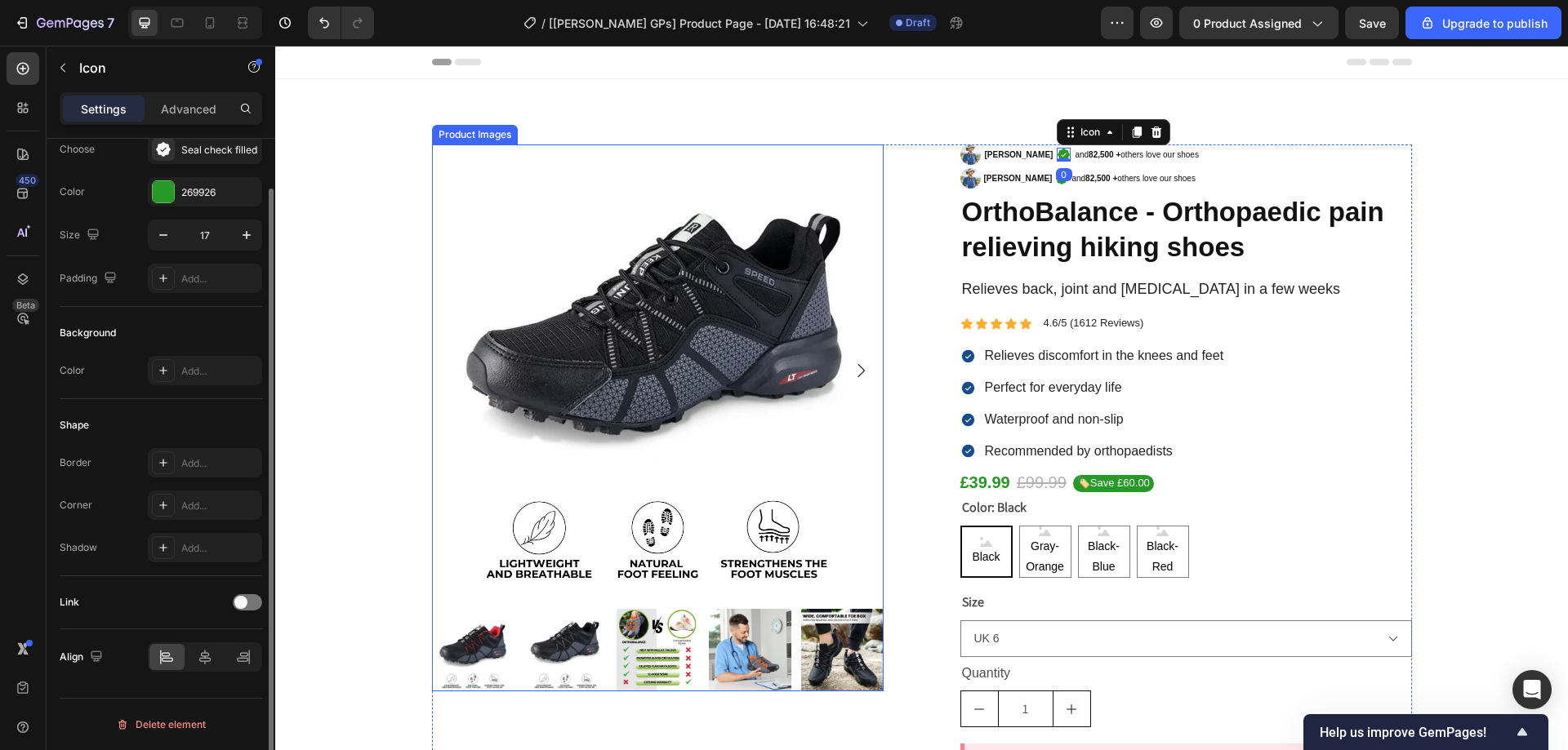
scroll to position [0, 0]
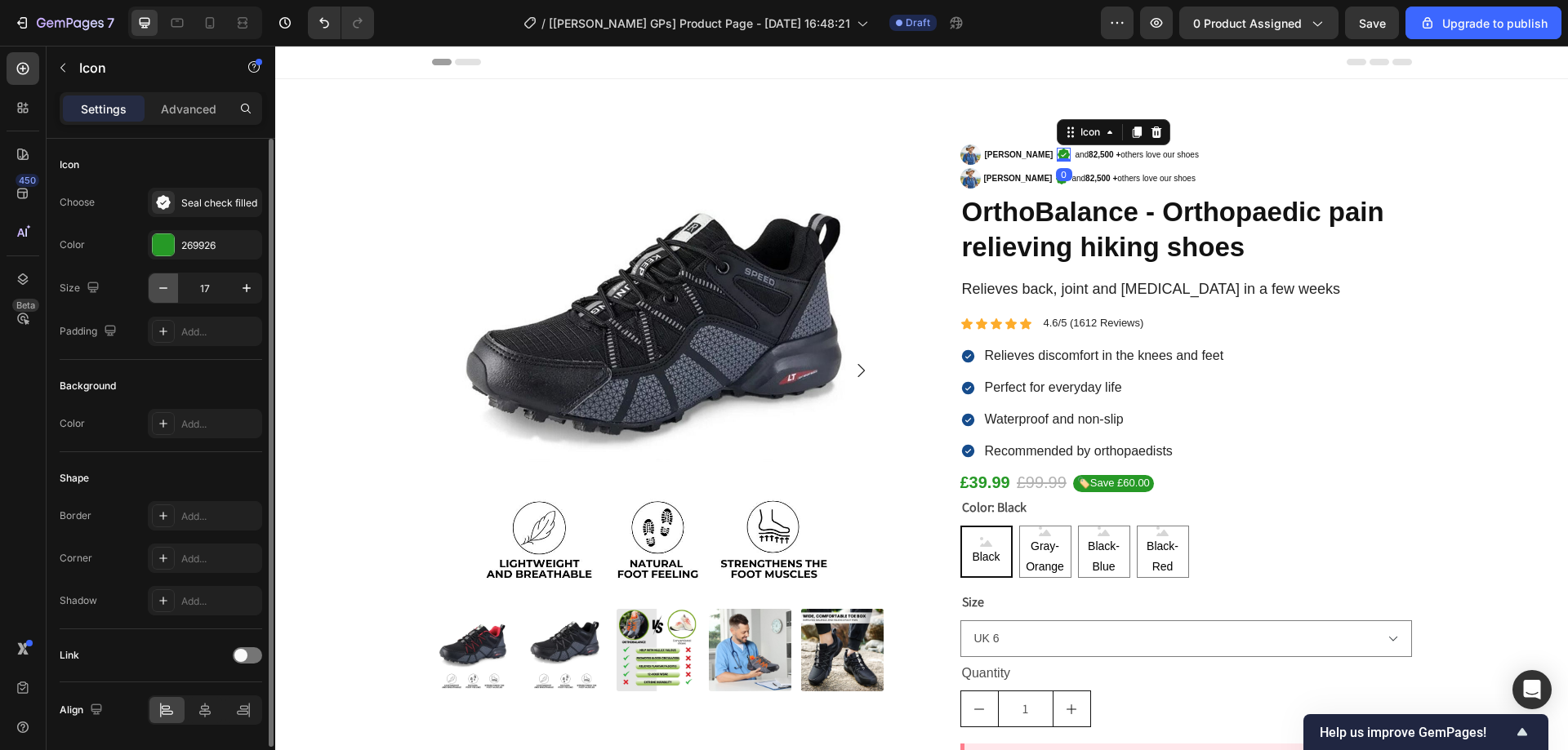
click at [167, 290] on icon "button" at bounding box center [163, 287] width 16 height 16
type input "16"
click at [1243, 166] on div "Image [PERSON_NAME] Text Block Icon 0 and 82,500 + others love our shoes Text B…" at bounding box center [1186, 631] width 452 height 974
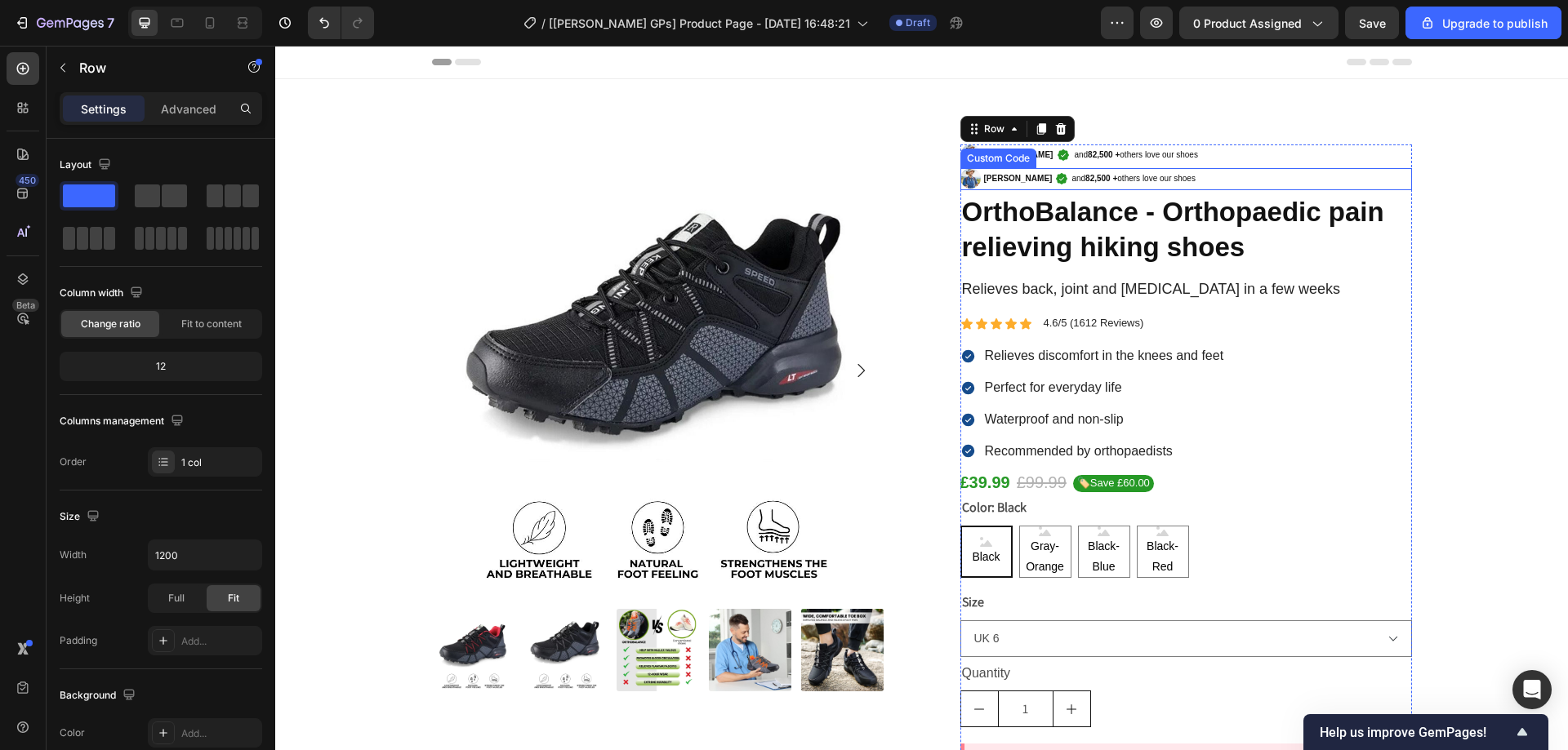
click at [1085, 177] on strong "82,500 +" at bounding box center [1101, 179] width 32 height 9
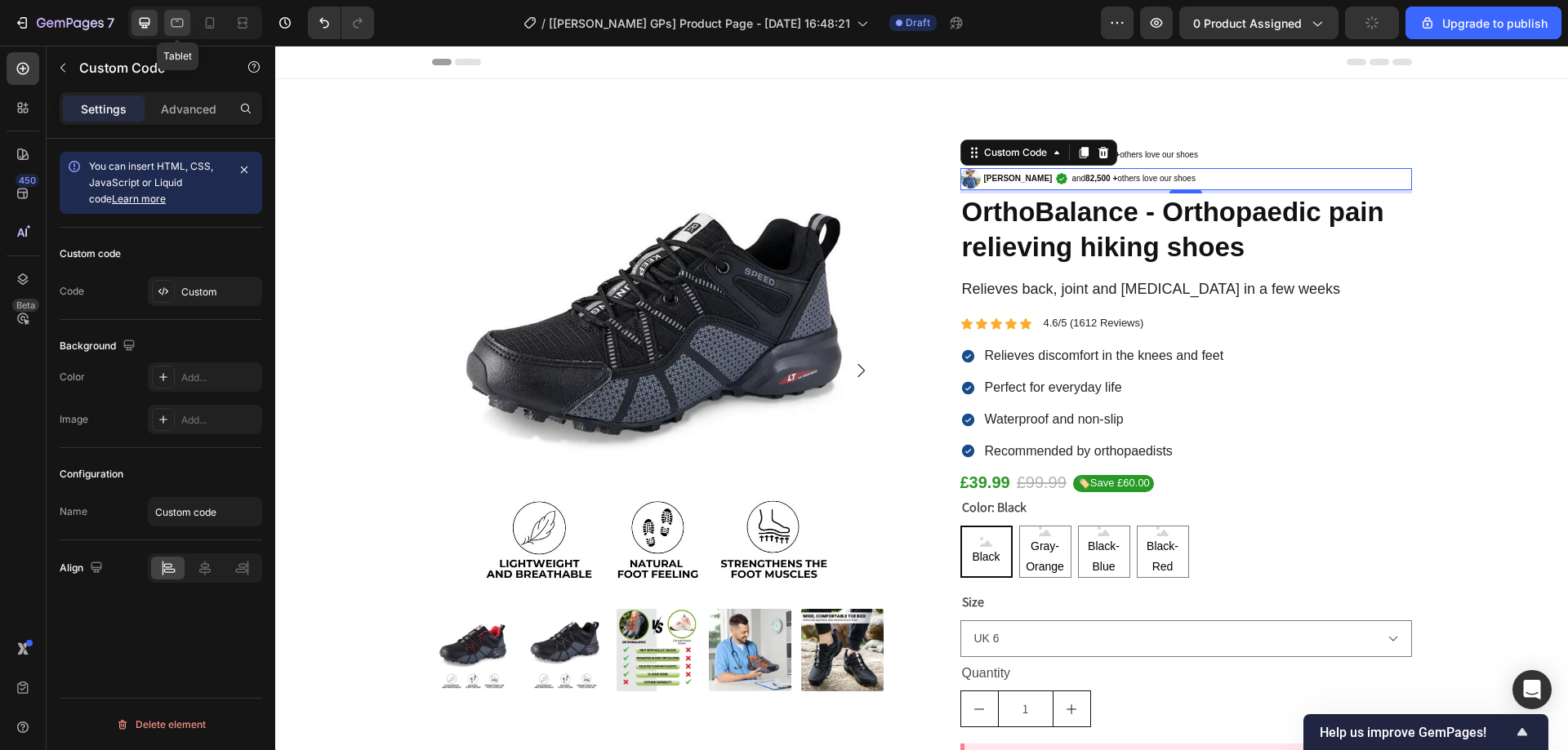
click at [175, 25] on icon at bounding box center [177, 22] width 16 height 16
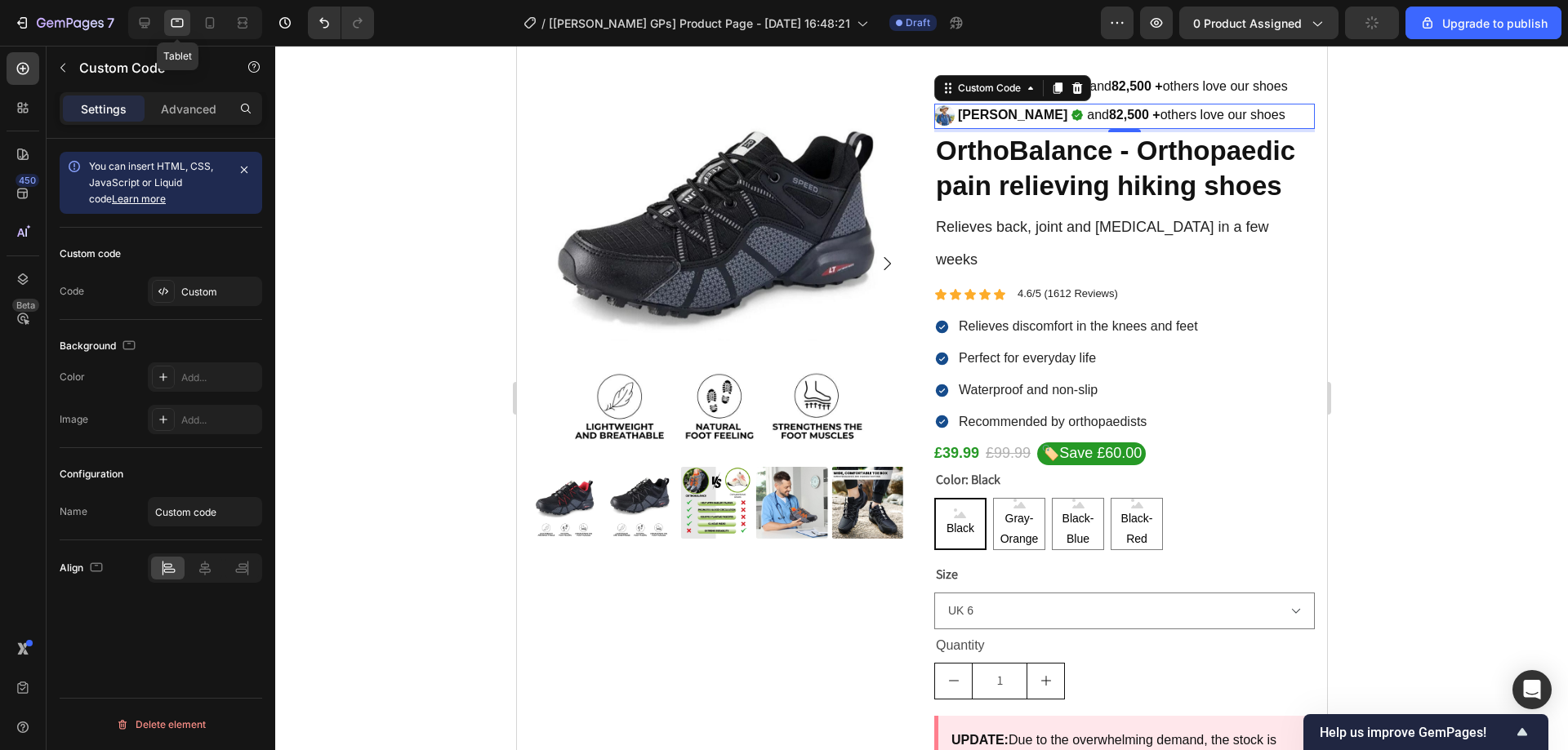
scroll to position [72, 0]
click at [222, 21] on div at bounding box center [210, 22] width 26 height 26
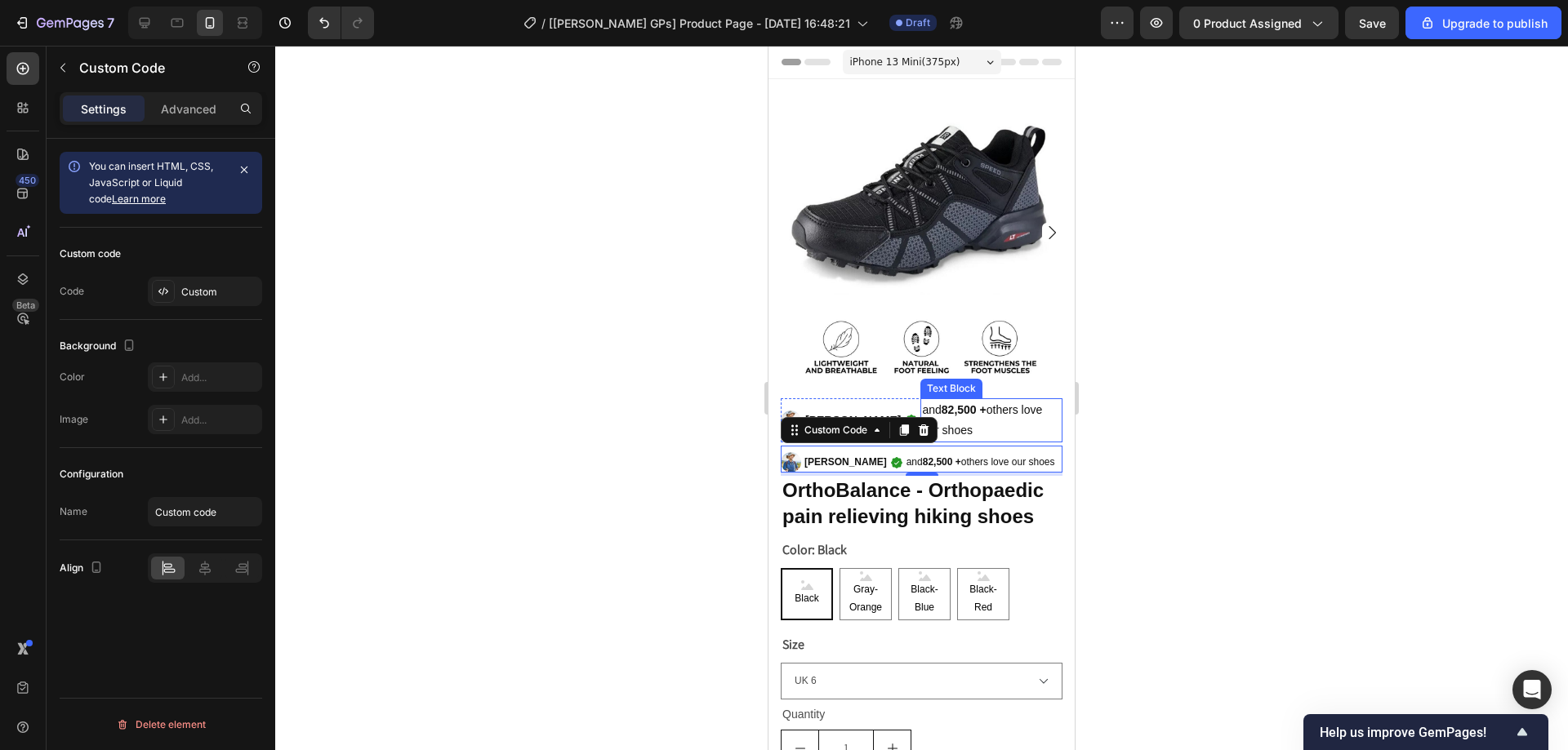
click at [1019, 416] on p "and 82,500 + others love our shoes" at bounding box center [992, 421] width 138 height 41
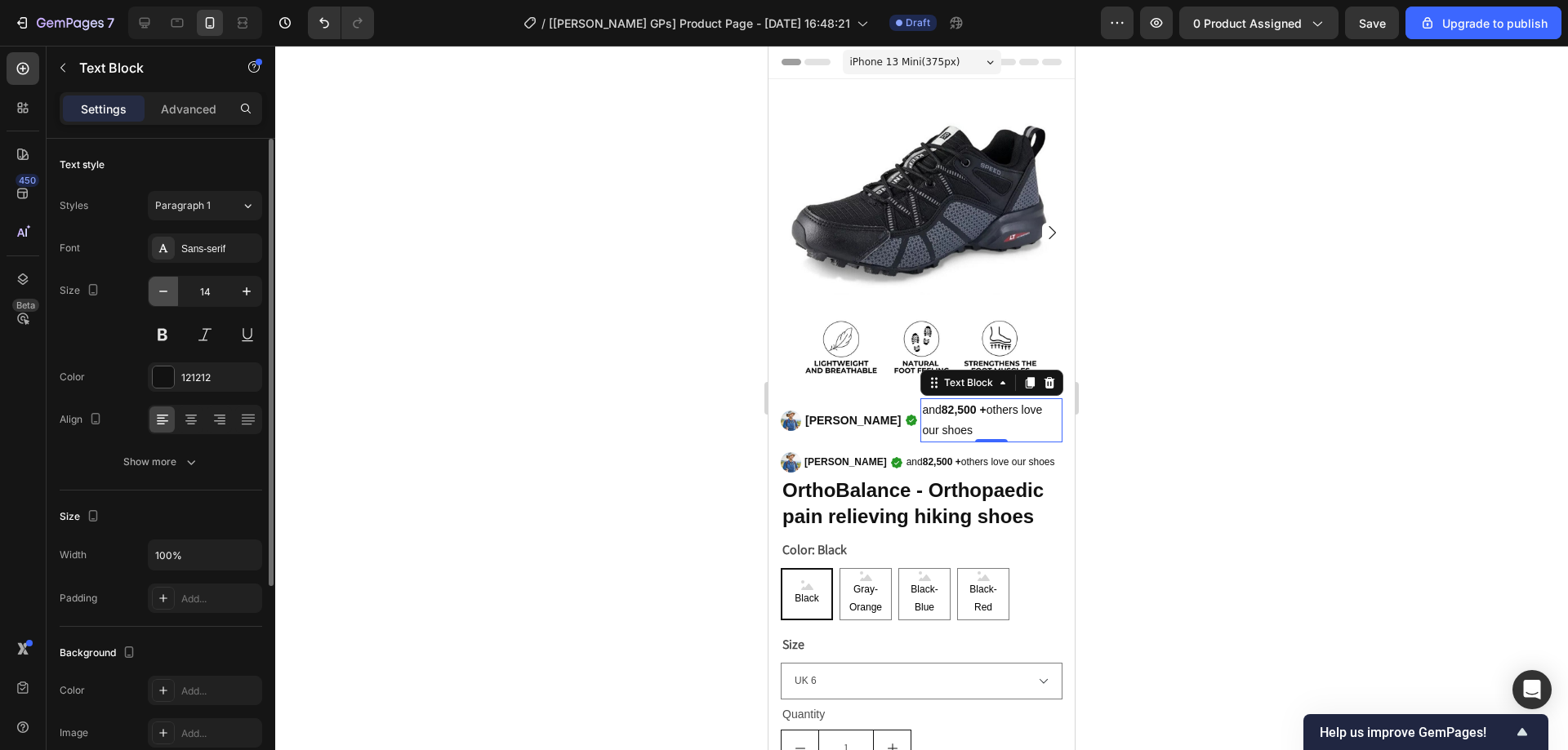
click at [167, 286] on icon "button" at bounding box center [163, 291] width 16 height 16
type input "12"
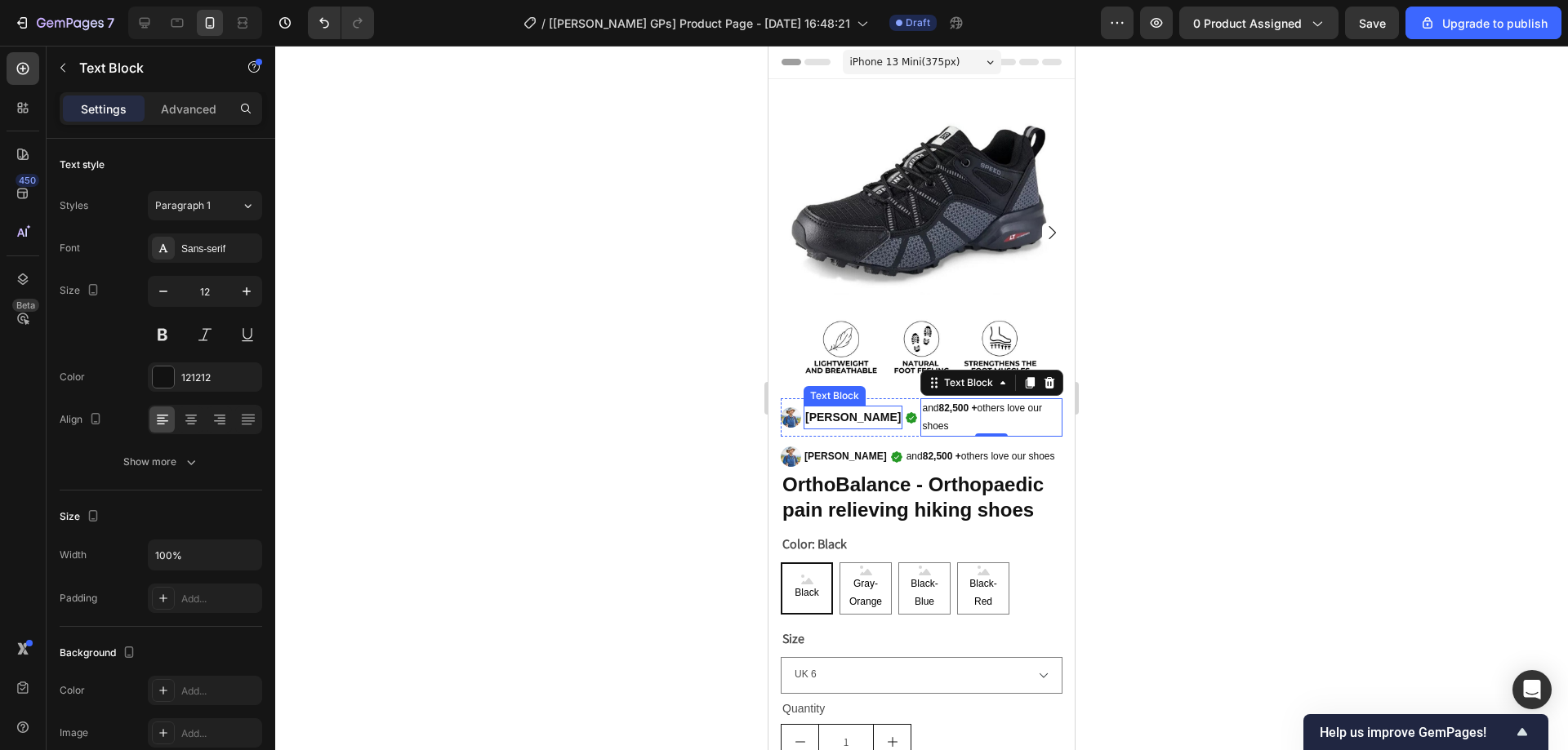
click at [835, 408] on p "[PERSON_NAME]" at bounding box center [853, 418] width 95 height 21
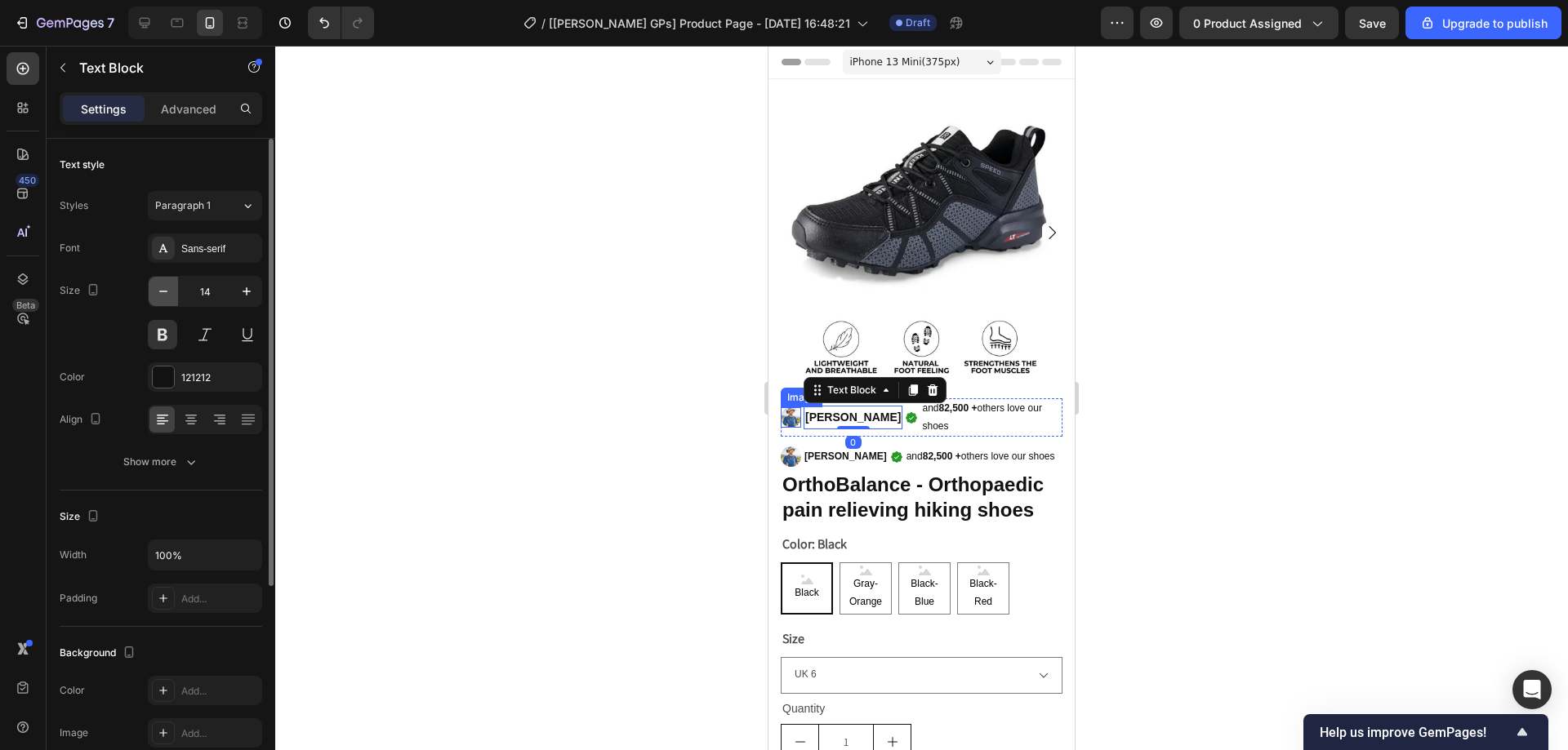
click at [165, 296] on icon "button" at bounding box center [163, 291] width 16 height 16
type input "12"
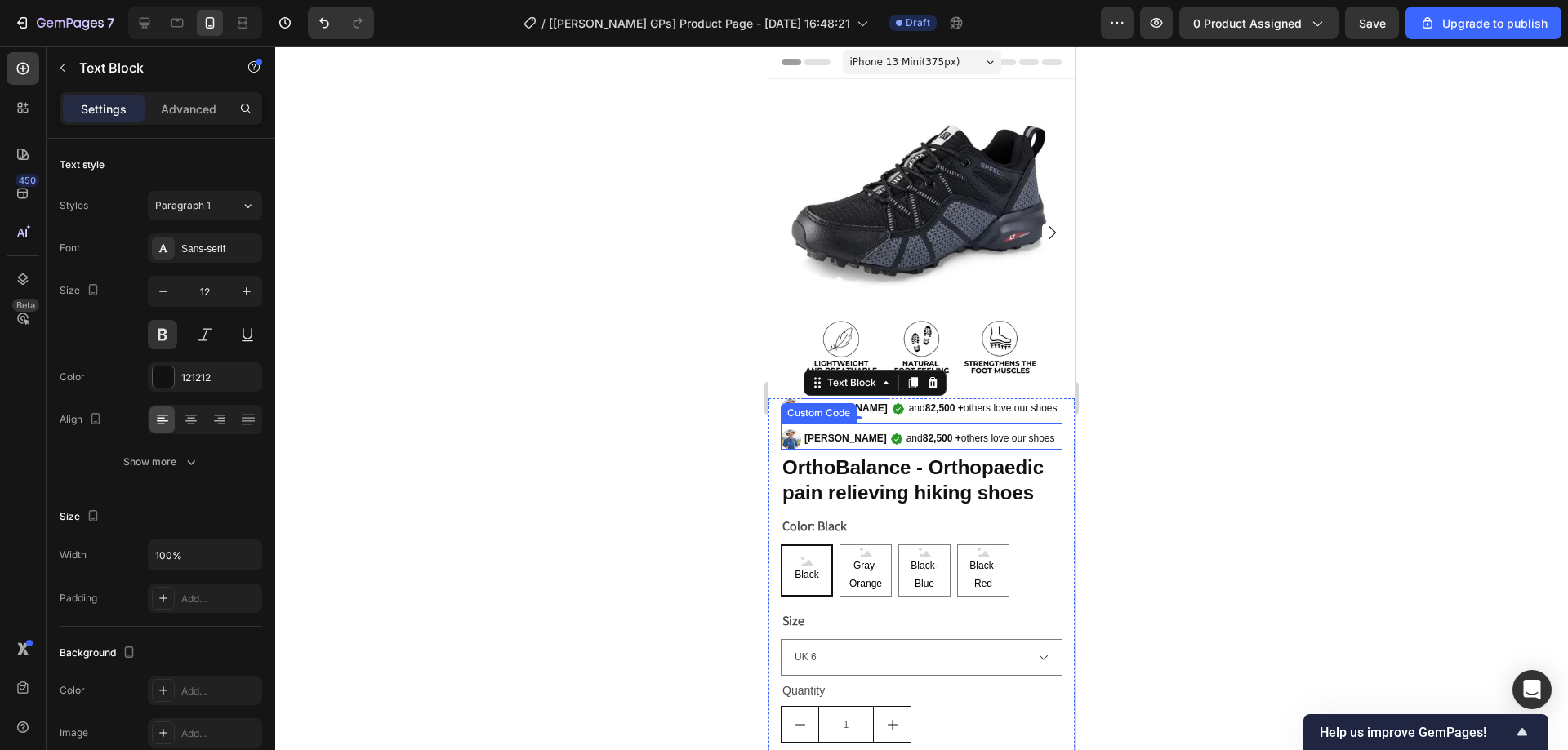
click at [995, 430] on p "and 82,500 + others love our shoes" at bounding box center [980, 439] width 149 height 18
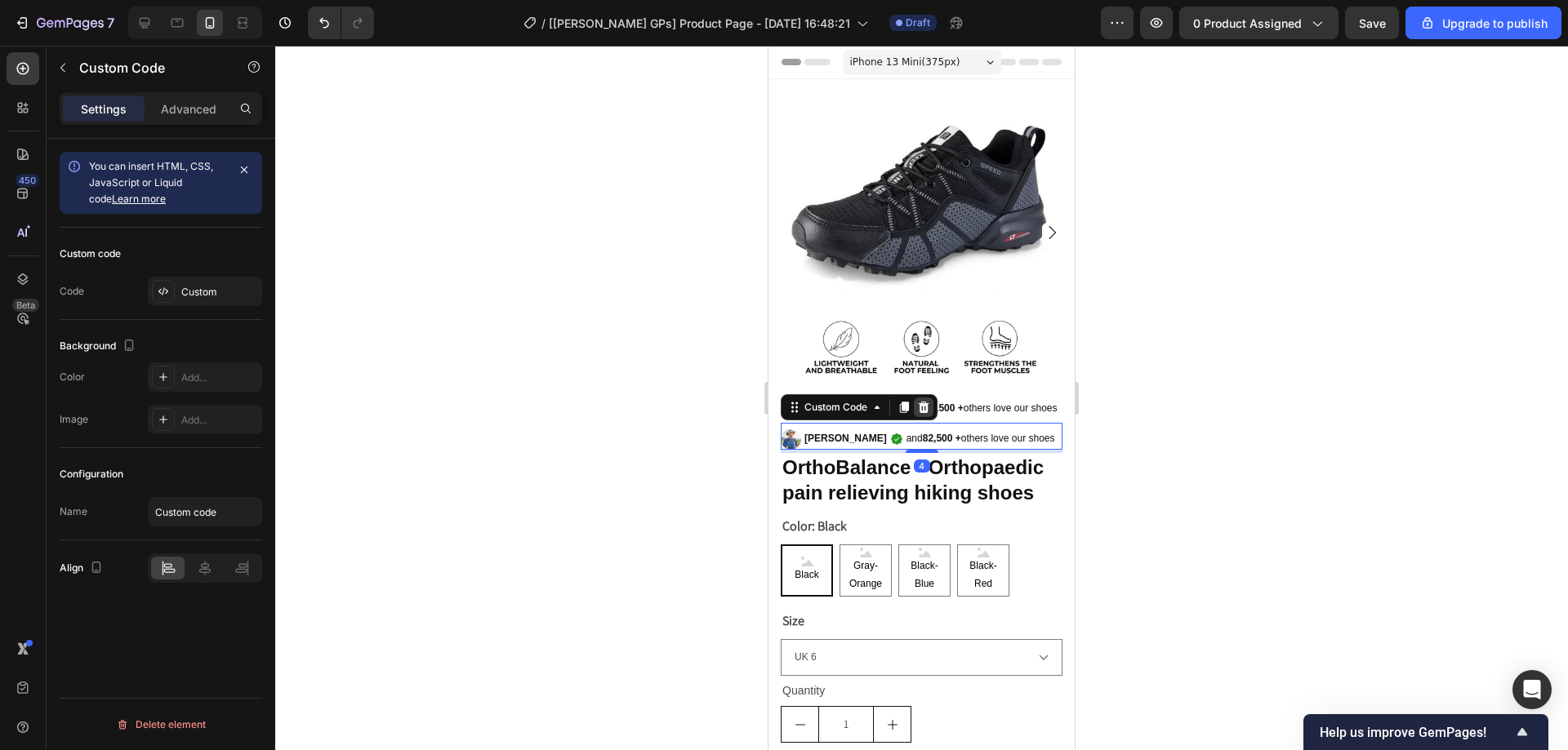
click at [918, 397] on div at bounding box center [923, 407] width 20 height 20
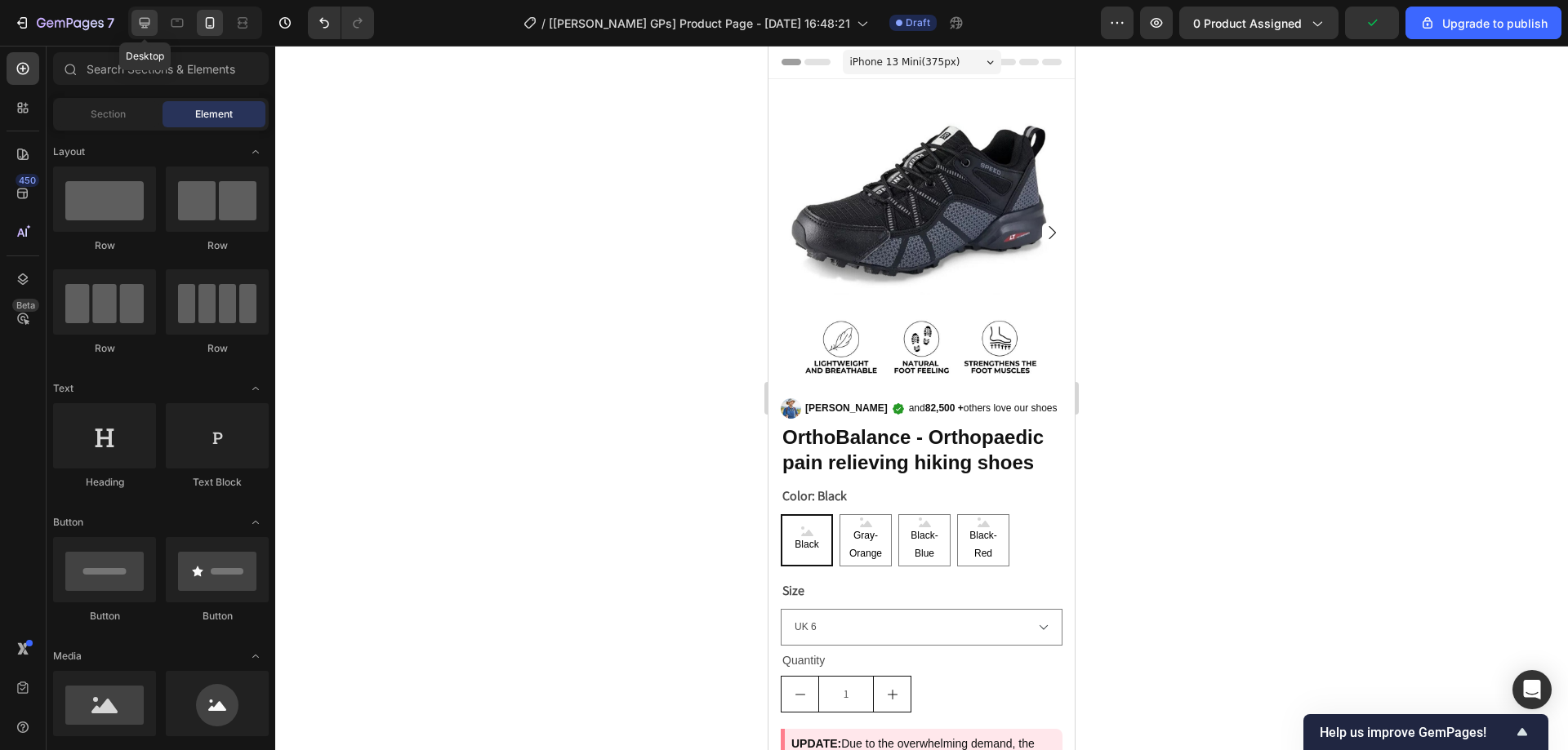
click at [141, 24] on icon at bounding box center [144, 22] width 10 height 10
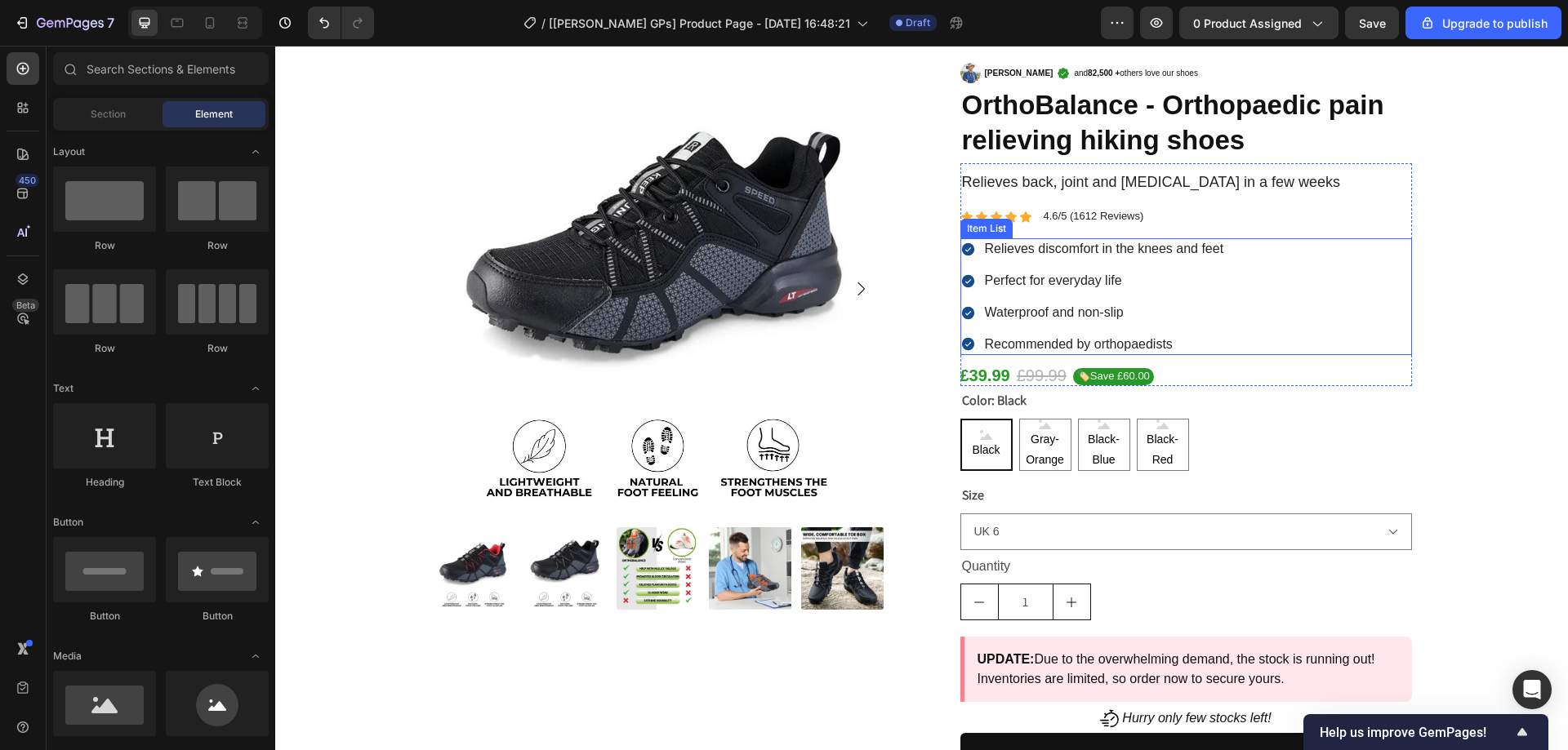
scroll to position [164, 0]
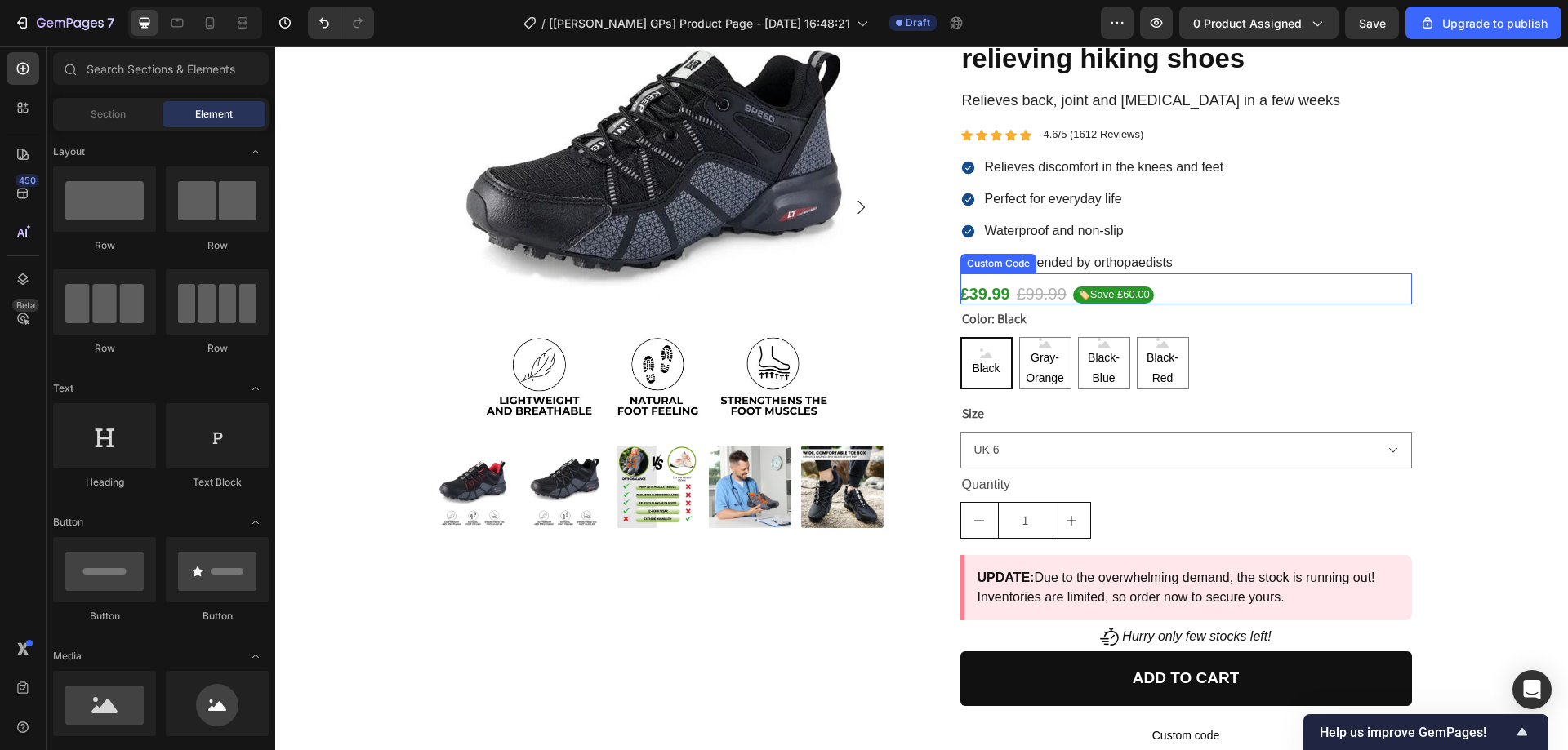
click at [1188, 290] on gp-row "£39.99 £99.99 🏷️Save £60.00" at bounding box center [1186, 294] width 452 height 22
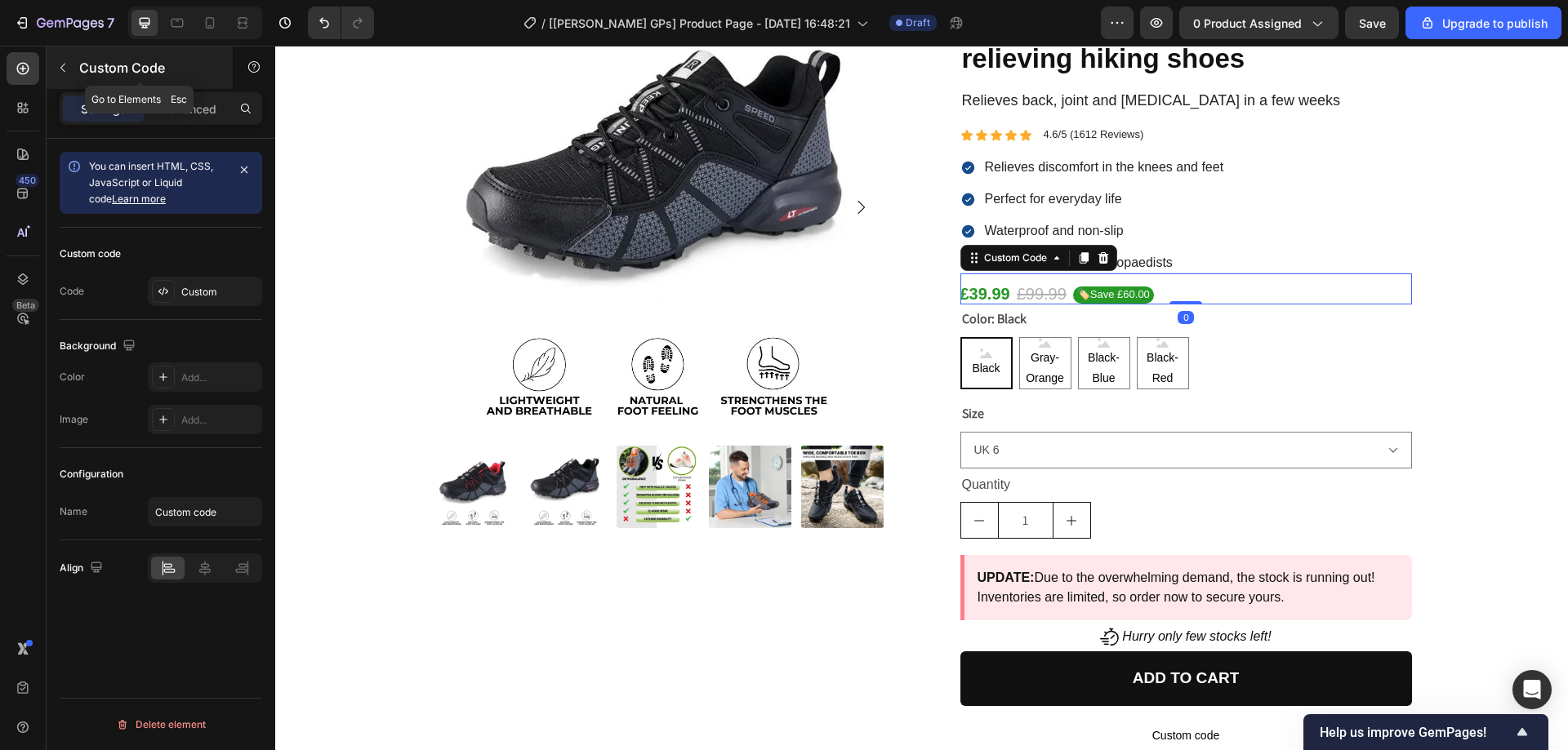
click at [71, 72] on button "button" at bounding box center [63, 68] width 26 height 26
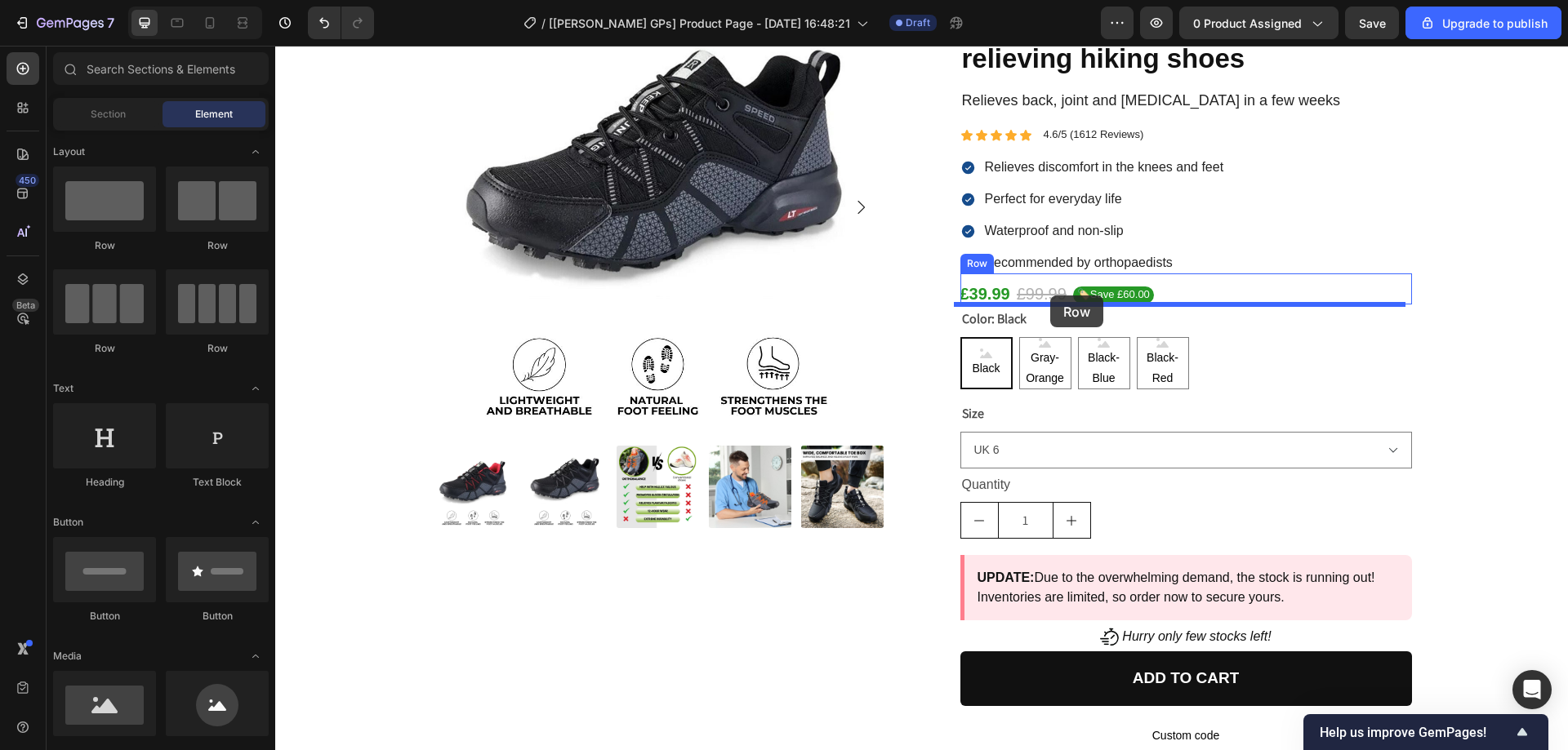
drag, startPoint x: 415, startPoint y: 349, endPoint x: 1051, endPoint y: 296, distance: 638.2
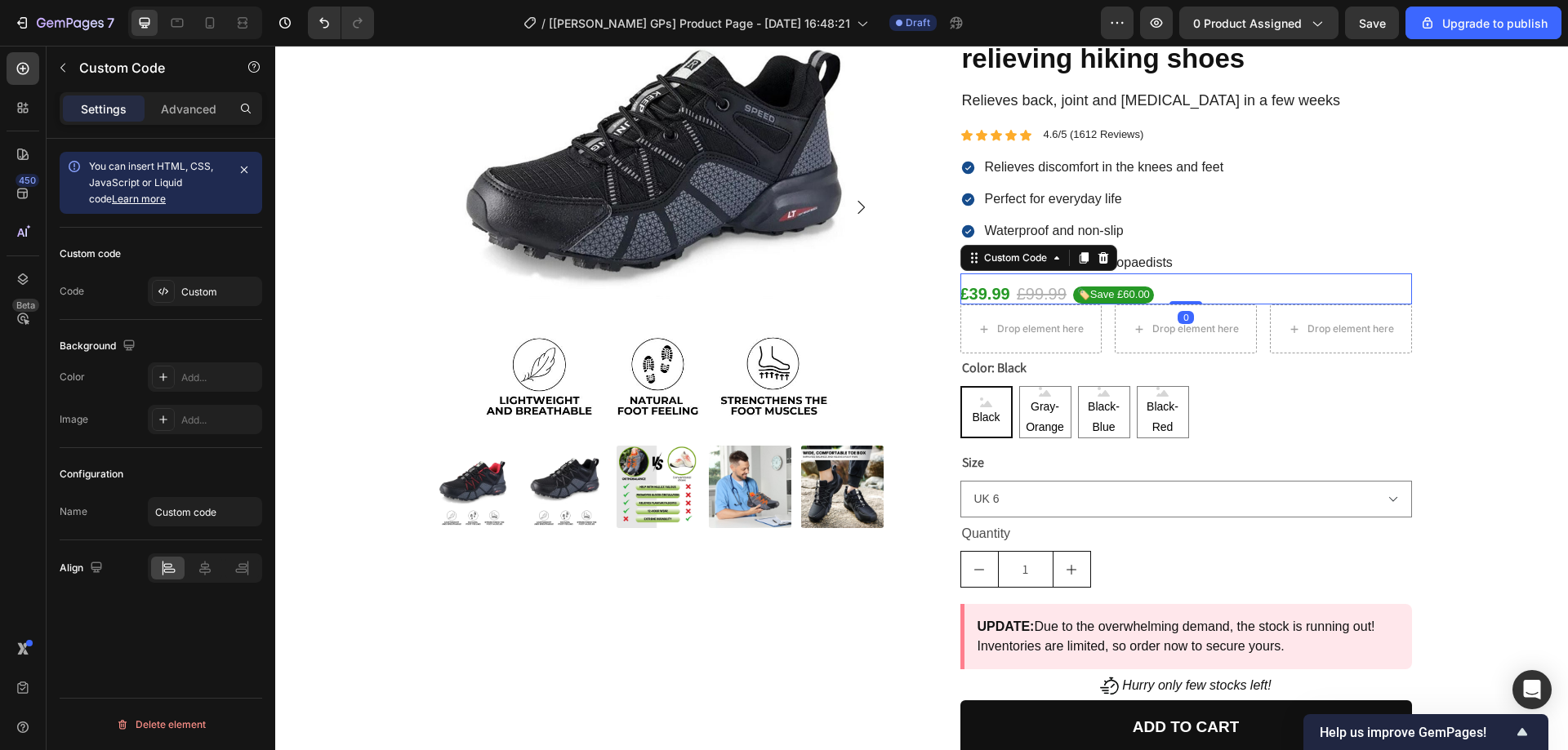
click at [1168, 286] on gp-row "£39.99 £99.99 🏷️Save £60.00" at bounding box center [1186, 294] width 452 height 22
click at [1042, 261] on div "Custom Code" at bounding box center [1016, 258] width 69 height 15
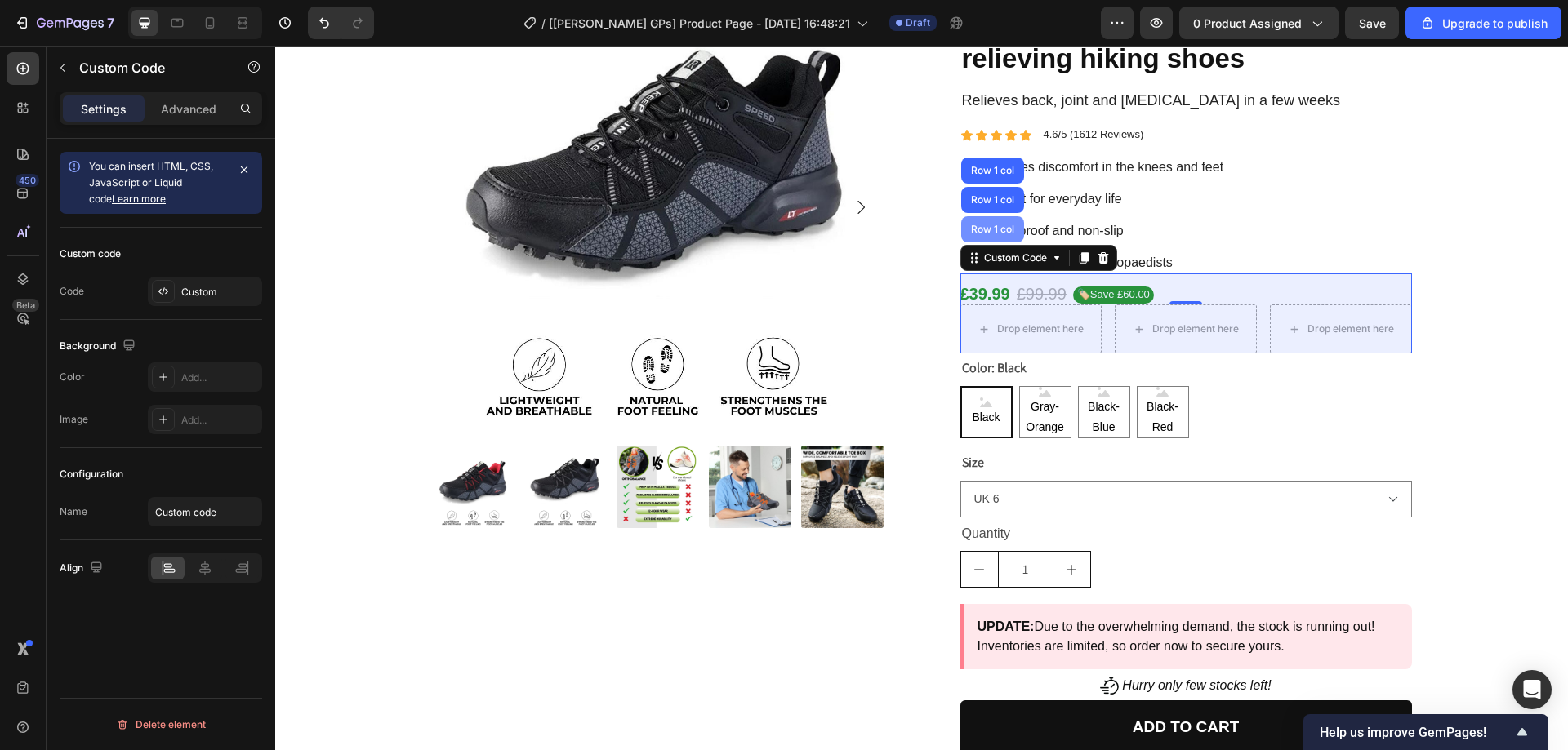
click at [1001, 232] on div "Row 1 col" at bounding box center [993, 229] width 50 height 9
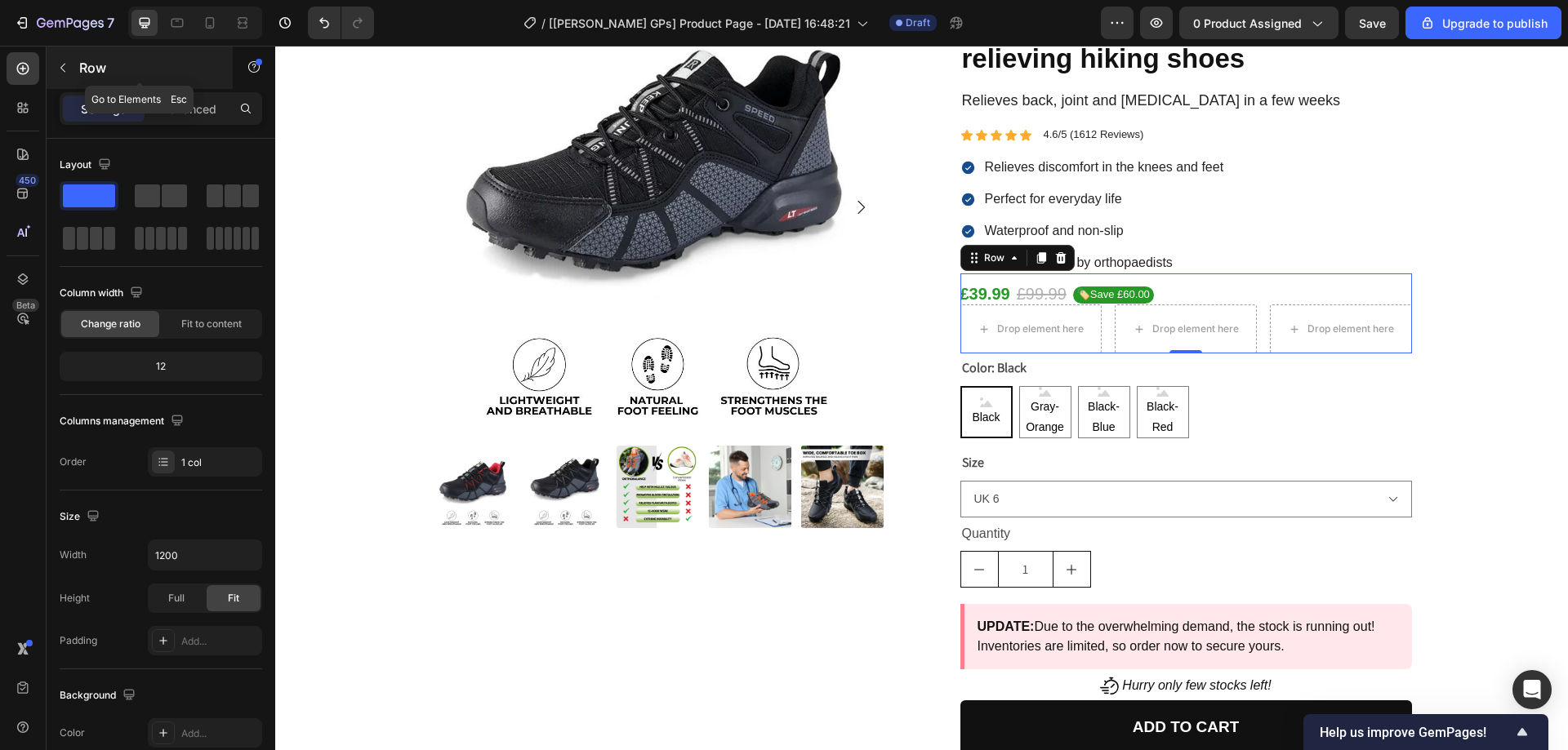
click at [67, 69] on icon "button" at bounding box center [63, 67] width 13 height 13
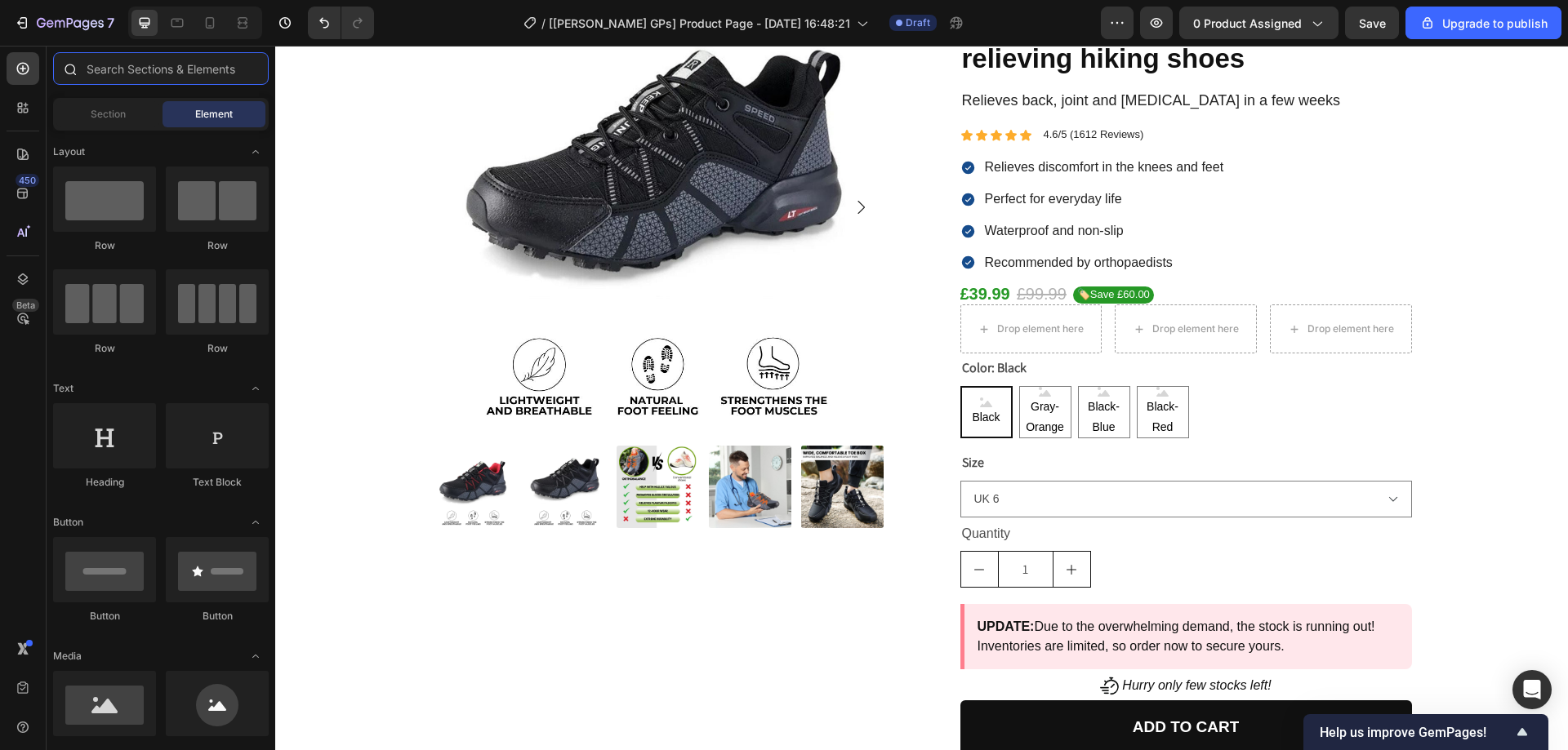
click at [183, 75] on input "text" at bounding box center [161, 68] width 216 height 33
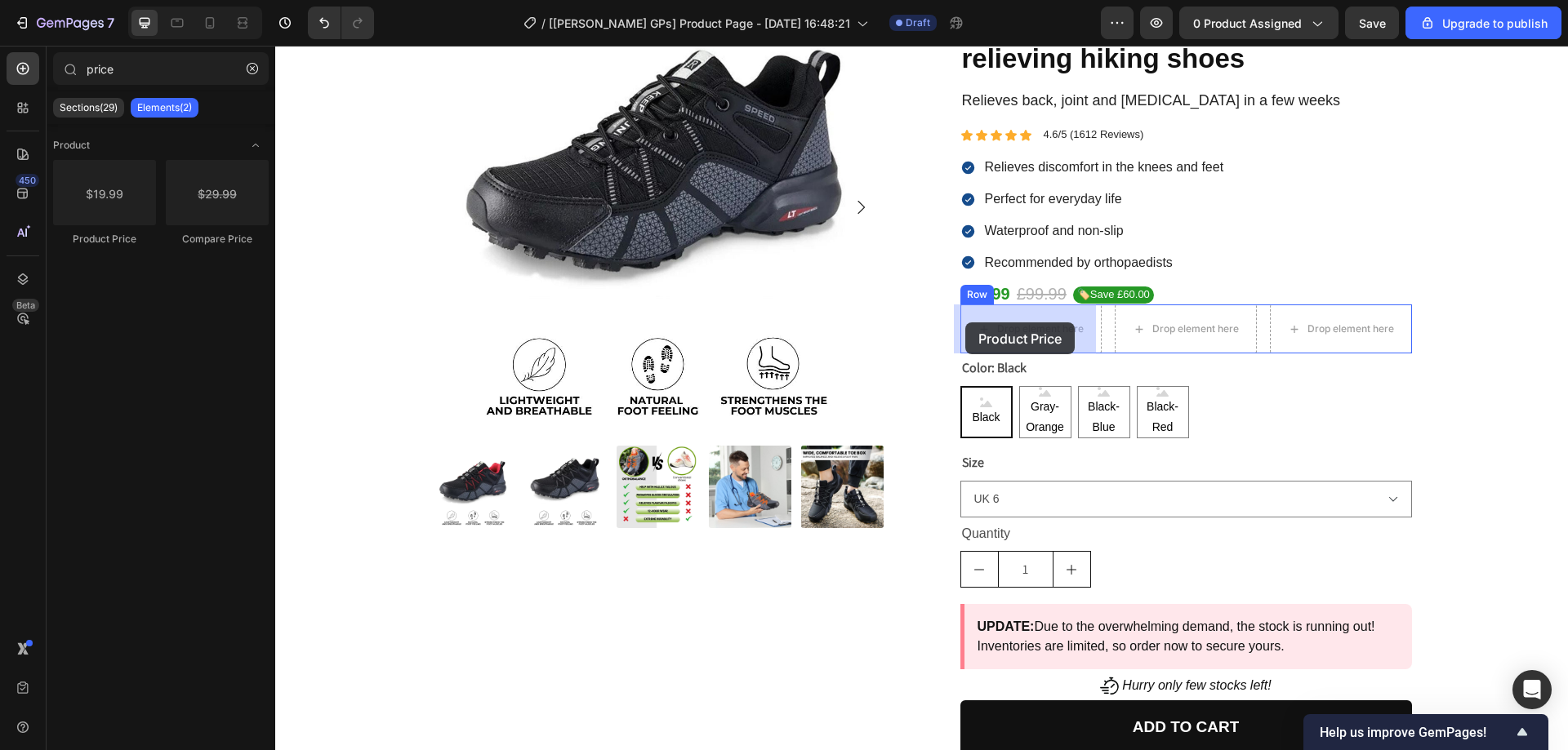
drag, startPoint x: 381, startPoint y: 246, endPoint x: 965, endPoint y: 323, distance: 589.1
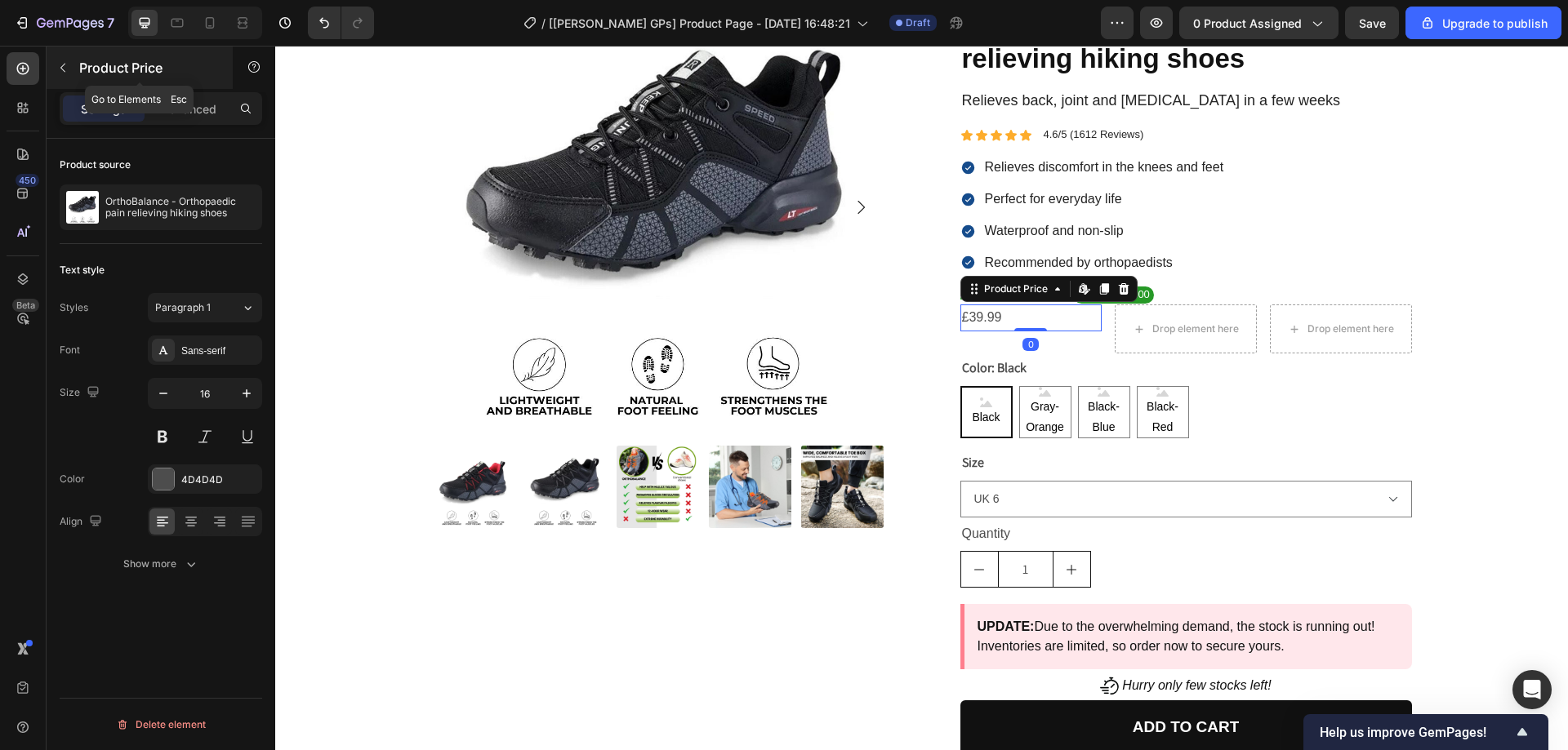
click at [69, 74] on button "button" at bounding box center [63, 68] width 26 height 26
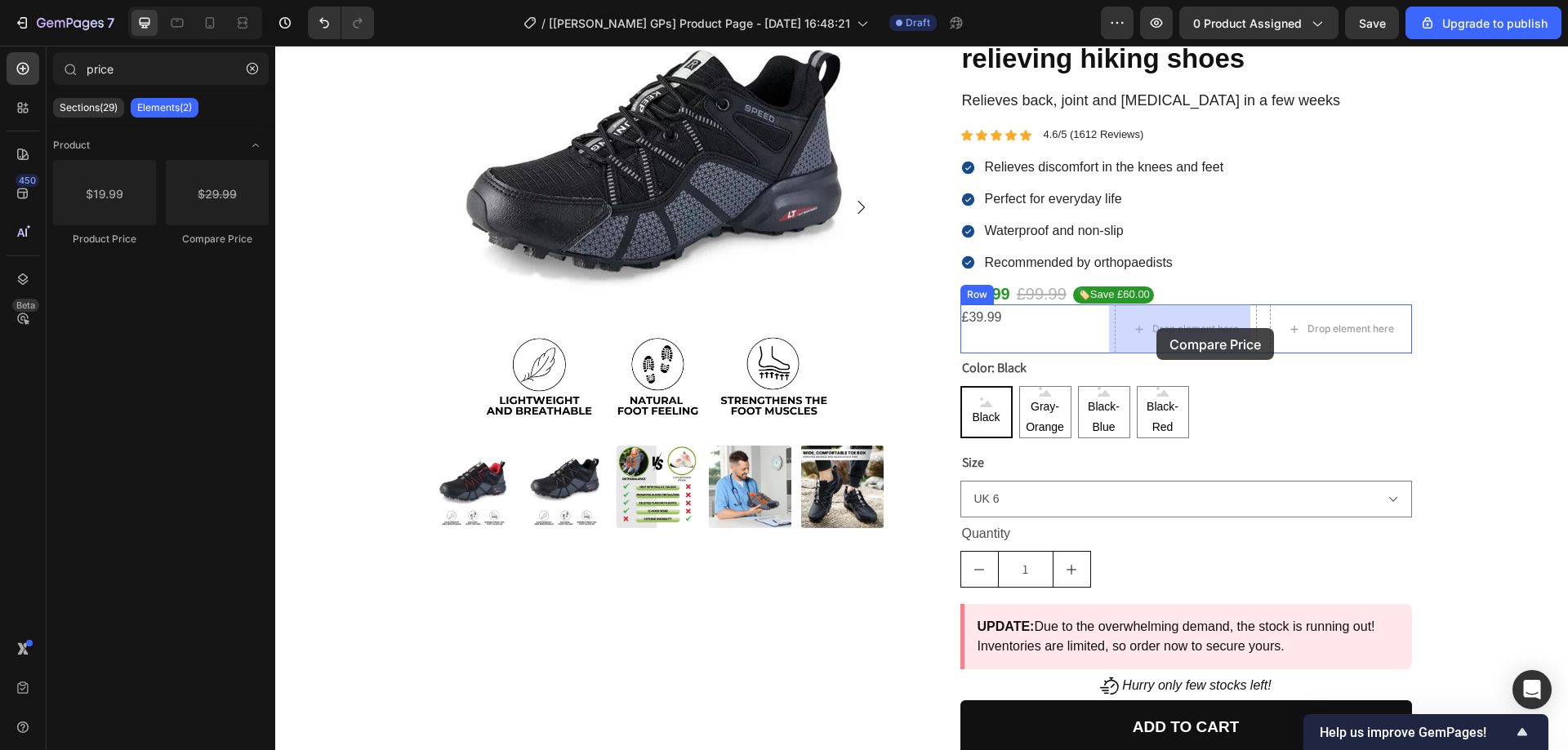
drag, startPoint x: 509, startPoint y: 256, endPoint x: 1156, endPoint y: 328, distance: 651.0
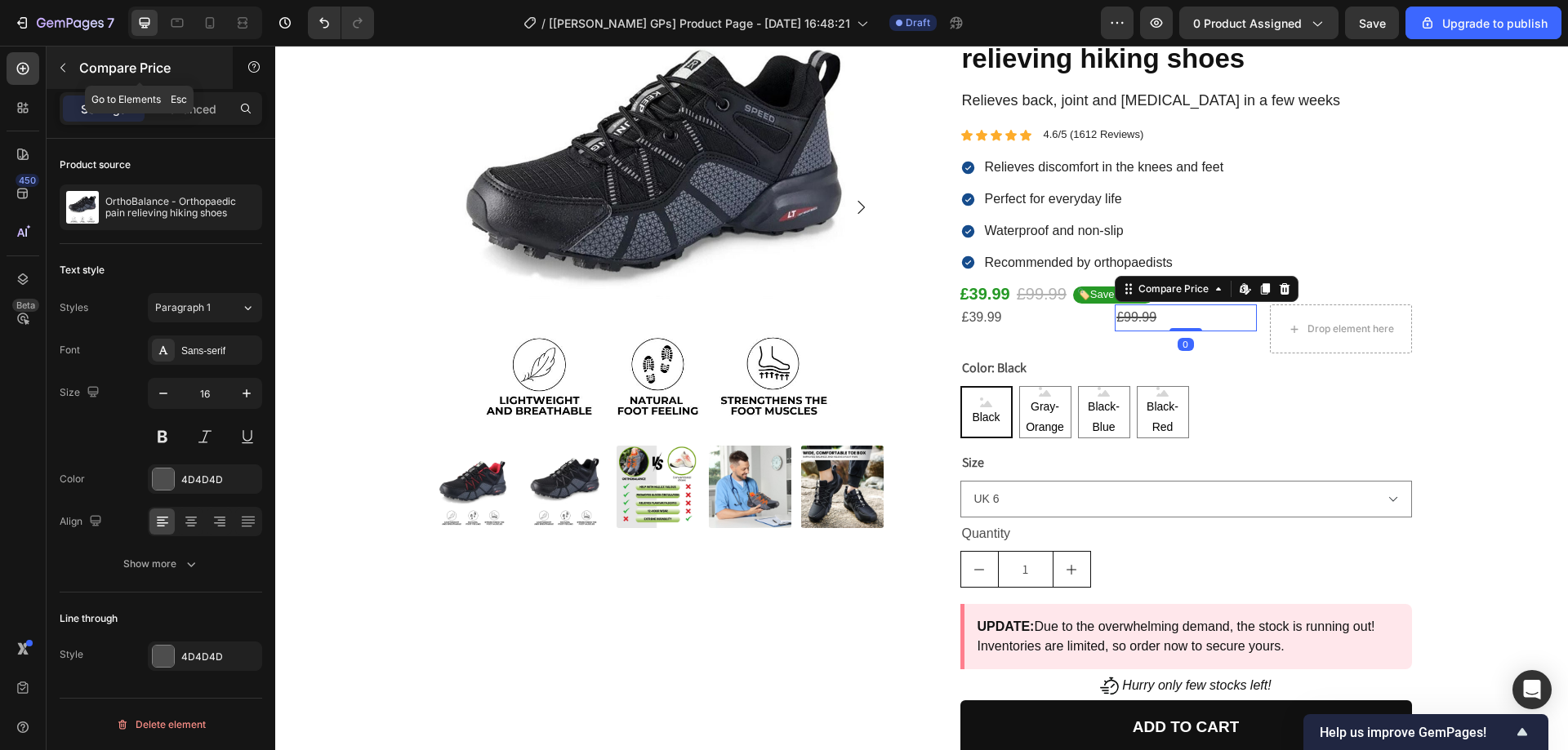
click at [67, 68] on icon "button" at bounding box center [63, 67] width 13 height 13
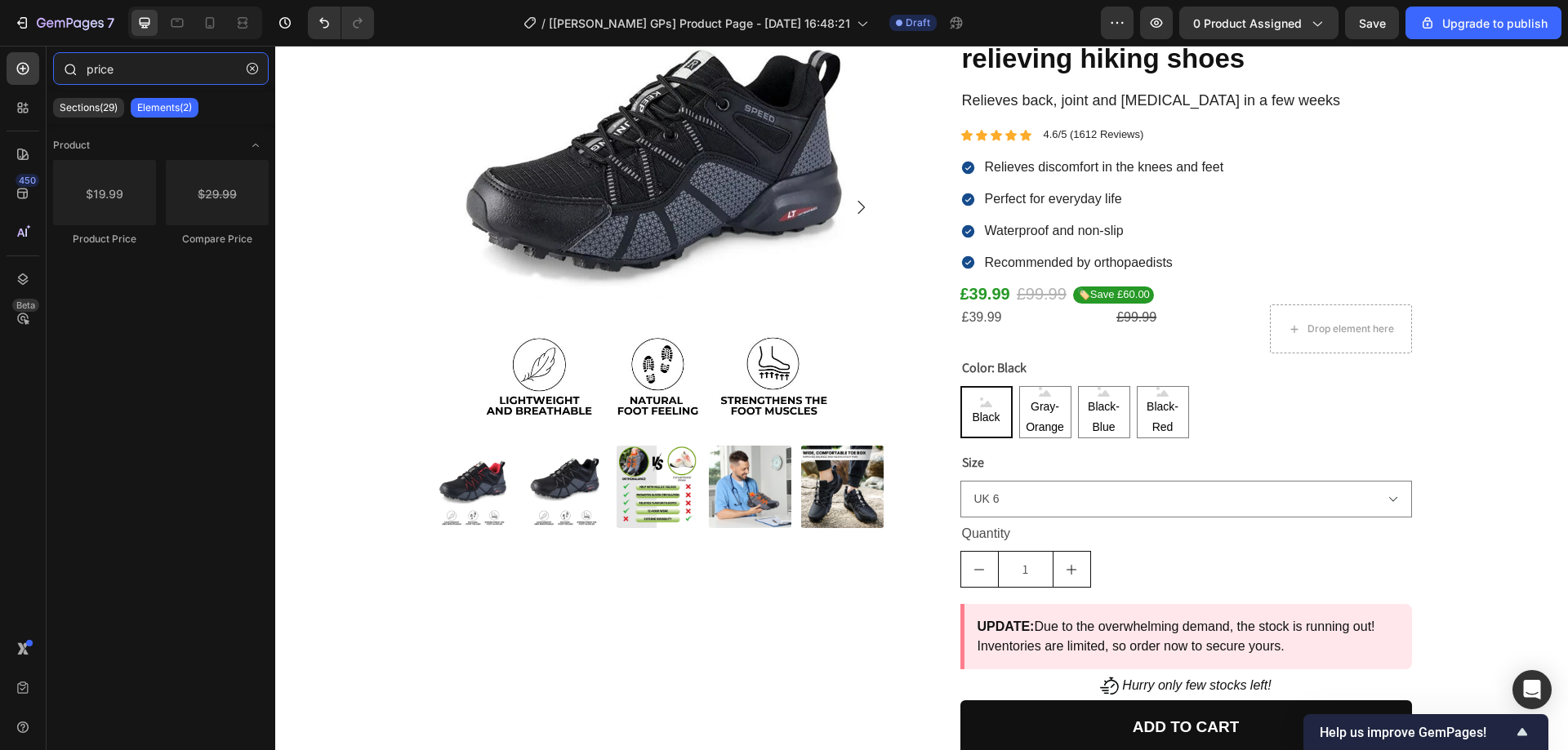
drag, startPoint x: 124, startPoint y: 70, endPoint x: 58, endPoint y: 60, distance: 66.8
click at [58, 60] on div "price" at bounding box center [161, 72] width 228 height 39
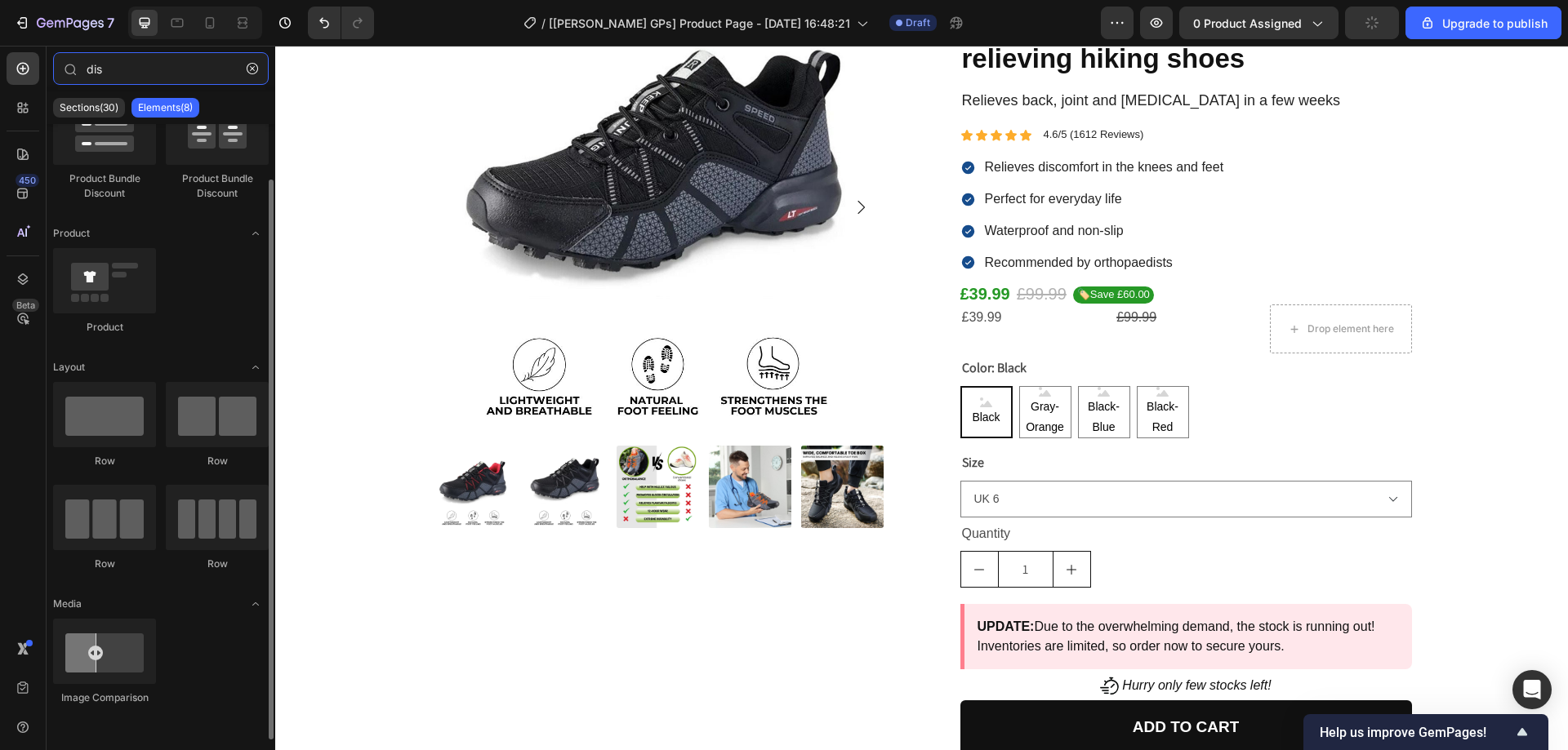
scroll to position [0, 0]
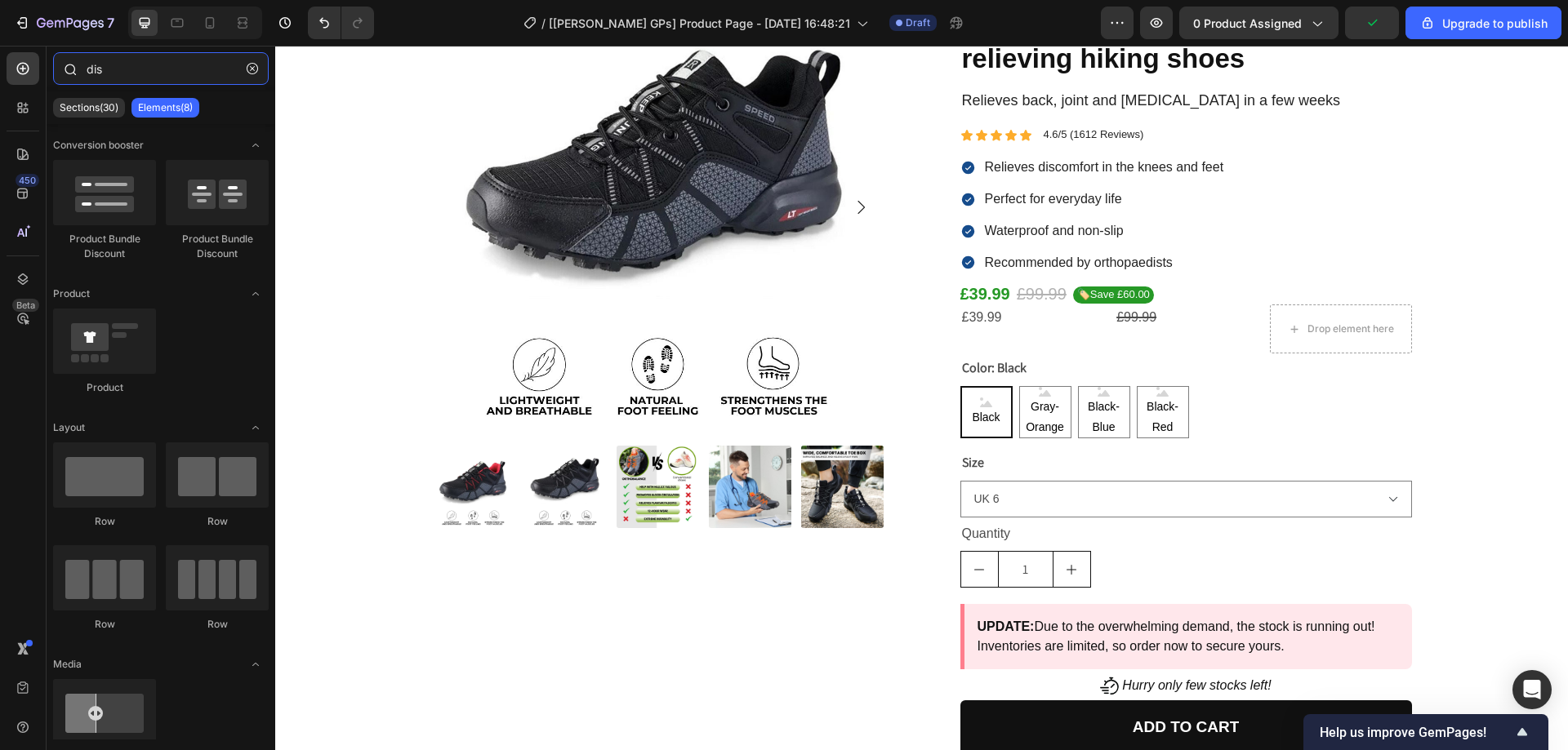
drag, startPoint x: 124, startPoint y: 77, endPoint x: 83, endPoint y: 69, distance: 41.8
click at [83, 69] on div "dis" at bounding box center [161, 72] width 228 height 39
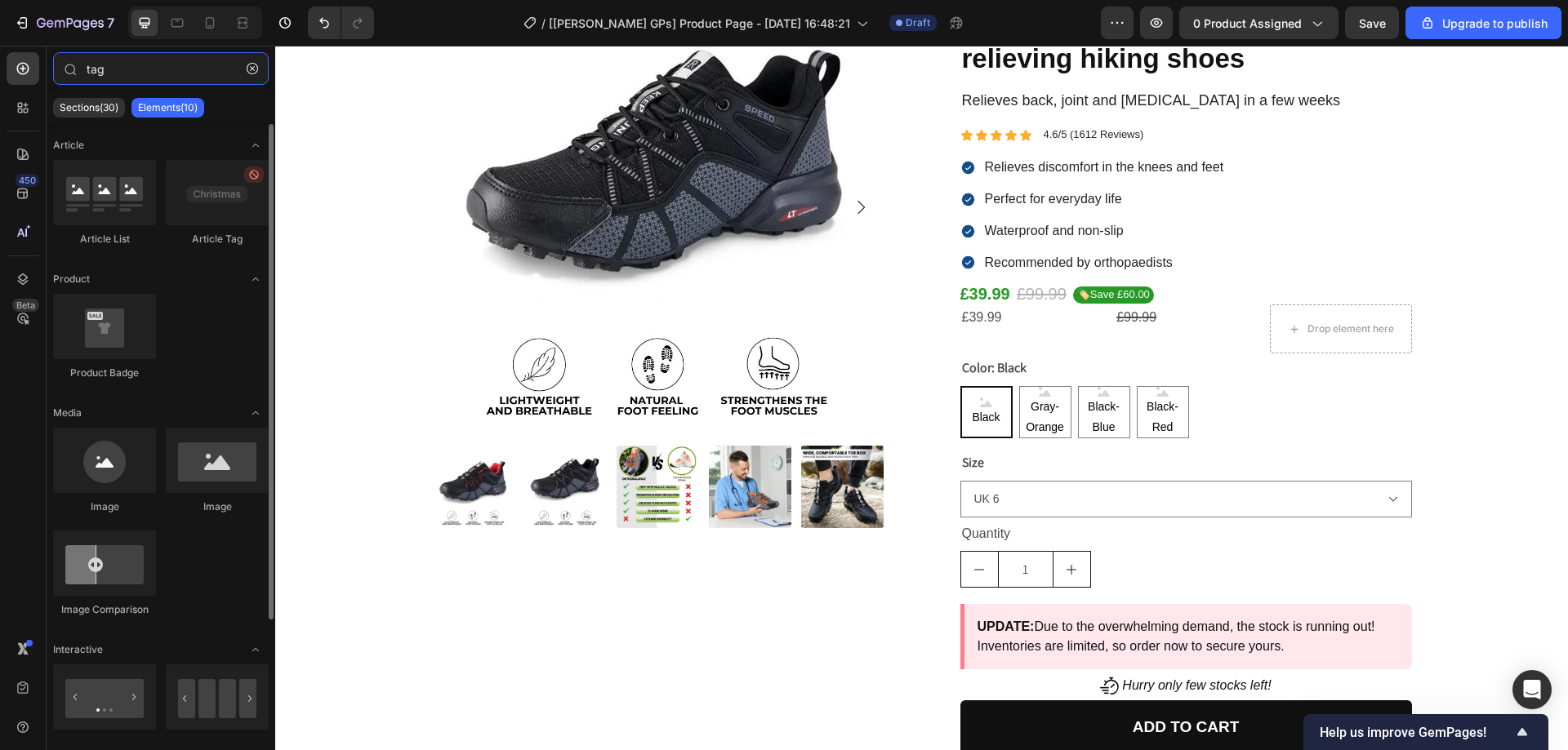
scroll to position [149, 0]
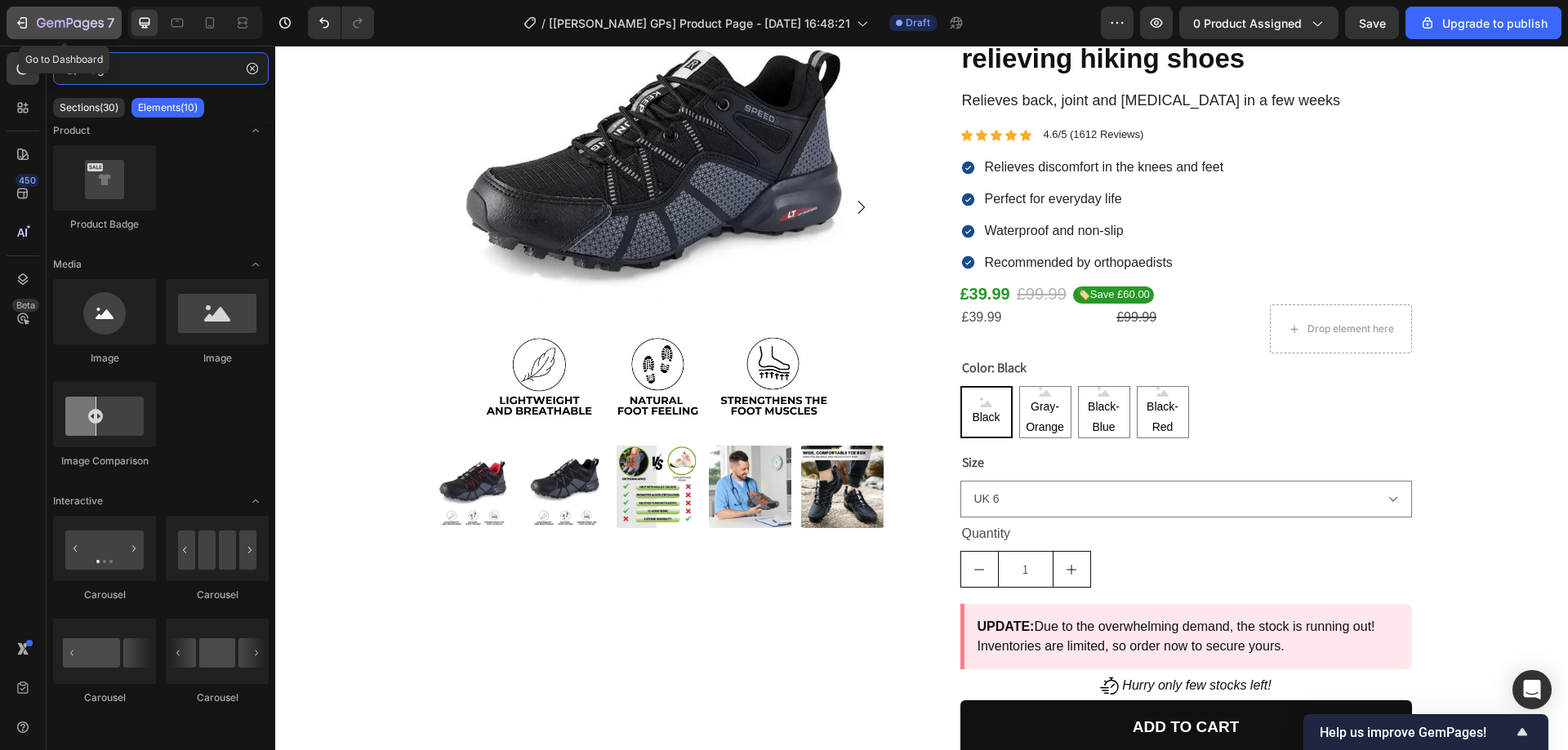
drag, startPoint x: 210, startPoint y: 67, endPoint x: 9, endPoint y: 36, distance: 203.4
click at [9, 0] on div "7 Go to Dashboard / [[PERSON_NAME] GPs] Product Page - [DATE] 16:48:21 Draft Pr…" at bounding box center [784, 0] width 1568 height 0
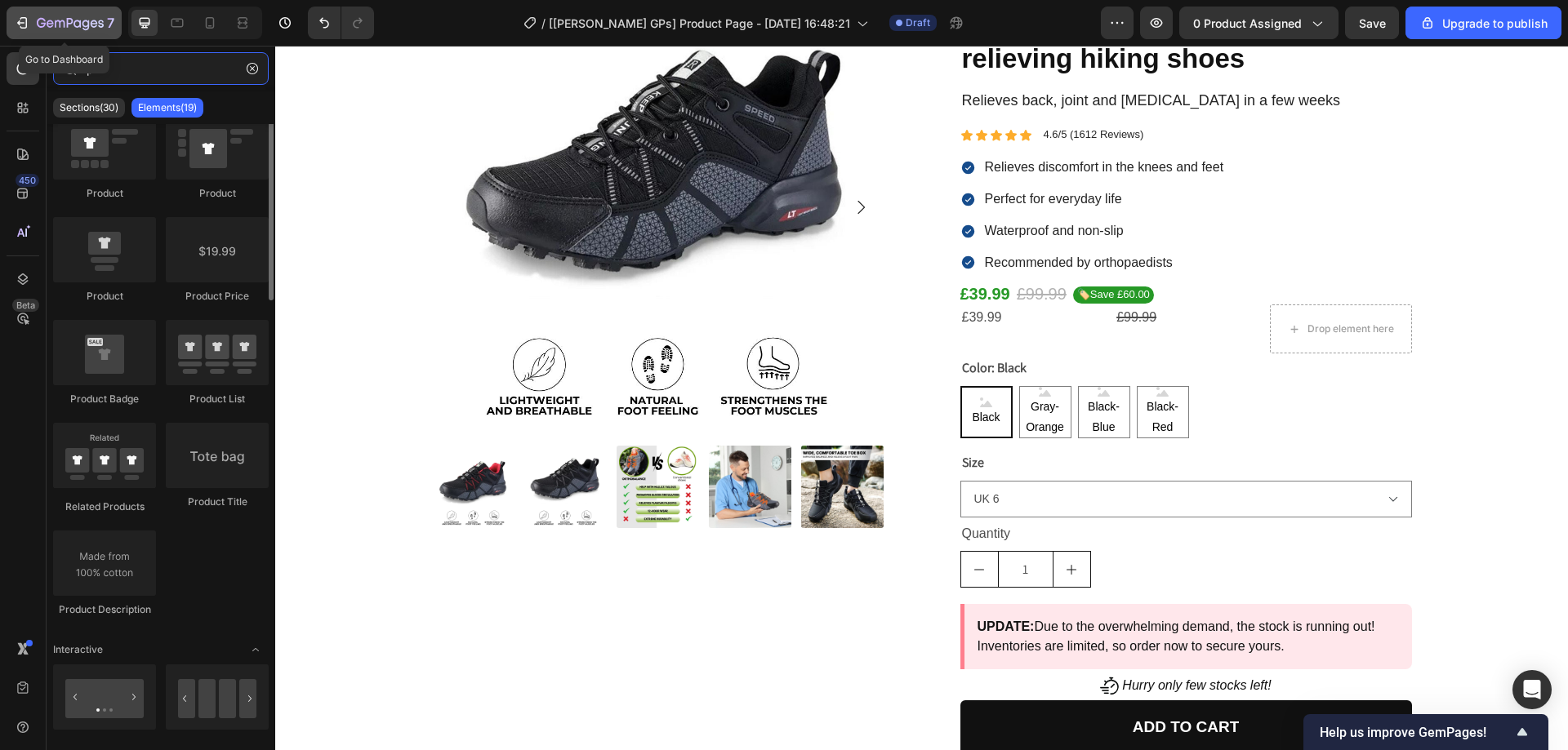
scroll to position [0, 0]
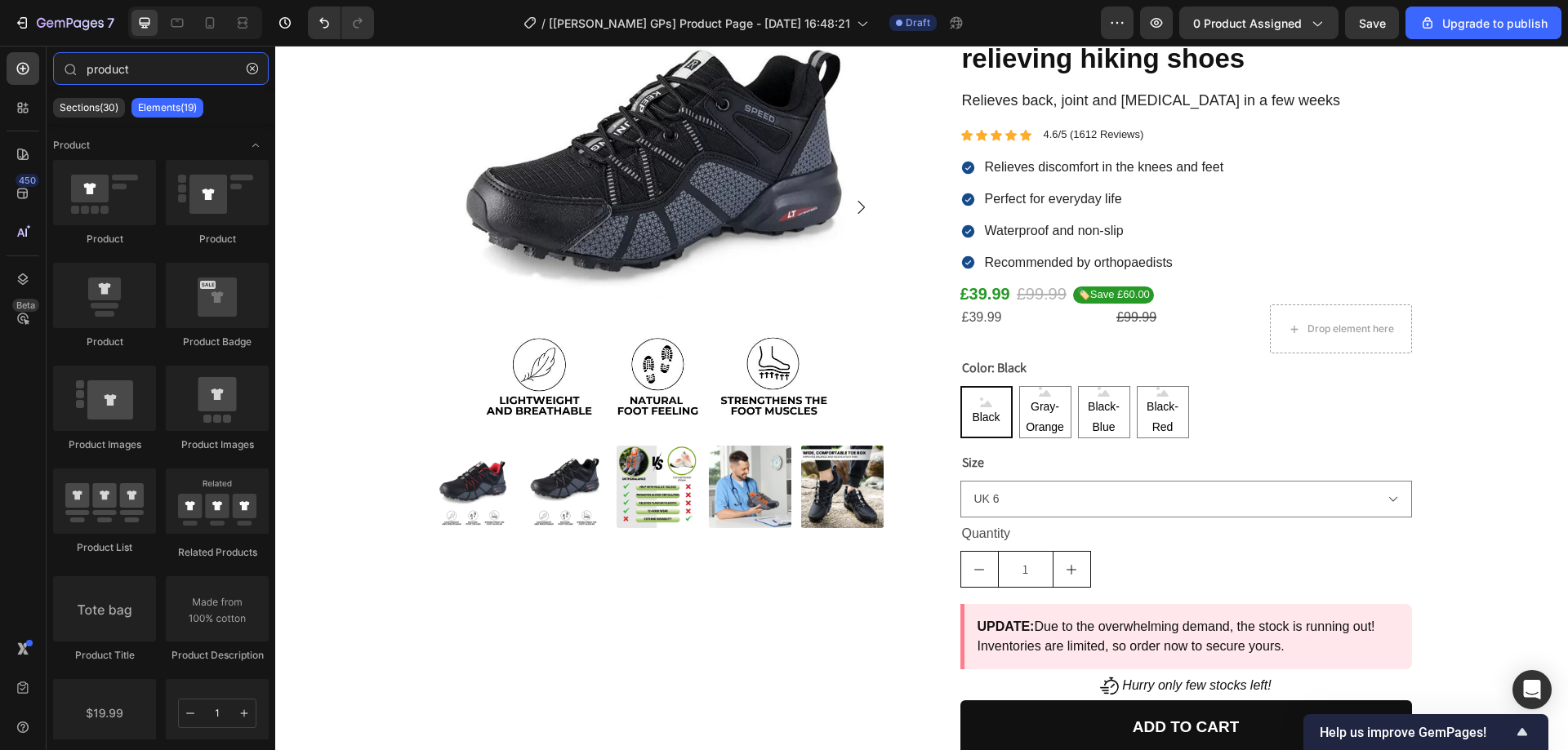
type input "product"
click at [245, 72] on button "button" at bounding box center [253, 68] width 26 height 26
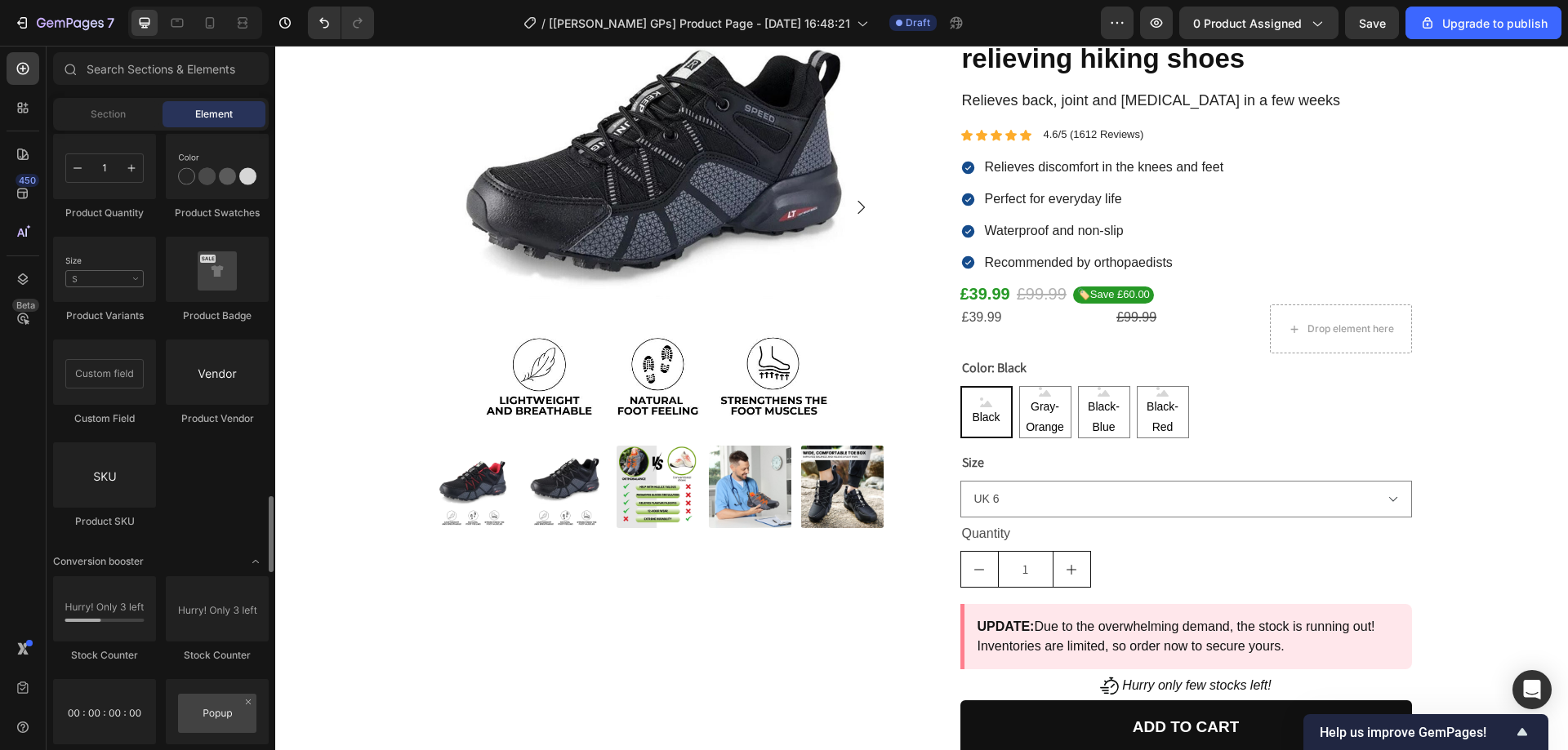
scroll to position [3103, 0]
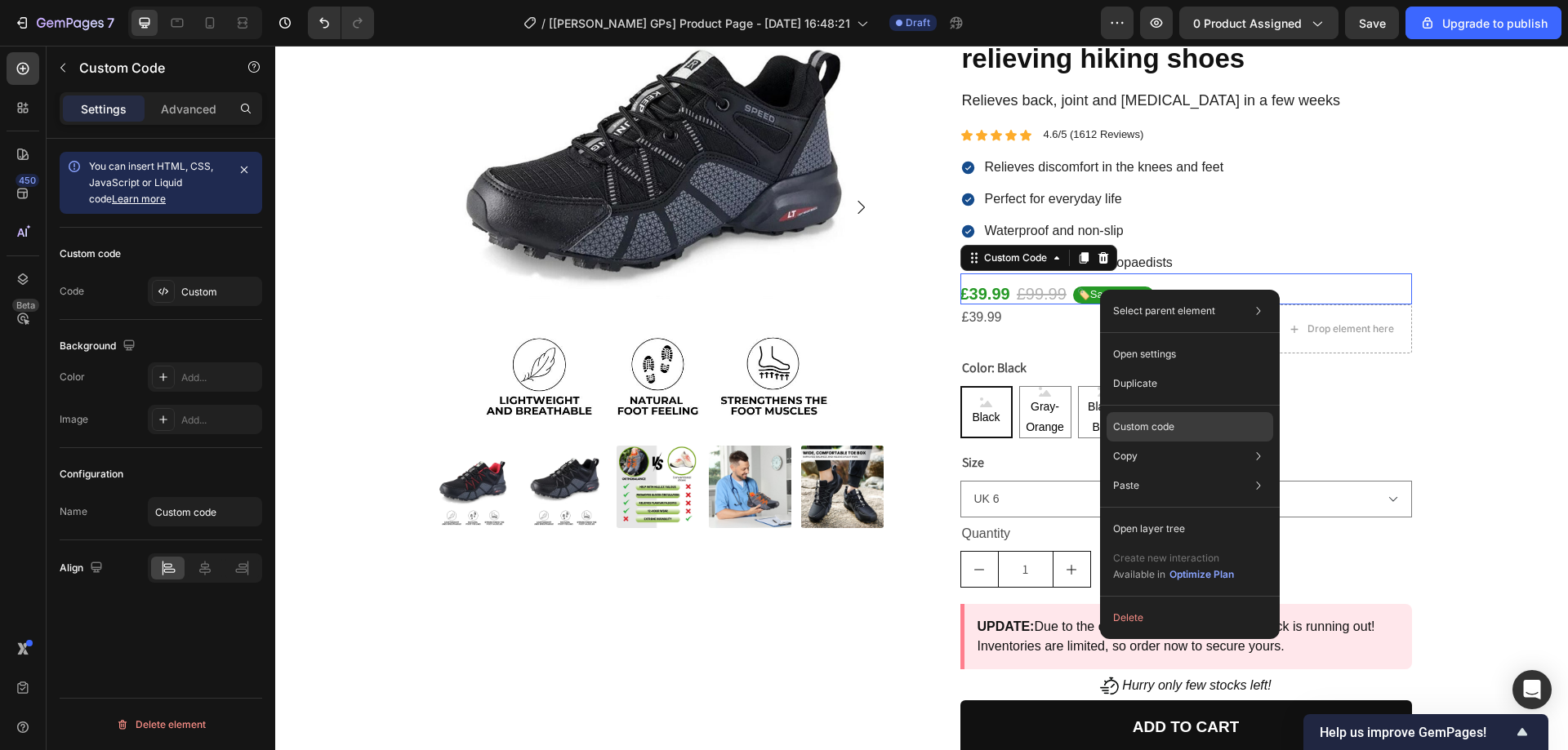
click at [1126, 431] on p "Custom code" at bounding box center [1143, 427] width 61 height 15
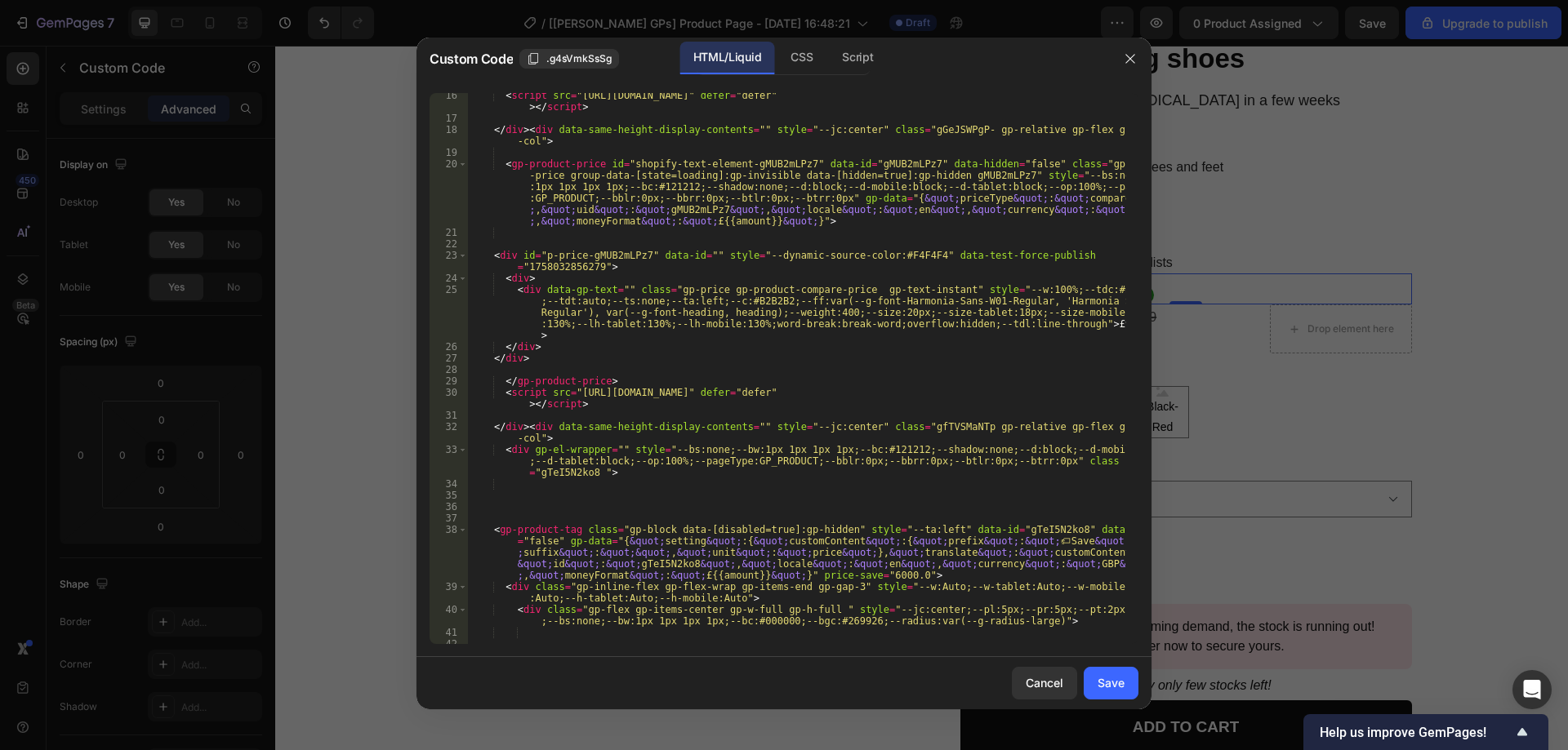
scroll to position [490, 0]
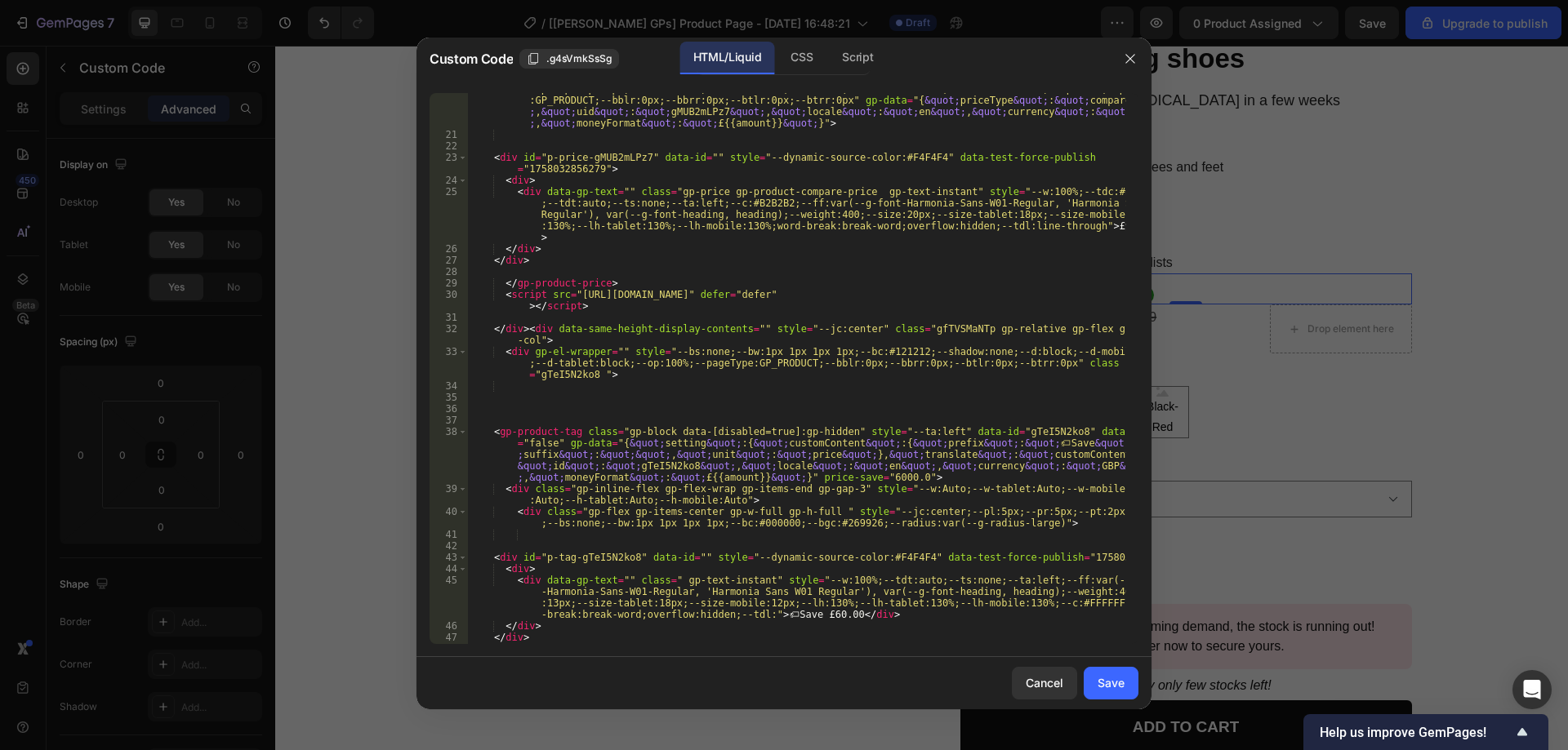
click at [1253, 460] on div at bounding box center [784, 375] width 1568 height 750
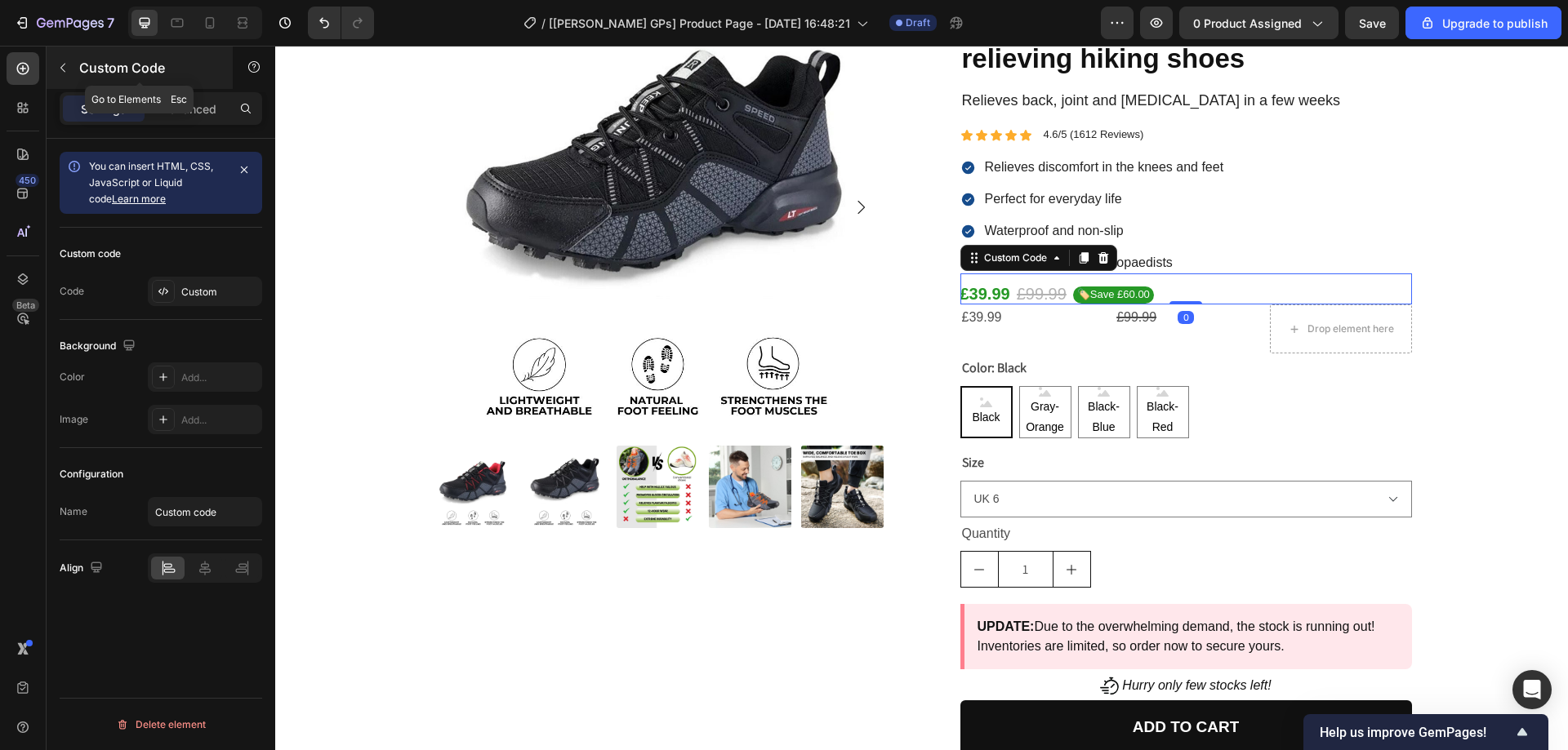
click at [62, 73] on icon "button" at bounding box center [63, 67] width 13 height 13
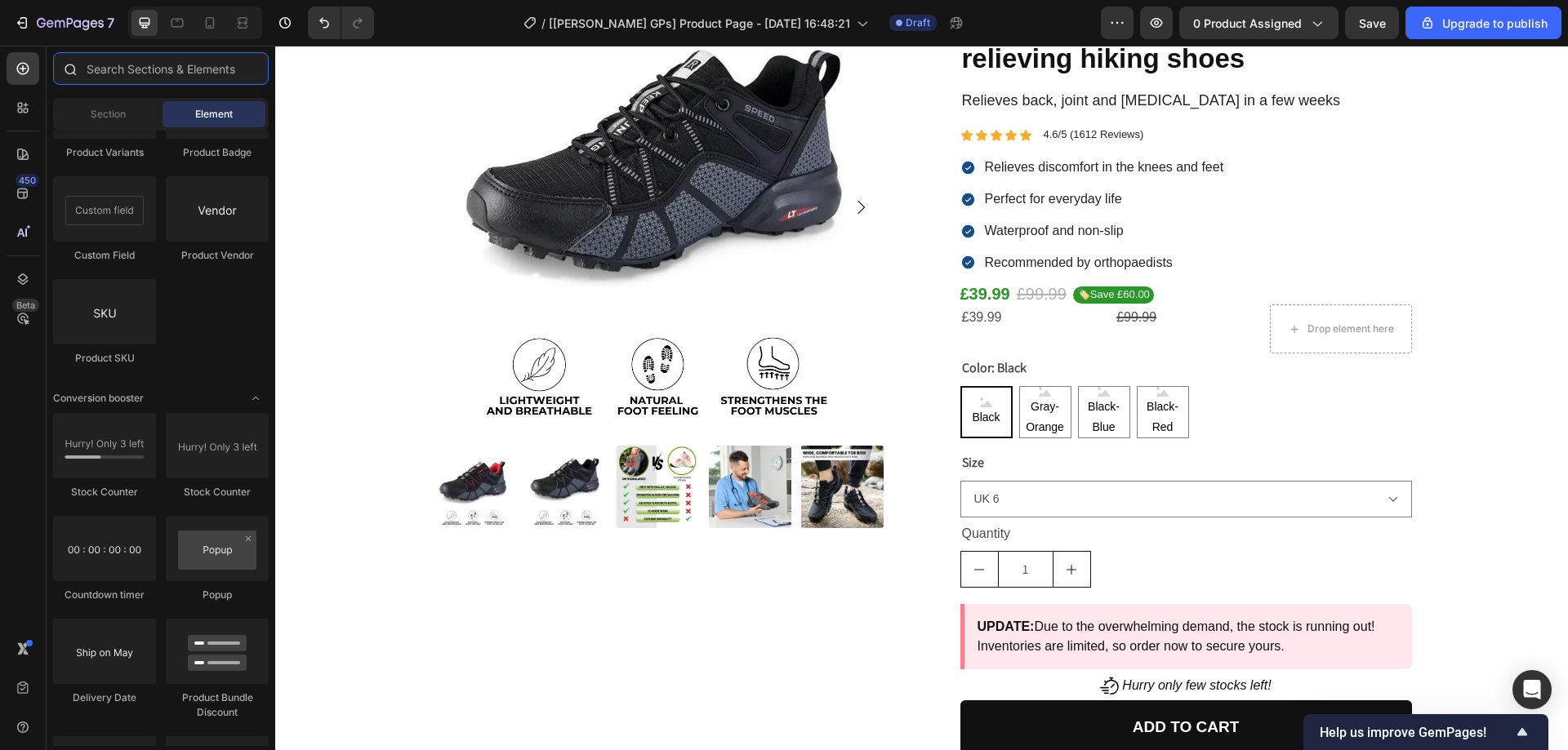
click at [119, 72] on input "text" at bounding box center [161, 68] width 216 height 33
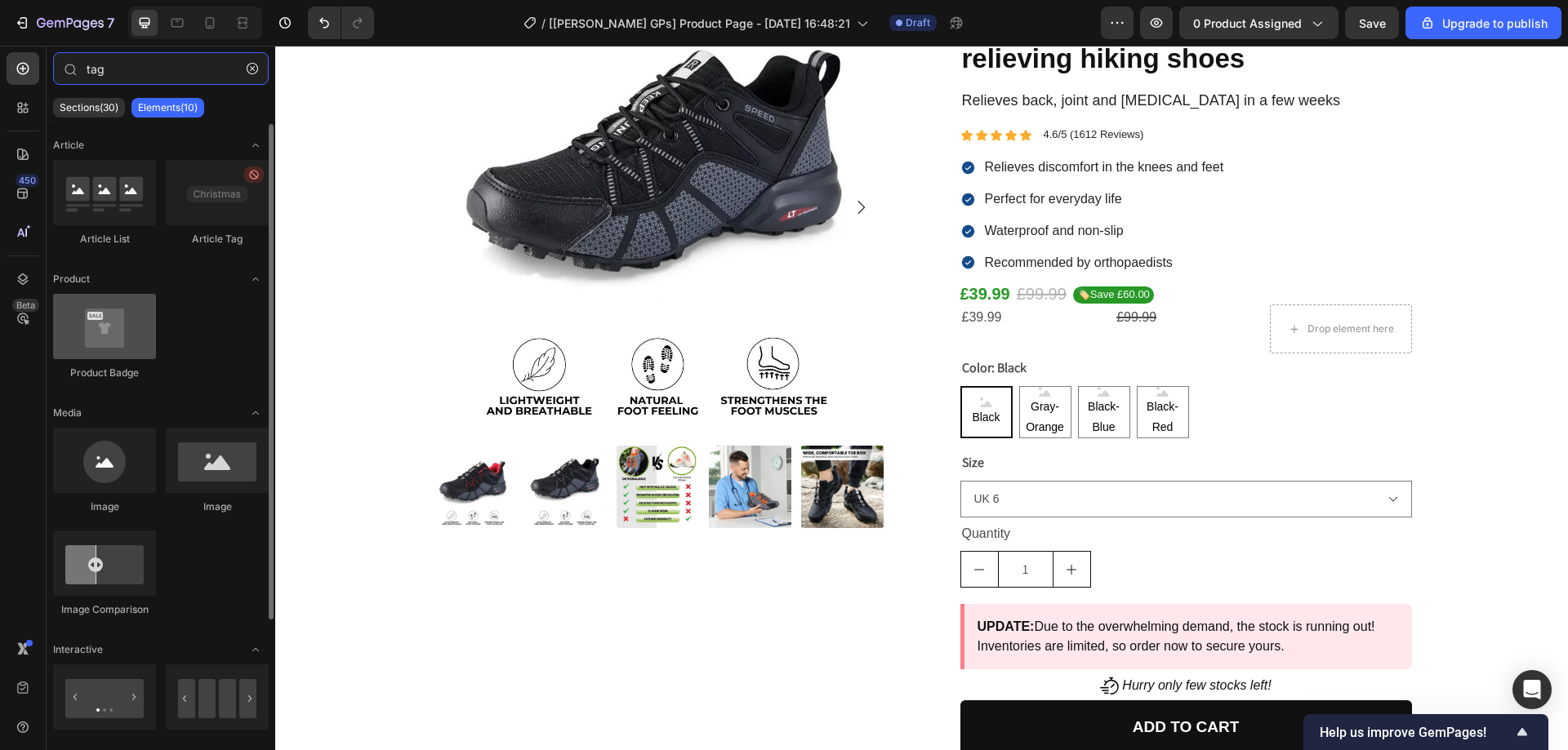
type input "tag"
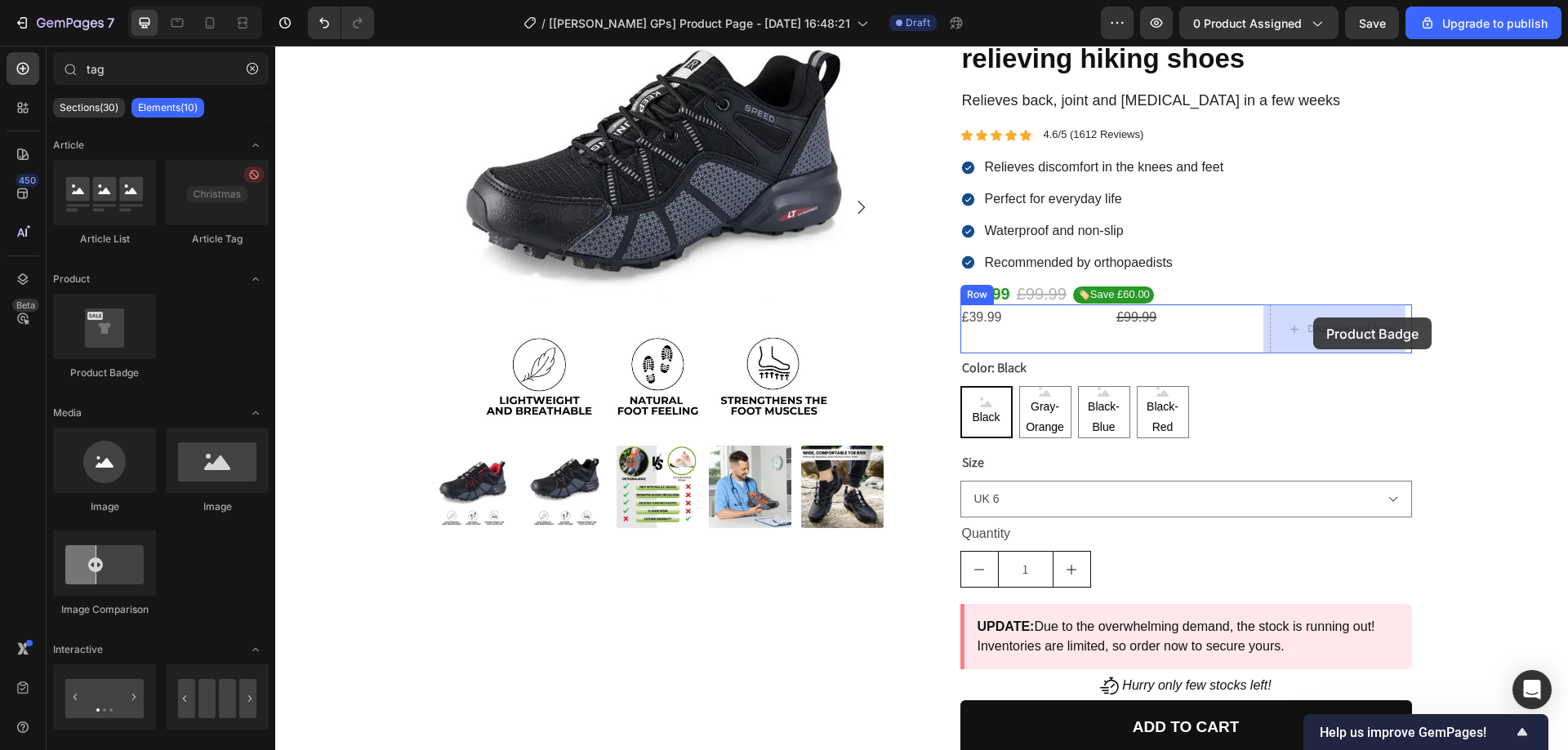
drag, startPoint x: 376, startPoint y: 374, endPoint x: 1314, endPoint y: 318, distance: 939.7
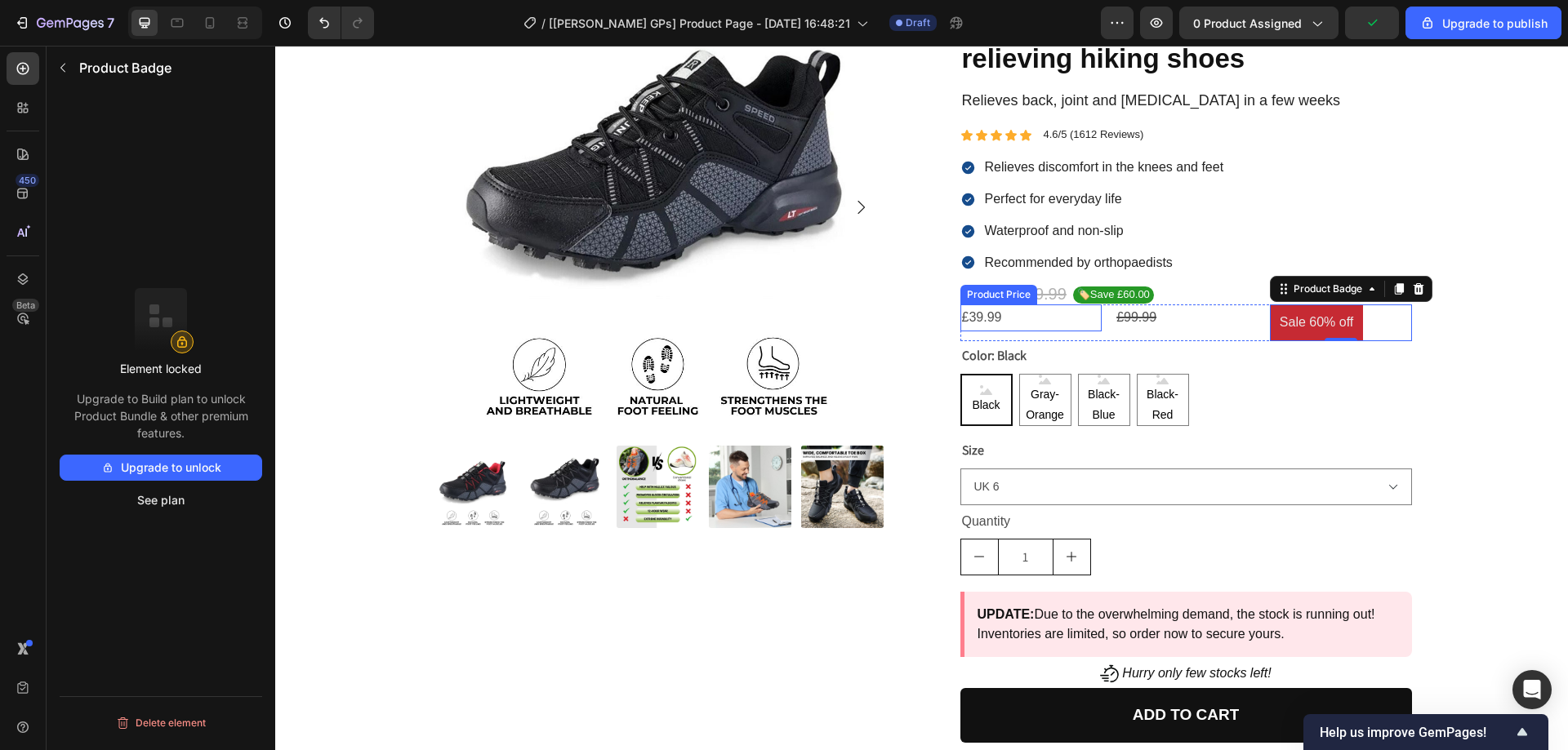
click at [1006, 317] on div "£39.99" at bounding box center [1032, 318] width 142 height 27
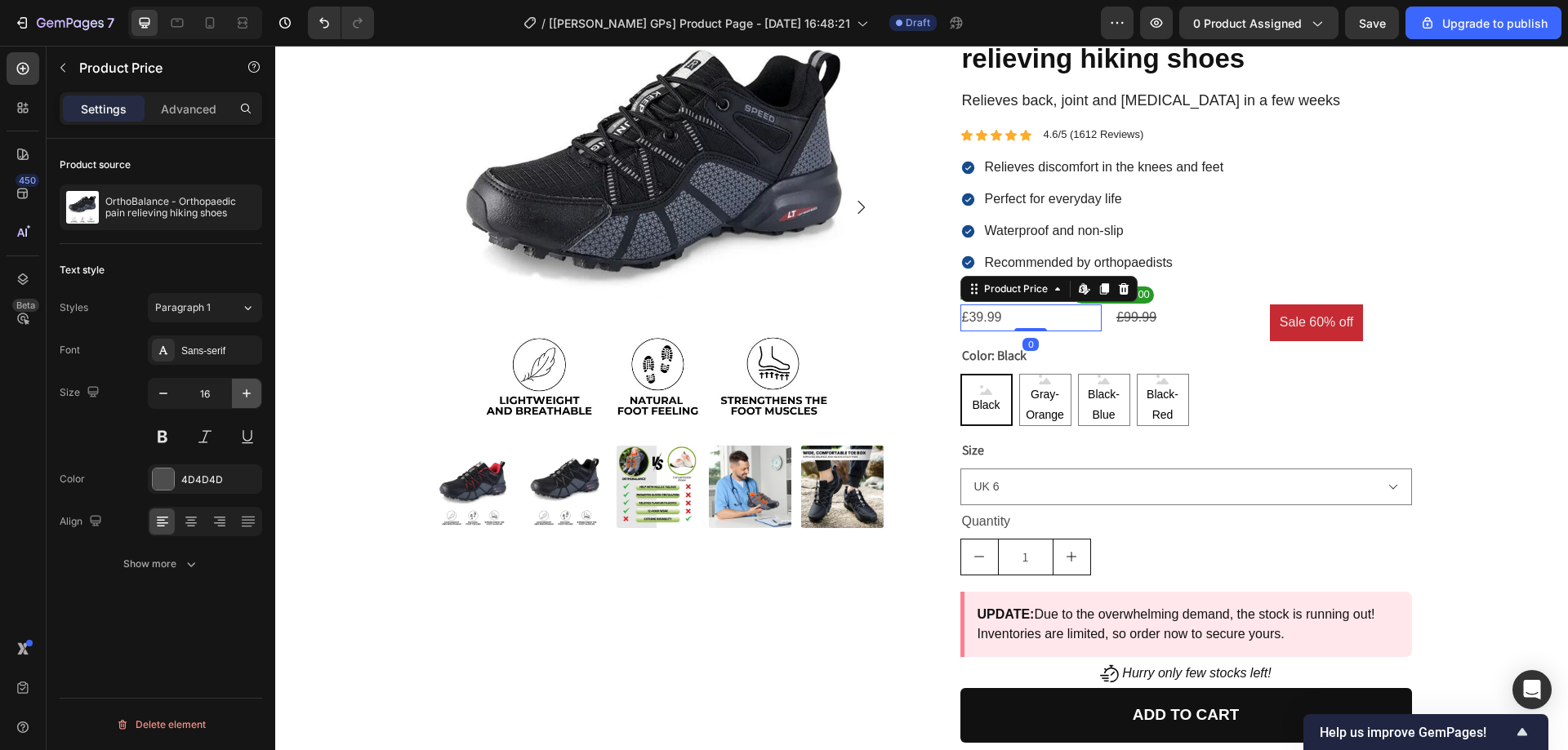
click at [241, 392] on icon "button" at bounding box center [246, 393] width 16 height 16
type input "20"
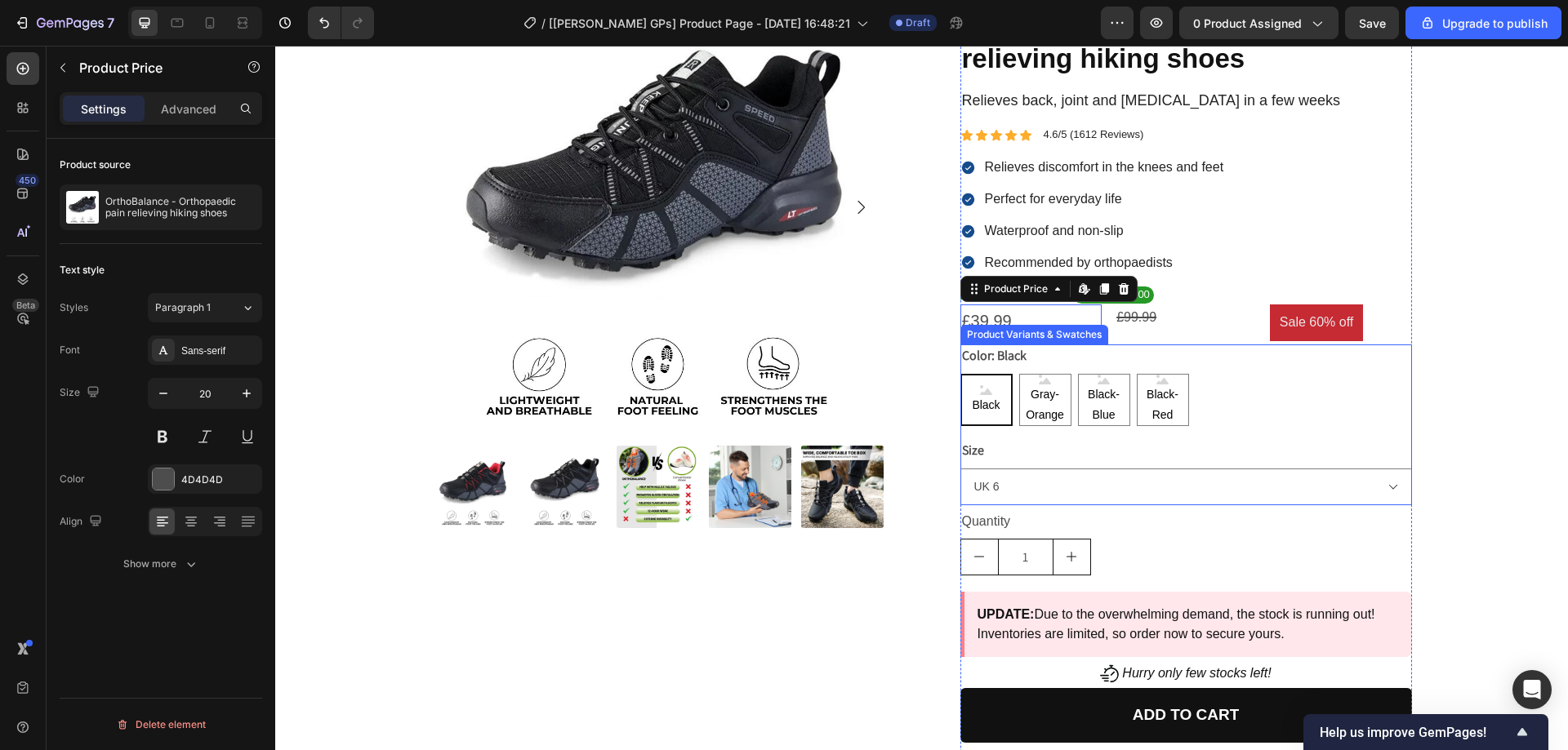
click at [1227, 370] on div "Color: Black Black Black Black Gray-Orange Gray-Orange Gray-Orange Black-Blue B…" at bounding box center [1186, 384] width 452 height 81
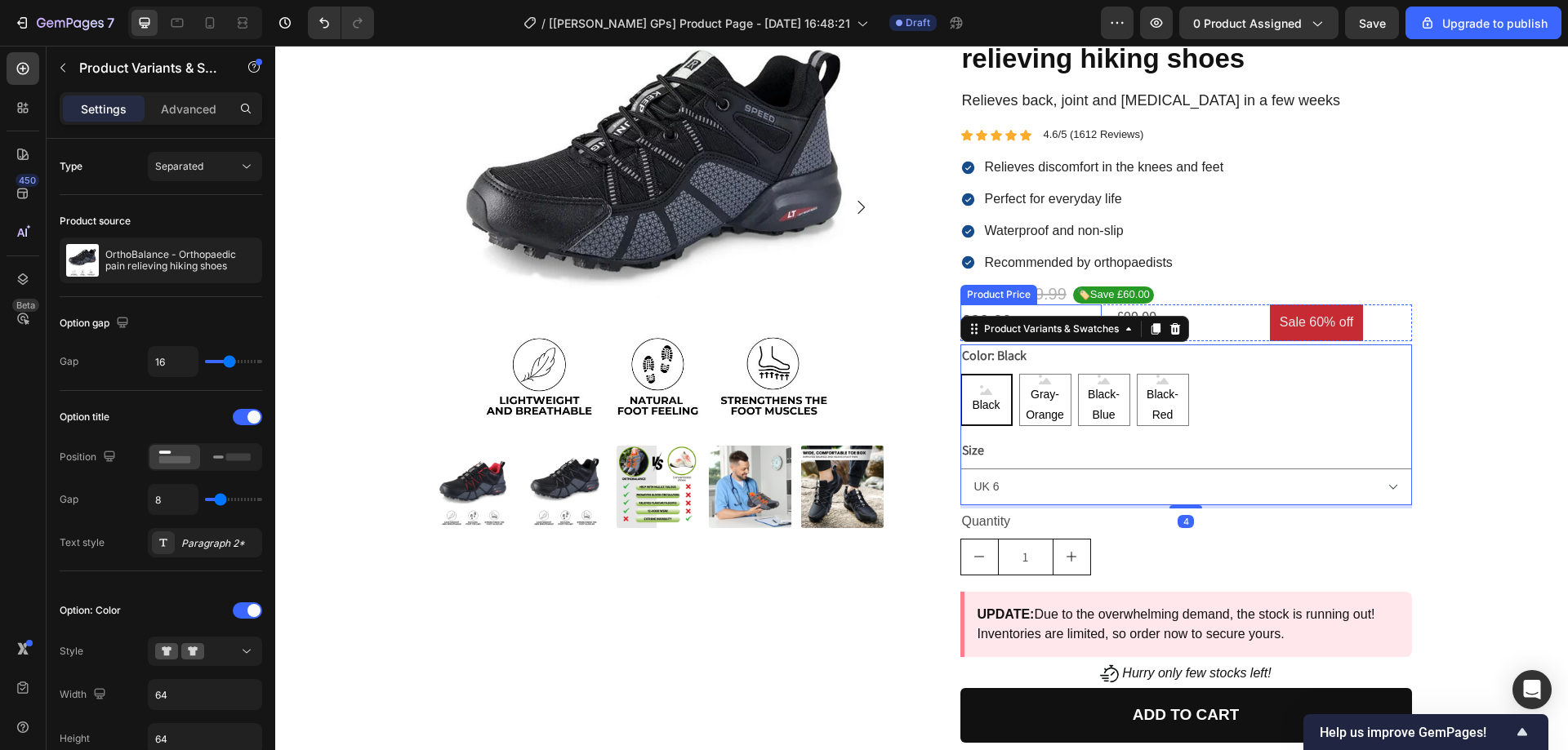
click at [990, 313] on div "£39.99" at bounding box center [1032, 321] width 142 height 33
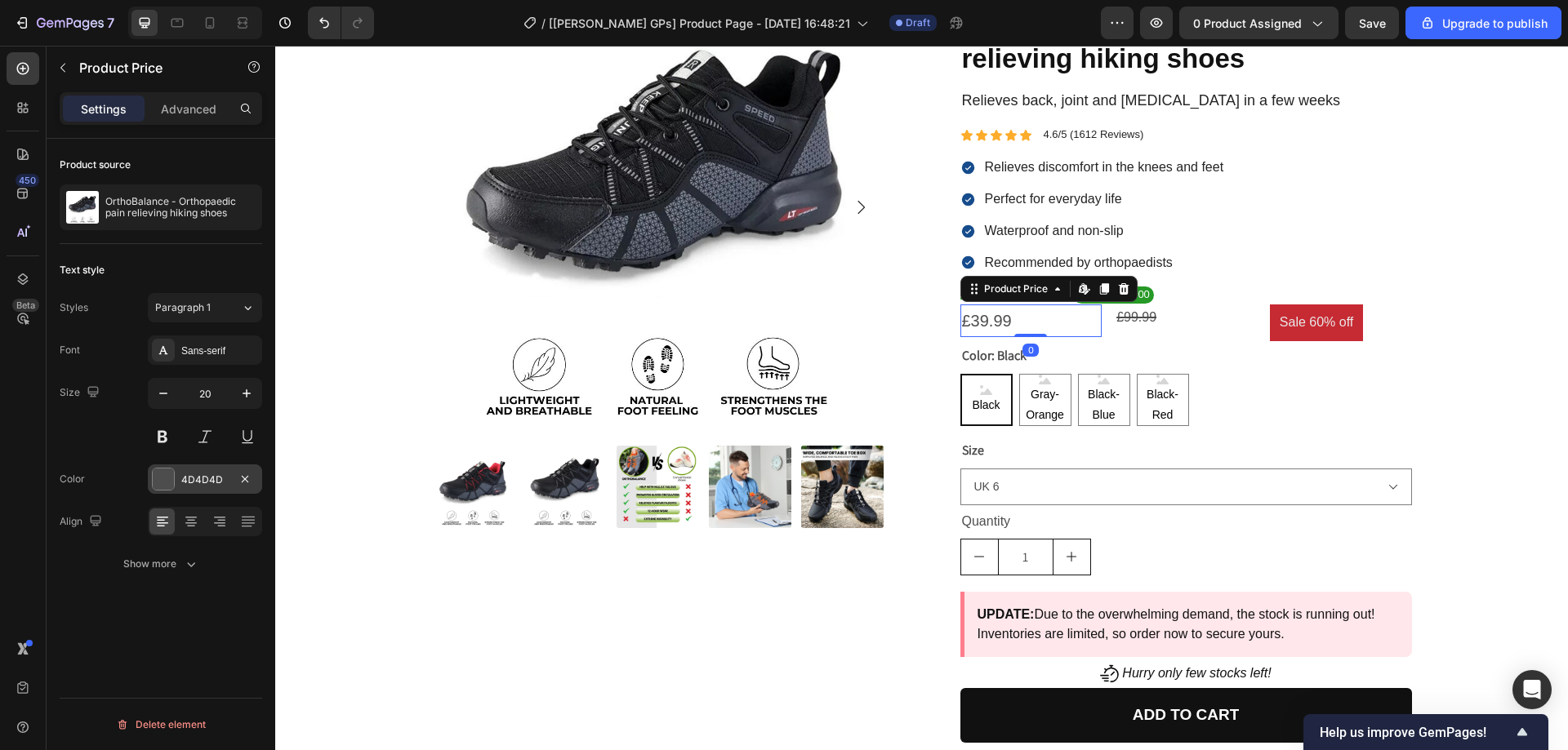
click at [167, 482] on div at bounding box center [163, 479] width 22 height 22
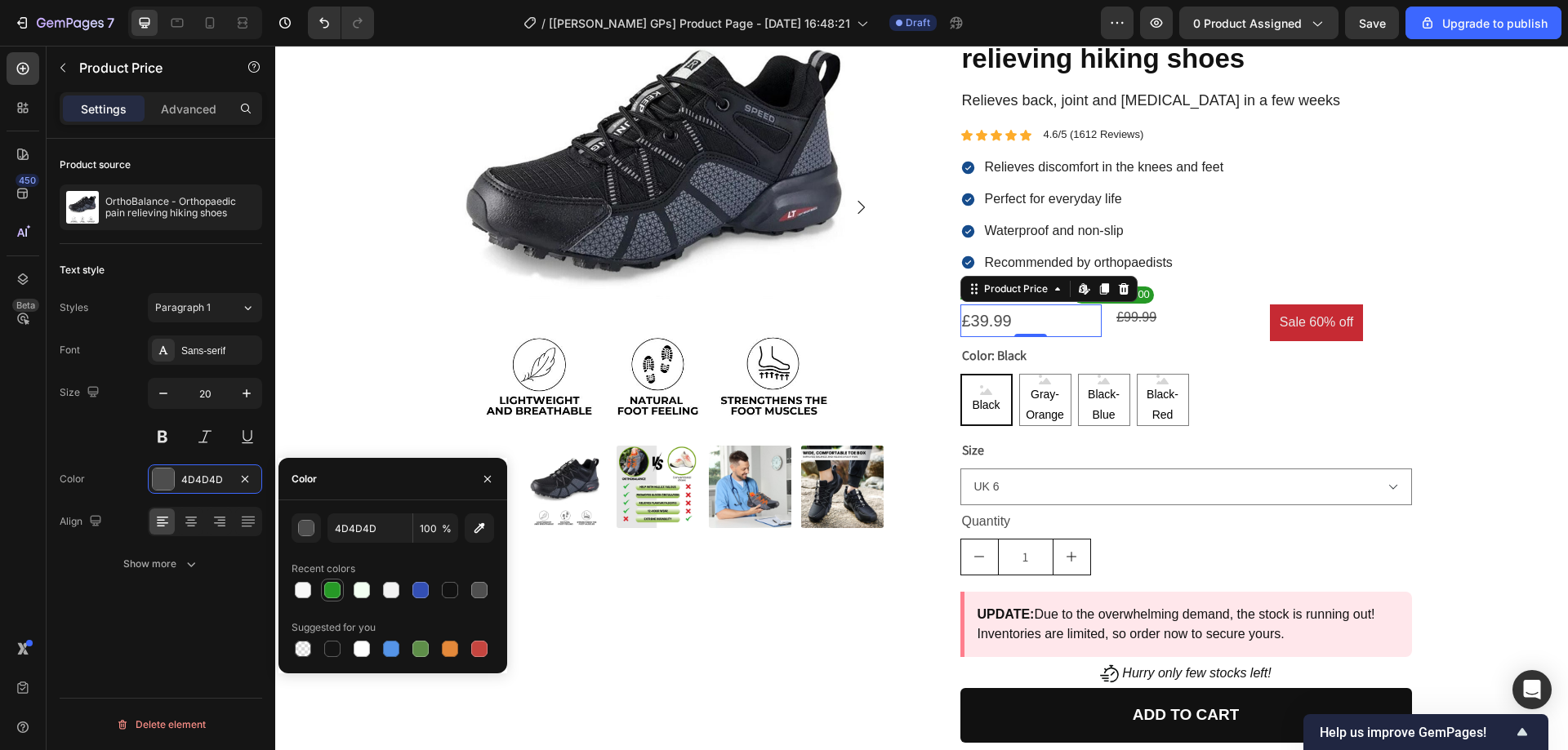
click at [326, 592] on div at bounding box center [332, 590] width 16 height 16
type input "269926"
click at [1198, 319] on div "£99.99" at bounding box center [1186, 318] width 142 height 27
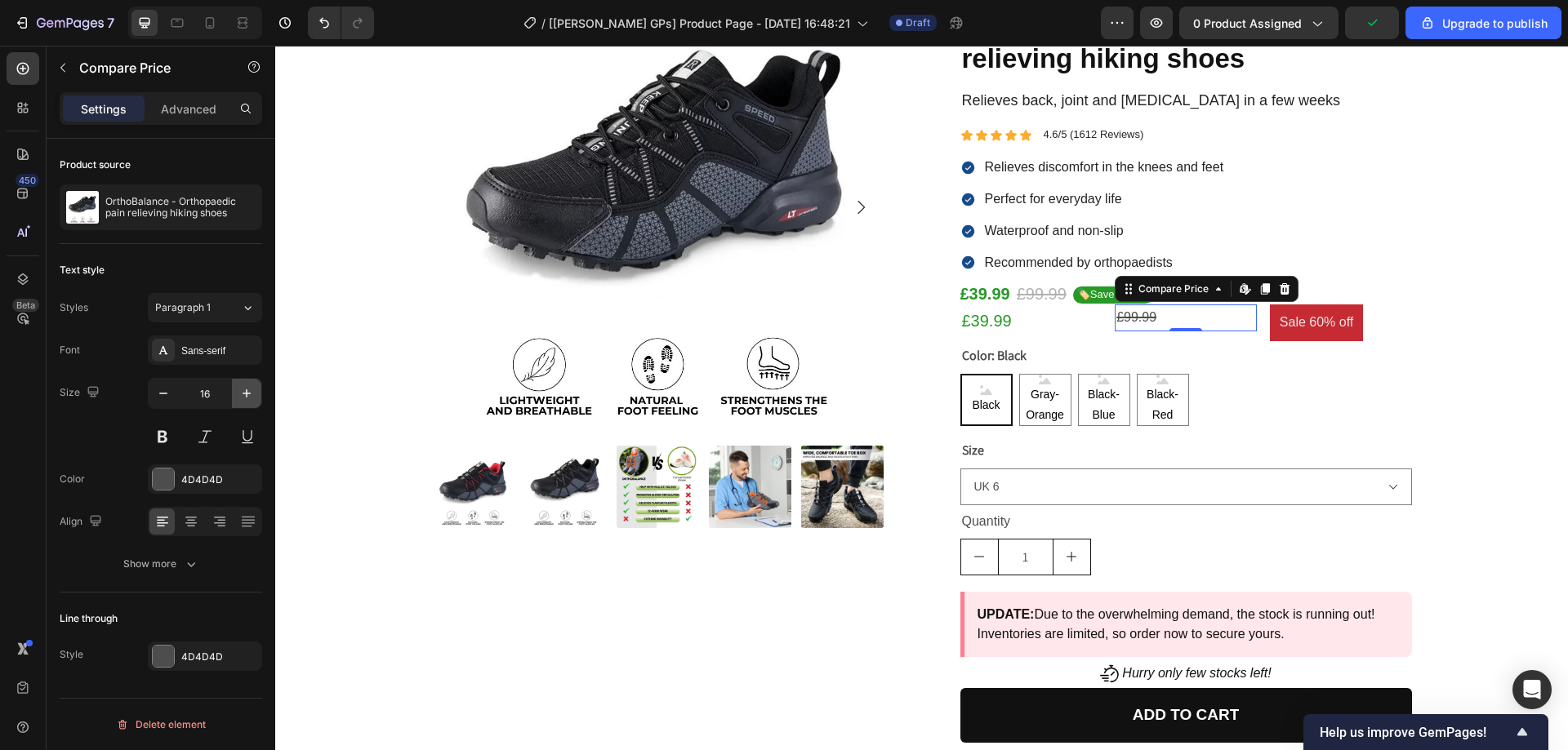
click at [242, 393] on icon "button" at bounding box center [246, 393] width 16 height 16
type input "20"
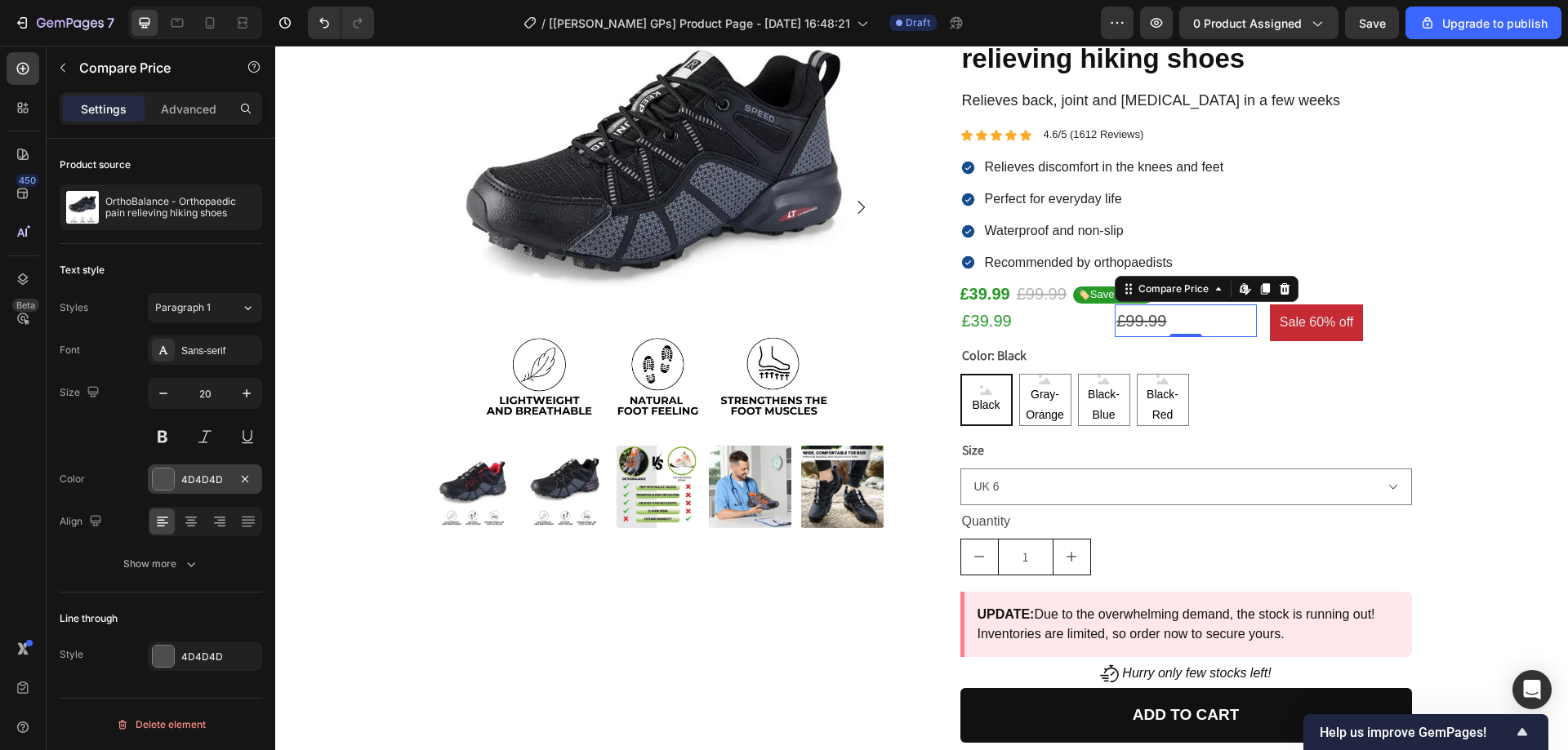
click at [167, 486] on div at bounding box center [163, 479] width 22 height 22
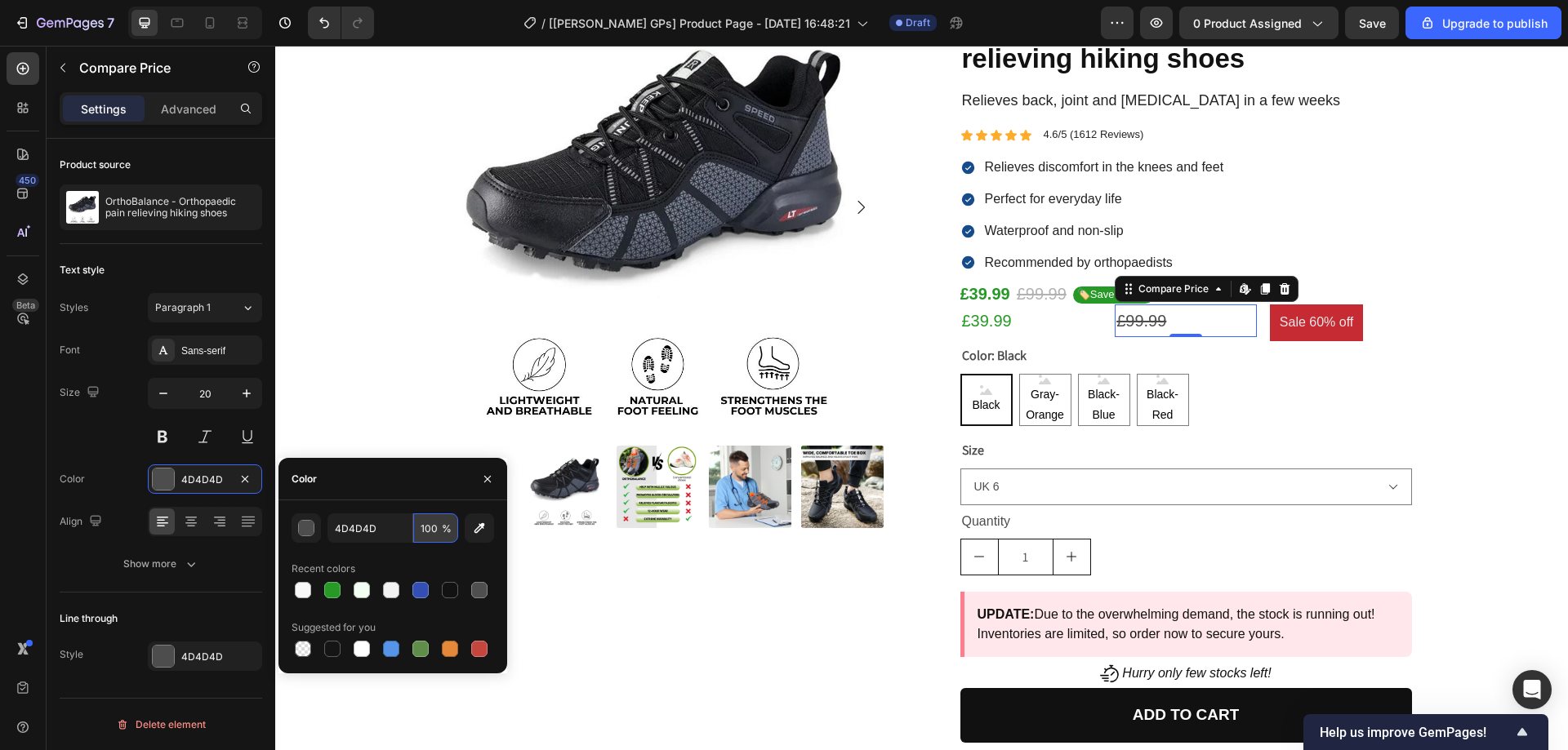
click at [432, 527] on input "100" at bounding box center [436, 527] width 45 height 29
type input "50"
click at [438, 496] on div "Color" at bounding box center [393, 479] width 228 height 42
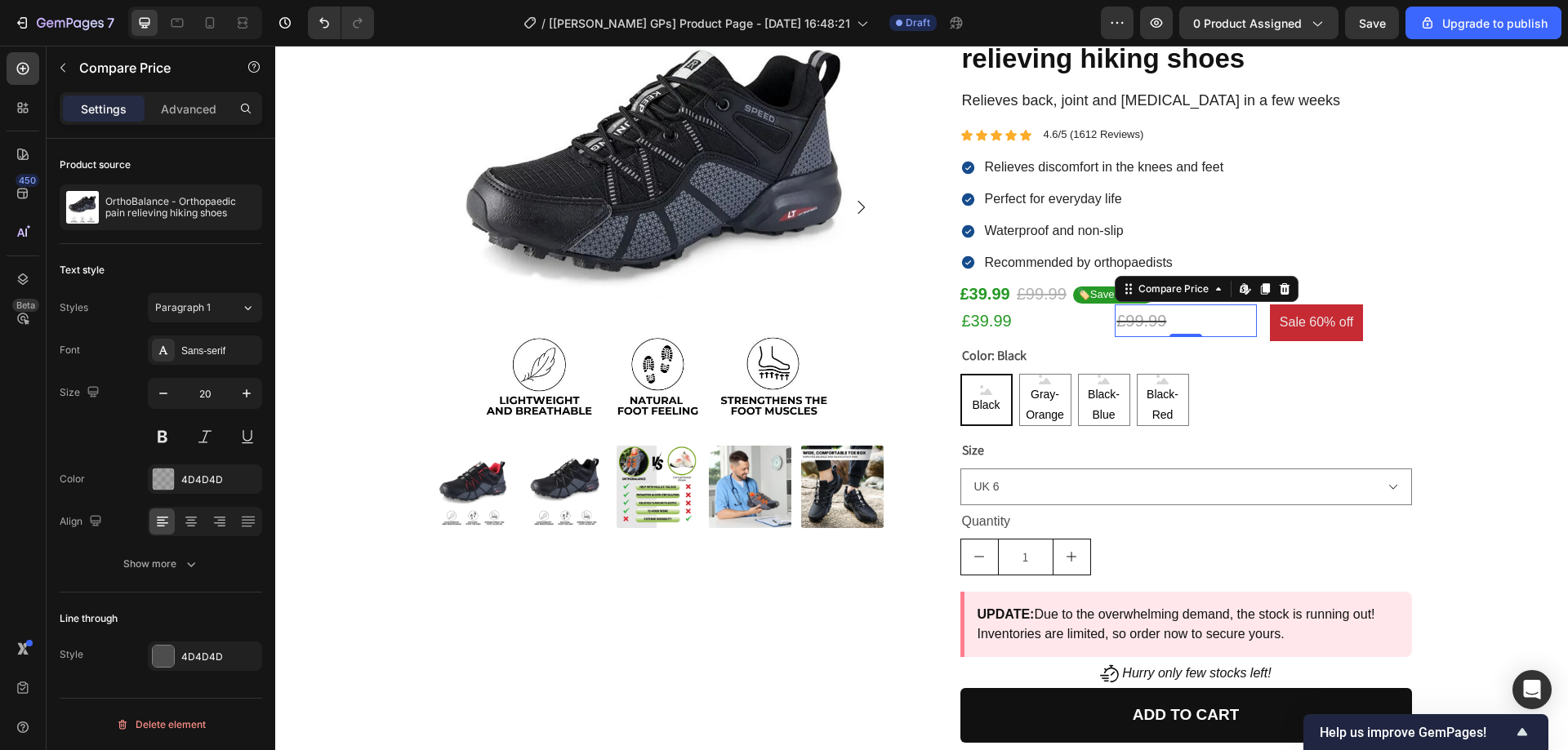
click at [88, 411] on div "Size 20" at bounding box center [161, 414] width 203 height 74
click at [159, 655] on div at bounding box center [163, 656] width 22 height 22
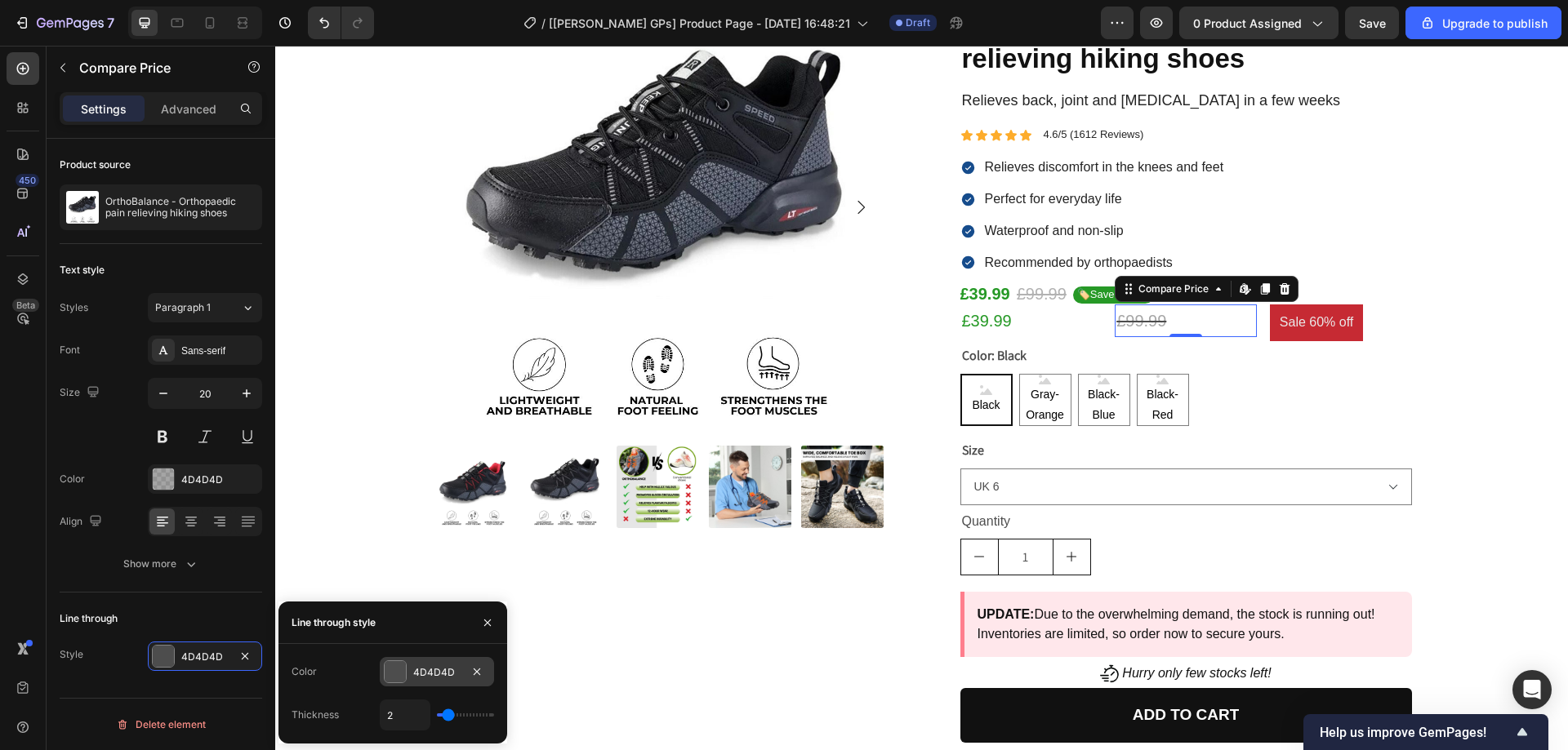
click at [396, 673] on div at bounding box center [395, 671] width 22 height 22
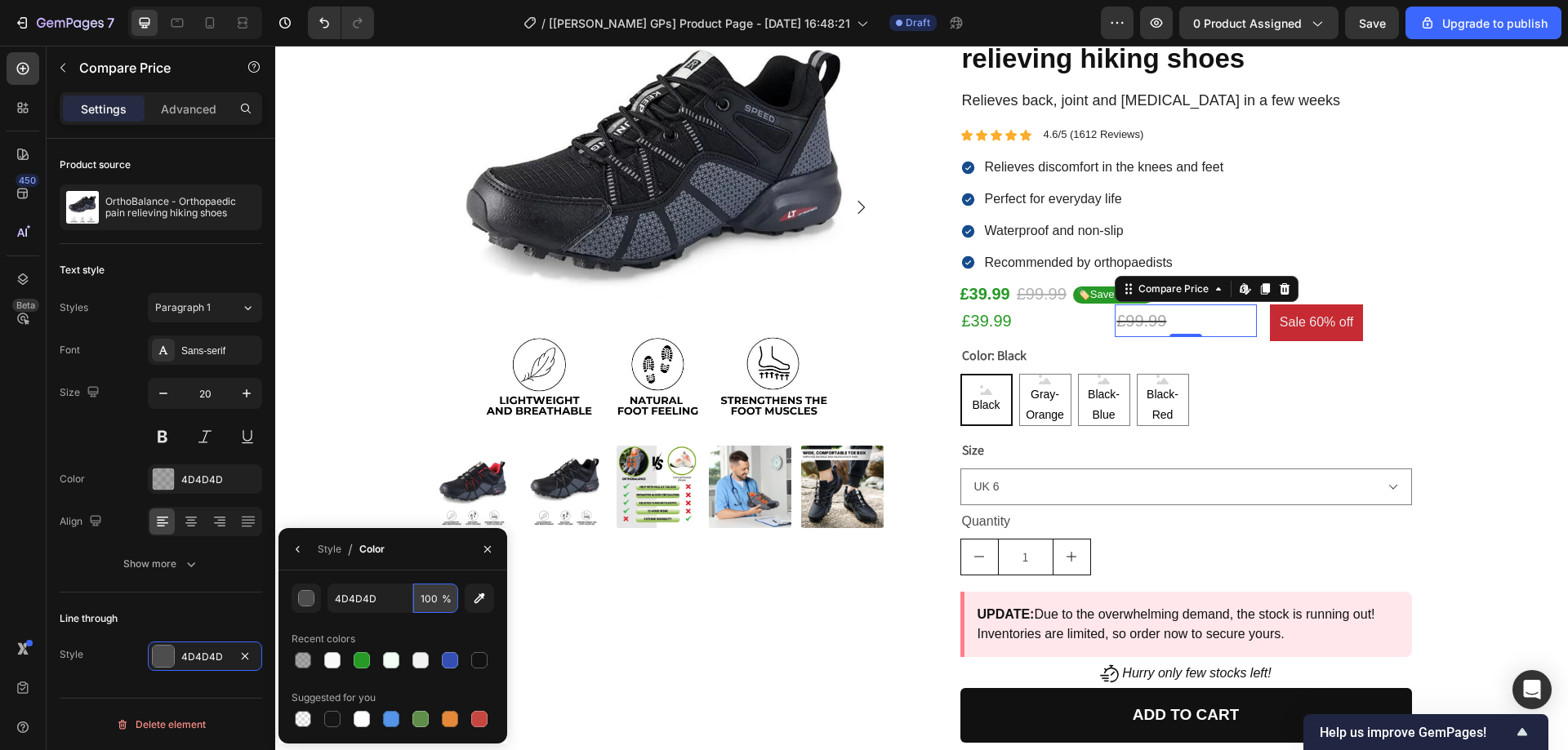
click at [428, 591] on input "100" at bounding box center [436, 598] width 45 height 29
type input "50"
click at [192, 585] on div "Text style Styles Paragraph 1 Font Sans-serif Size 20 Color 4D4D4D Align Show m…" at bounding box center [161, 418] width 203 height 349
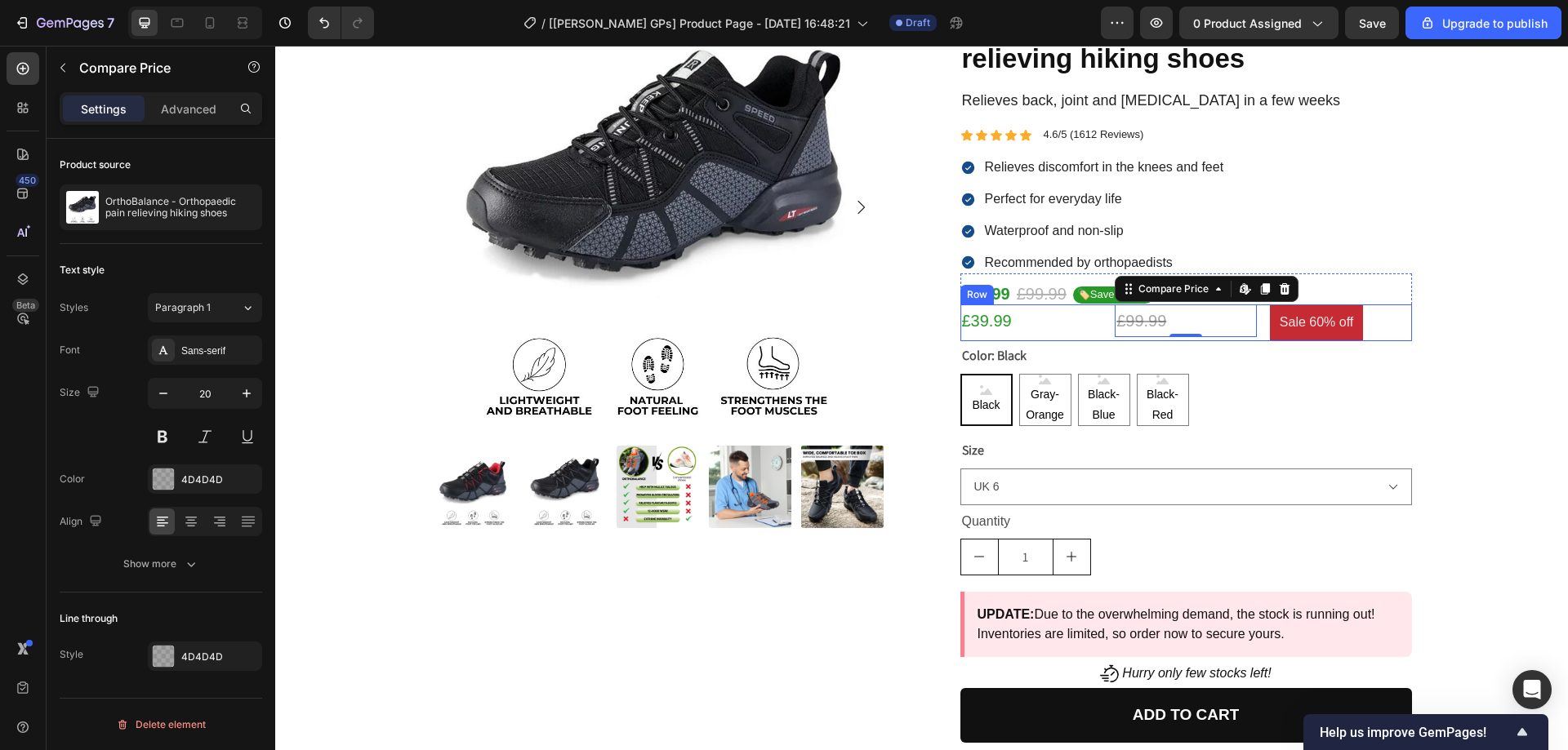
click at [1105, 317] on div "£39.99 Product Price Product Price £99.99 Compare Price Edit content in Shopify…" at bounding box center [1186, 323] width 452 height 36
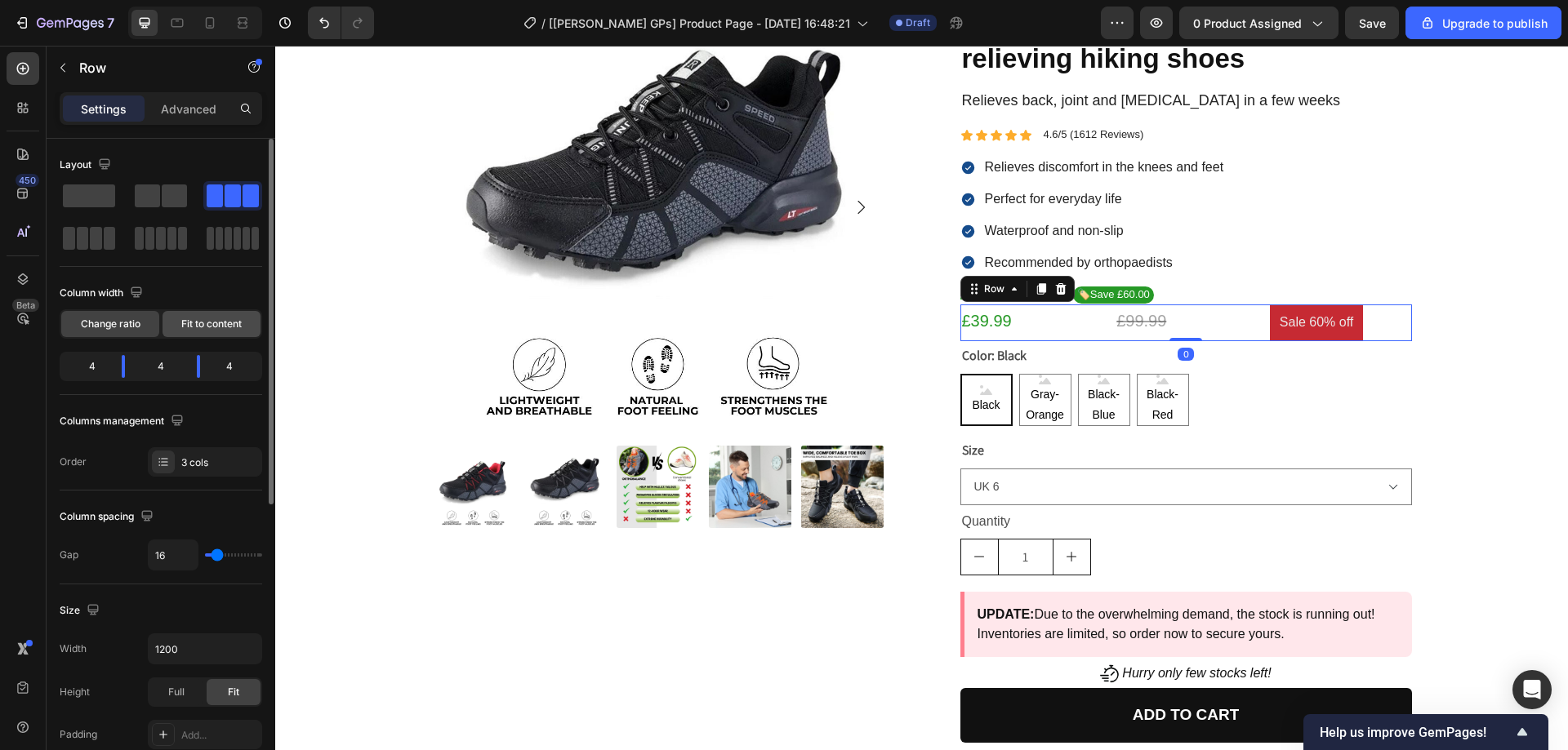
click at [196, 319] on span "Fit to content" at bounding box center [211, 325] width 61 height 15
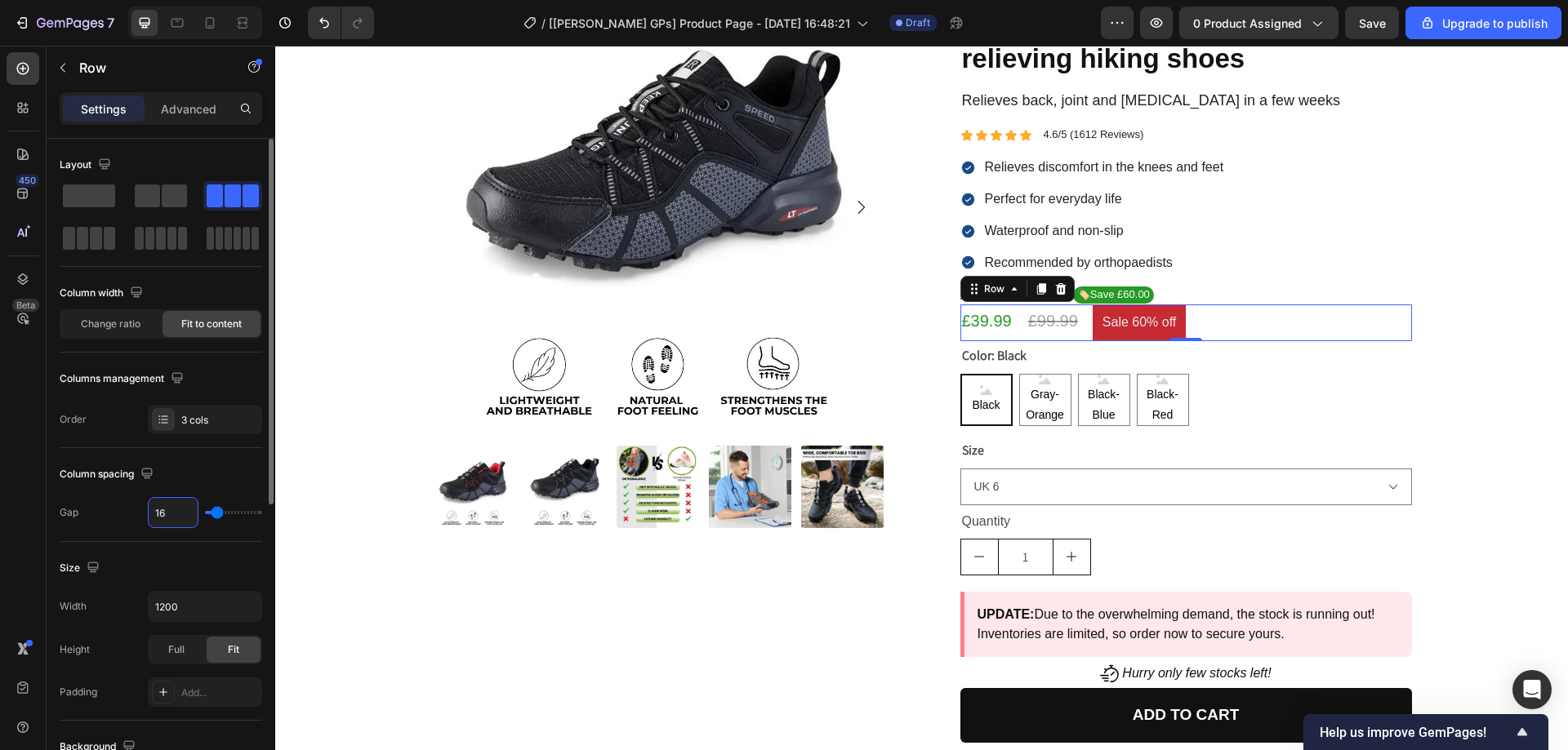
type input "5"
click at [210, 469] on div "Column spacing" at bounding box center [161, 474] width 203 height 26
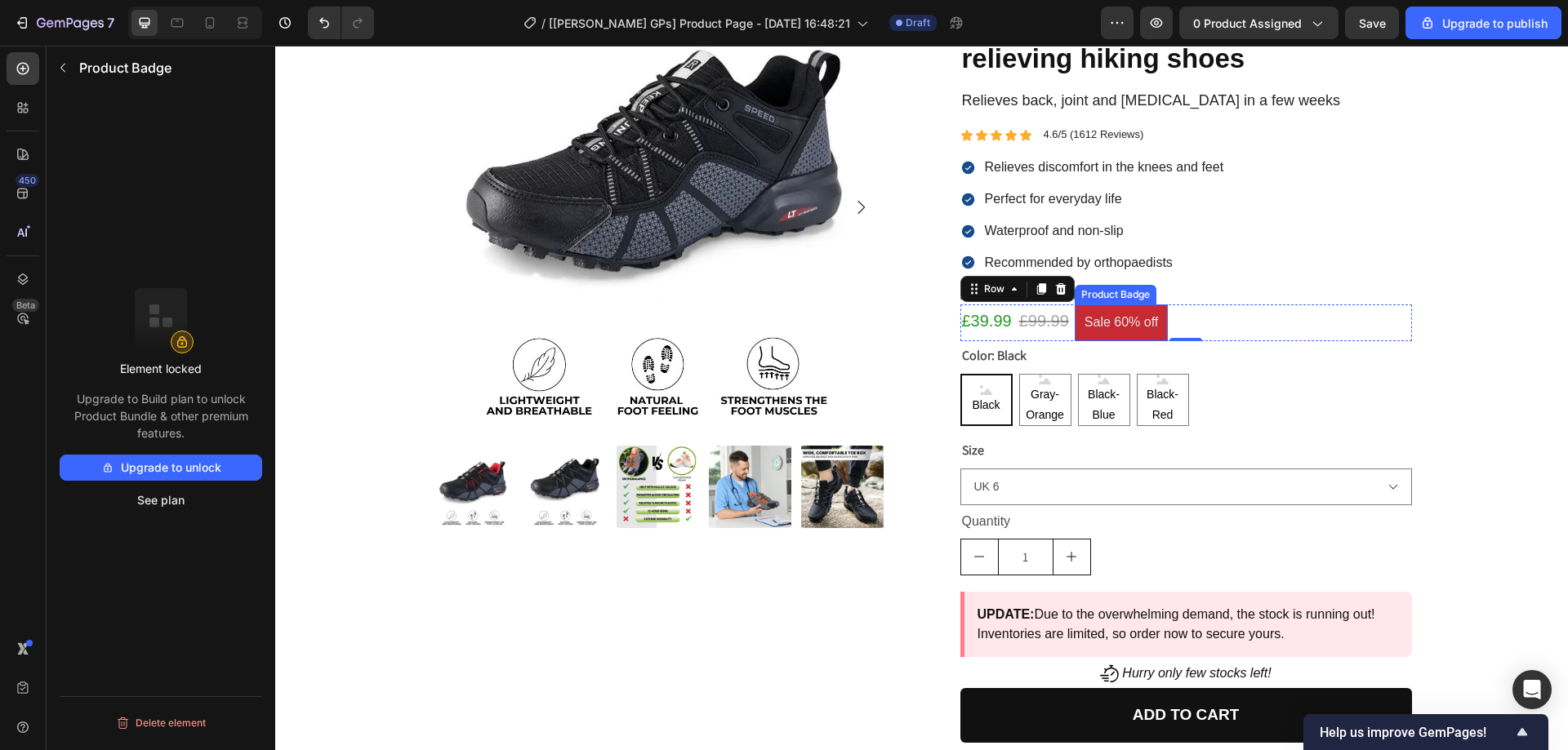
click at [1143, 323] on pre "Sale 60% off" at bounding box center [1122, 323] width 94 height 36
click at [1200, 325] on div "£39.99 Product Price Product Price £99.99 Compare Price Compare Price Sale 60% …" at bounding box center [1186, 323] width 452 height 36
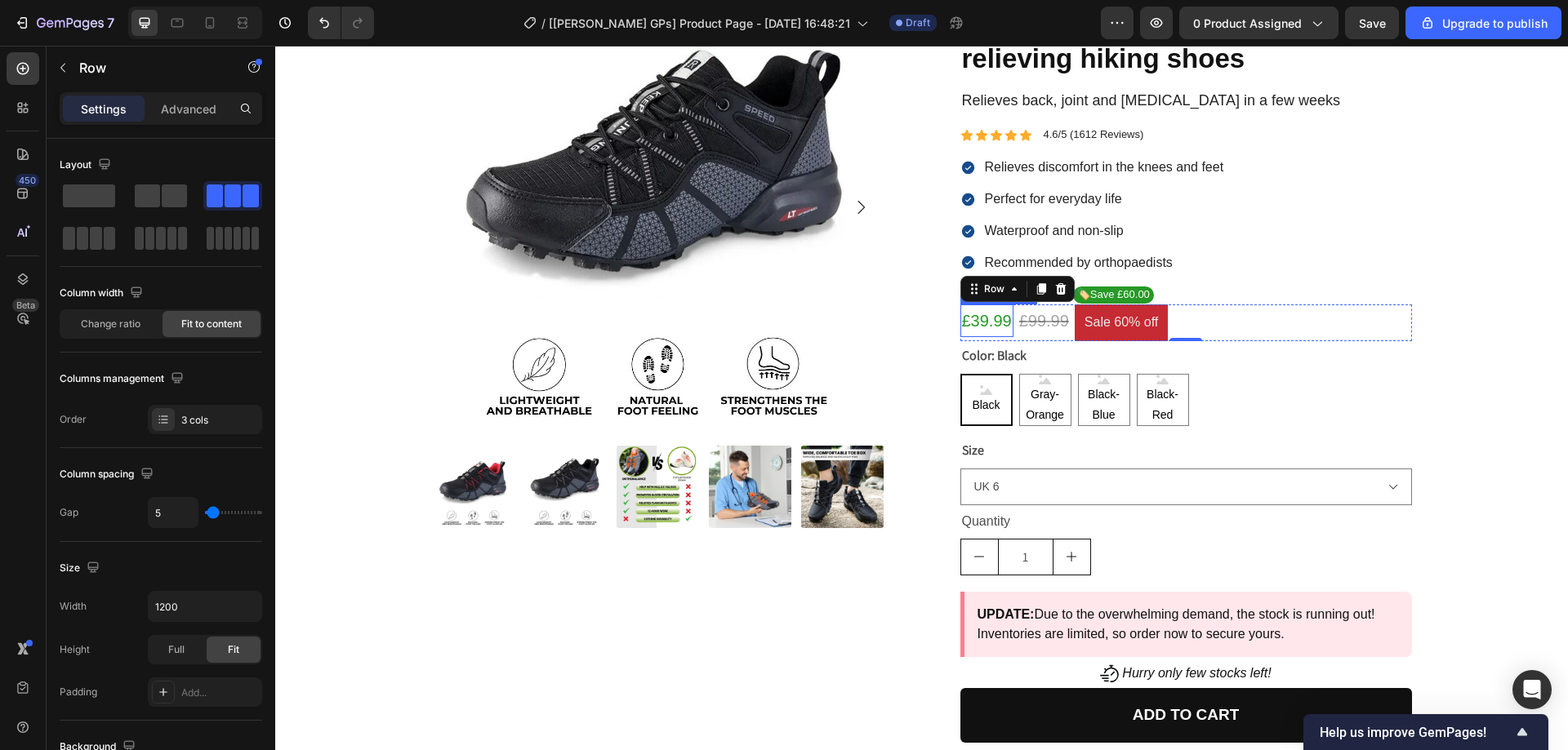
click at [998, 318] on div "£39.99" at bounding box center [987, 321] width 53 height 33
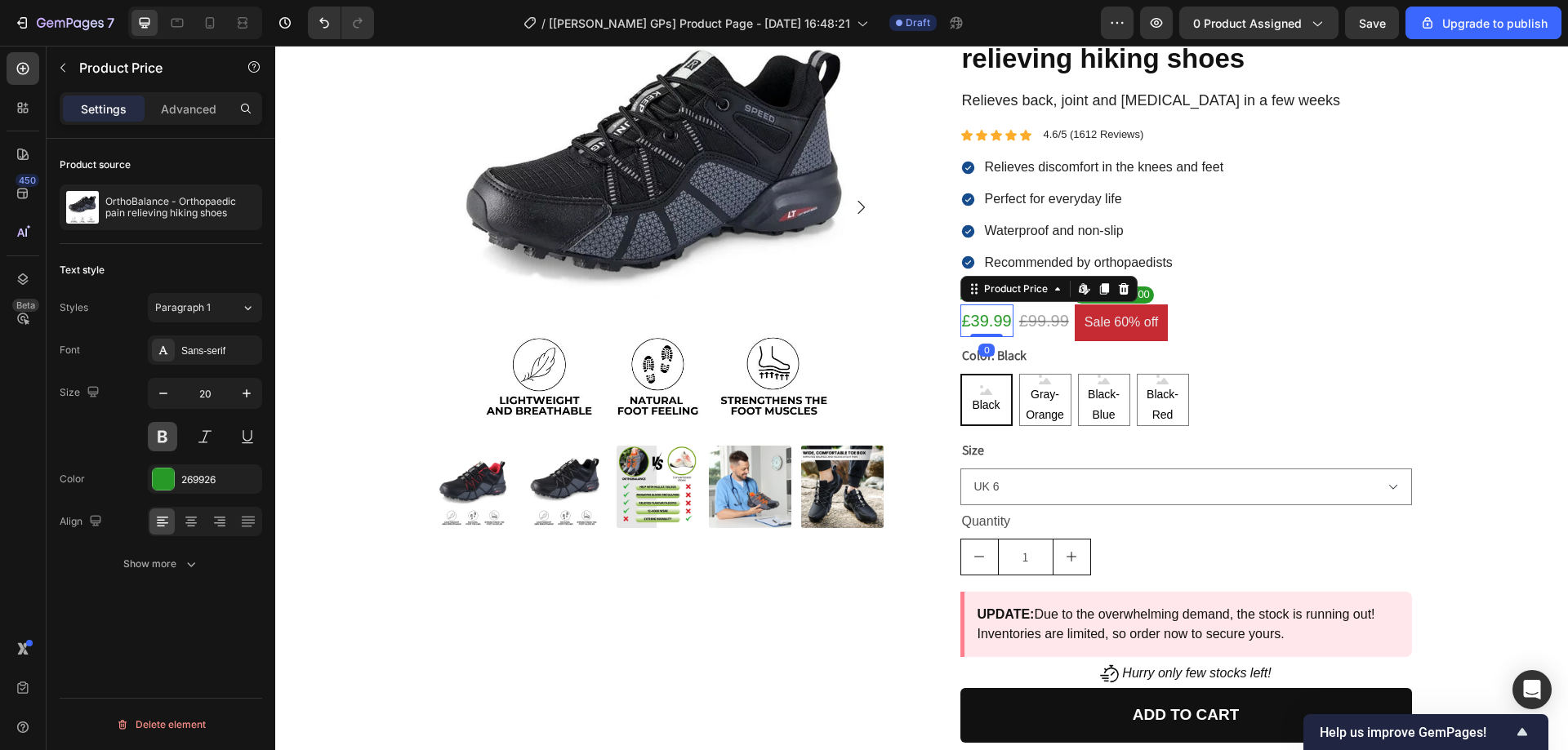
click at [159, 425] on button at bounding box center [162, 436] width 29 height 29
click at [1532, 362] on div "Product Images Image [PERSON_NAME] Text Block Icon and 82,500 + others love our…" at bounding box center [922, 473] width 1269 height 984
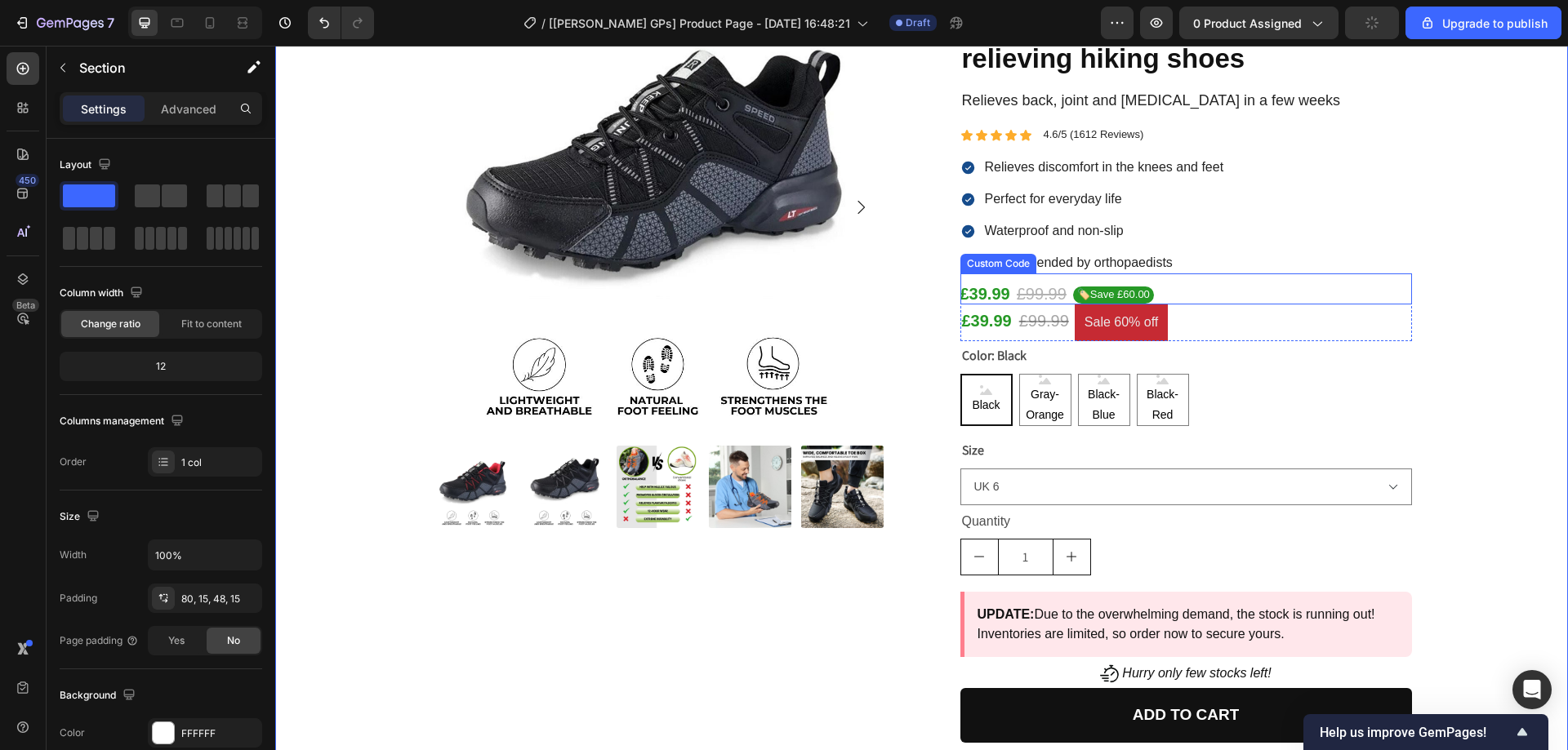
click at [1189, 295] on gp-row "£39.99 £99.99 🏷️Save £60.00" at bounding box center [1186, 294] width 452 height 22
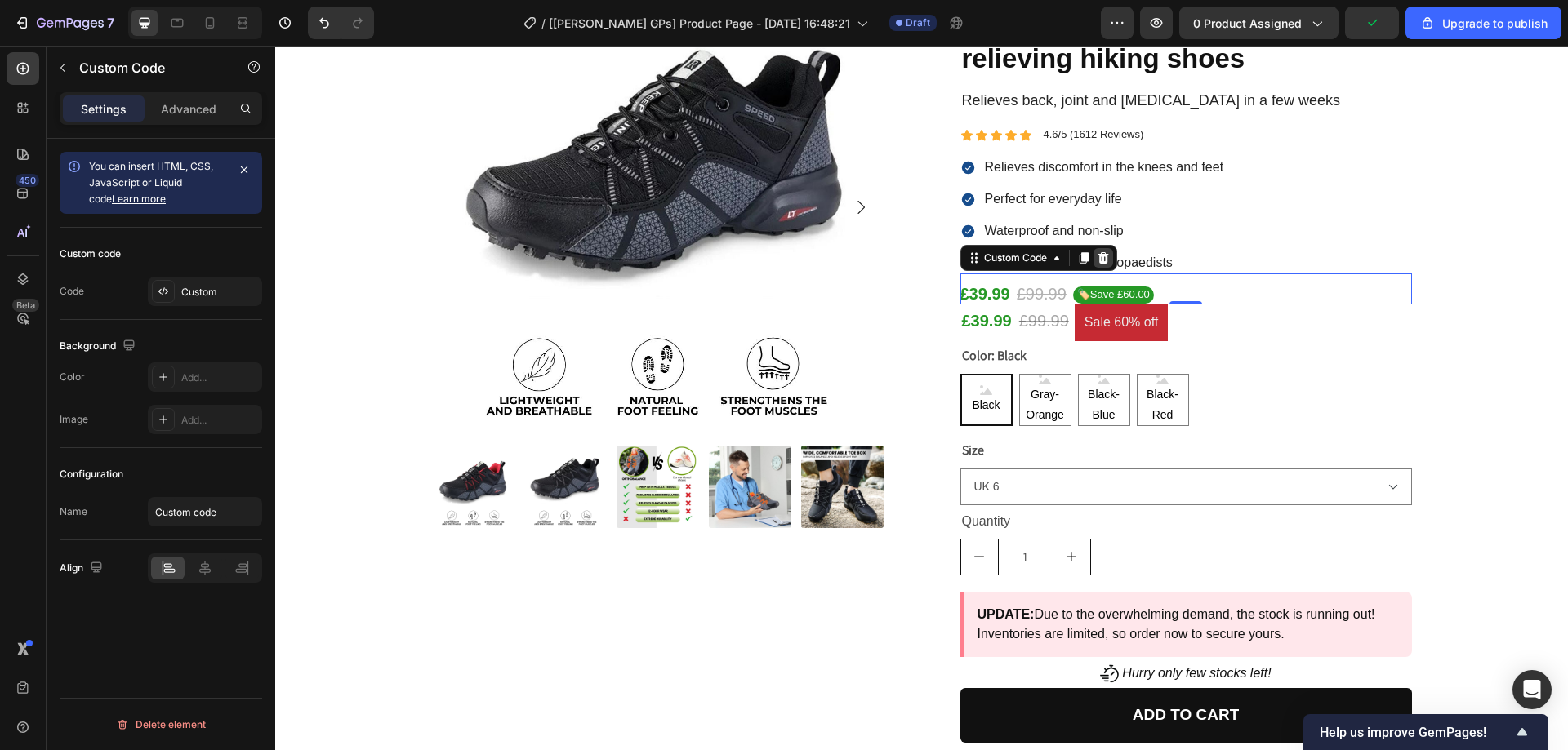
click at [1105, 258] on div at bounding box center [1103, 257] width 20 height 20
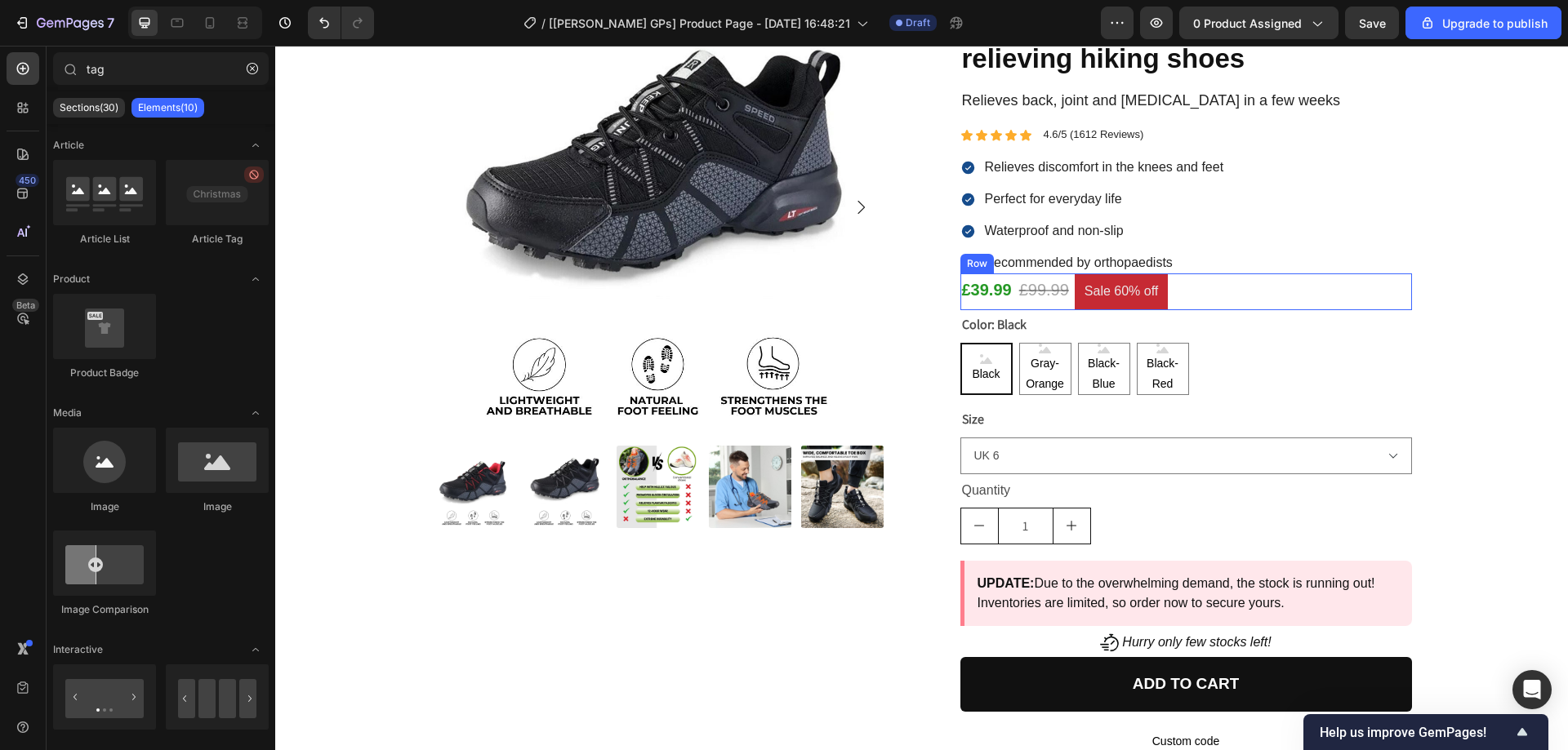
click at [1214, 283] on div "£39.99 Product Price Product Price £99.99 Compare Price Compare Price Sale 60% …" at bounding box center [1186, 292] width 452 height 36
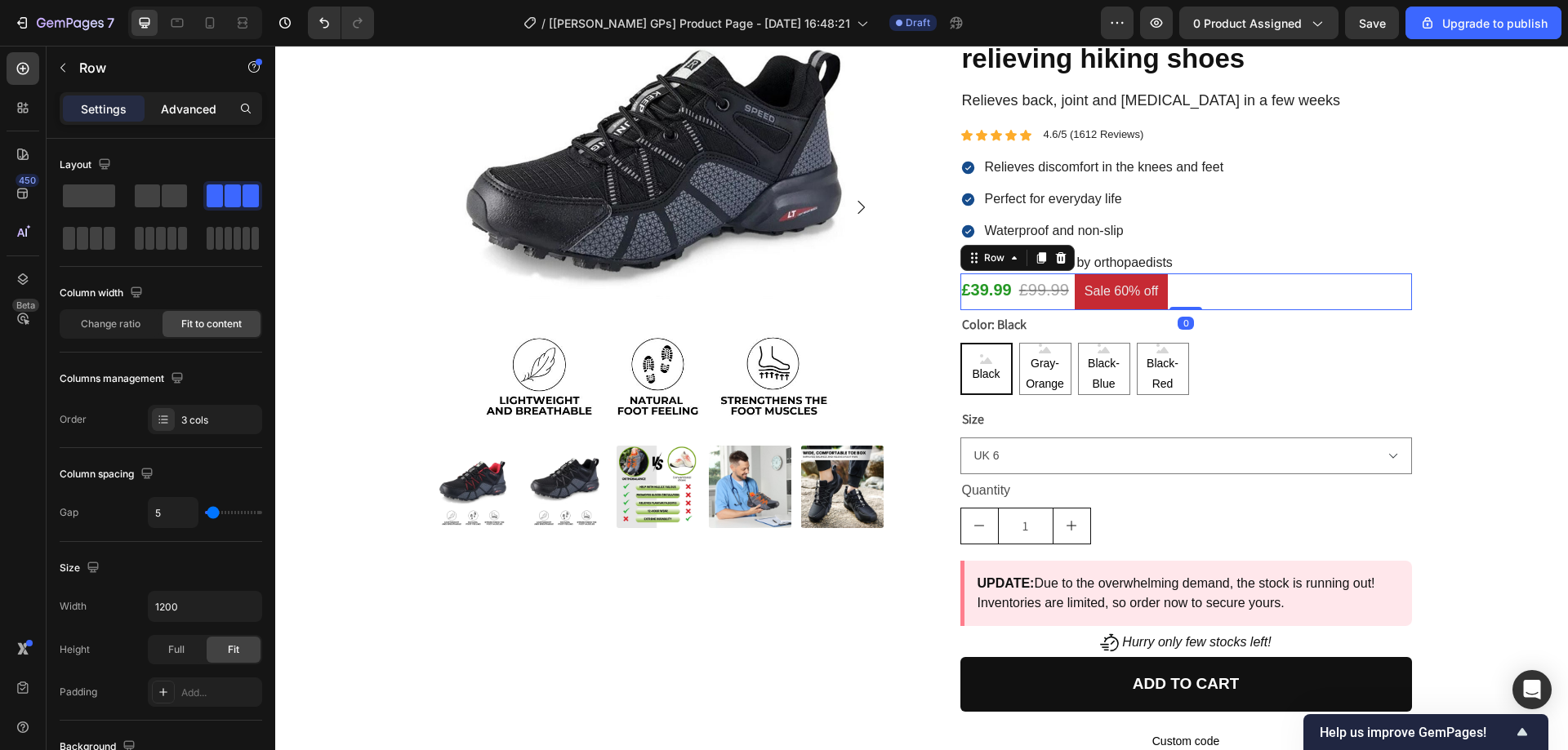
click at [175, 106] on p "Advanced" at bounding box center [188, 108] width 55 height 17
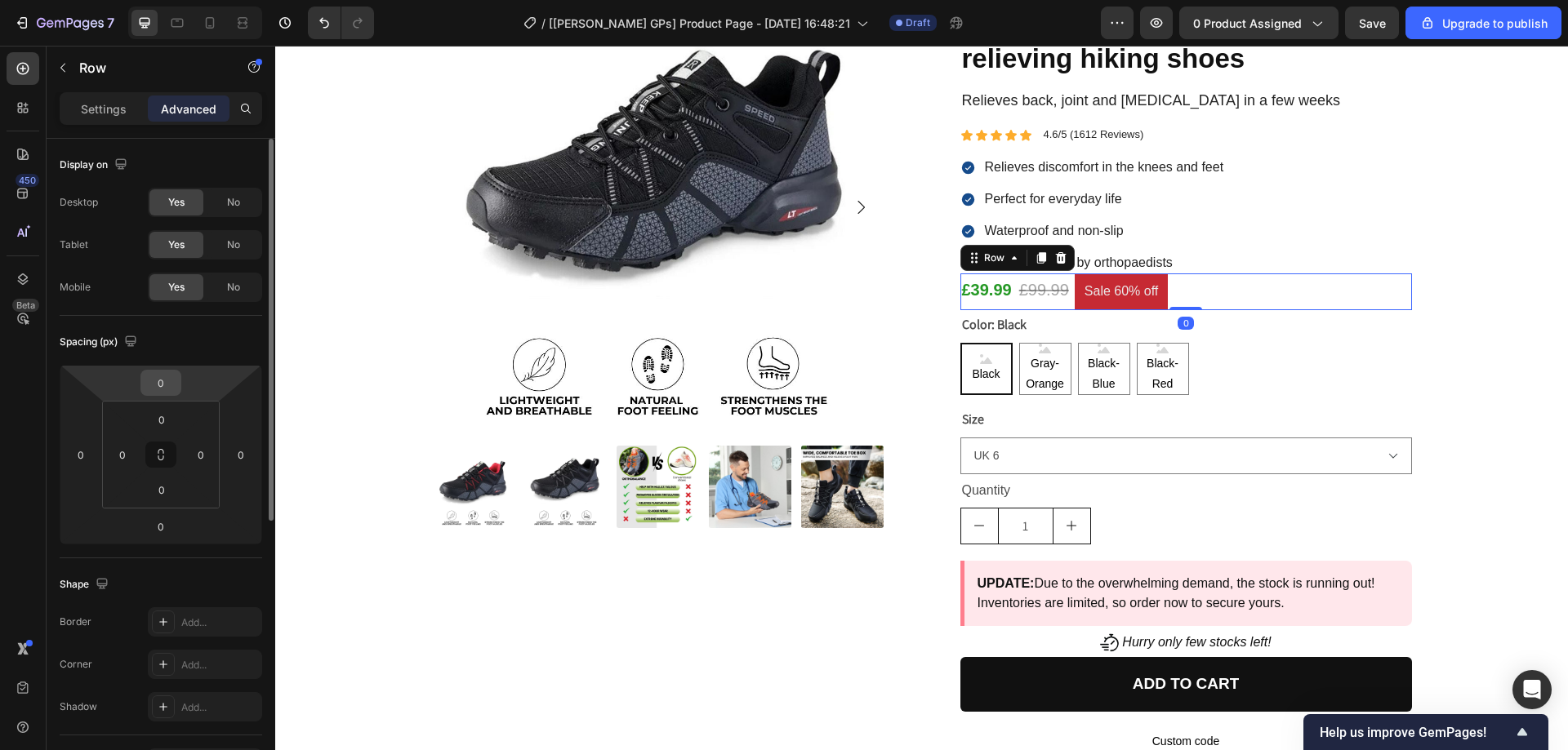
click at [162, 381] on input "0" at bounding box center [161, 382] width 33 height 24
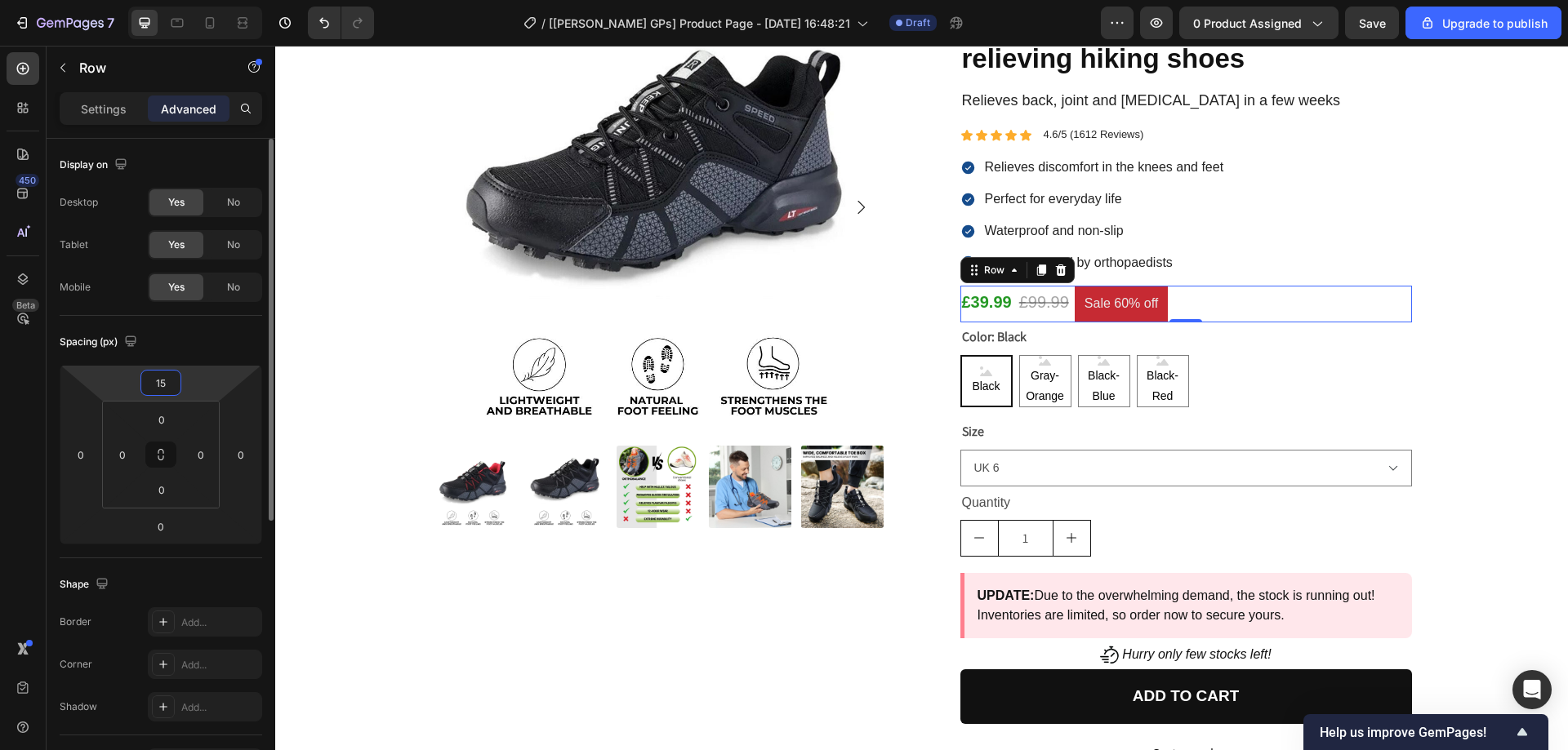
type input "15"
click at [240, 356] on div "Spacing (px) 15 0 0 0 0 0 0 0" at bounding box center [161, 437] width 203 height 242
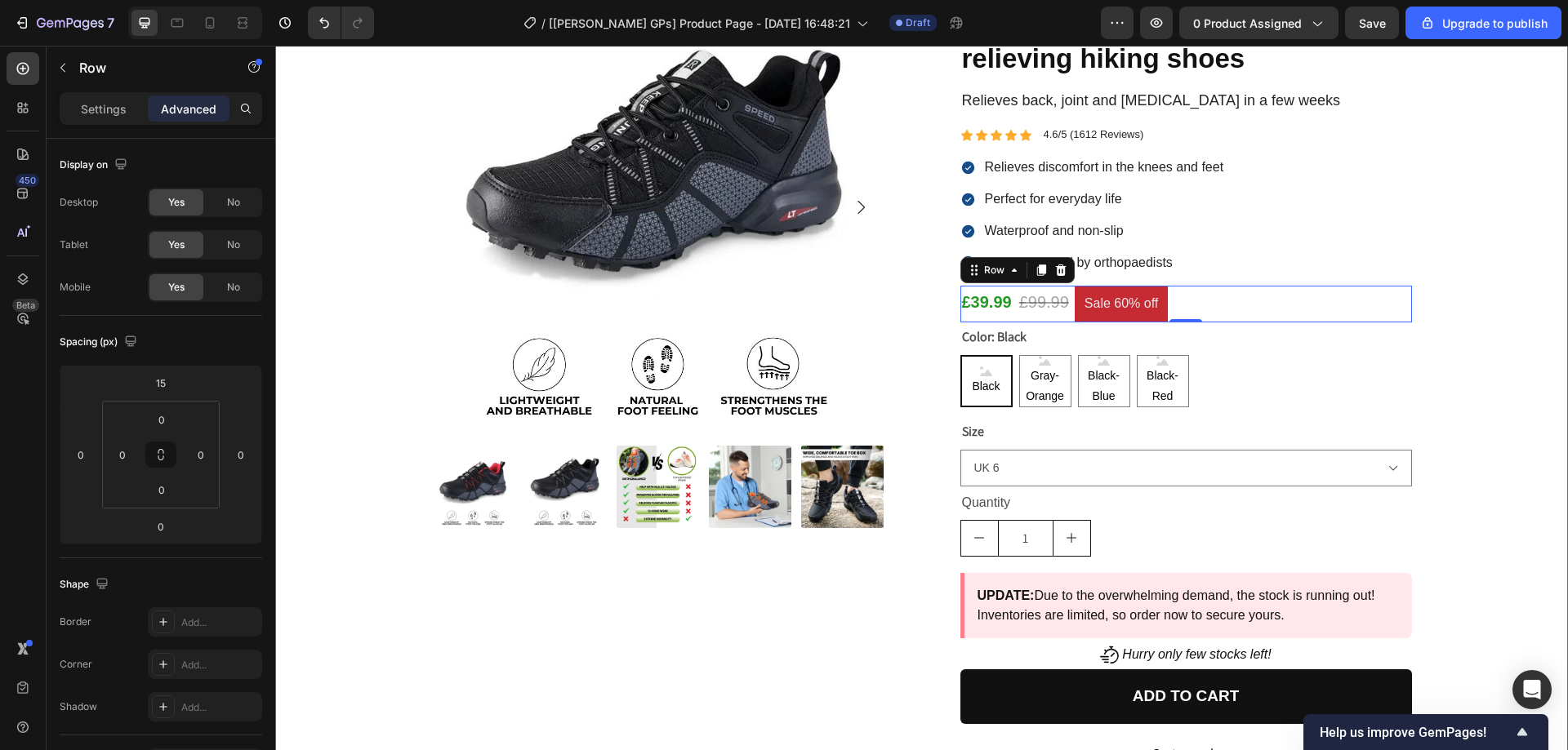
click at [1504, 274] on div "Product Images Image [PERSON_NAME] Text Block Icon and 82,500 + others love our…" at bounding box center [922, 464] width 1269 height 965
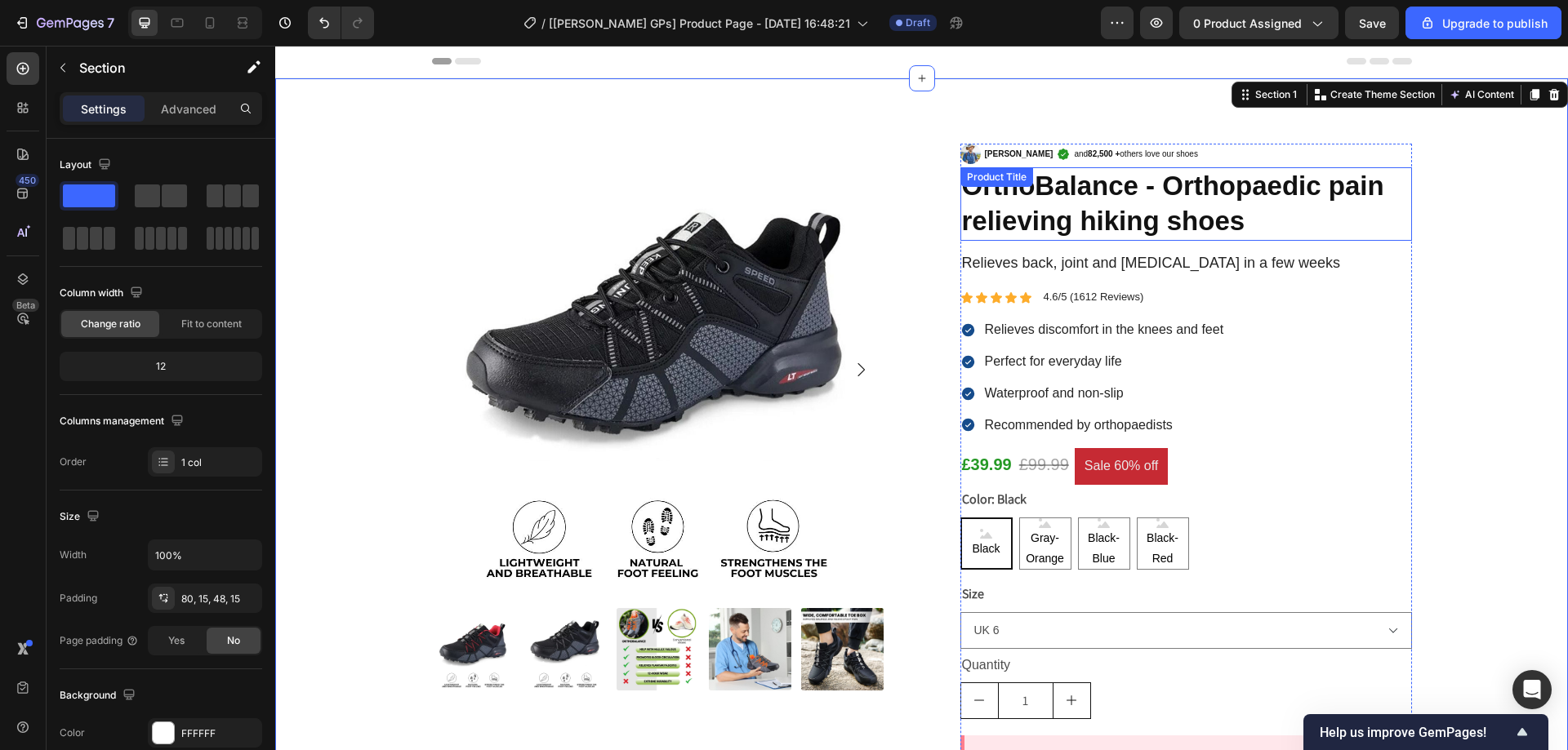
scroll to position [0, 0]
click at [1124, 151] on p "and 82,500 + others love our shoes" at bounding box center [1136, 155] width 124 height 15
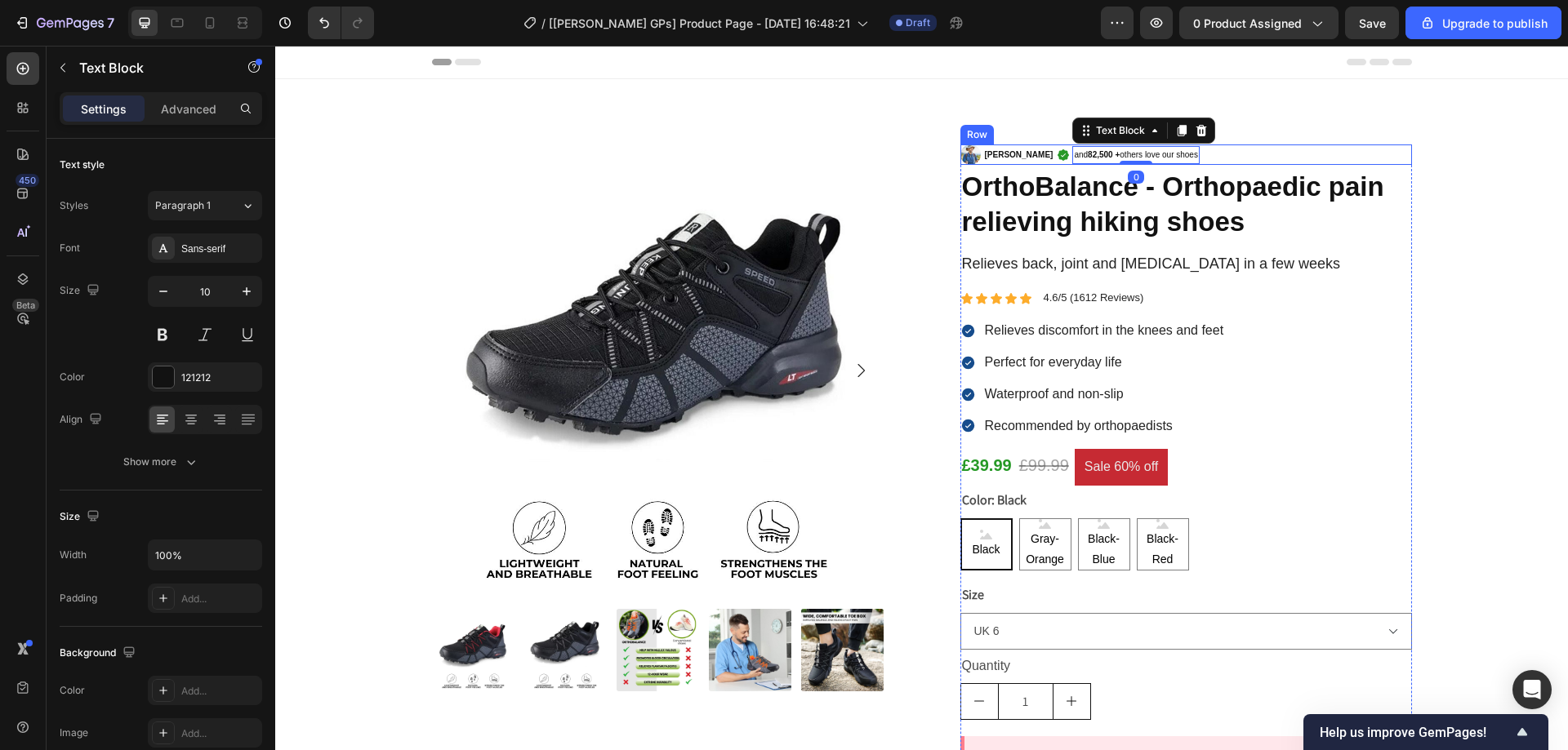
click at [1193, 151] on div "Image [PERSON_NAME] Text Block Icon and 82,500 + others love our shoes Text Blo…" at bounding box center [1186, 155] width 452 height 21
